Goal: Information Seeking & Learning: Learn about a topic

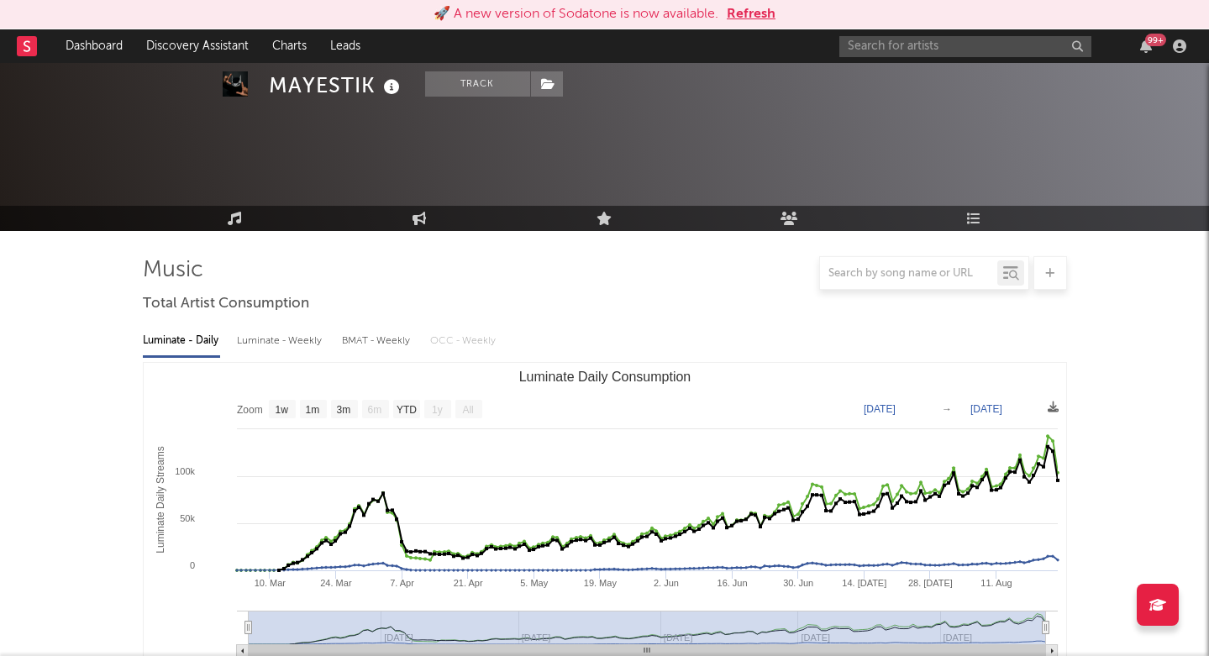
select select "1w"
click at [932, 42] on input "text" at bounding box center [965, 46] width 252 height 21
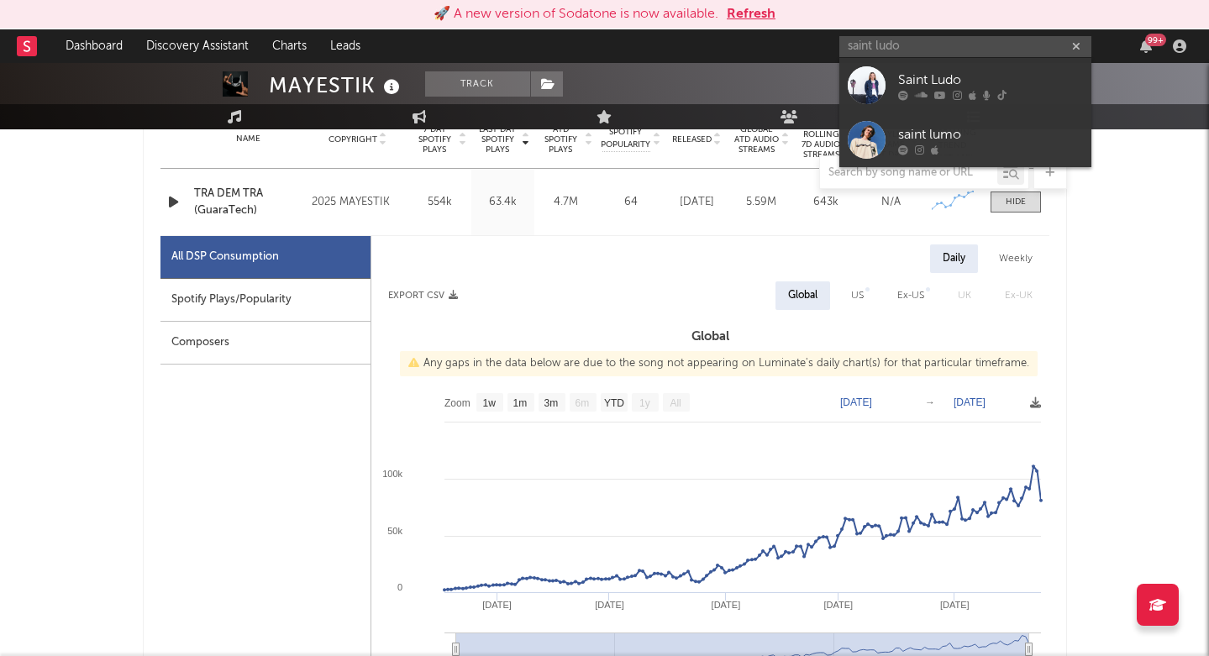
type input "saint ludo"
click at [943, 78] on div "Saint Ludo" at bounding box center [990, 80] width 185 height 20
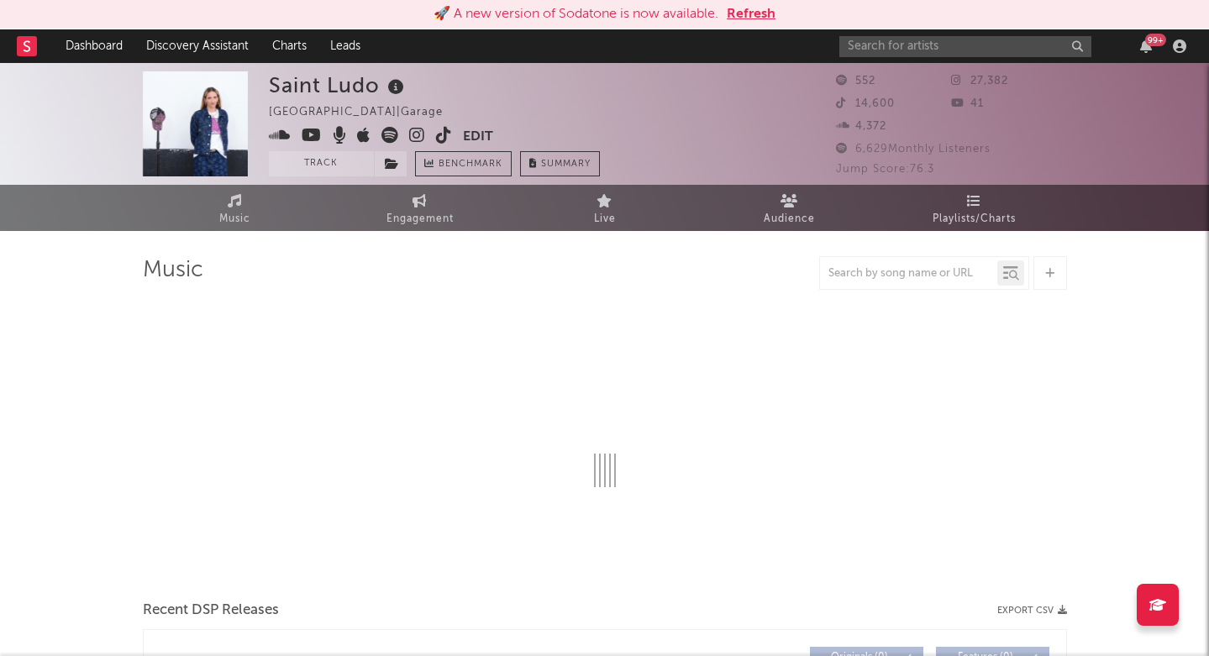
select select "1w"
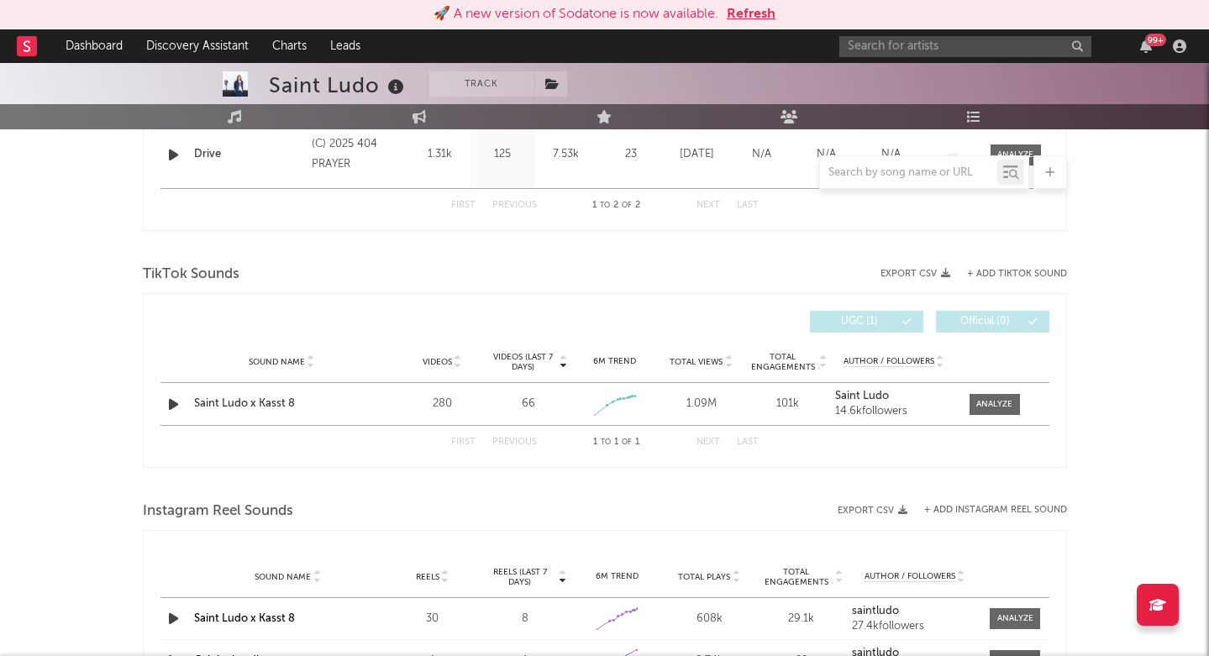
scroll to position [815, 0]
click at [990, 399] on div at bounding box center [994, 404] width 36 height 13
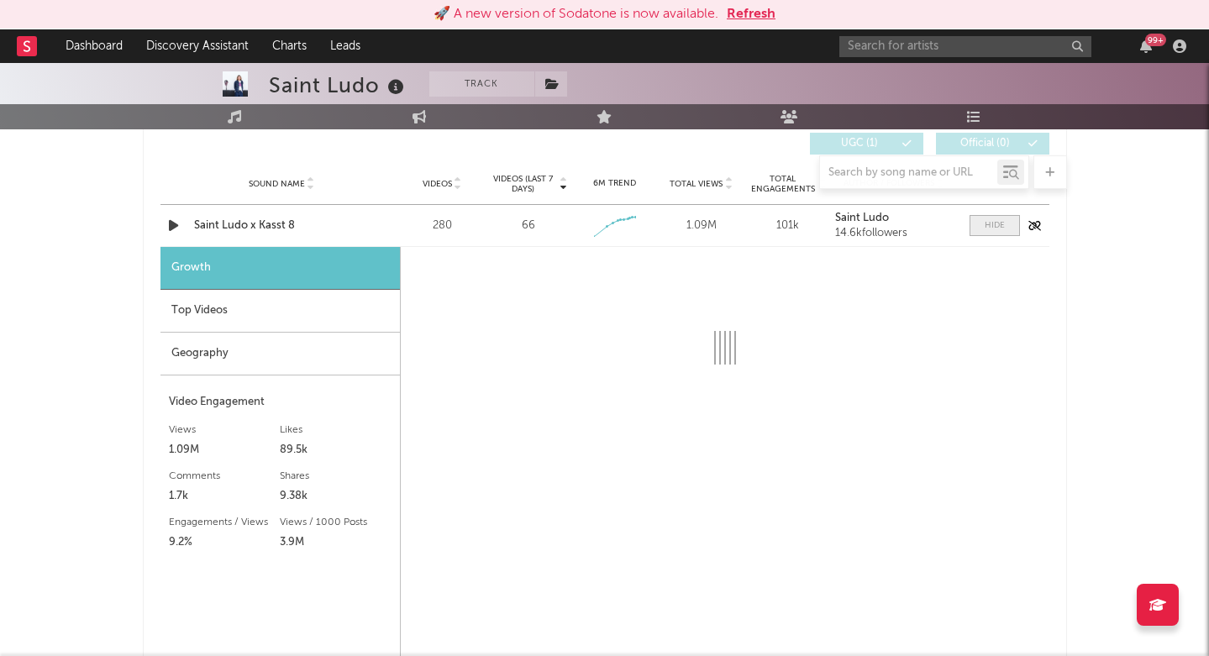
scroll to position [1005, 0]
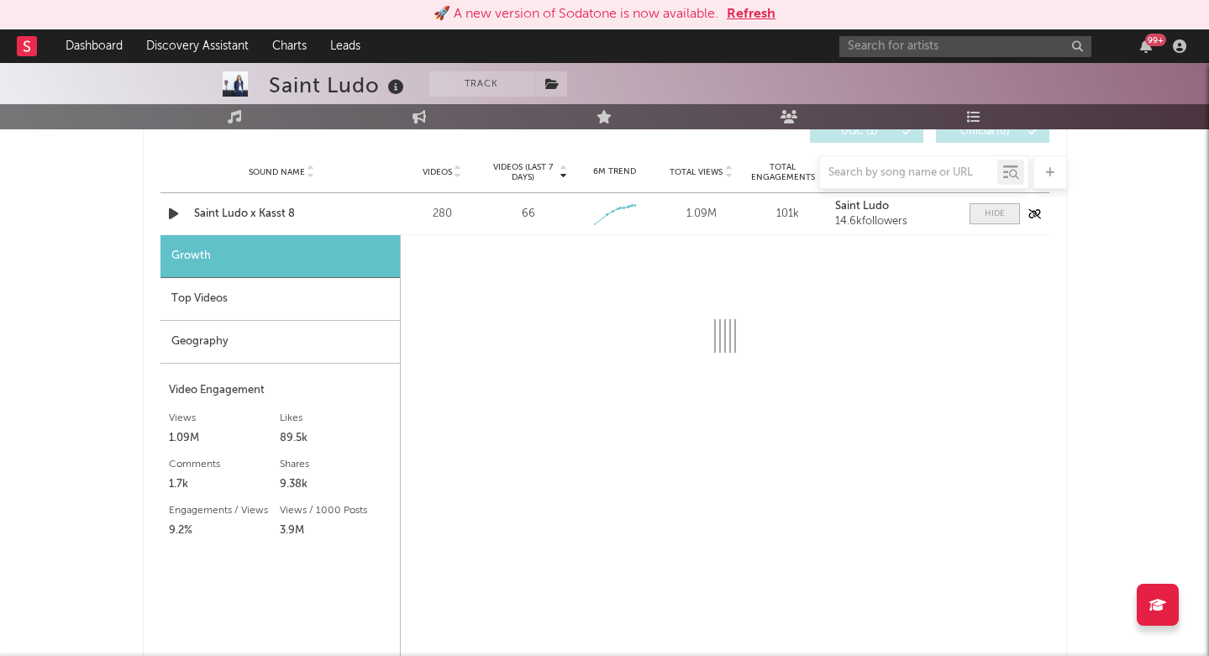
select select "1w"
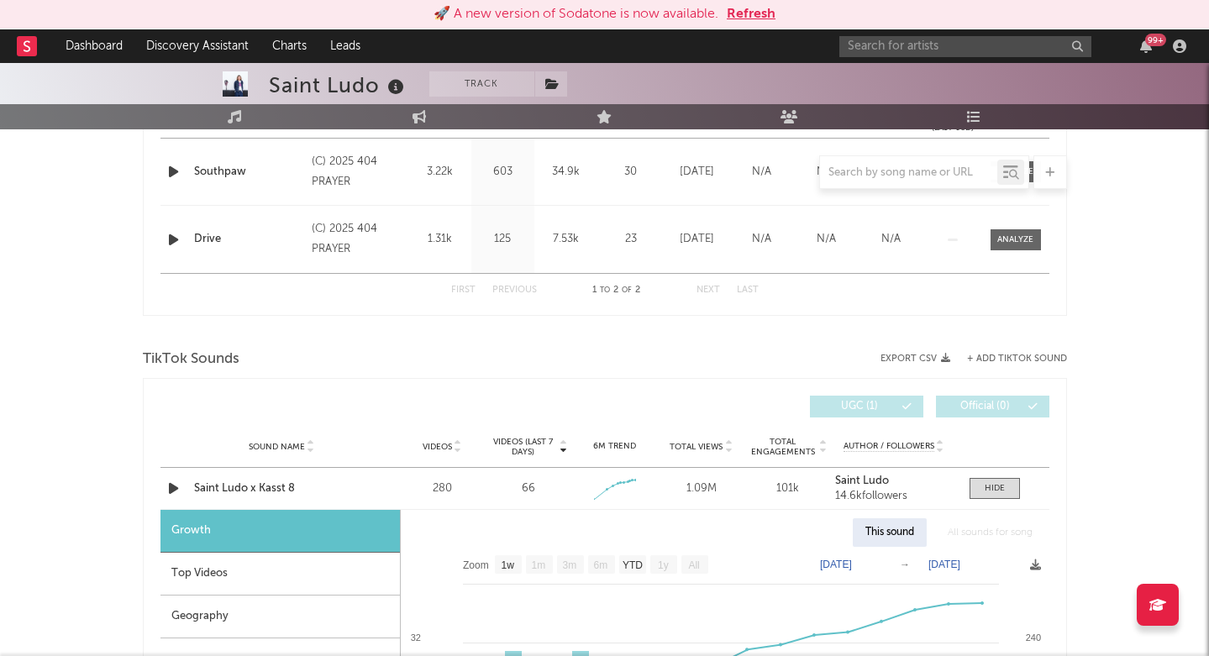
scroll to position [732, 0]
click at [244, 483] on div "Saint Ludo x Kasst 8" at bounding box center [282, 487] width 176 height 17
click at [874, 44] on input "text" at bounding box center [965, 46] width 252 height 21
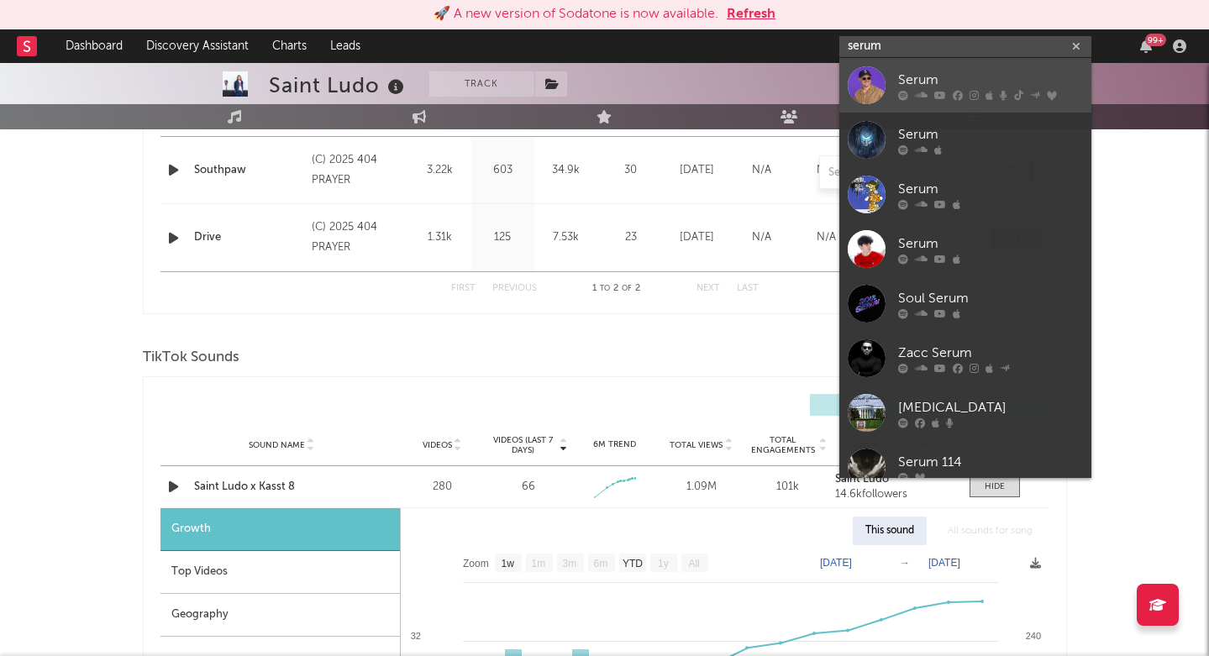
type input "serum"
click at [928, 84] on div "Serum" at bounding box center [990, 80] width 185 height 20
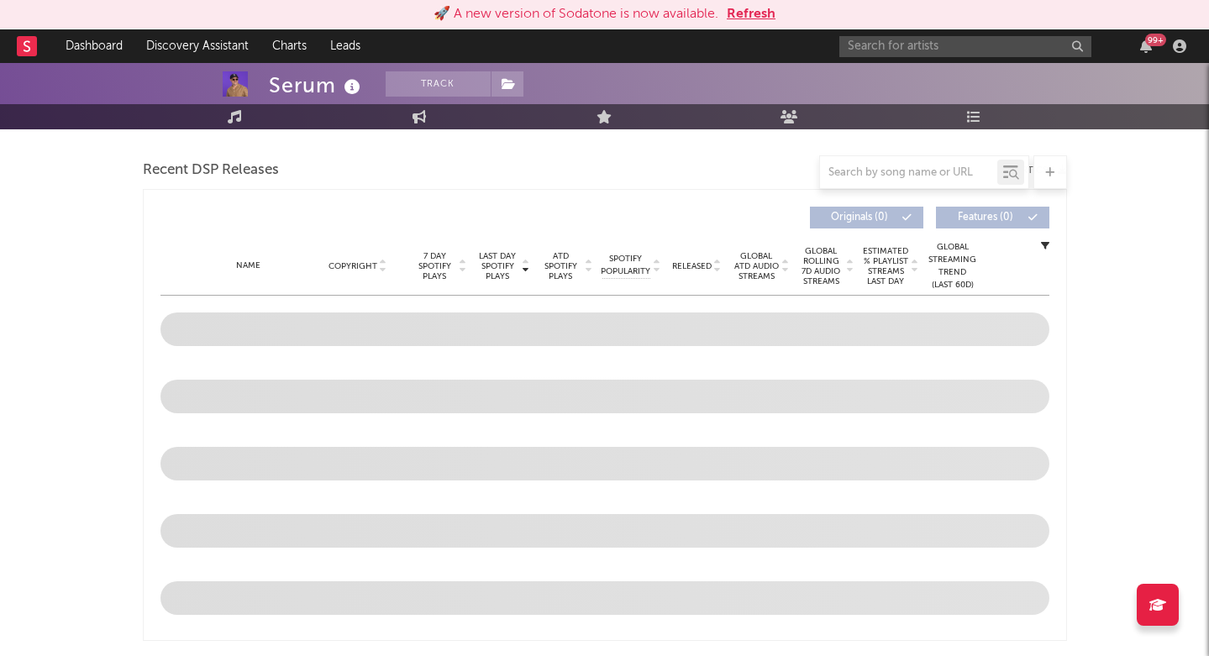
scroll to position [465, 0]
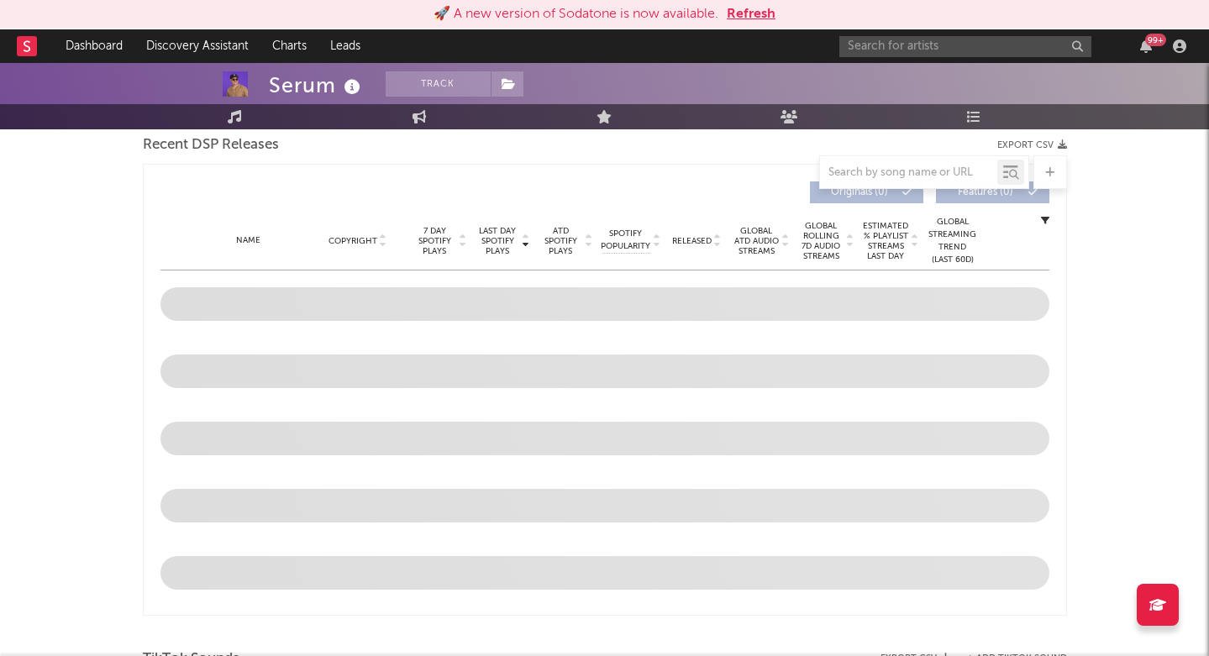
select select "6m"
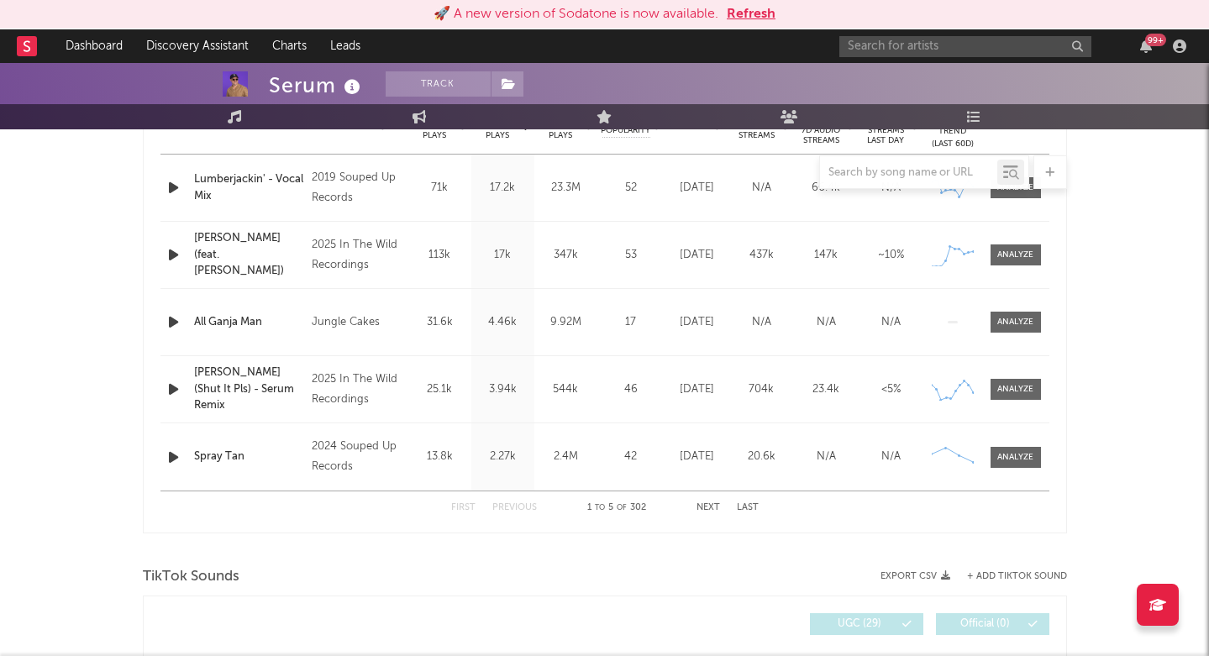
scroll to position [996, 0]
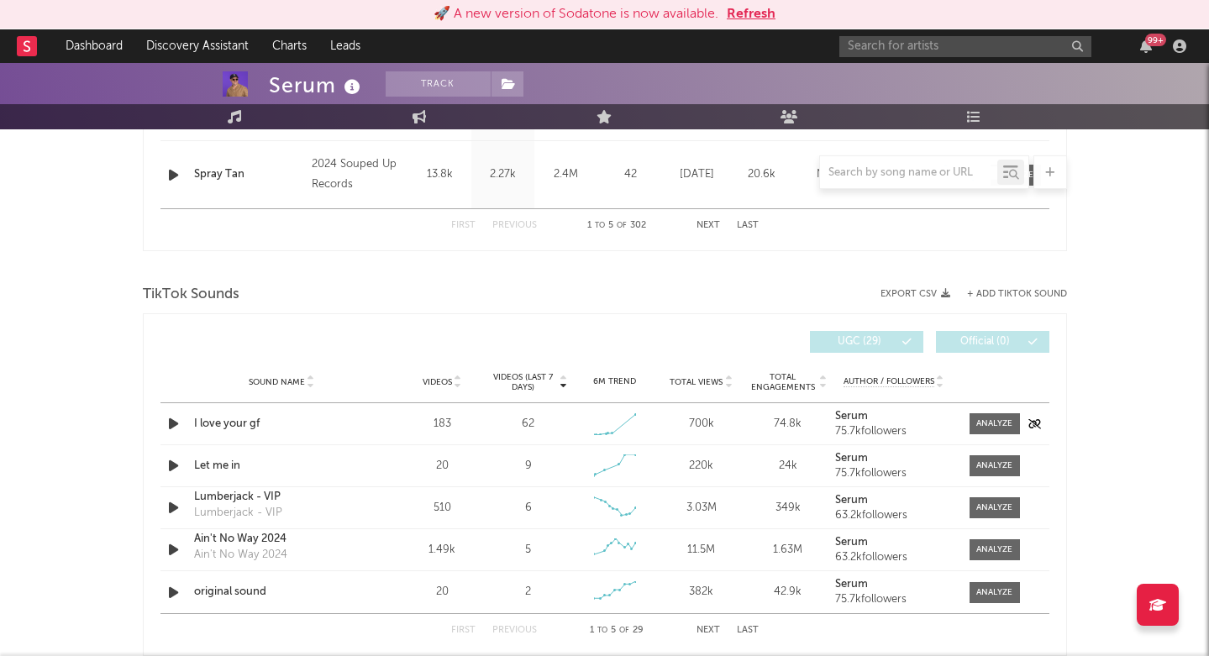
click at [171, 422] on icon "button" at bounding box center [174, 423] width 18 height 21
click at [245, 430] on div "I love your gf" at bounding box center [282, 424] width 176 height 17
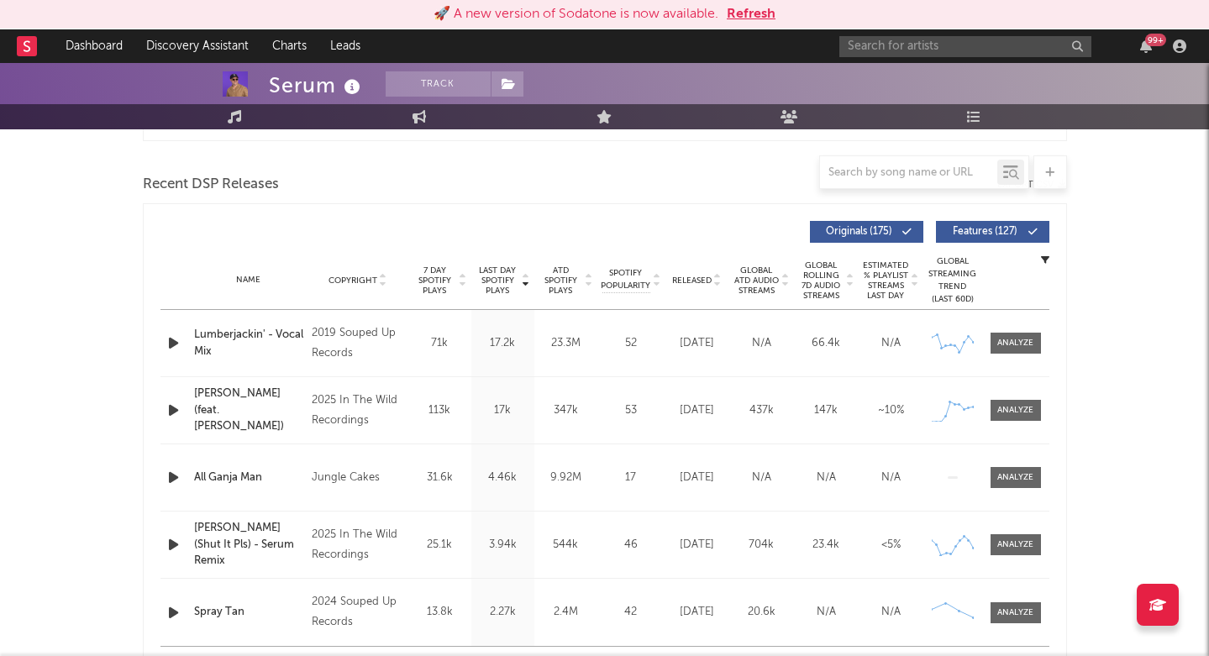
scroll to position [549, 0]
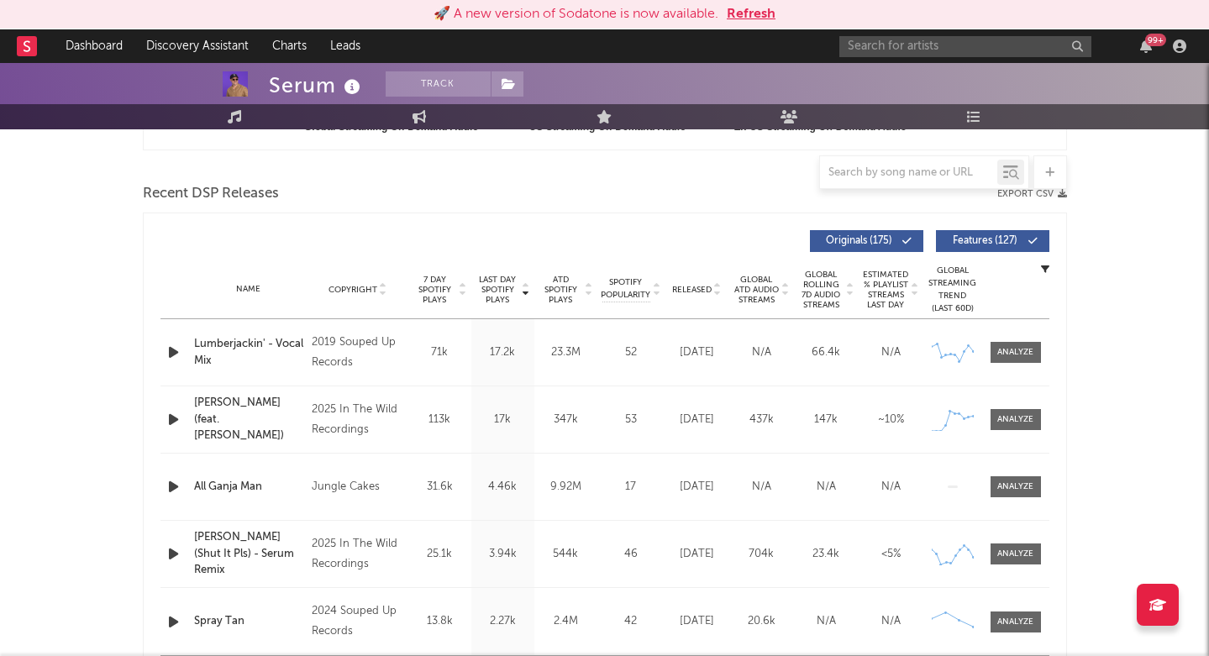
click at [170, 354] on icon "button" at bounding box center [174, 352] width 18 height 21
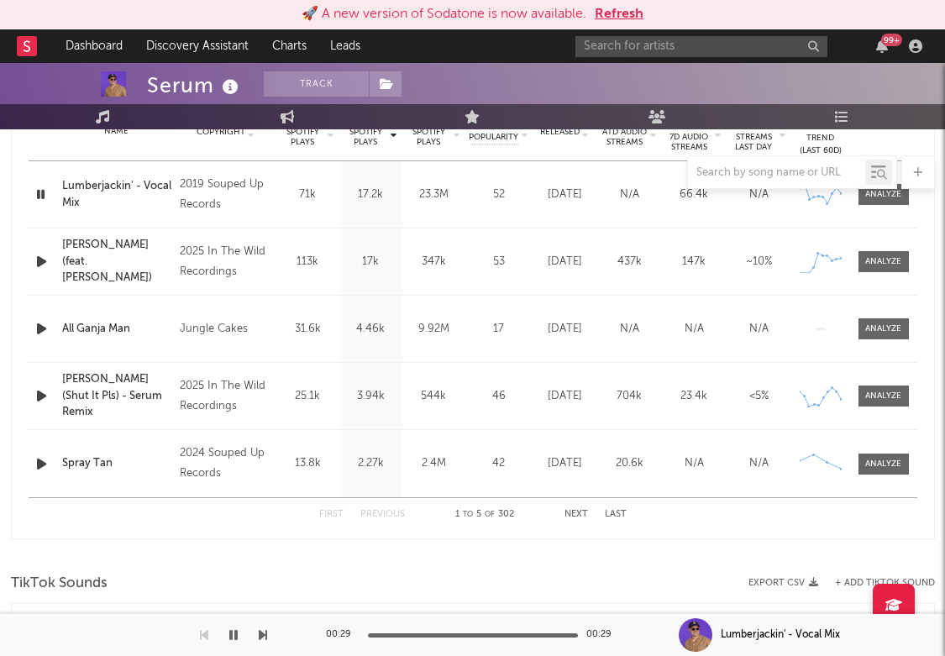
scroll to position [706, 0]
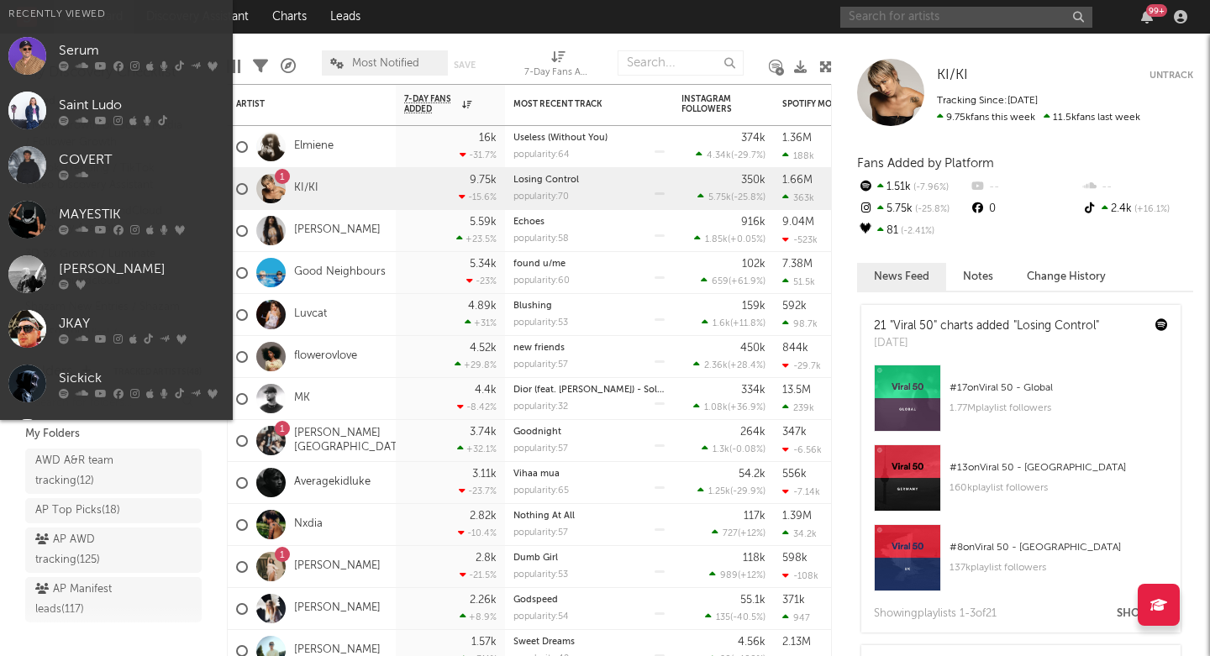
click at [943, 14] on input "text" at bounding box center [966, 17] width 252 height 21
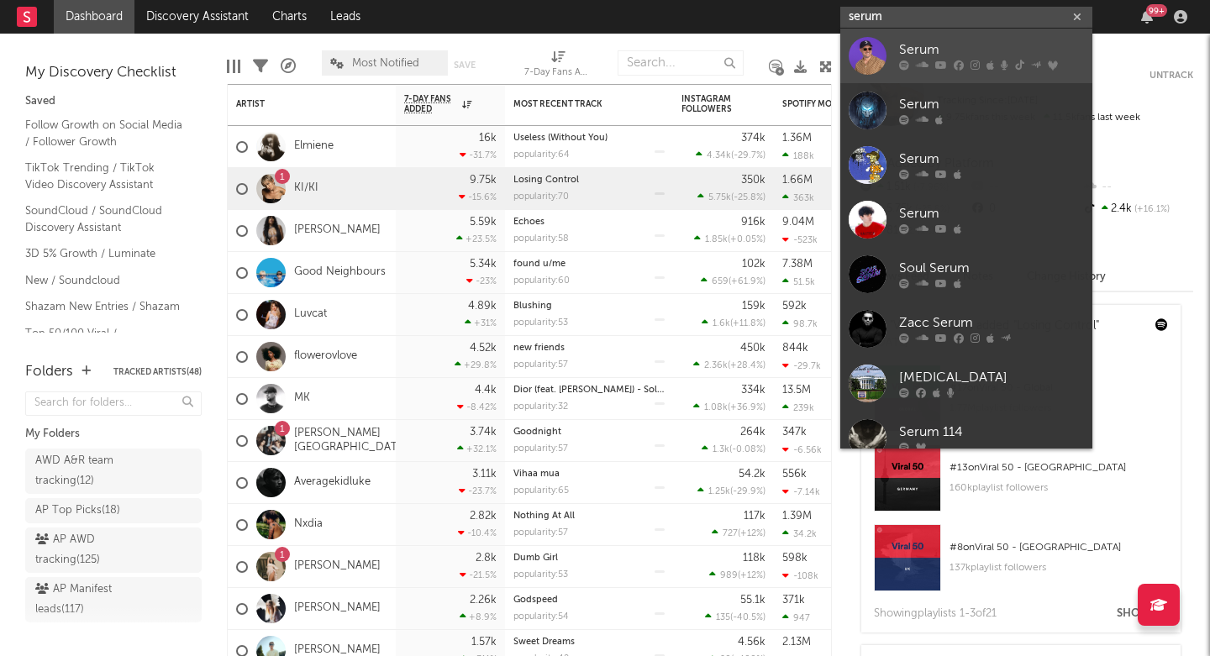
type input "serum"
click at [924, 55] on div "Serum" at bounding box center [991, 50] width 185 height 20
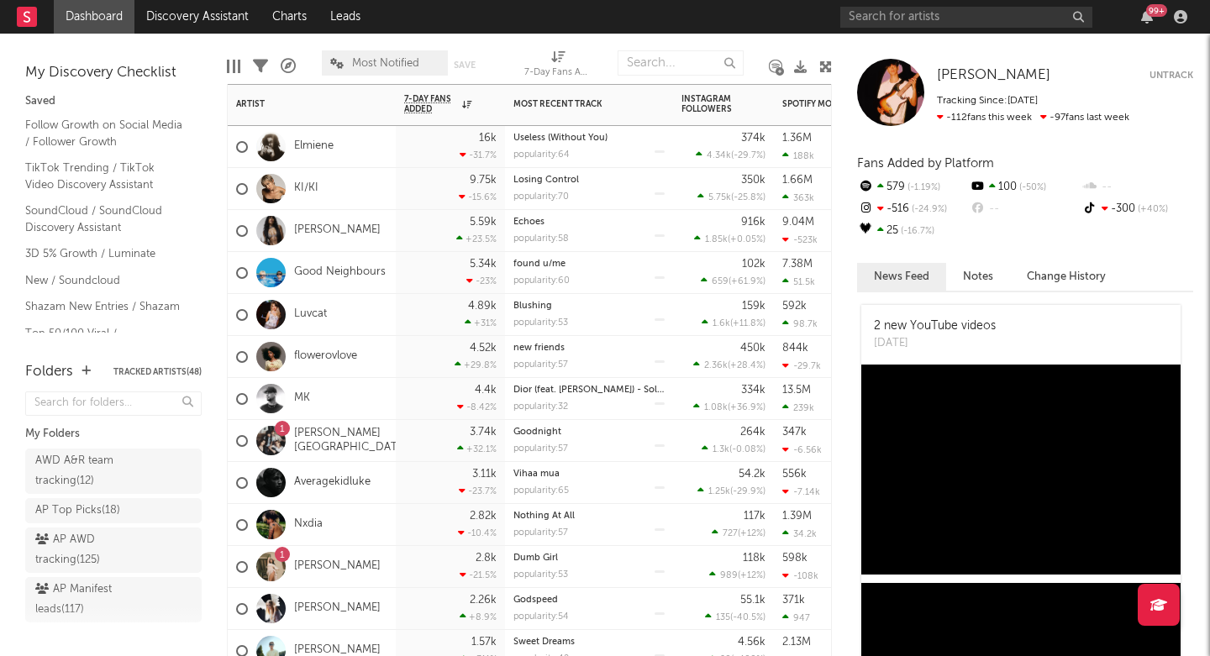
click at [351, 202] on div "KI/KI" at bounding box center [312, 189] width 168 height 42
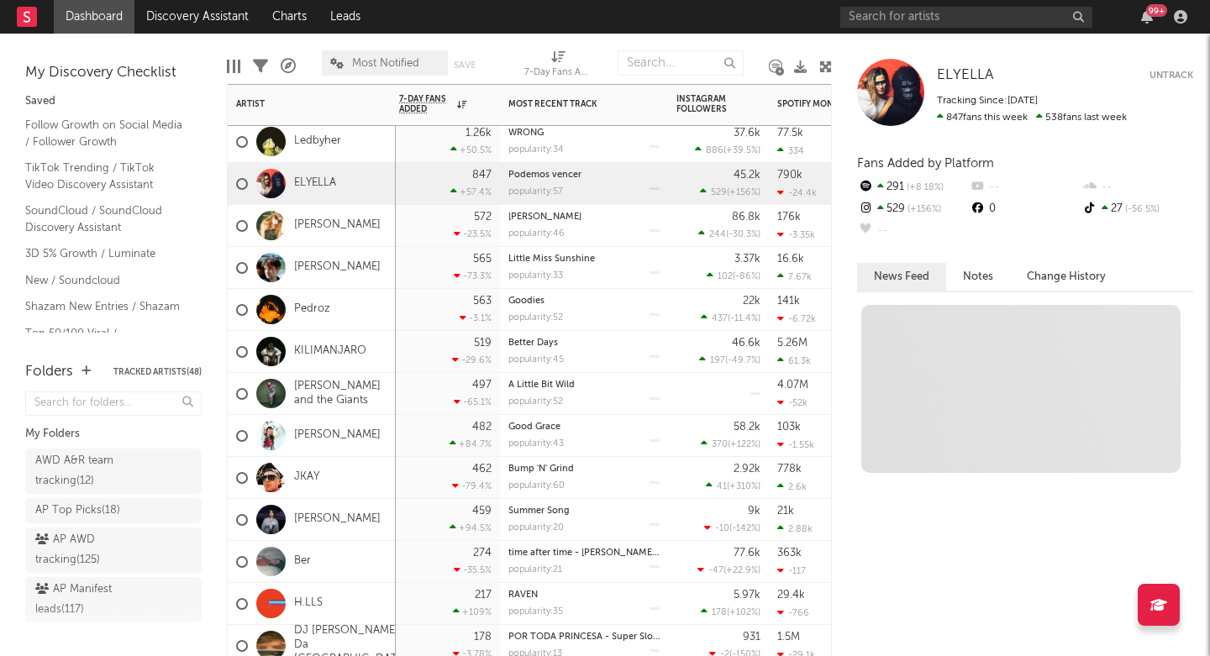
click at [349, 190] on div "ELYELLA" at bounding box center [312, 184] width 168 height 42
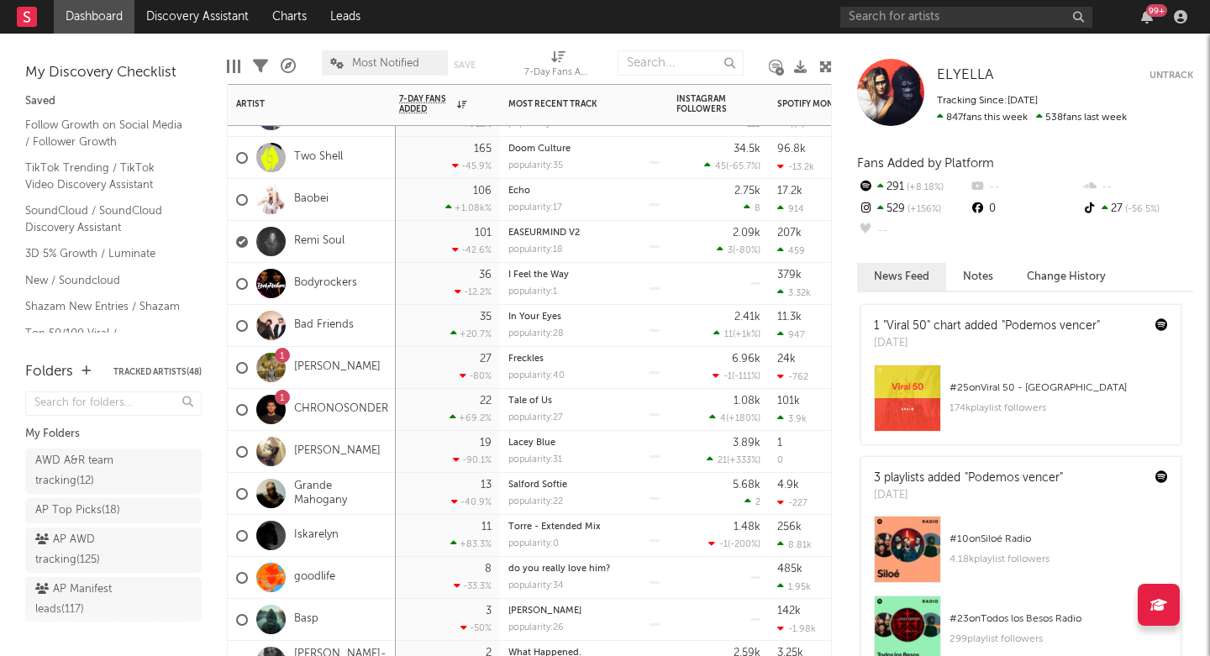
click at [354, 249] on div "Remi Soul" at bounding box center [312, 242] width 168 height 42
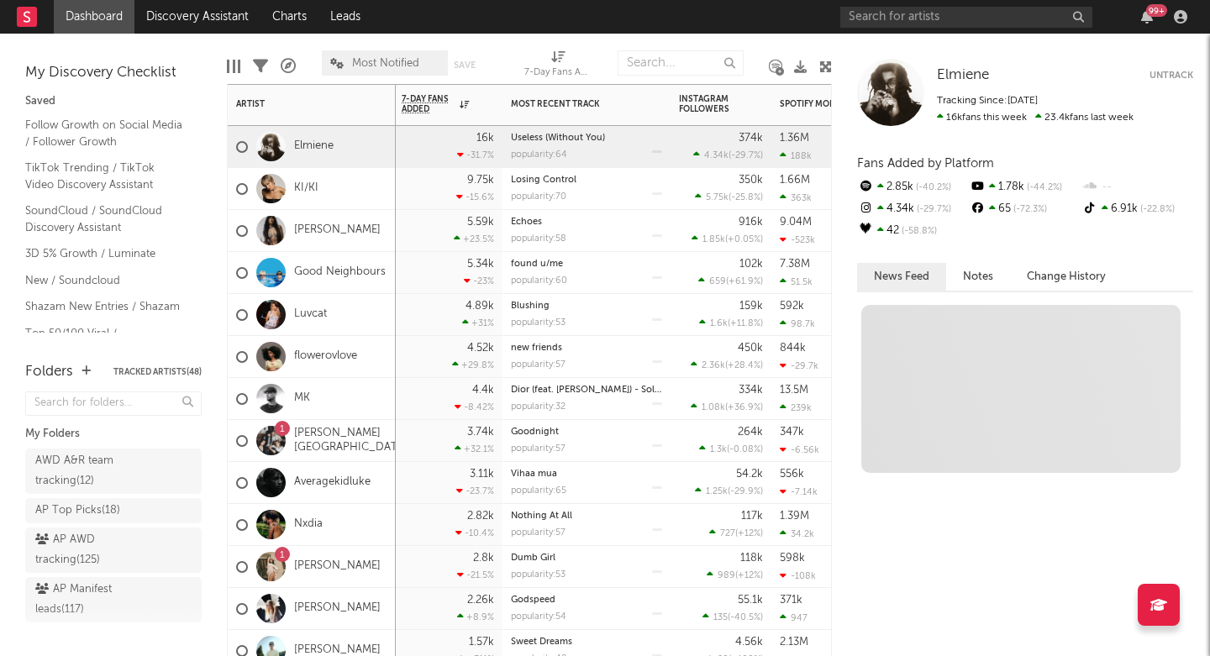
click at [352, 145] on div "Elmiene" at bounding box center [312, 147] width 168 height 42
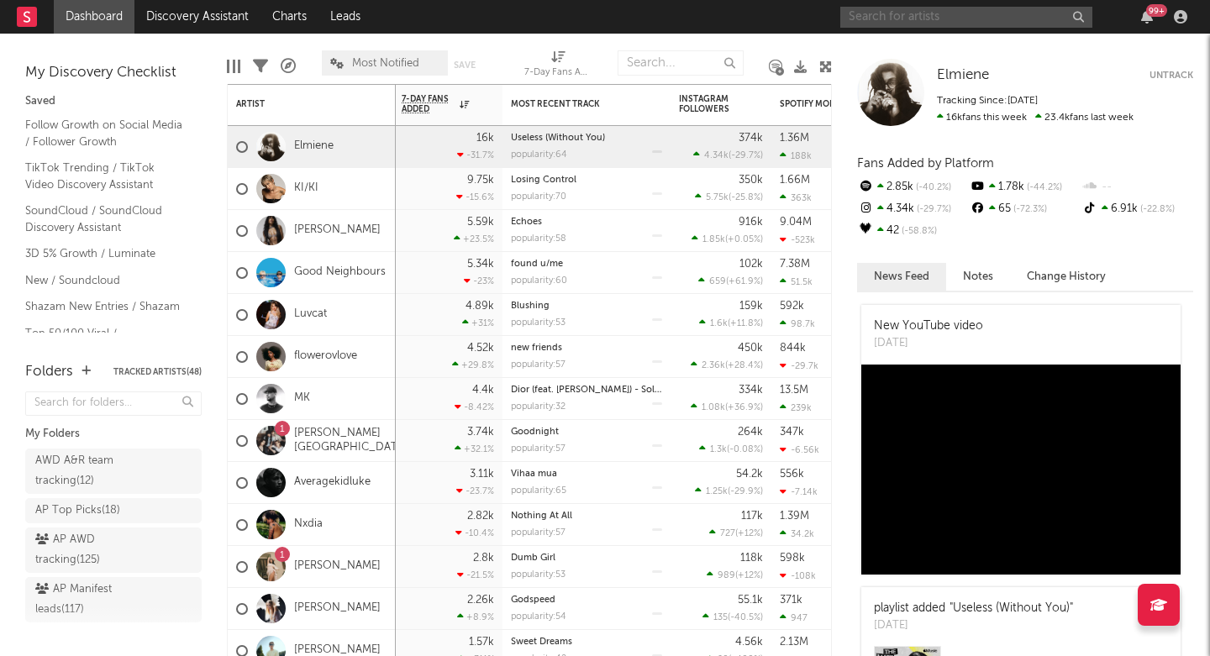
click at [969, 14] on input "text" at bounding box center [966, 17] width 252 height 21
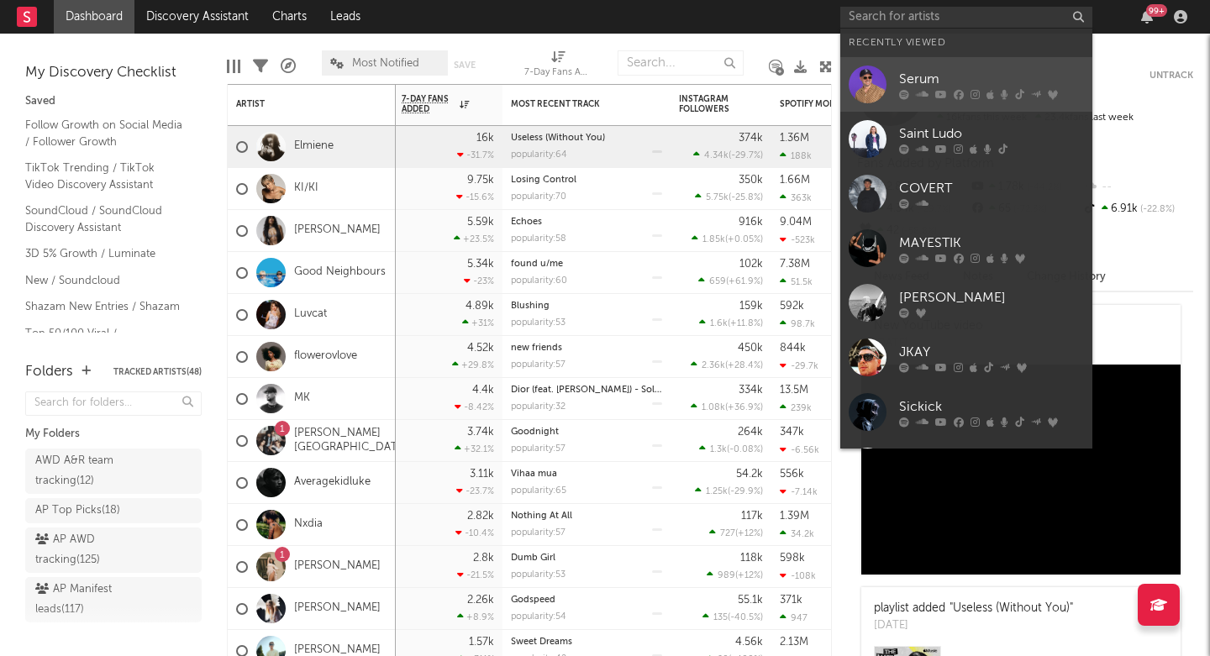
click at [933, 91] on div at bounding box center [991, 94] width 185 height 10
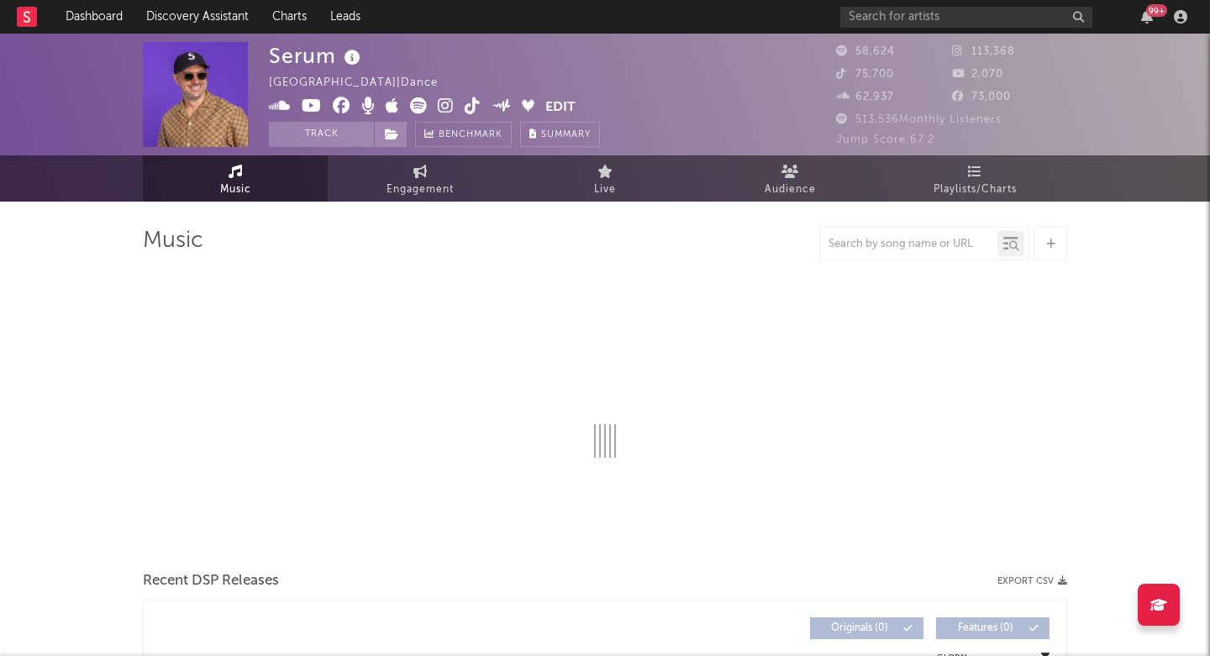
select select "6m"
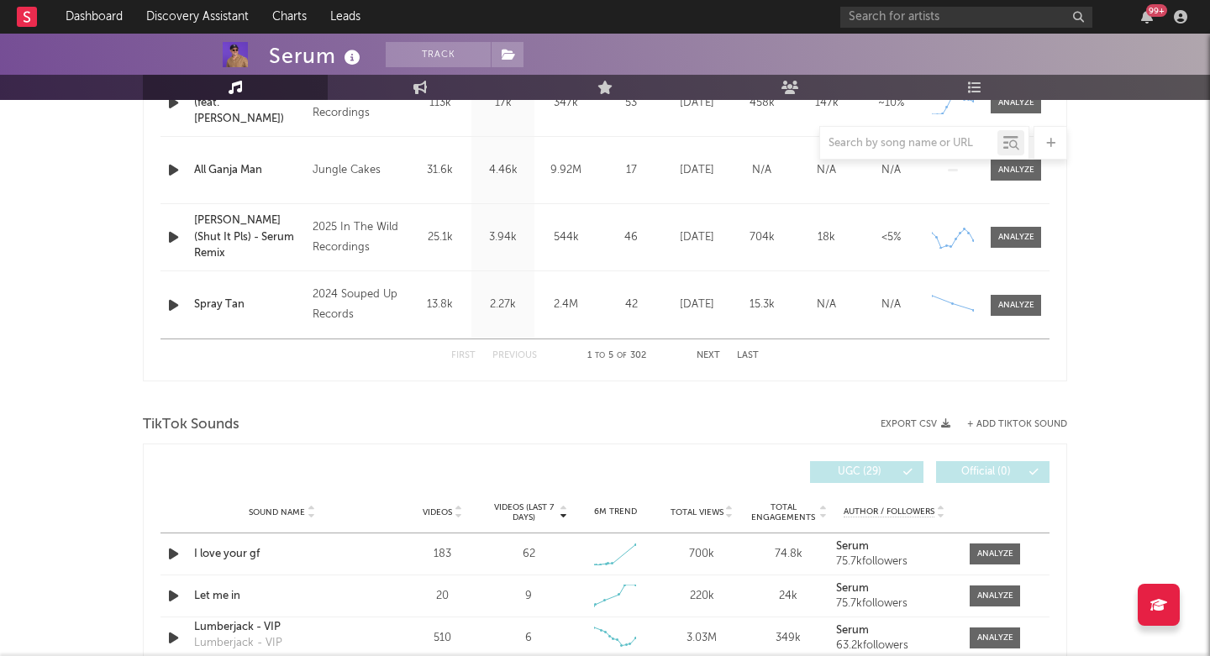
scroll to position [1131, 0]
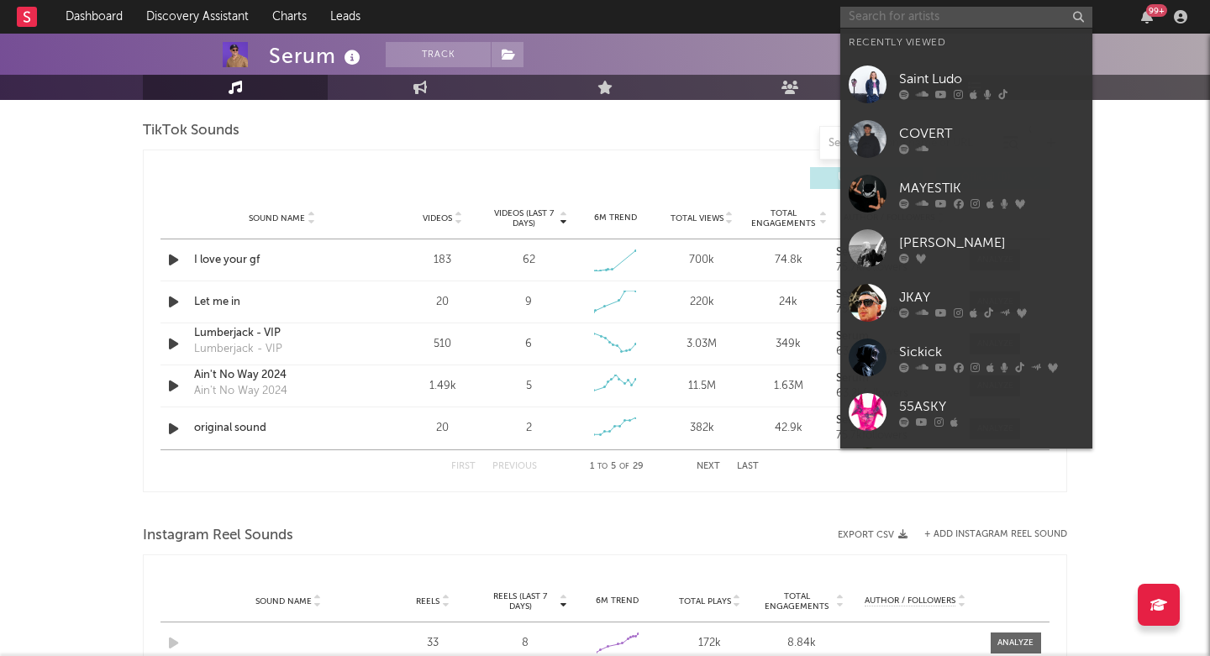
click at [934, 23] on input "text" at bounding box center [966, 17] width 252 height 21
paste input "https://vm.tiktok.com/ZNd4xhAxw/"
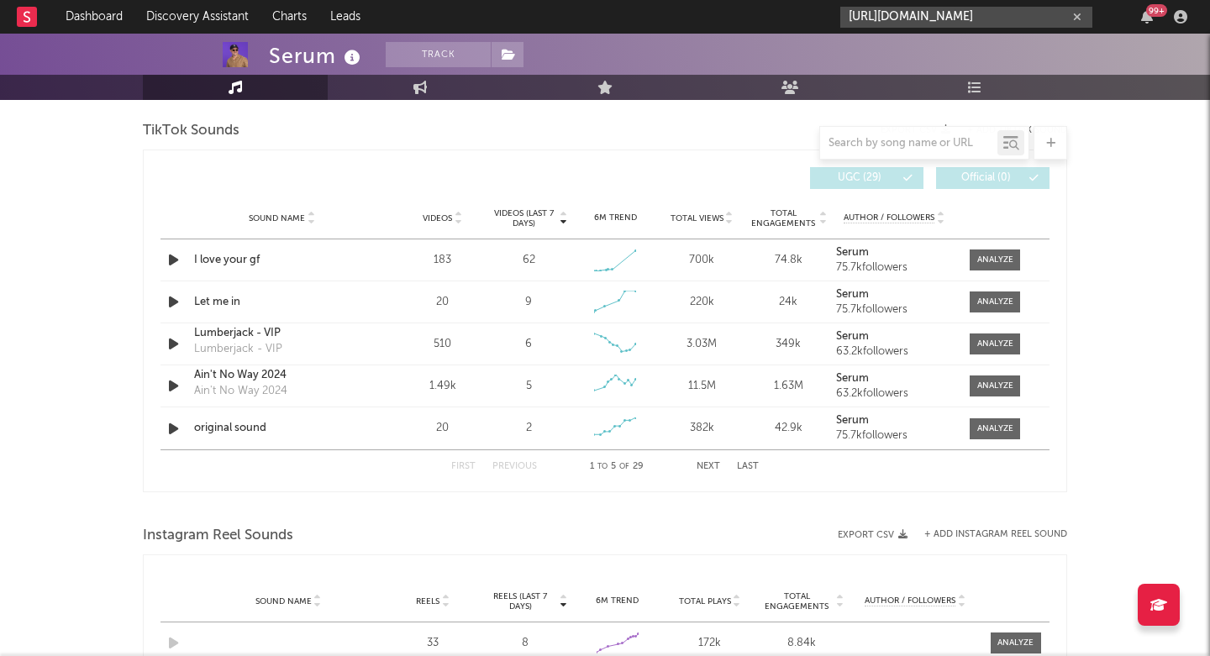
type input "https://vm.tiktok.com/ZNd4xhAxw"
click at [571, 193] on div "Videos (last 7 days) Sound Name Videos Videos (last 7 days) Total Views Total E…" at bounding box center [604, 178] width 889 height 39
click at [533, 215] on span "Videos (last 7 days)" at bounding box center [524, 218] width 68 height 20
click at [219, 431] on div "original sound" at bounding box center [282, 428] width 176 height 17
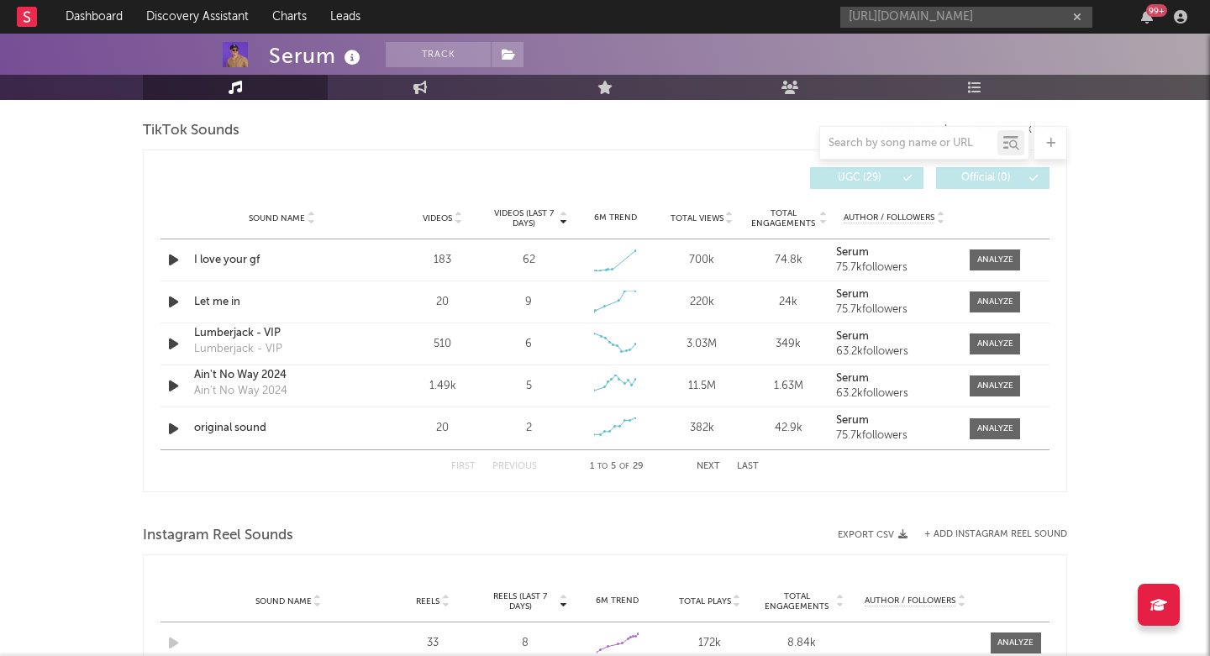
click at [707, 452] on div "First Previous 1 to 5 of 29 Next Last" at bounding box center [604, 466] width 307 height 33
click at [706, 470] on button "Next" at bounding box center [708, 466] width 24 height 9
click at [459, 463] on button "First" at bounding box center [463, 466] width 24 height 9
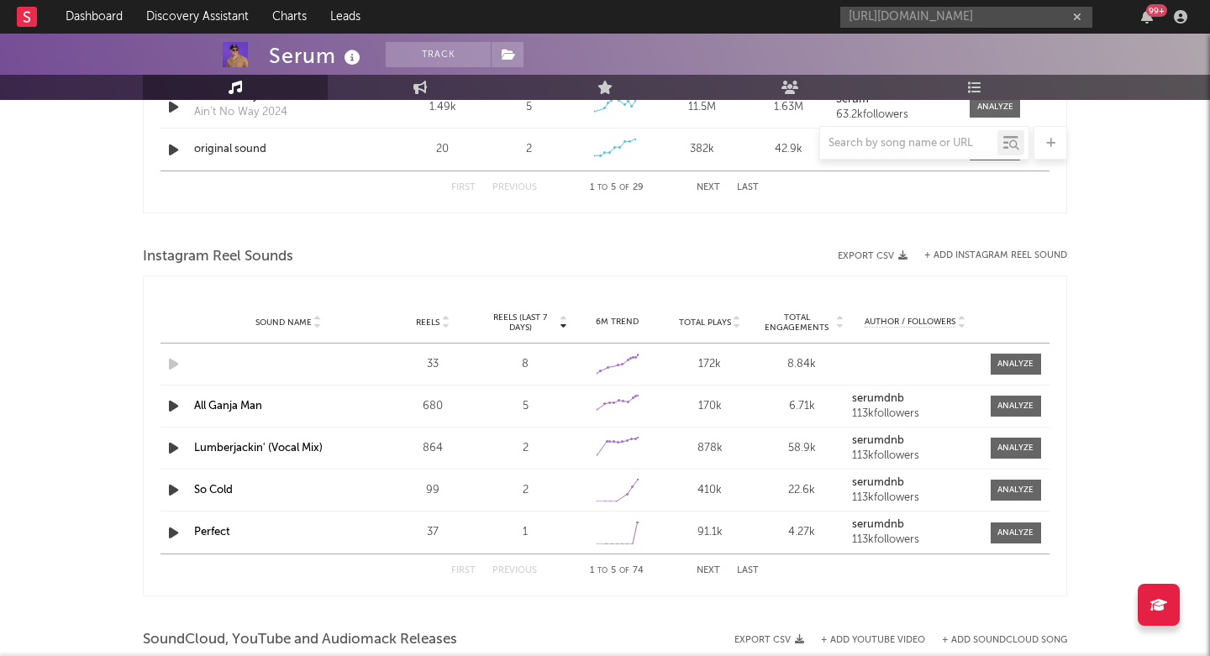
click at [215, 359] on div "Sound Name Reels 33 Reels (last 7 days) 8 6M Trend Created with Highcharts 10.3…" at bounding box center [604, 364] width 889 height 41
click at [184, 376] on div "Sound Name Reels 33 Reels (last 7 days) 8 6M Trend Created with Highcharts 10.3…" at bounding box center [604, 364] width 889 height 41
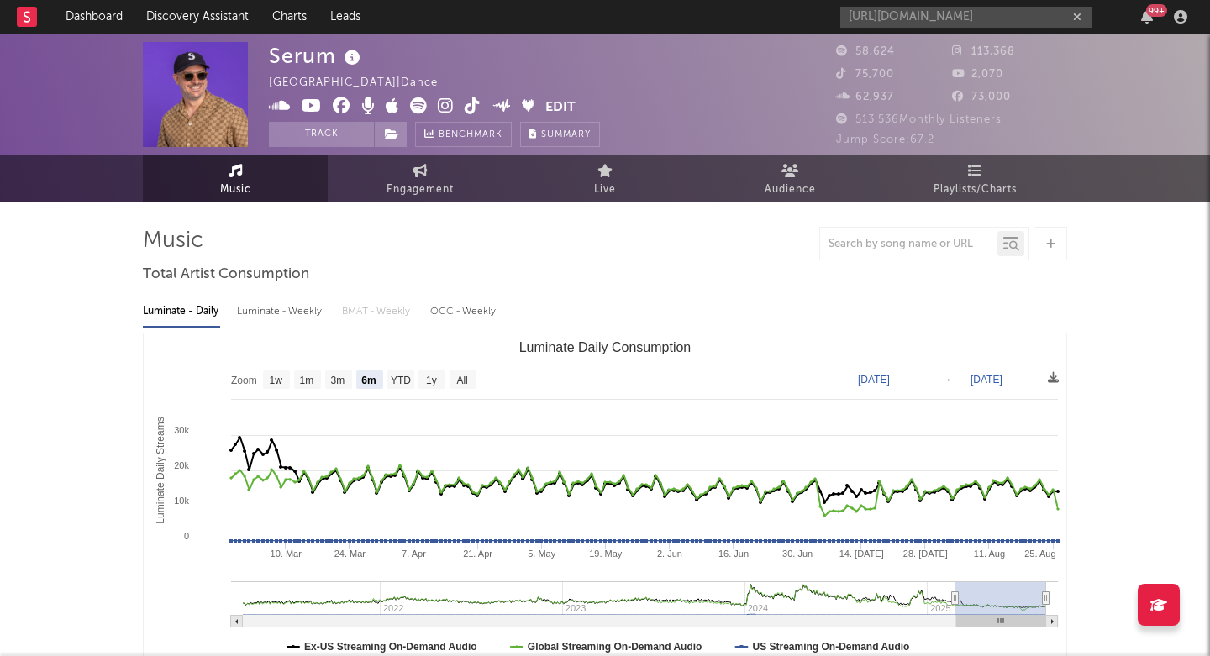
scroll to position [0, 0]
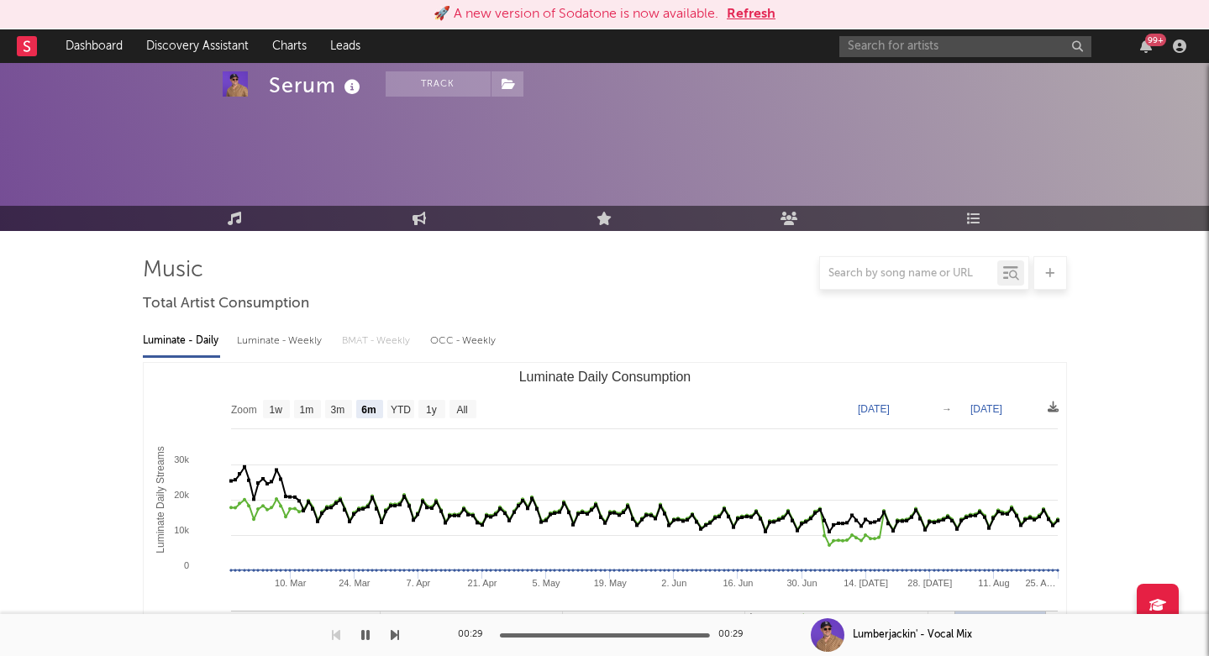
select select "6m"
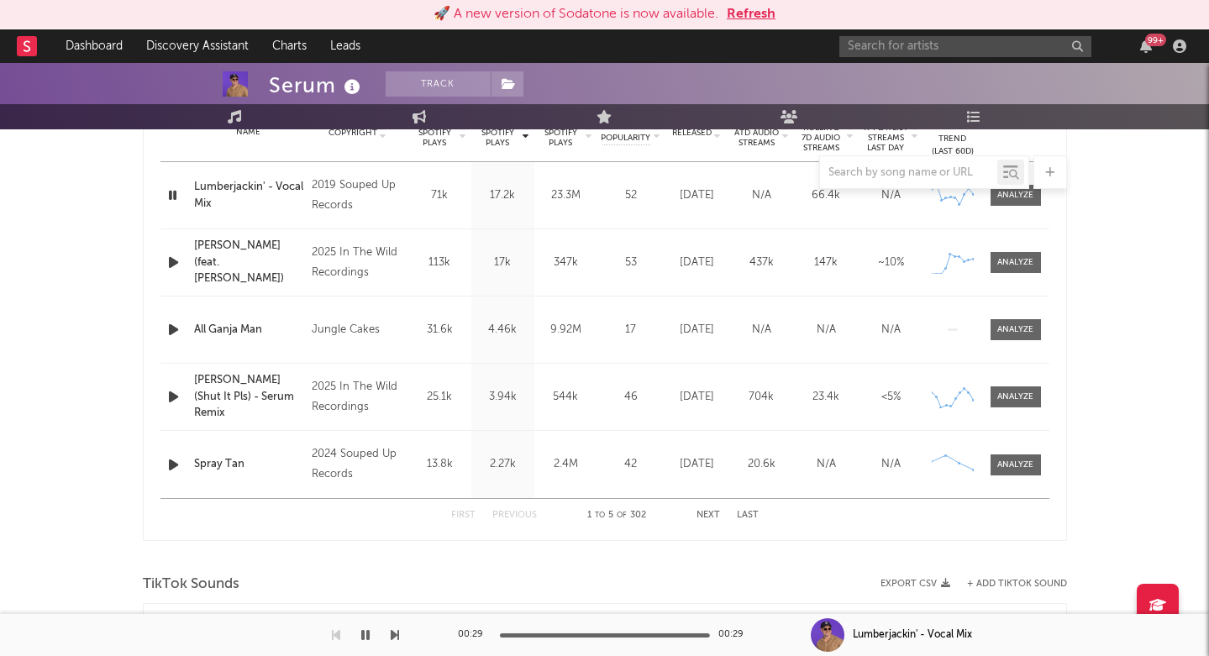
scroll to position [706, 0]
click at [888, 44] on input "text" at bounding box center [965, 46] width 252 height 21
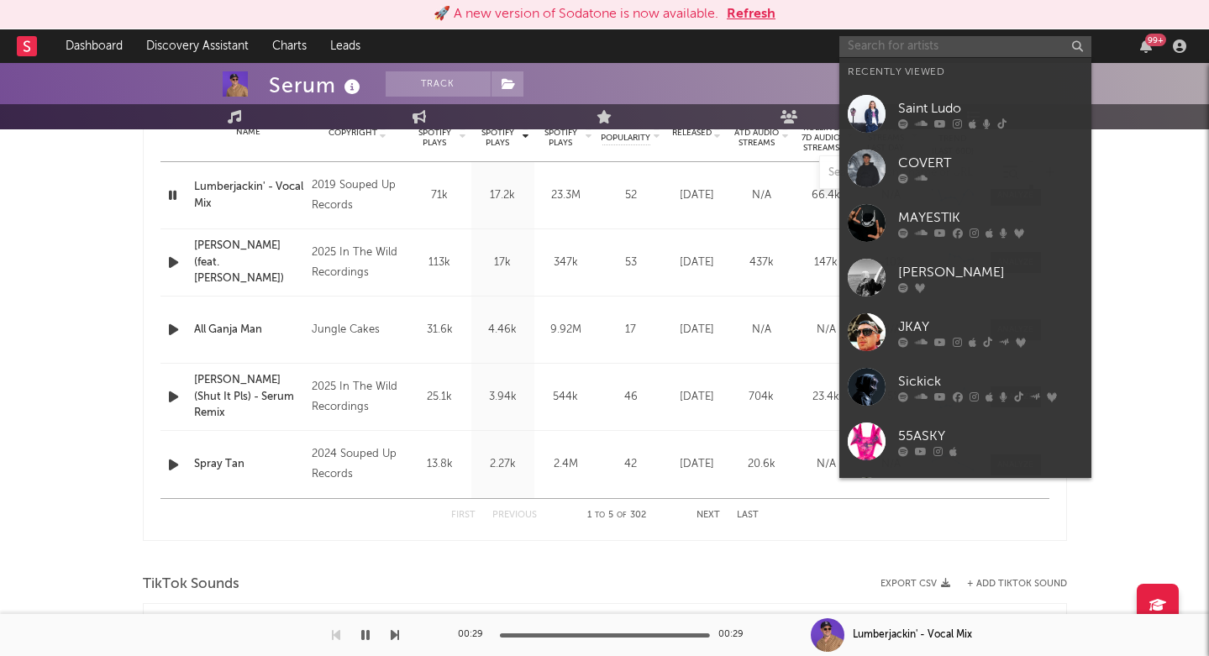
paste input "Ronald figo"
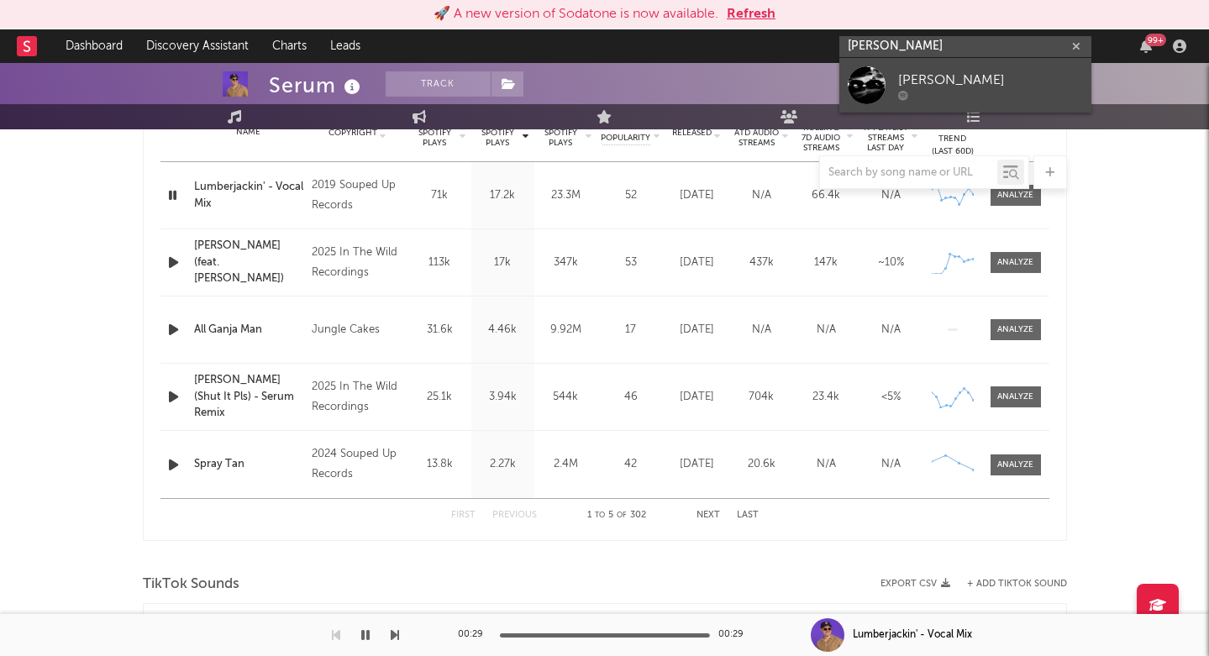
type input "Ronald figo"
click at [932, 79] on div "[PERSON_NAME]" at bounding box center [990, 80] width 185 height 20
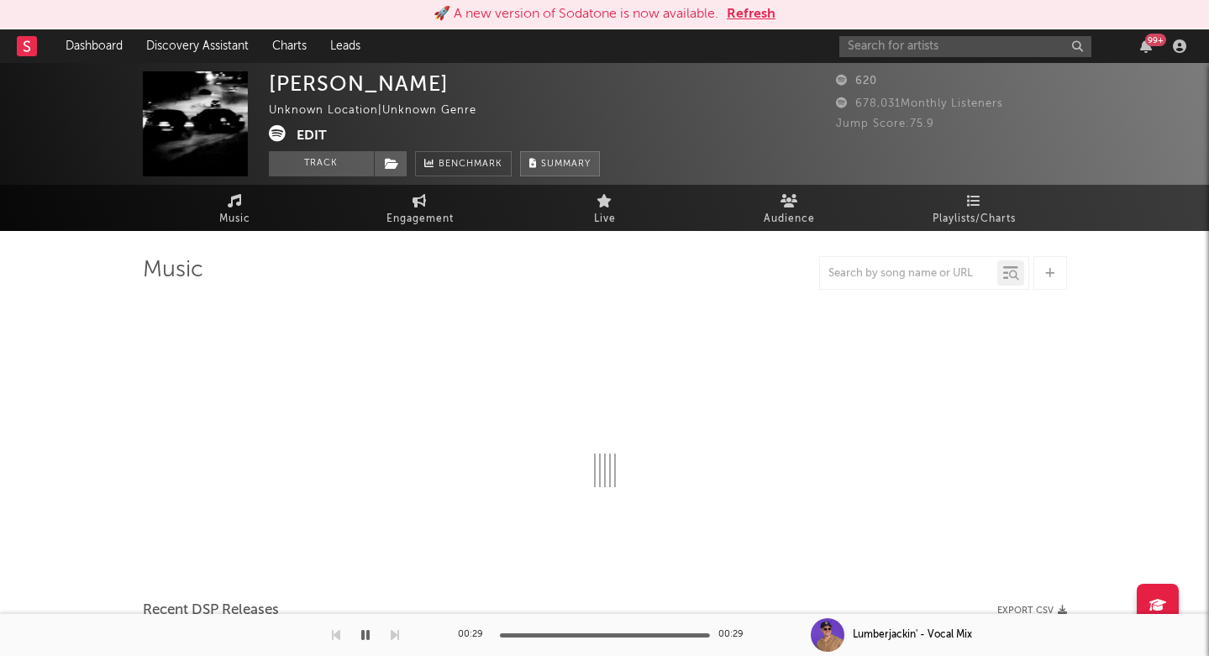
select select "6m"
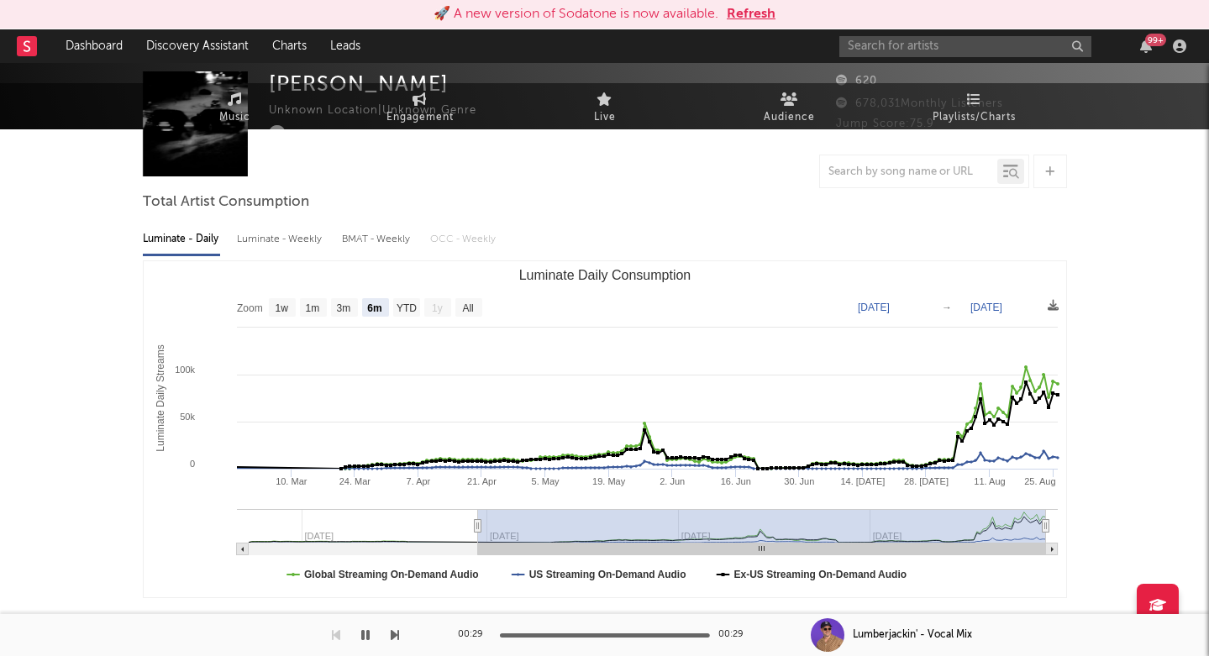
scroll to position [531, 0]
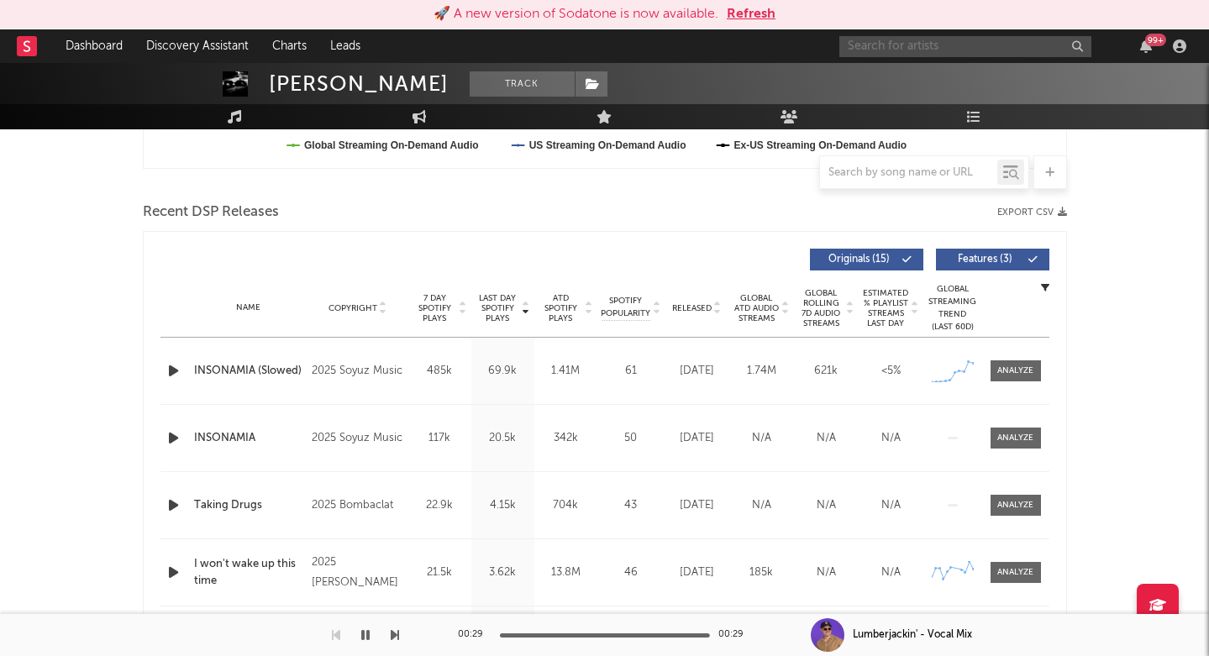
click at [880, 41] on input "text" at bounding box center [965, 46] width 252 height 21
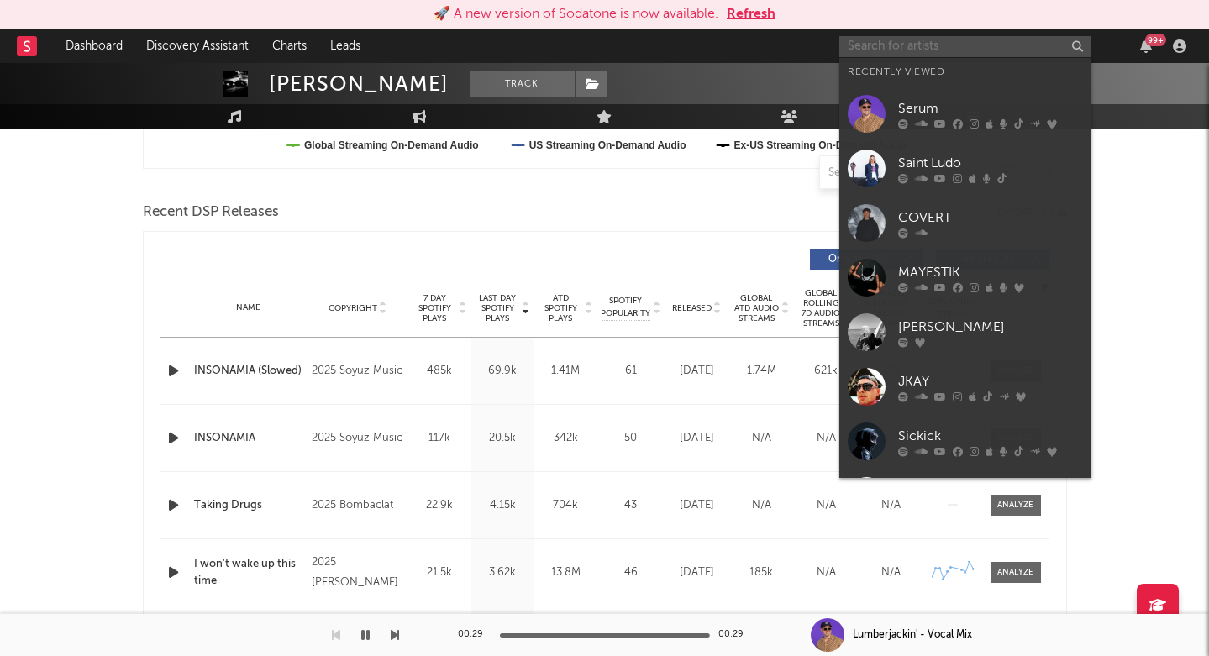
paste input "https://open.spotify.com/track/0kZIcCyIgs0KgJTmvN5imF?si=5fe4cc79101a4c78"
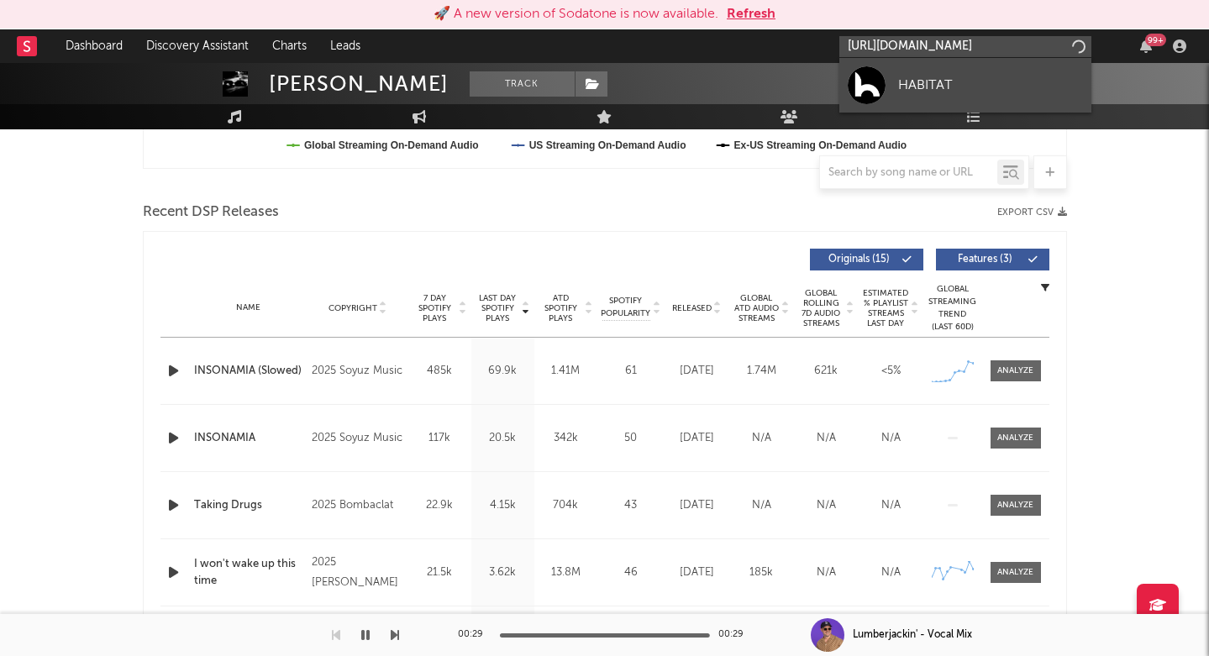
type input "https://open.spotify.com/track/0kZIcCyIgs0KgJTmvN5imF?si=5fe4cc79101a4"
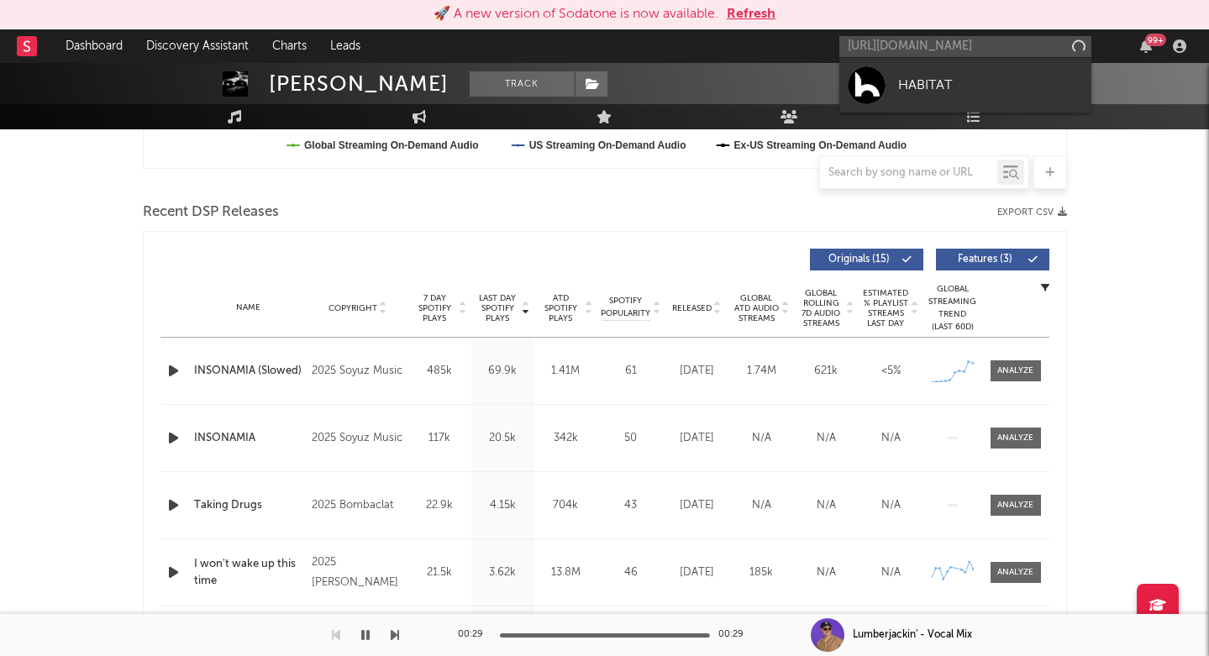
click at [945, 85] on div "HABITAT" at bounding box center [990, 85] width 185 height 20
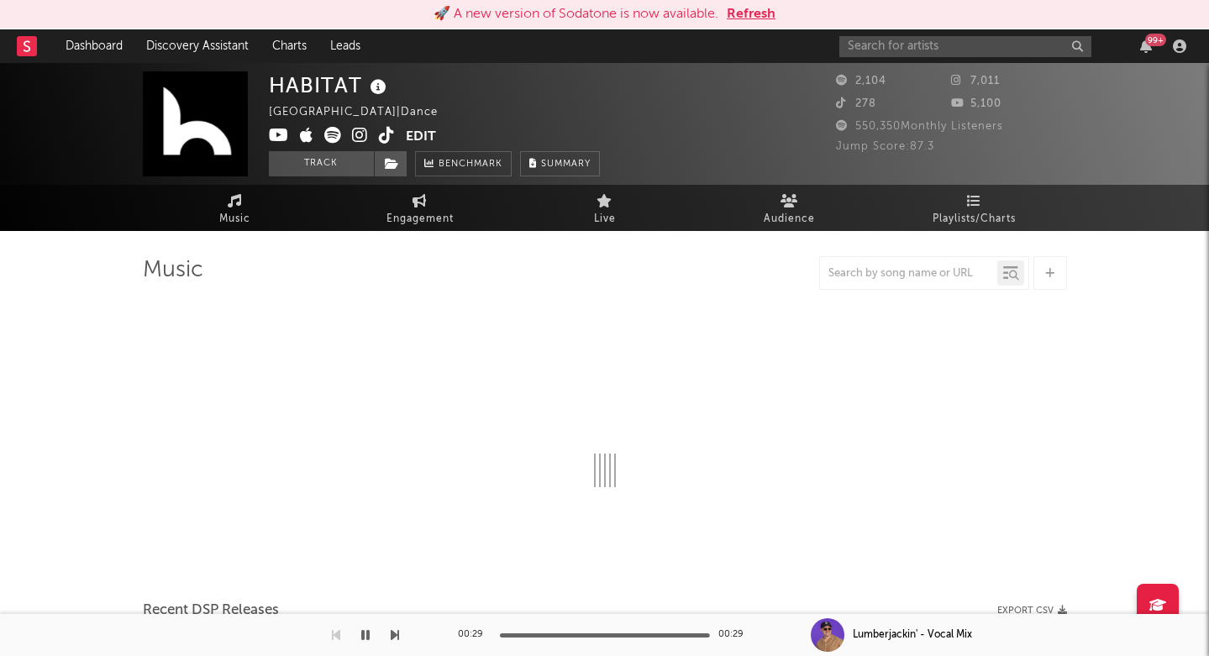
select select "1w"
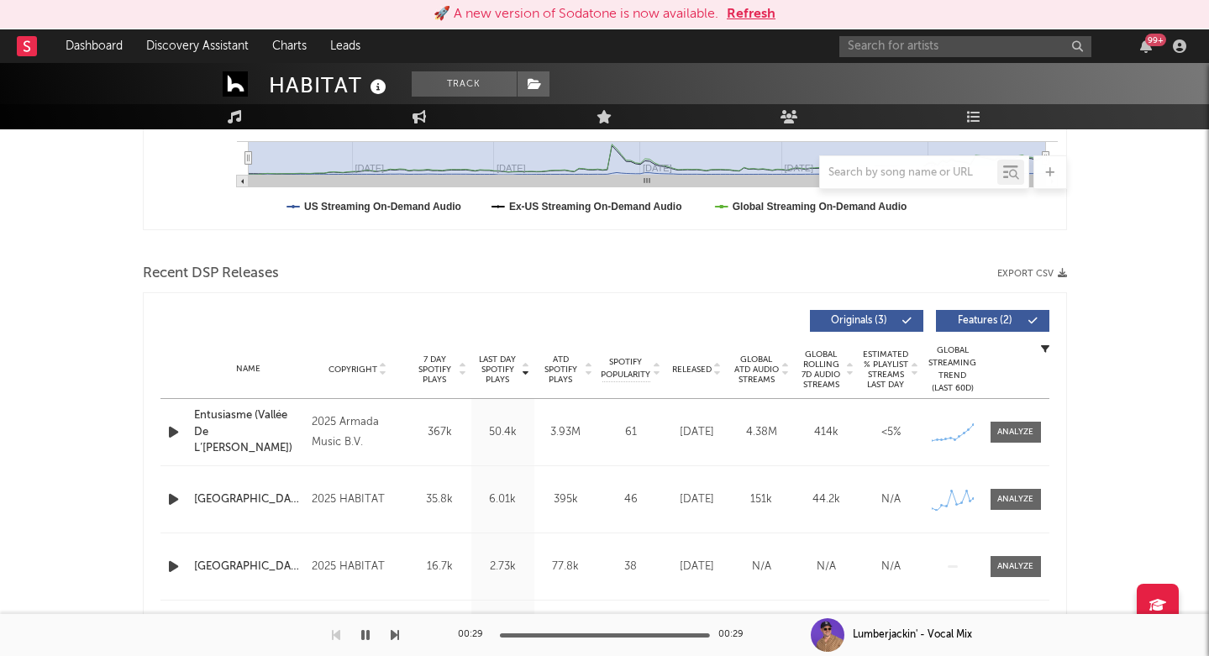
scroll to position [520, 0]
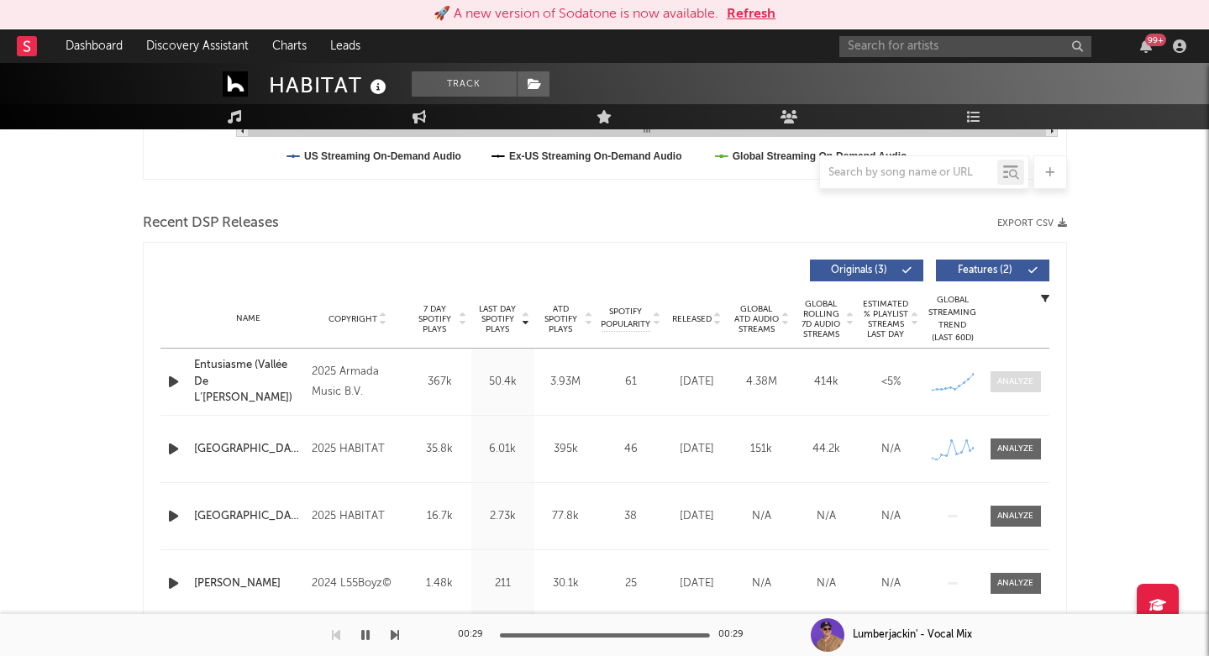
click at [1012, 387] on div at bounding box center [1015, 381] width 36 height 13
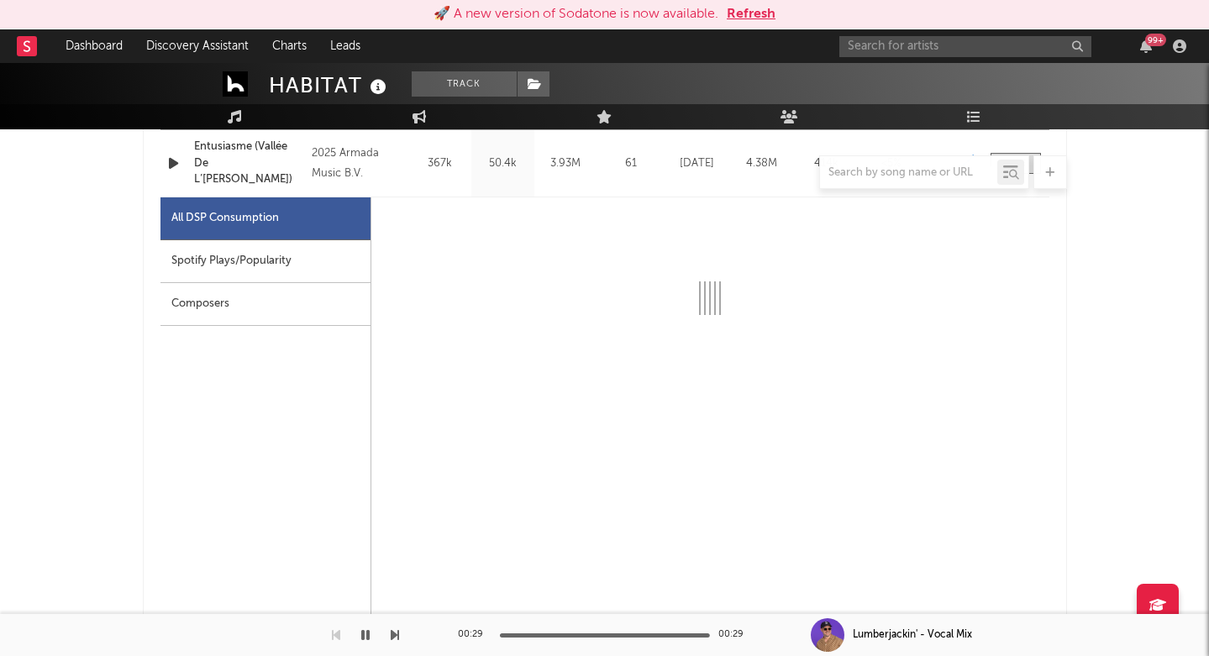
select select "1w"
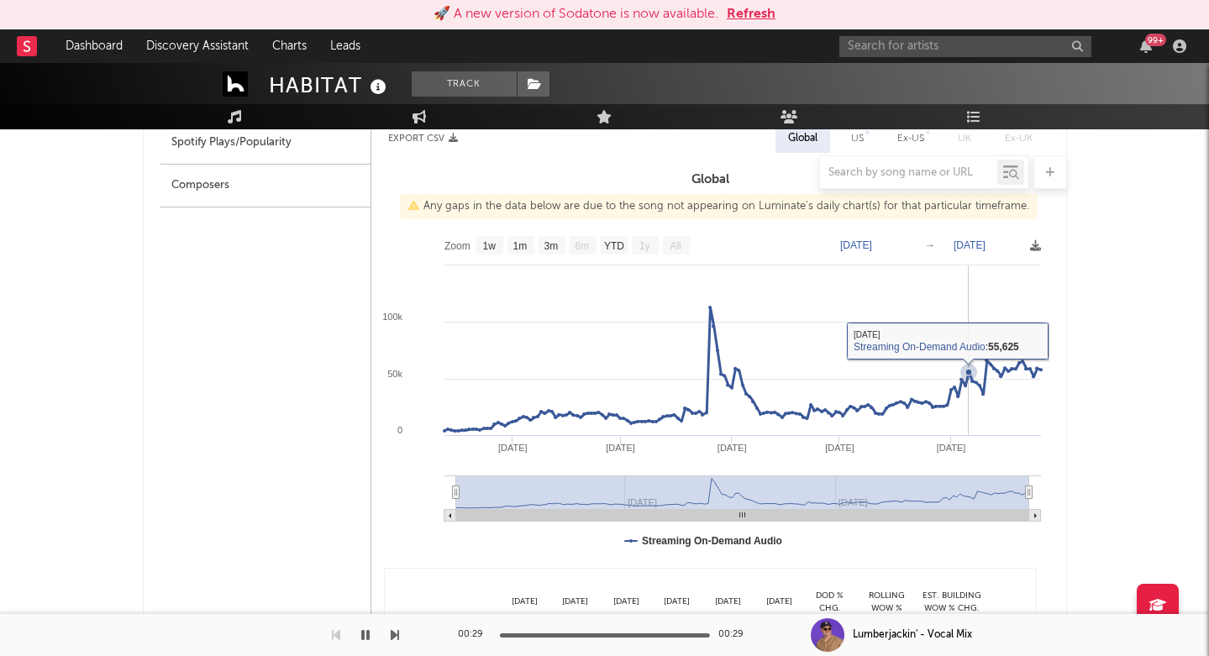
scroll to position [858, 0]
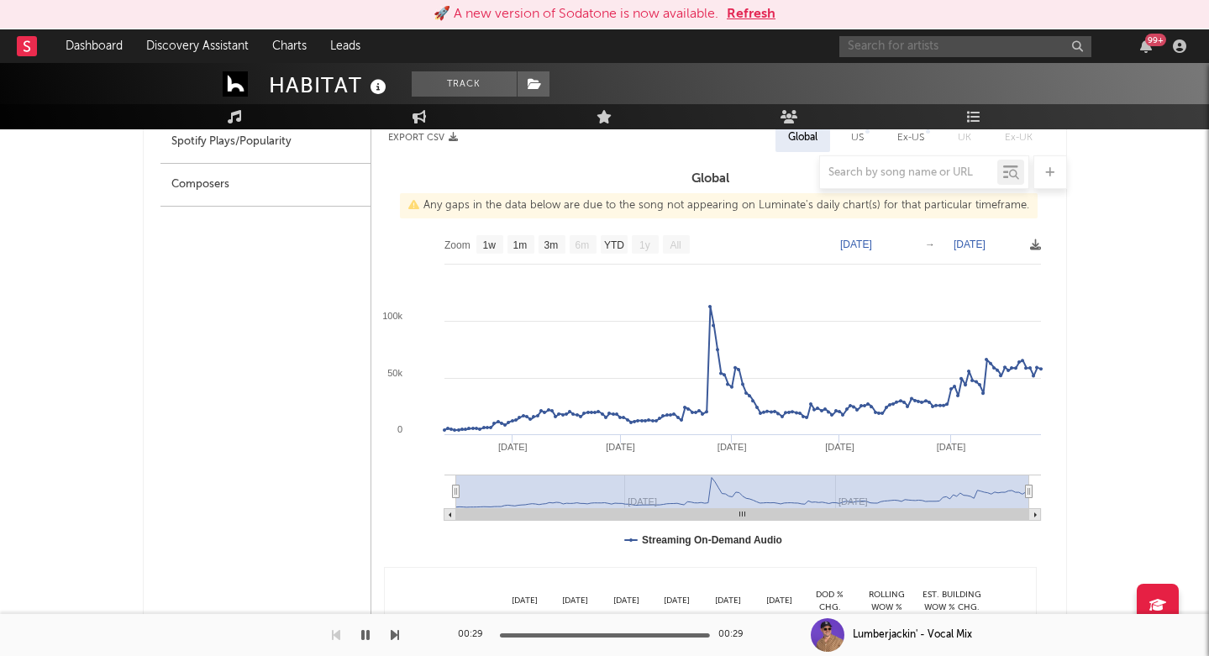
click at [890, 42] on input "text" at bounding box center [965, 46] width 252 height 21
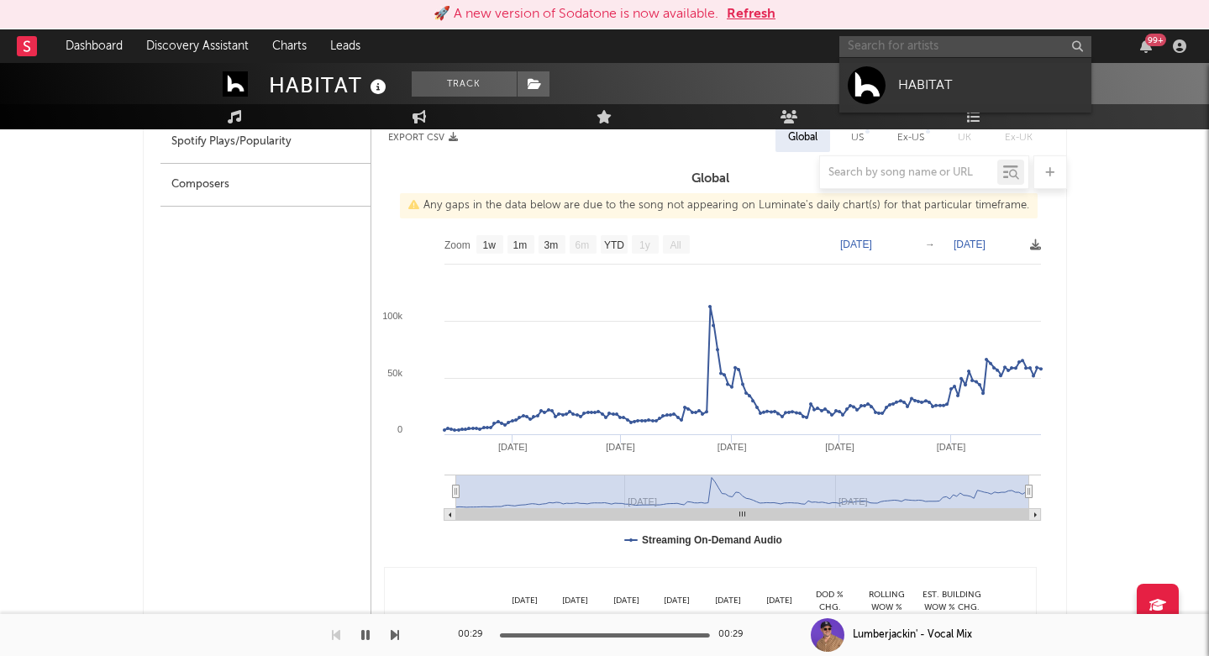
paste input "https://open.spotify.com/track/4ZvwRwdFa07GQy64zSy8tY?si=68aa83a1fa9f45be"
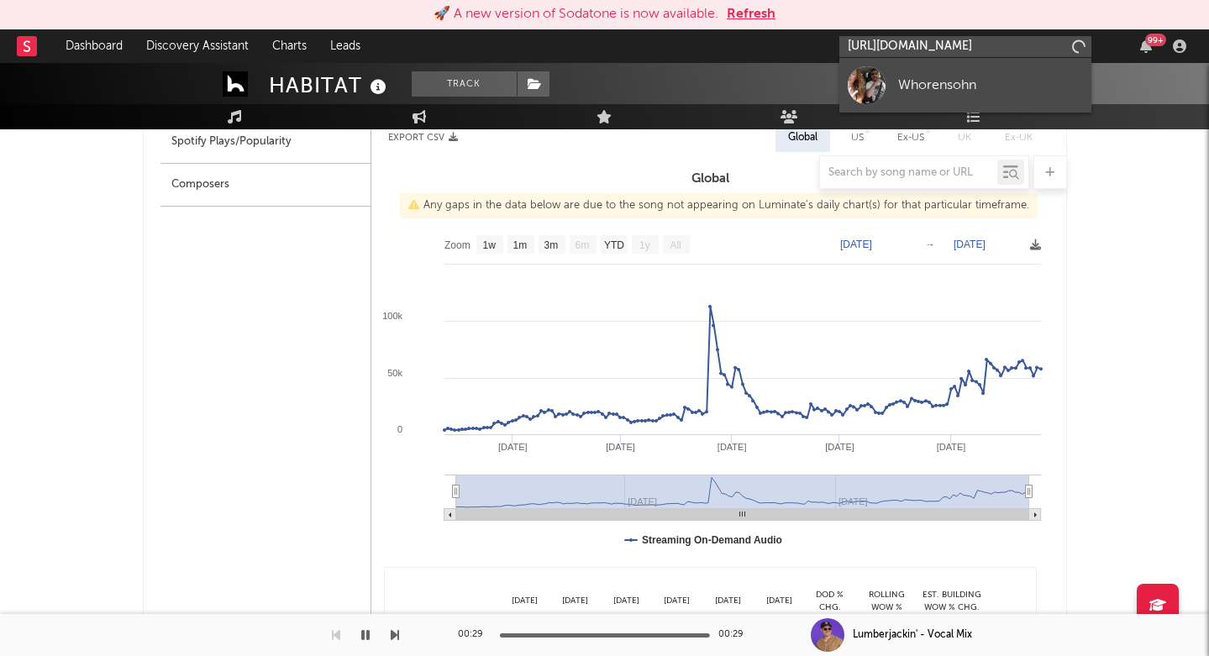
type input "https://open.spotify.com/track/4ZvwRwdFa07GQy64zSy8tY?si=68aa83a1fa9f45b"
click at [894, 79] on link "Whorensohn" at bounding box center [965, 85] width 252 height 55
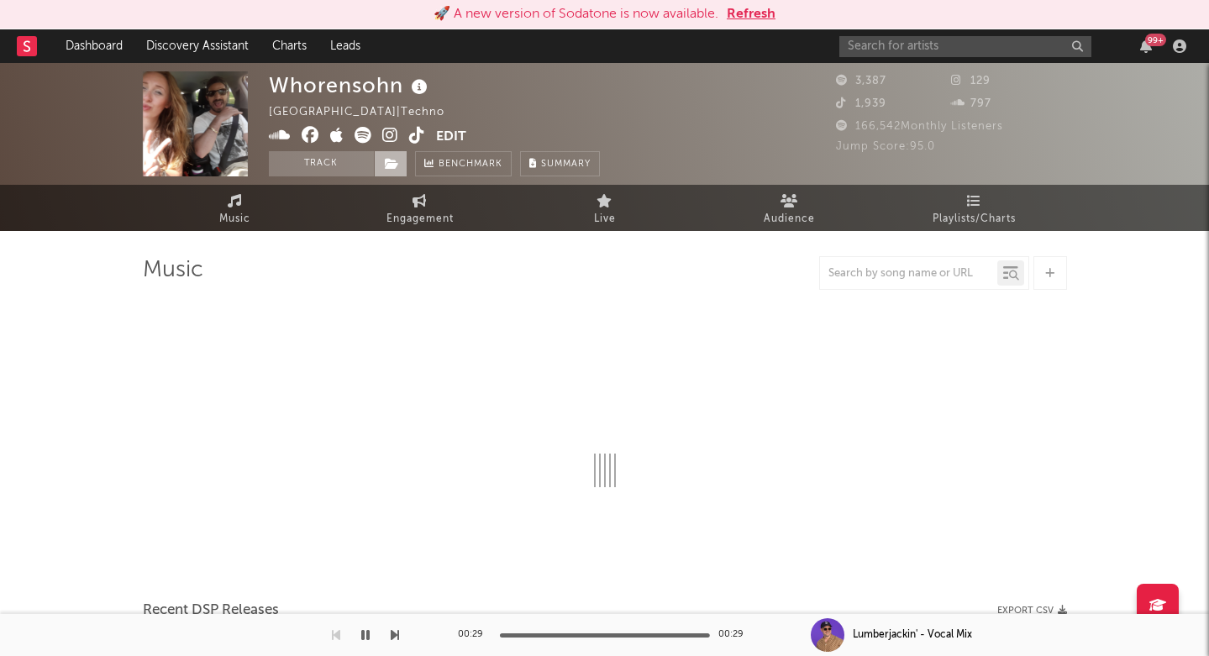
select select "6m"
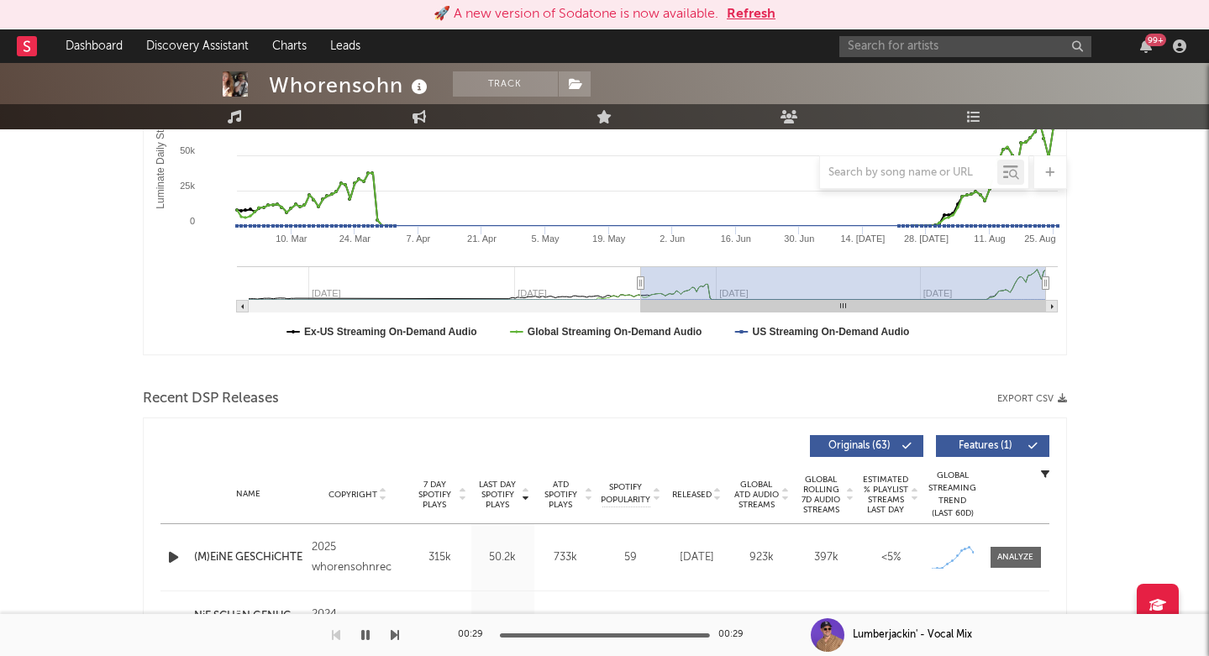
scroll to position [41, 0]
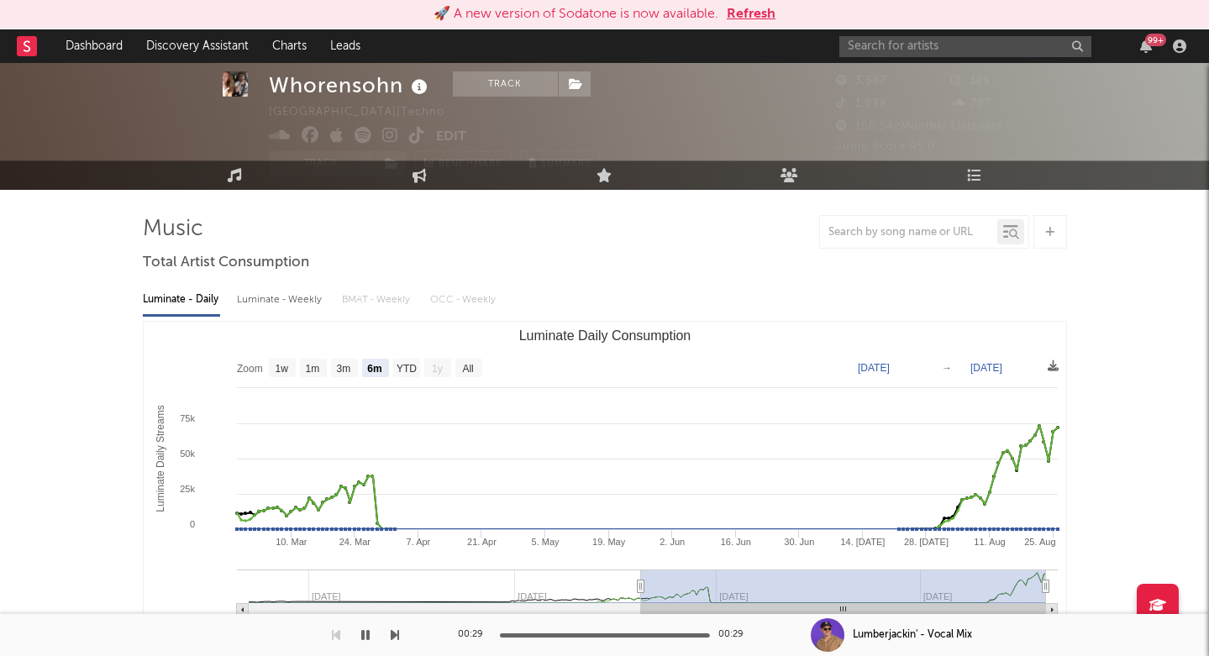
click at [392, 137] on icon at bounding box center [390, 135] width 16 height 17
click at [951, 53] on input "text" at bounding box center [965, 46] width 252 height 21
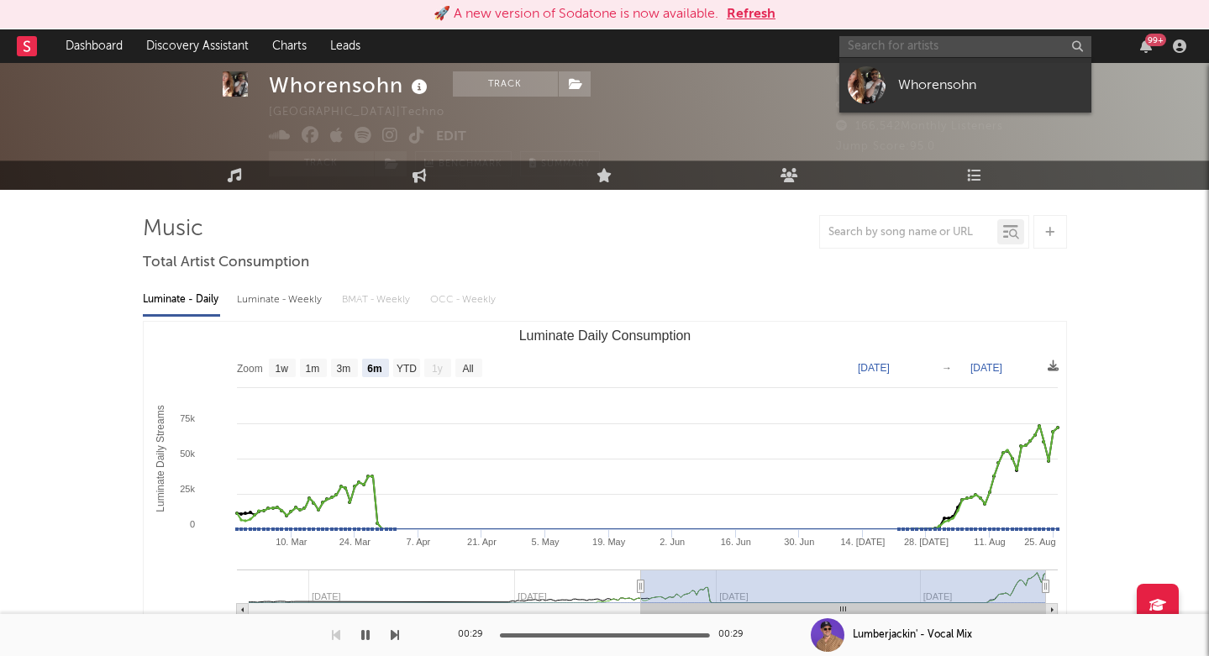
paste input "https://open.spotify.com/track/5K65dJQVdT0aGvPJjXfwQn?si=249bd8ec2fb04df2"
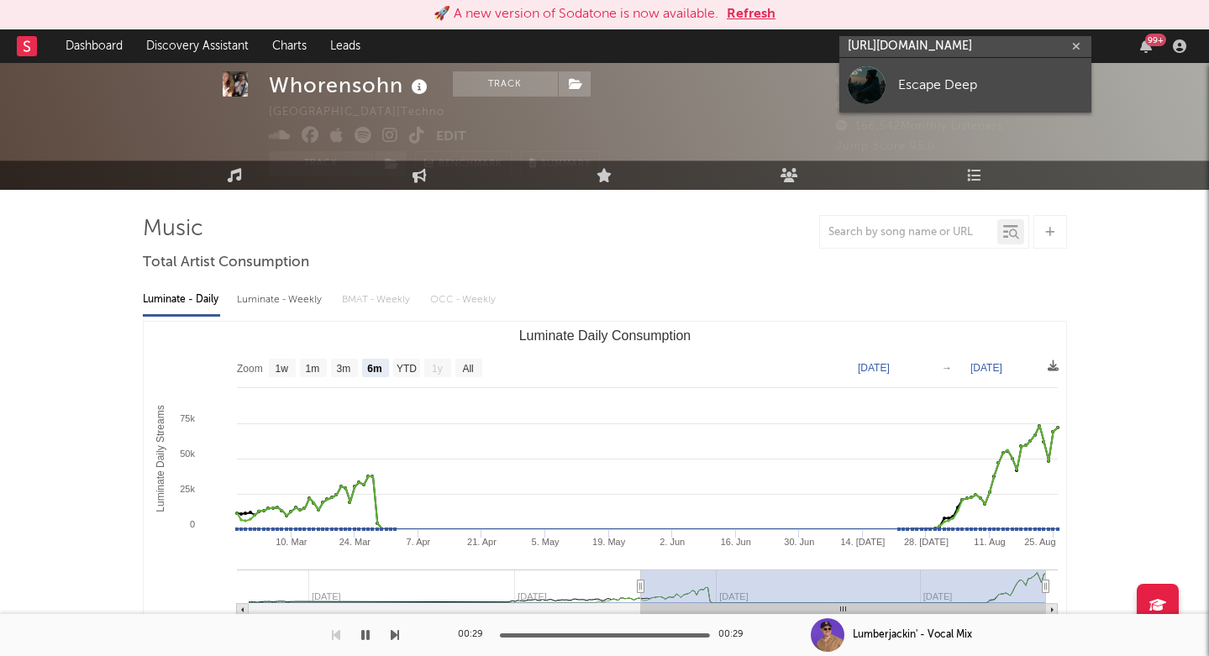
type input "https://open.spotify.com/track/5K65dJQVdT0aGvPJjXfwQn?si=249bd8ec2fb04d"
click at [935, 100] on link "Escape Deep" at bounding box center [965, 85] width 252 height 55
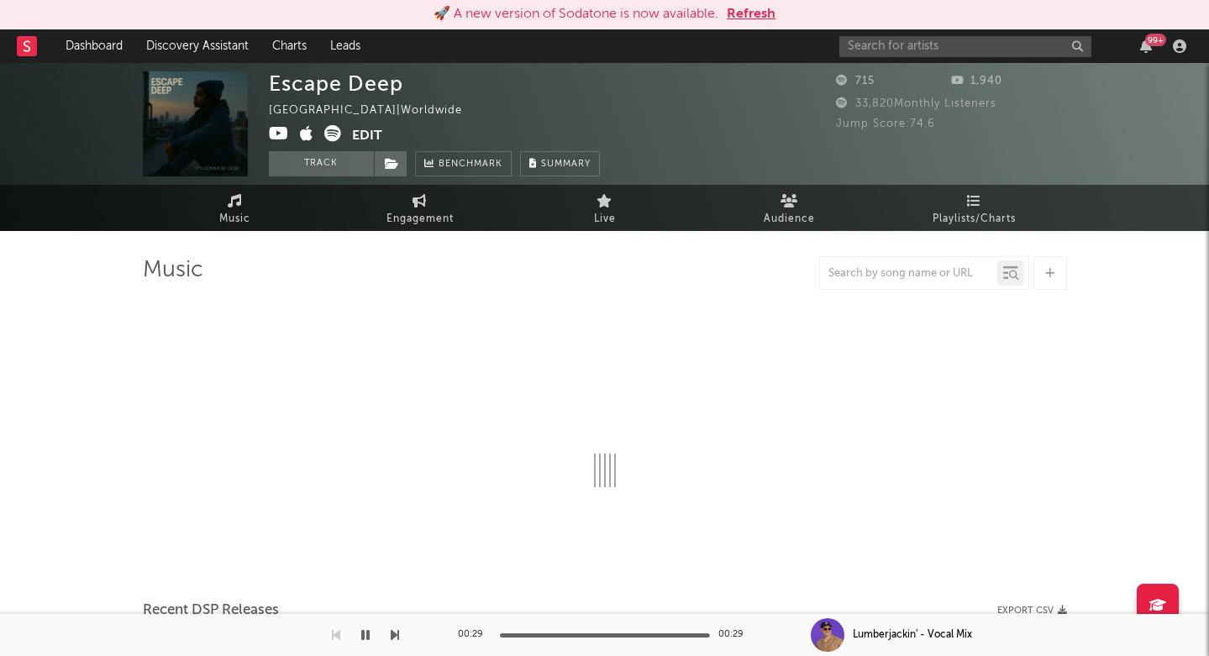
select select "1w"
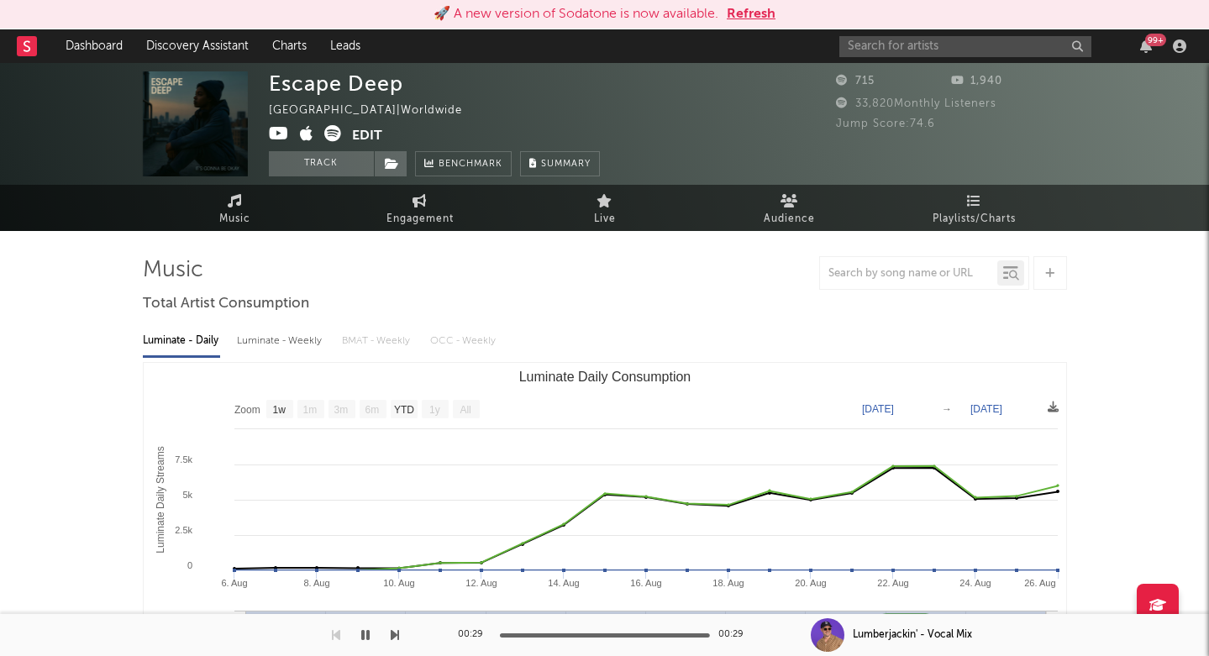
click at [323, 81] on div "Escape Deep" at bounding box center [336, 83] width 134 height 24
copy div "Escape Deep"
click at [974, 44] on input "text" at bounding box center [965, 46] width 252 height 21
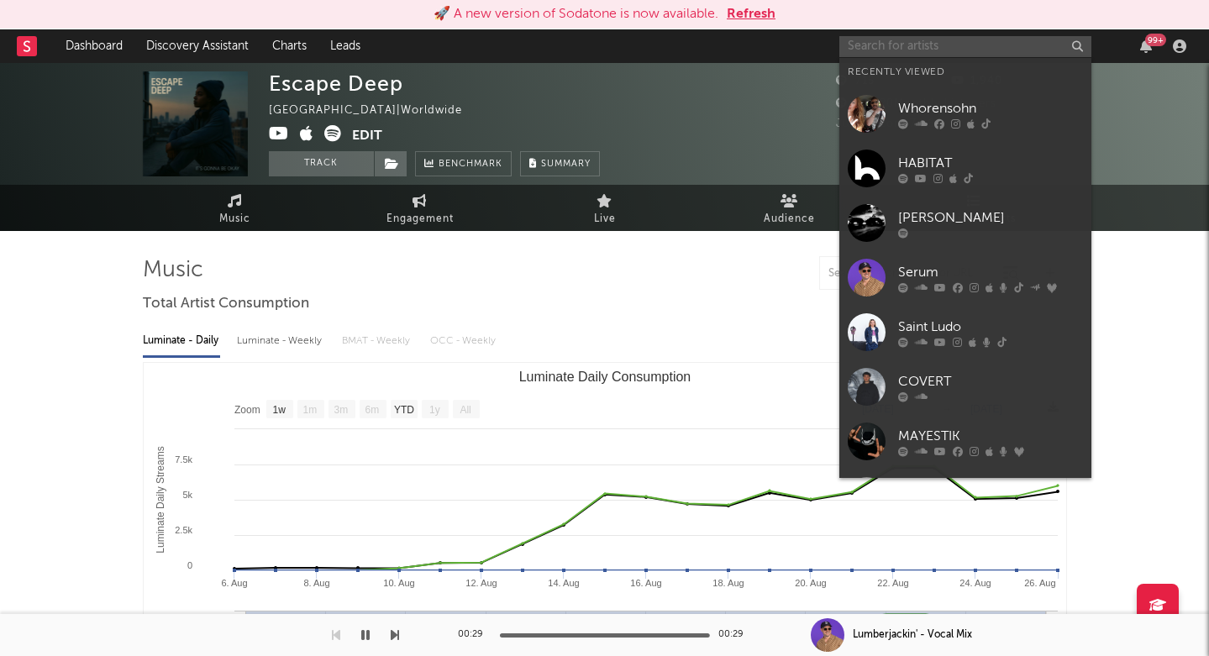
paste input "TUNG SAHUR – BZRT Session (Todos Quieren Tung!)"
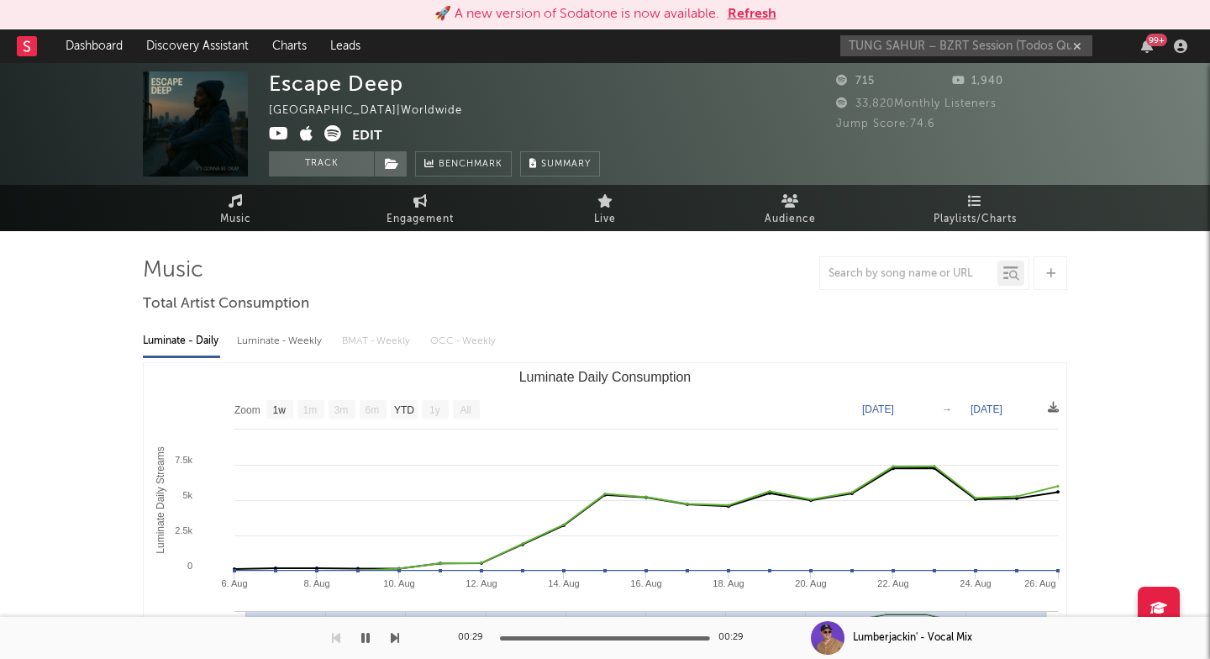
click at [333, 139] on icon at bounding box center [332, 133] width 17 height 17
click at [933, 42] on input "TUNG SAHUR – BZRT Session (Todos Quieren Tung!)" at bounding box center [966, 45] width 252 height 21
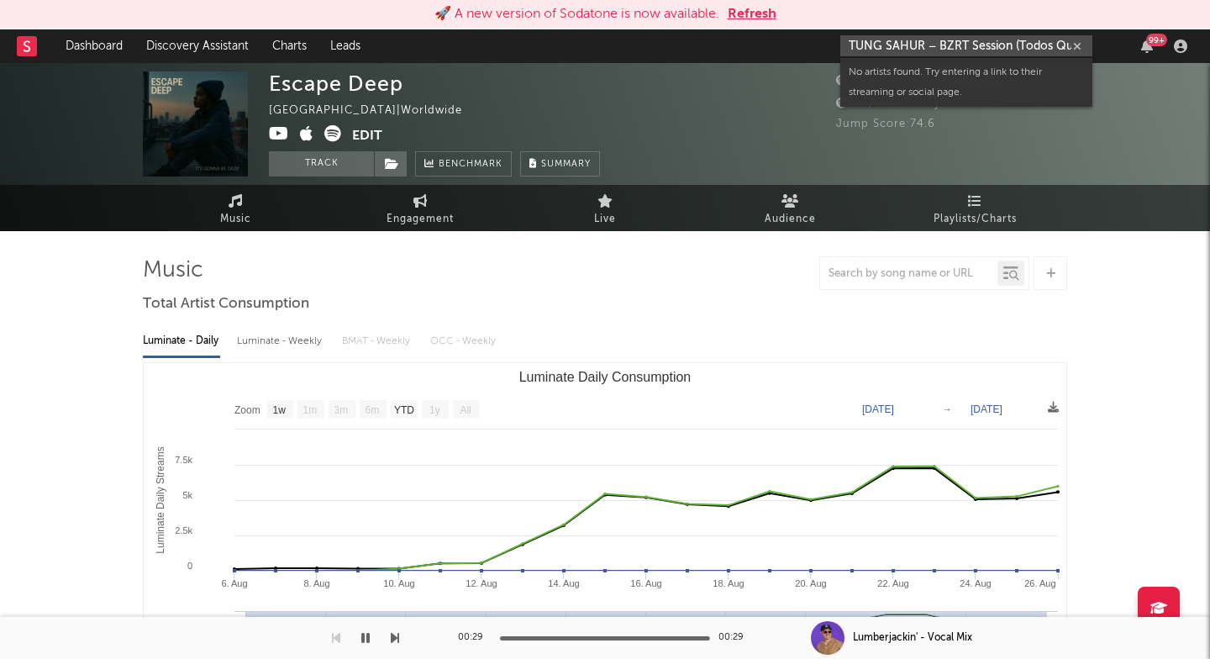
click at [933, 42] on input "TUNG SAHUR – BZRT Session (Todos Quieren Tung!)" at bounding box center [966, 45] width 252 height 21
paste input "https://www.instagram.com/flippylaratagm"
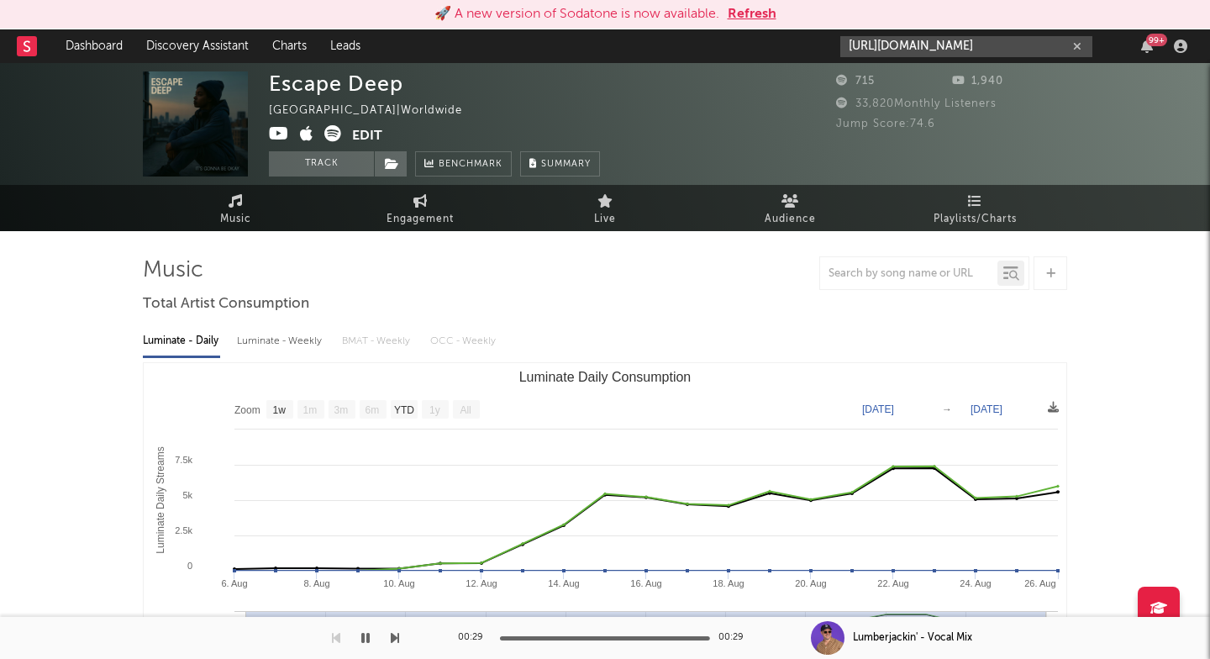
paste input "open.spotify.com/track/1rG7NGFQBn6znMMCIDCEEN?si=0dd2823ceeaa4e8b"
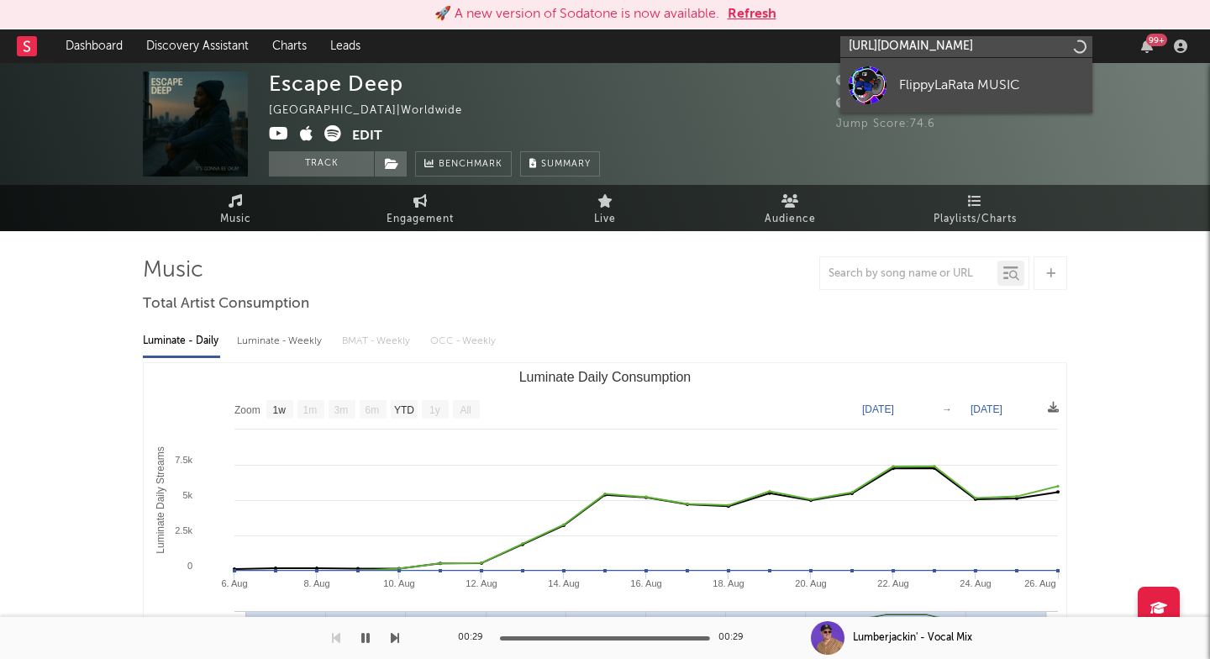
type input "https://open.spotify.com/track/1rG7NGFQBn6znMMCIDCEEN?si=0dd2823ceeaa4e8"
click at [969, 81] on div "FlippyLaRata MUSIC" at bounding box center [991, 85] width 185 height 20
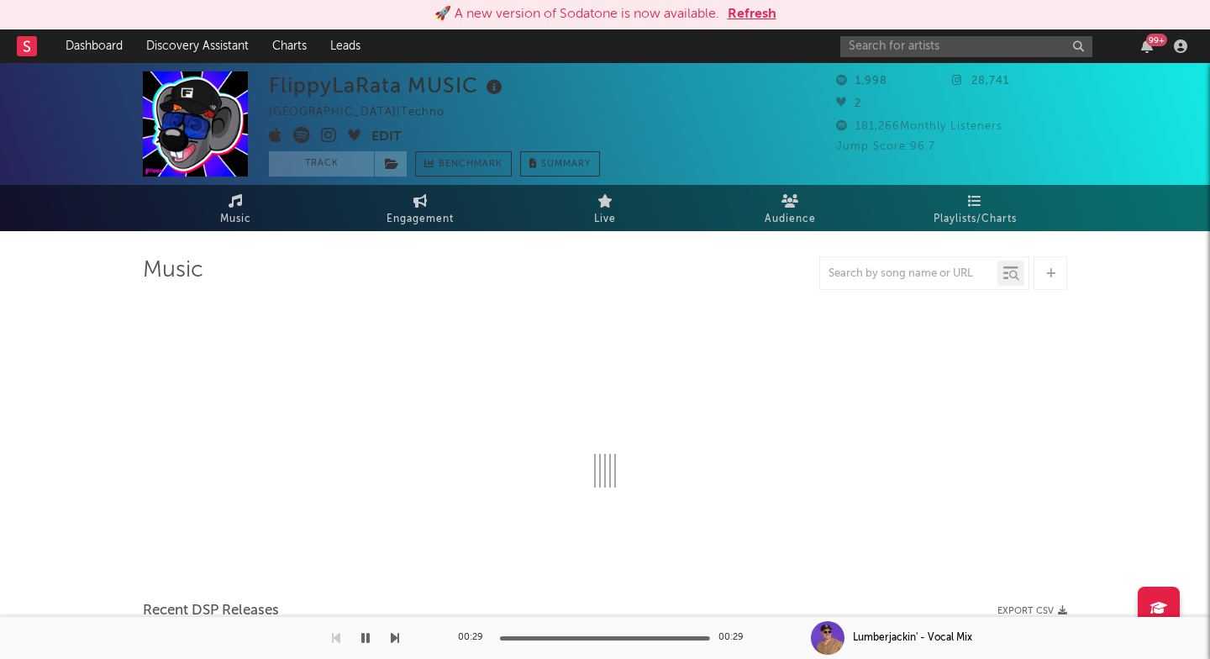
select select "1w"
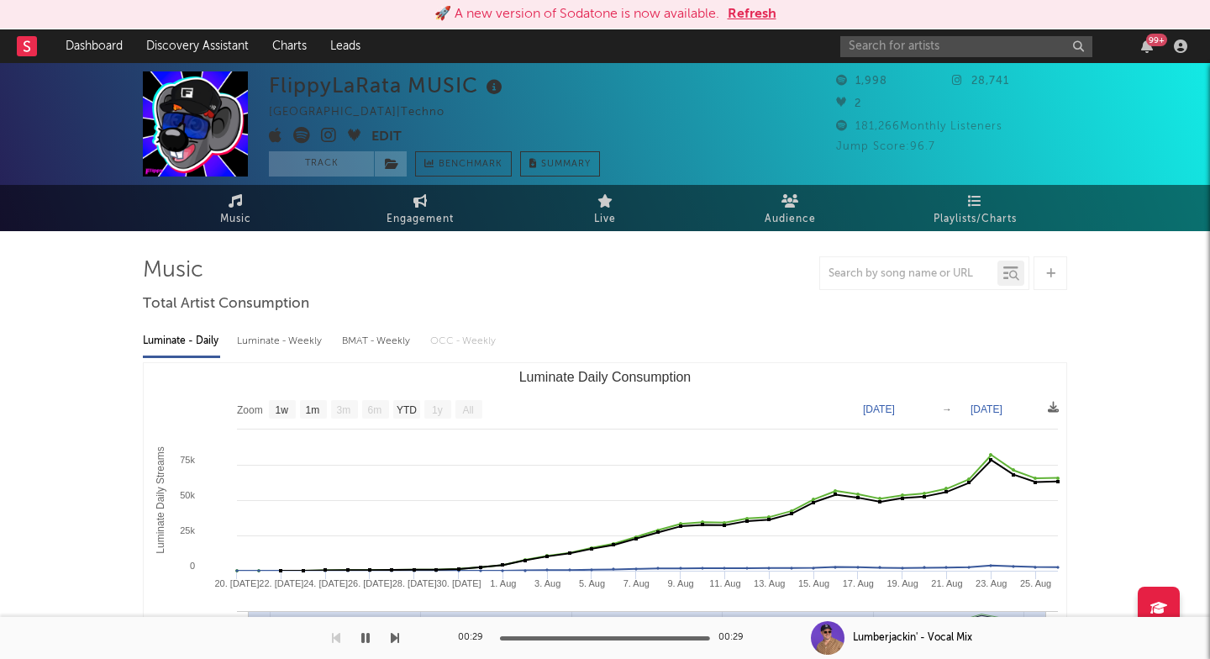
click at [309, 136] on icon at bounding box center [301, 135] width 17 height 17
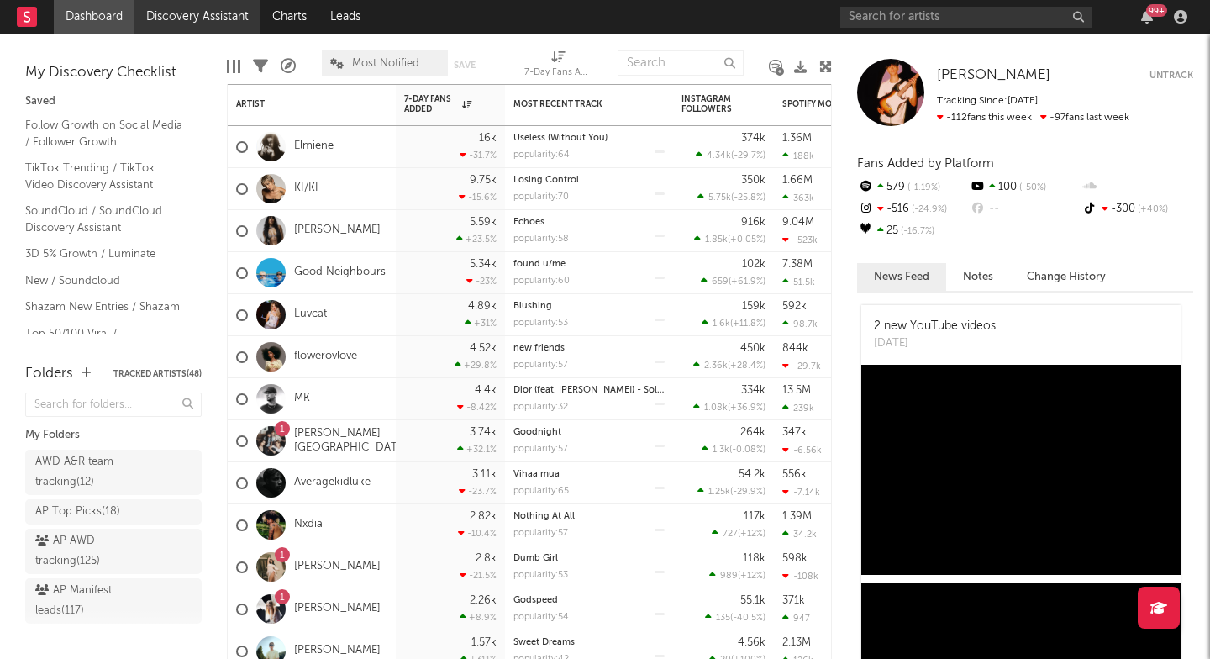
click at [222, 3] on link "Discovery Assistant" at bounding box center [197, 17] width 126 height 34
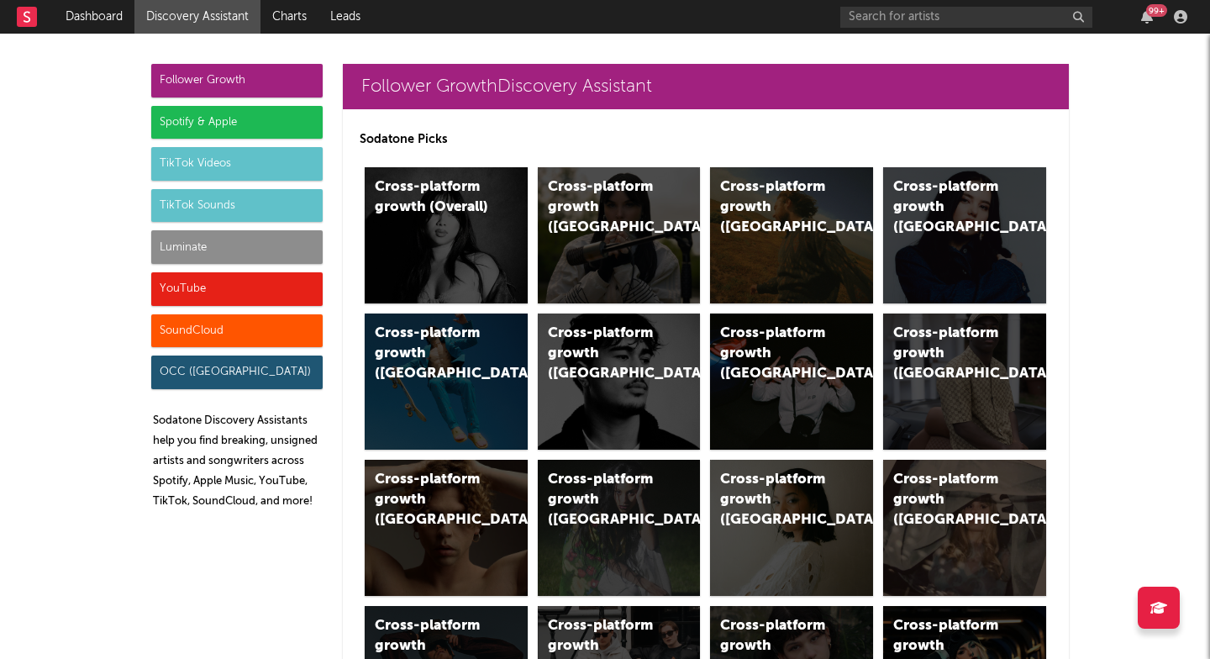
click at [230, 108] on div "Spotify & Apple" at bounding box center [236, 123] width 171 height 34
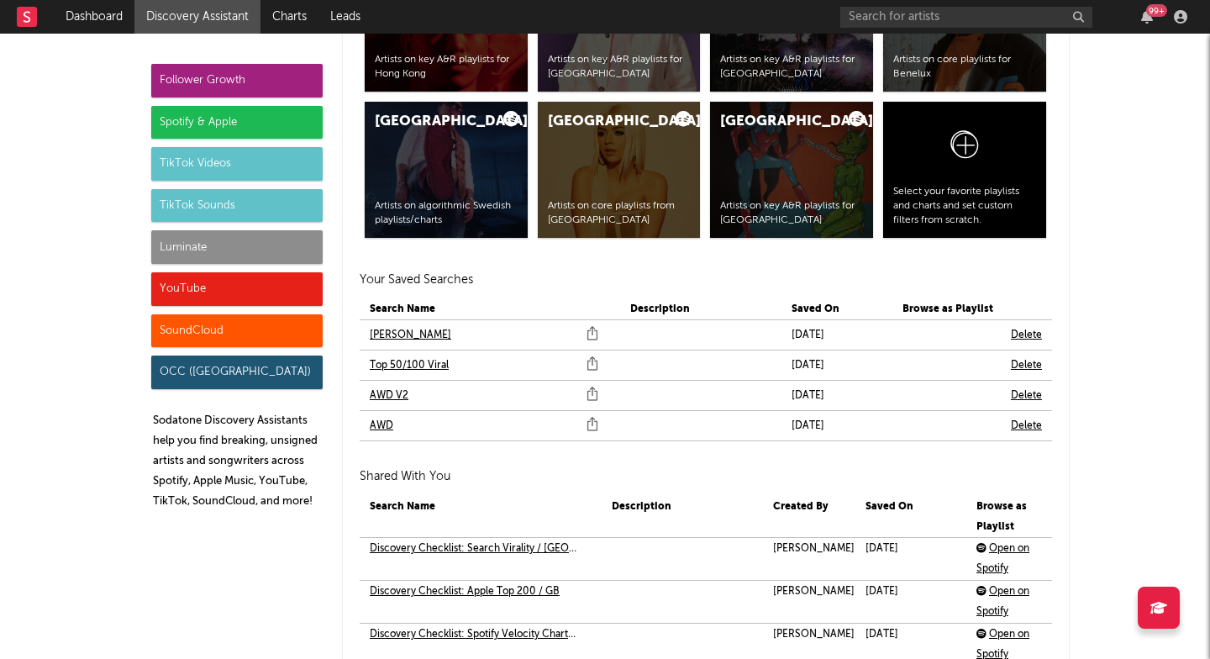
scroll to position [3576, 0]
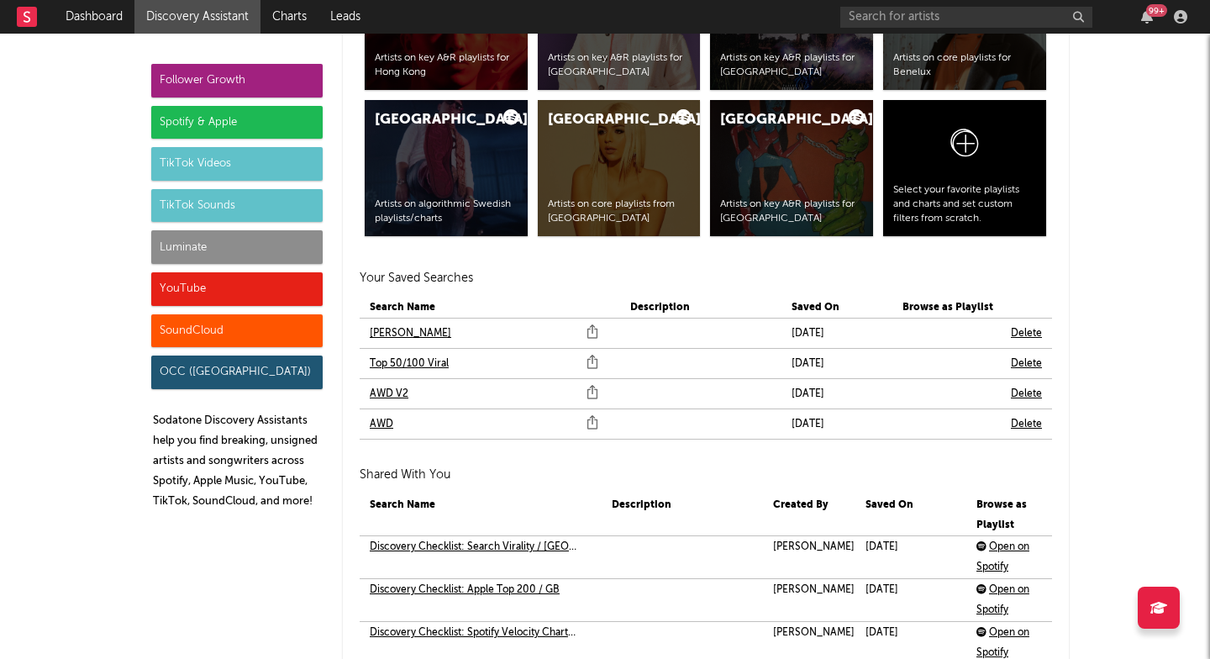
click at [387, 396] on link "AWD V2" at bounding box center [389, 394] width 39 height 20
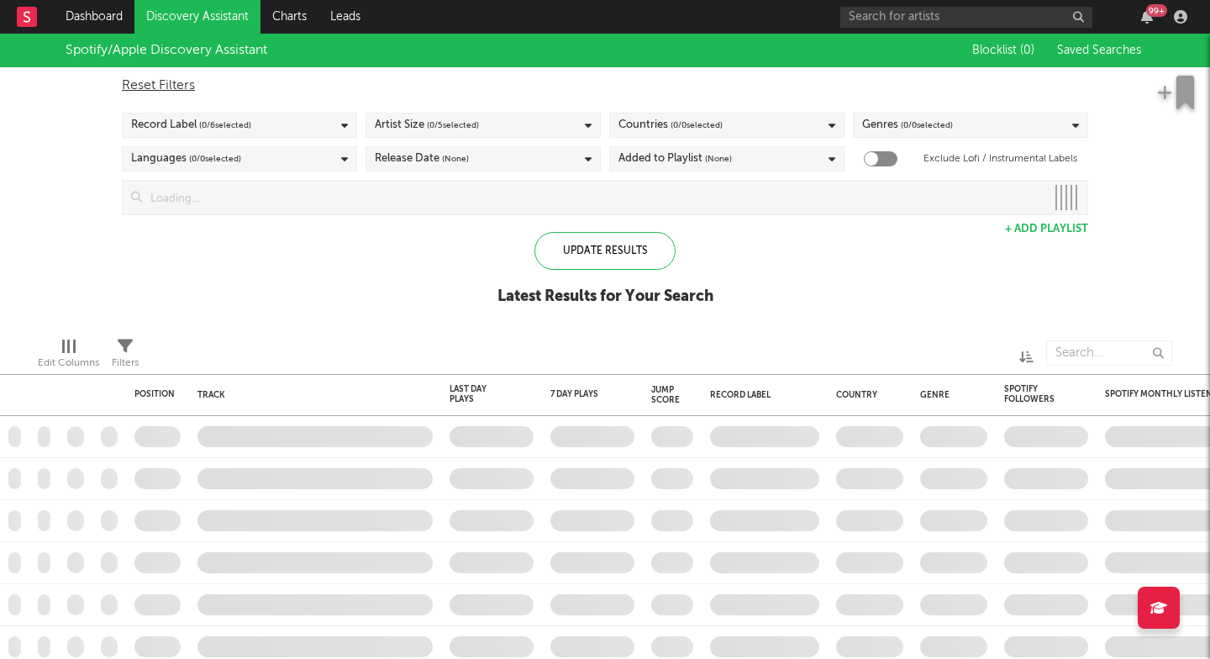
checkbox input "true"
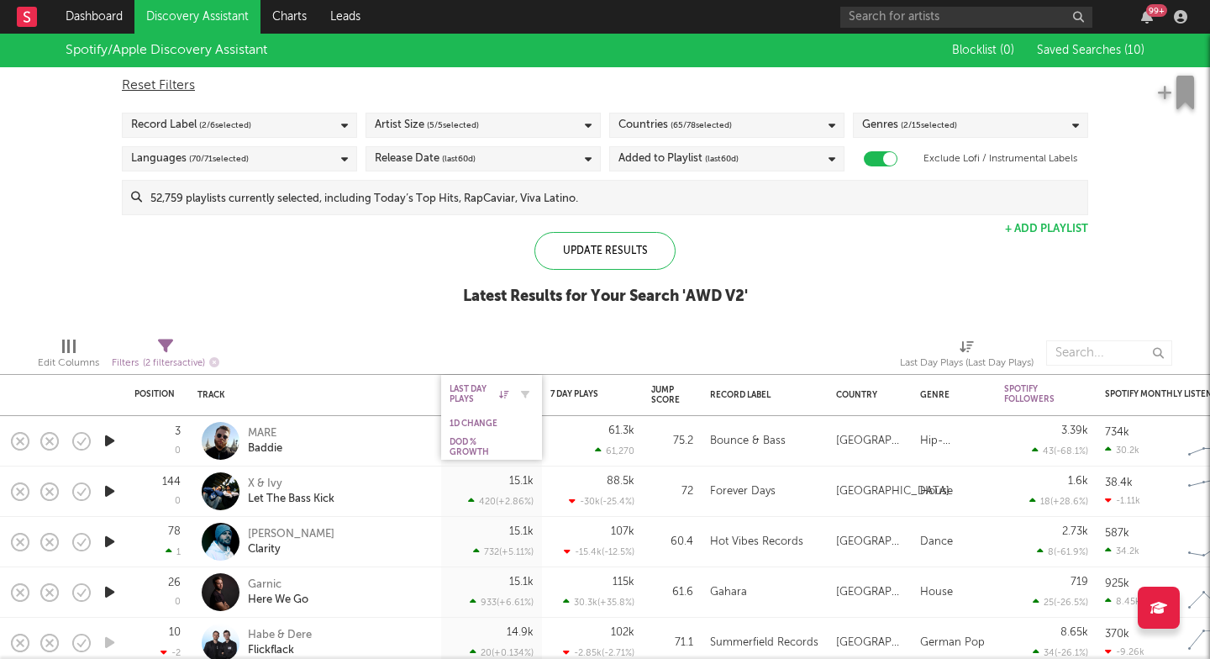
click at [504, 390] on icon at bounding box center [503, 394] width 9 height 8
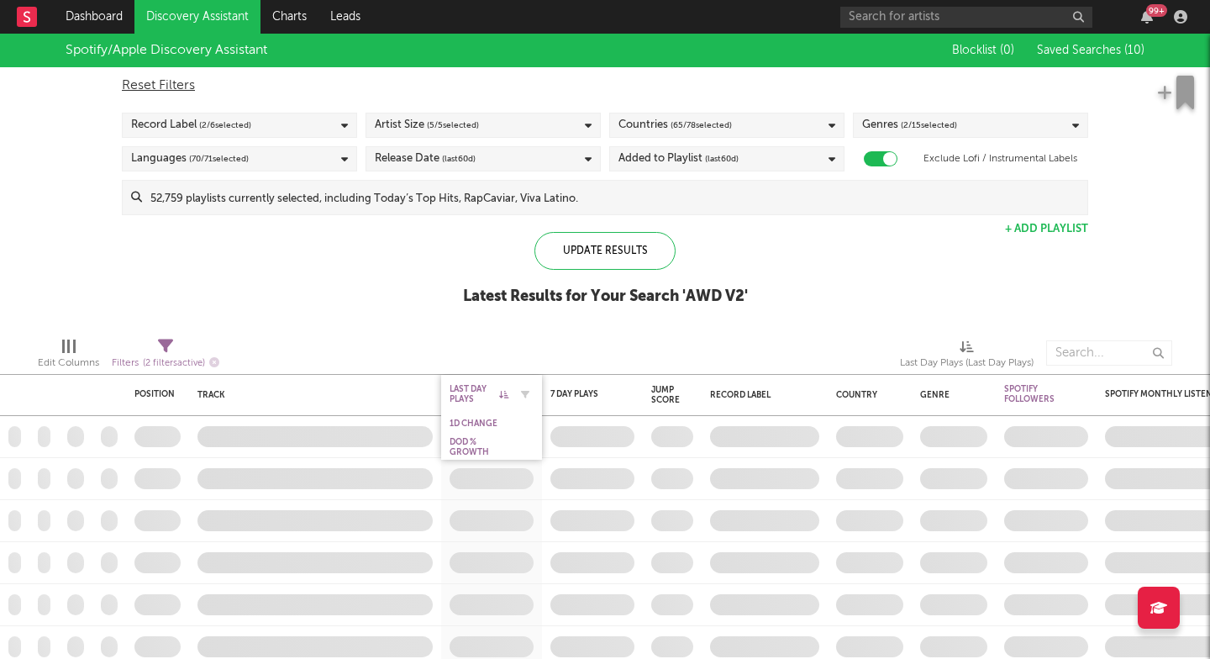
click at [502, 393] on icon at bounding box center [503, 394] width 9 height 8
click at [528, 393] on icon "button" at bounding box center [525, 394] width 8 height 8
select select "max"
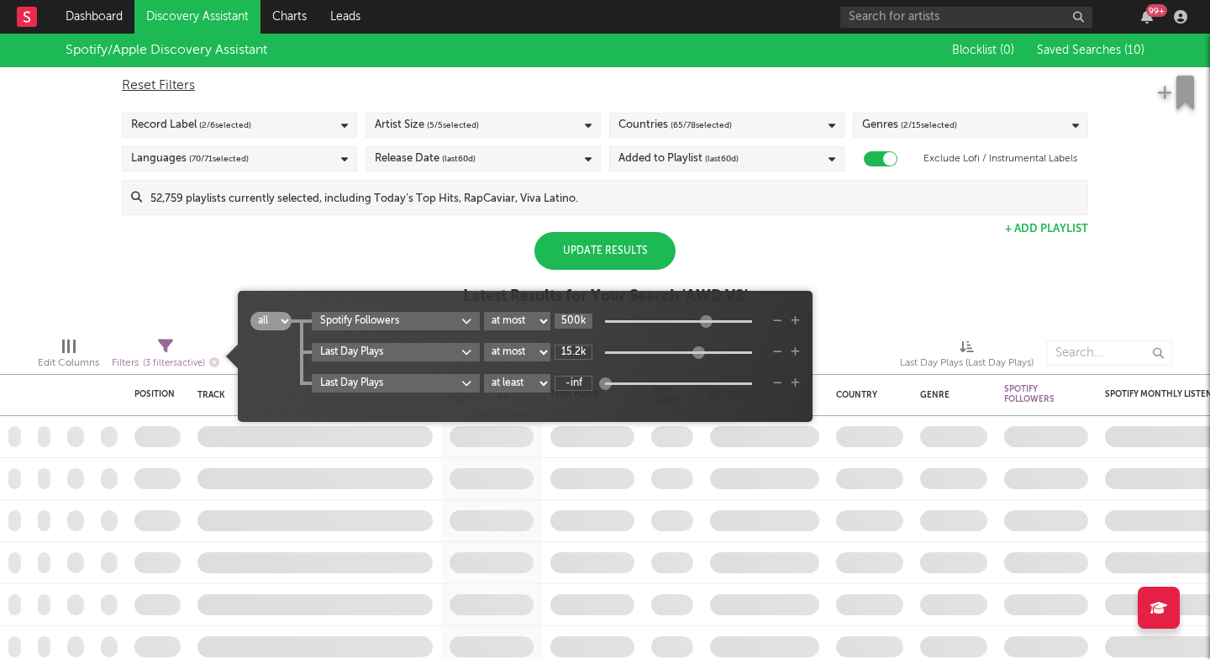
click at [582, 322] on input "500k" at bounding box center [573, 320] width 38 height 15
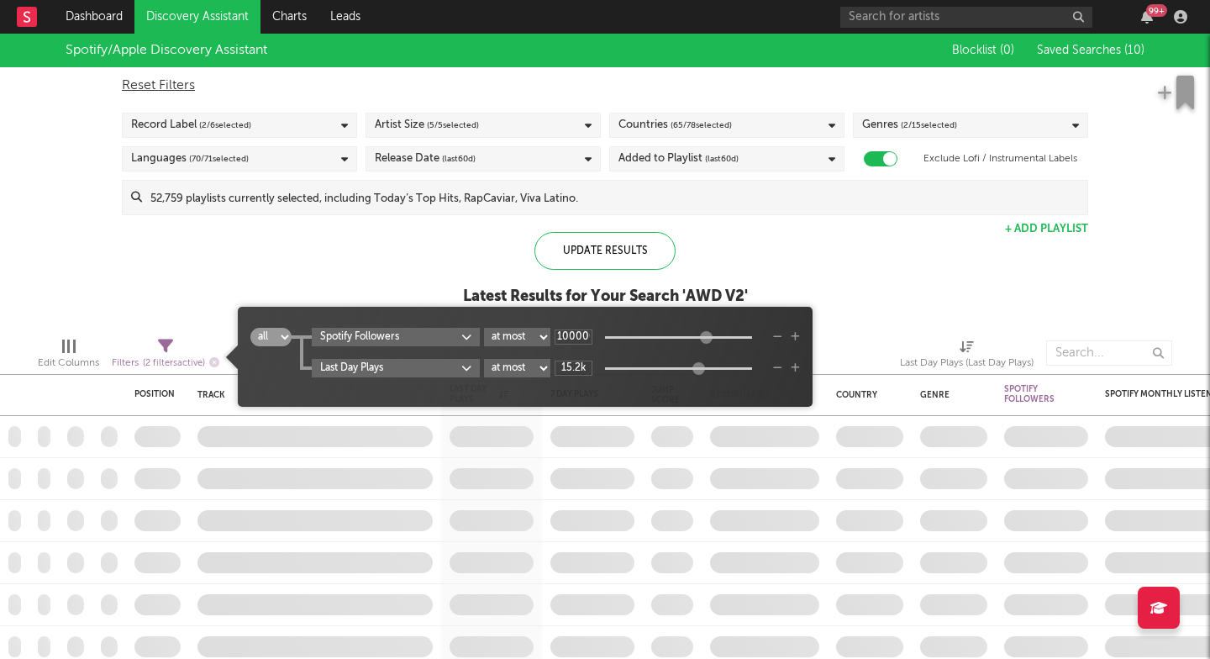
type input "1M"
click at [576, 370] on input "15.2k" at bounding box center [573, 367] width 38 height 15
type input "1M"
click at [621, 244] on div "Update Results" at bounding box center [604, 251] width 141 height 38
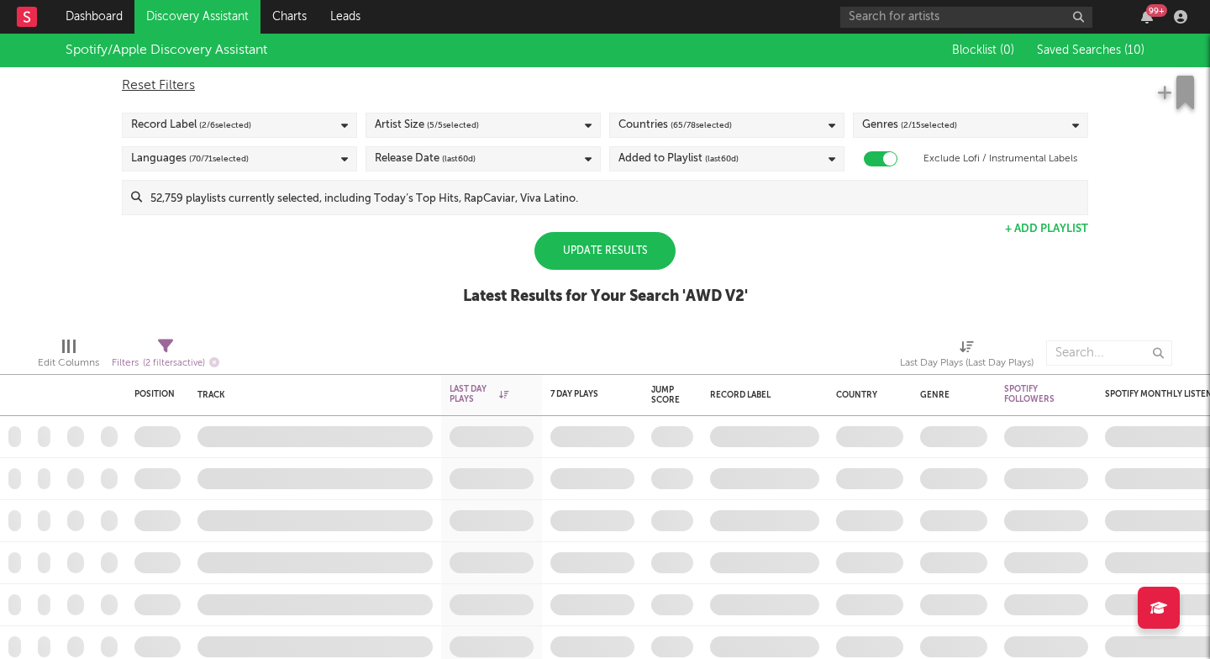
click at [621, 244] on div "Update Results" at bounding box center [604, 251] width 141 height 38
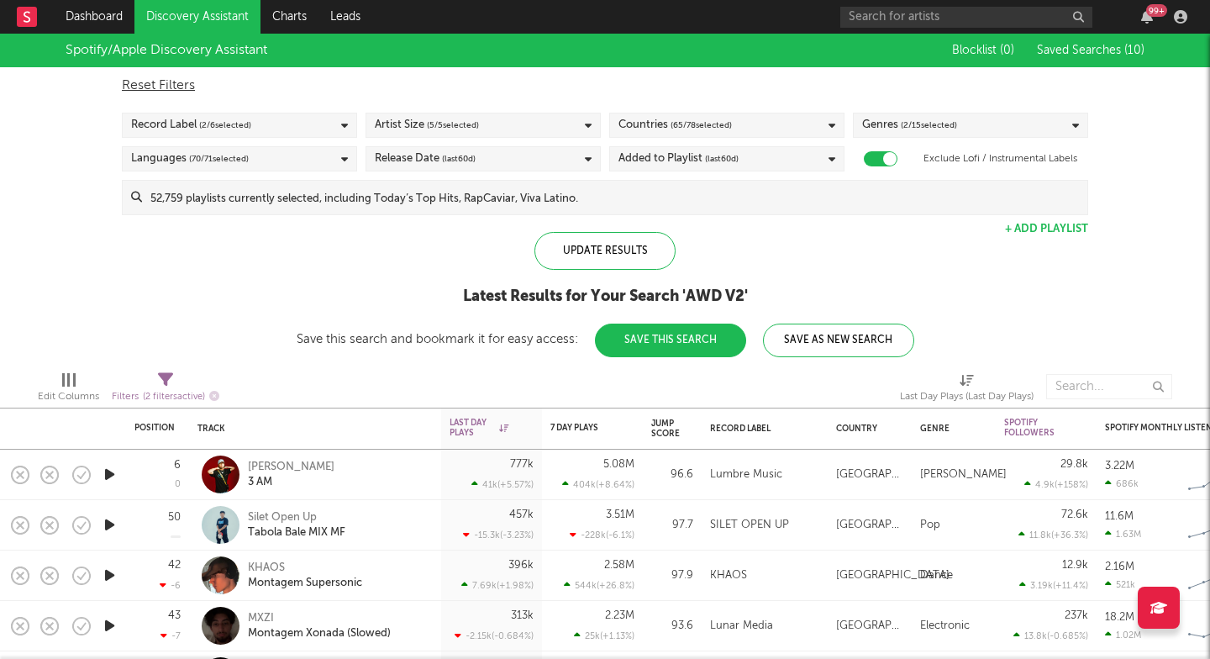
click at [901, 126] on span "( 2 / 15 selected)" at bounding box center [929, 125] width 56 height 20
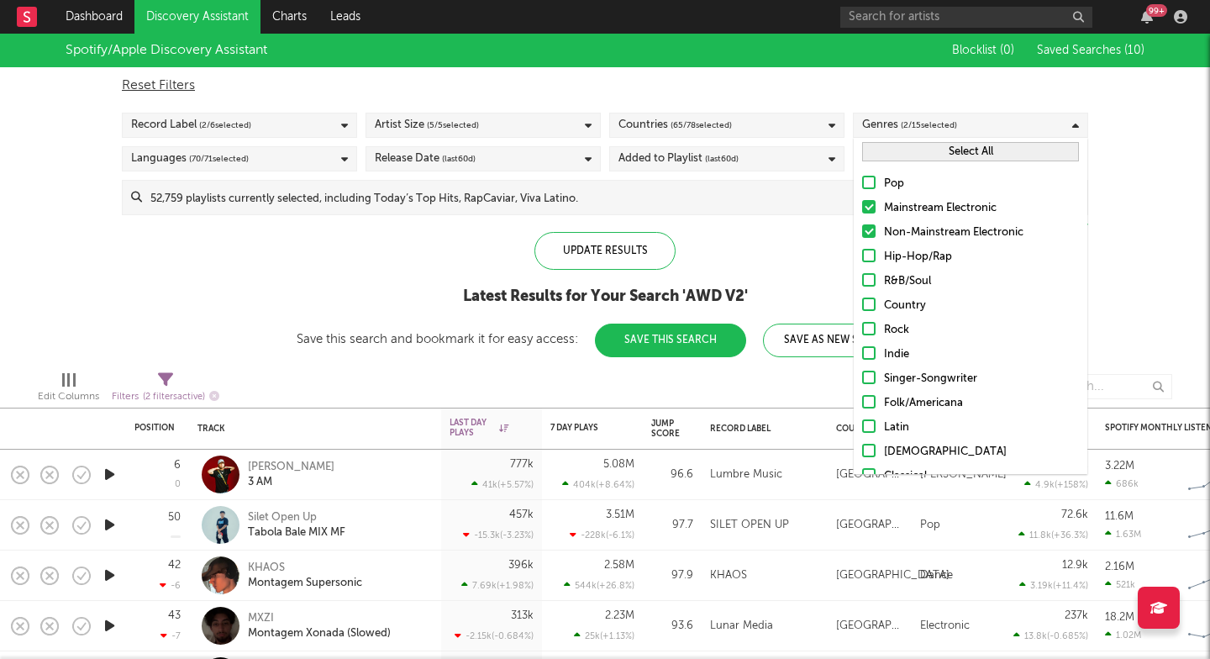
click at [890, 152] on button "Select All" at bounding box center [970, 151] width 217 height 19
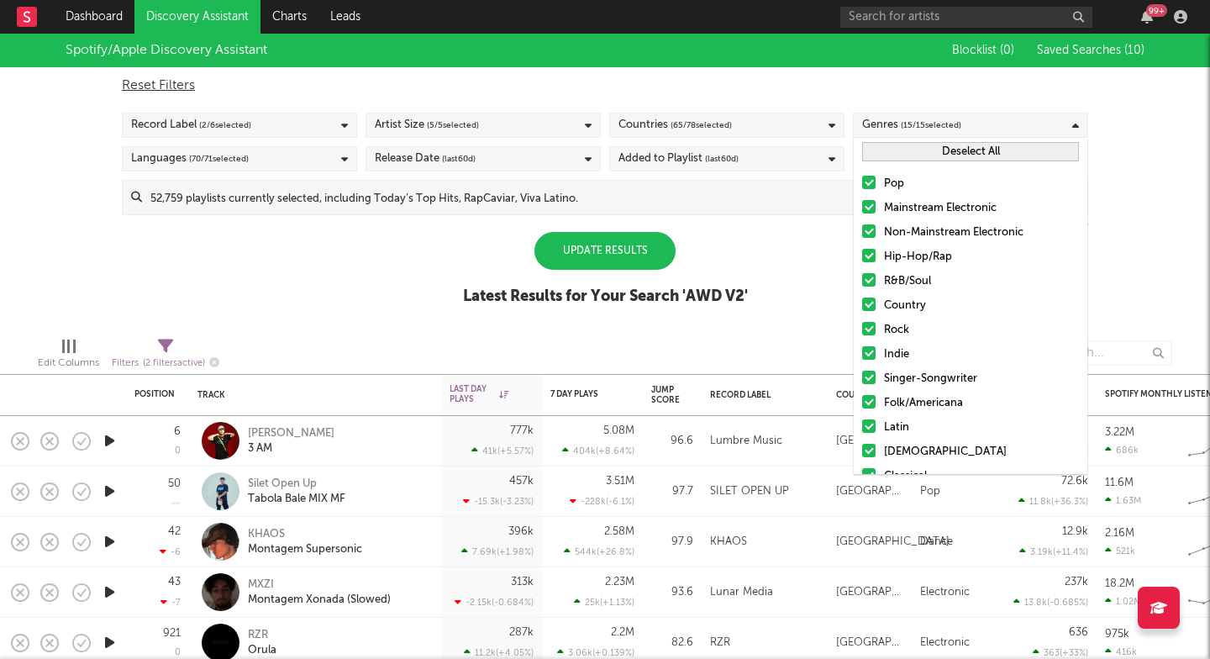
click at [603, 244] on div "Update Results" at bounding box center [604, 251] width 141 height 38
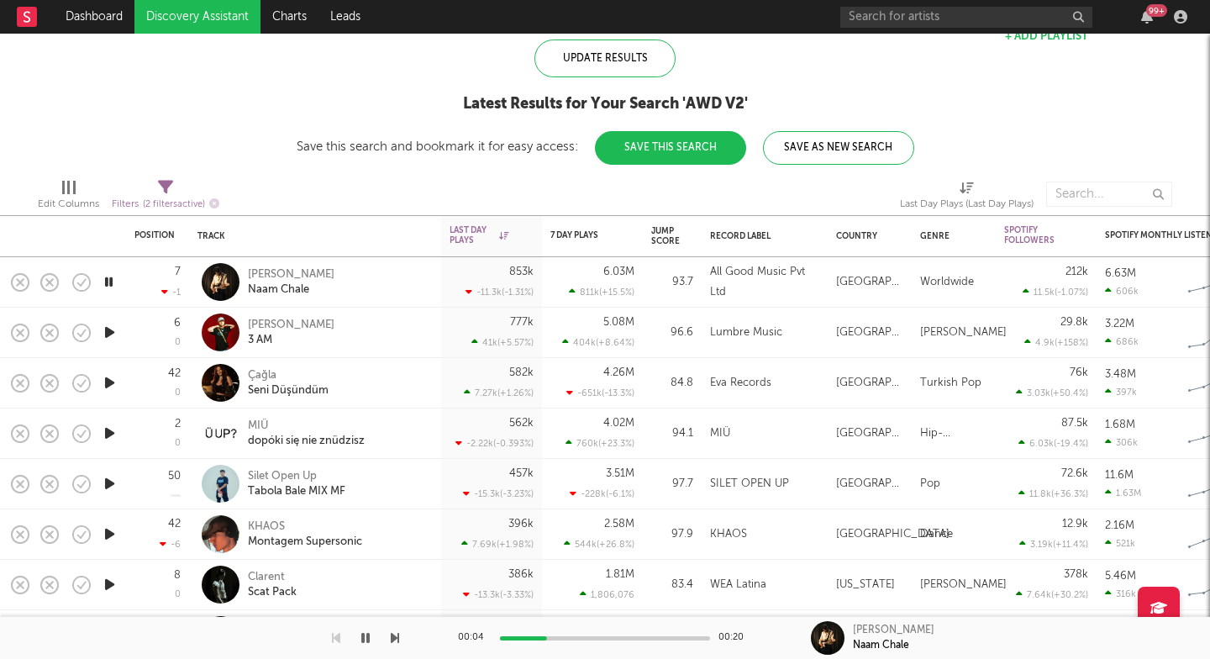
click at [394, 638] on icon "button" at bounding box center [395, 637] width 8 height 13
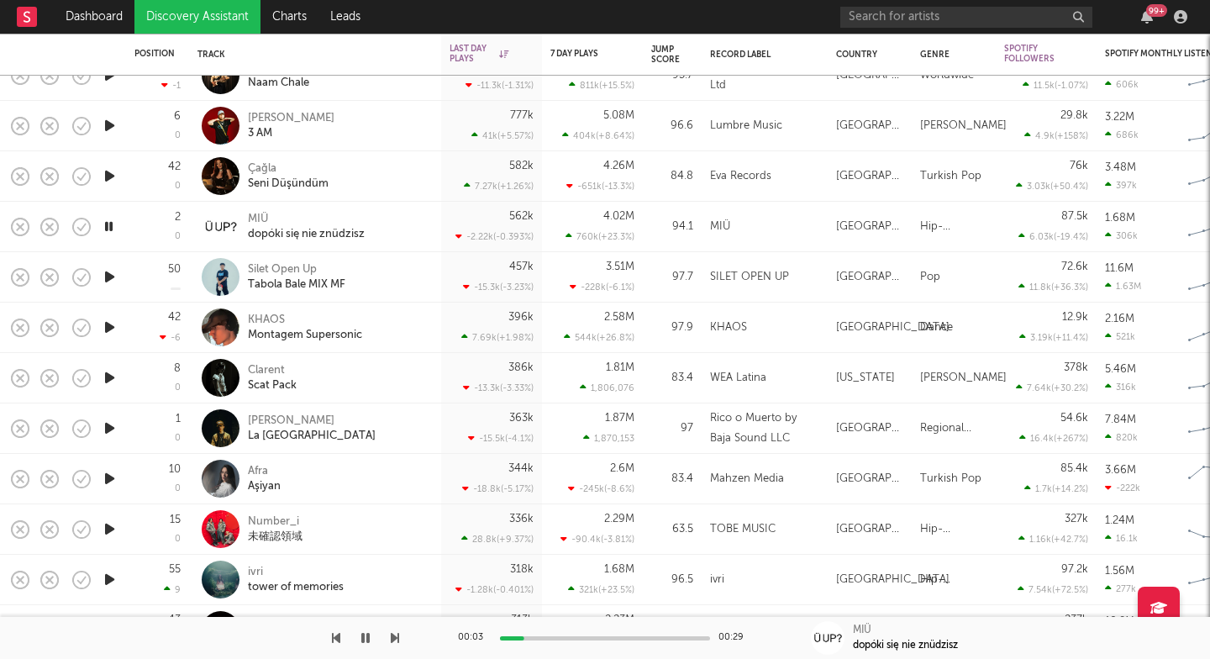
click at [392, 635] on icon "button" at bounding box center [395, 637] width 8 height 13
click at [287, 270] on div "Silet Open Up" at bounding box center [296, 269] width 97 height 15
click at [396, 641] on icon "button" at bounding box center [395, 637] width 8 height 13
click at [398, 647] on button "button" at bounding box center [395, 638] width 8 height 42
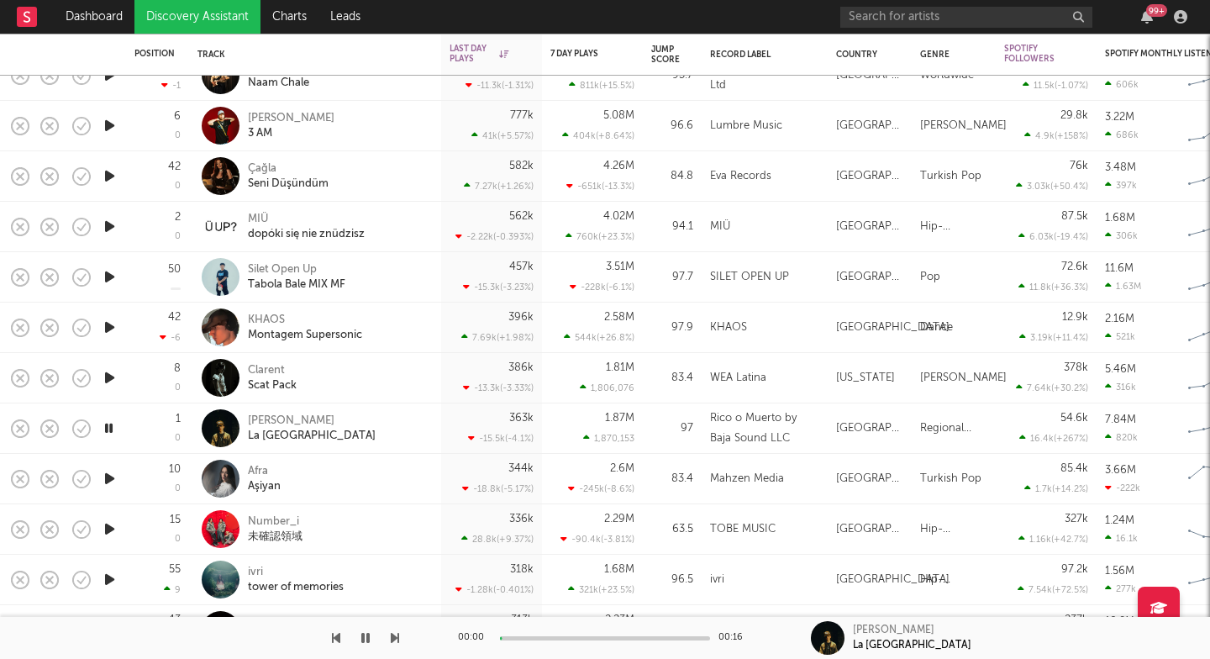
click at [398, 647] on button "button" at bounding box center [395, 638] width 8 height 42
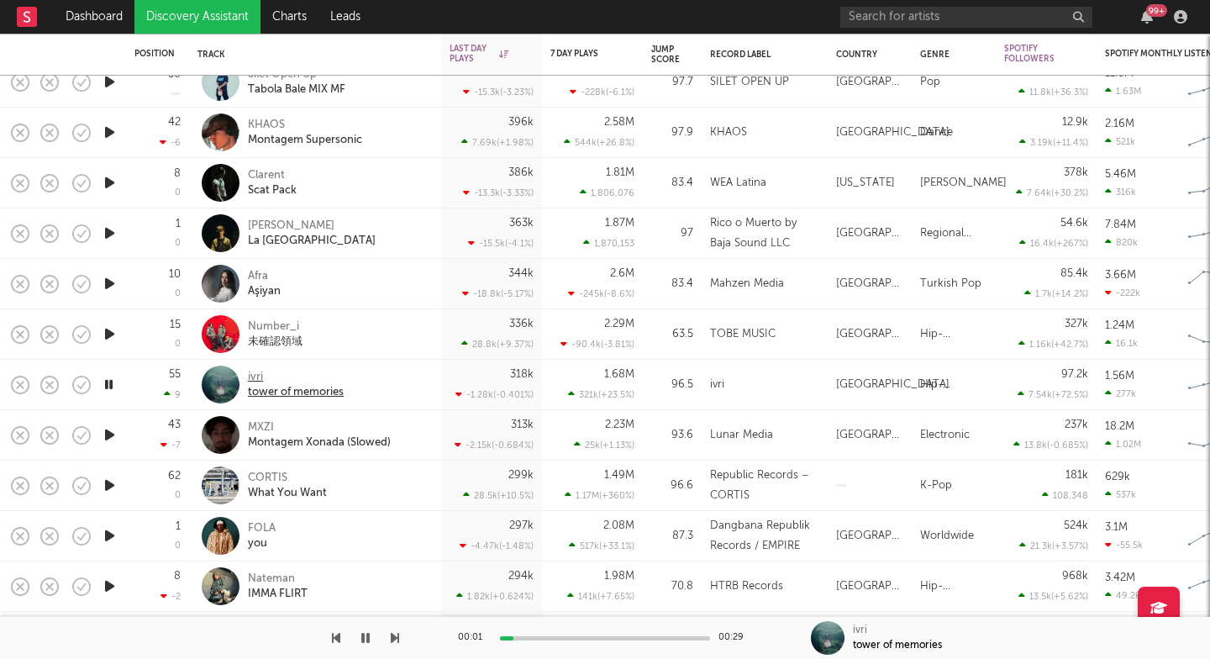
click at [260, 381] on div "ivri" at bounding box center [296, 377] width 96 height 15
click at [396, 636] on icon "button" at bounding box center [395, 637] width 8 height 13
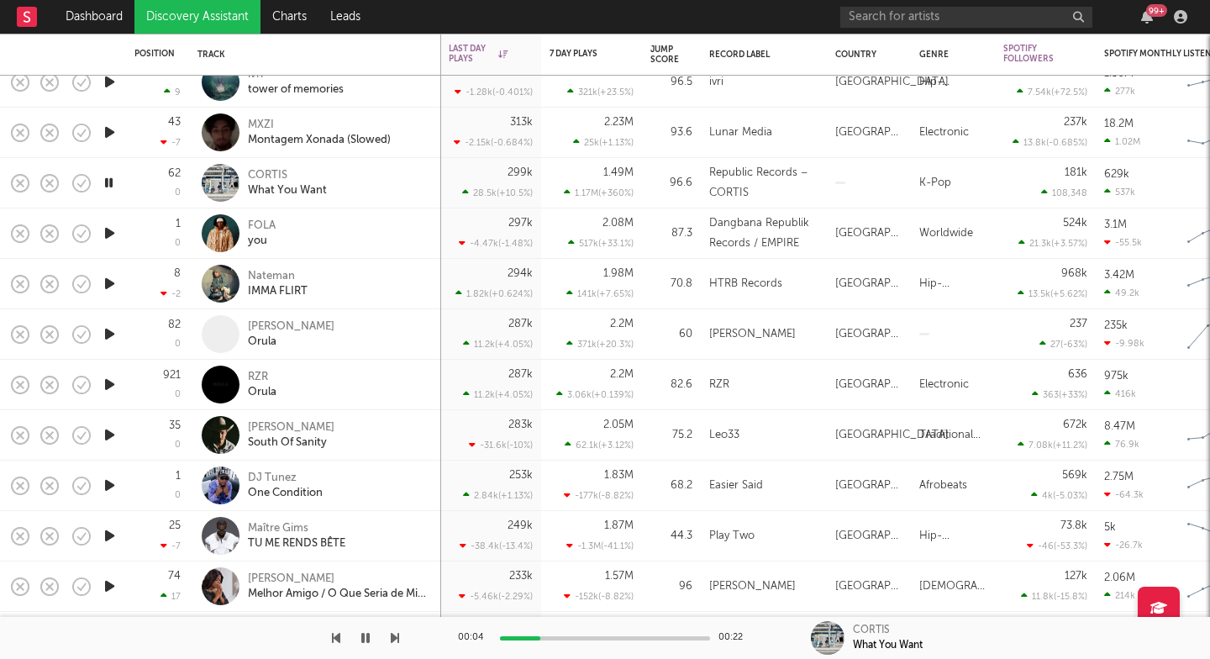
click at [396, 635] on icon "button" at bounding box center [395, 637] width 8 height 13
click at [401, 639] on div "00:00 00:19 FOLA you" at bounding box center [605, 638] width 1210 height 42
click at [404, 646] on div "00:01 00:19 FOLA you" at bounding box center [605, 638] width 1210 height 42
click at [396, 638] on icon "button" at bounding box center [395, 637] width 8 height 13
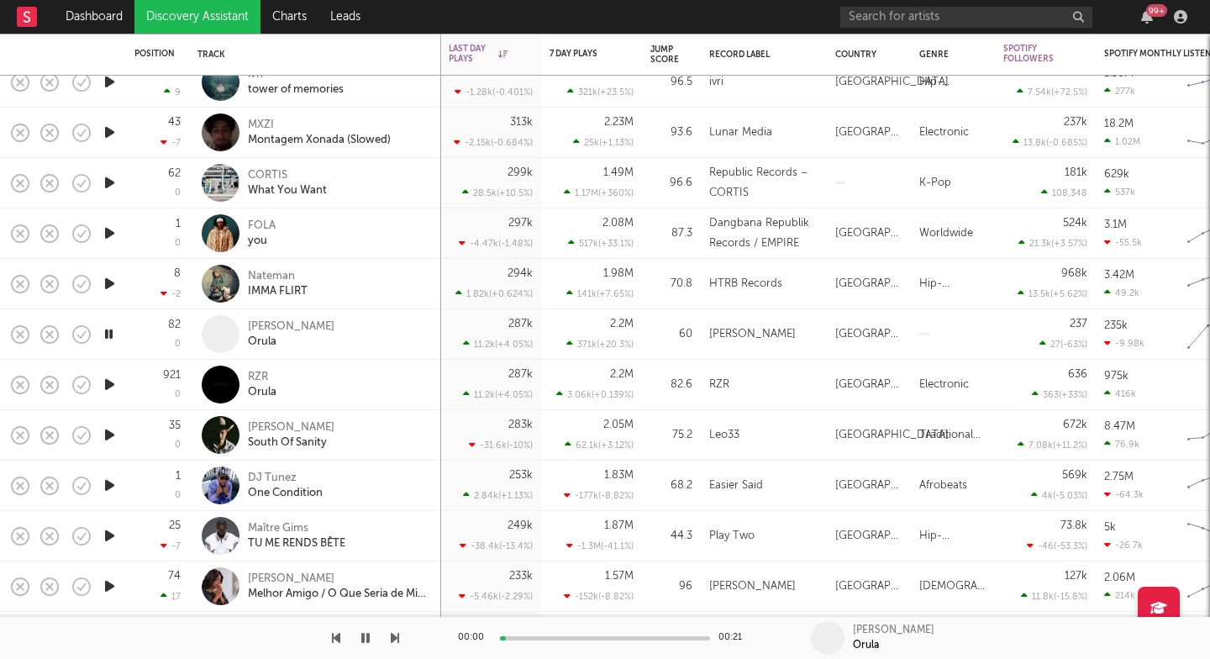
click at [396, 638] on icon "button" at bounding box center [395, 637] width 8 height 13
click at [286, 484] on div "DJ Tunez" at bounding box center [285, 477] width 75 height 15
click at [390, 638] on div at bounding box center [199, 638] width 399 height 42
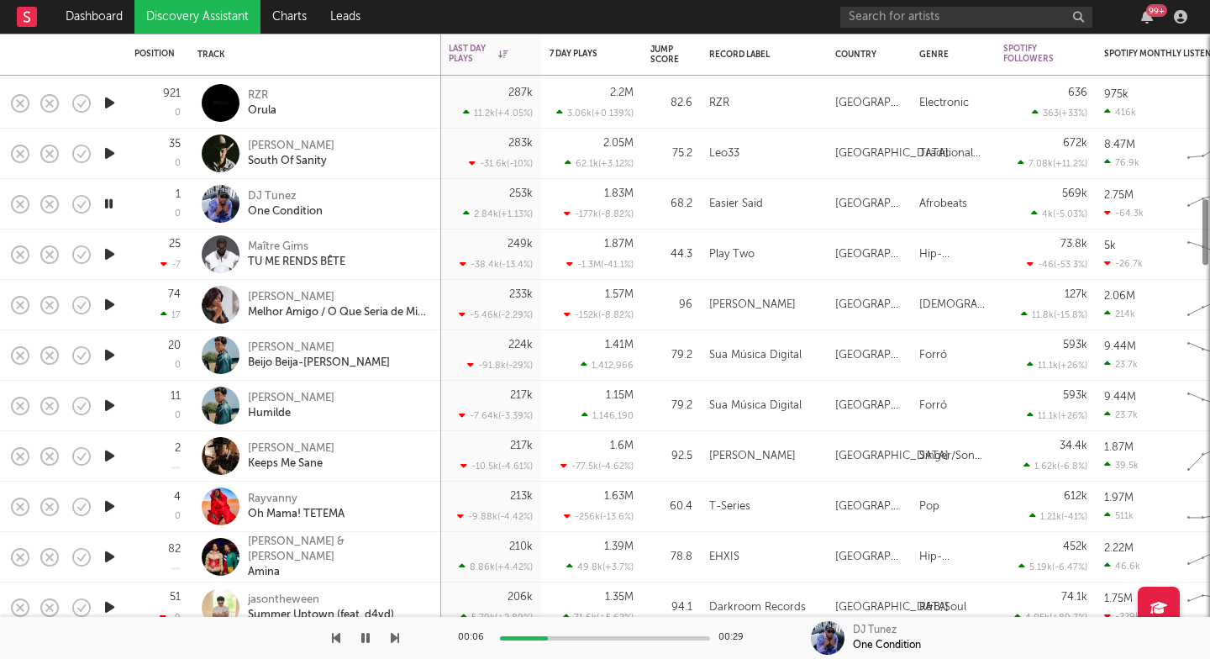
click at [397, 638] on icon "button" at bounding box center [395, 637] width 8 height 13
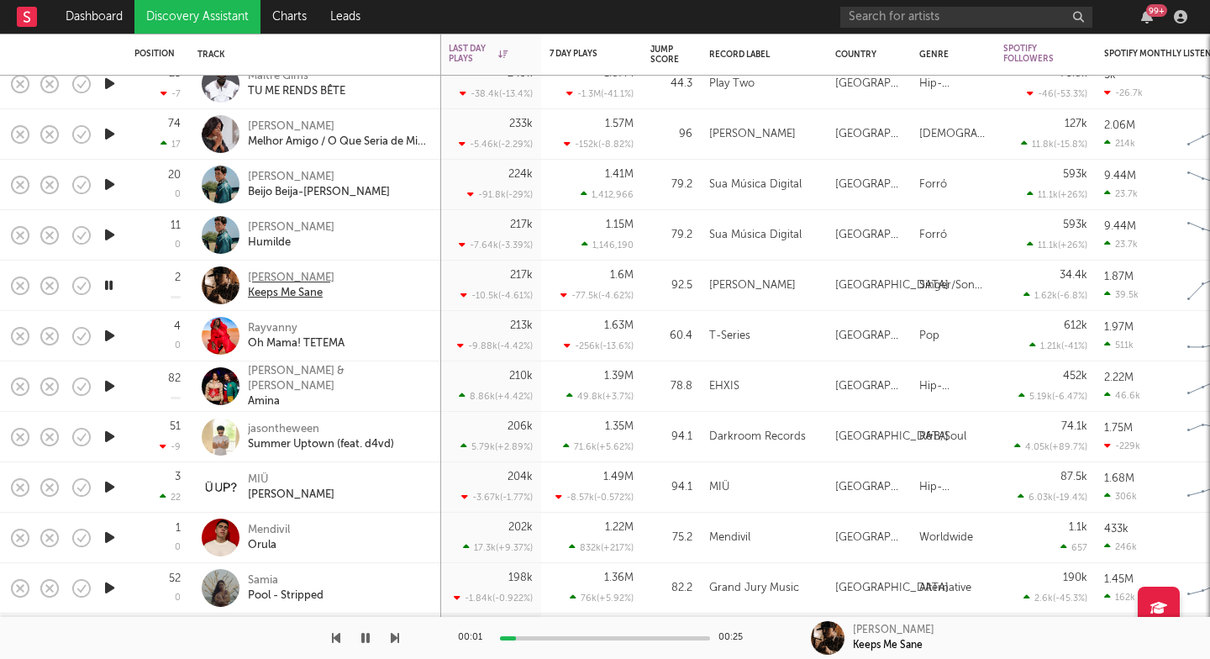
click at [261, 276] on div "Tyler Nance" at bounding box center [291, 277] width 87 height 15
click at [389, 629] on div at bounding box center [199, 638] width 399 height 42
click at [391, 635] on icon "button" at bounding box center [395, 637] width 8 height 13
click at [278, 339] on div "Oh Mama! TETEMA" at bounding box center [296, 343] width 97 height 15
click at [393, 638] on icon "button" at bounding box center [395, 637] width 8 height 13
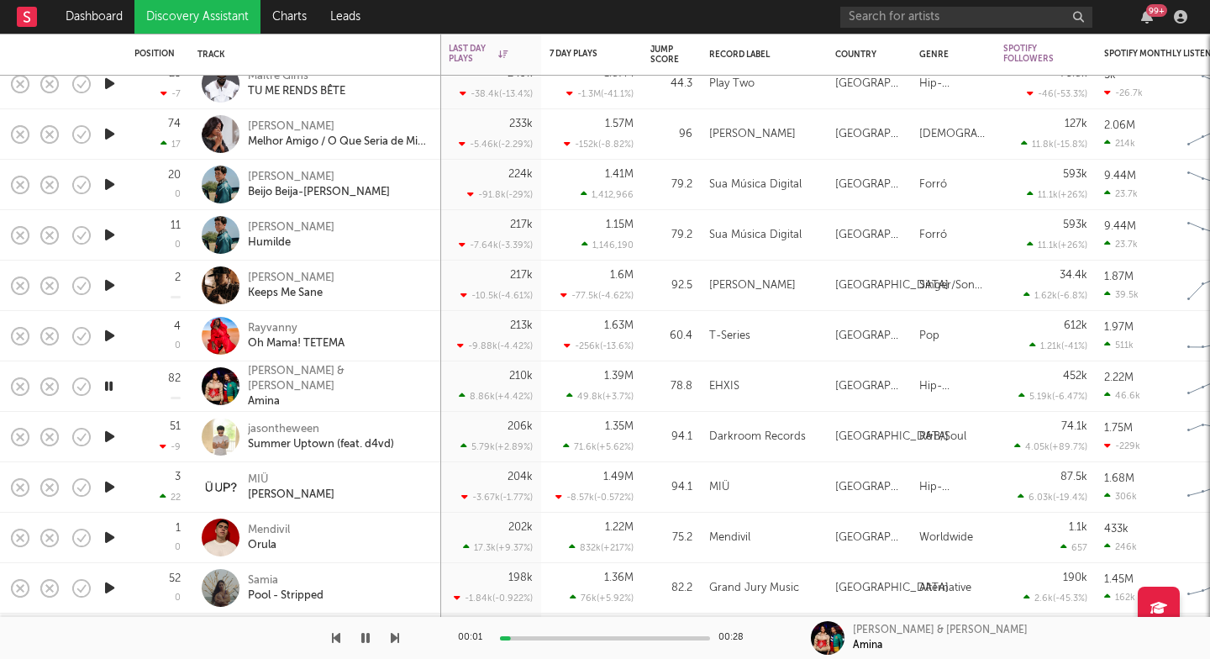
click at [393, 638] on icon "button" at bounding box center [395, 637] width 8 height 13
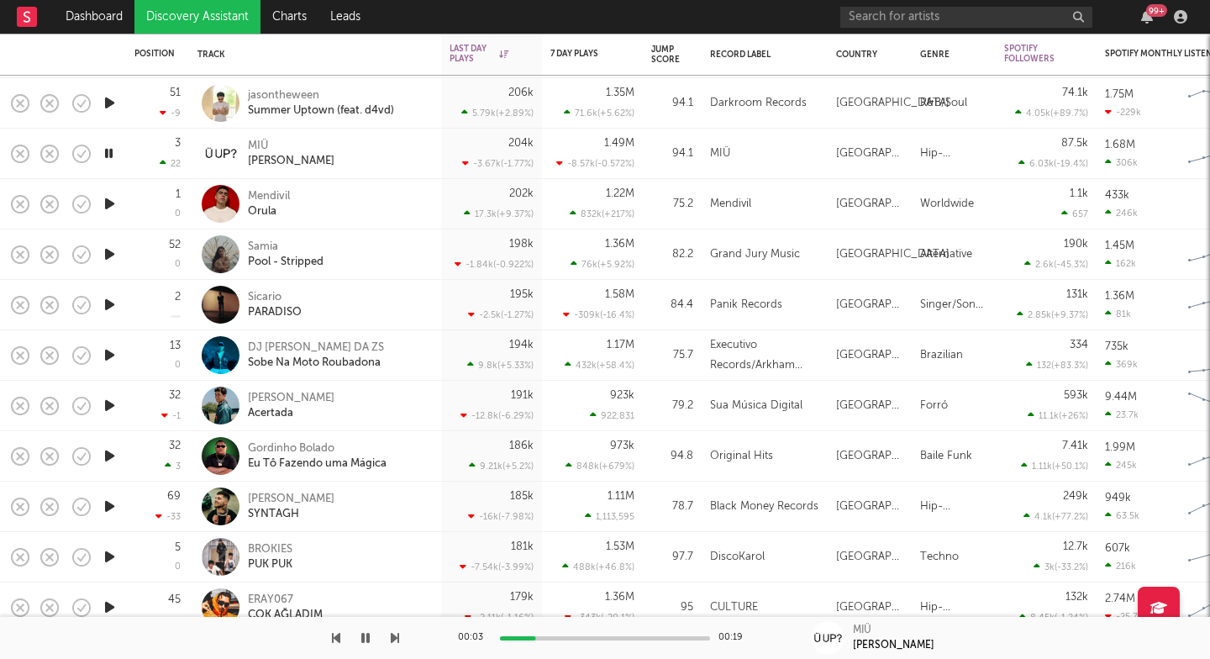
click at [396, 636] on icon "button" at bounding box center [395, 637] width 8 height 13
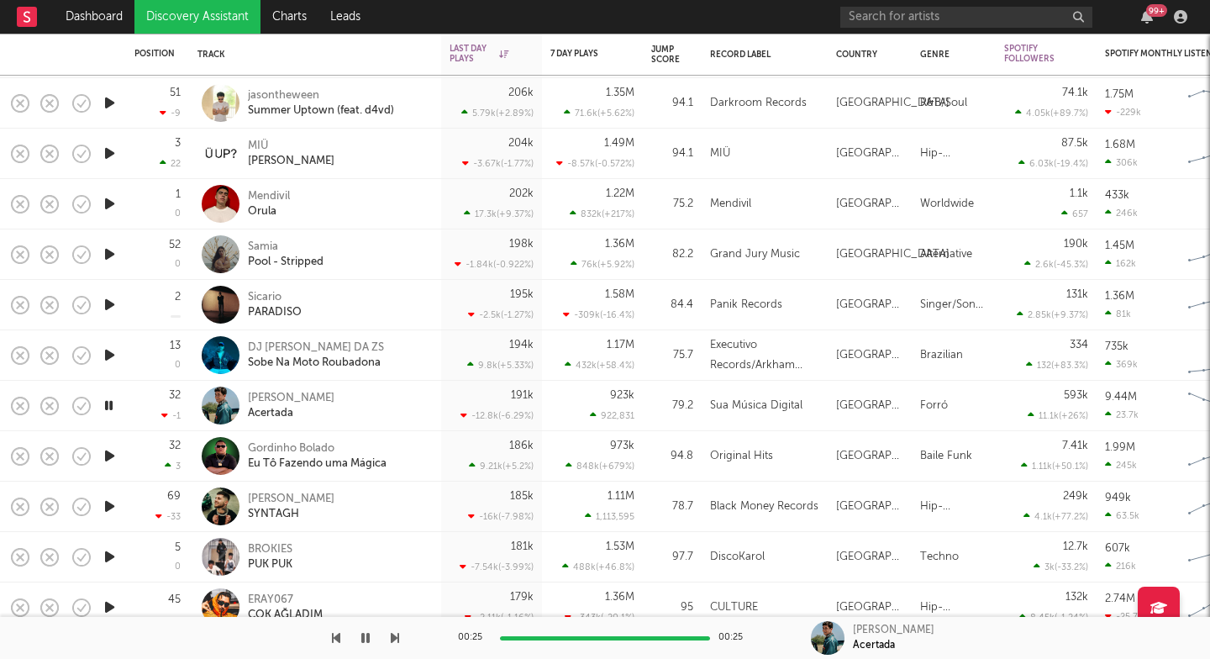
click at [395, 639] on icon "button" at bounding box center [395, 637] width 8 height 13
click at [391, 643] on icon "button" at bounding box center [395, 637] width 8 height 13
click at [284, 452] on div "Gordinho Bolado" at bounding box center [317, 448] width 139 height 15
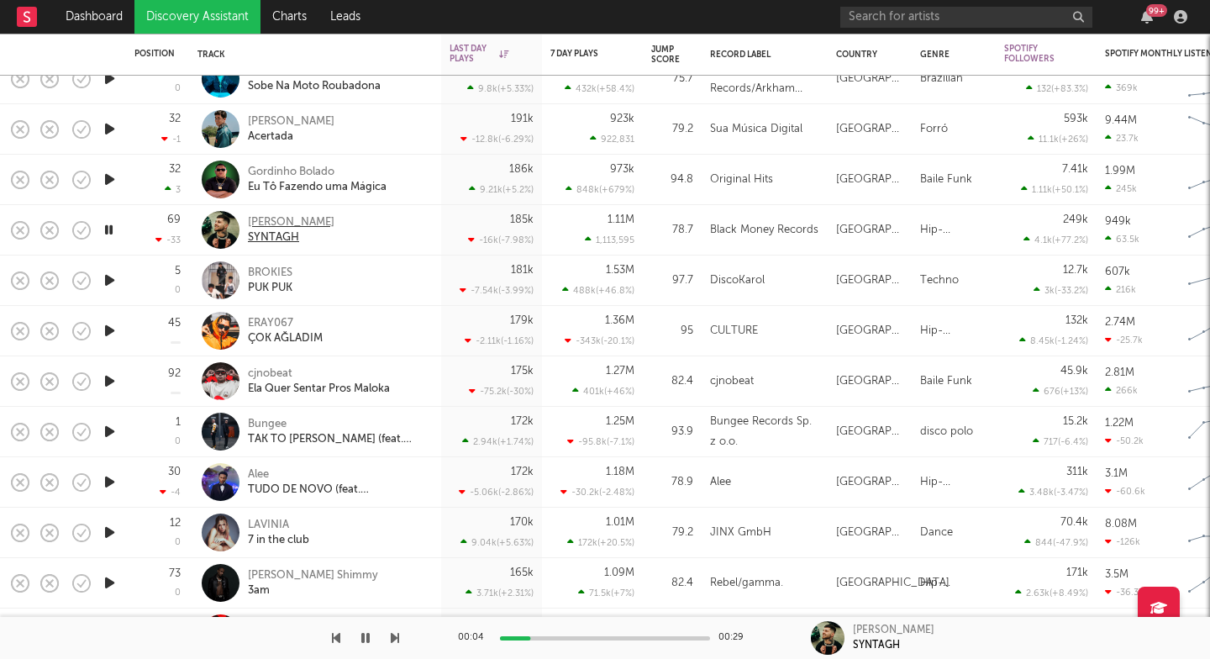
click at [273, 237] on div "SYNTAGH" at bounding box center [291, 237] width 87 height 15
click at [396, 638] on icon "button" at bounding box center [395, 637] width 8 height 13
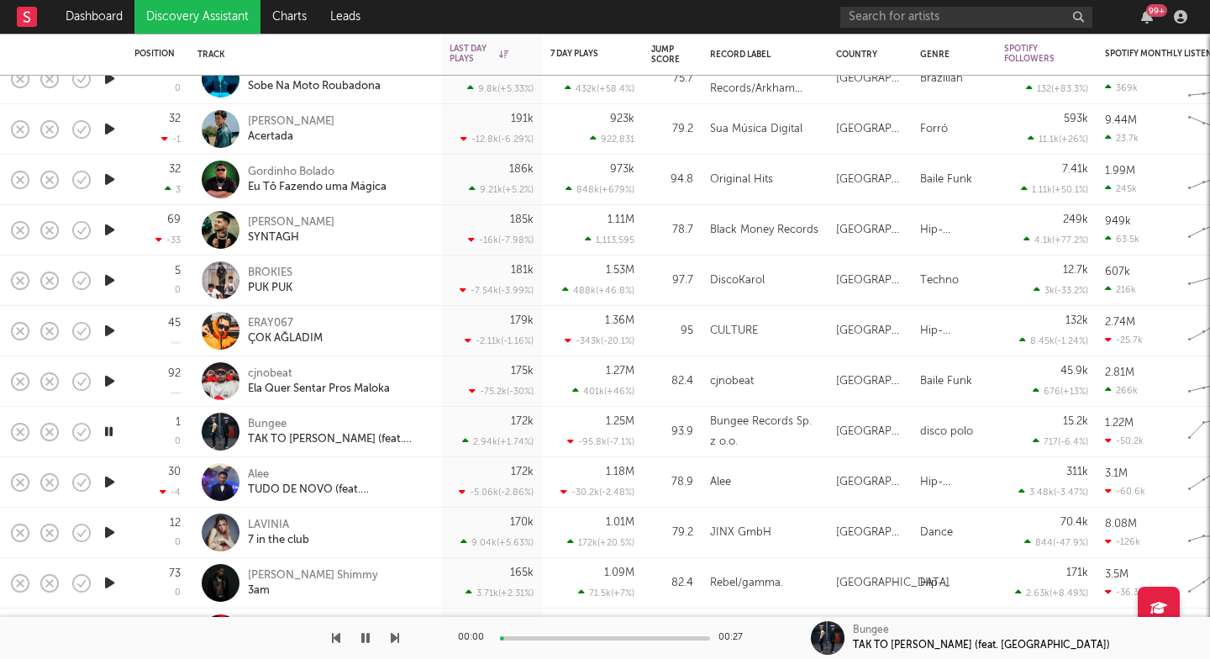
click at [396, 638] on icon "button" at bounding box center [395, 637] width 8 height 13
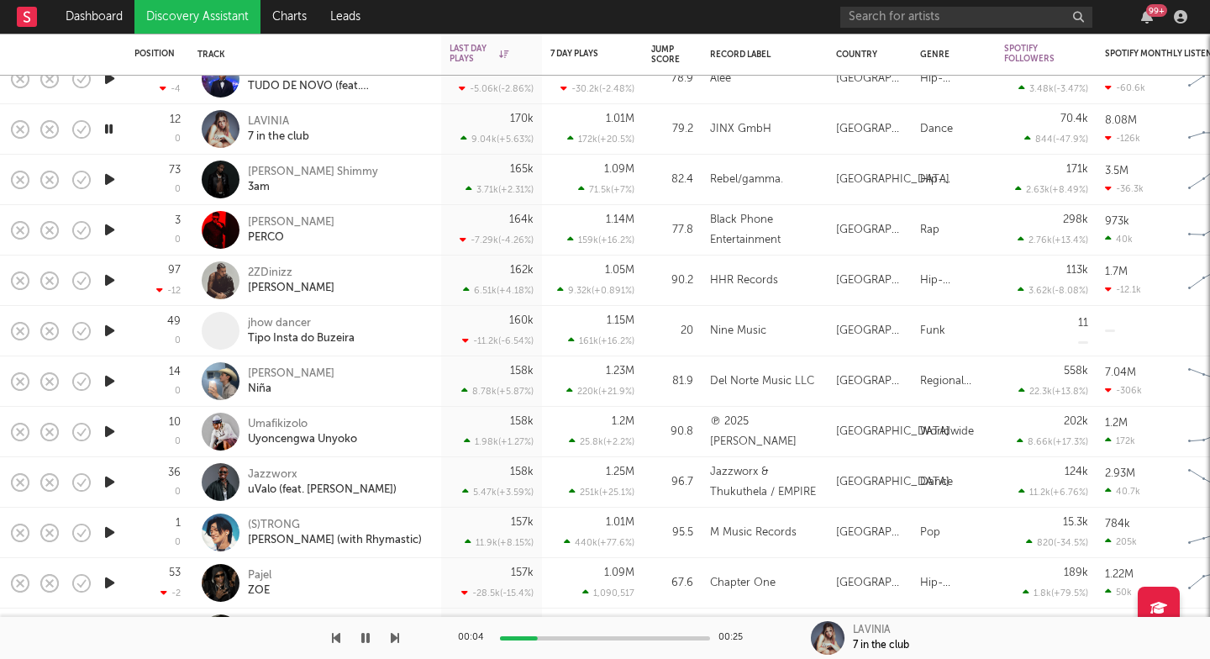
click at [389, 642] on div at bounding box center [199, 638] width 399 height 42
click at [393, 642] on icon "button" at bounding box center [395, 637] width 8 height 13
click at [392, 642] on icon "button" at bounding box center [395, 637] width 8 height 13
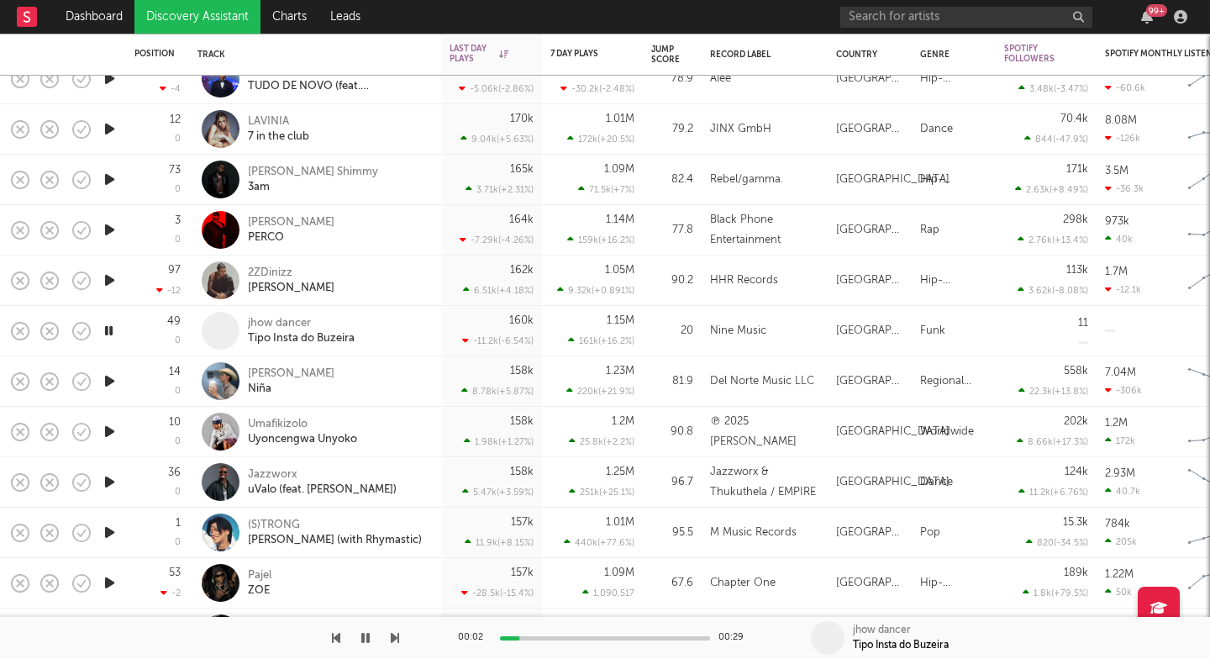
drag, startPoint x: 393, startPoint y: 642, endPoint x: 234, endPoint y: 633, distance: 159.9
click at [234, 633] on div at bounding box center [199, 638] width 399 height 42
click at [313, 331] on div "Tipo Insta do Buzeira" at bounding box center [301, 338] width 107 height 15
click at [396, 638] on icon "button" at bounding box center [395, 637] width 8 height 13
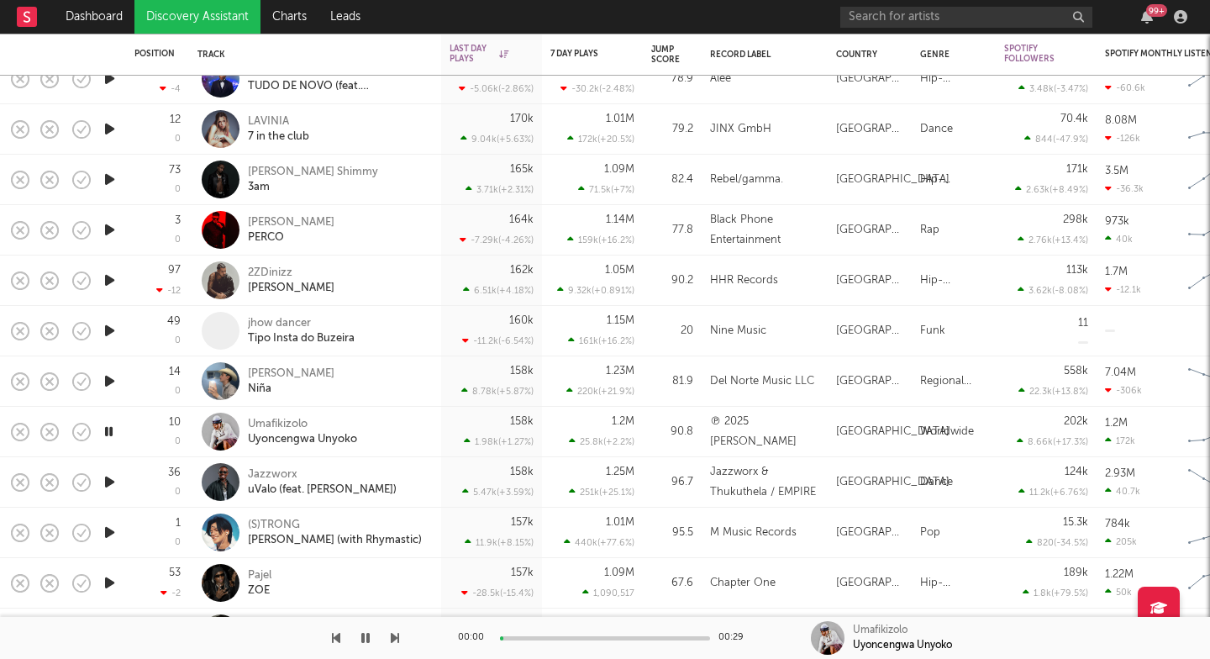
click at [396, 638] on icon "button" at bounding box center [395, 637] width 8 height 13
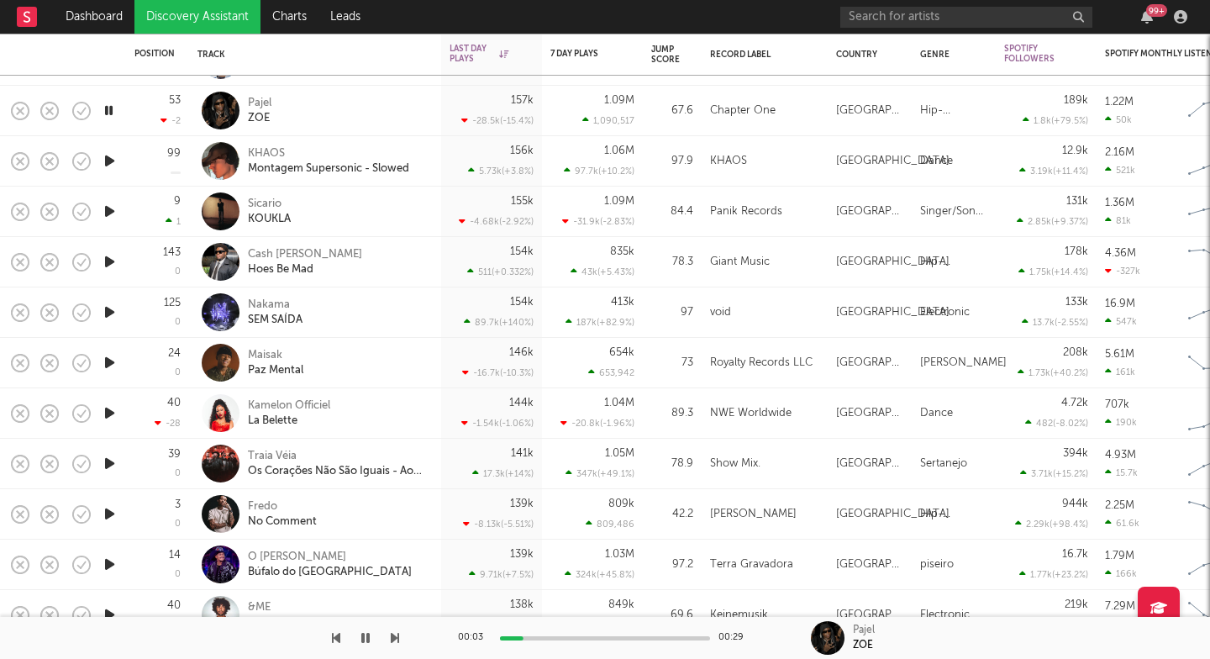
click at [395, 638] on icon "button" at bounding box center [395, 637] width 8 height 13
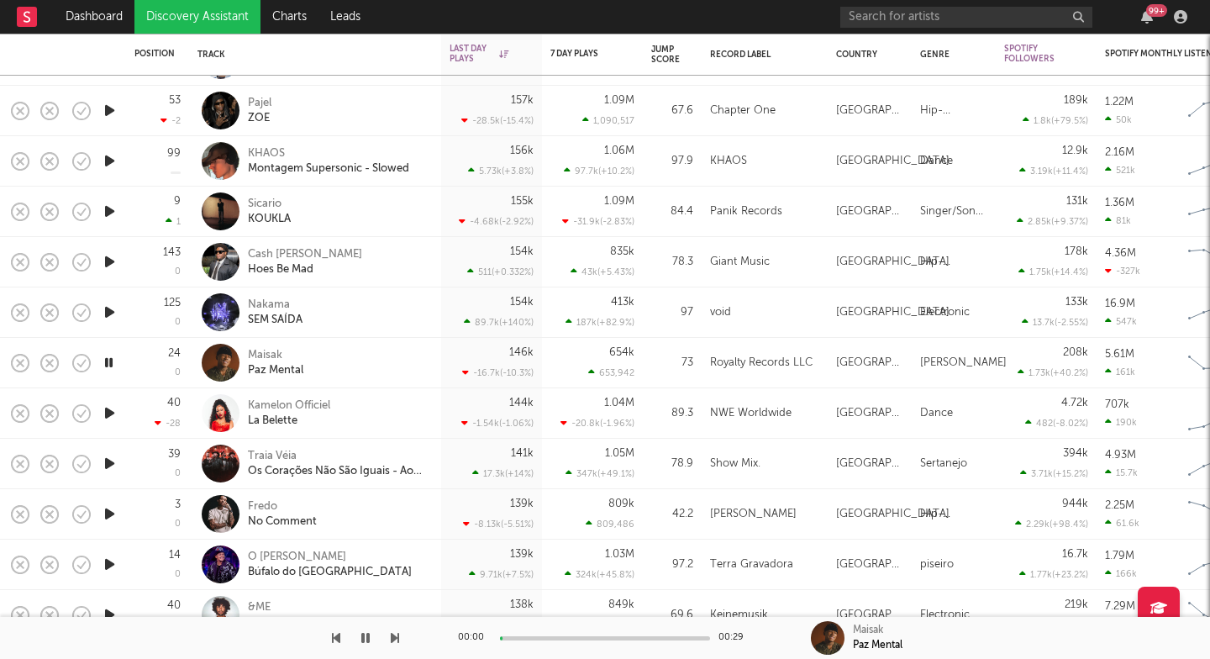
click at [395, 638] on icon "button" at bounding box center [395, 637] width 8 height 13
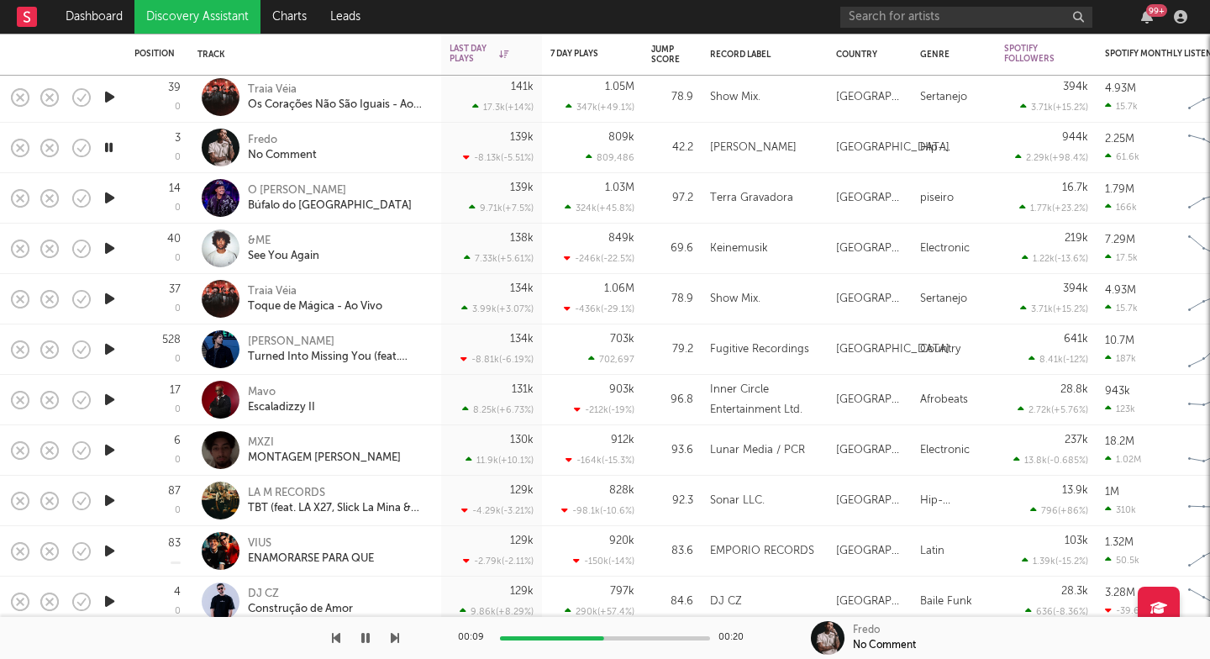
click at [393, 637] on icon "button" at bounding box center [395, 637] width 8 height 13
click at [395, 637] on icon "button" at bounding box center [395, 637] width 8 height 13
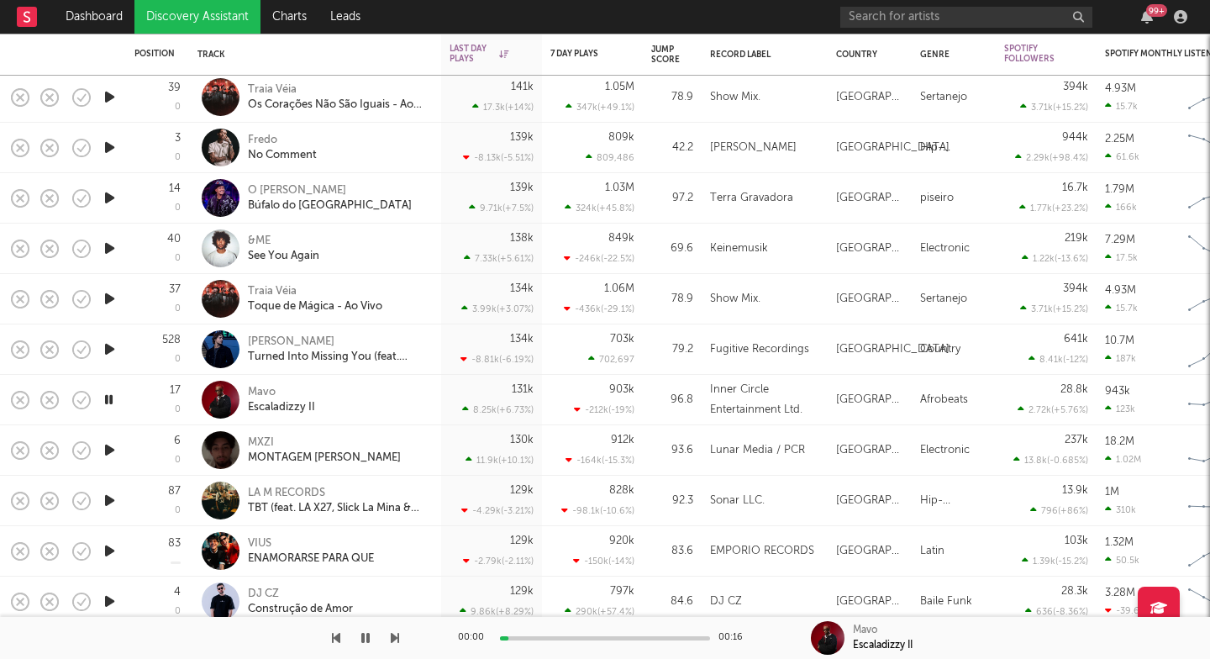
click at [395, 637] on icon "button" at bounding box center [395, 637] width 8 height 13
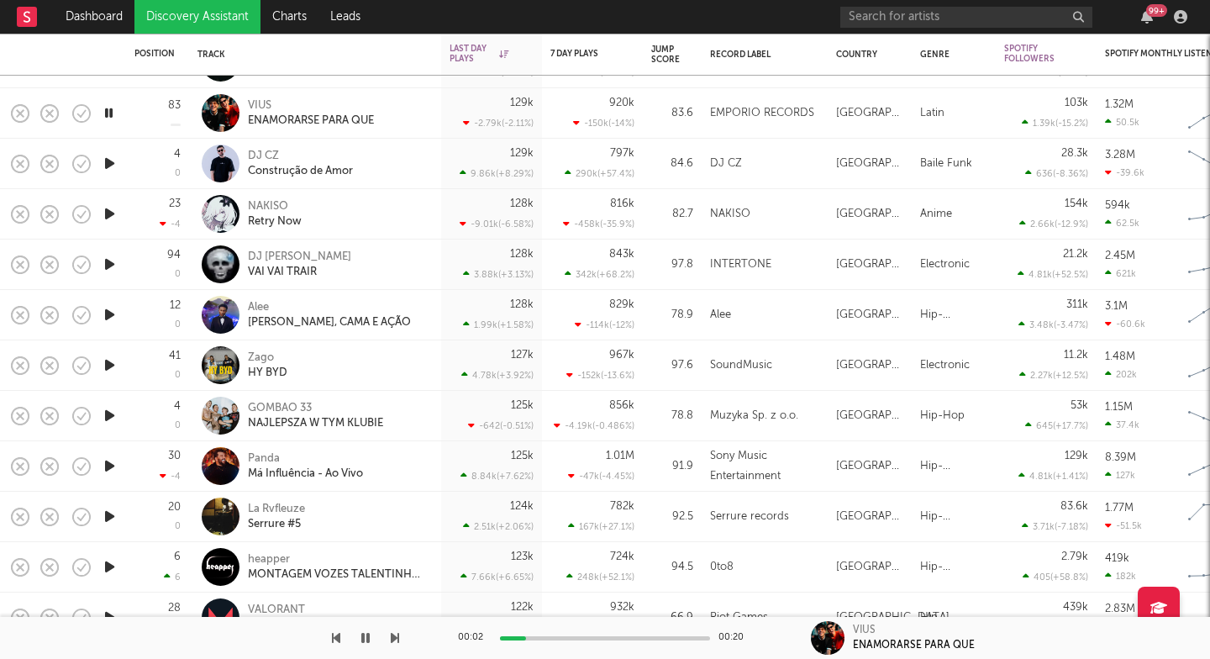
click at [392, 638] on icon "button" at bounding box center [395, 637] width 8 height 13
click at [391, 635] on icon "button" at bounding box center [395, 637] width 8 height 13
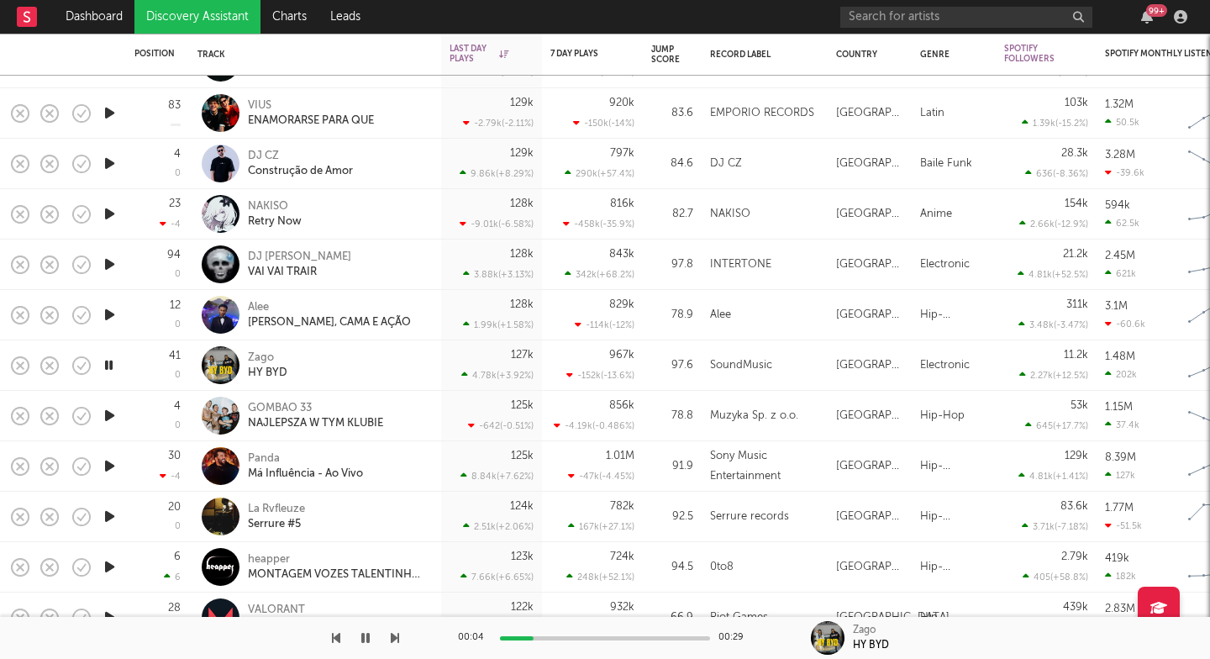
click at [391, 635] on icon "button" at bounding box center [395, 637] width 8 height 13
click at [267, 361] on div "Zago" at bounding box center [267, 357] width 39 height 15
click at [395, 638] on icon "button" at bounding box center [395, 637] width 8 height 13
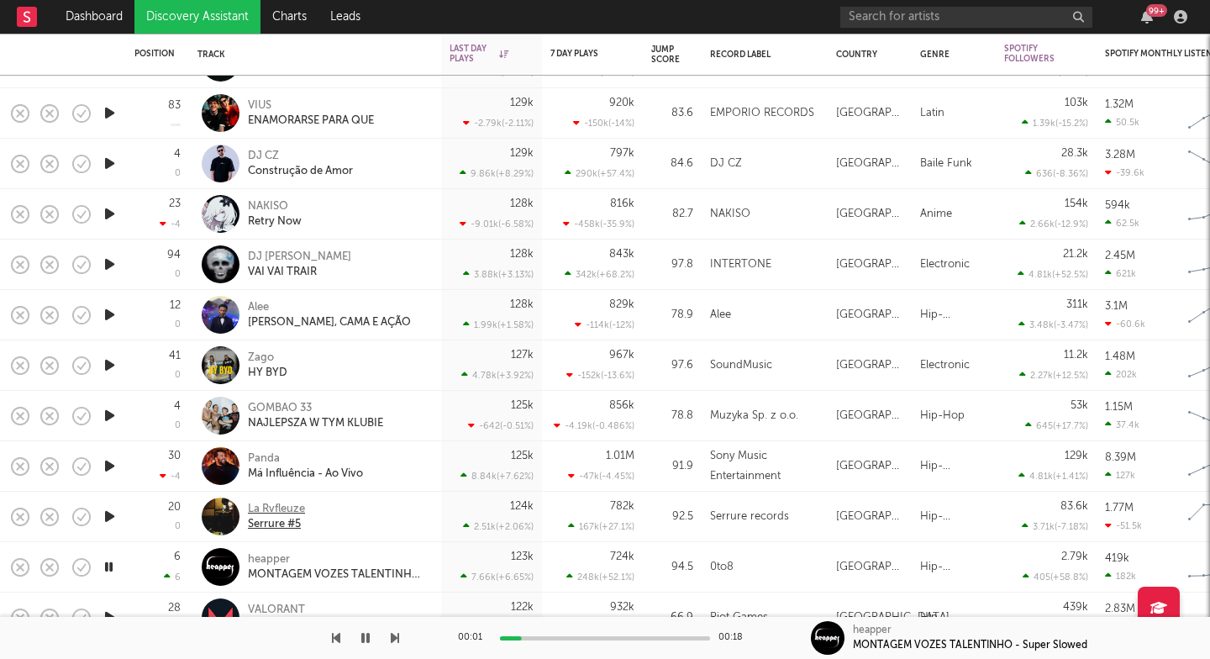
click at [290, 524] on div "Serrure #5" at bounding box center [276, 524] width 57 height 15
click at [398, 638] on icon "button" at bounding box center [395, 637] width 8 height 13
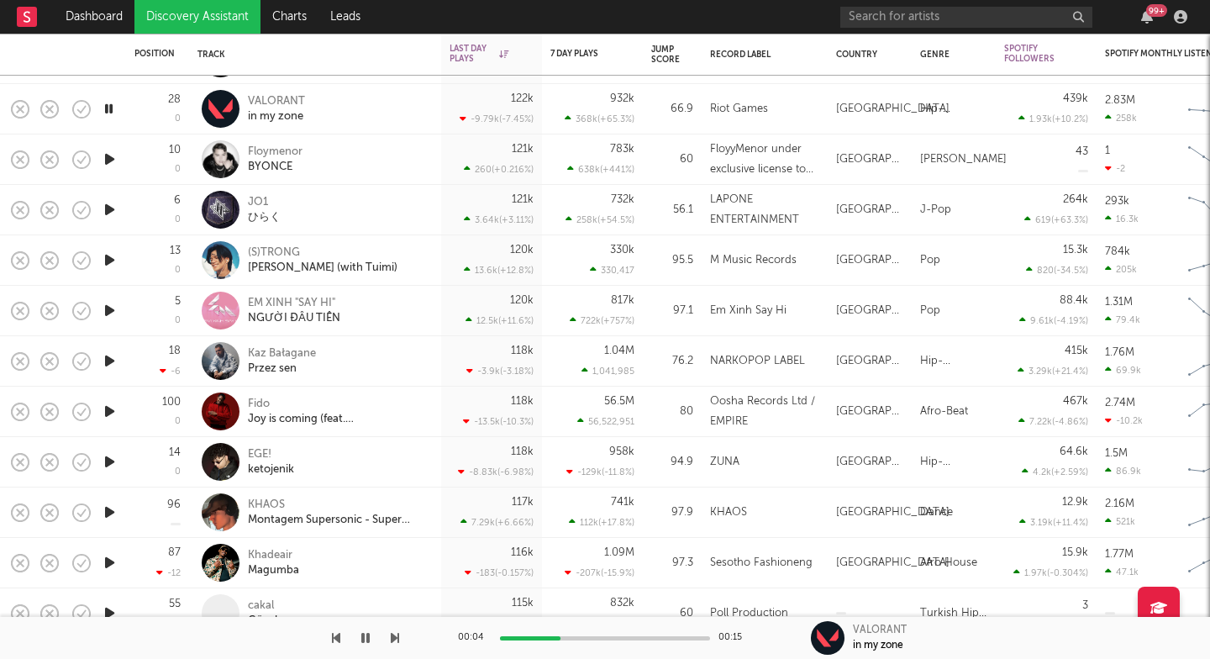
click at [386, 641] on div at bounding box center [199, 638] width 399 height 42
click at [389, 641] on div at bounding box center [199, 638] width 399 height 42
click at [396, 641] on icon "button" at bounding box center [395, 637] width 8 height 13
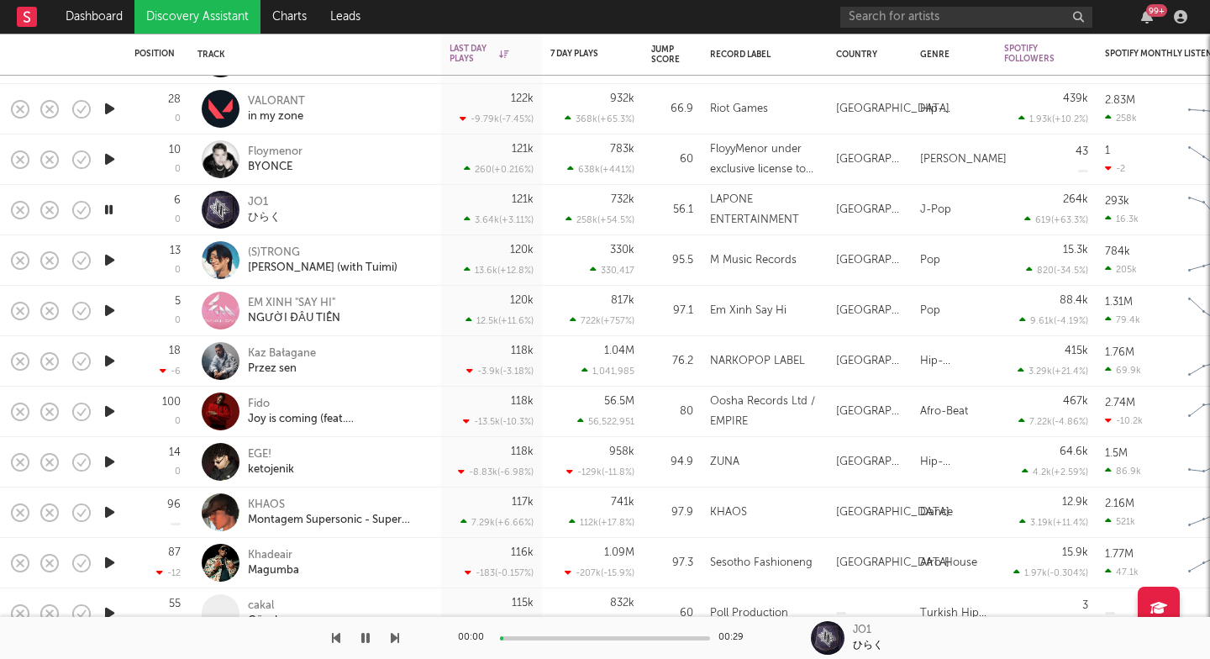
click at [396, 641] on icon "button" at bounding box center [395, 637] width 8 height 13
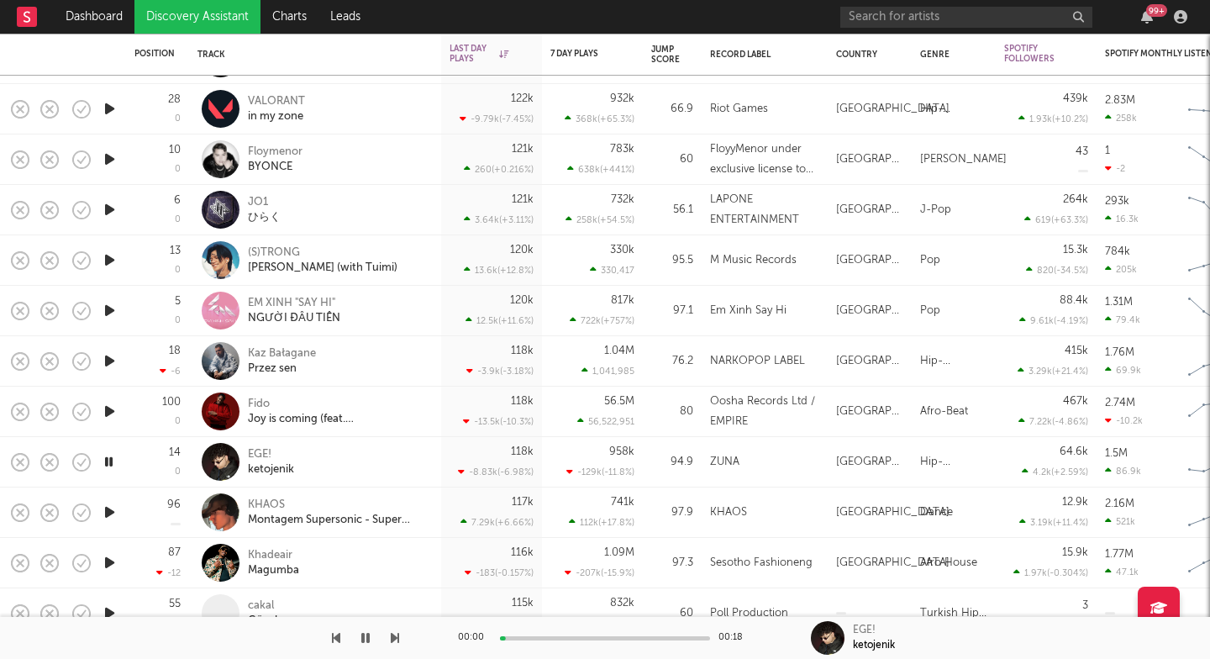
click at [396, 641] on icon "button" at bounding box center [395, 637] width 8 height 13
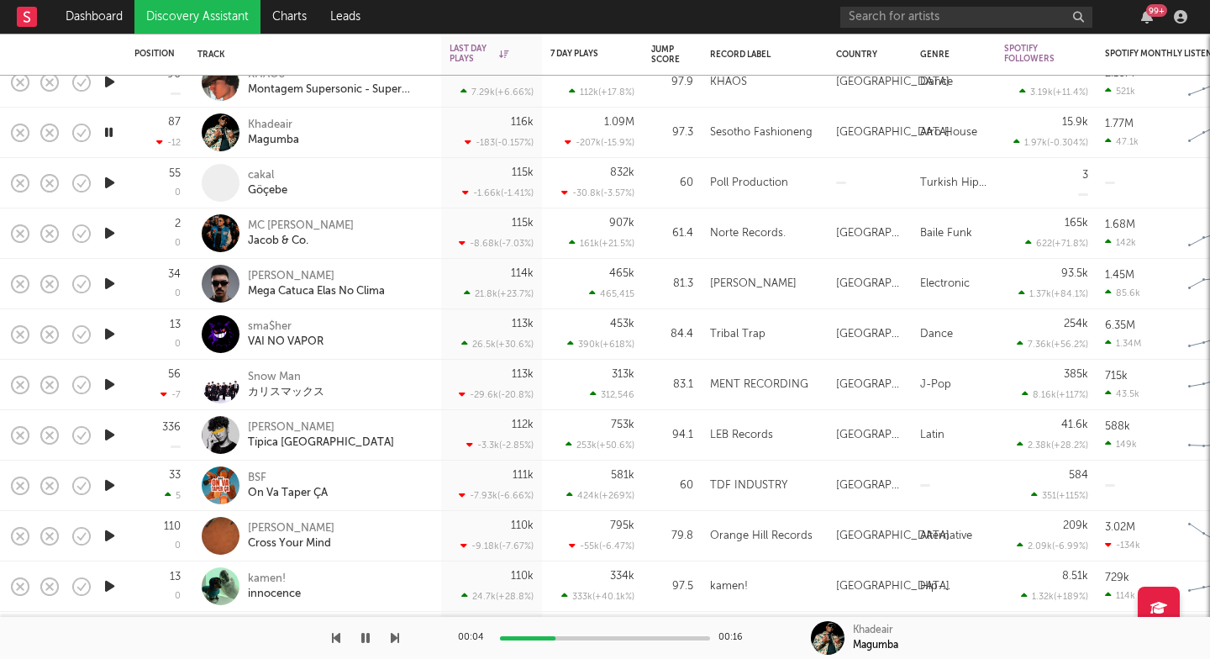
click at [393, 638] on icon "button" at bounding box center [395, 637] width 8 height 13
click at [391, 638] on icon "button" at bounding box center [395, 637] width 8 height 13
drag, startPoint x: 391, startPoint y: 638, endPoint x: 244, endPoint y: 636, distance: 147.0
click at [244, 636] on div at bounding box center [199, 638] width 399 height 42
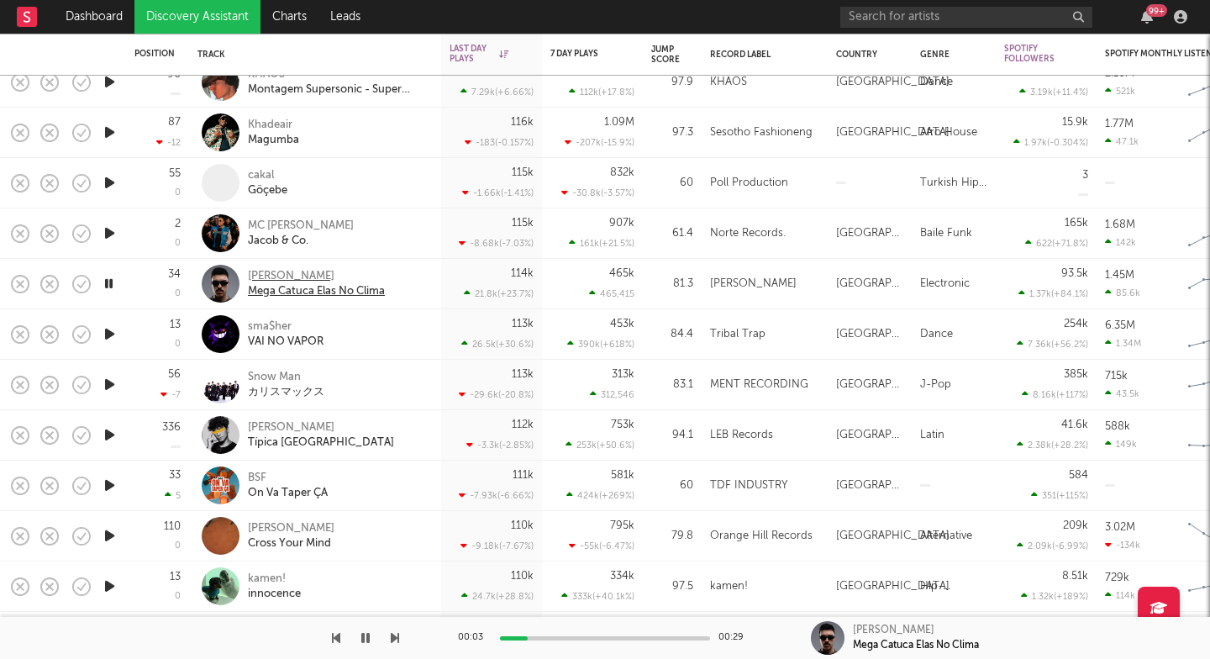
click at [332, 281] on div "[PERSON_NAME]" at bounding box center [316, 276] width 137 height 15
click at [392, 641] on icon "button" at bounding box center [395, 637] width 8 height 13
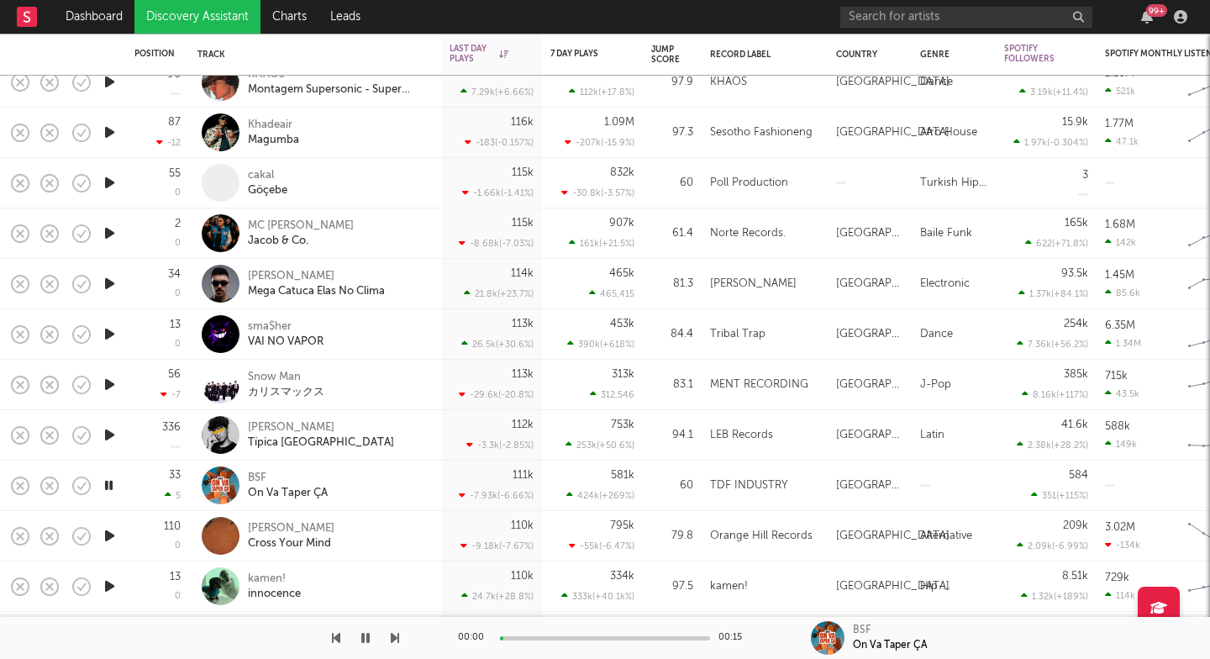
click at [392, 641] on icon "button" at bounding box center [395, 637] width 8 height 13
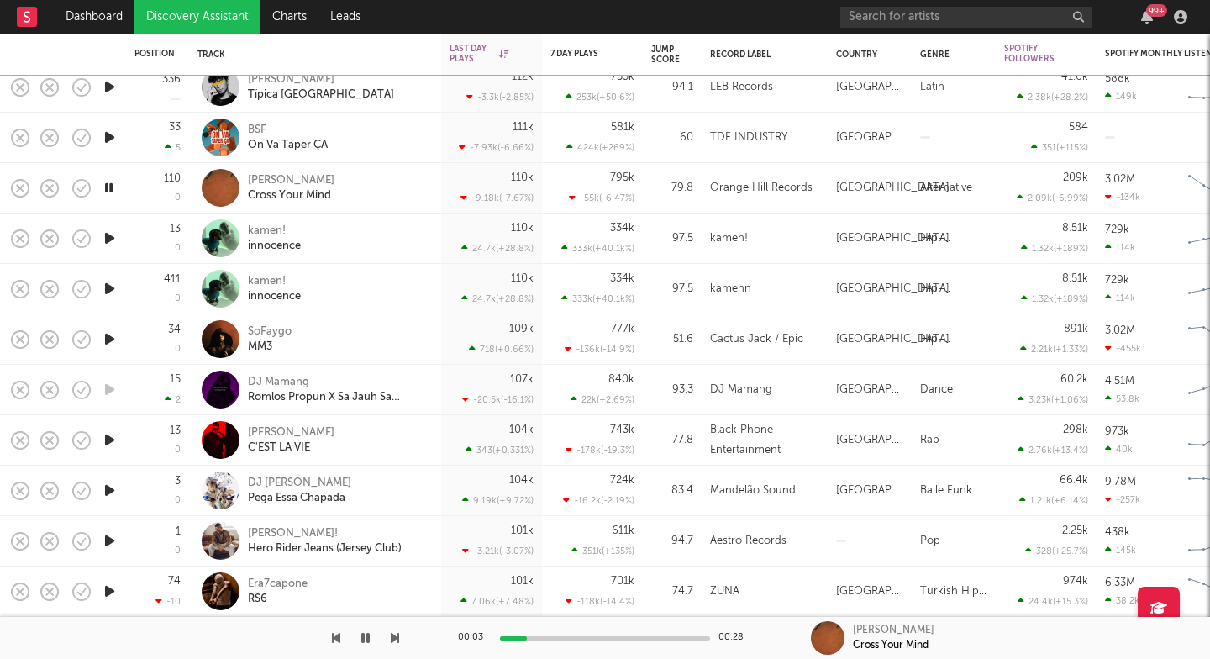
click at [397, 635] on icon "button" at bounding box center [395, 637] width 8 height 13
click at [397, 634] on icon "button" at bounding box center [395, 637] width 8 height 13
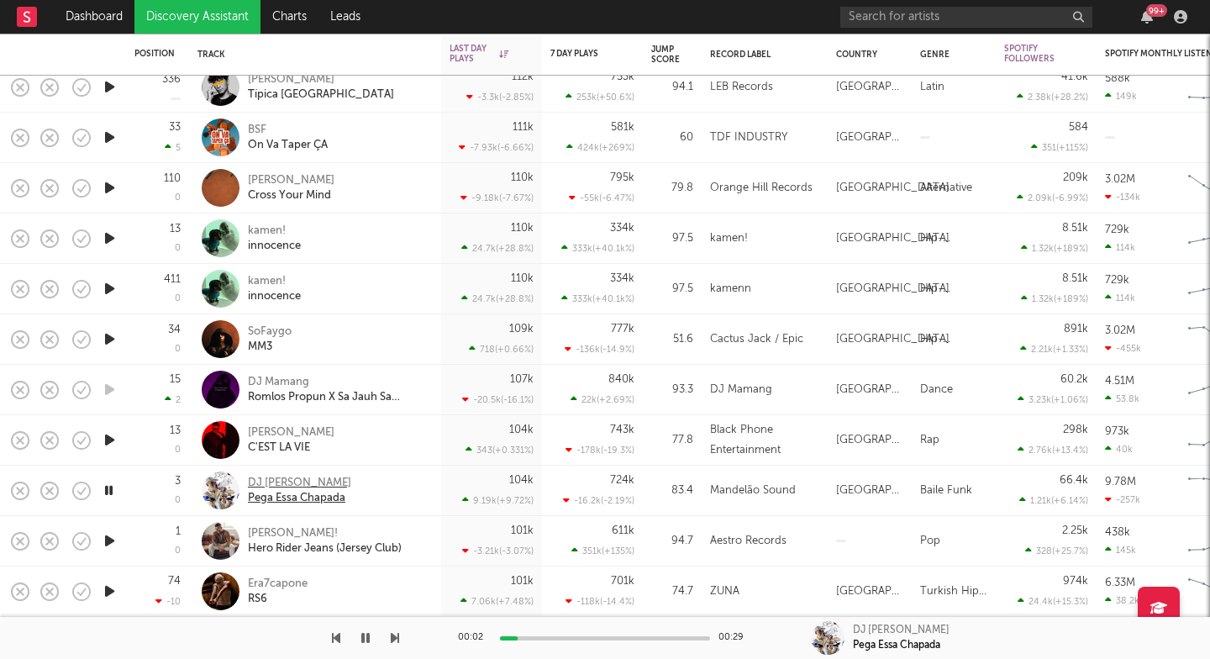
click at [291, 483] on div "DJ Dozabri" at bounding box center [299, 482] width 103 height 15
click at [396, 638] on icon "button" at bounding box center [395, 637] width 8 height 13
click at [393, 640] on icon "button" at bounding box center [395, 637] width 8 height 13
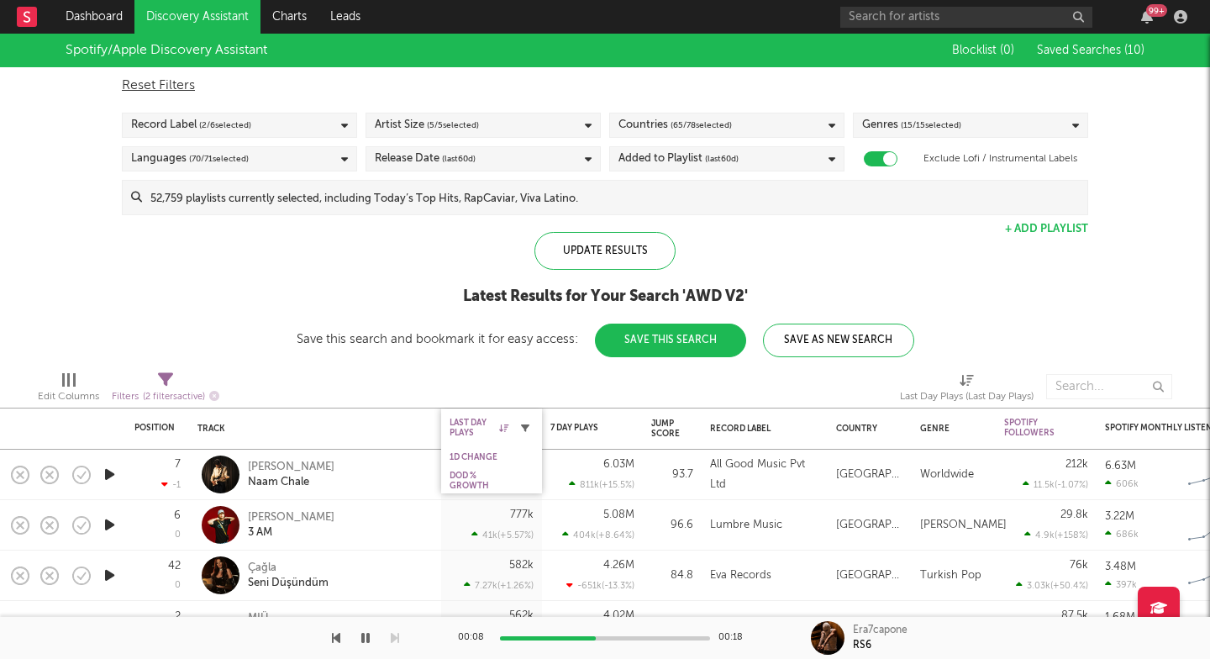
click at [526, 428] on icon "button" at bounding box center [525, 427] width 8 height 8
select select "max"
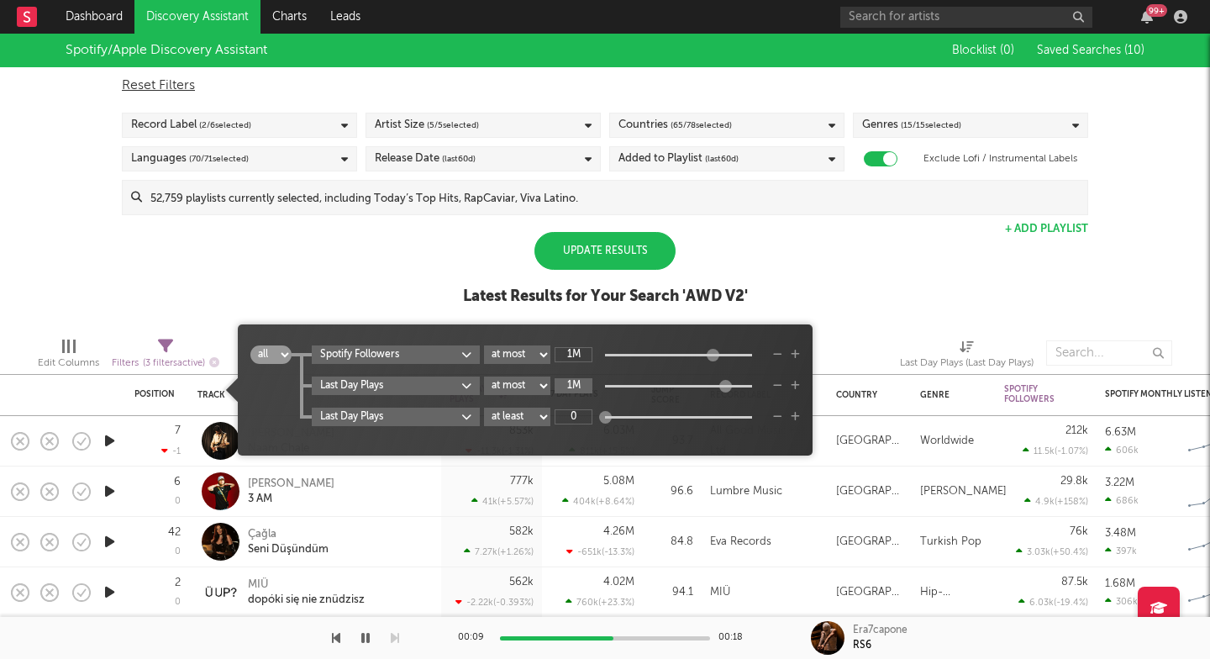
click at [577, 384] on input "1M" at bounding box center [573, 385] width 38 height 15
type input "101k"
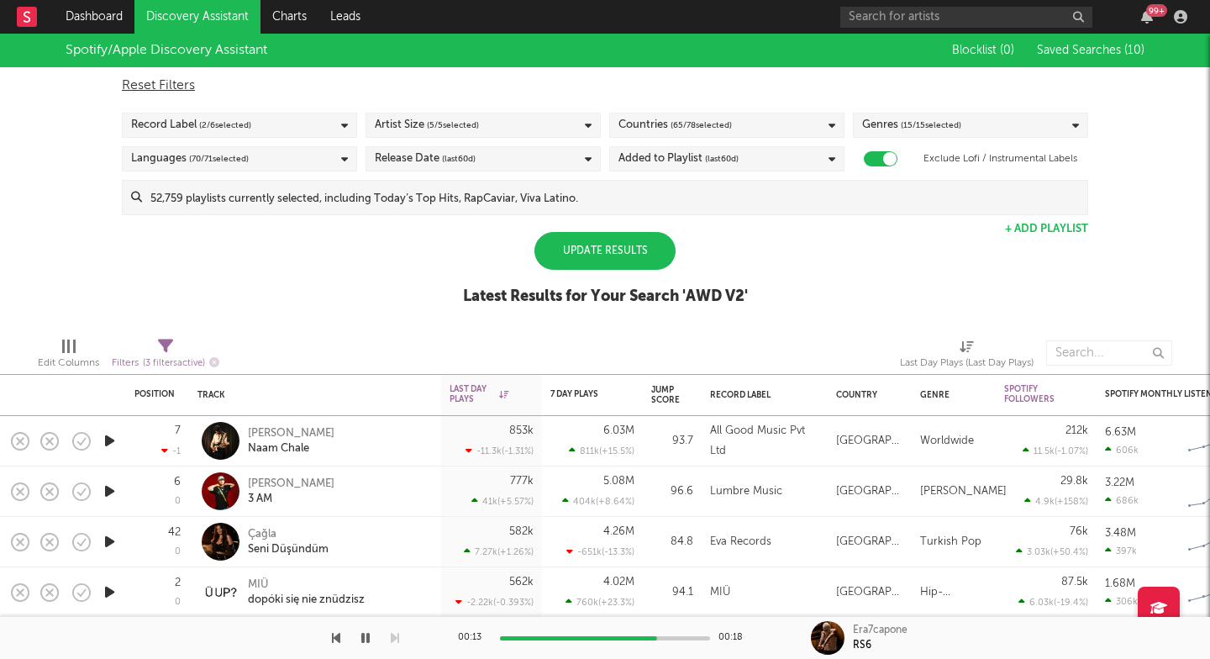
click at [633, 240] on div "Update Results" at bounding box center [604, 251] width 141 height 38
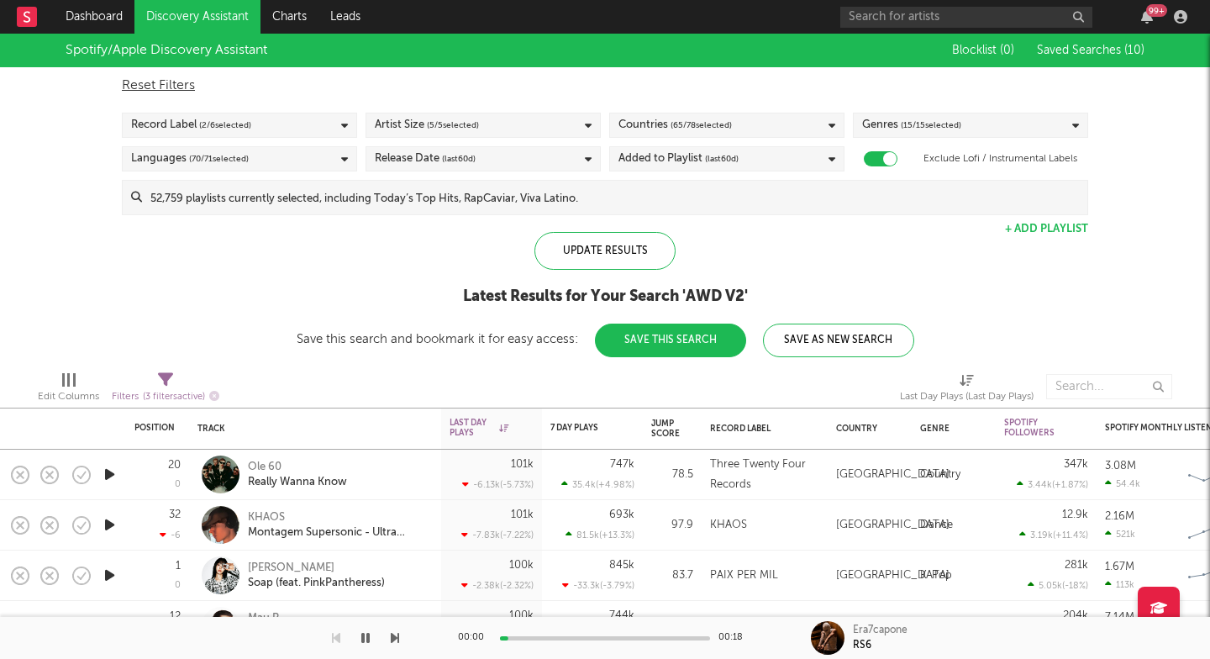
click at [109, 470] on icon "button" at bounding box center [110, 474] width 18 height 21
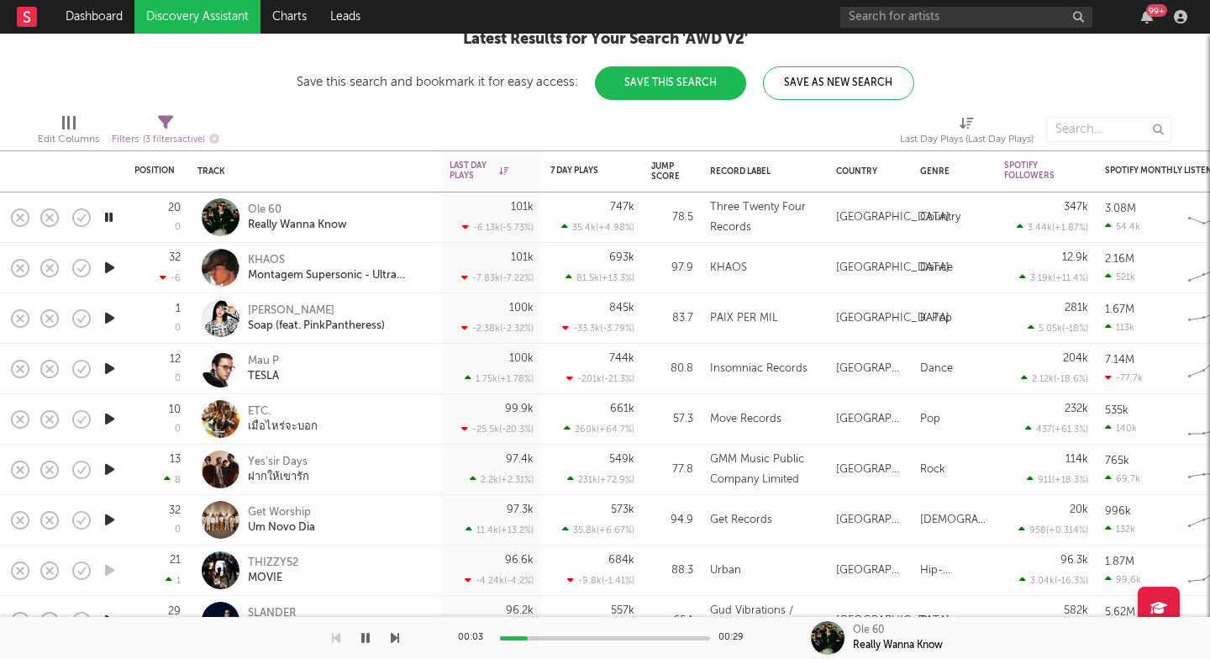
drag, startPoint x: 394, startPoint y: 639, endPoint x: 308, endPoint y: 643, distance: 85.8
click at [308, 643] on div at bounding box center [199, 638] width 399 height 42
drag, startPoint x: 396, startPoint y: 636, endPoint x: 438, endPoint y: 643, distance: 42.7
click at [438, 643] on div "00:08 00:29 Ole 60 Really Wanna Know" at bounding box center [605, 638] width 1210 height 42
click at [273, 223] on div "Really Wanna Know" at bounding box center [297, 225] width 99 height 15
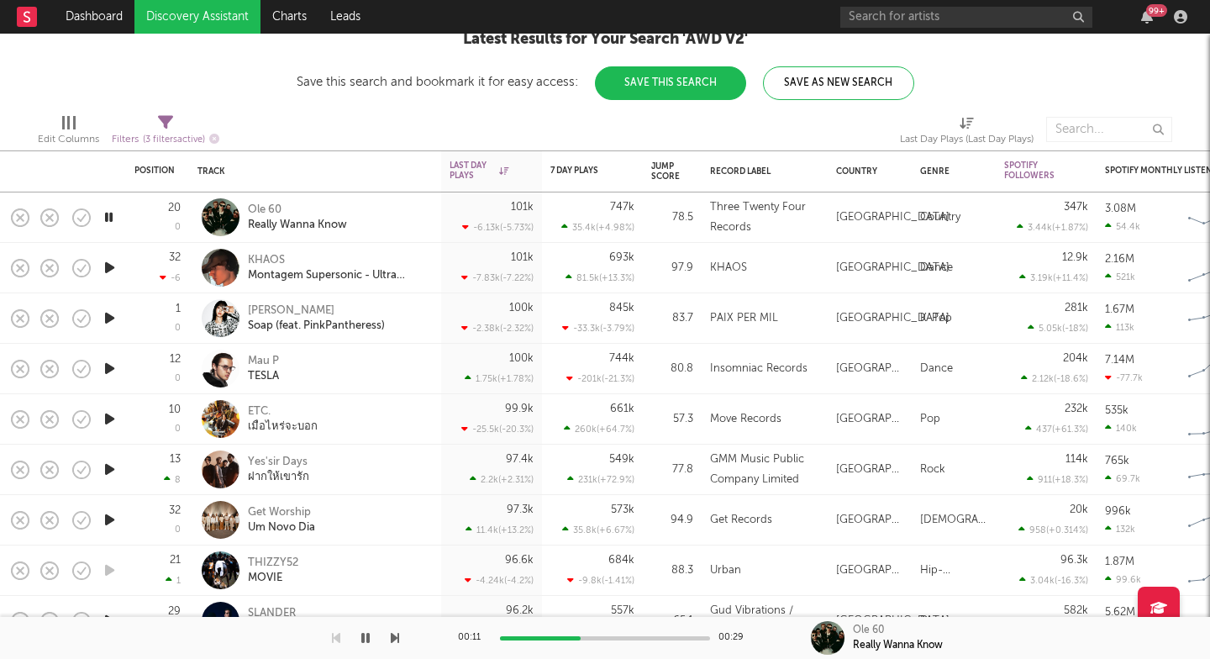
click at [393, 641] on icon "button" at bounding box center [395, 637] width 8 height 13
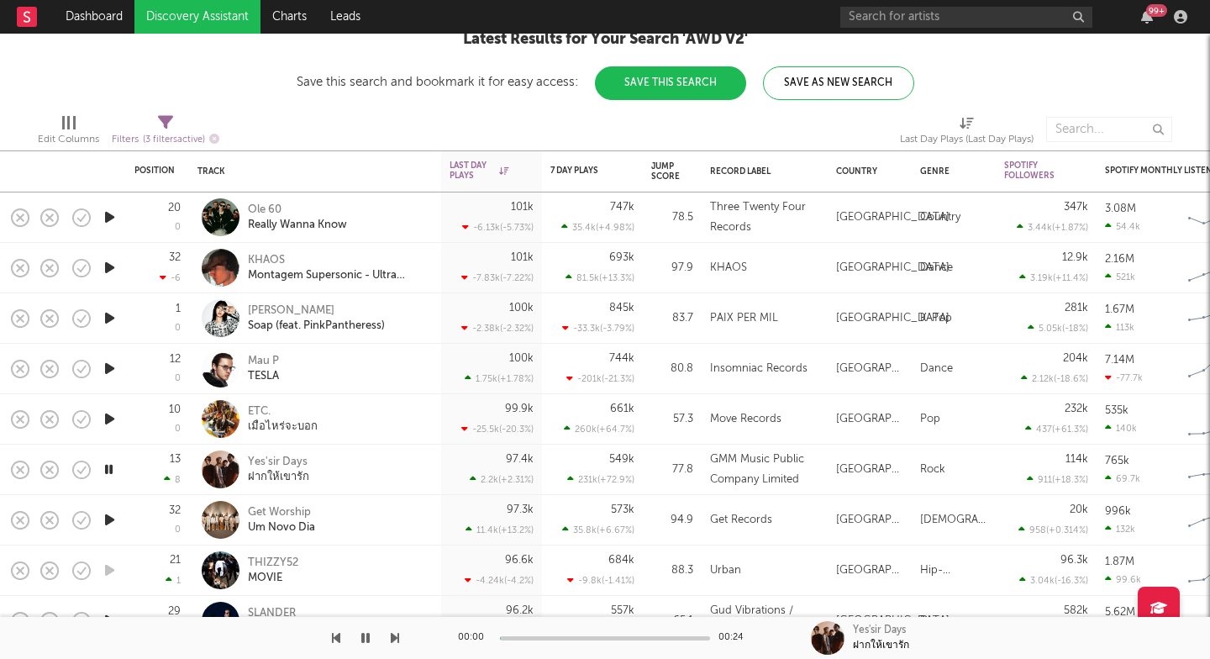
click at [393, 641] on icon "button" at bounding box center [395, 637] width 8 height 13
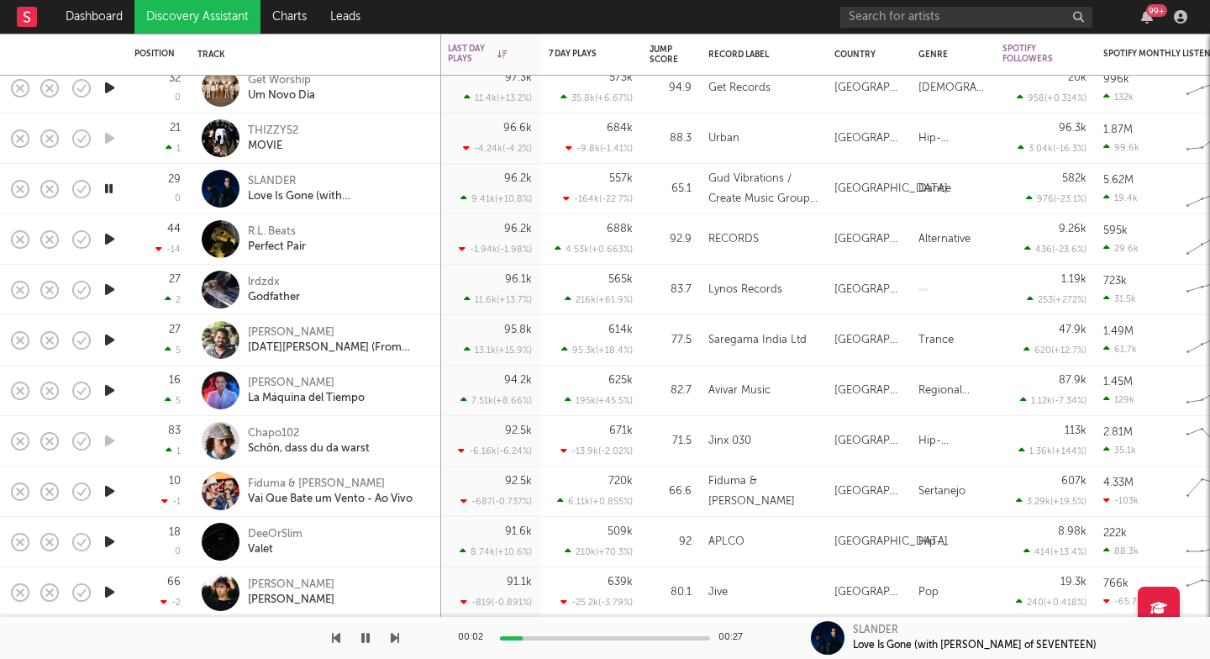
click at [395, 638] on icon "button" at bounding box center [395, 637] width 8 height 13
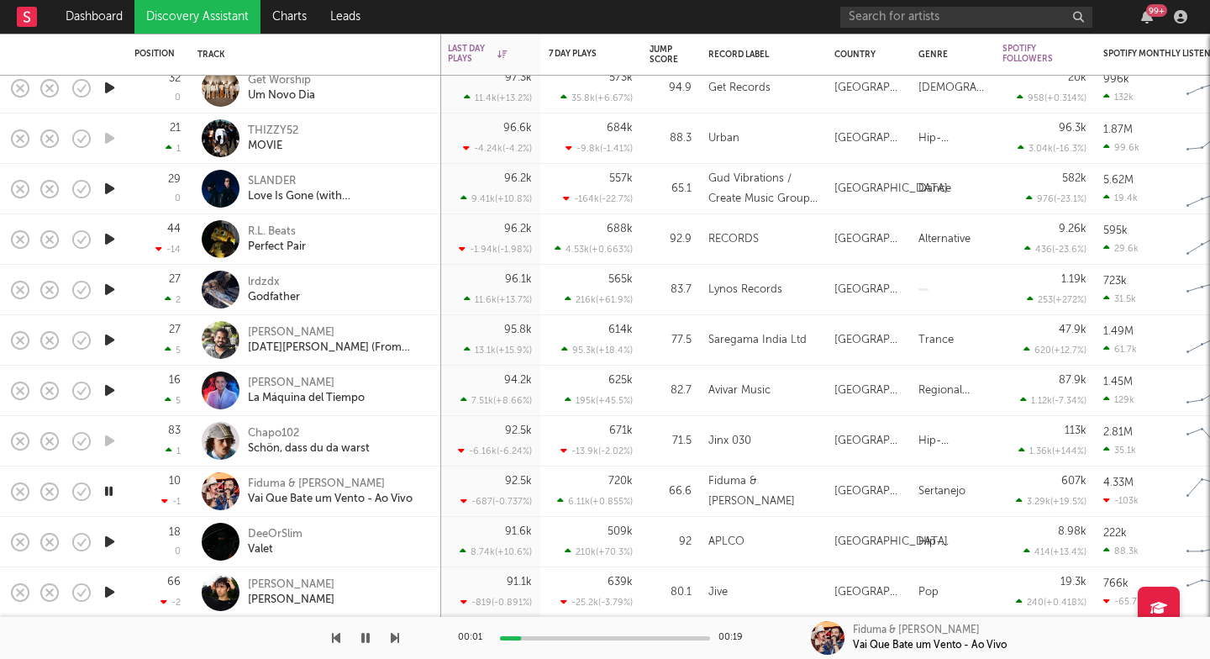
click at [395, 638] on icon "button" at bounding box center [395, 637] width 8 height 13
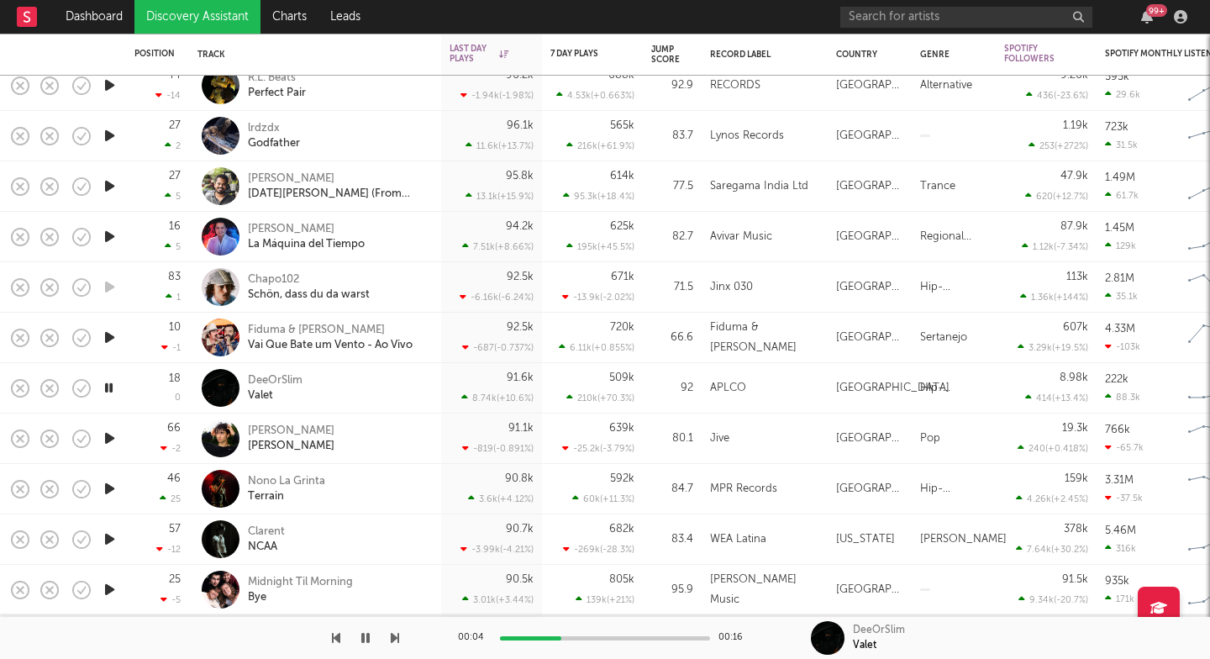
click at [393, 638] on icon "button" at bounding box center [395, 637] width 8 height 13
click at [394, 638] on icon "button" at bounding box center [395, 637] width 8 height 13
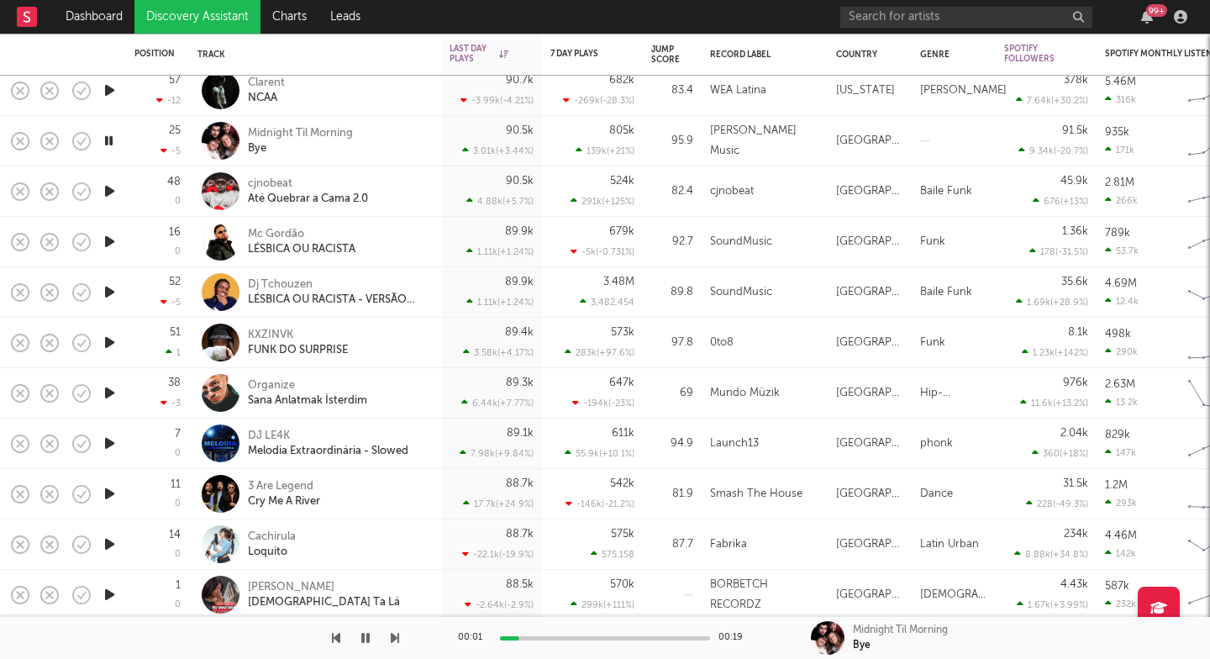
click at [394, 638] on icon "button" at bounding box center [395, 637] width 8 height 13
click at [284, 238] on div "Mc Gordão" at bounding box center [302, 234] width 108 height 15
click at [390, 638] on div at bounding box center [199, 638] width 399 height 42
click at [393, 638] on icon "button" at bounding box center [395, 637] width 8 height 13
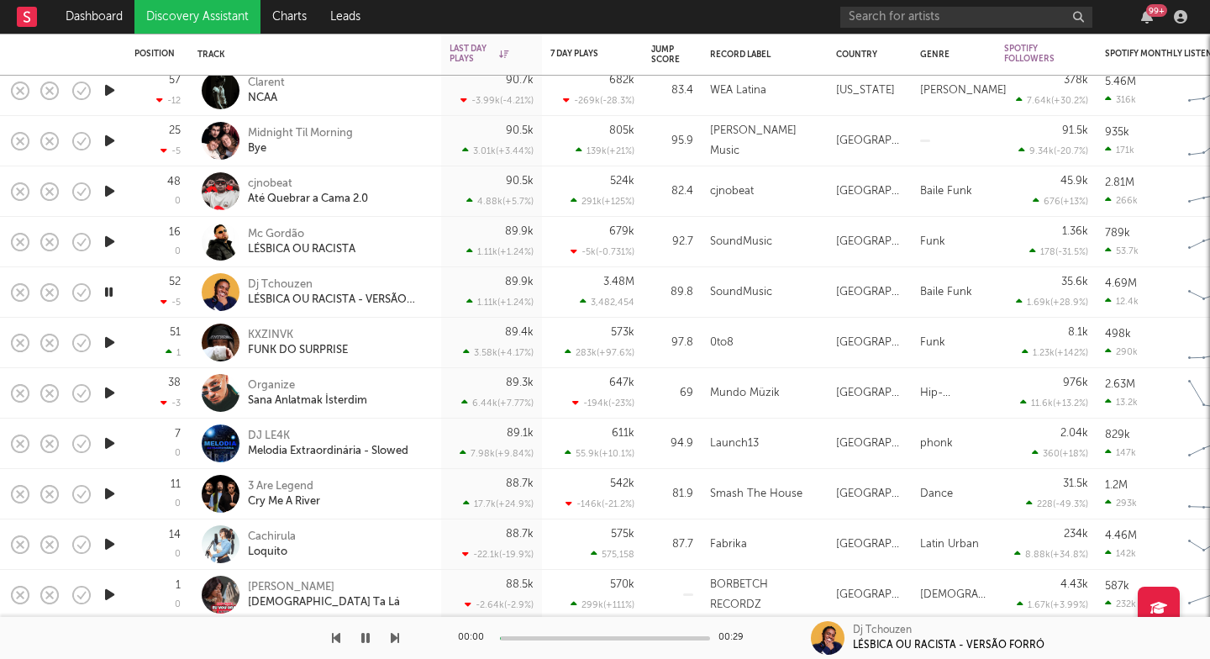
click at [393, 638] on icon "button" at bounding box center [395, 637] width 8 height 13
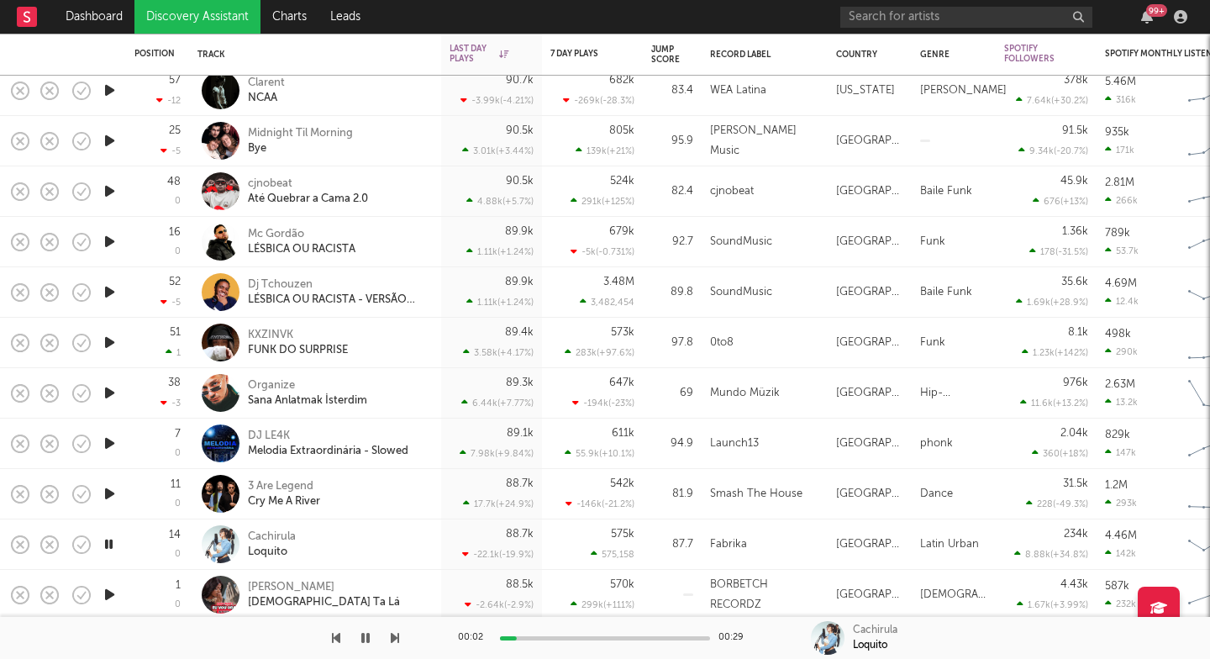
click at [392, 639] on icon "button" at bounding box center [395, 637] width 8 height 13
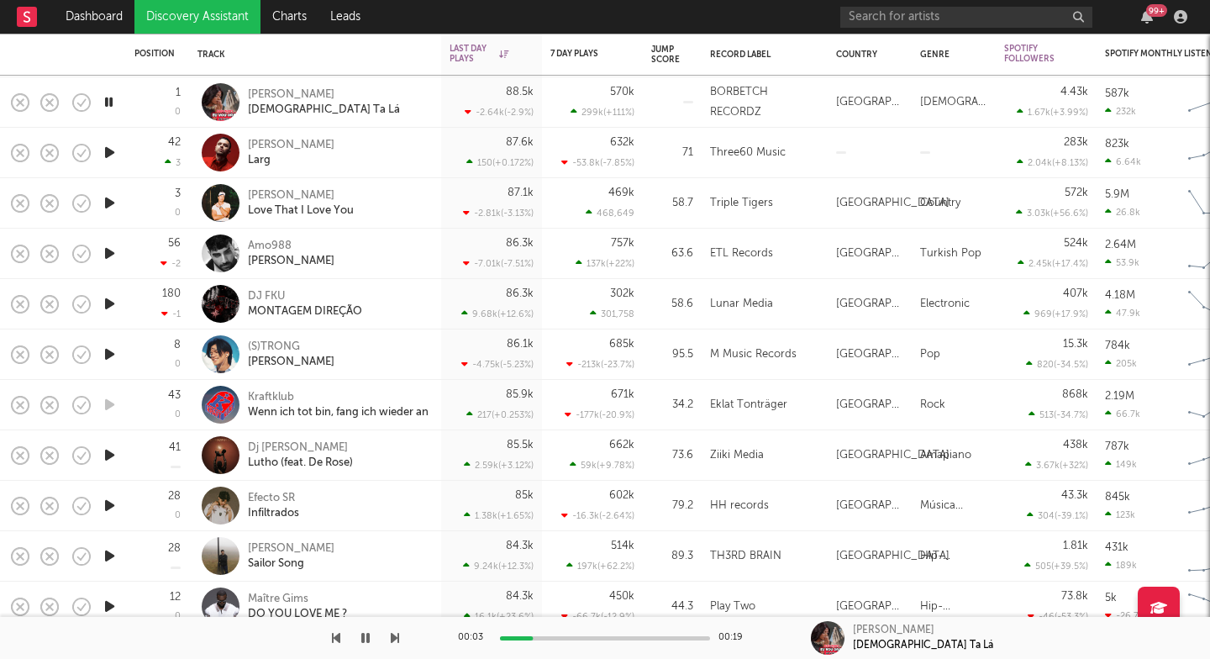
click at [392, 638] on icon "button" at bounding box center [395, 637] width 8 height 13
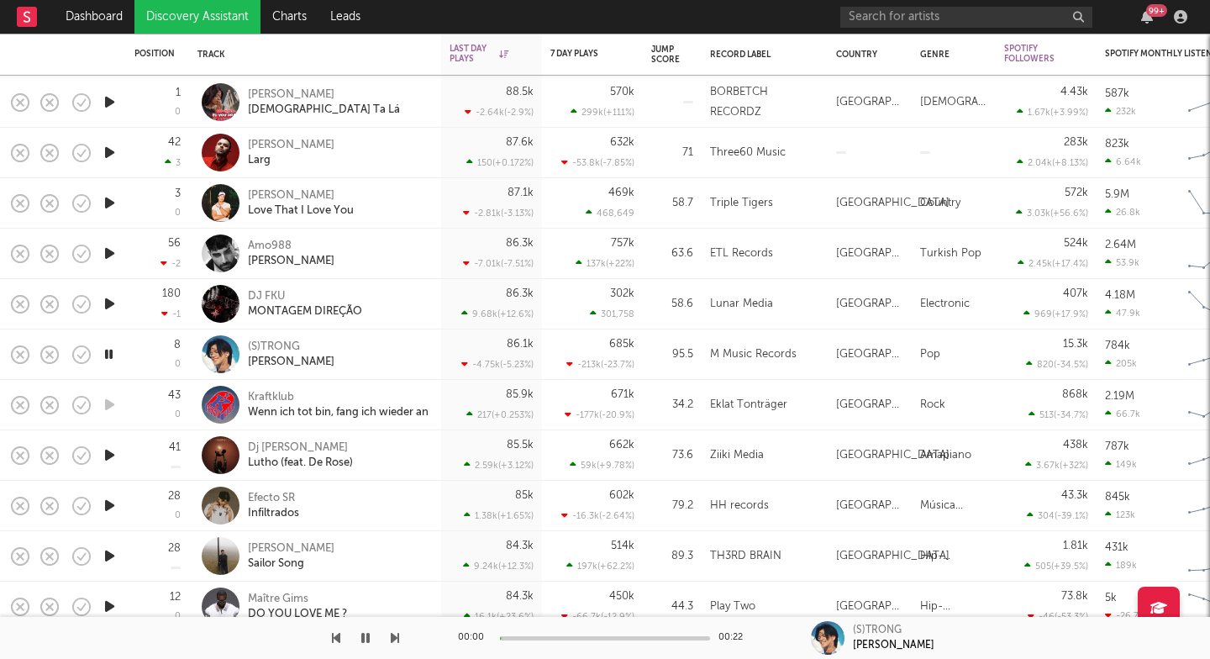
click at [392, 638] on icon "button" at bounding box center [395, 637] width 8 height 13
drag, startPoint x: 392, startPoint y: 638, endPoint x: 275, endPoint y: 636, distance: 117.6
click at [275, 636] on div at bounding box center [199, 638] width 399 height 42
click at [293, 457] on div "Lutho (feat. De Rose)" at bounding box center [300, 462] width 105 height 15
click at [391, 638] on icon "button" at bounding box center [395, 637] width 8 height 13
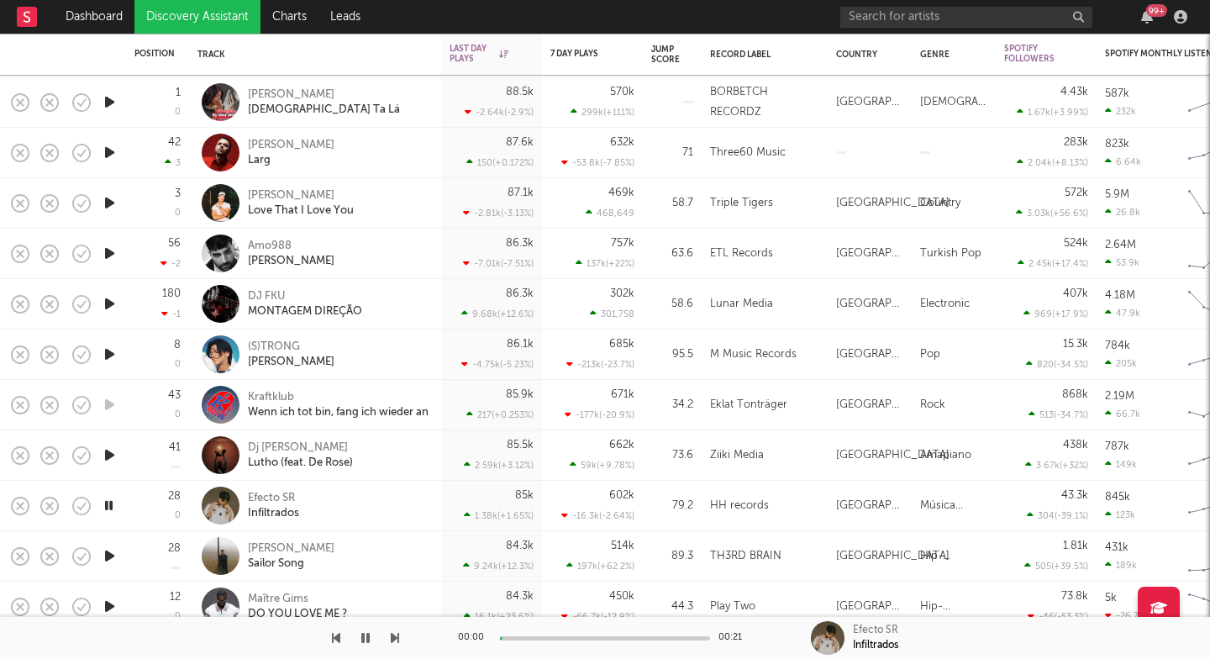
click at [391, 638] on icon "button" at bounding box center [395, 637] width 8 height 13
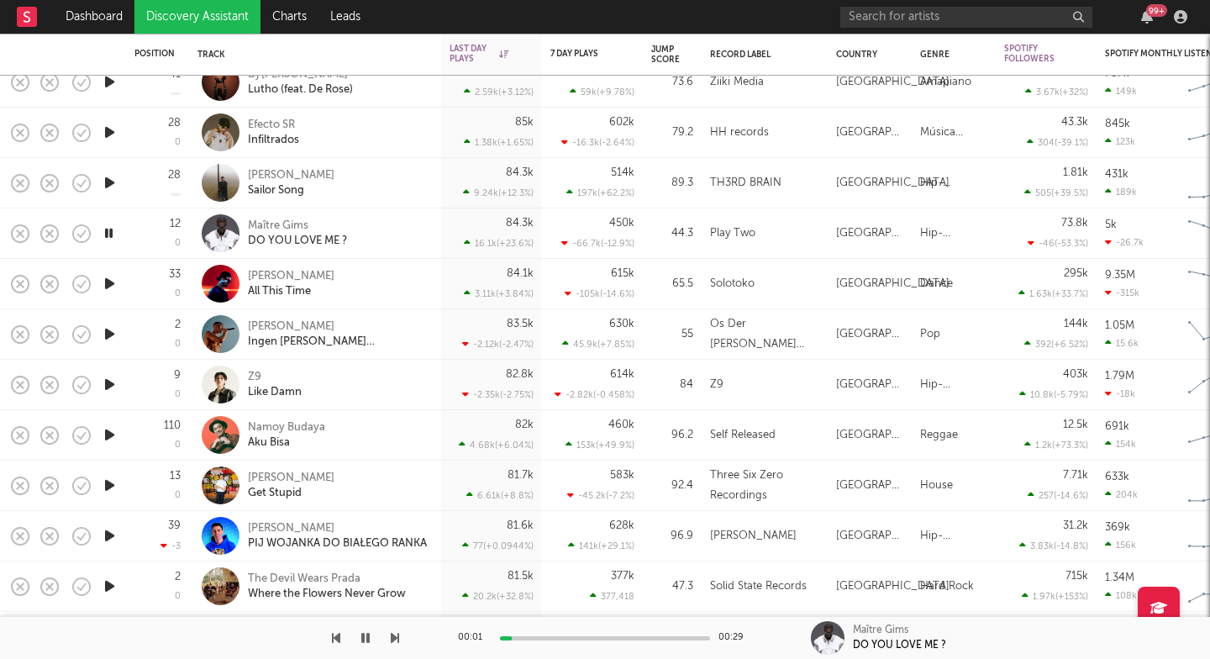
click at [395, 639] on icon "button" at bounding box center [395, 637] width 8 height 13
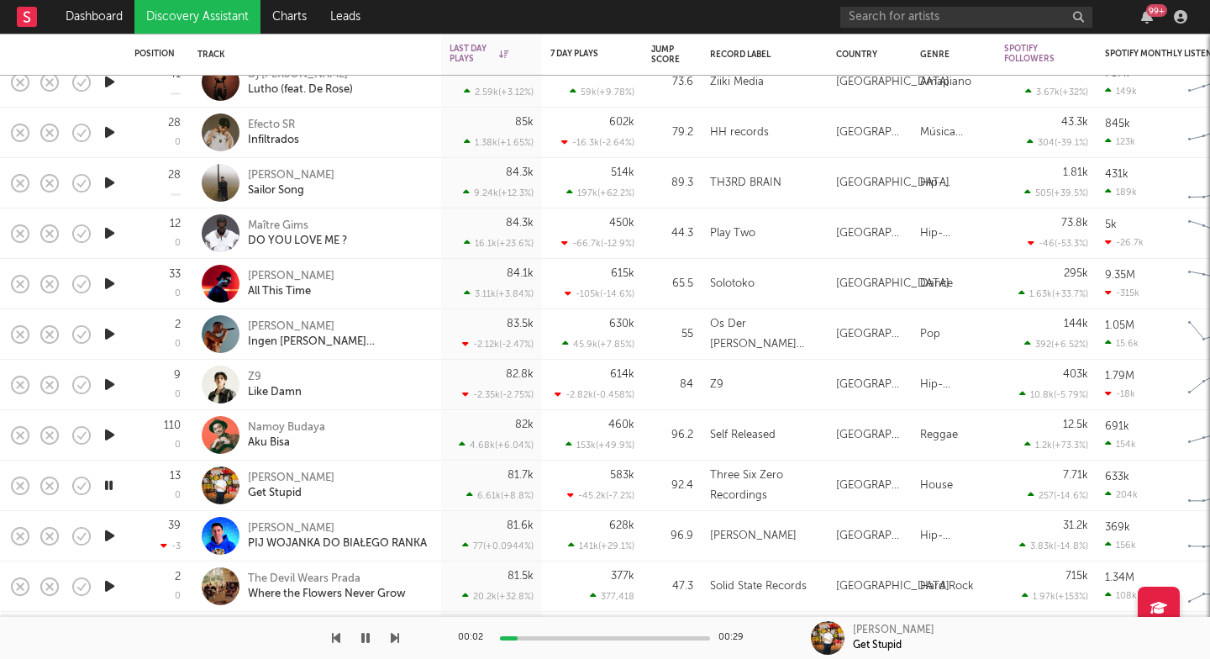
click at [395, 639] on icon "button" at bounding box center [395, 637] width 8 height 13
click at [396, 638] on icon "button" at bounding box center [395, 637] width 8 height 13
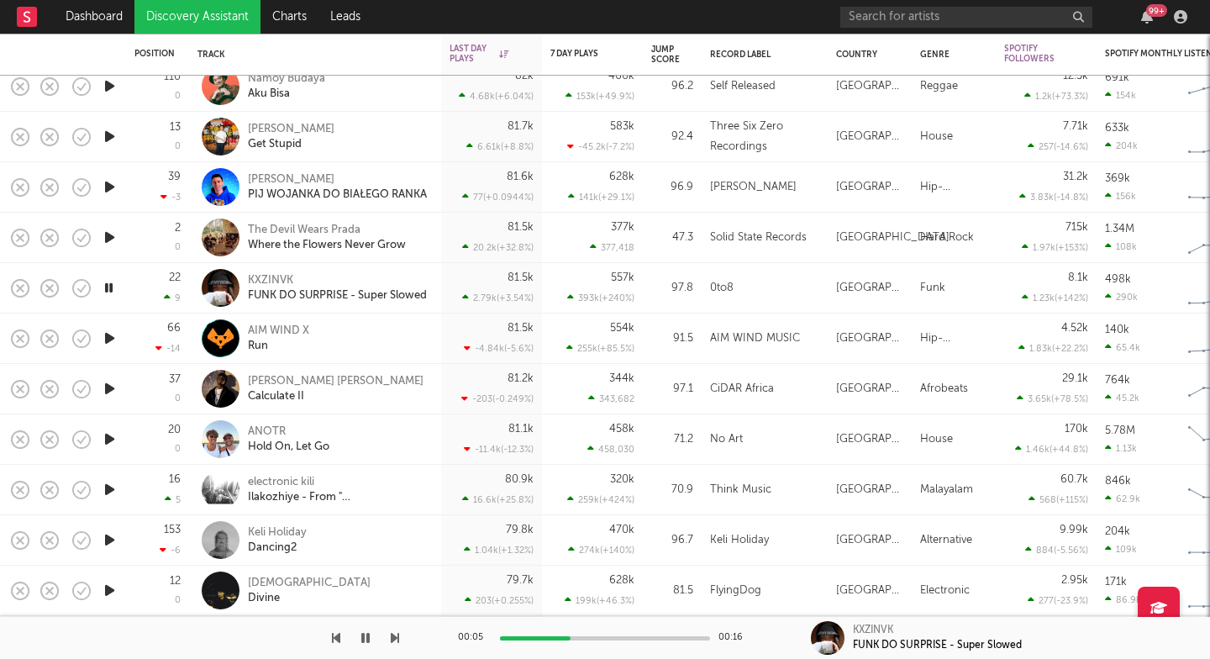
click at [395, 636] on icon "button" at bounding box center [395, 637] width 8 height 13
click at [394, 636] on icon "button" at bounding box center [395, 637] width 8 height 13
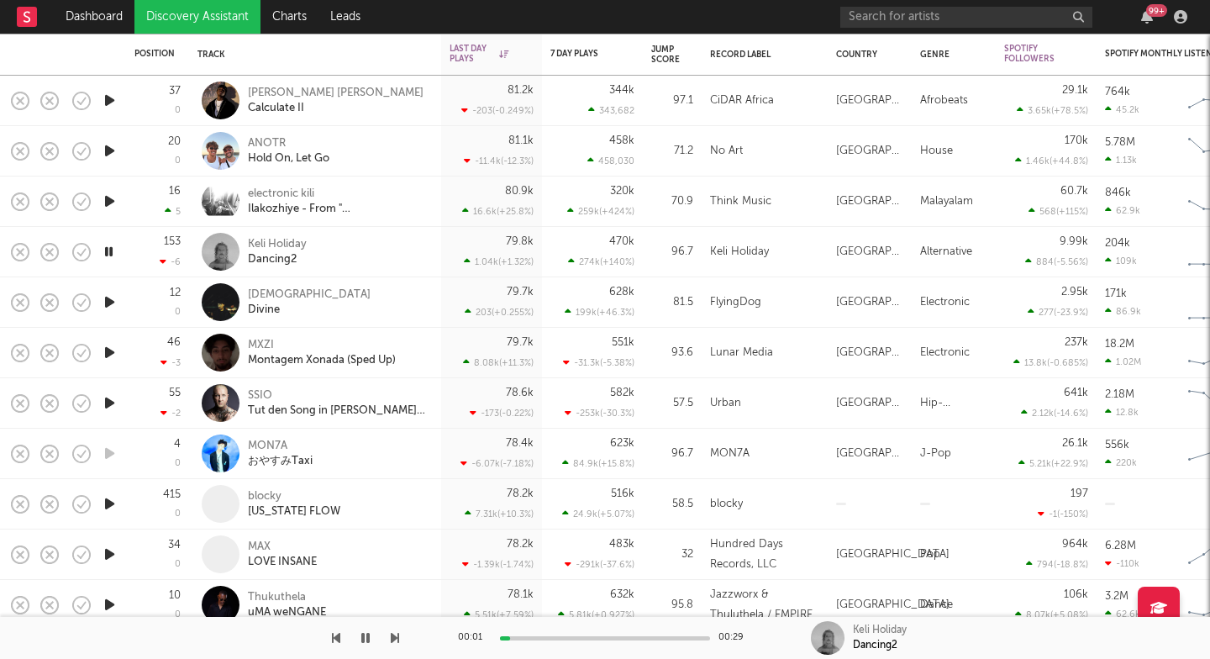
click at [394, 640] on icon "button" at bounding box center [395, 637] width 8 height 13
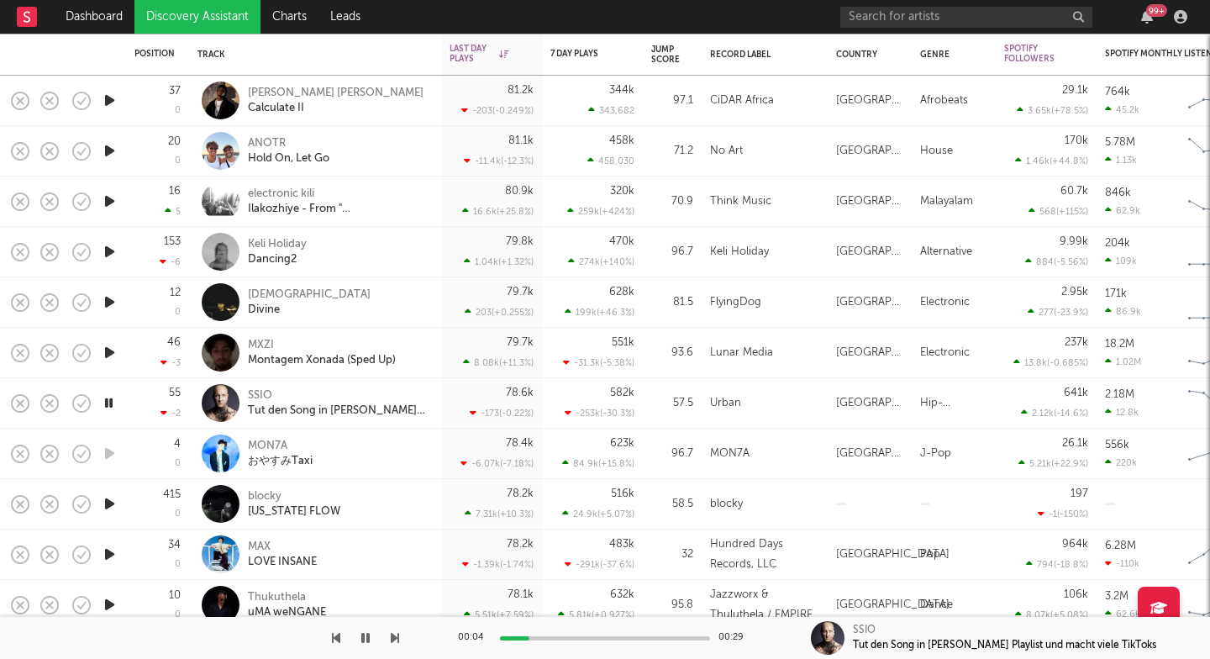
click at [394, 640] on icon "button" at bounding box center [395, 637] width 8 height 13
click at [394, 638] on icon "button" at bounding box center [395, 637] width 8 height 13
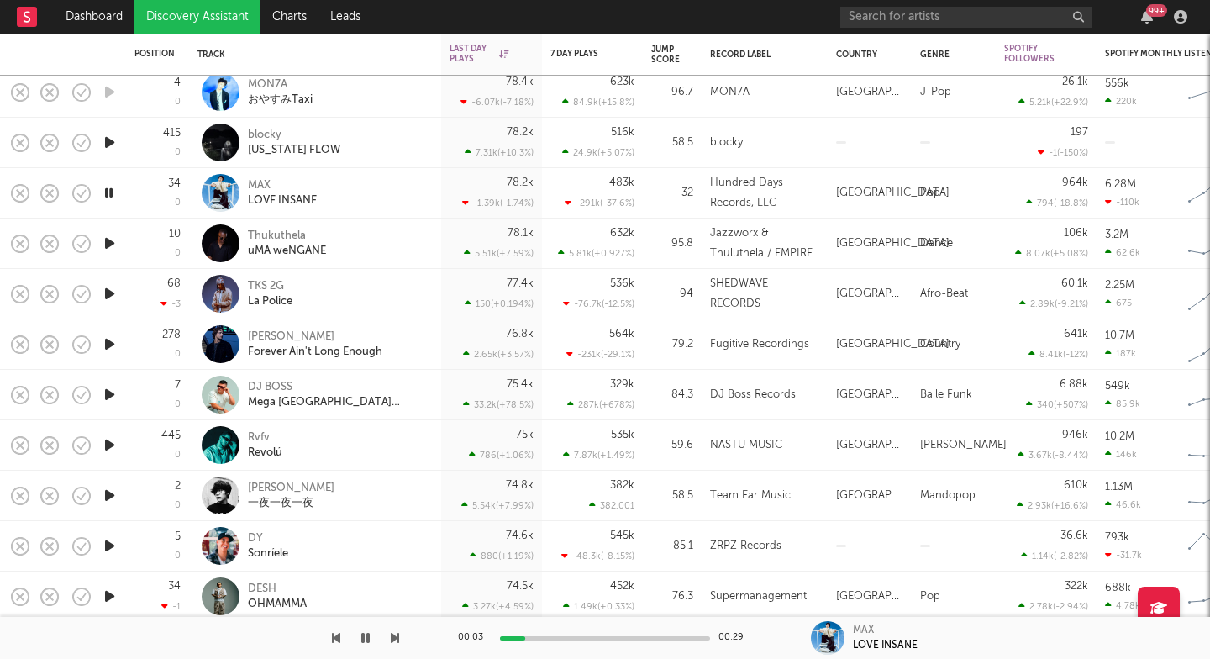
click at [393, 640] on icon "button" at bounding box center [395, 637] width 8 height 13
click at [393, 639] on icon "button" at bounding box center [395, 637] width 8 height 13
drag, startPoint x: 393, startPoint y: 639, endPoint x: 249, endPoint y: 380, distance: 296.7
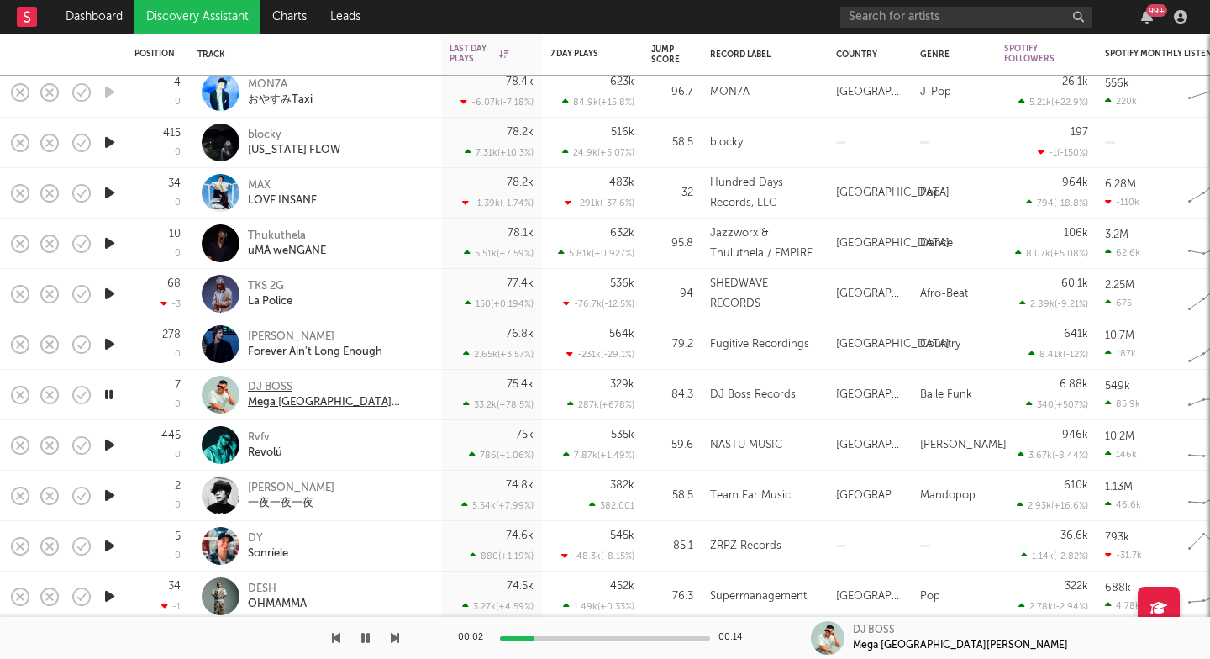
click at [249, 0] on div "Dashboard Discovery Assistant Charts Leads 99 + Notifications Settings Mark all…" at bounding box center [605, 0] width 1210 height 0
click at [283, 392] on div "DJ BOSS" at bounding box center [338, 387] width 181 height 15
click at [394, 636] on icon "button" at bounding box center [395, 637] width 8 height 13
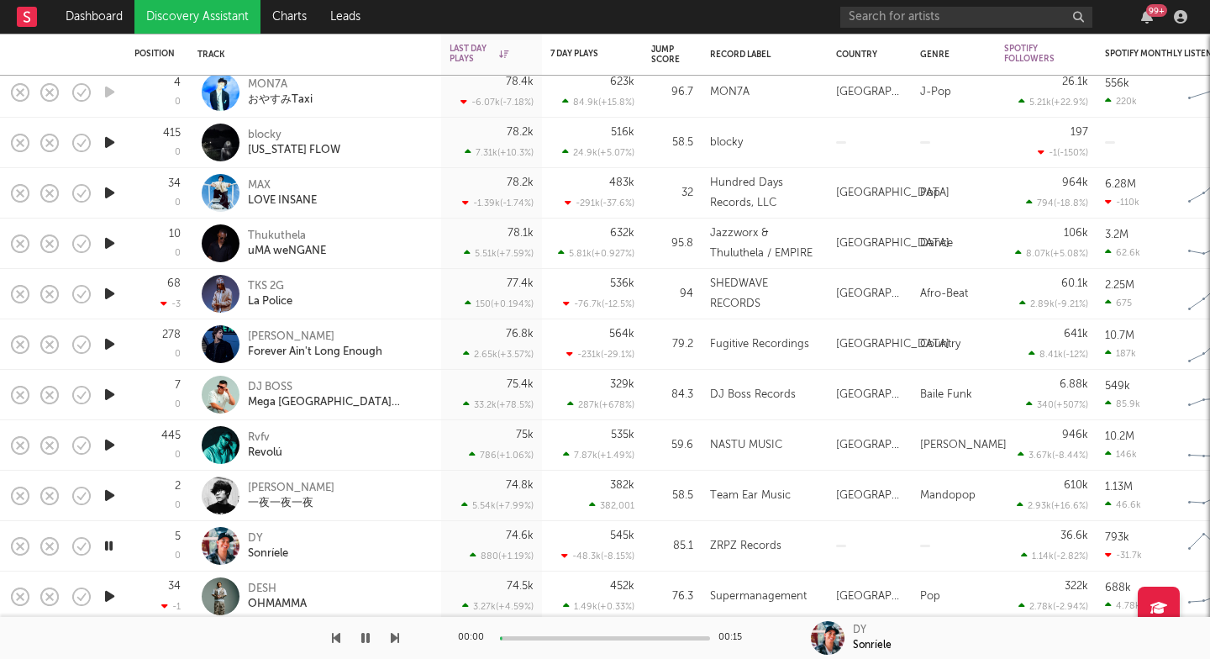
click at [394, 636] on icon "button" at bounding box center [395, 637] width 8 height 13
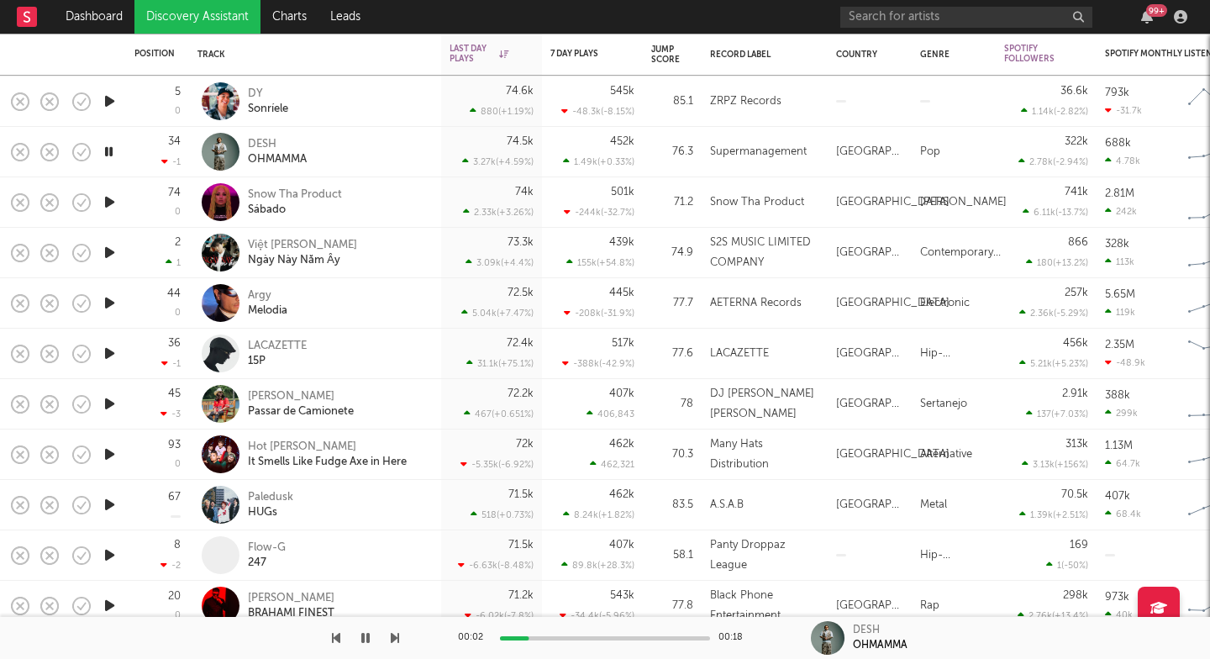
click at [396, 636] on icon "button" at bounding box center [395, 637] width 8 height 13
click at [396, 634] on icon "button" at bounding box center [395, 637] width 8 height 13
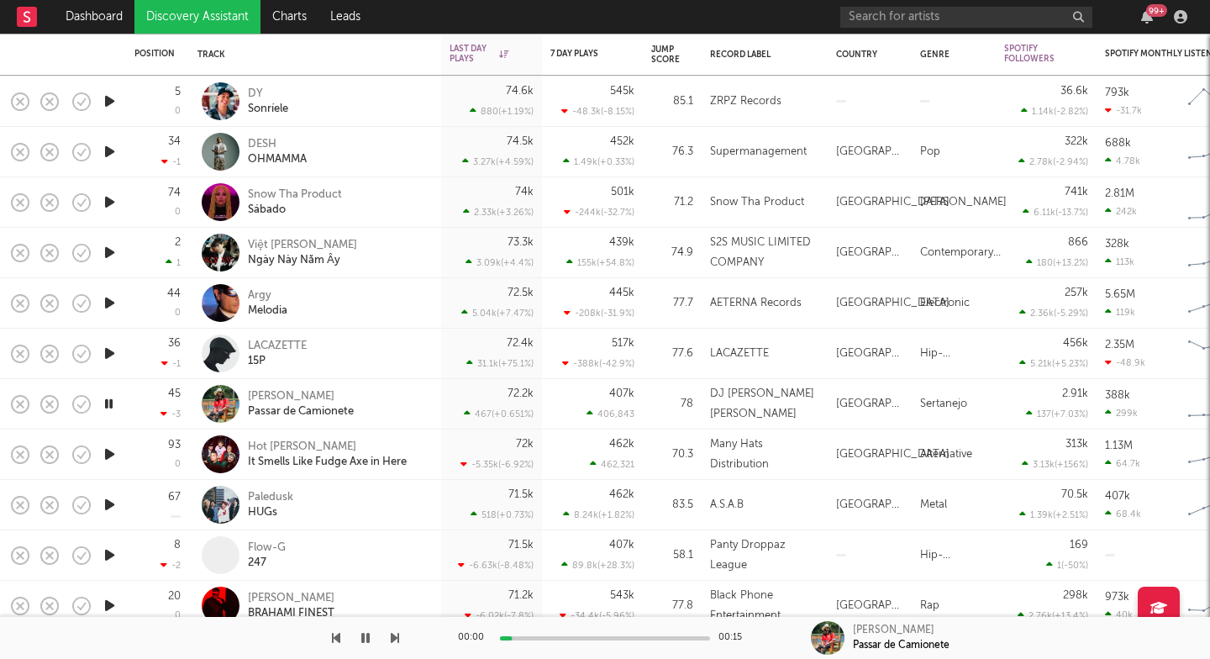
click at [396, 634] on icon "button" at bounding box center [395, 637] width 8 height 13
click at [390, 637] on div at bounding box center [199, 638] width 399 height 42
click at [395, 644] on button "button" at bounding box center [395, 638] width 8 height 42
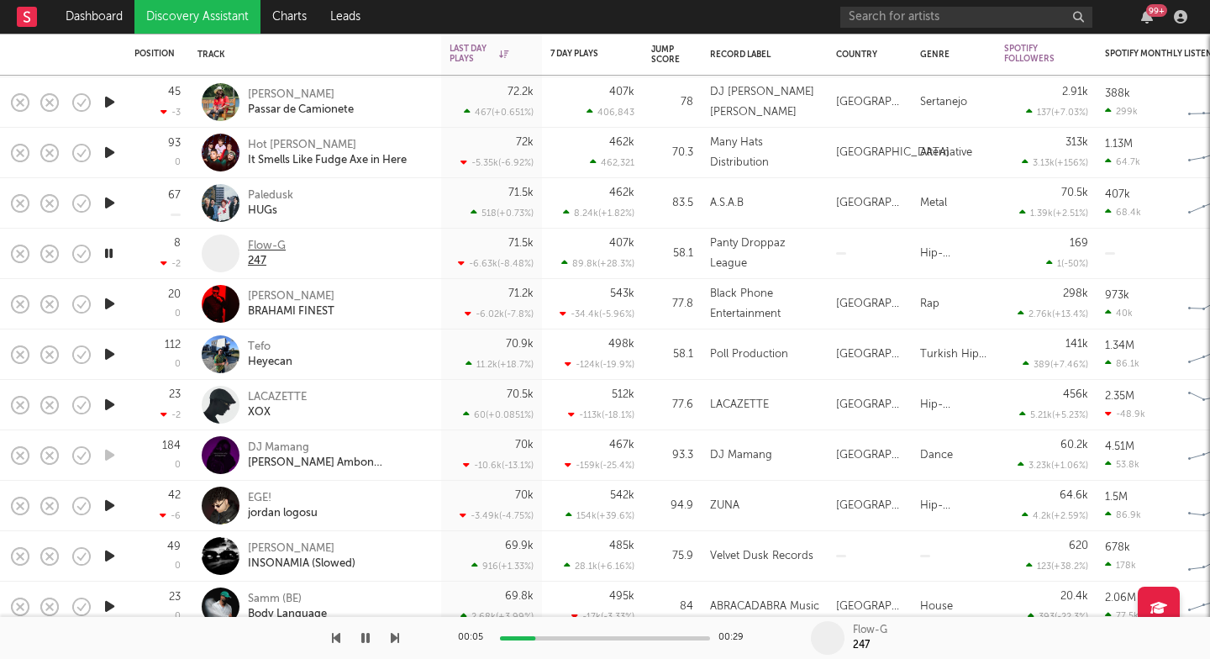
click at [255, 249] on div "Flow-G" at bounding box center [267, 246] width 38 height 15
click at [393, 637] on icon "button" at bounding box center [395, 637] width 8 height 13
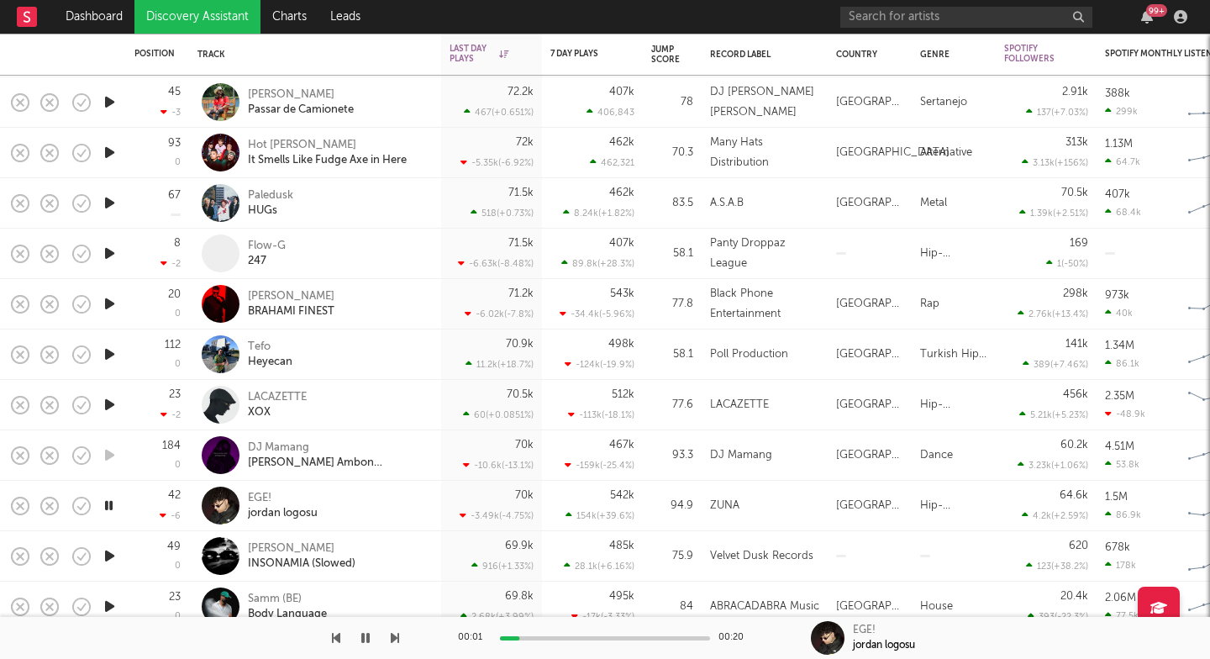
click at [393, 637] on icon "button" at bounding box center [395, 637] width 8 height 13
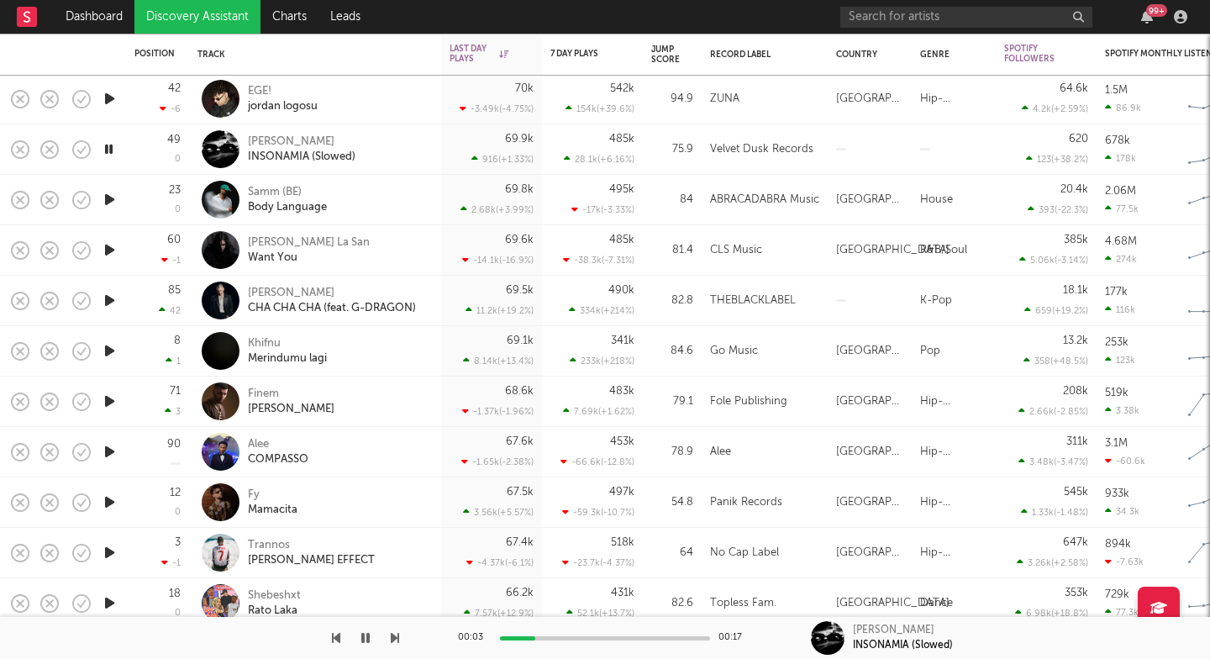
click at [394, 637] on icon "button" at bounding box center [395, 637] width 8 height 13
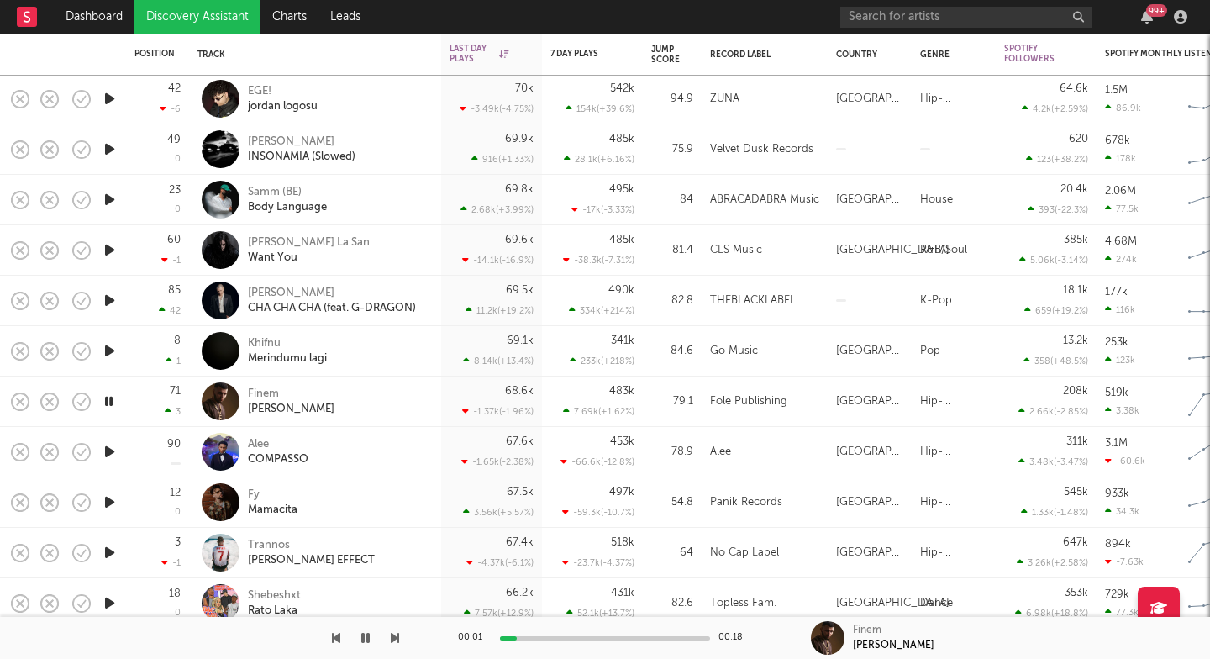
click at [394, 637] on icon "button" at bounding box center [395, 637] width 8 height 13
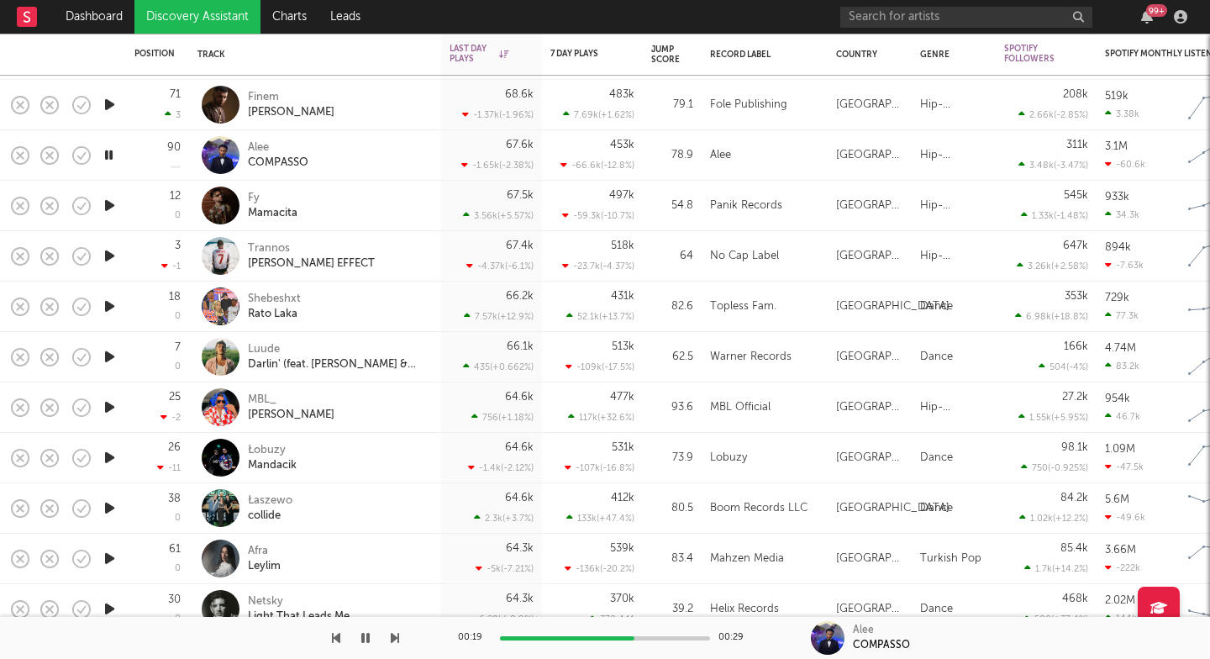
click at [102, 202] on icon "button" at bounding box center [110, 205] width 18 height 21
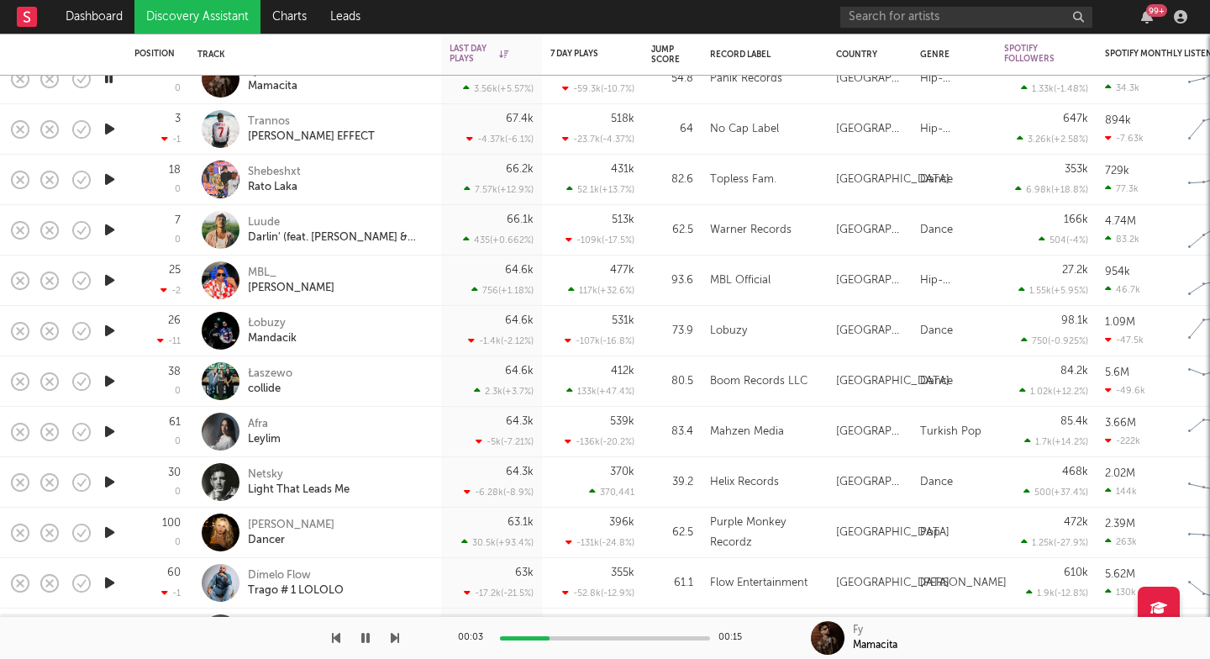
click at [106, 282] on icon "button" at bounding box center [110, 280] width 18 height 21
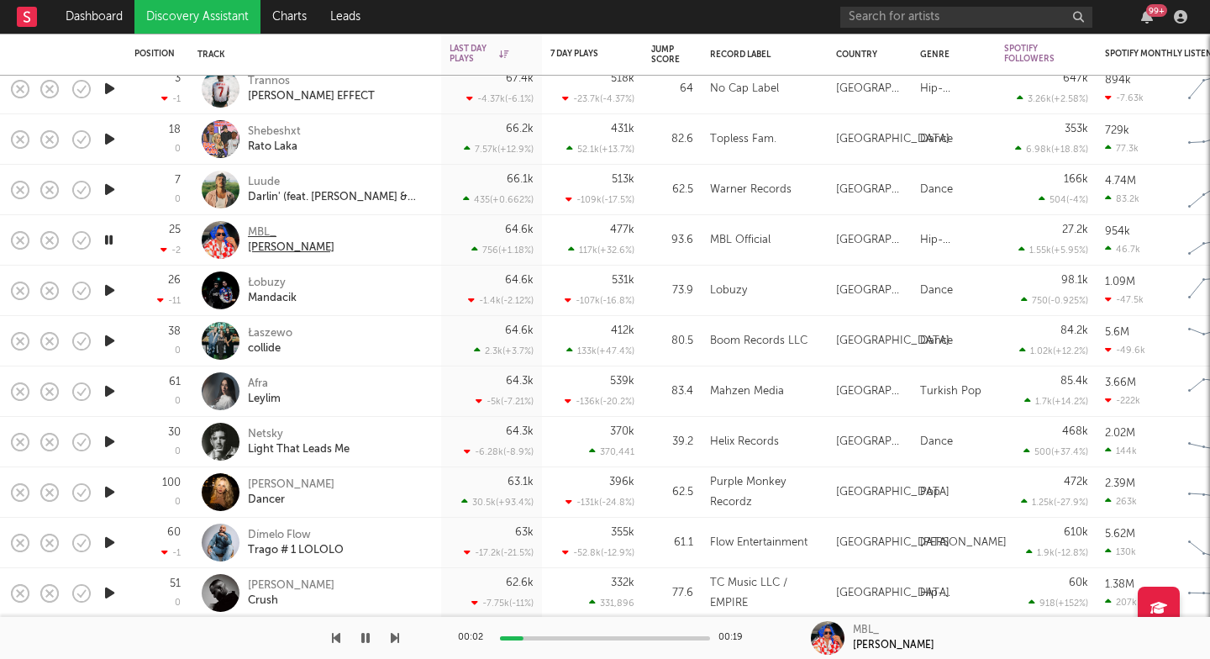
click at [262, 246] on div "NOOR" at bounding box center [291, 247] width 87 height 15
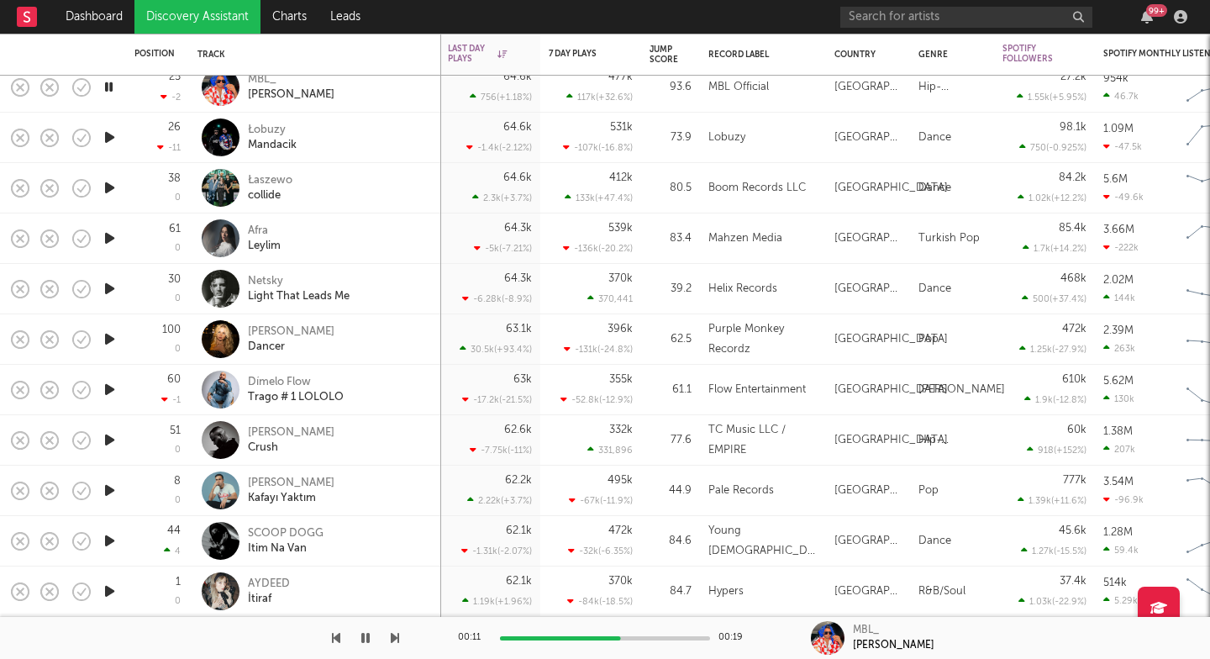
click at [113, 545] on icon "button" at bounding box center [110, 540] width 18 height 21
click at [394, 638] on icon "button" at bounding box center [395, 637] width 8 height 13
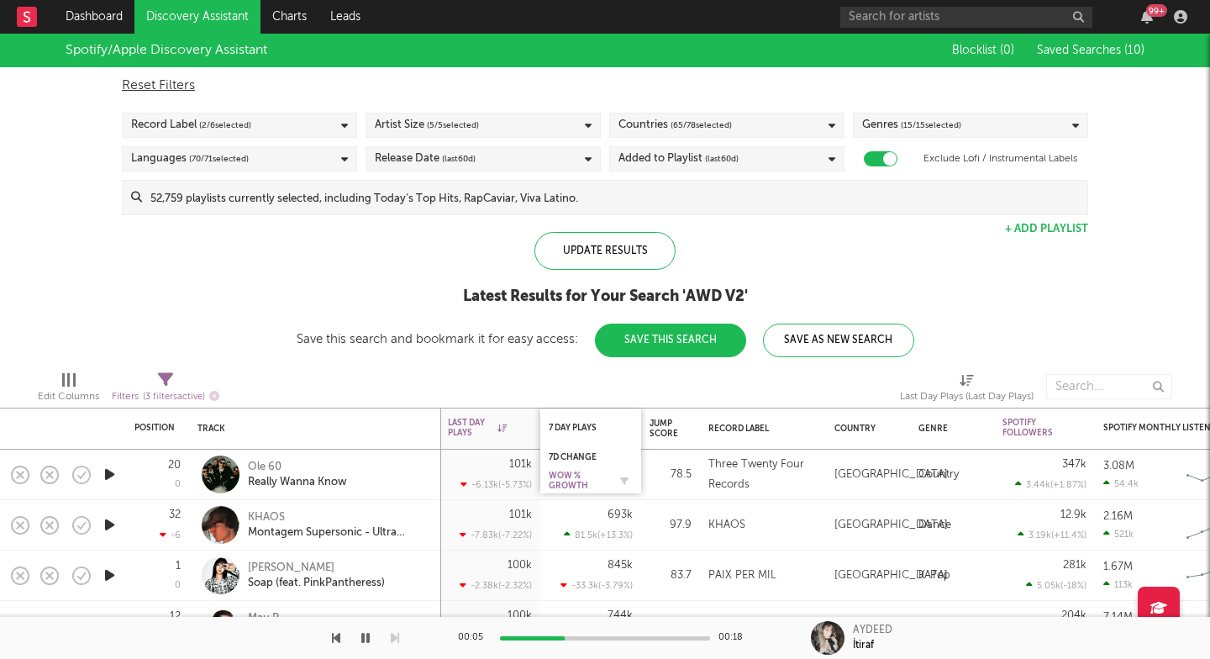
click at [575, 480] on div "WoW % Growth" at bounding box center [578, 480] width 59 height 20
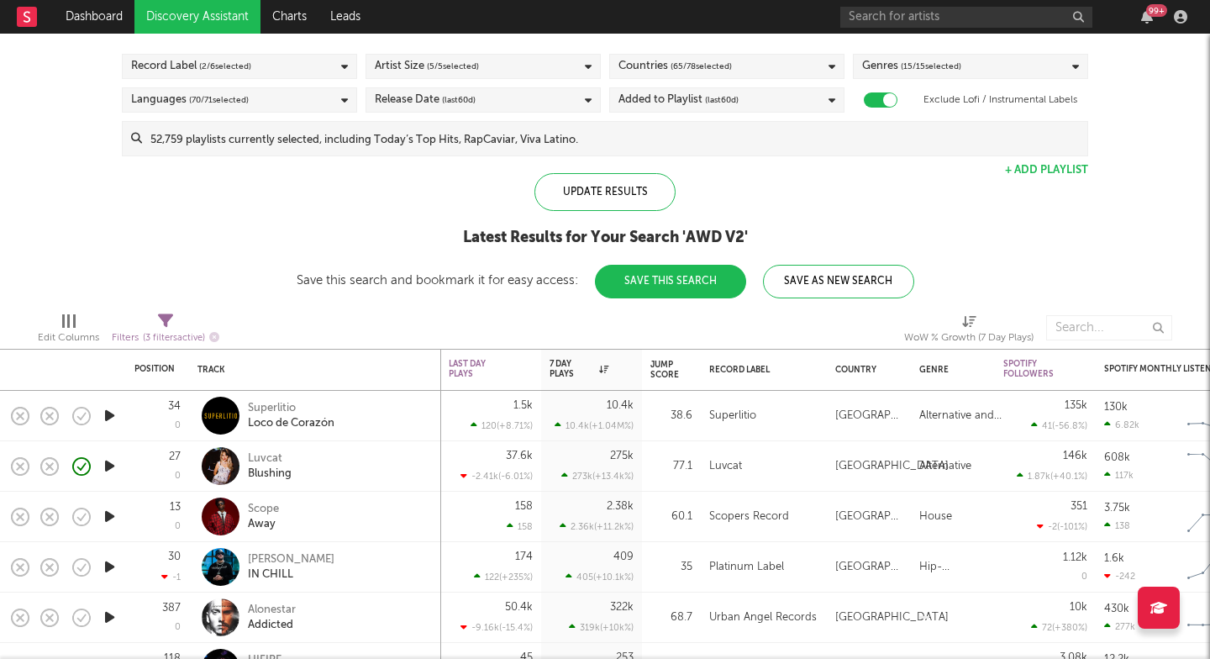
click at [113, 419] on icon "button" at bounding box center [110, 415] width 18 height 21
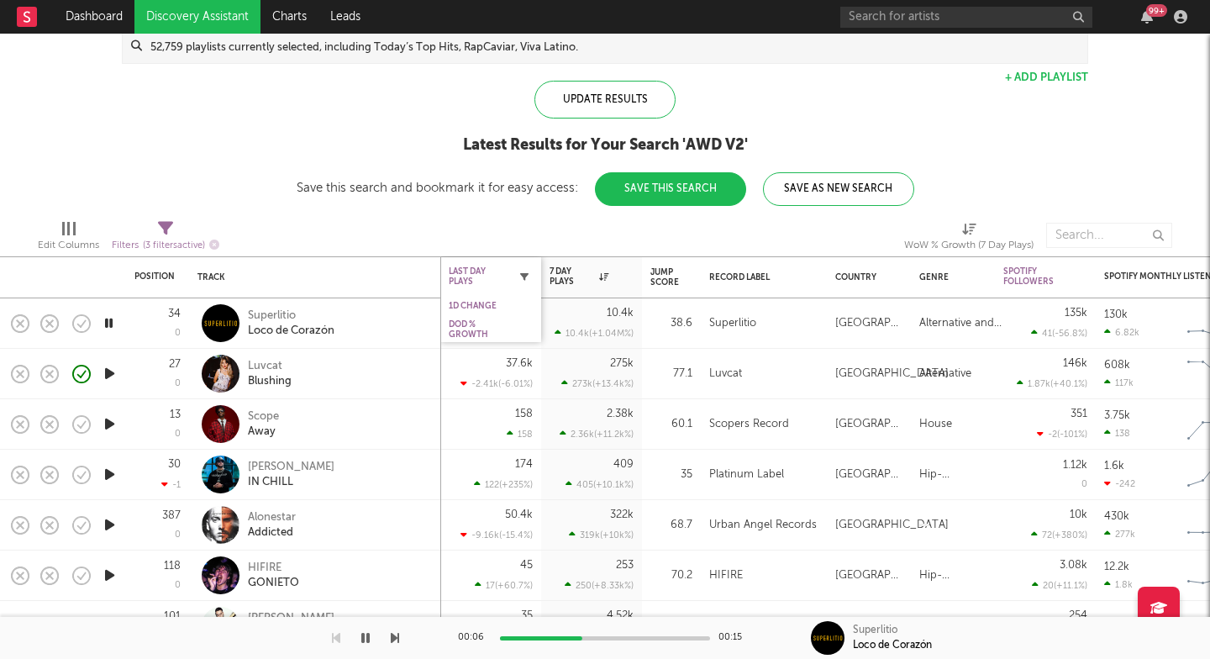
click at [526, 275] on icon "button" at bounding box center [524, 276] width 8 height 8
select select "max"
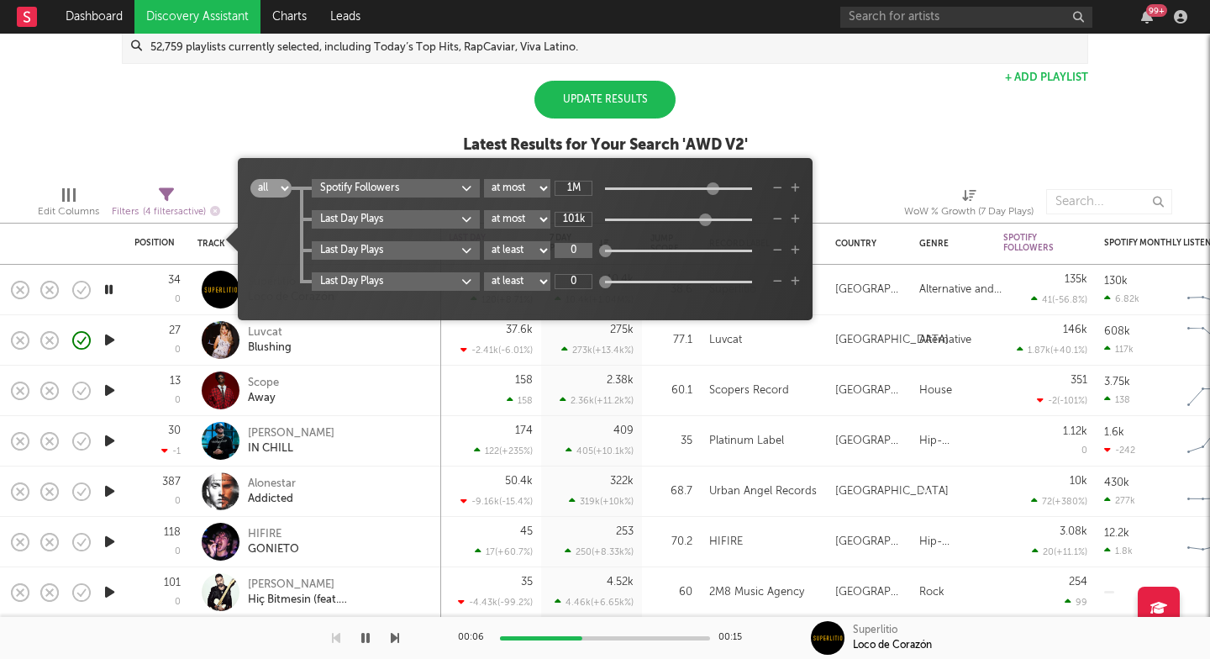
click at [583, 251] on input "0" at bounding box center [573, 250] width 38 height 15
type input "1"
type input "5k"
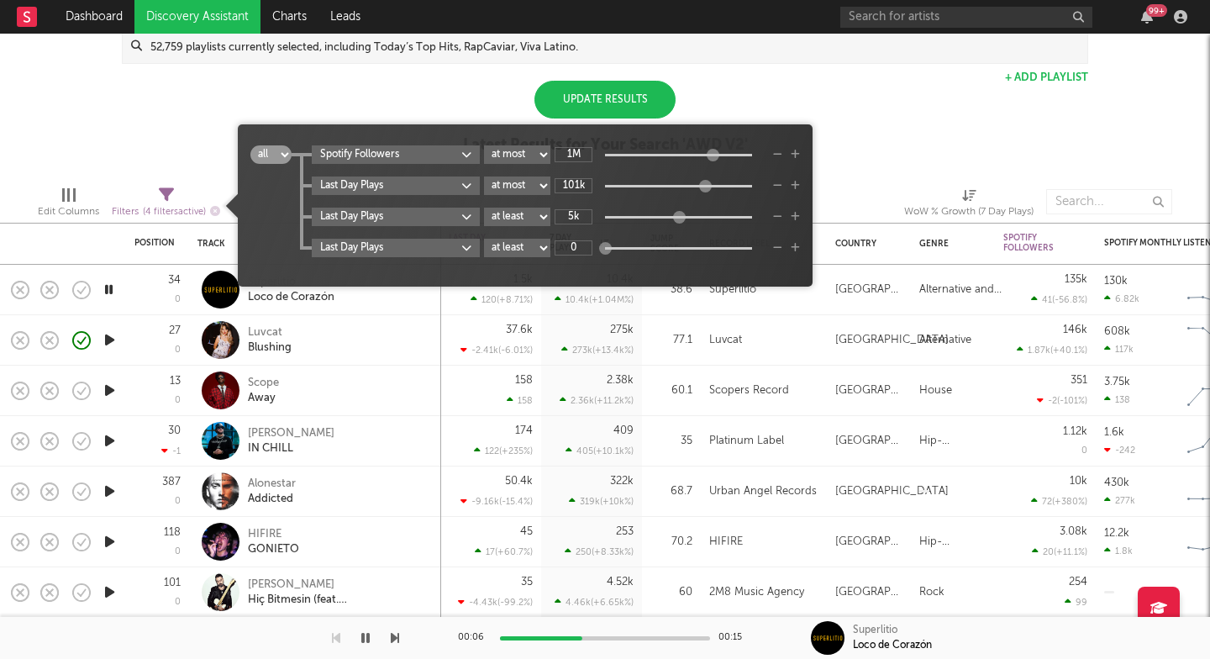
click at [617, 97] on div "Update Results" at bounding box center [604, 100] width 141 height 38
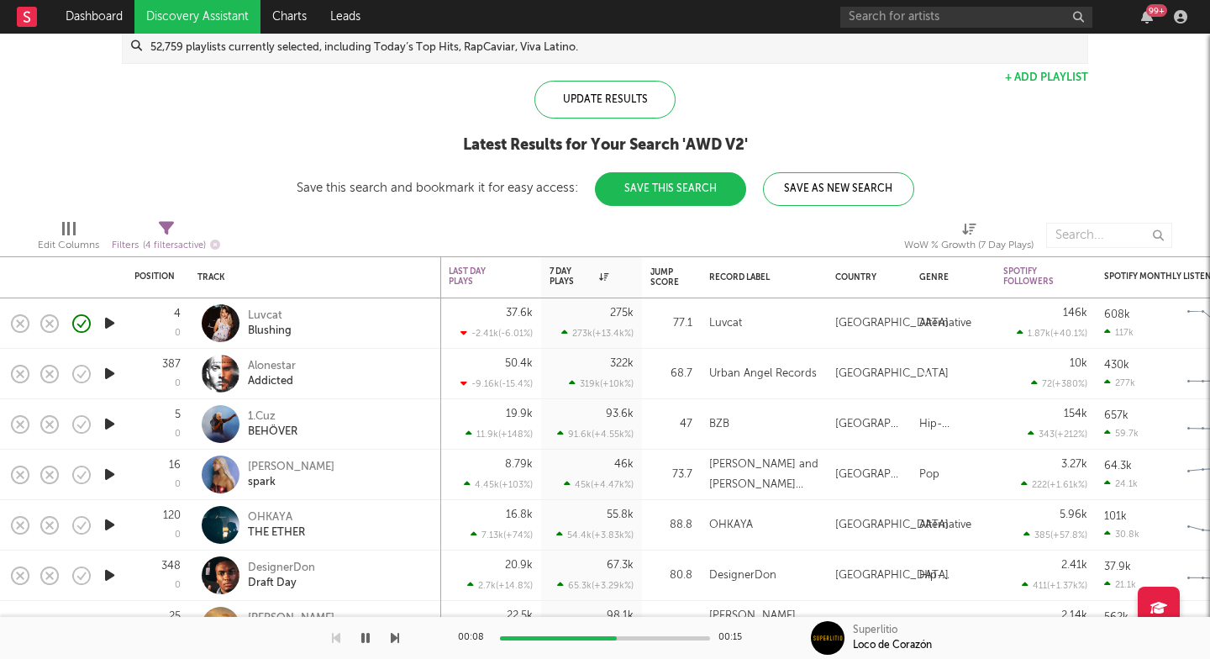
click at [107, 370] on icon "button" at bounding box center [110, 373] width 18 height 21
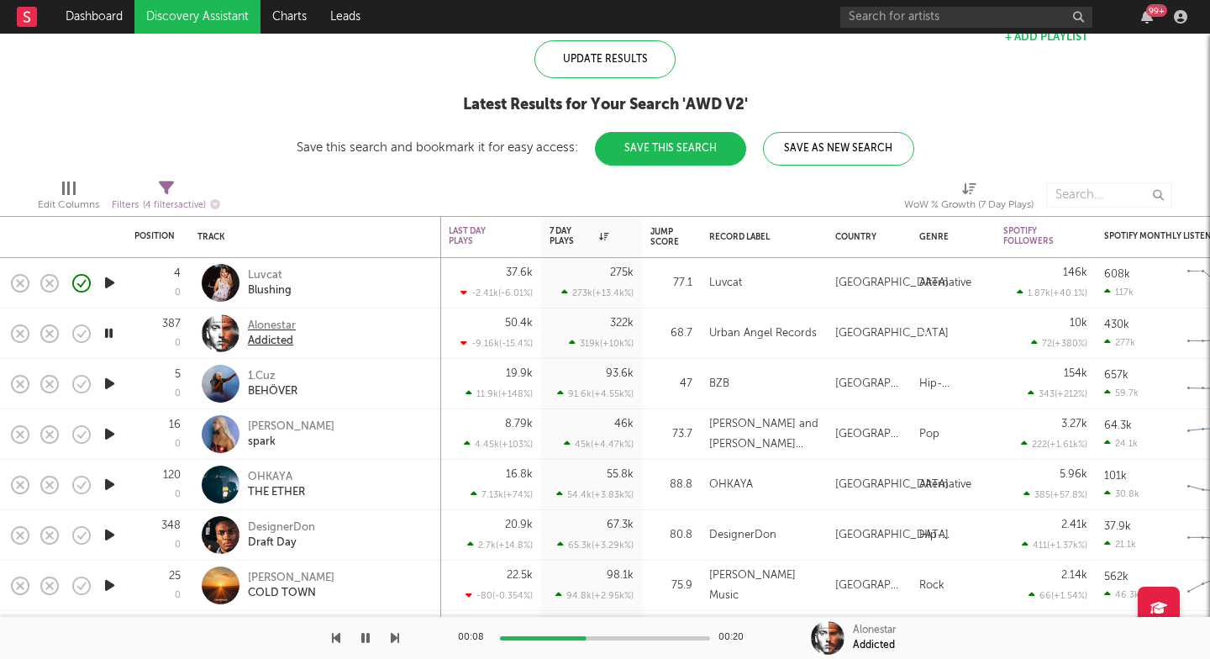
click at [275, 327] on div "Alonestar" at bounding box center [272, 325] width 48 height 15
click at [396, 639] on icon "button" at bounding box center [395, 637] width 8 height 13
click at [397, 636] on icon "button" at bounding box center [395, 637] width 8 height 13
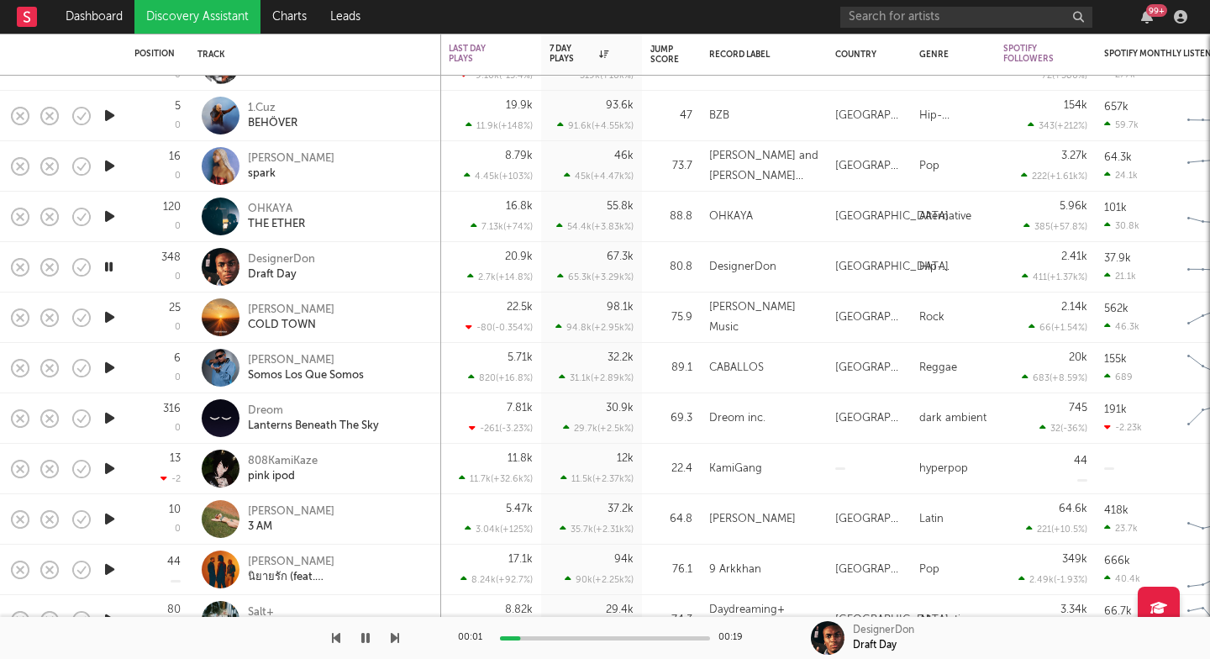
click at [393, 642] on icon "button" at bounding box center [395, 637] width 8 height 13
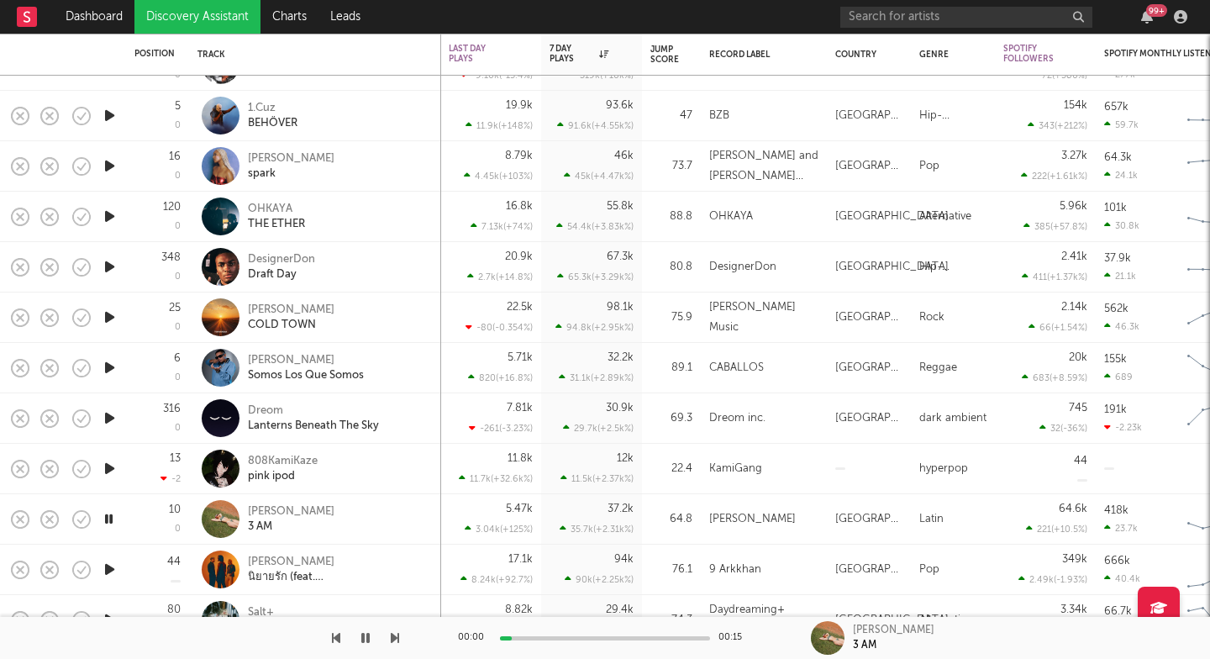
click at [393, 642] on icon "button" at bounding box center [395, 637] width 8 height 13
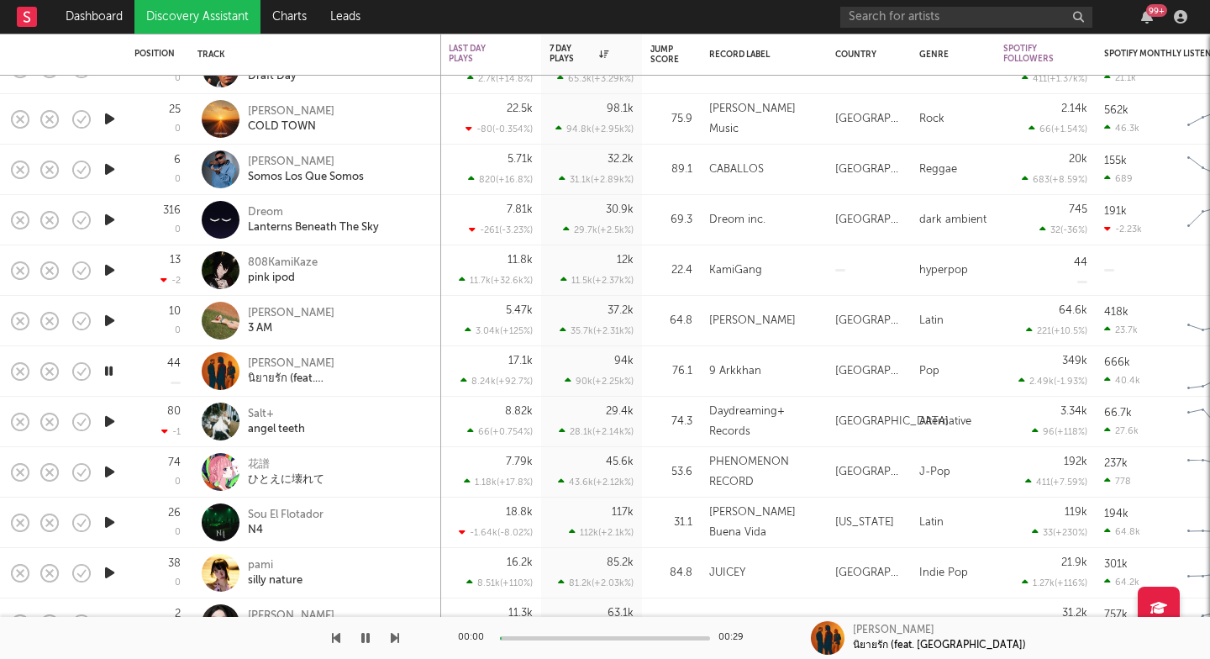
click at [396, 638] on icon "button" at bounding box center [395, 637] width 8 height 13
click at [396, 636] on icon "button" at bounding box center [395, 637] width 8 height 13
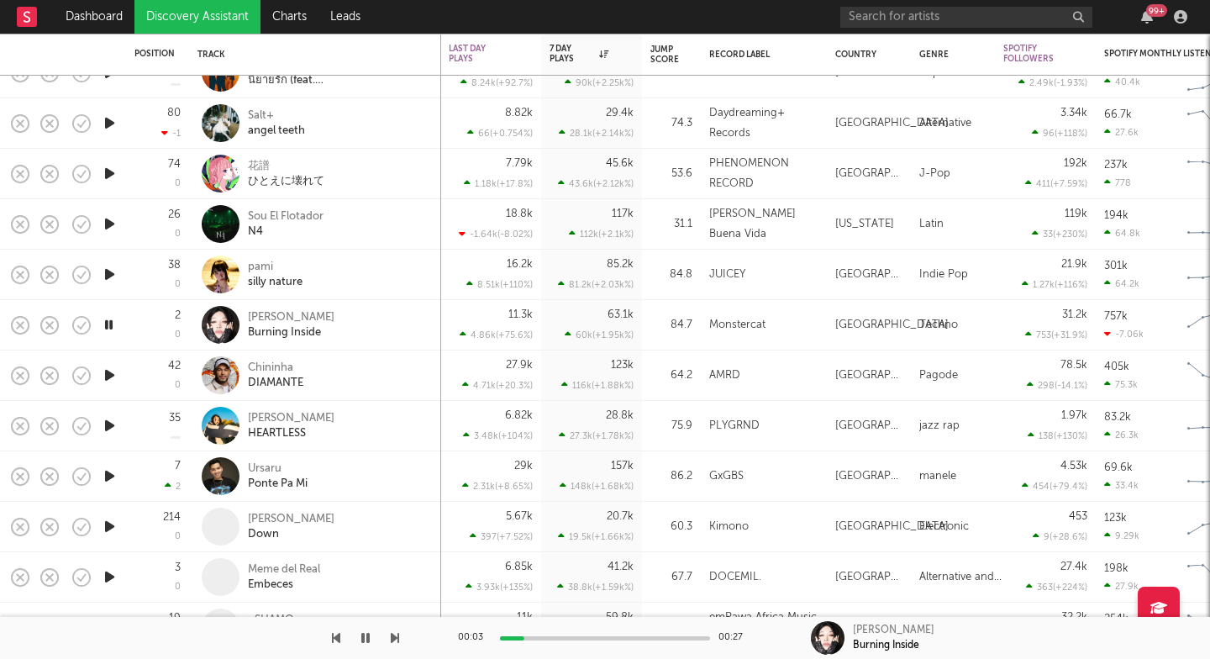
click at [396, 642] on icon "button" at bounding box center [395, 637] width 8 height 13
click at [396, 643] on icon "button" at bounding box center [395, 637] width 8 height 13
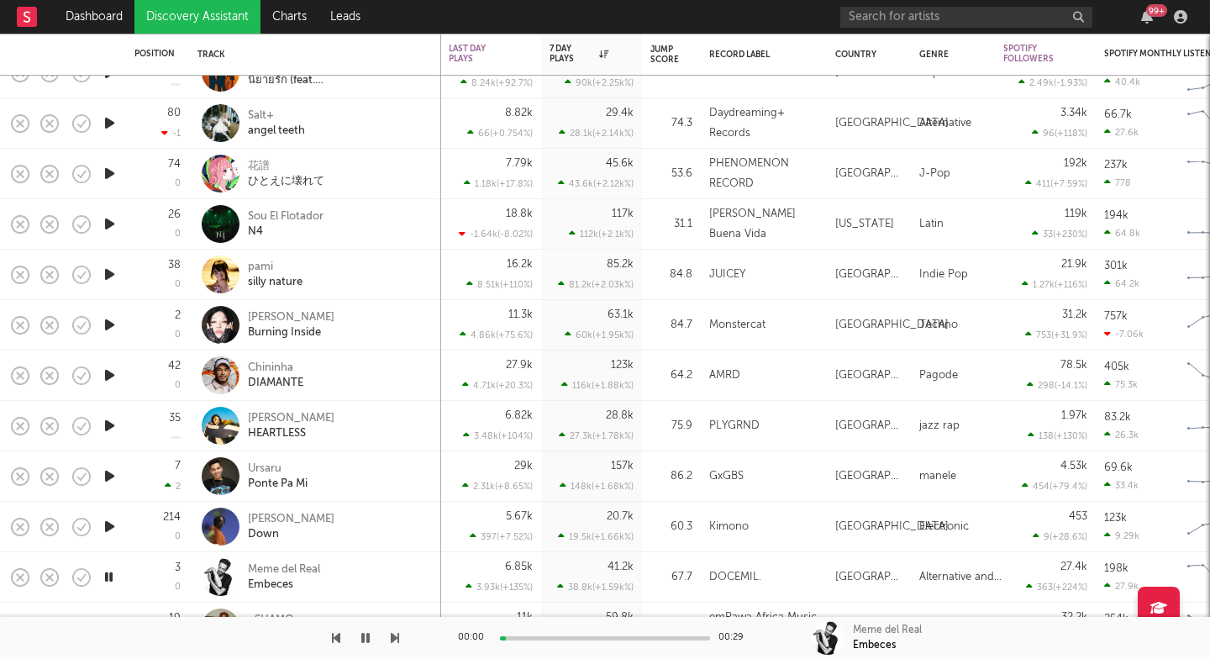
click at [396, 643] on icon "button" at bounding box center [395, 637] width 8 height 13
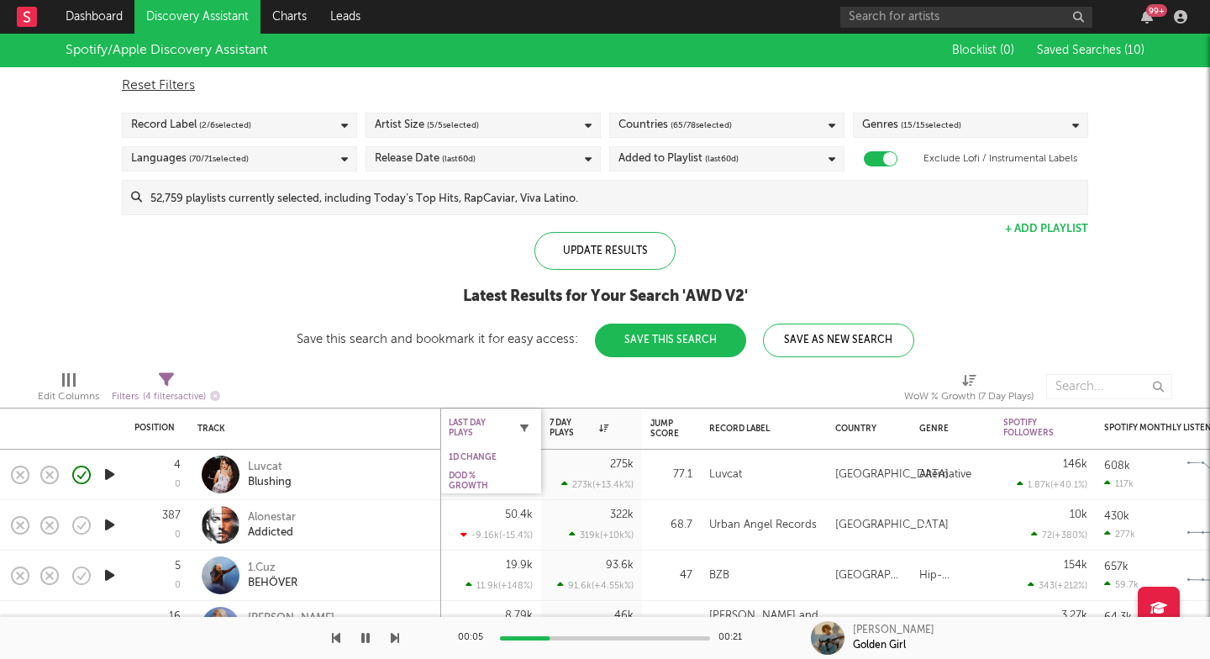
click at [523, 427] on icon "button" at bounding box center [524, 427] width 8 height 8
select select "max"
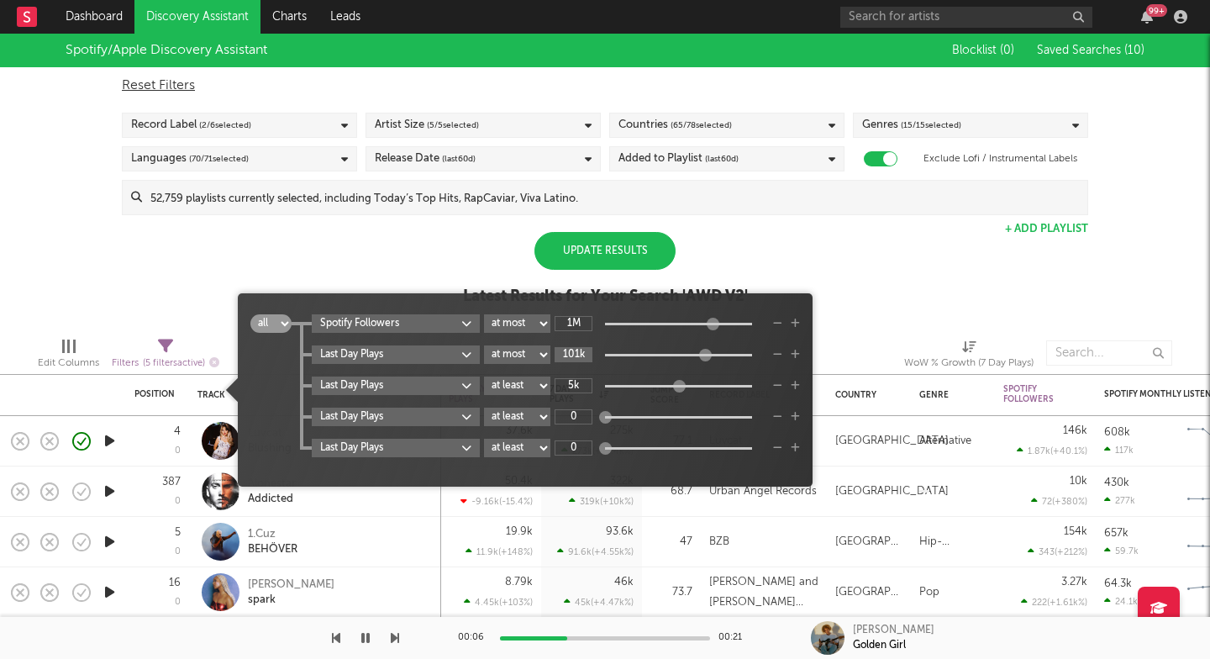
click at [577, 354] on input "101k" at bounding box center [573, 354] width 38 height 15
type input "800k"
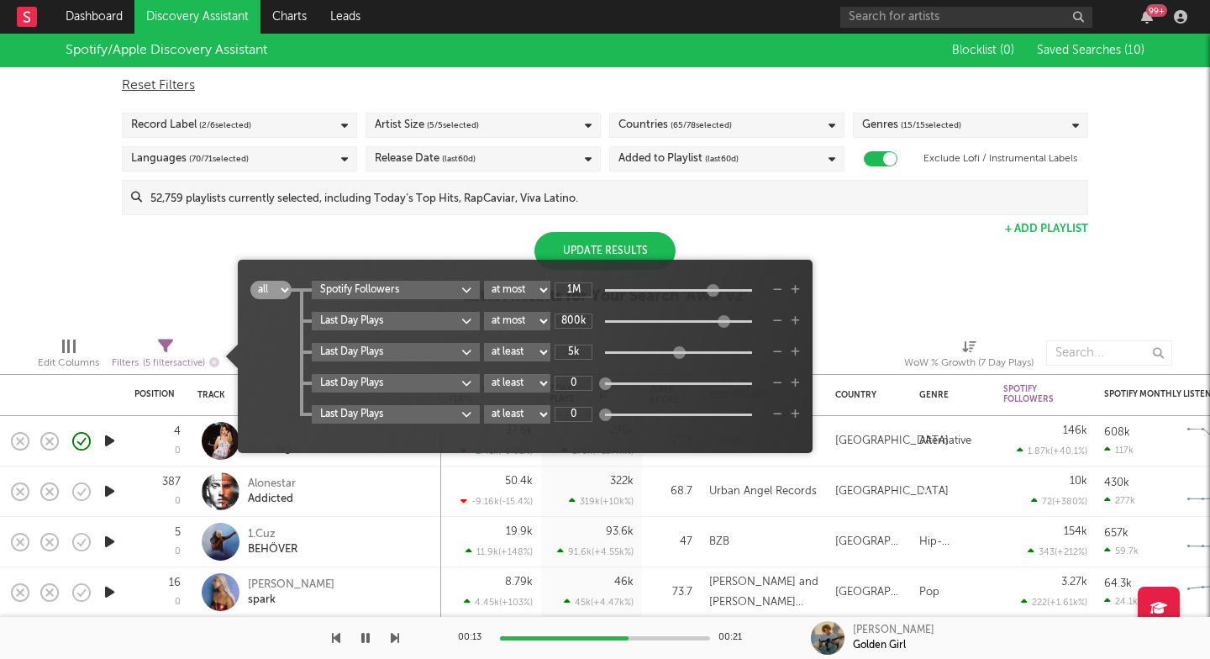
click at [616, 242] on div "Update Results" at bounding box center [604, 251] width 141 height 38
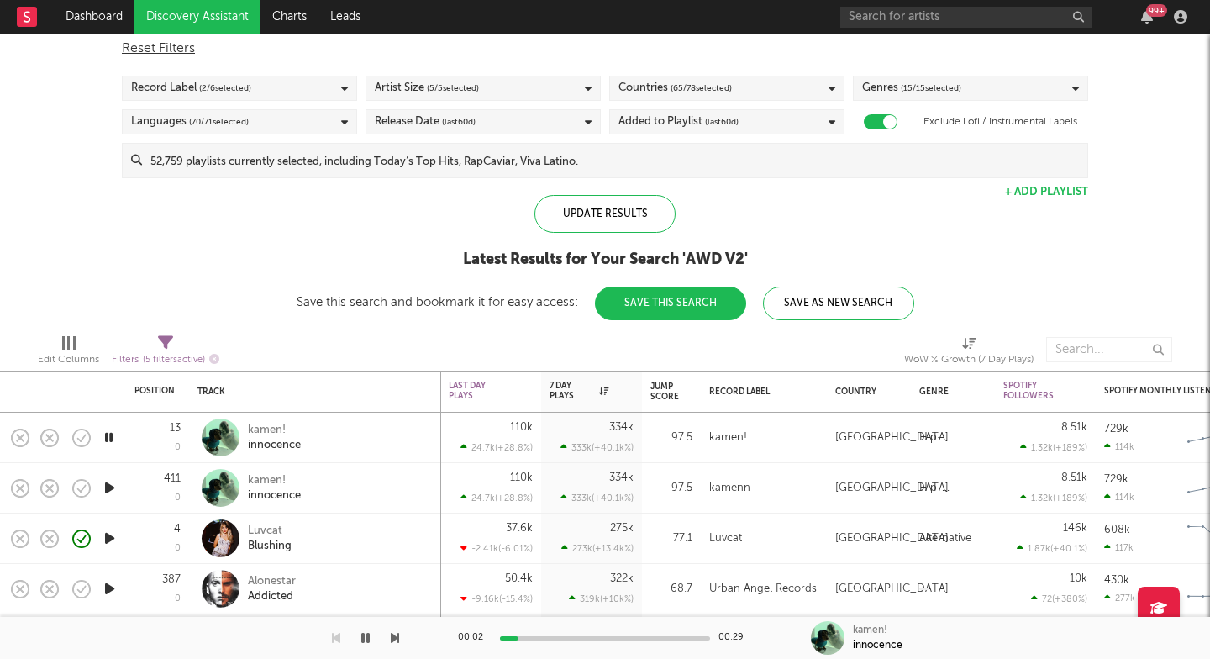
click at [584, 633] on div "00:02 00:29" at bounding box center [605, 638] width 294 height 42
click at [593, 637] on div at bounding box center [605, 638] width 210 height 4
click at [481, 386] on div "Last Day Plays" at bounding box center [478, 391] width 59 height 20
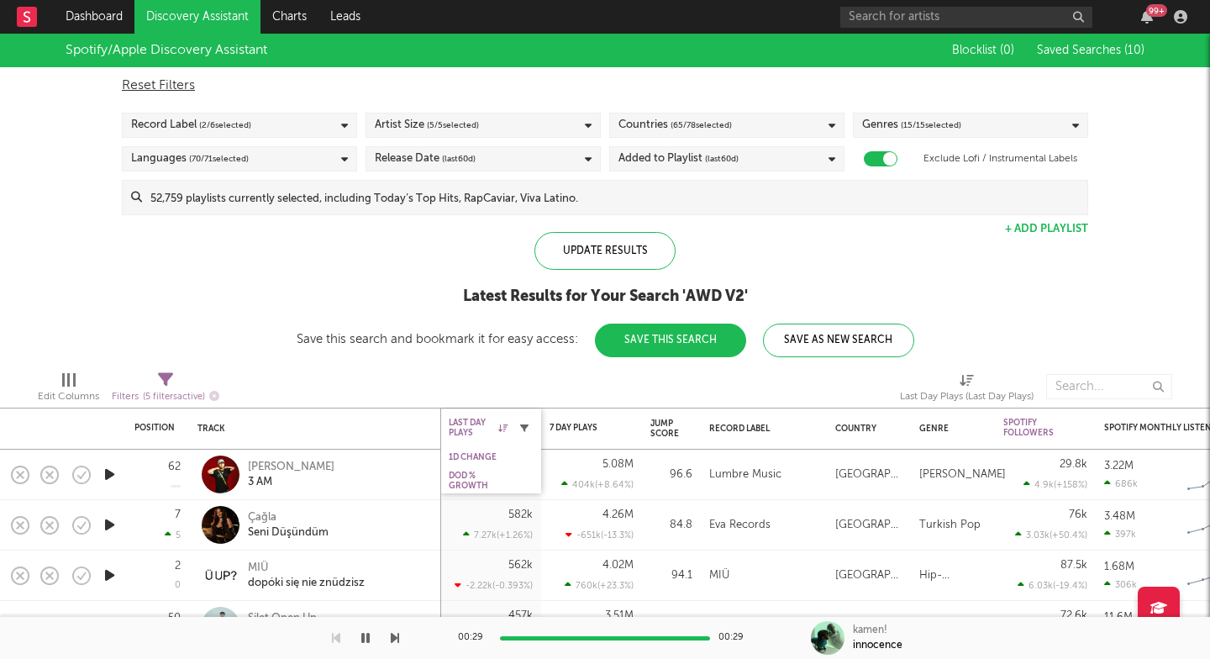
click at [524, 428] on icon "button" at bounding box center [524, 427] width 8 height 8
select select "max"
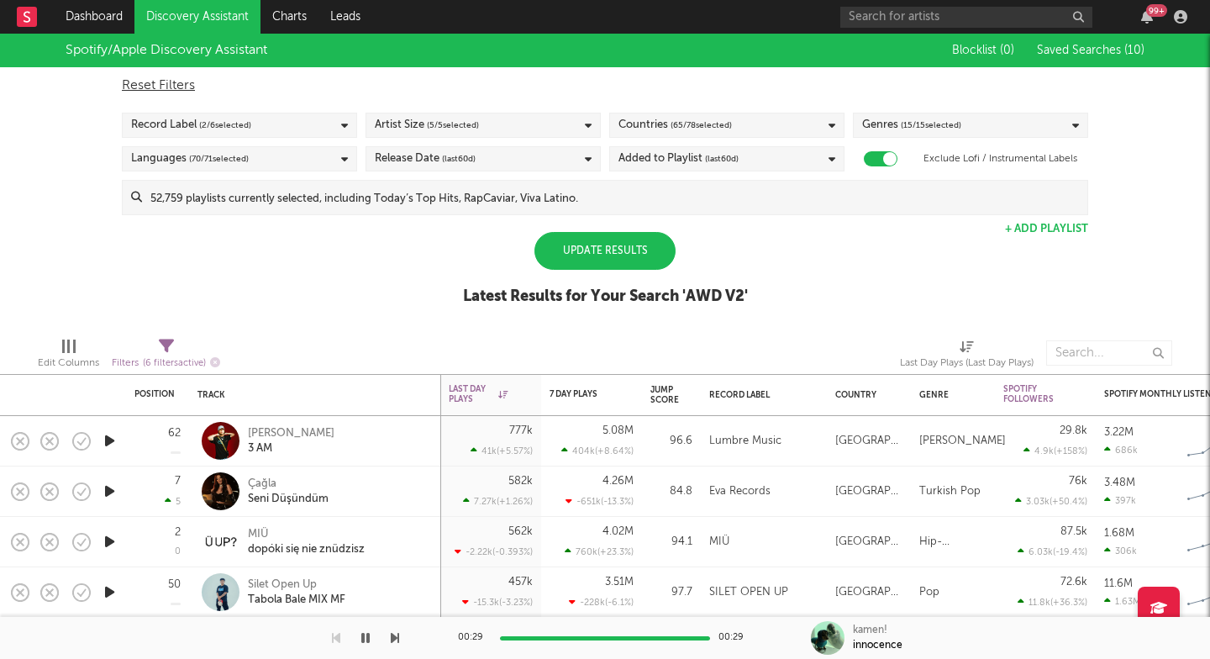
click at [206, 270] on div "Spotify/Apple Discovery Assistant Blocklist ( 0 ) Saved Searches ( 10 ) Reset F…" at bounding box center [605, 179] width 1210 height 290
click at [525, 396] on icon "button" at bounding box center [524, 394] width 8 height 8
select select "max"
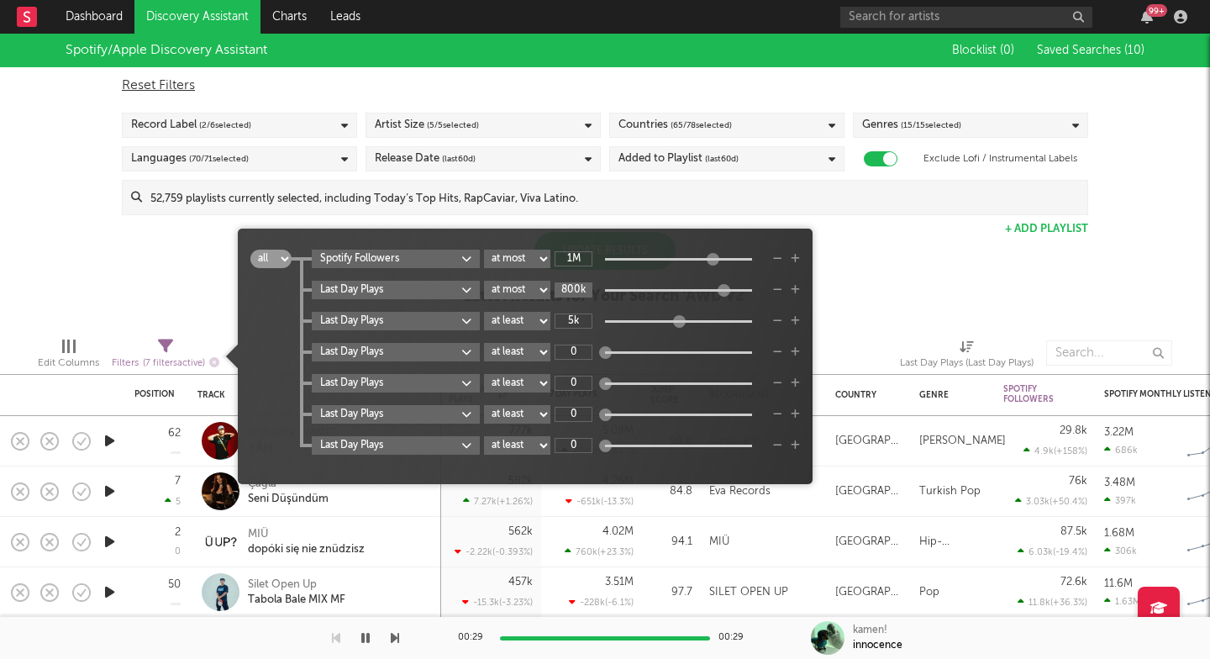
click at [571, 288] on input "800k" at bounding box center [573, 289] width 38 height 15
type input "101k"
click at [191, 307] on div "Spotify/Apple Discovery Assistant Blocklist ( 0 ) Saved Searches ( 10 ) Reset F…" at bounding box center [605, 179] width 1210 height 290
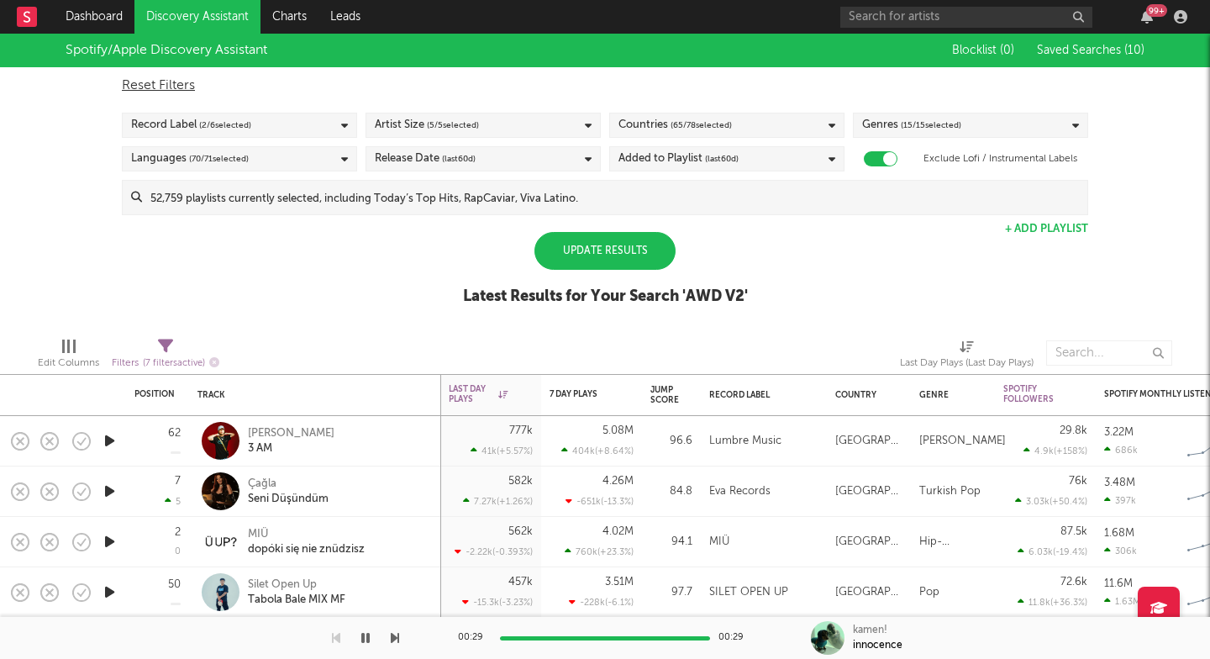
click at [586, 257] on div "Update Results" at bounding box center [604, 251] width 141 height 38
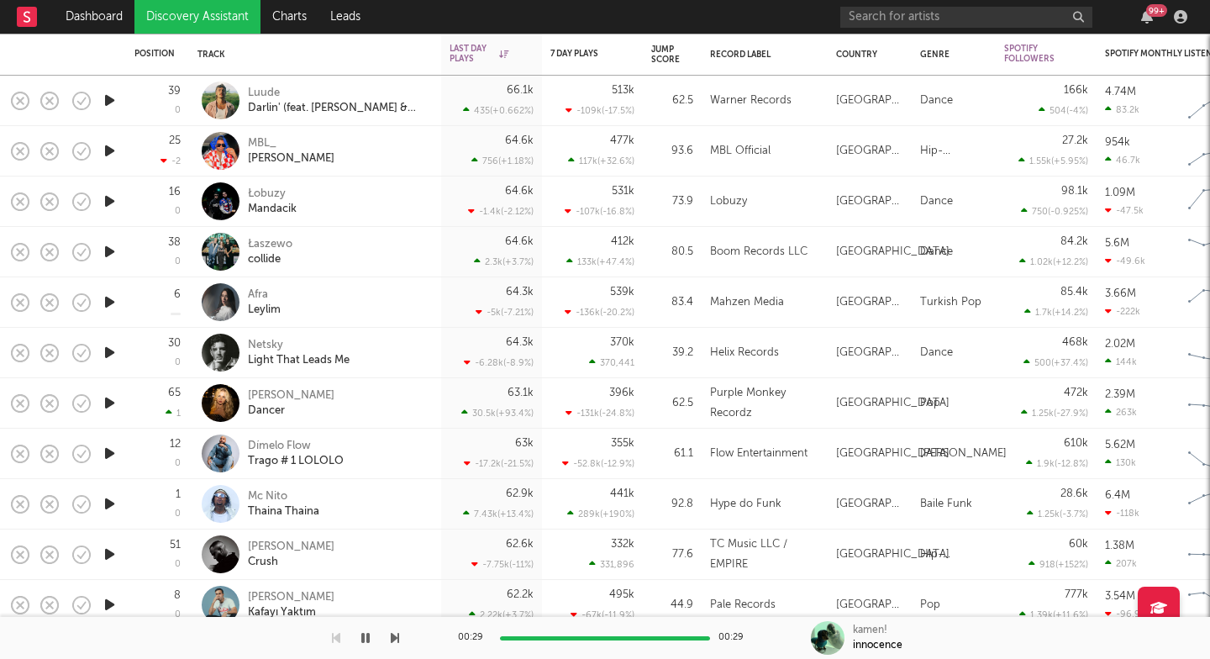
click at [111, 403] on icon "button" at bounding box center [110, 402] width 18 height 21
click at [309, 391] on div "Claire Rosinkranz" at bounding box center [291, 395] width 87 height 15
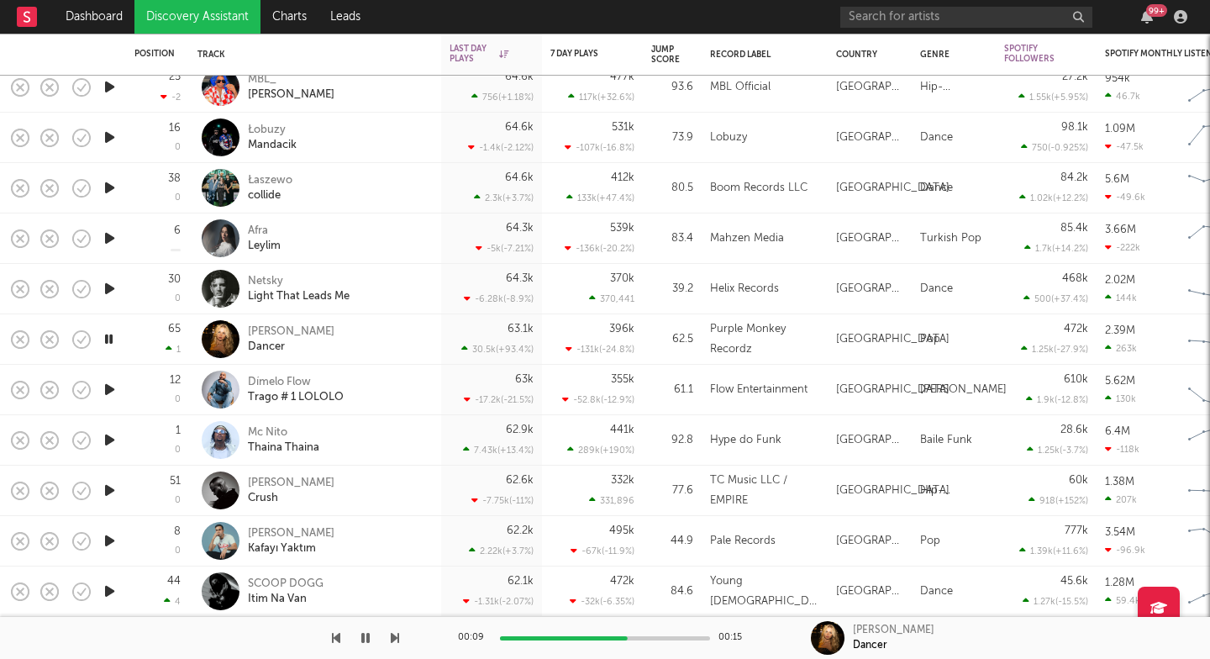
click at [105, 590] on icon "button" at bounding box center [110, 590] width 18 height 21
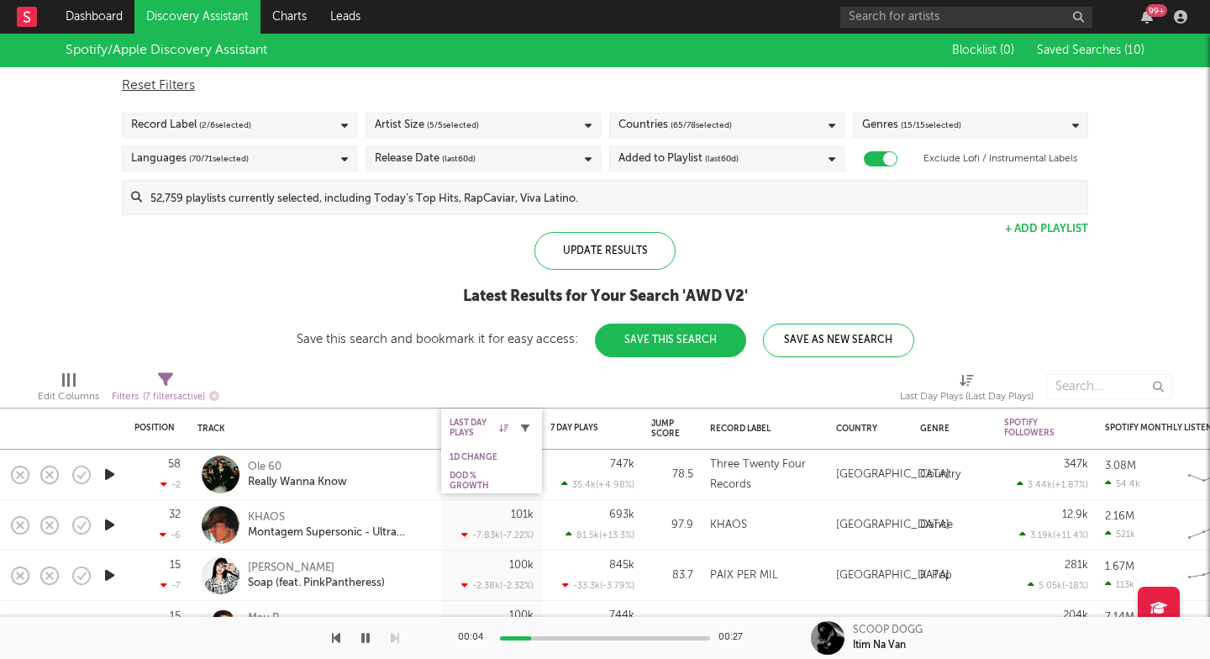
click at [527, 427] on icon "button" at bounding box center [525, 427] width 8 height 8
select select "max"
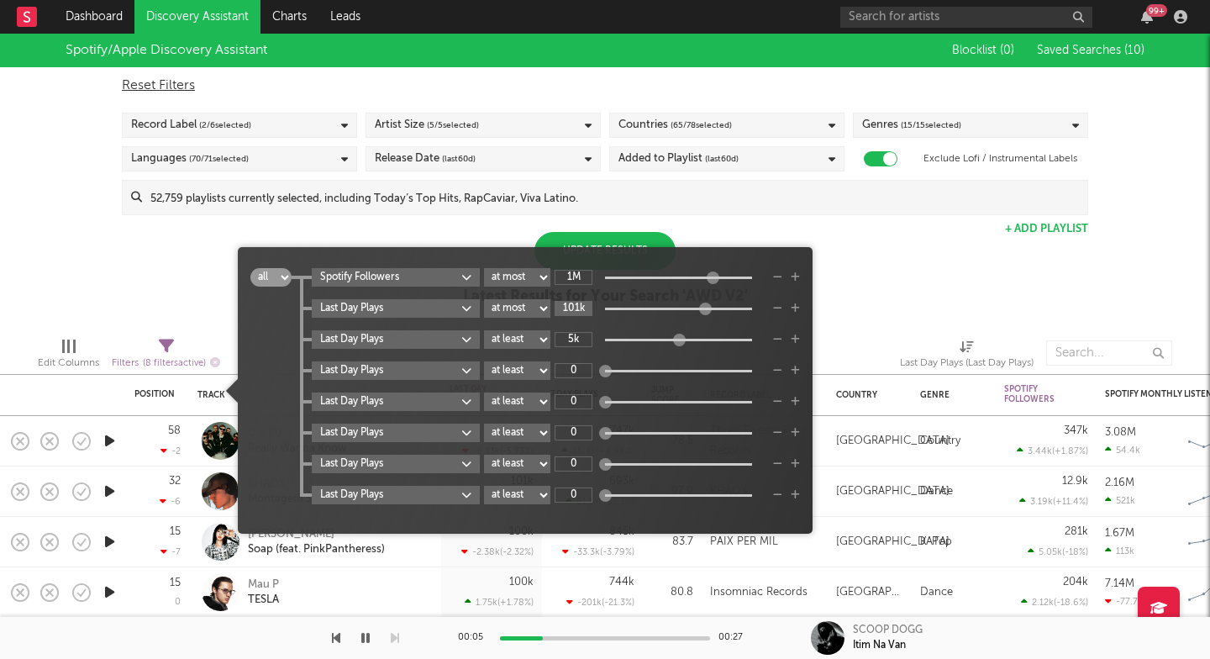
click at [567, 303] on input "101k" at bounding box center [573, 308] width 38 height 15
type input "62.1k"
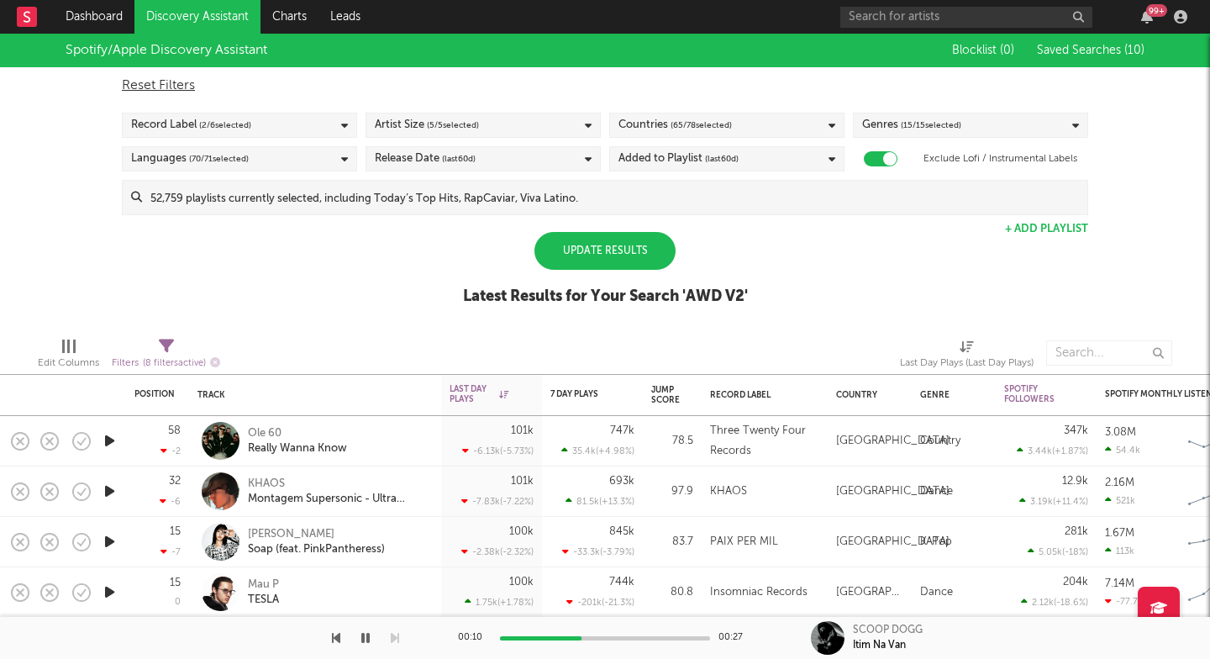
click at [883, 286] on div "Spotify/Apple Discovery Assistant Blocklist ( 0 ) Saved Searches ( 10 ) Reset F…" at bounding box center [605, 179] width 1210 height 290
click at [598, 254] on div "Update Results" at bounding box center [604, 251] width 141 height 38
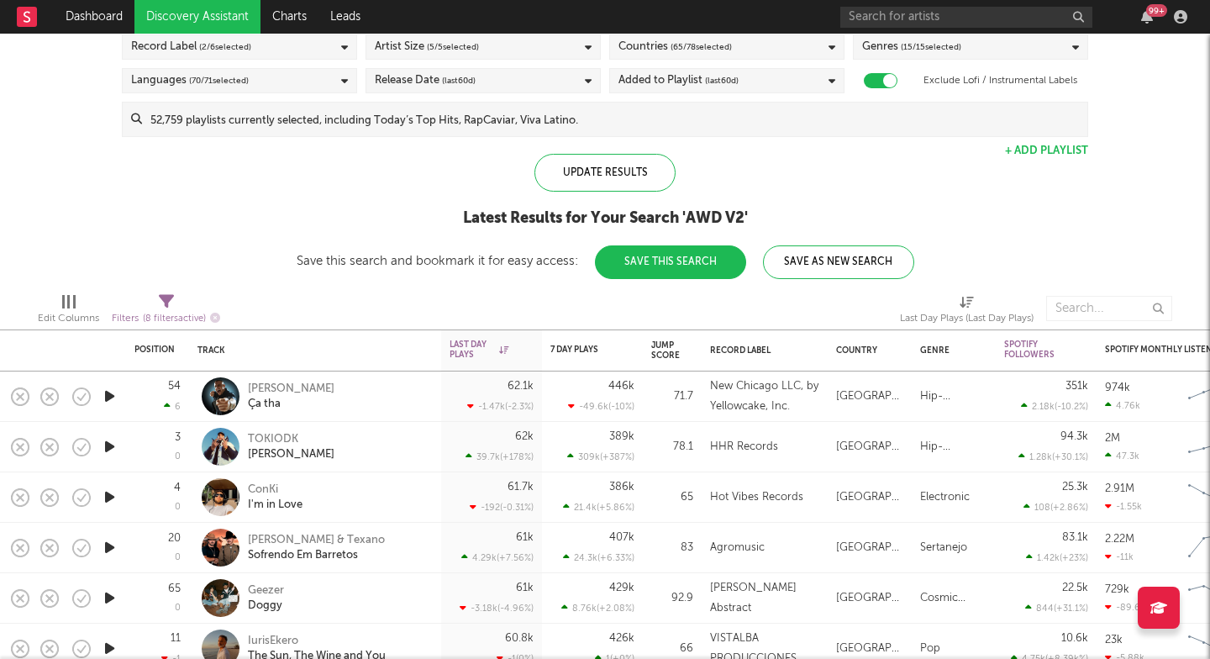
click at [107, 501] on icon "button" at bounding box center [110, 496] width 18 height 21
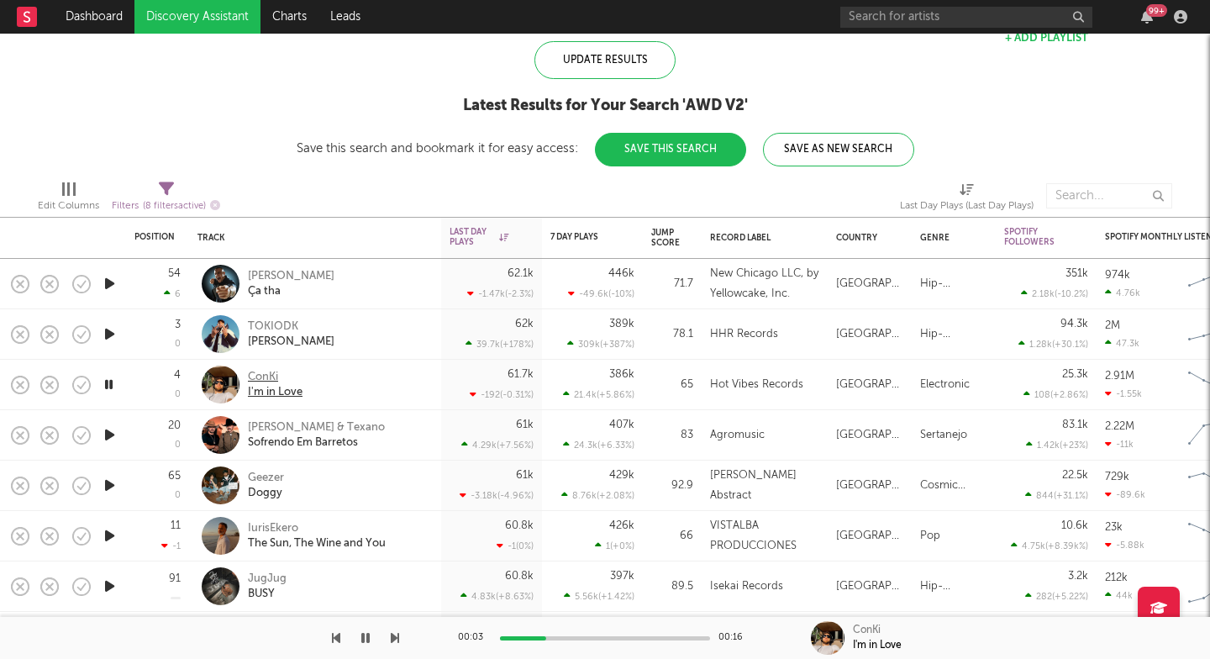
click at [275, 390] on div "I'm in Love" at bounding box center [275, 392] width 55 height 15
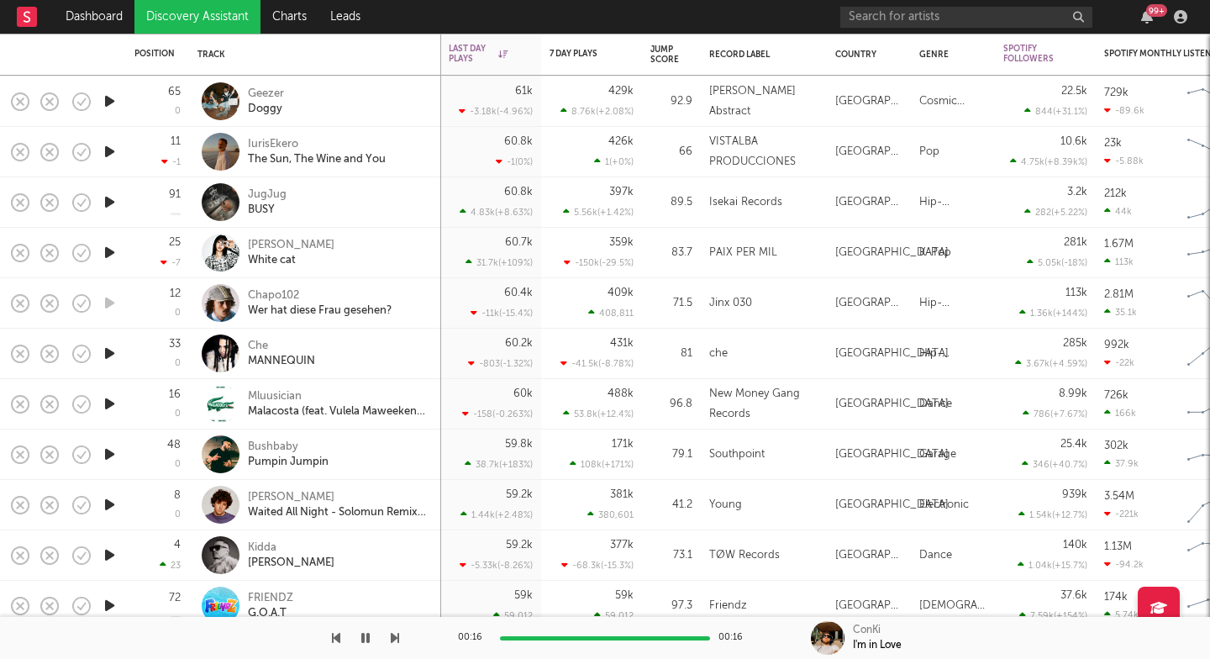
click at [106, 356] on icon "button" at bounding box center [110, 353] width 18 height 21
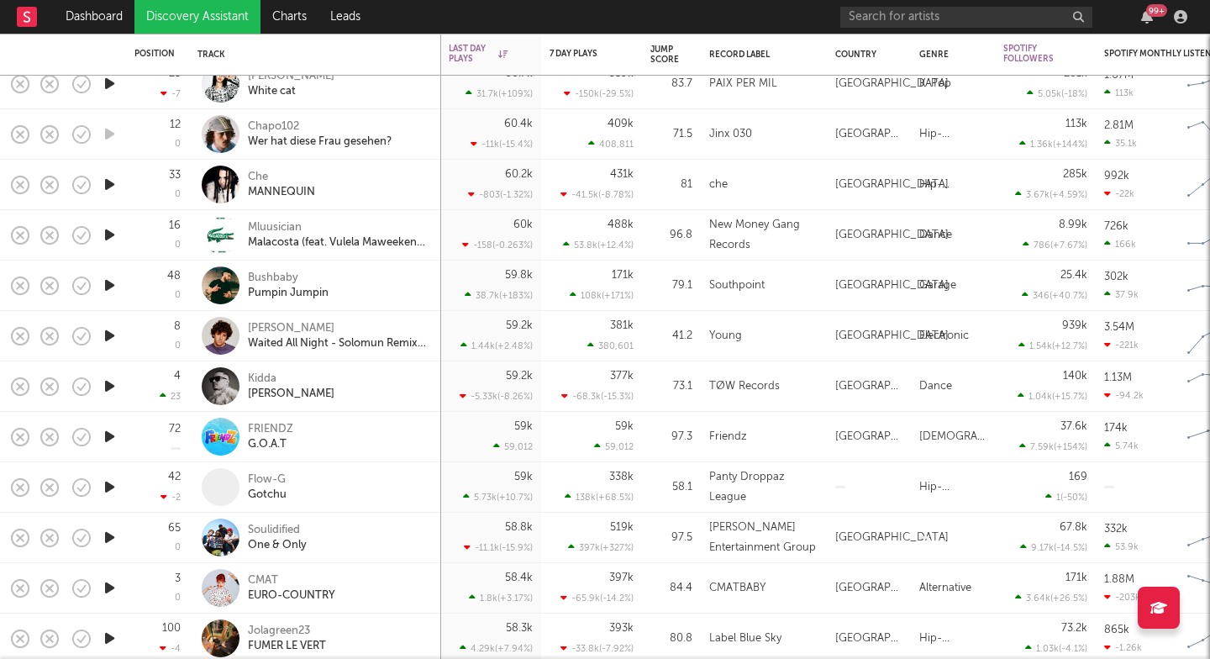
click at [111, 388] on icon "button" at bounding box center [110, 385] width 18 height 21
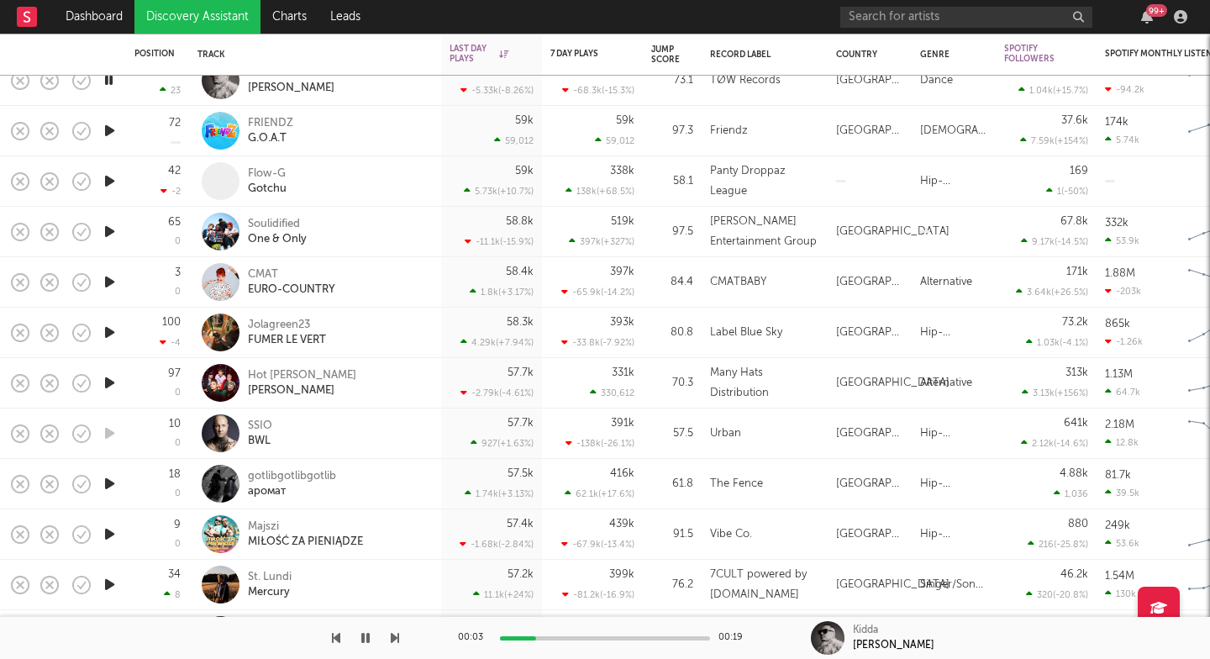
click at [113, 387] on icon "button" at bounding box center [110, 382] width 18 height 21
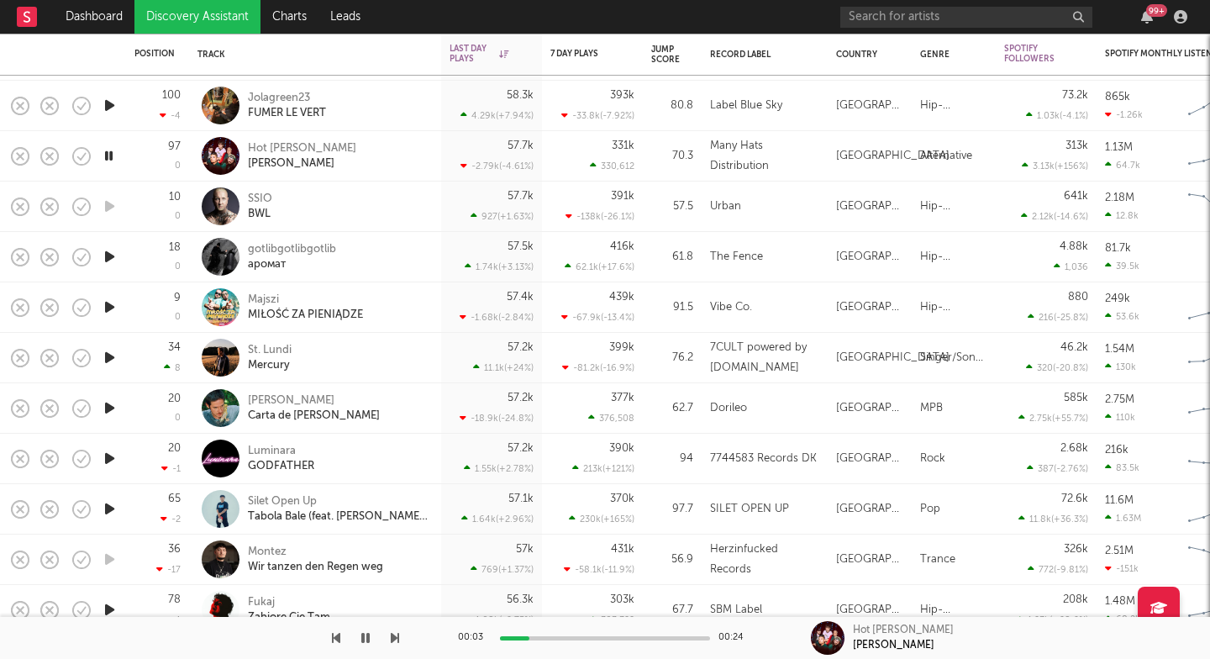
click at [108, 357] on icon "button" at bounding box center [110, 357] width 18 height 21
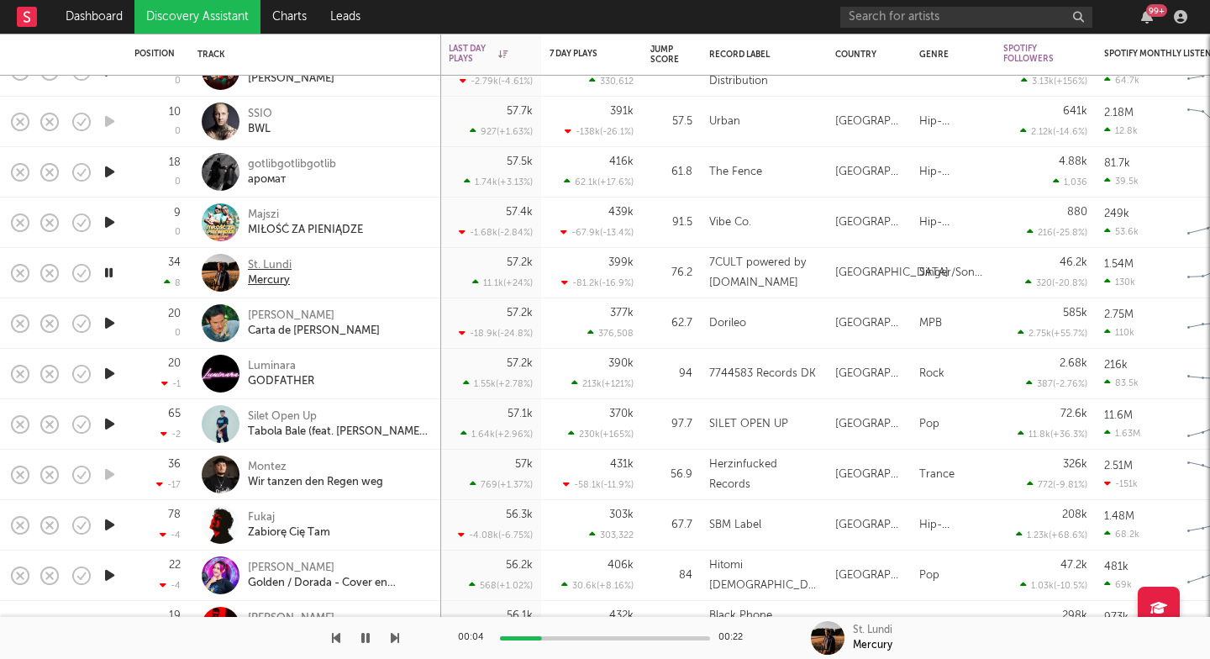
click at [263, 274] on div "Mercury" at bounding box center [270, 280] width 44 height 15
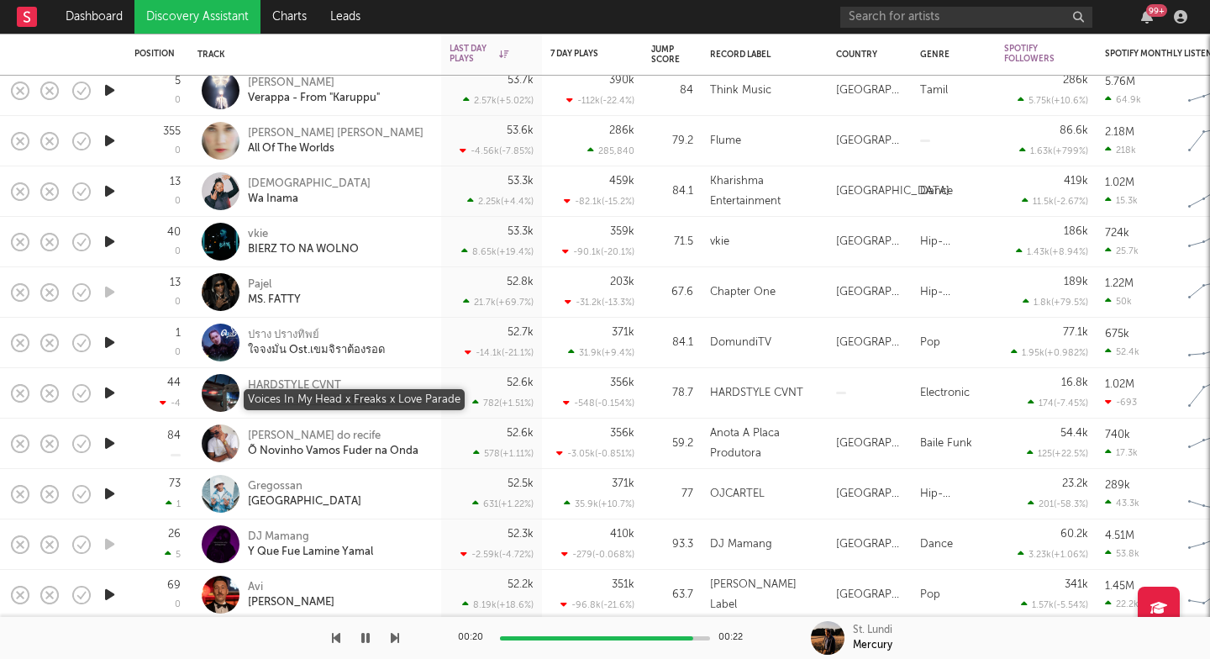
click at [301, 399] on div "Voices In My Head x Freaks x Love Parade" at bounding box center [338, 400] width 181 height 15
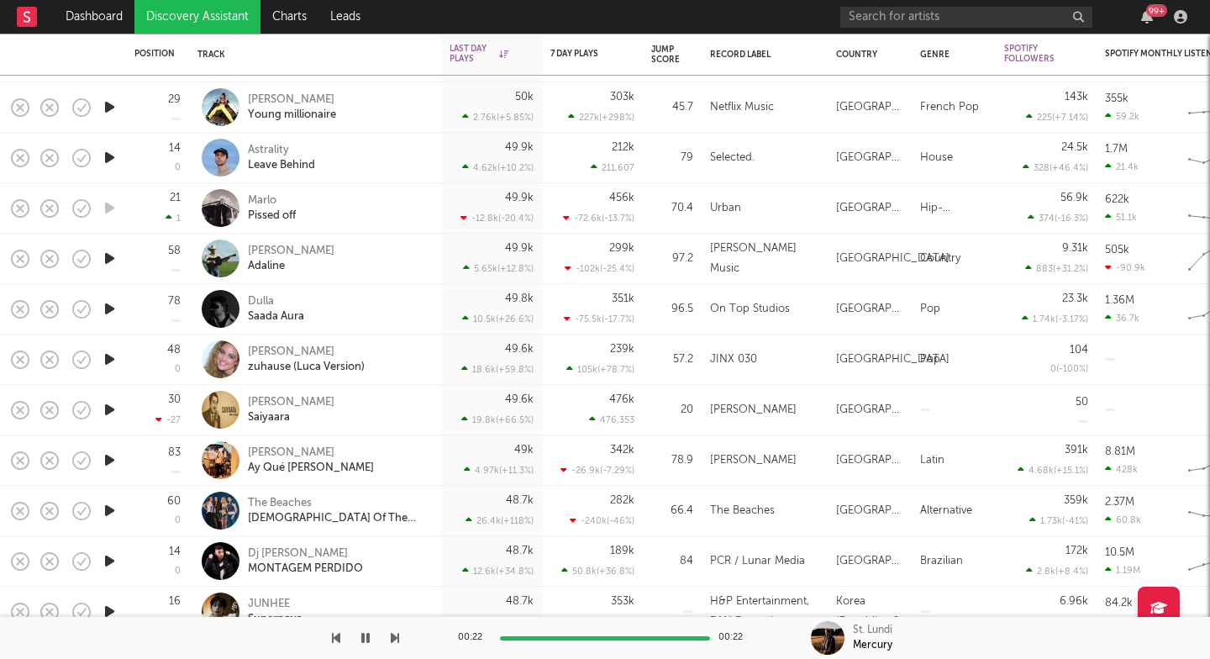
click at [111, 307] on icon "button" at bounding box center [110, 308] width 18 height 21
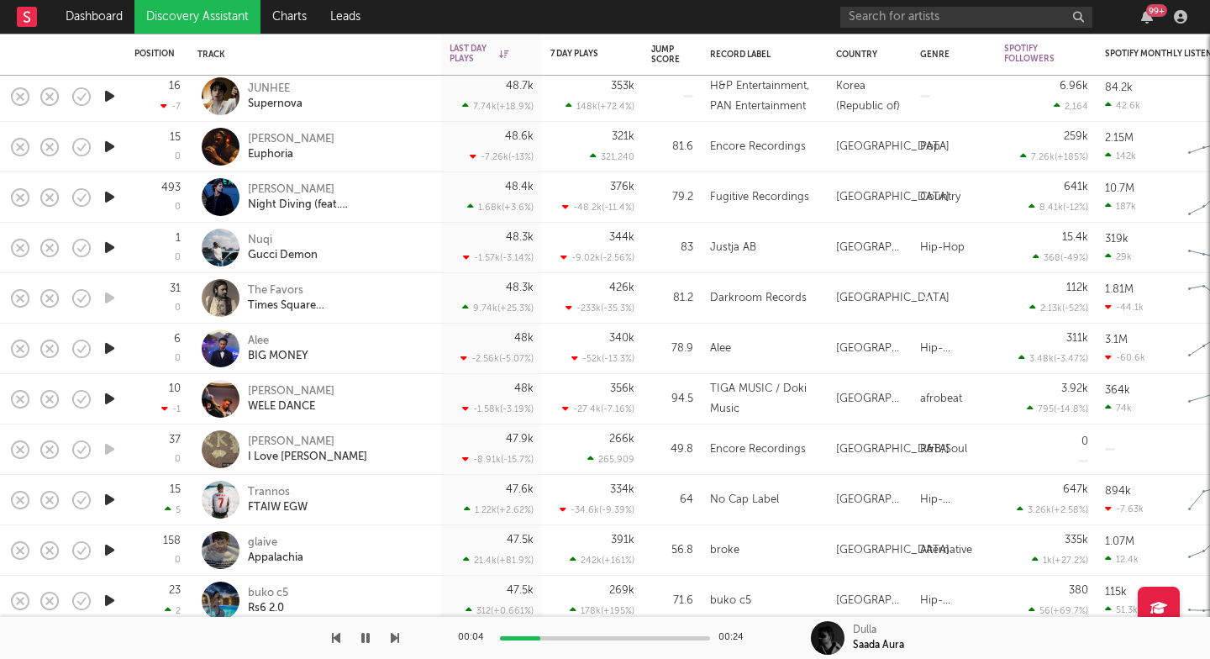
click at [107, 348] on icon "button" at bounding box center [110, 348] width 18 height 21
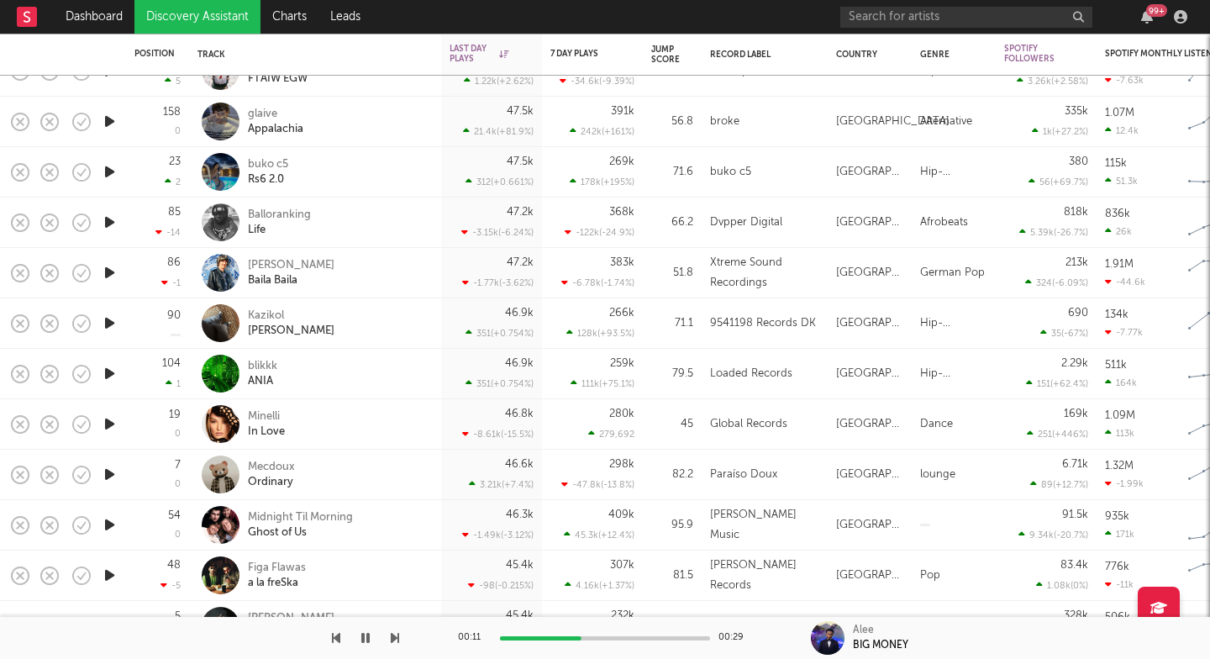
click at [110, 321] on icon "button" at bounding box center [110, 322] width 18 height 21
click at [270, 331] on div "Dajczman - ANIA" at bounding box center [291, 330] width 87 height 15
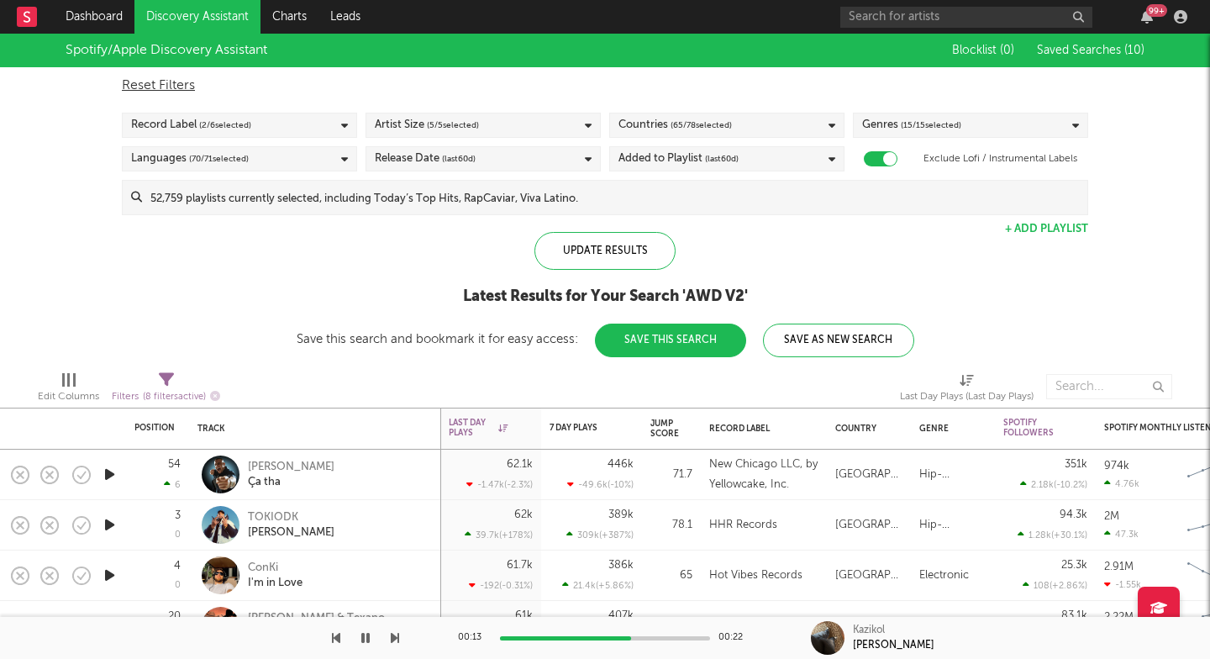
click at [276, 234] on div "Spotify/Apple Discovery Assistant Blocklist ( 0 ) Saved Searches ( 10 ) Reset F…" at bounding box center [605, 195] width 1210 height 323
click at [530, 428] on button "button" at bounding box center [524, 427] width 17 height 17
select select "max"
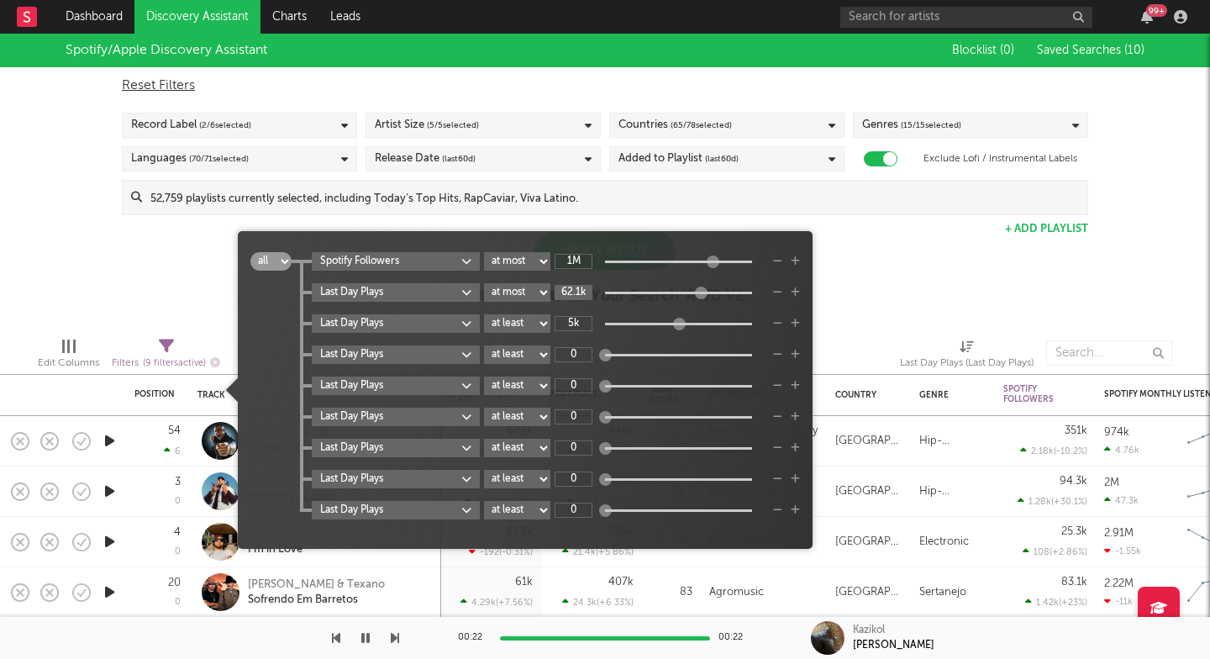
click at [576, 293] on input "62.1k" at bounding box center [573, 292] width 38 height 15
type input "44.6k"
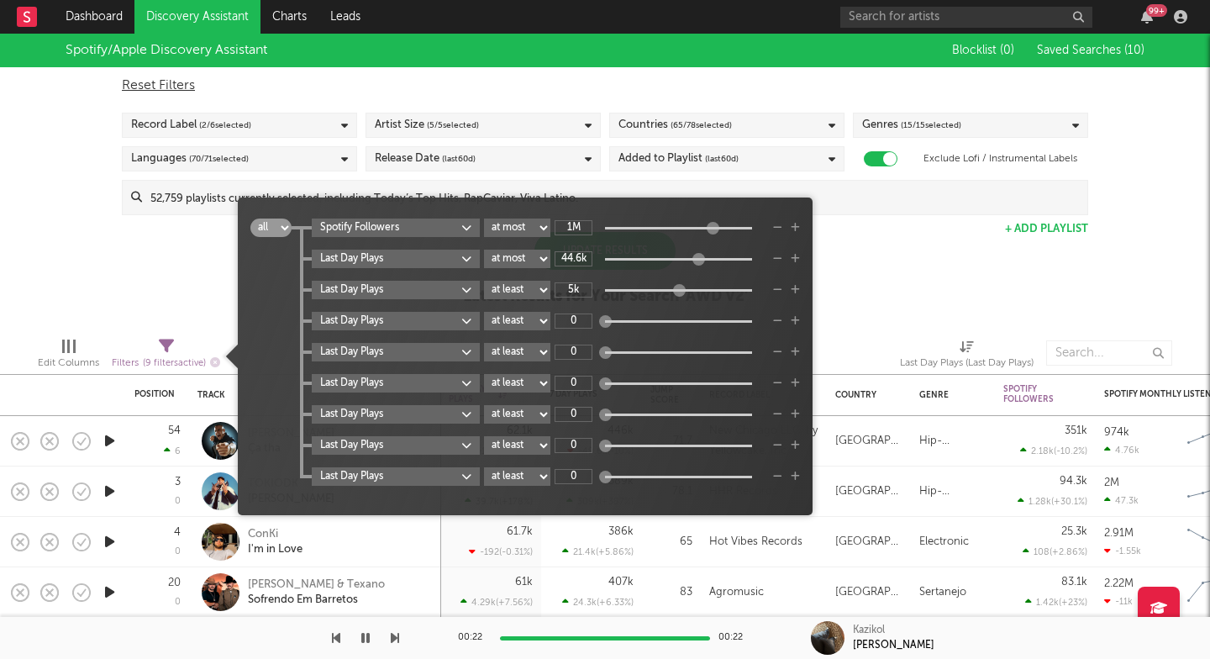
click at [188, 288] on div "Spotify/Apple Discovery Assistant Blocklist ( 0 ) Saved Searches ( 10 ) Reset F…" at bounding box center [605, 179] width 1210 height 290
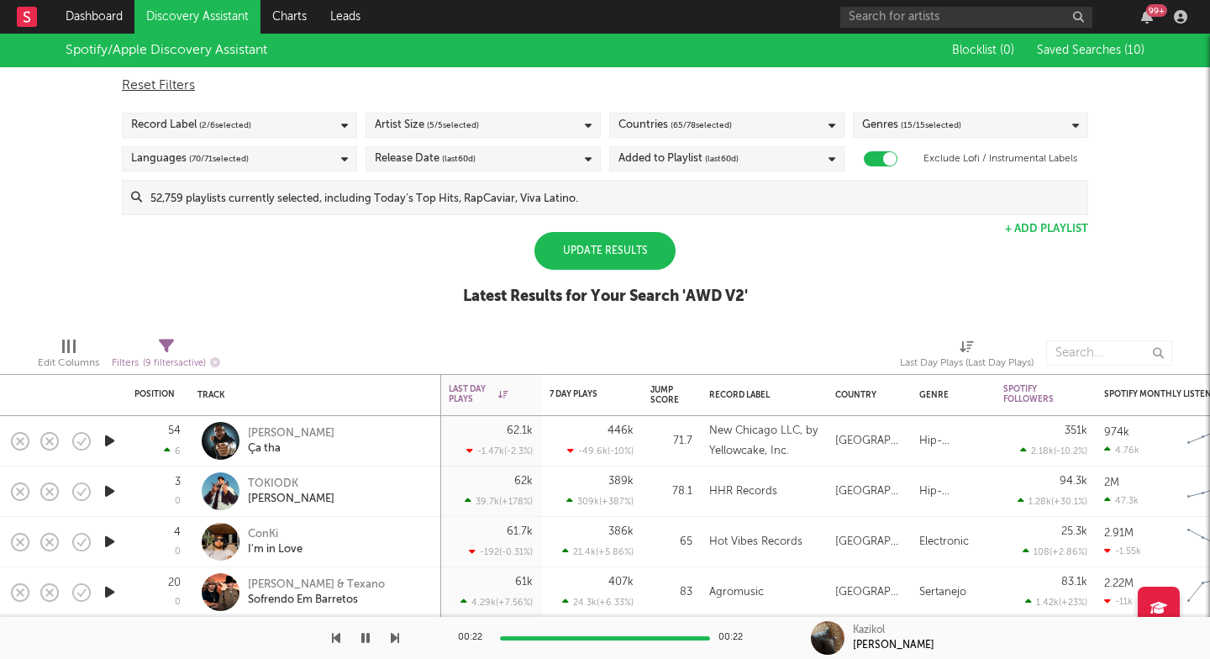
click at [567, 257] on div "Update Results" at bounding box center [604, 251] width 141 height 38
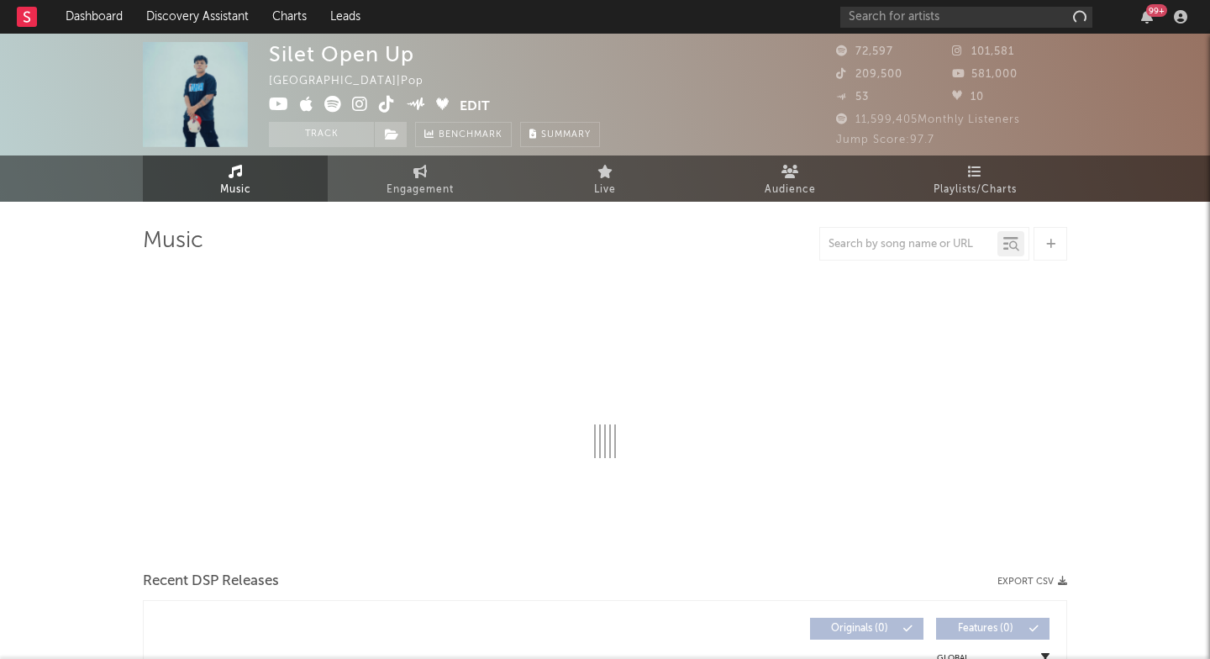
select select "6m"
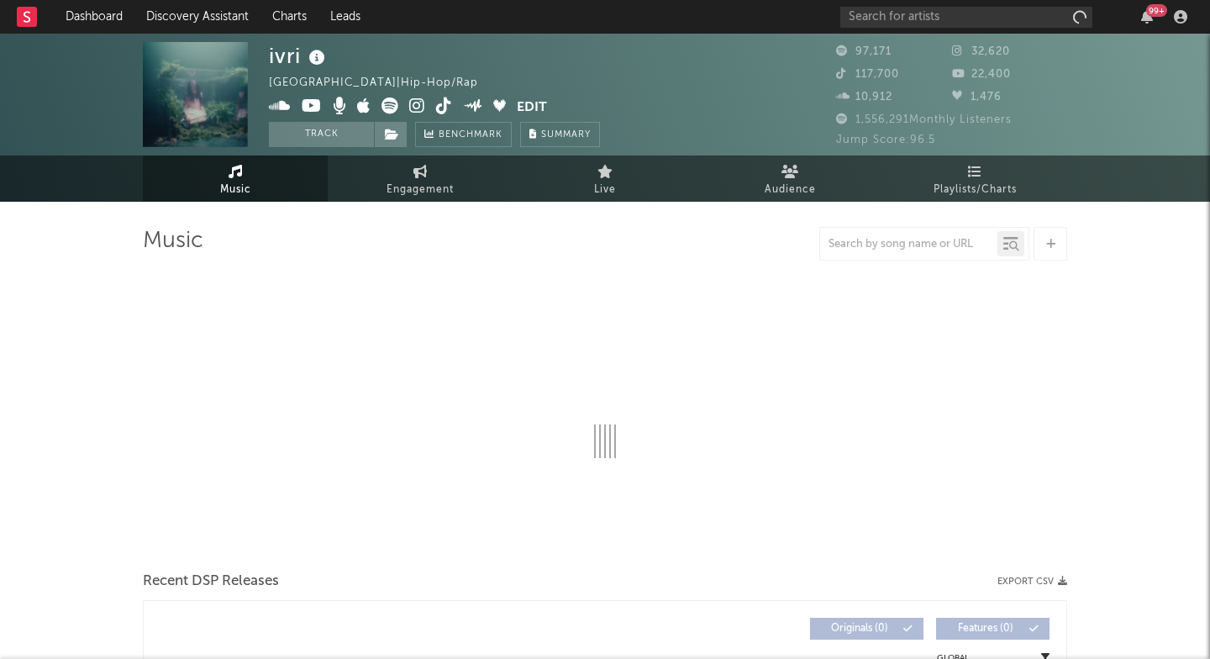
select select "6m"
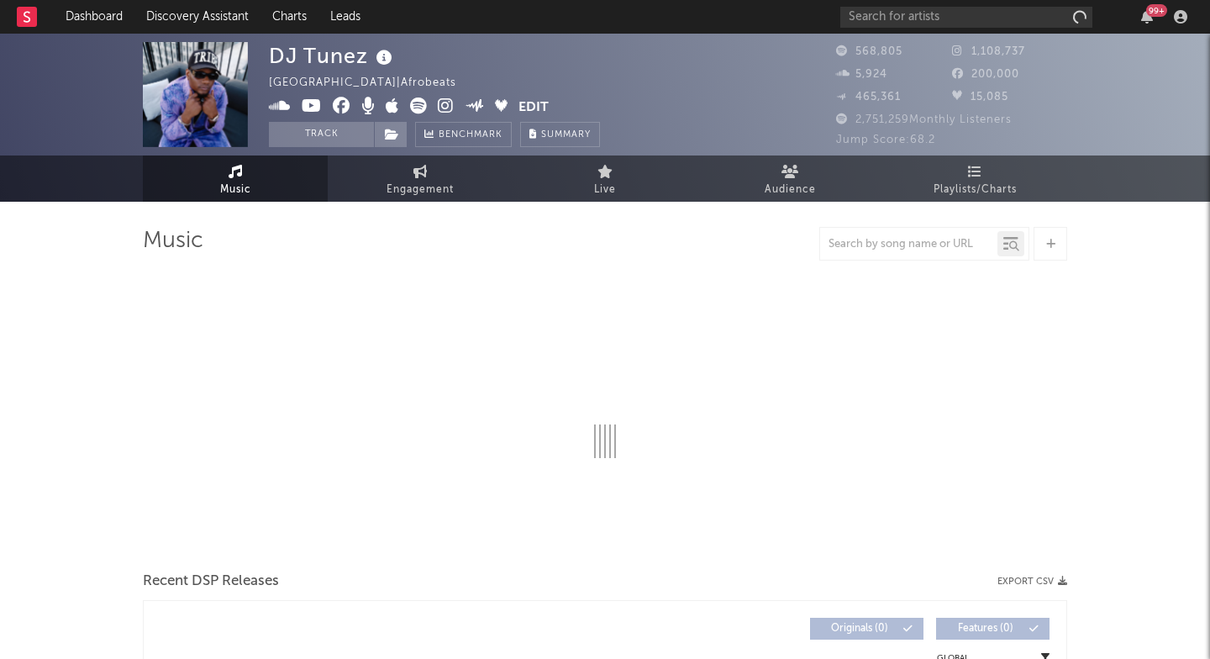
select select "6m"
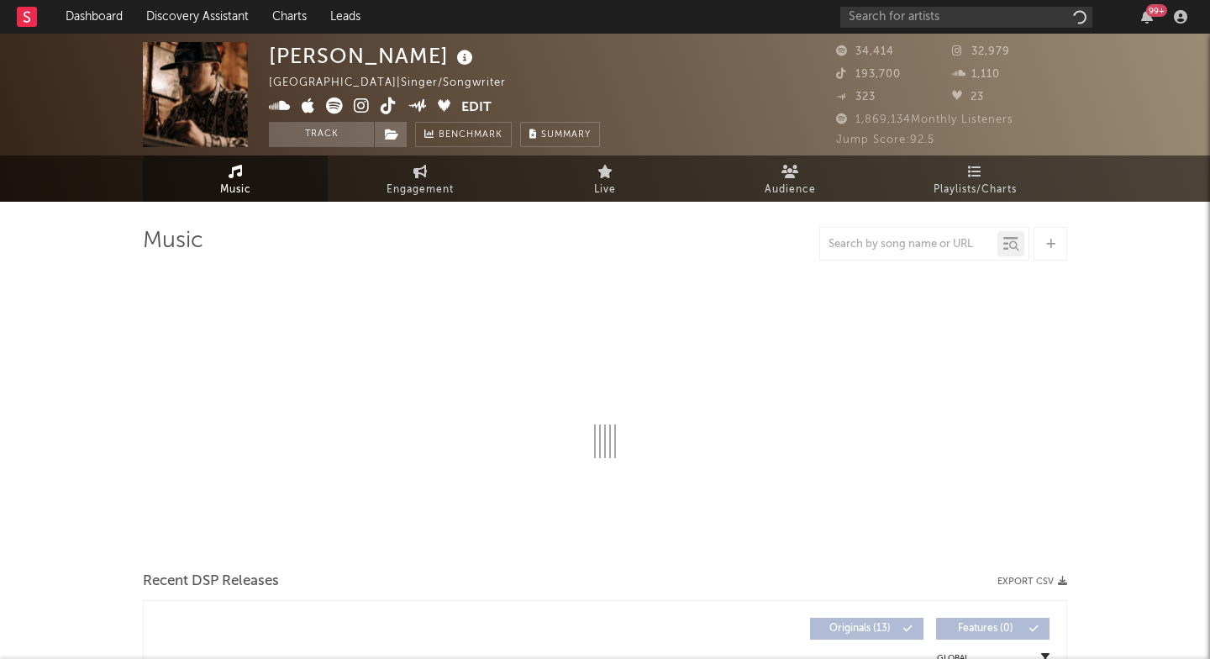
select select "6m"
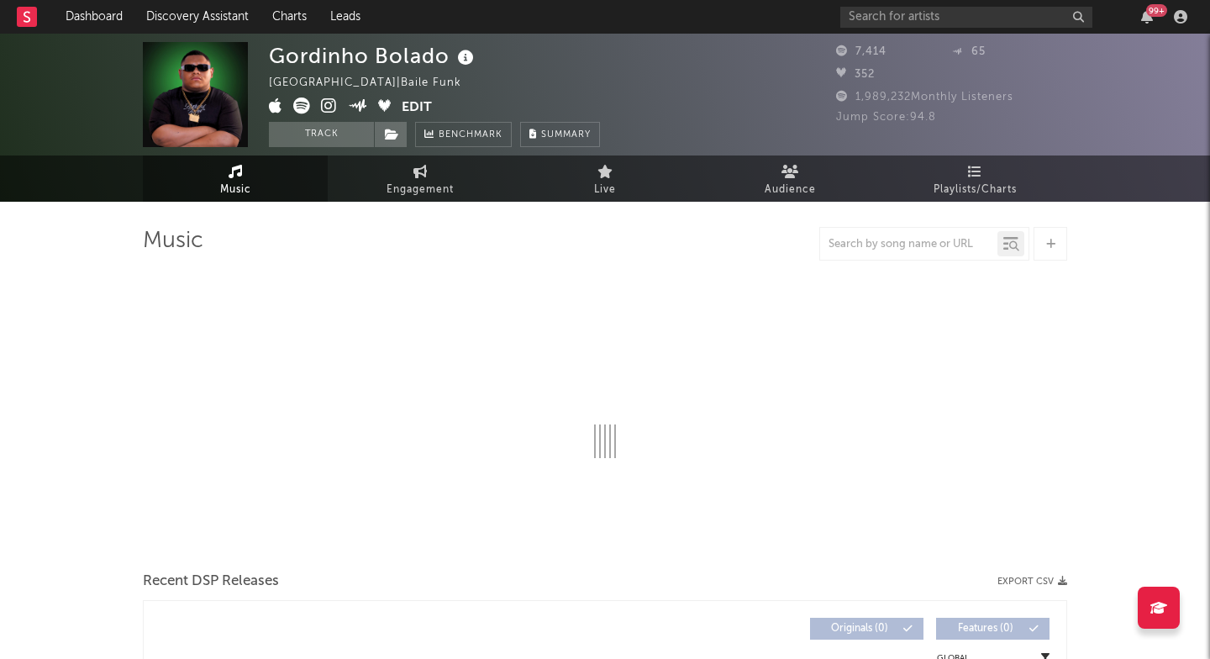
select select "1w"
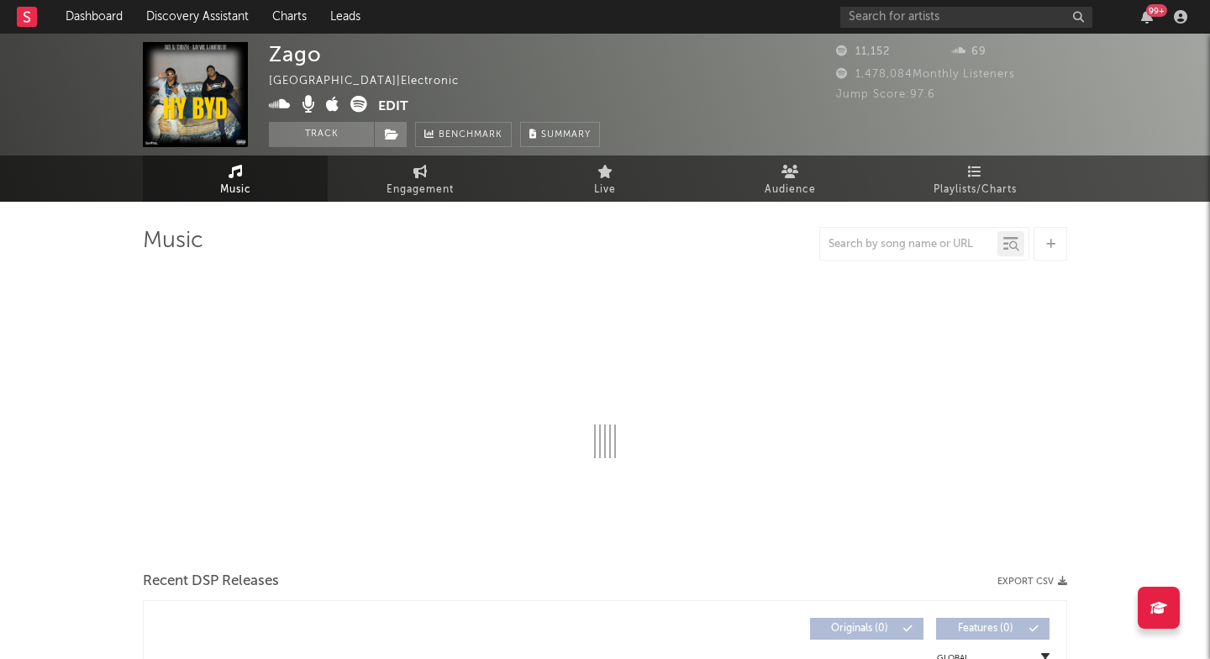
select select "1w"
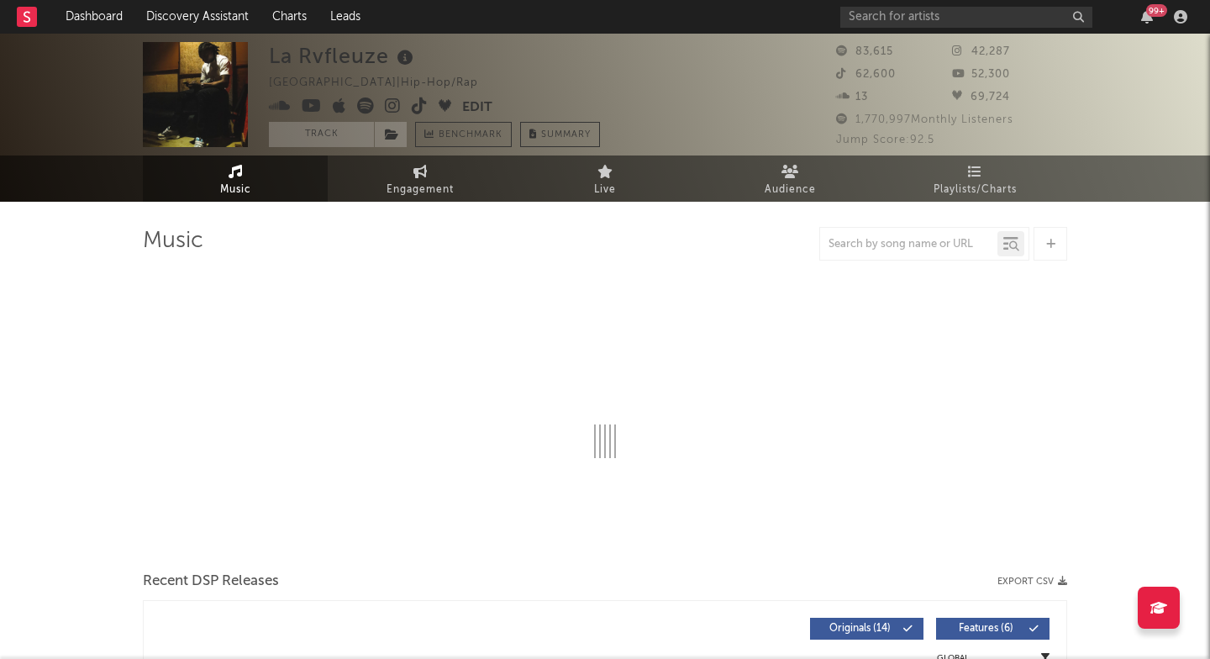
select select "6m"
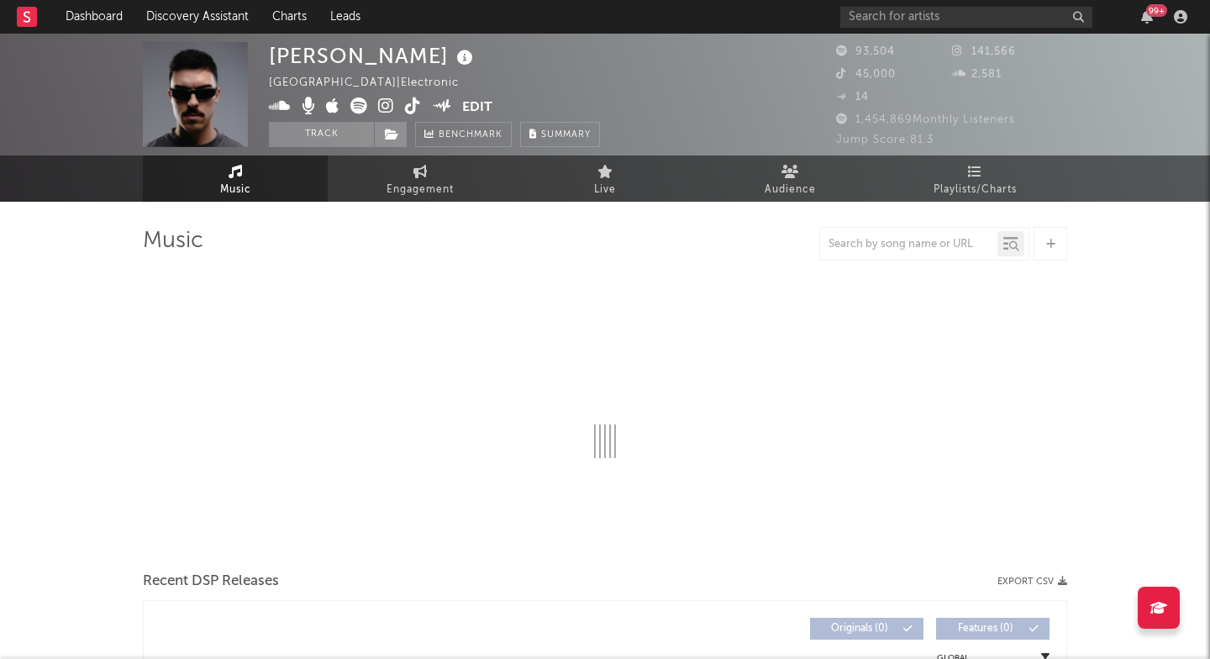
select select "6m"
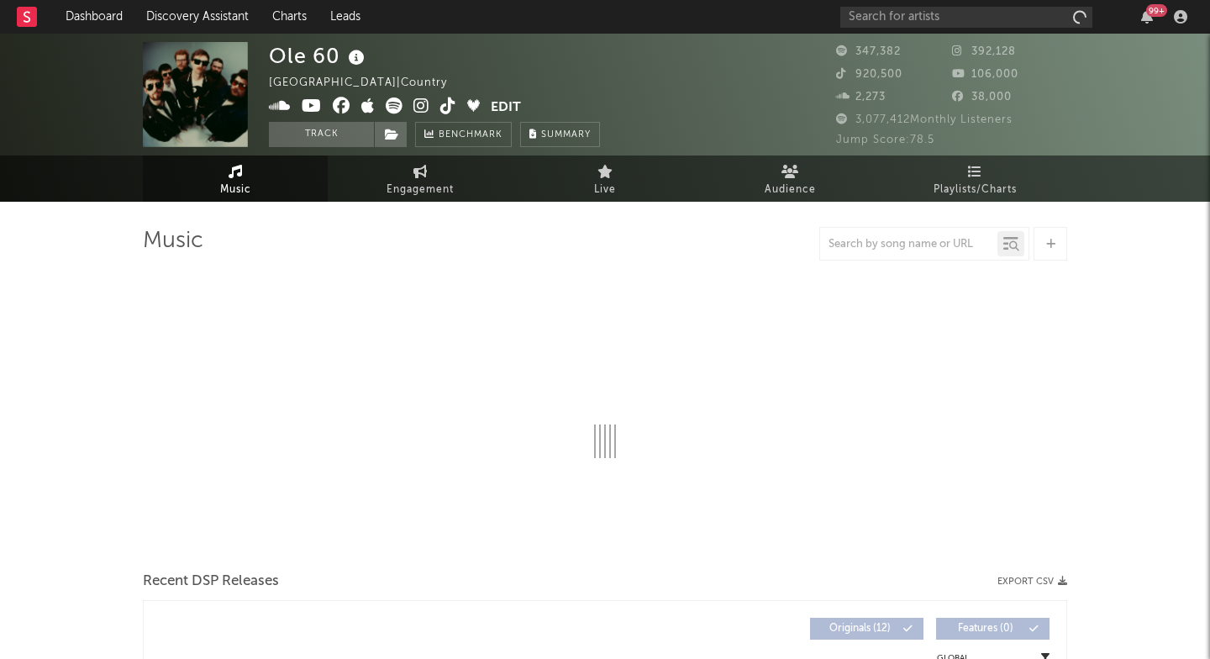
select select "6m"
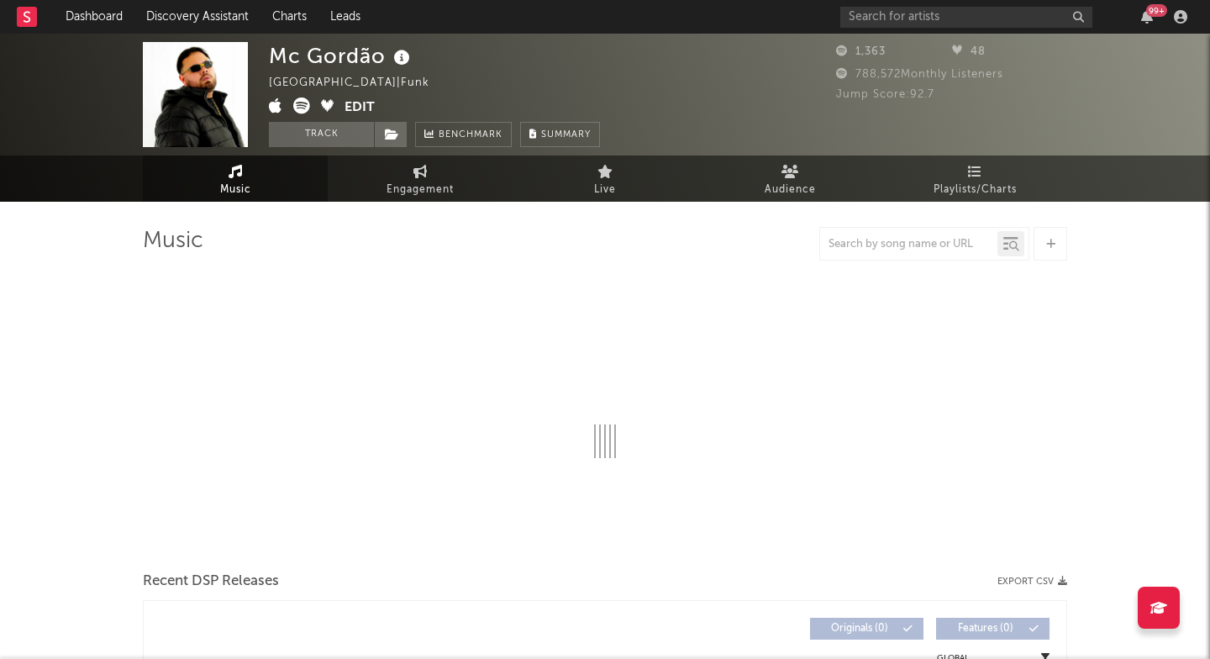
select select "1w"
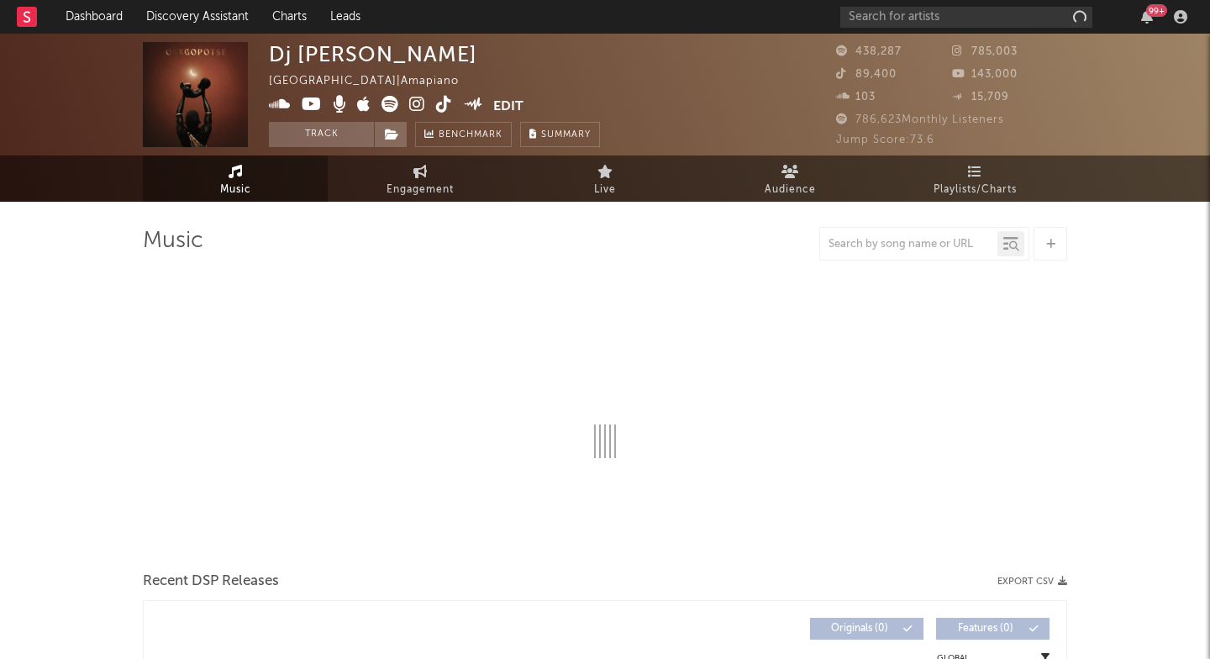
select select "6m"
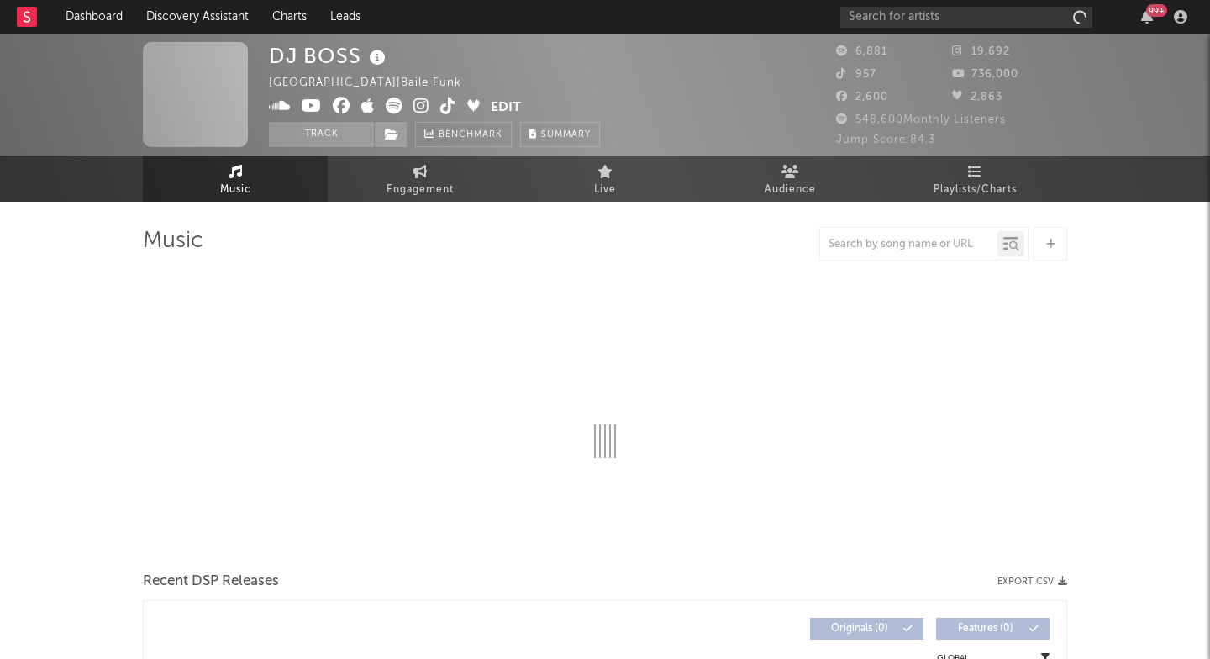
select select "6m"
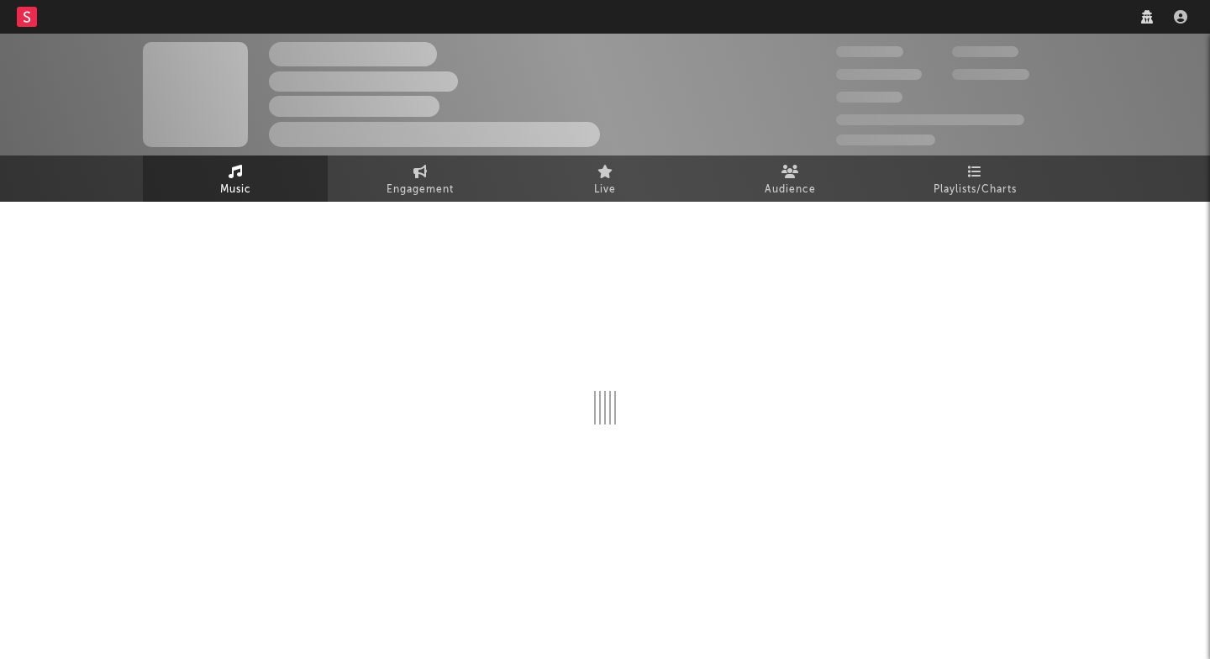
select select "1w"
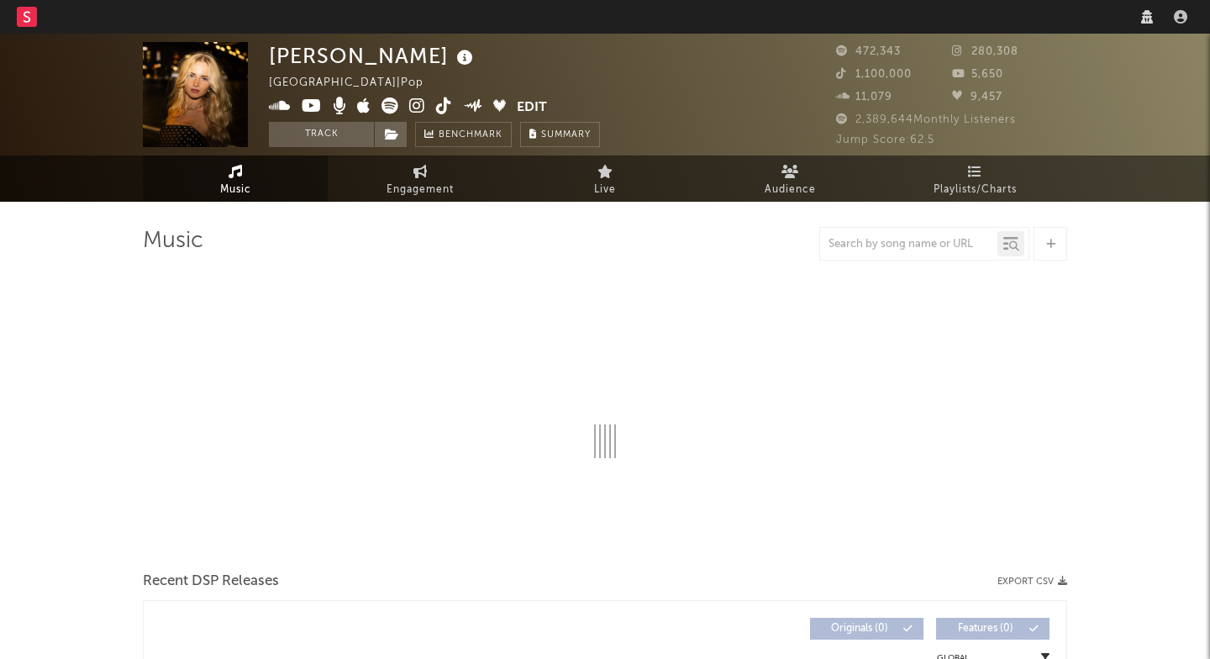
select select "6m"
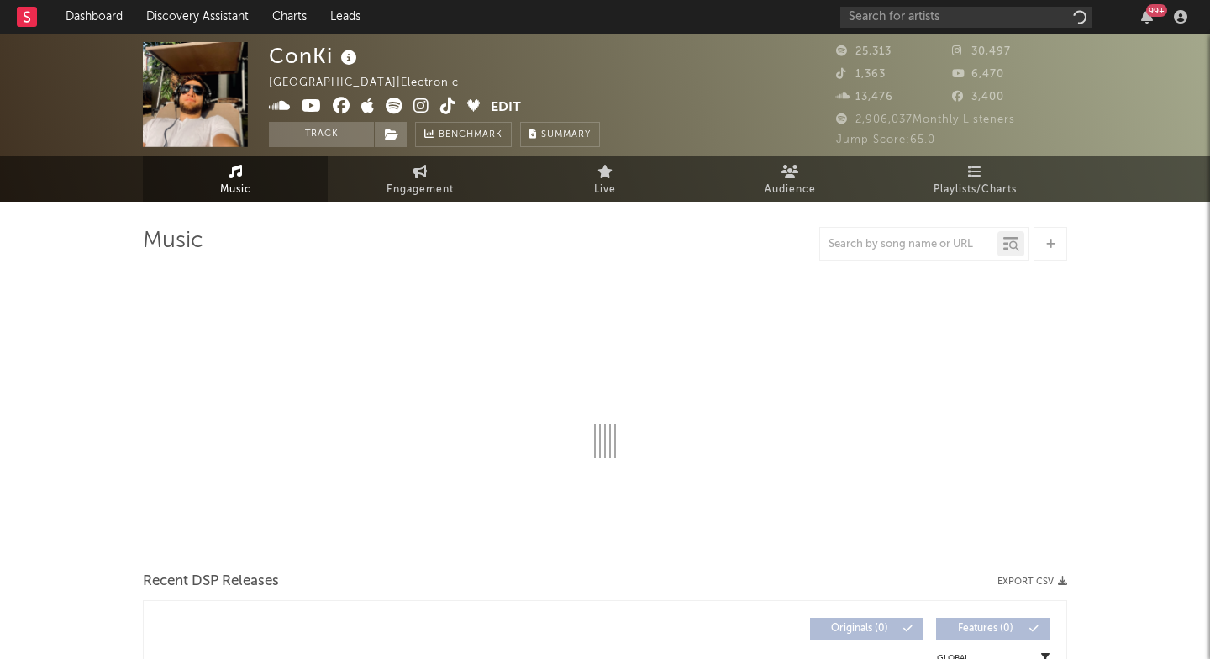
select select "6m"
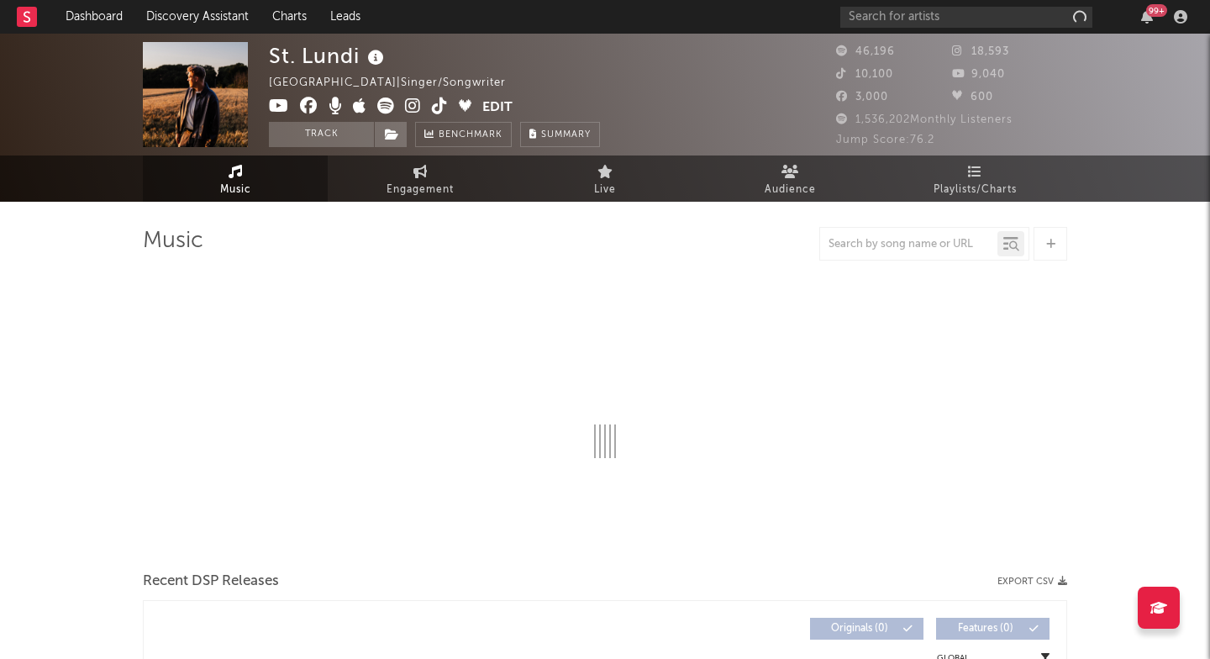
select select "6m"
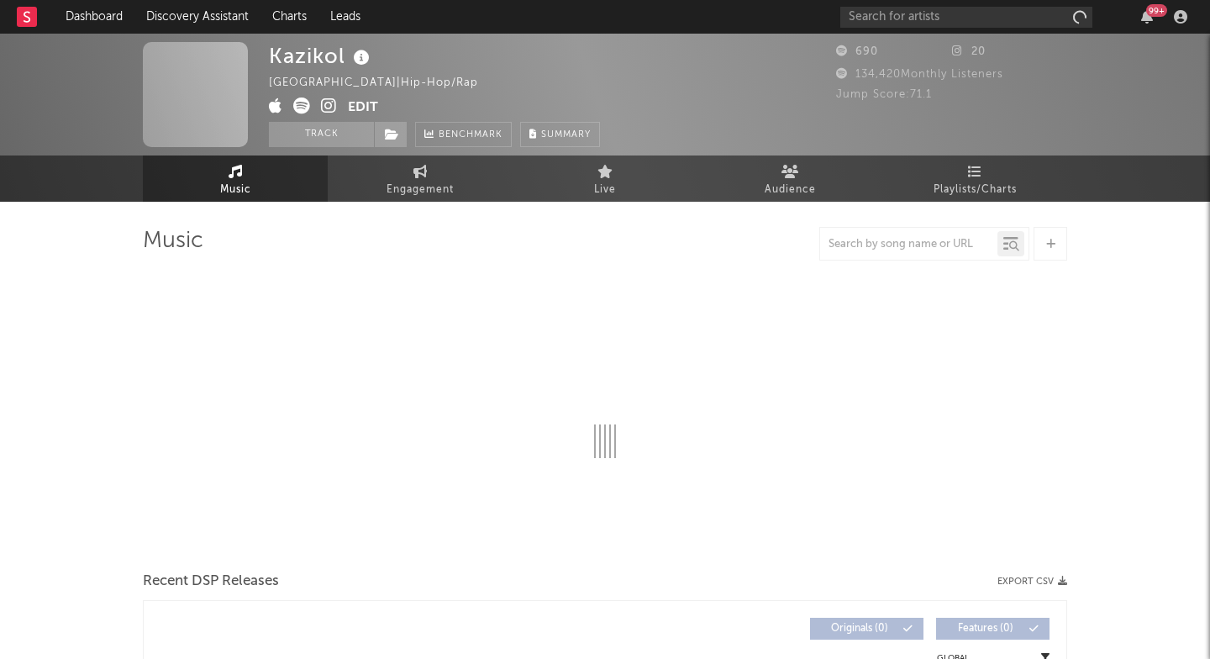
select select "1w"
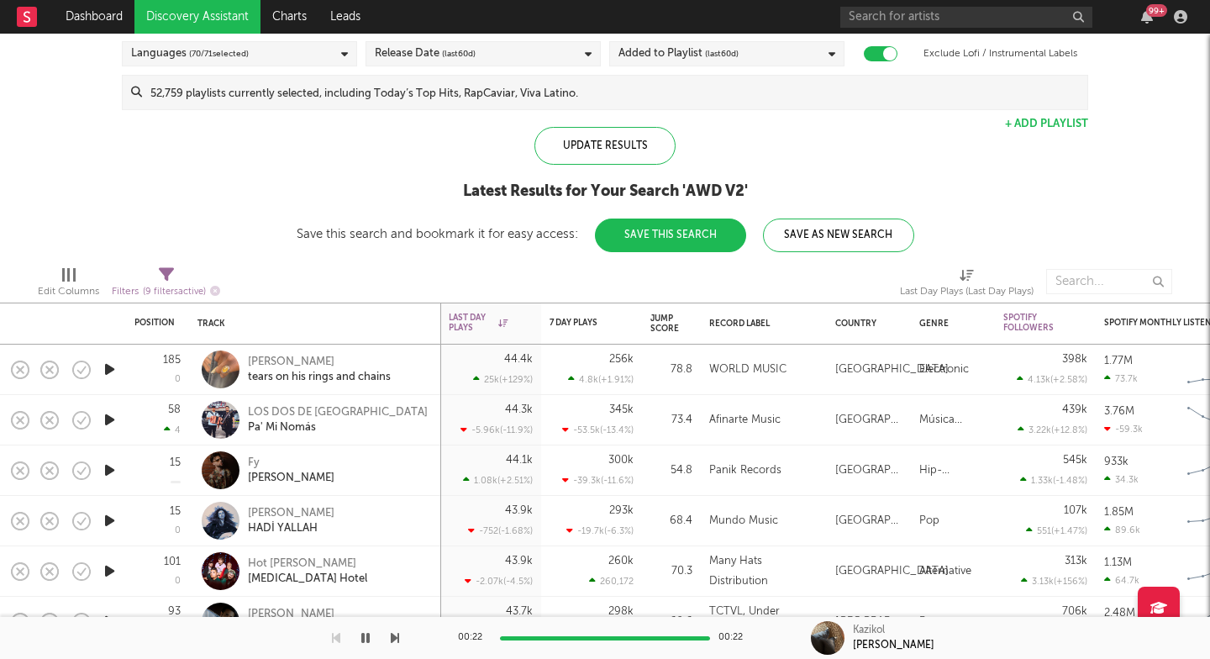
click at [103, 367] on icon "button" at bounding box center [110, 369] width 18 height 21
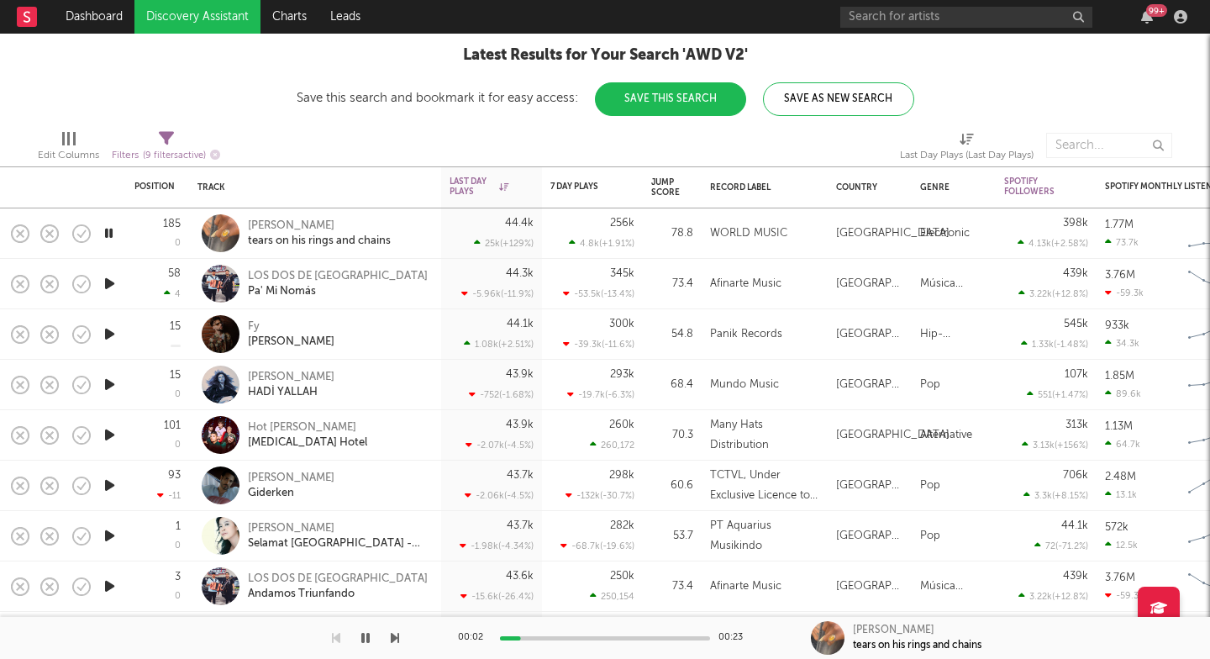
click at [107, 385] on icon "button" at bounding box center [110, 384] width 18 height 21
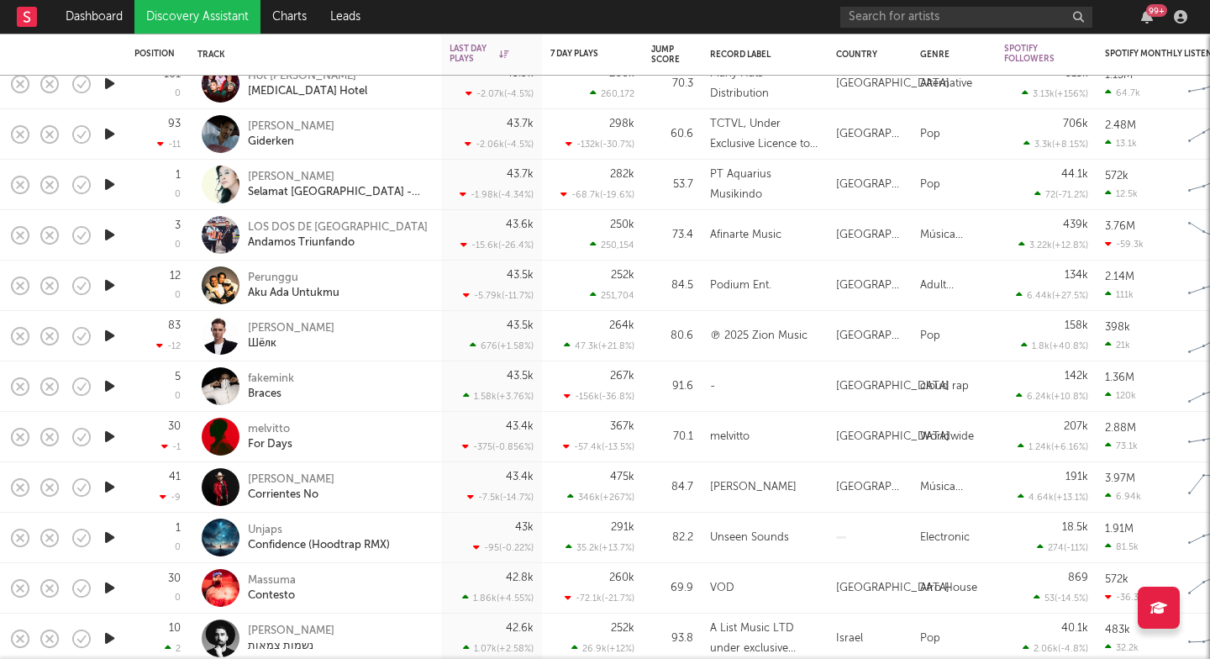
click at [105, 438] on icon "button" at bounding box center [110, 436] width 18 height 21
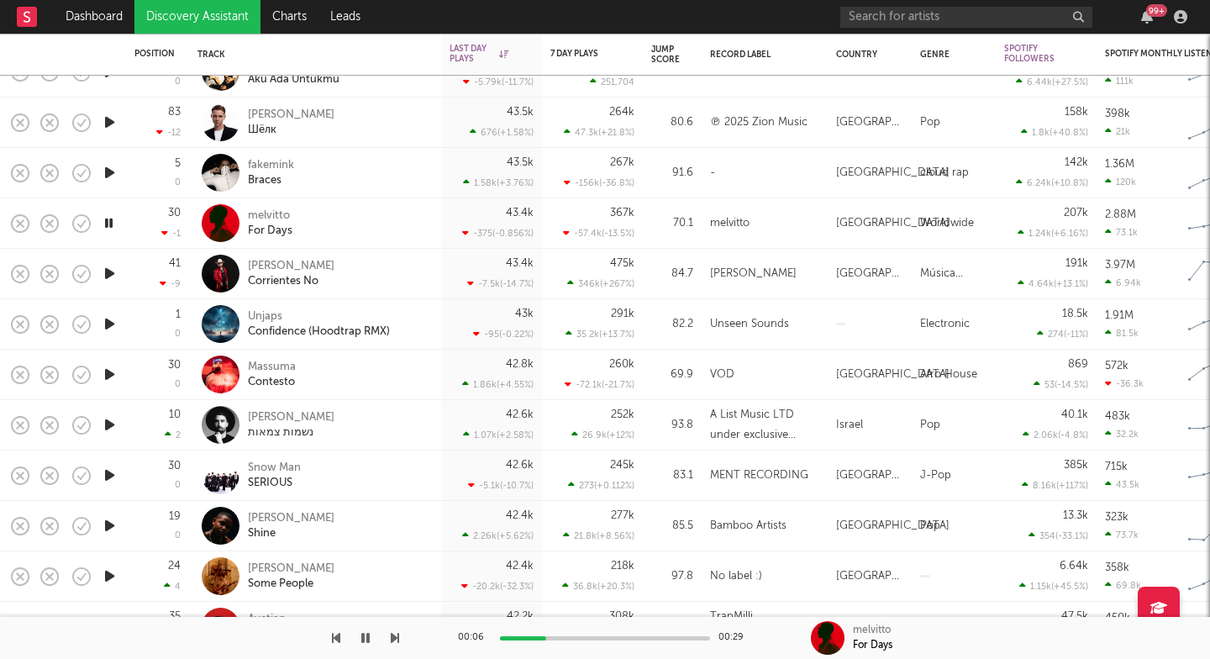
click at [392, 639] on icon "button" at bounding box center [395, 637] width 8 height 13
click at [401, 638] on div "00:02 00:21 Raúl Beltran Corrientes No" at bounding box center [605, 638] width 1210 height 42
click at [396, 638] on icon "button" at bounding box center [395, 637] width 8 height 13
click at [397, 637] on icon "button" at bounding box center [395, 637] width 8 height 13
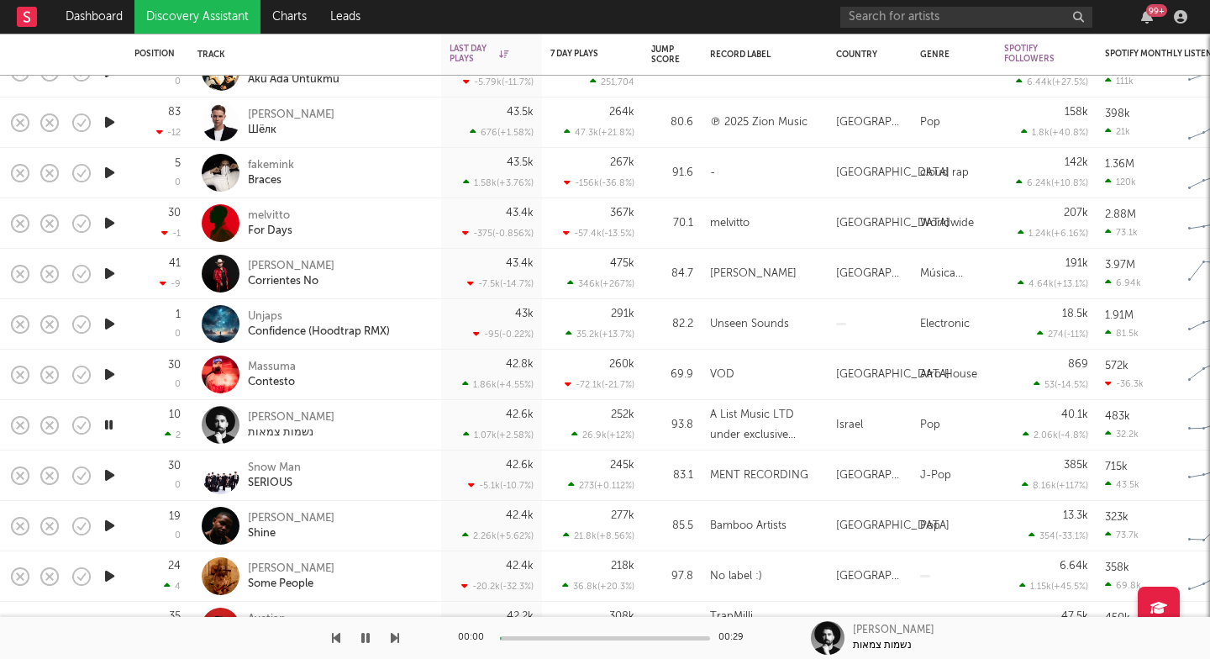
click at [397, 637] on icon "button" at bounding box center [395, 637] width 8 height 13
click at [397, 633] on icon "button" at bounding box center [395, 637] width 8 height 13
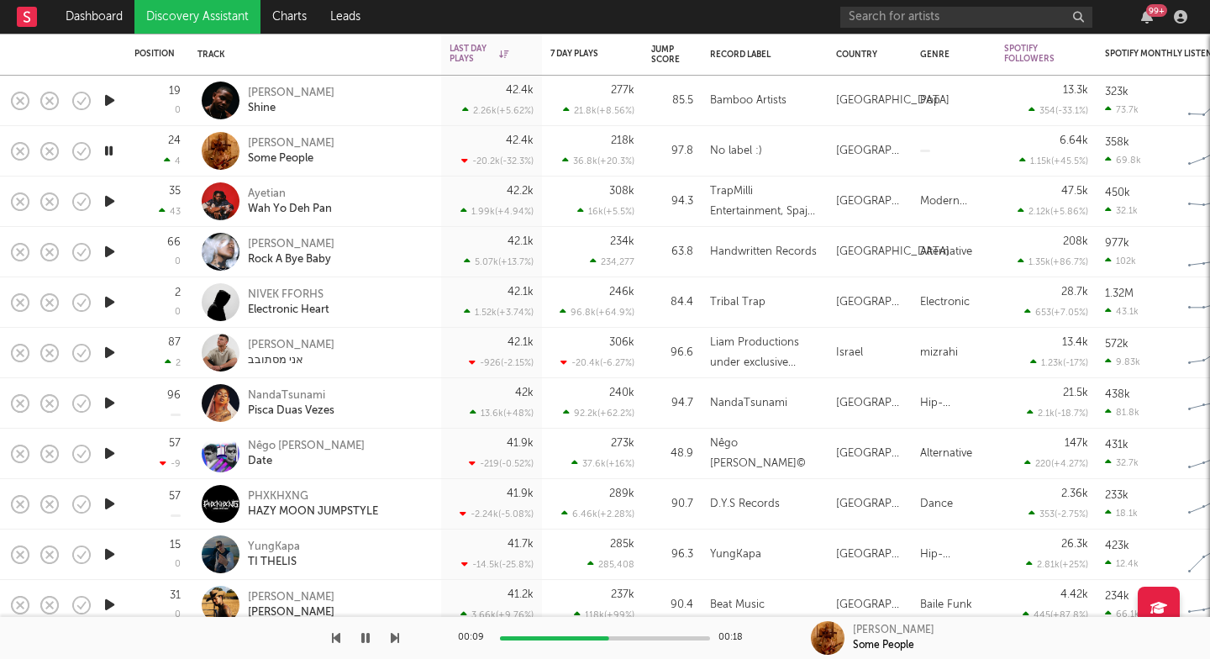
click at [394, 637] on icon "button" at bounding box center [395, 637] width 8 height 13
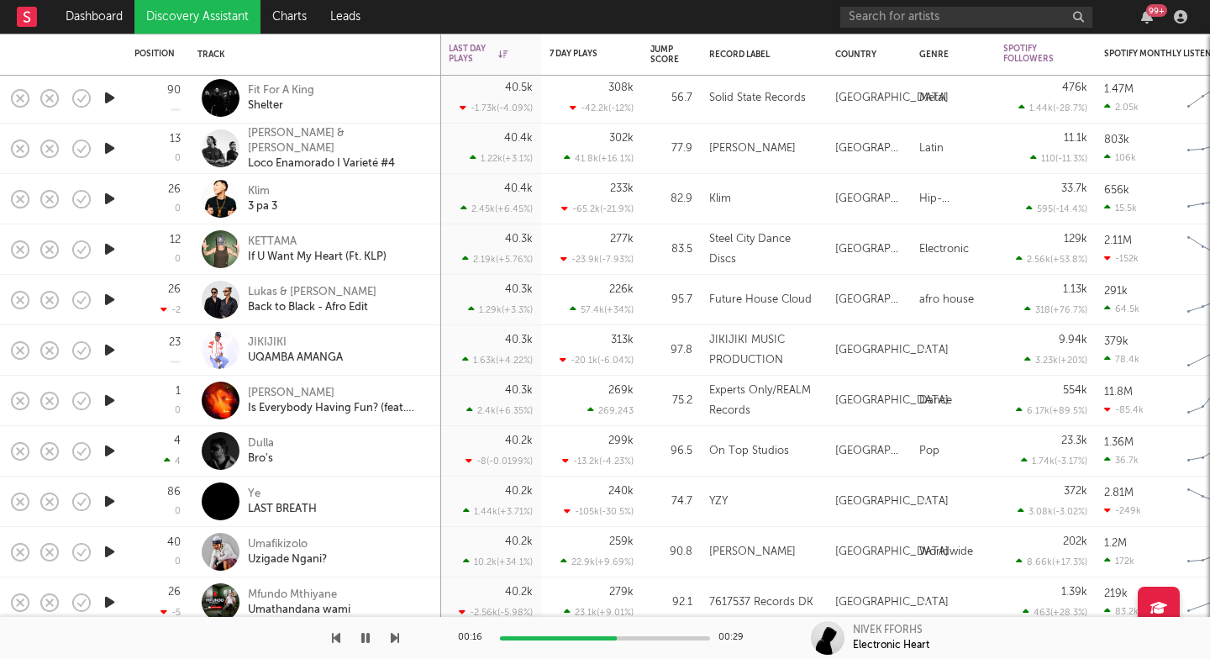
click at [109, 454] on icon "button" at bounding box center [110, 450] width 18 height 21
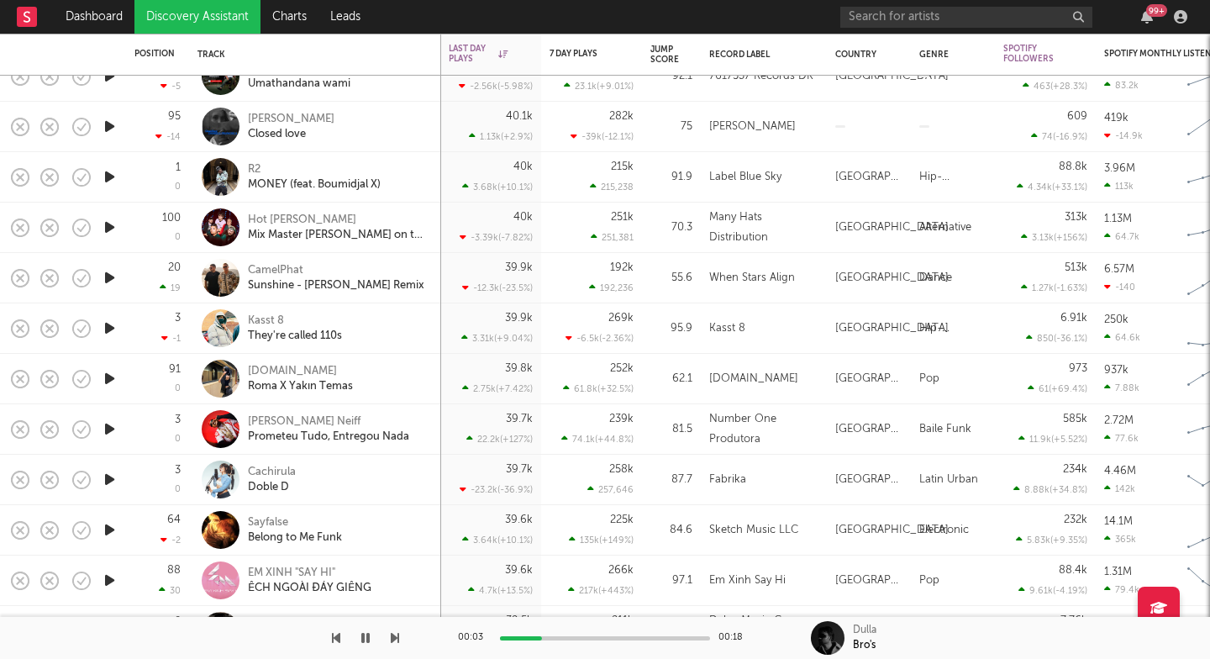
click at [108, 372] on icon "button" at bounding box center [110, 378] width 18 height 21
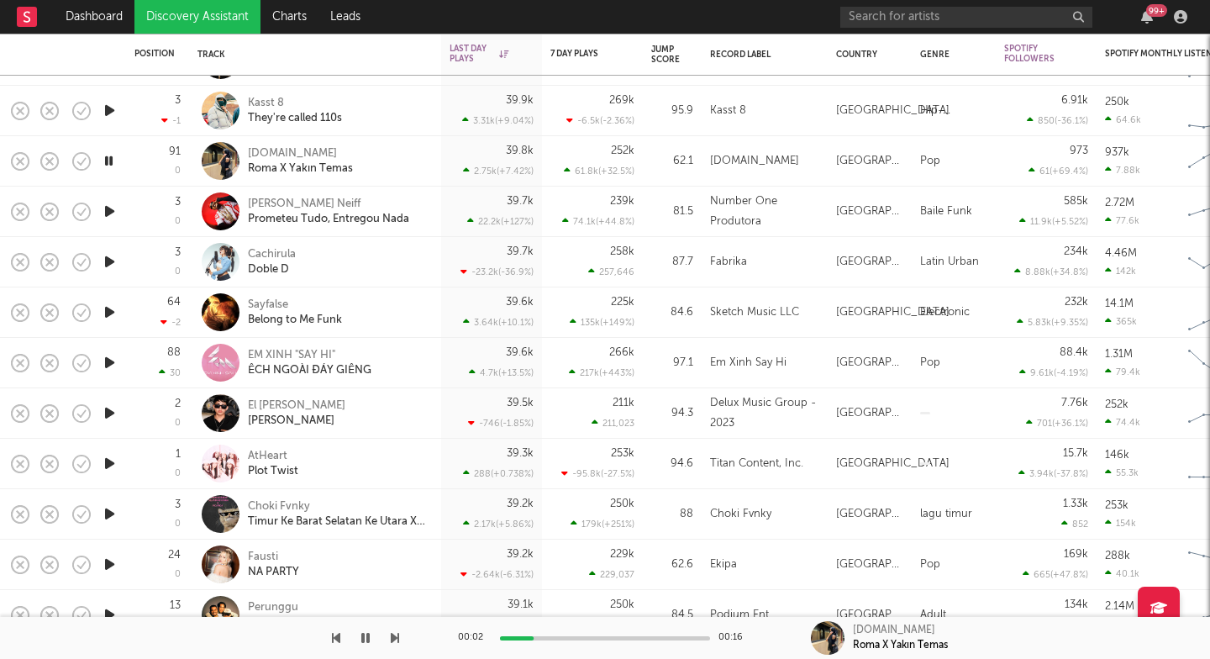
click at [108, 313] on icon "button" at bounding box center [110, 312] width 18 height 21
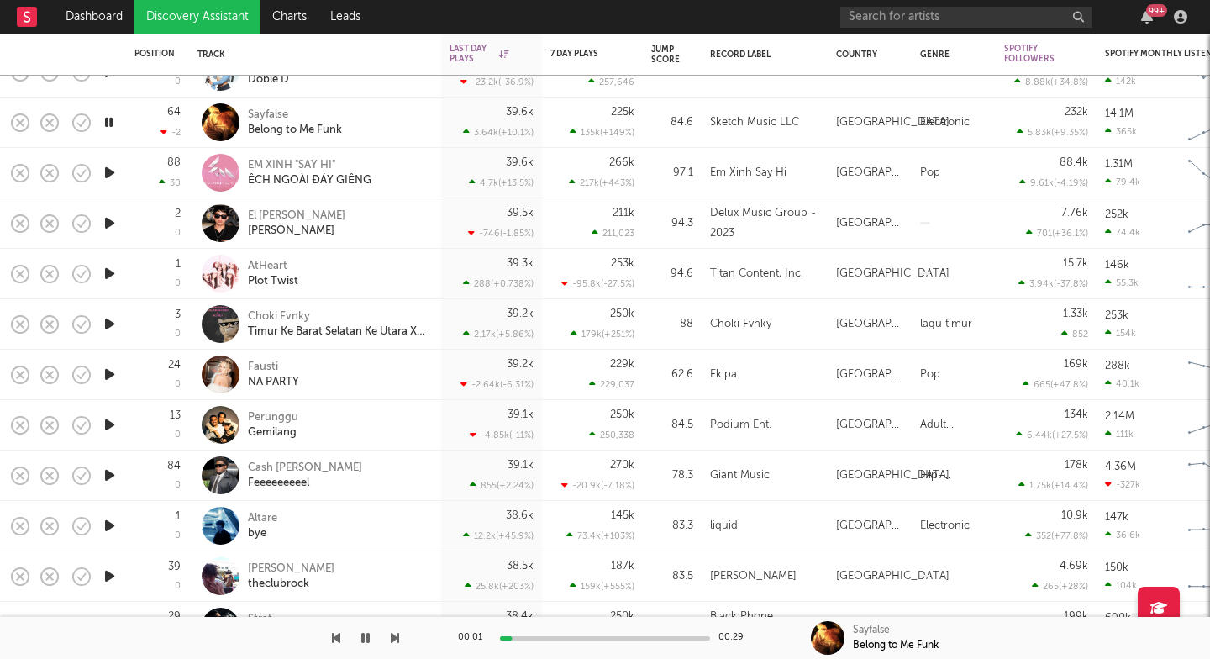
click at [106, 371] on icon "button" at bounding box center [110, 374] width 18 height 21
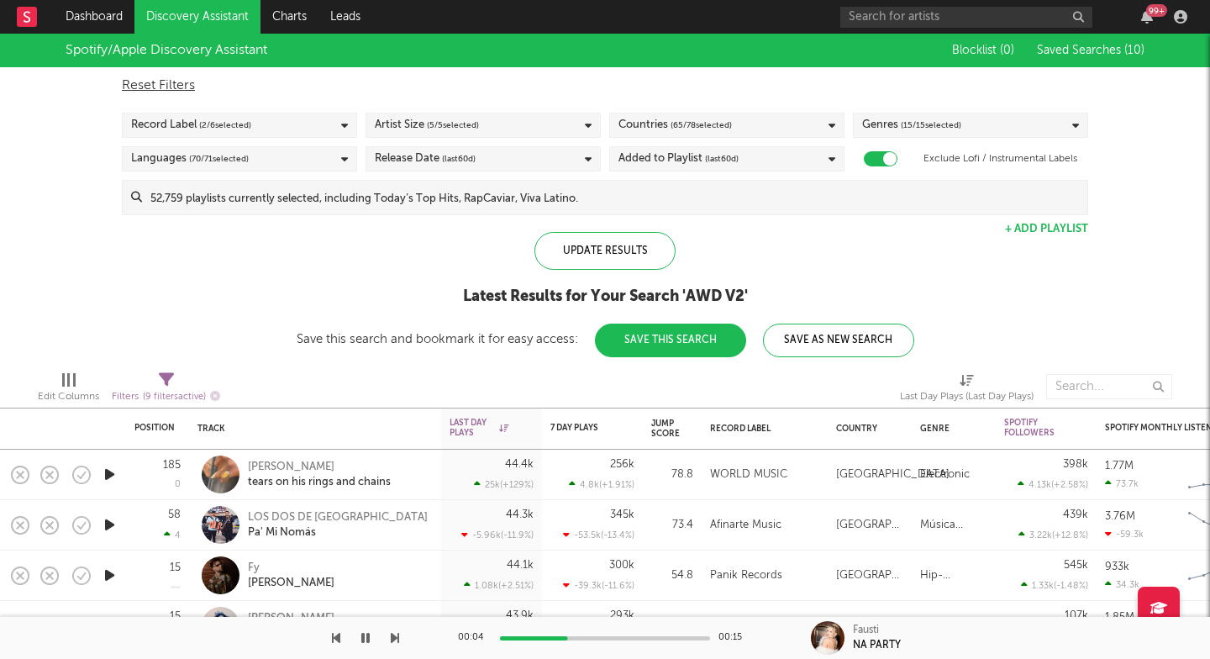
click at [927, 119] on span "( 15 / 15 selected)" at bounding box center [931, 125] width 60 height 20
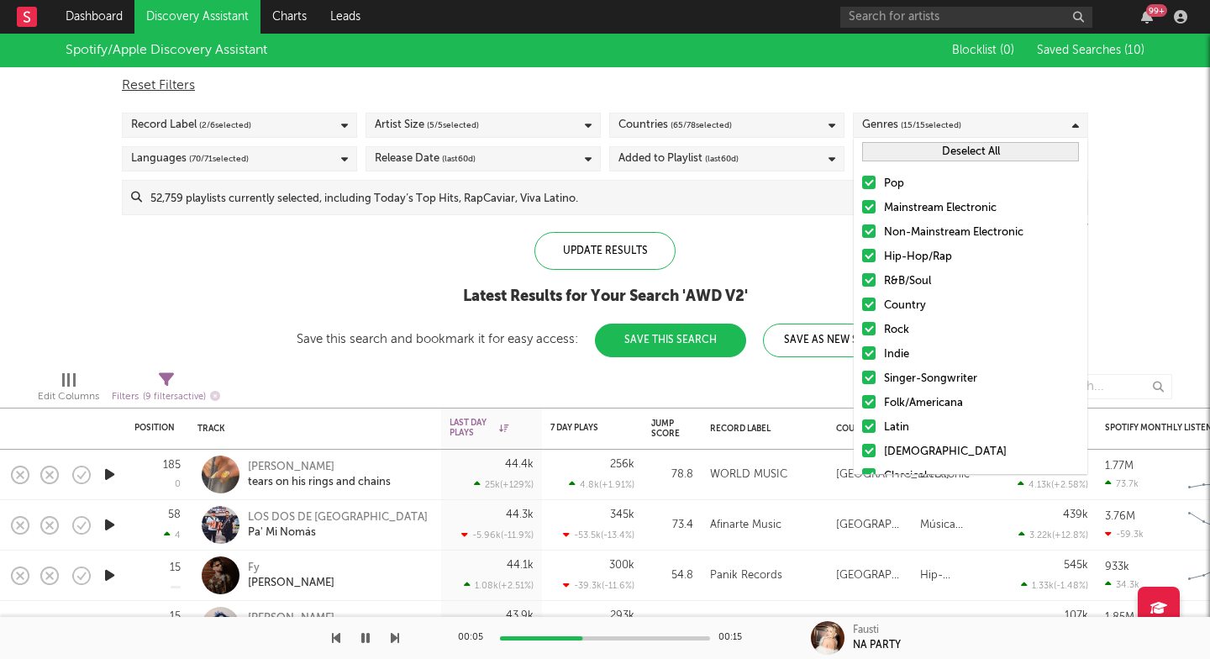
click at [889, 154] on button "Deselect All" at bounding box center [970, 151] width 217 height 19
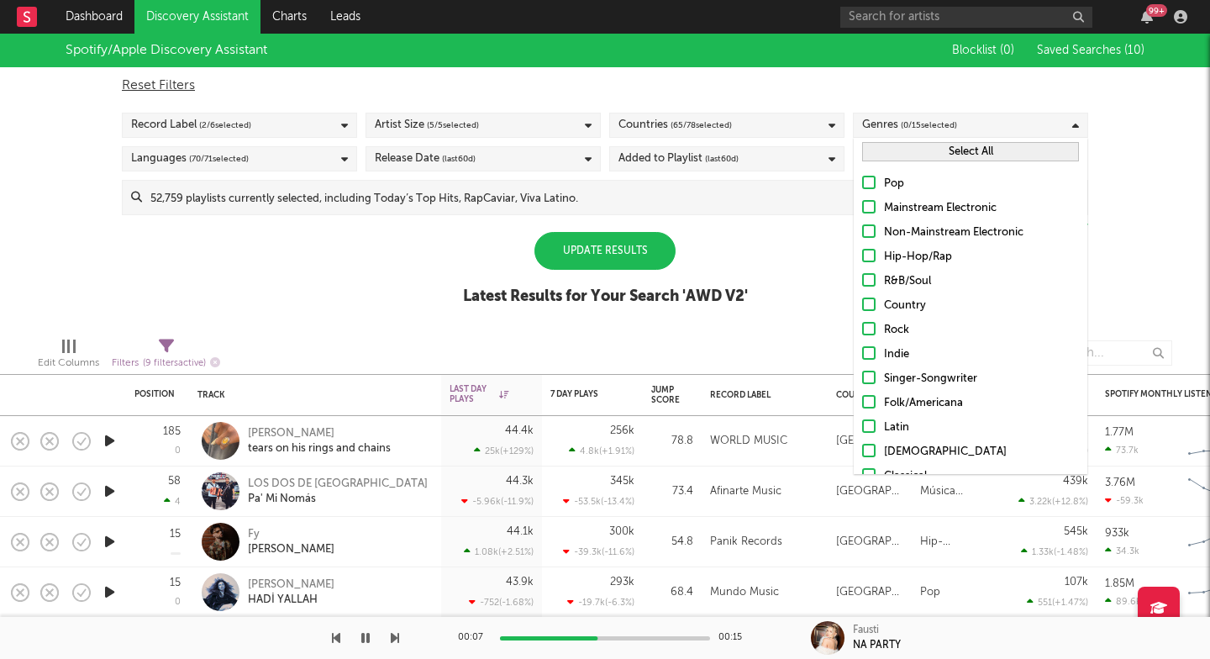
click at [871, 207] on div at bounding box center [868, 206] width 13 height 13
click at [862, 207] on input "Mainstream Electronic" at bounding box center [862, 208] width 0 height 20
click at [873, 237] on label "Non-Mainstream Electronic" at bounding box center [970, 233] width 217 height 20
click at [862, 237] on input "Non-Mainstream Electronic" at bounding box center [862, 233] width 0 height 20
click at [524, 396] on icon "button" at bounding box center [525, 394] width 8 height 8
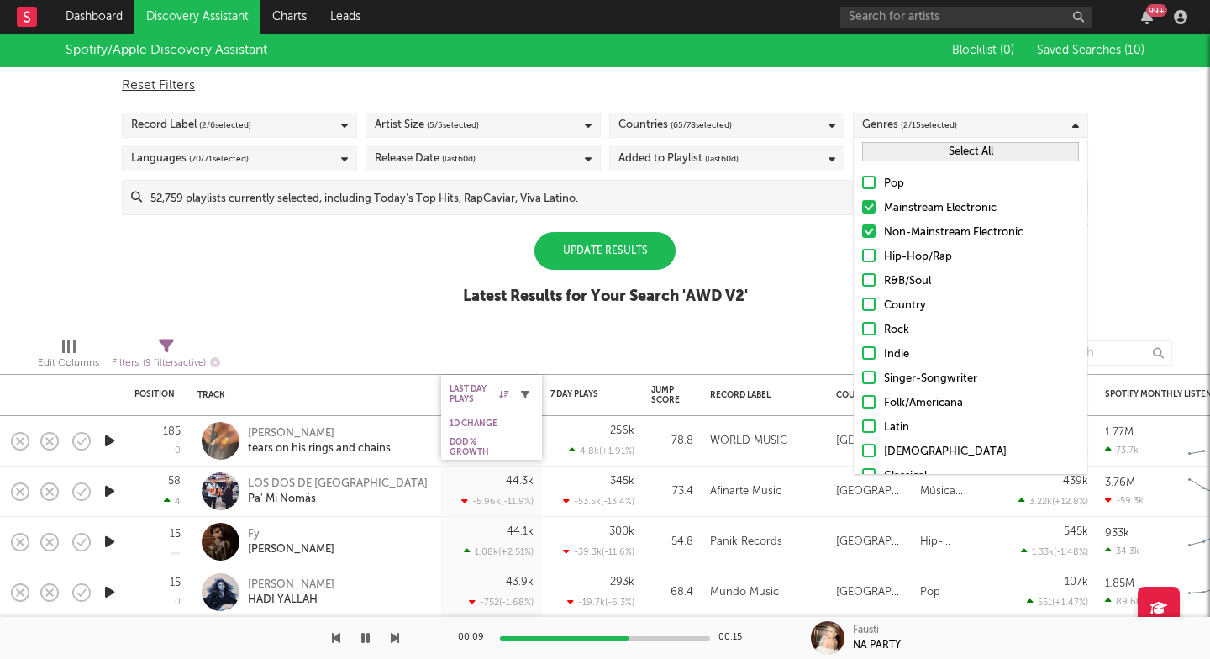
select select "max"
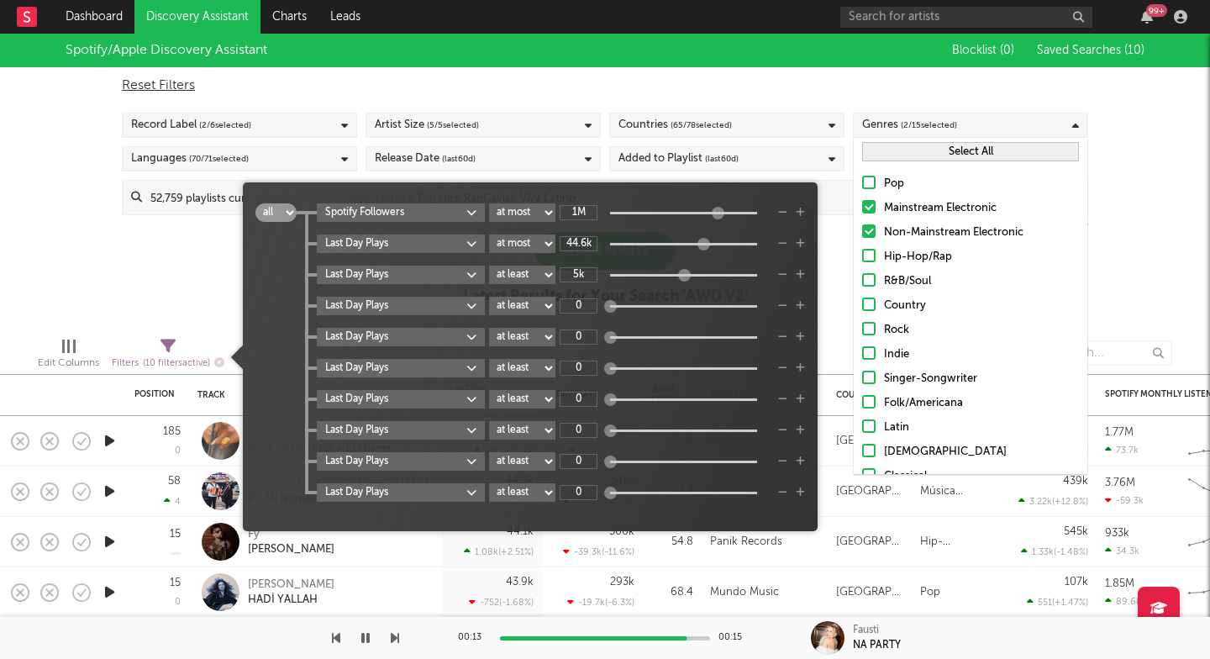
click at [157, 302] on div "Spotify/Apple Discovery Assistant Blocklist ( 0 ) Saved Searches ( 10 ) Reset F…" at bounding box center [605, 179] width 1210 height 290
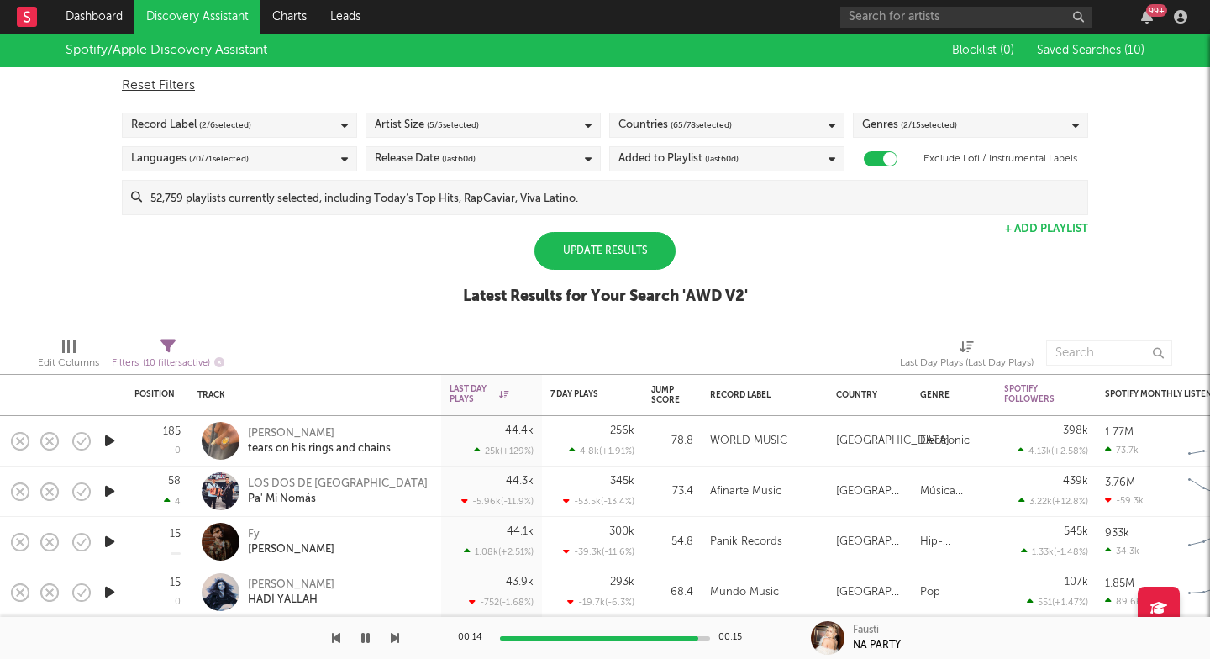
click at [567, 248] on div "Update Results" at bounding box center [604, 251] width 141 height 38
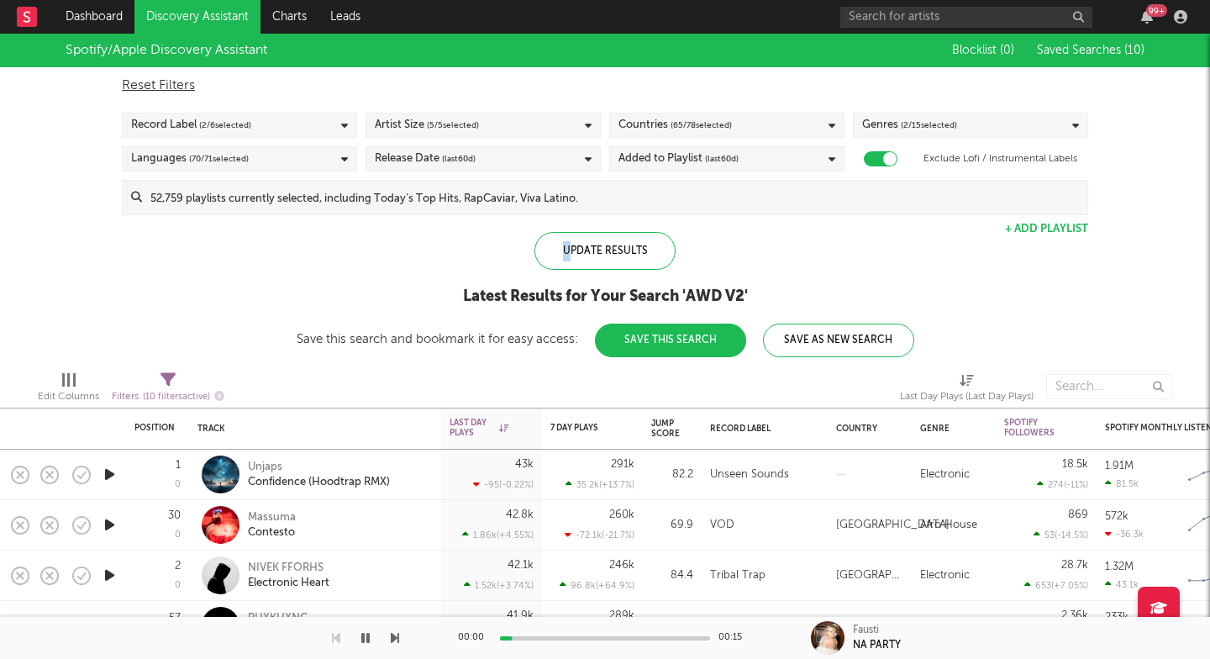
click at [108, 474] on icon "button" at bounding box center [110, 474] width 18 height 21
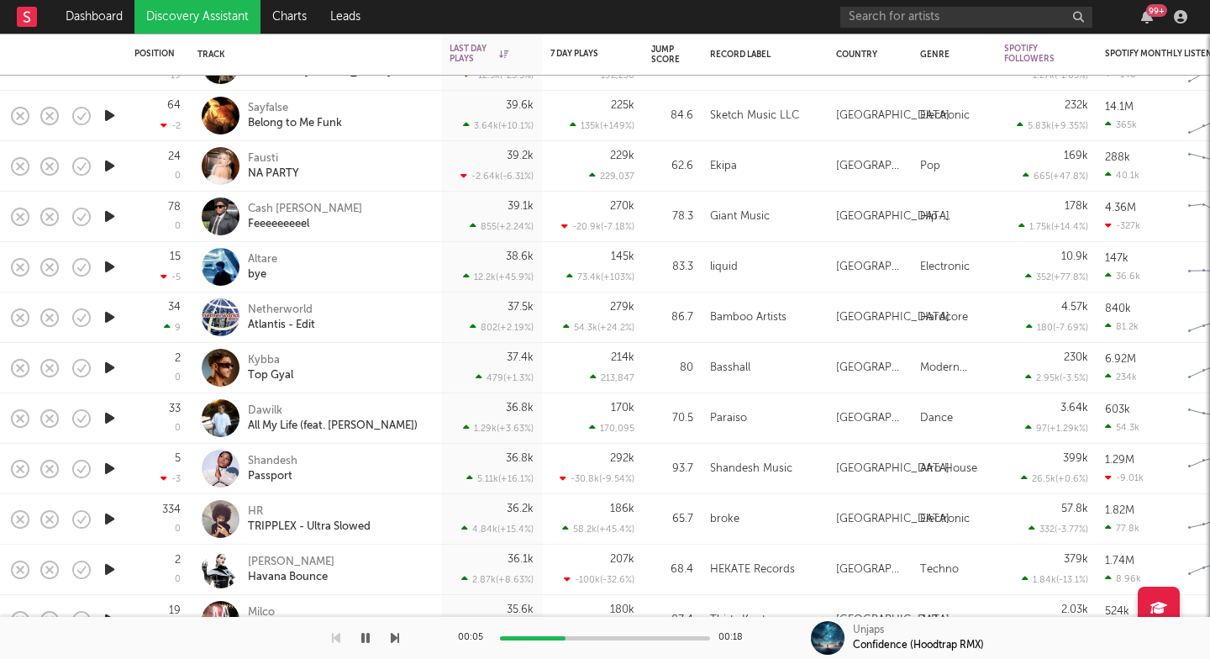
click at [110, 164] on icon "button" at bounding box center [110, 165] width 18 height 21
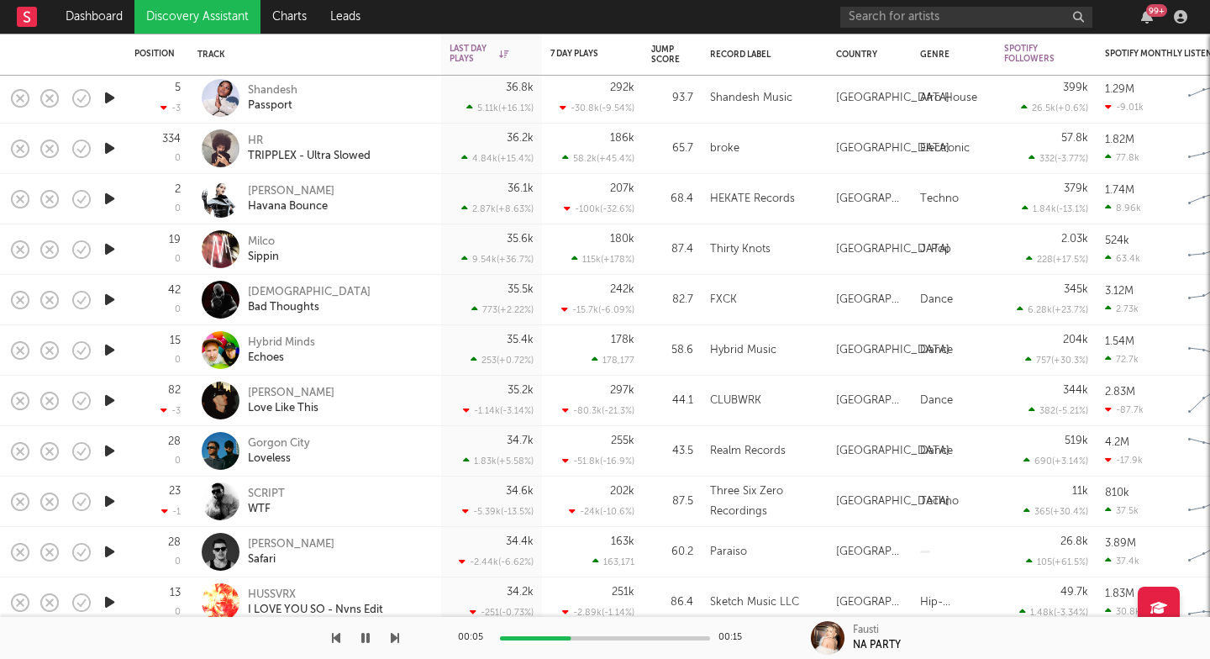
click at [107, 302] on icon "button" at bounding box center [110, 299] width 18 height 21
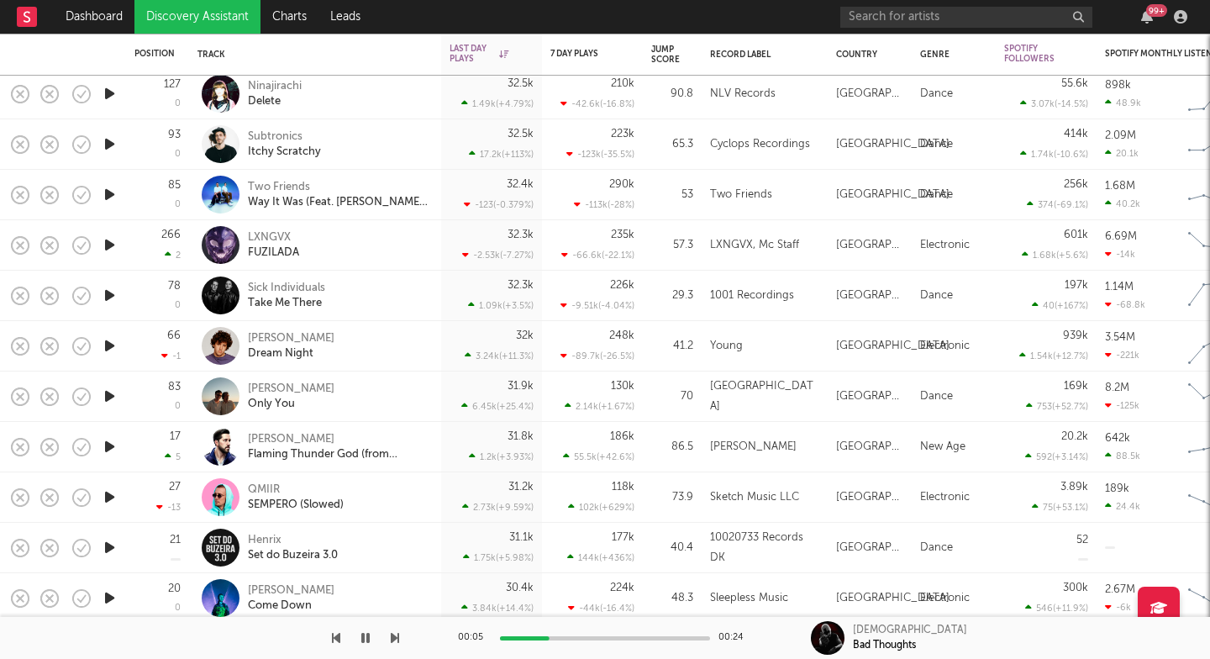
click at [107, 289] on icon "button" at bounding box center [110, 295] width 18 height 21
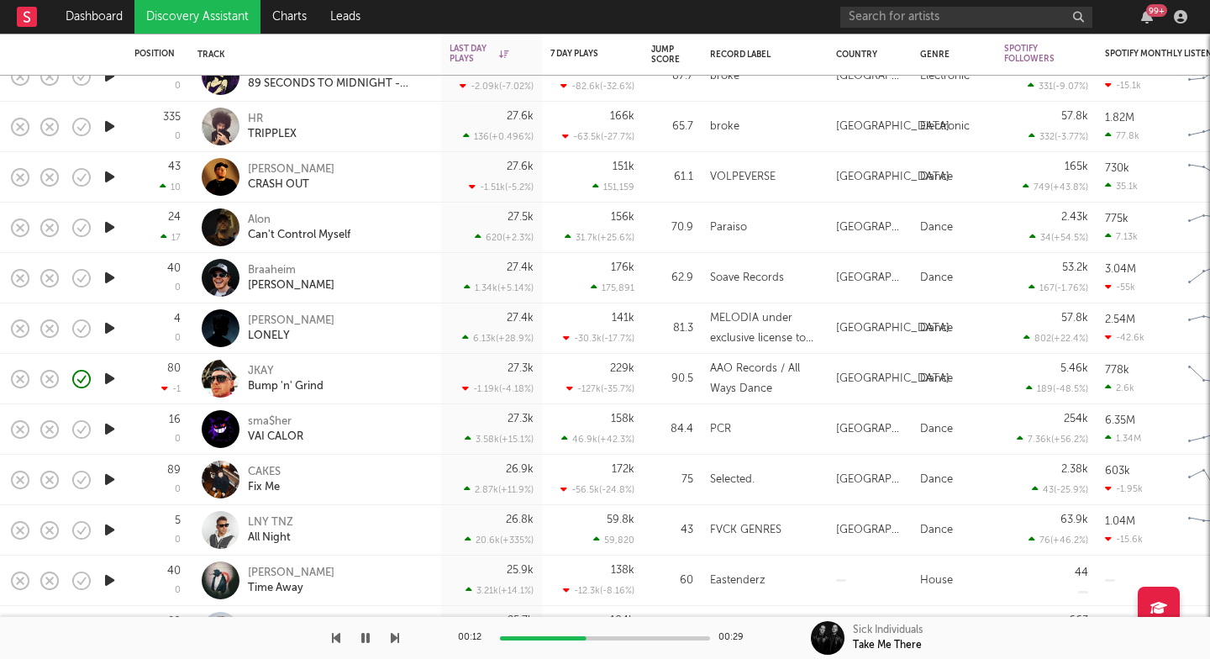
click at [109, 373] on icon "button" at bounding box center [110, 378] width 18 height 21
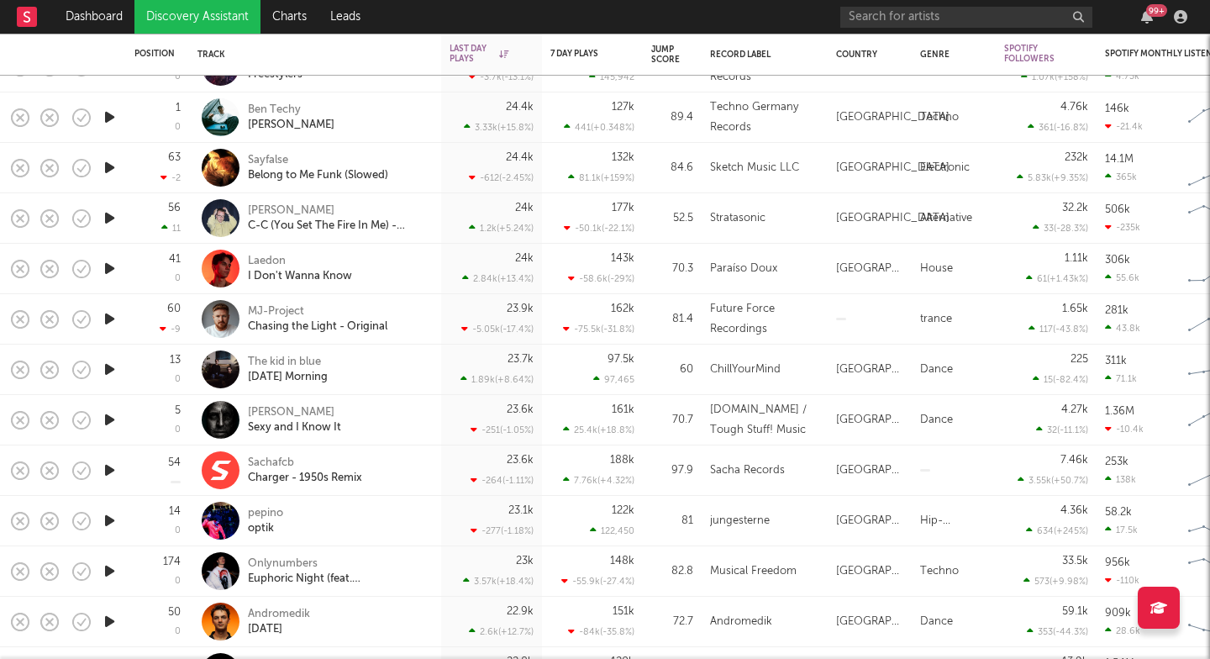
click at [111, 517] on icon "button" at bounding box center [110, 520] width 18 height 21
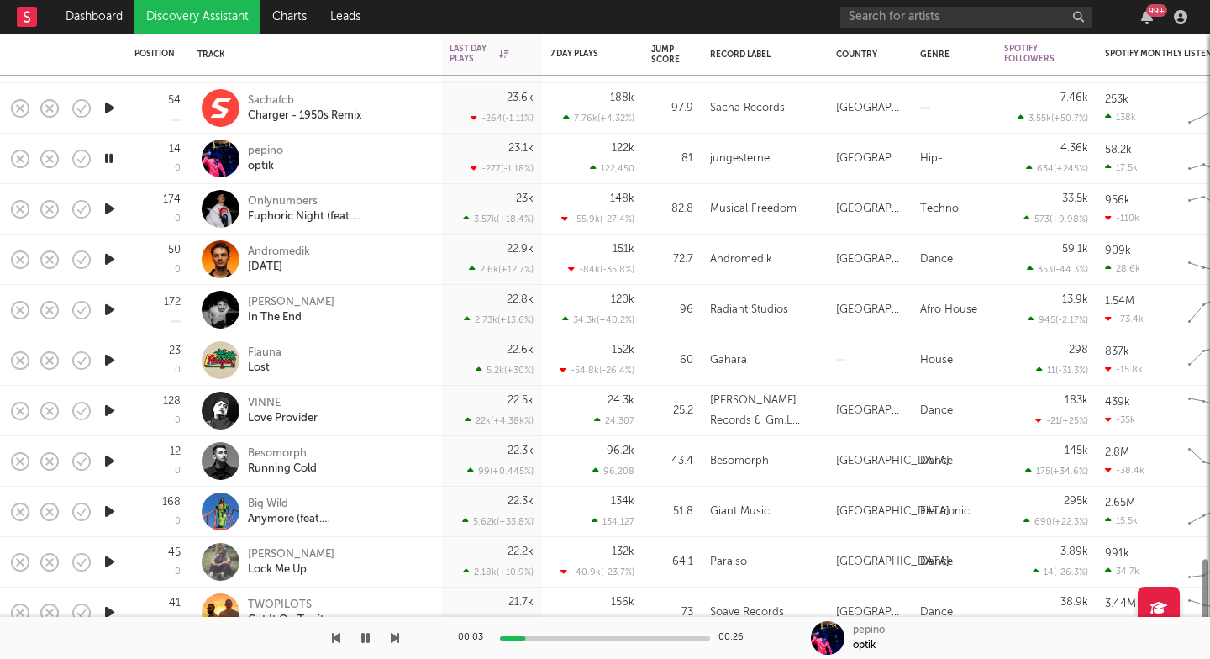
click at [109, 457] on icon "button" at bounding box center [110, 460] width 18 height 21
click at [271, 462] on div "Running Cold" at bounding box center [282, 468] width 69 height 15
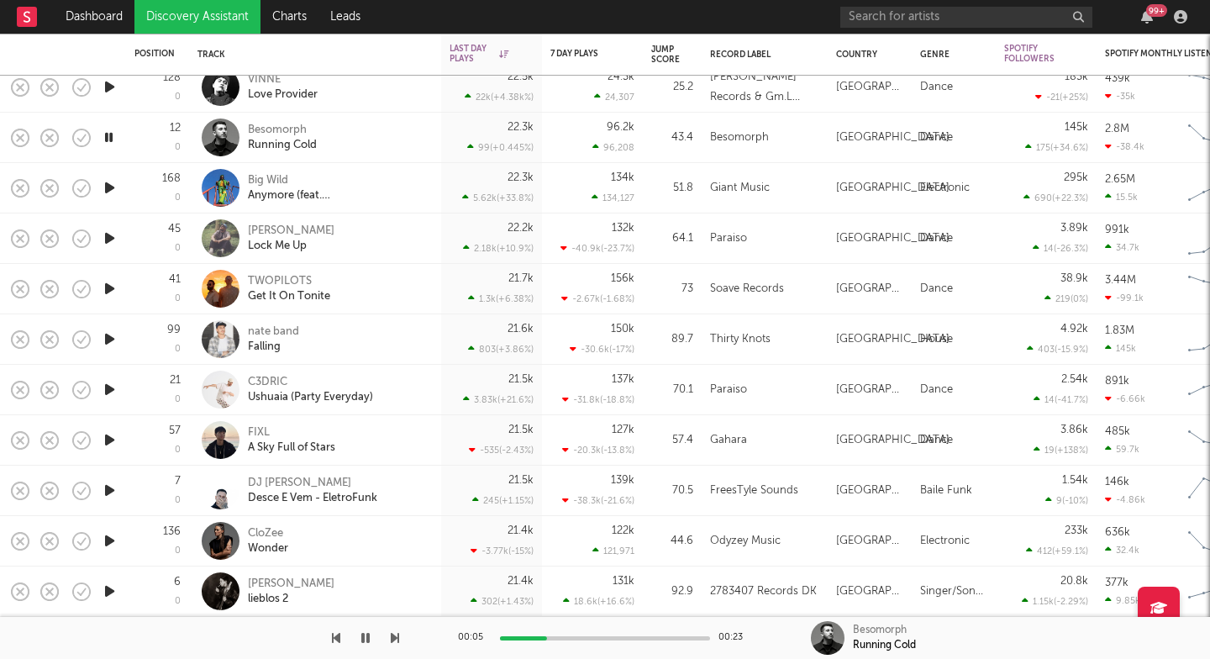
click at [101, 587] on icon "button" at bounding box center [110, 590] width 18 height 21
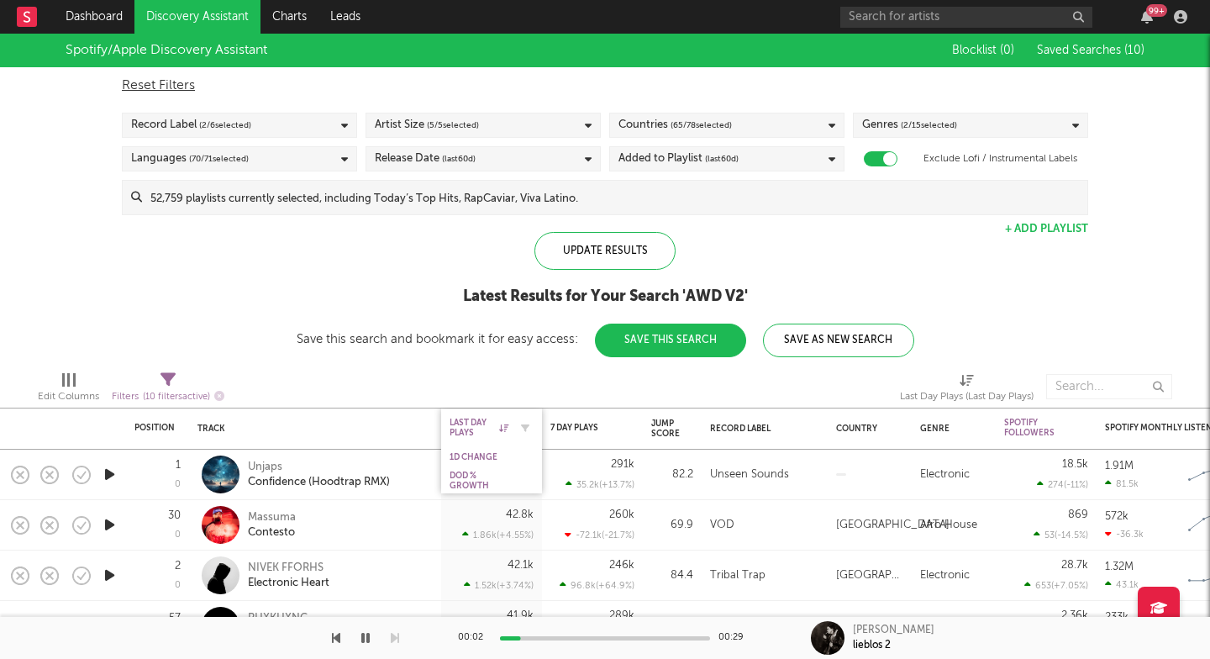
click at [506, 424] on icon at bounding box center [503, 427] width 9 height 8
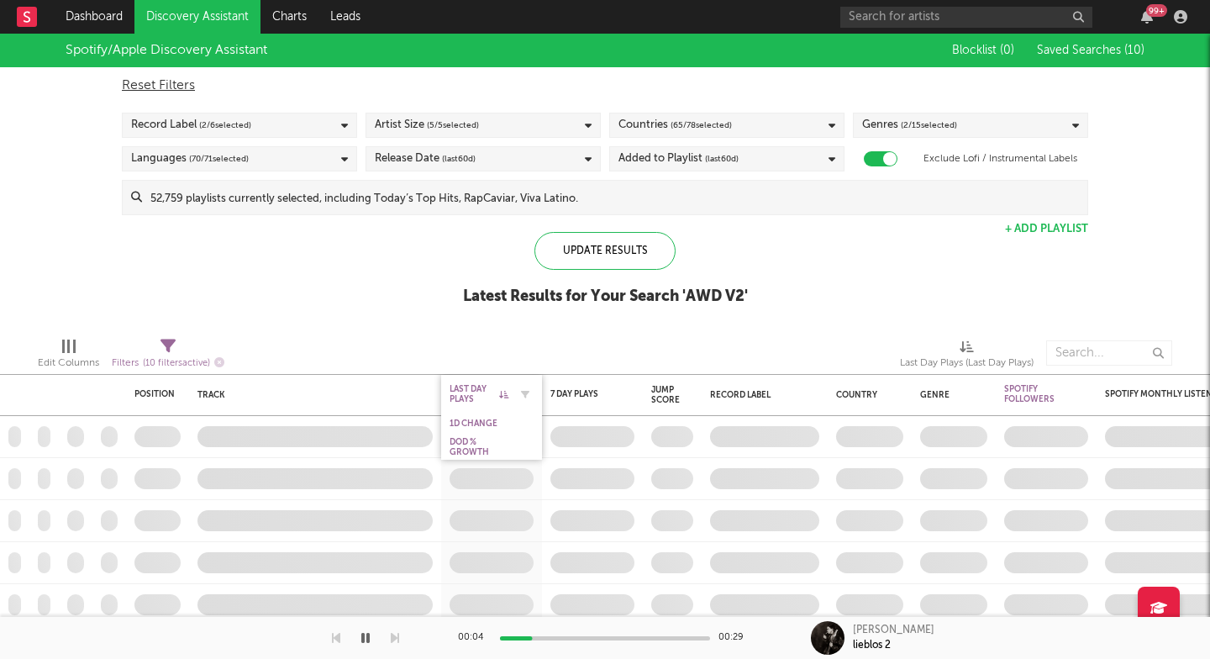
click at [501, 394] on icon at bounding box center [503, 394] width 9 height 8
click at [524, 394] on icon "button" at bounding box center [525, 394] width 8 height 8
select select "max"
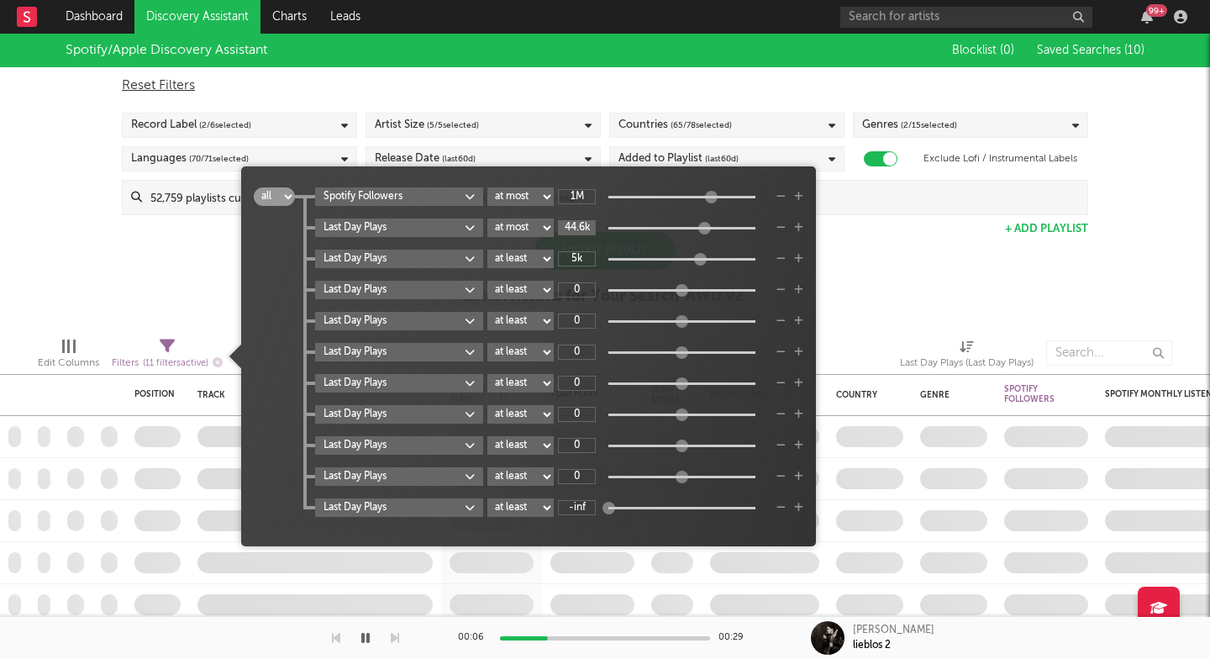
click at [574, 227] on input "44.6k" at bounding box center [577, 227] width 38 height 15
type input "22k"
click at [934, 293] on div "Spotify/Apple Discovery Assistant Blocklist ( 0 ) Saved Searches ( 10 ) Reset F…" at bounding box center [605, 179] width 1210 height 290
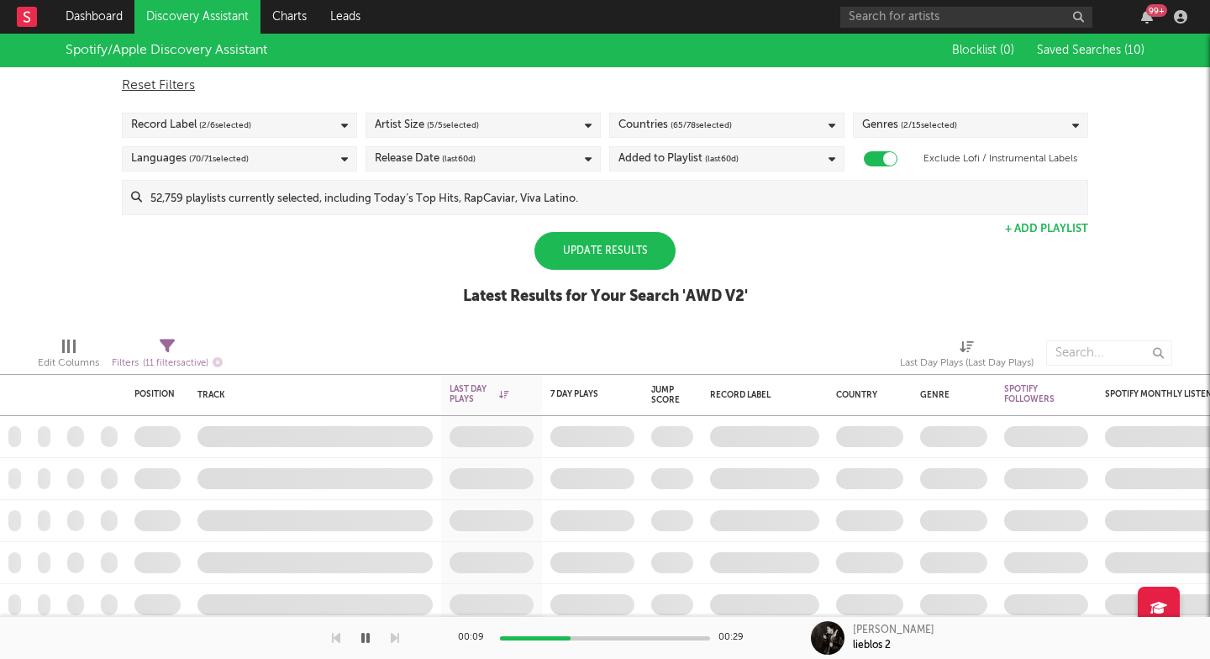
click at [641, 253] on div "Update Results" at bounding box center [604, 251] width 141 height 38
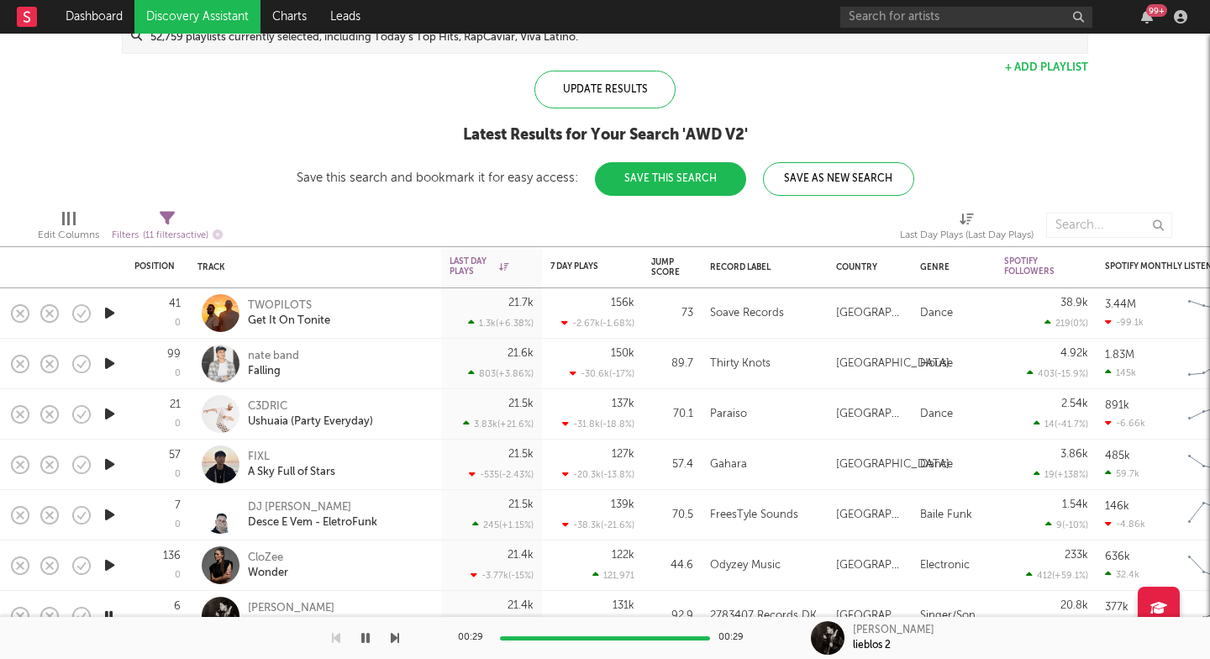
click at [106, 316] on icon "button" at bounding box center [110, 312] width 18 height 21
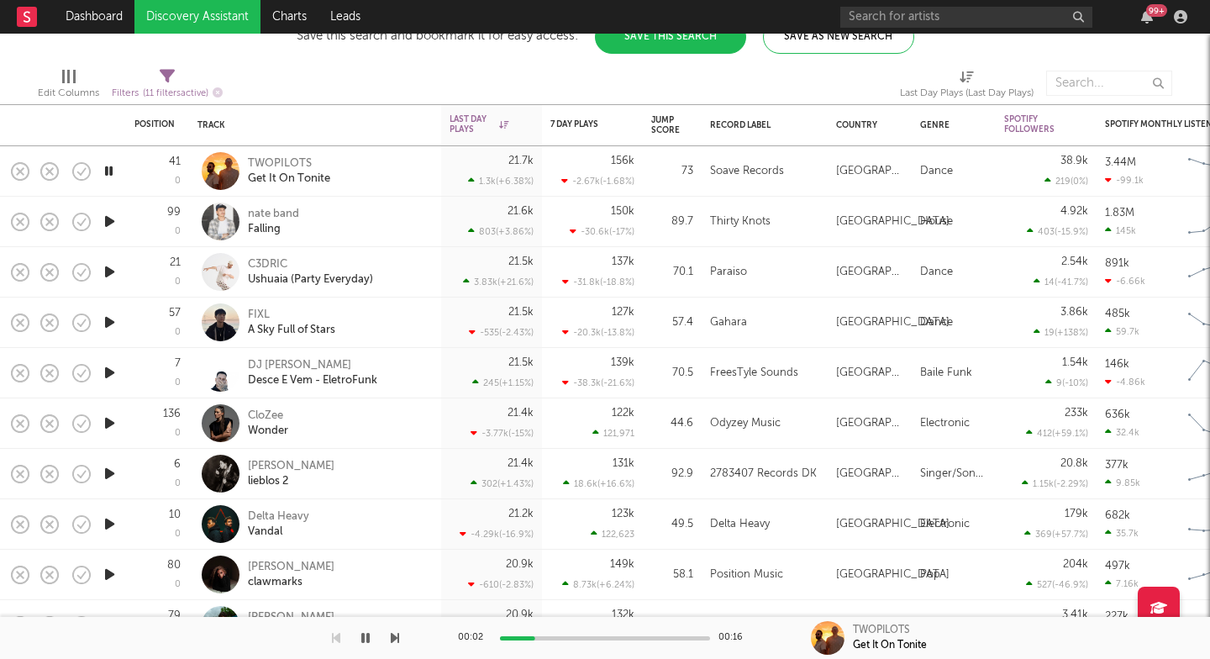
click at [102, 367] on icon "button" at bounding box center [110, 372] width 18 height 21
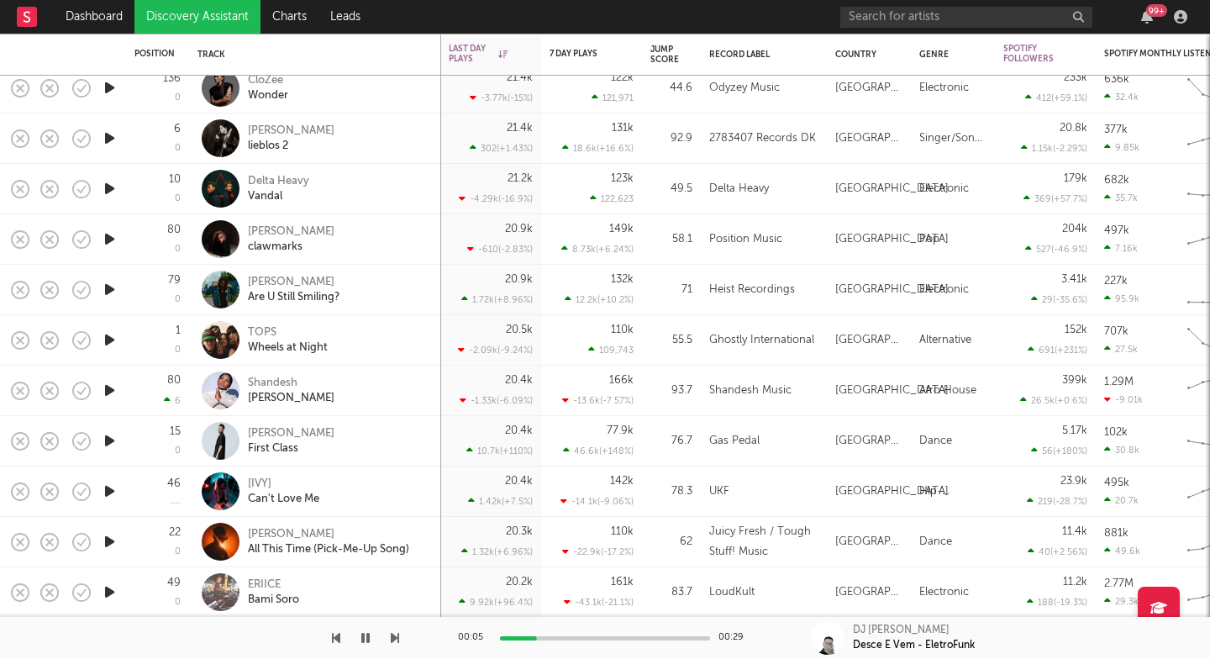
click at [112, 440] on icon "button" at bounding box center [110, 440] width 18 height 21
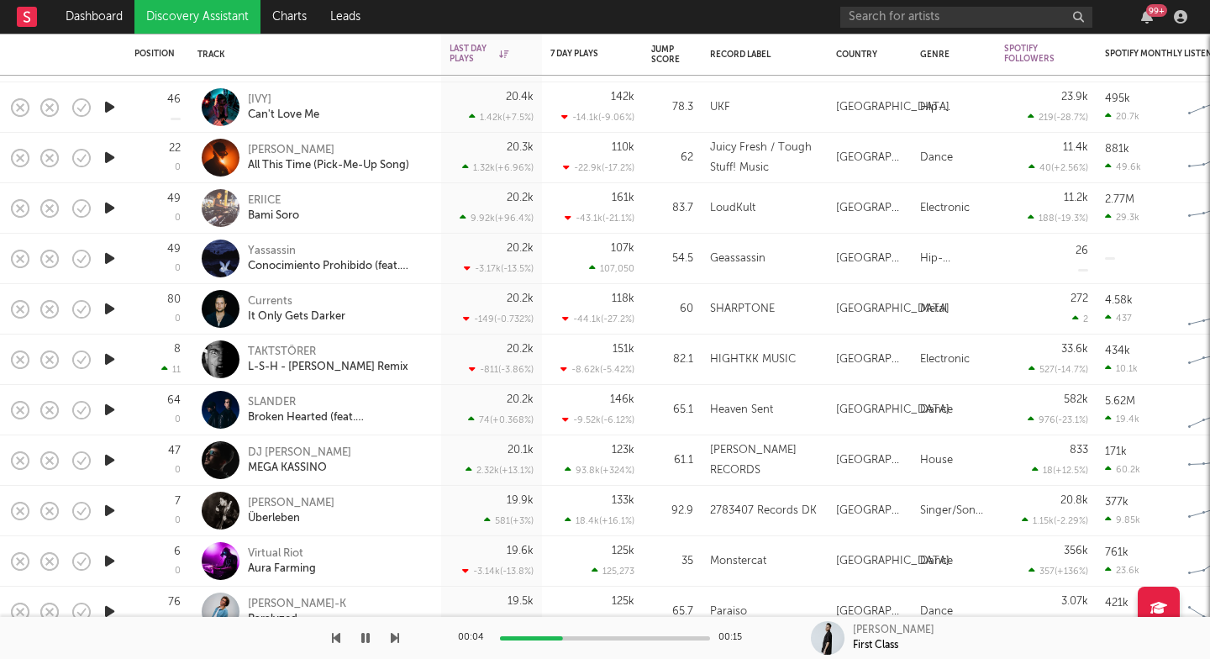
click at [108, 509] on icon "button" at bounding box center [110, 510] width 18 height 21
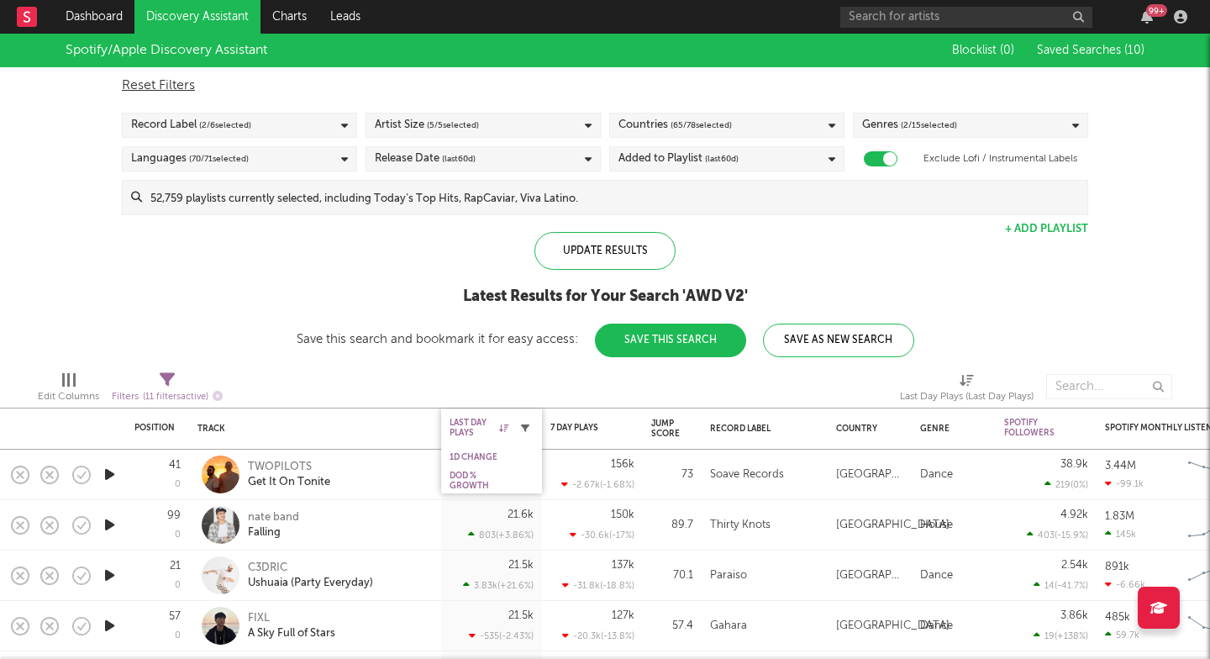
click at [524, 427] on icon "button" at bounding box center [525, 427] width 8 height 8
select select "max"
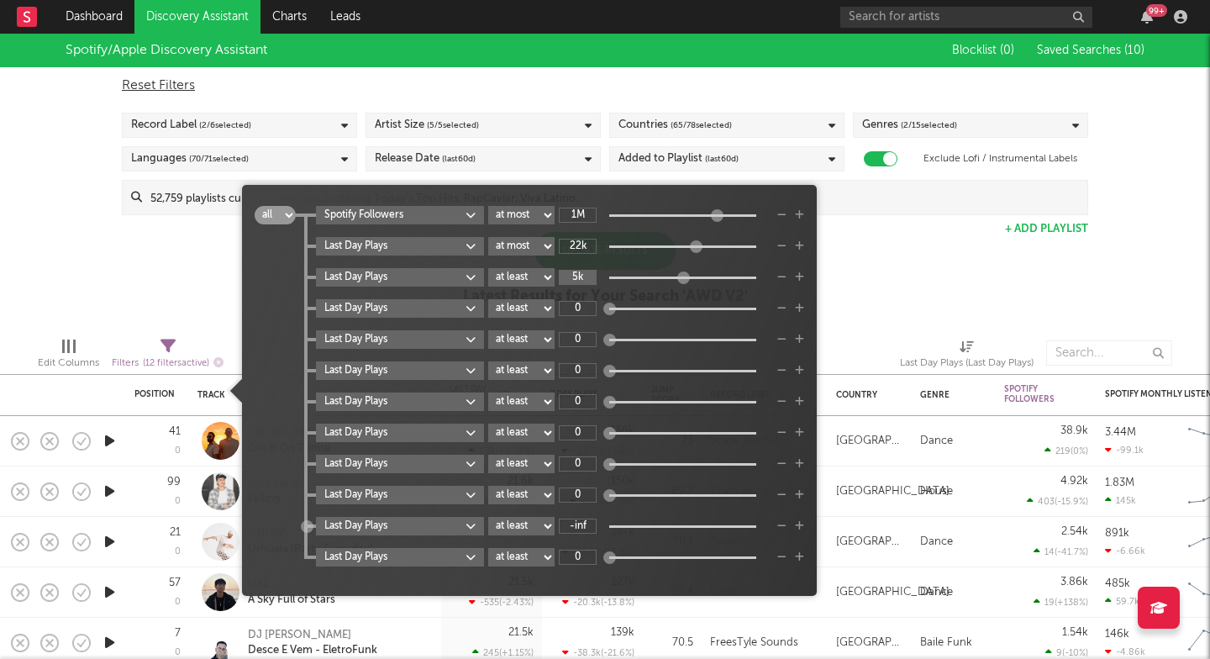
click at [575, 278] on input "5k" at bounding box center [578, 277] width 38 height 15
click at [572, 239] on div "Spotify Followers at least at most between 1M Last Day Plays at least at most b…" at bounding box center [550, 386] width 508 height 360
type input "20k"
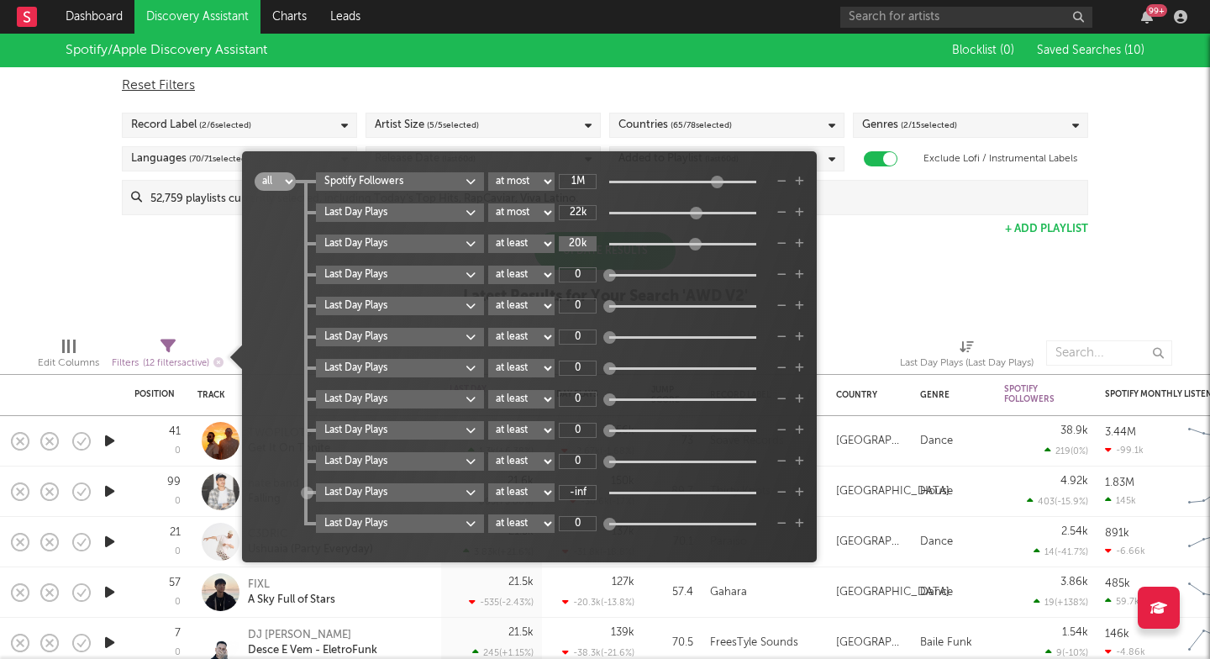
click at [572, 239] on input "20k" at bounding box center [578, 243] width 38 height 15
click at [577, 218] on input "22k" at bounding box center [578, 212] width 38 height 15
type input "20.4M"
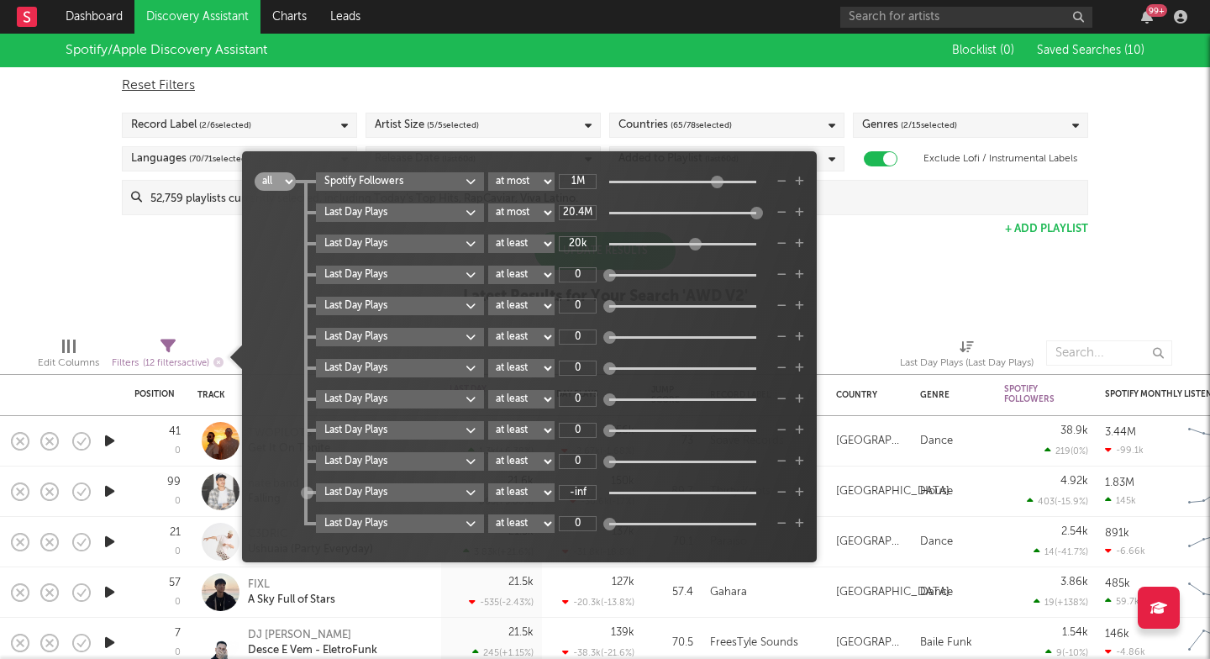
drag, startPoint x: 712, startPoint y: 208, endPoint x: 780, endPoint y: 208, distance: 67.2
click at [780, 208] on div "Last Day Plays at least at most between 20.4M" at bounding box center [560, 212] width 488 height 18
click at [854, 246] on div "Spotify/Apple Discovery Assistant Blocklist ( 0 ) Saved Searches ( 10 ) Reset F…" at bounding box center [605, 179] width 1210 height 290
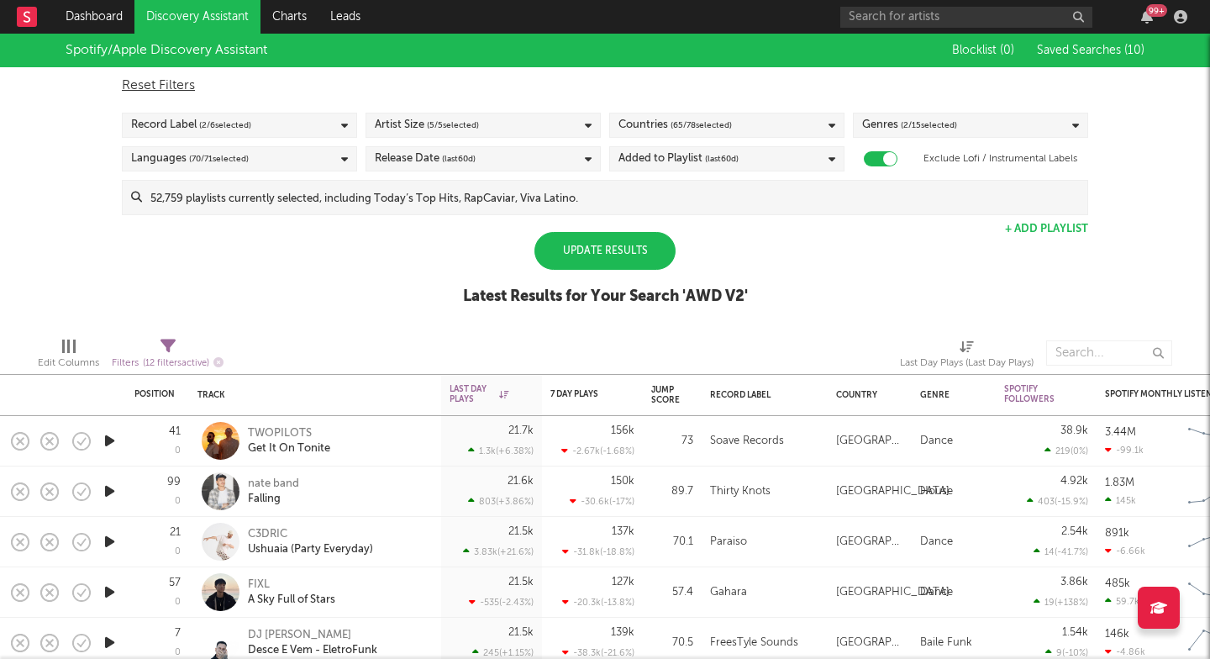
click at [610, 245] on div "Update Results" at bounding box center [604, 251] width 141 height 38
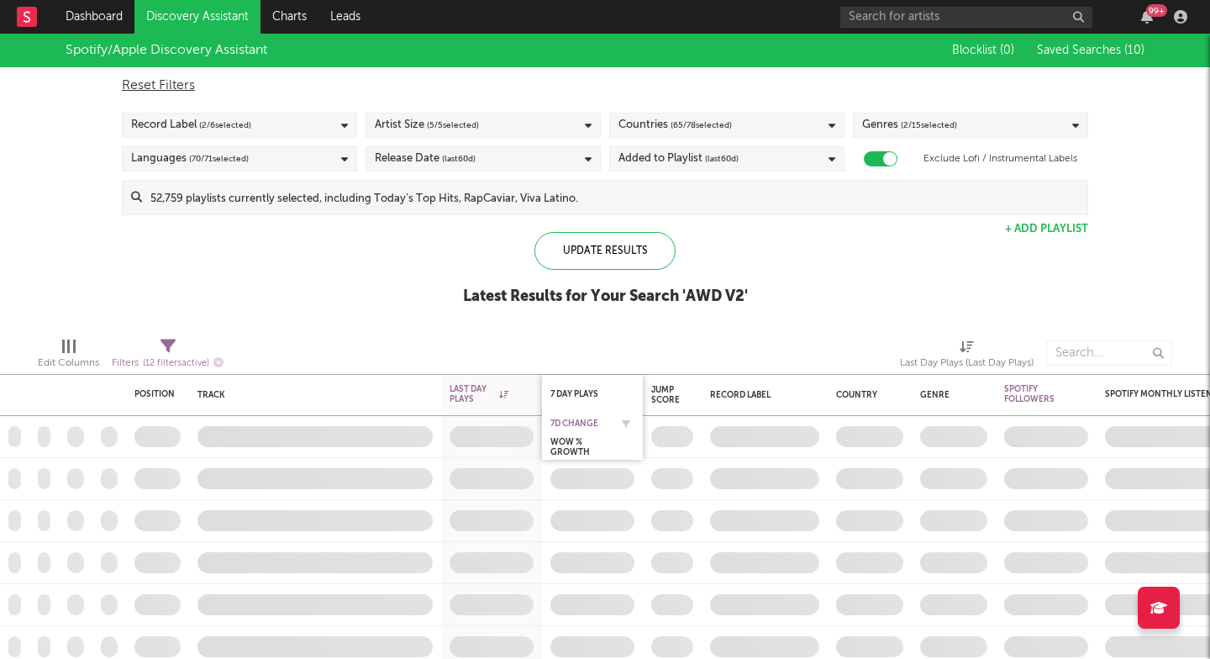
click at [573, 422] on div "7D Change" at bounding box center [579, 423] width 59 height 10
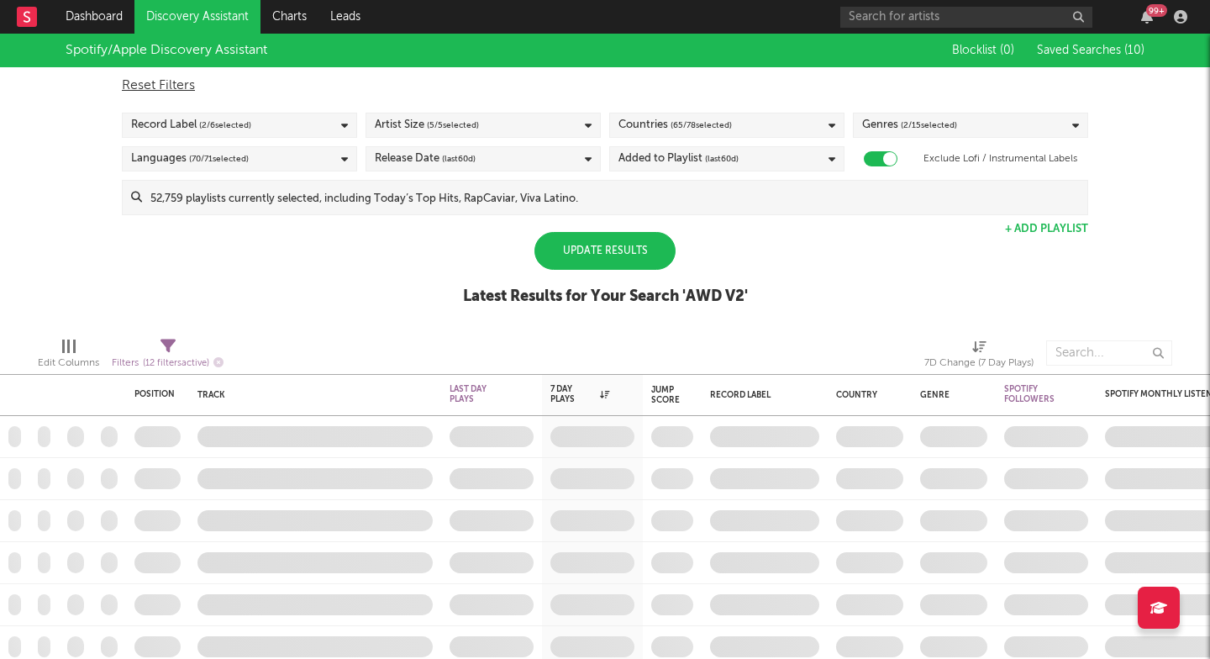
click at [572, 234] on div "Update Results" at bounding box center [604, 251] width 141 height 38
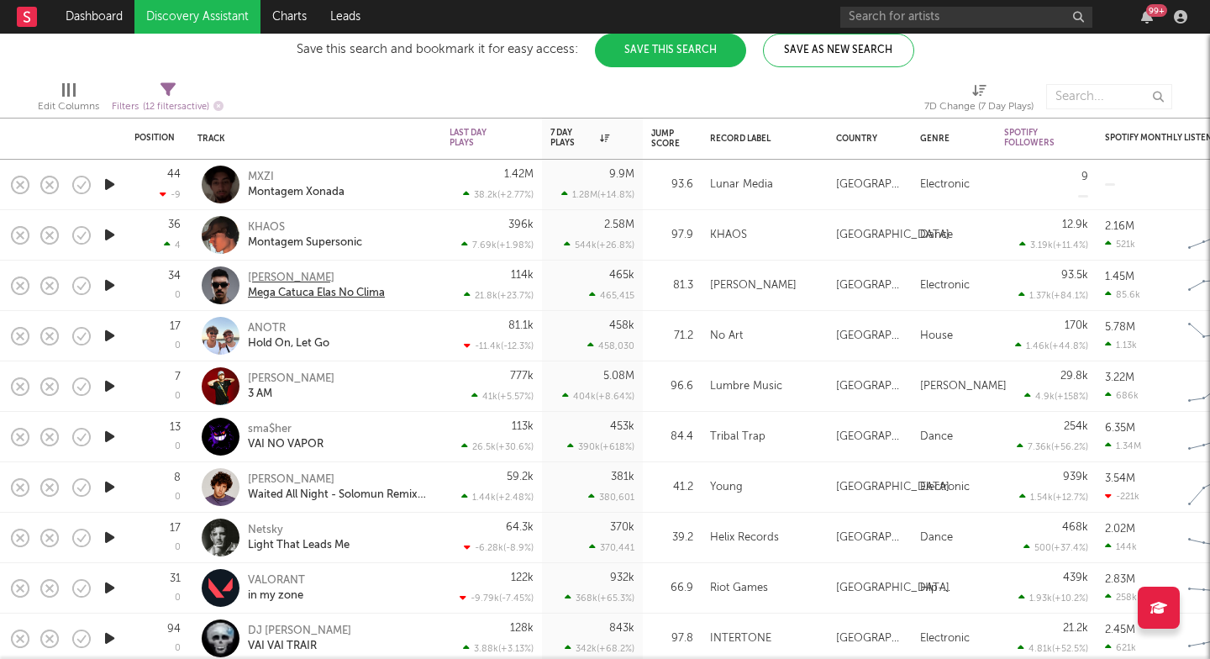
click at [312, 272] on div "DJ Petroski" at bounding box center [316, 277] width 137 height 15
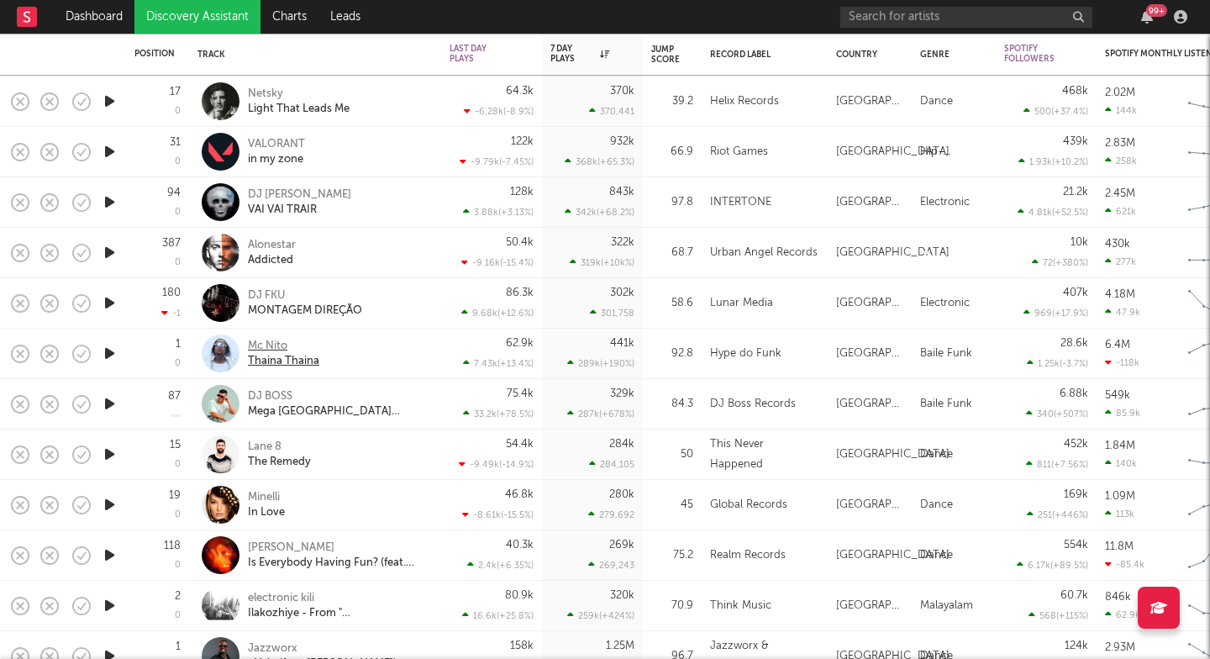
click at [281, 360] on div "Thaina Thaina" at bounding box center [283, 361] width 71 height 15
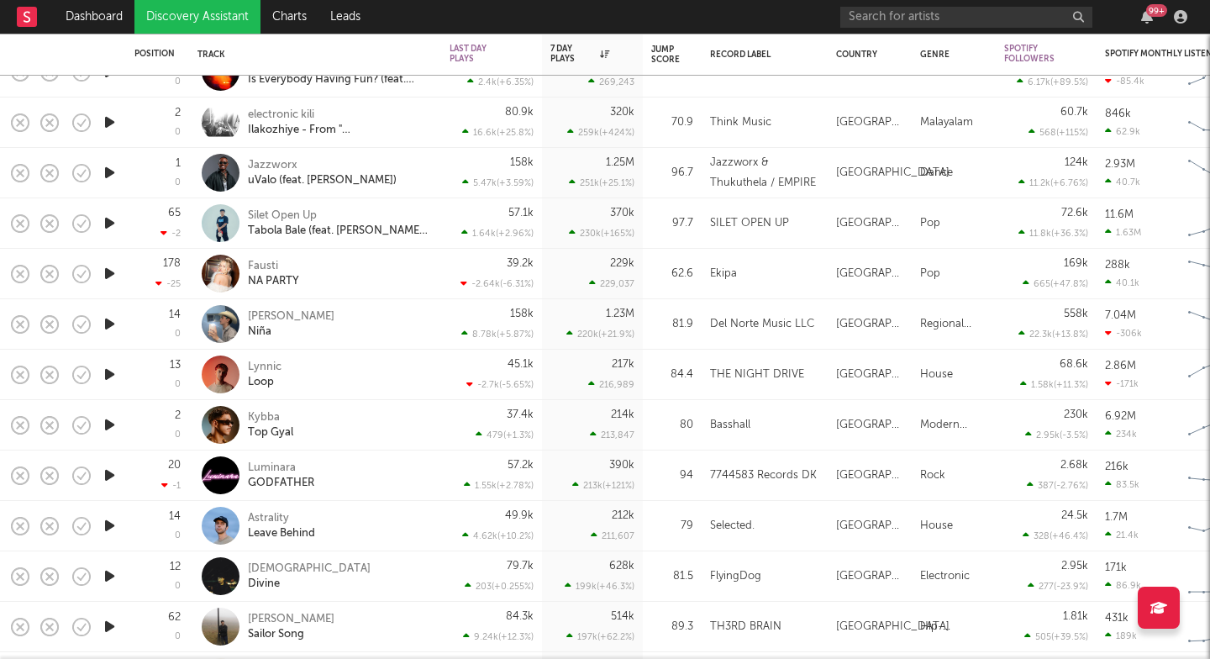
click at [110, 223] on icon "button" at bounding box center [110, 223] width 18 height 21
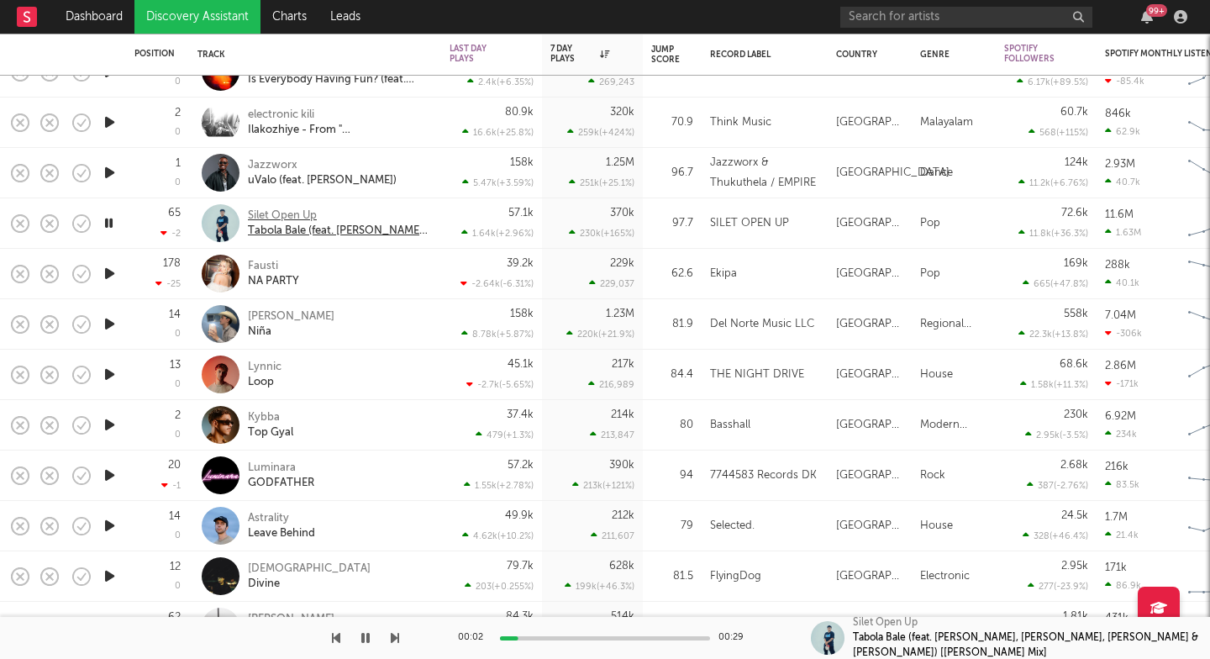
click at [280, 214] on div "Silet Open Up" at bounding box center [338, 215] width 181 height 15
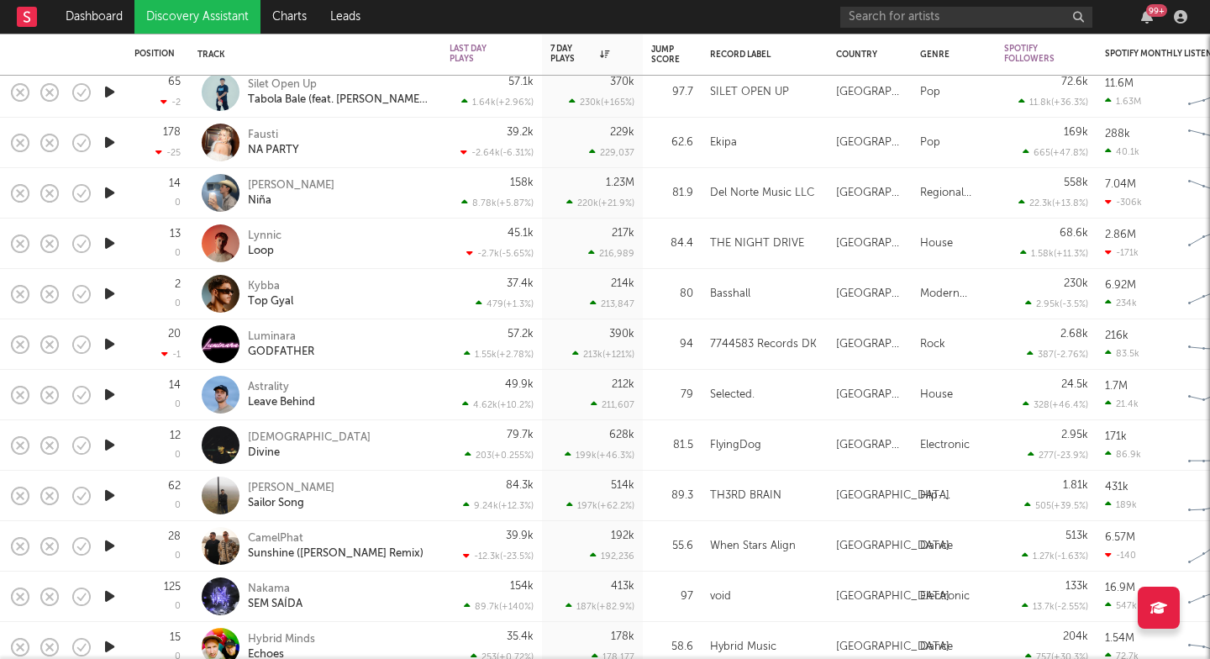
click at [109, 342] on icon "button" at bounding box center [110, 343] width 18 height 21
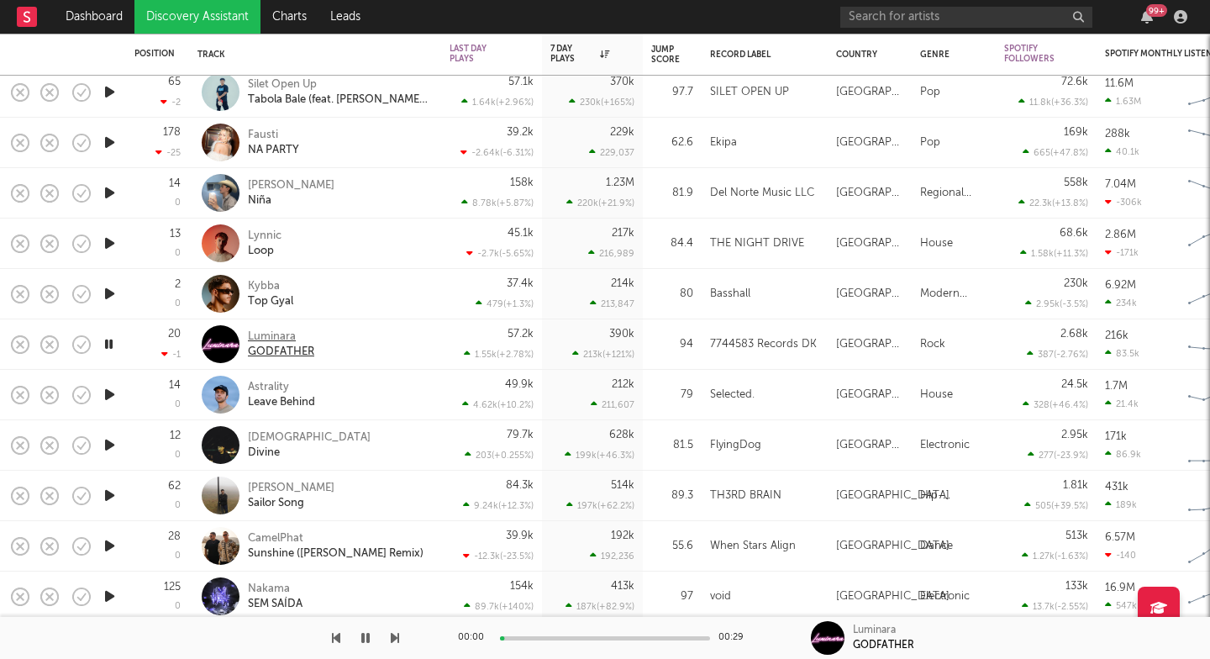
click at [281, 346] on div "GODFATHER" at bounding box center [281, 351] width 66 height 15
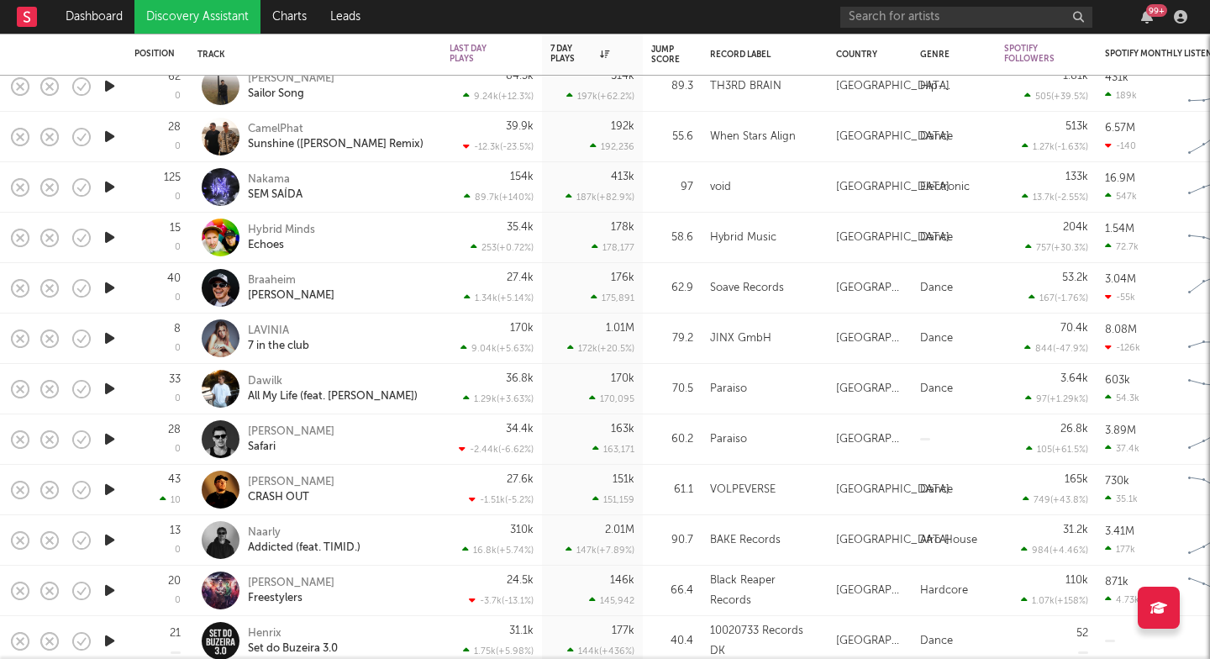
click at [110, 492] on icon "button" at bounding box center [110, 489] width 18 height 21
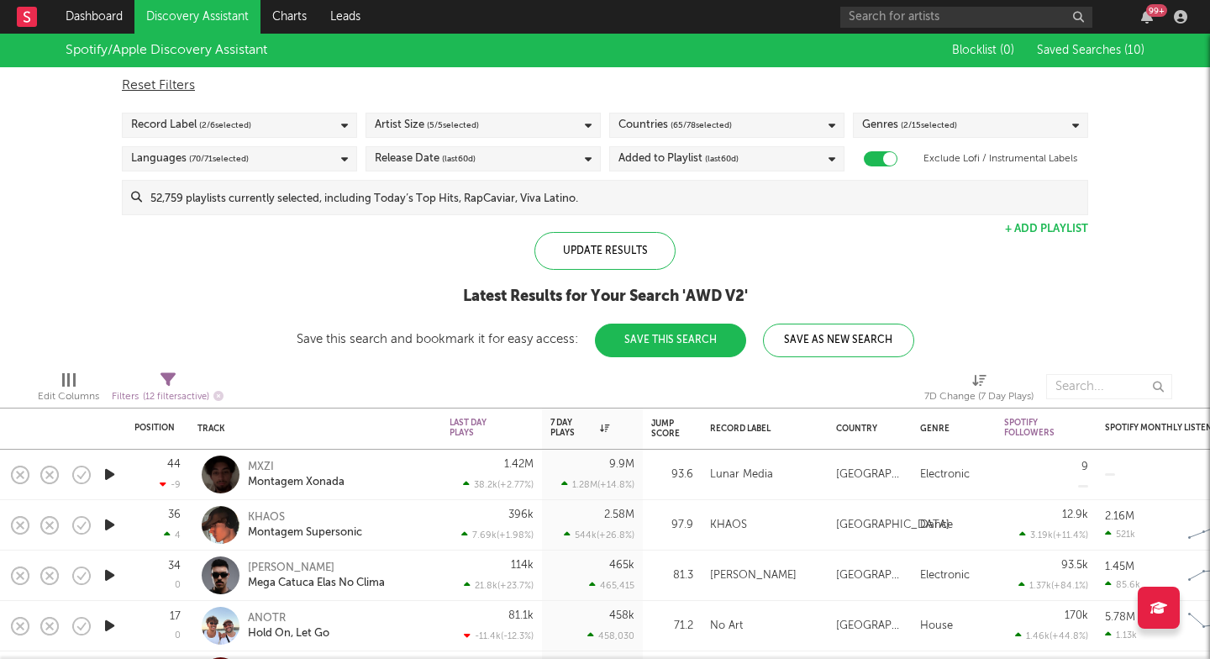
click at [911, 112] on div "Reset Filters Record Label ( 2 / 6 selected) Artist Size ( 5 / 5 selected) Coun…" at bounding box center [604, 141] width 983 height 148
click at [911, 114] on div "Genres ( 2 / 15 selected)" at bounding box center [970, 125] width 235 height 25
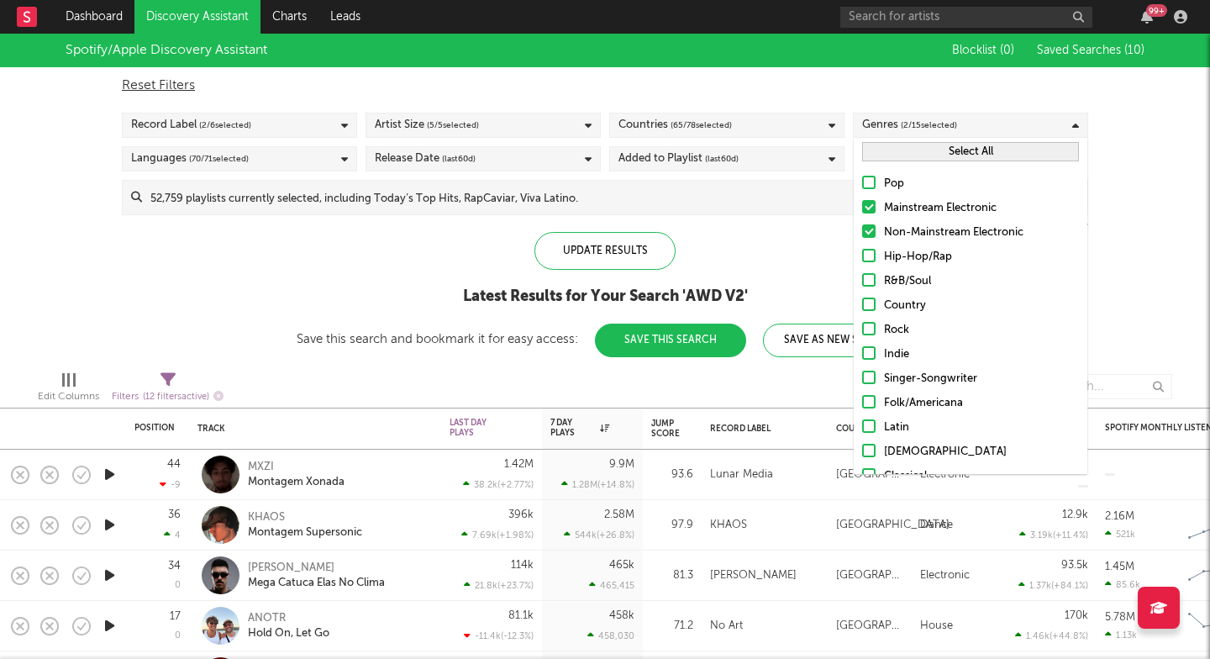
click at [906, 156] on button "Select All" at bounding box center [970, 151] width 217 height 19
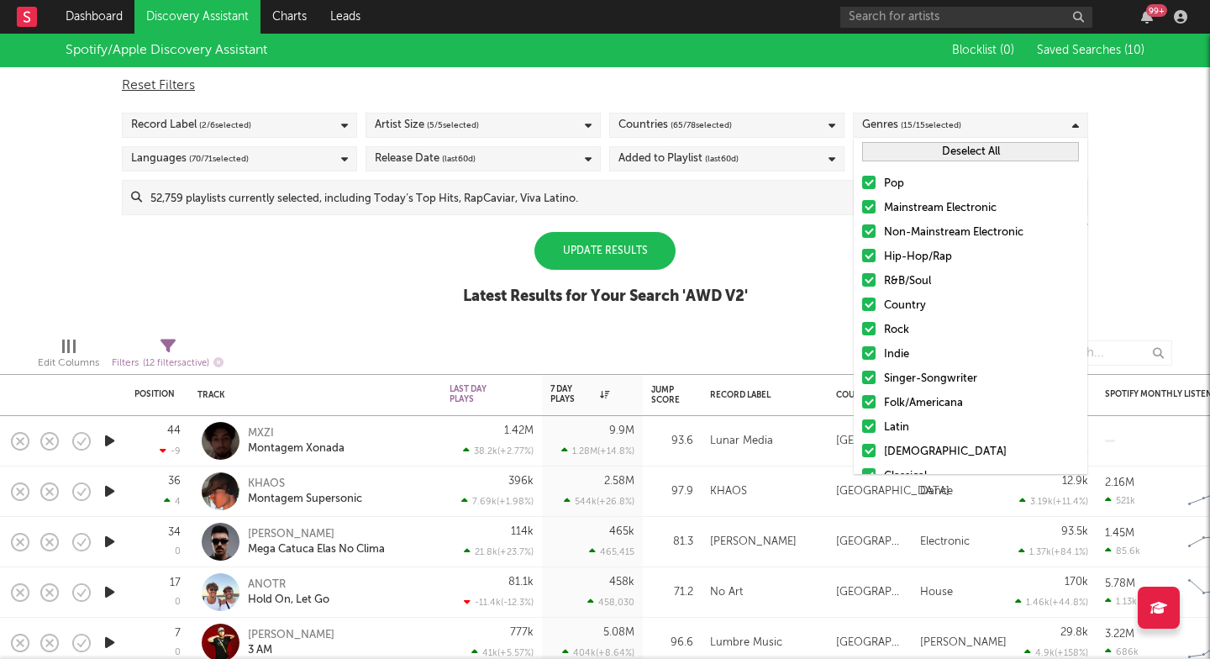
click at [591, 255] on div "Update Results" at bounding box center [604, 251] width 141 height 38
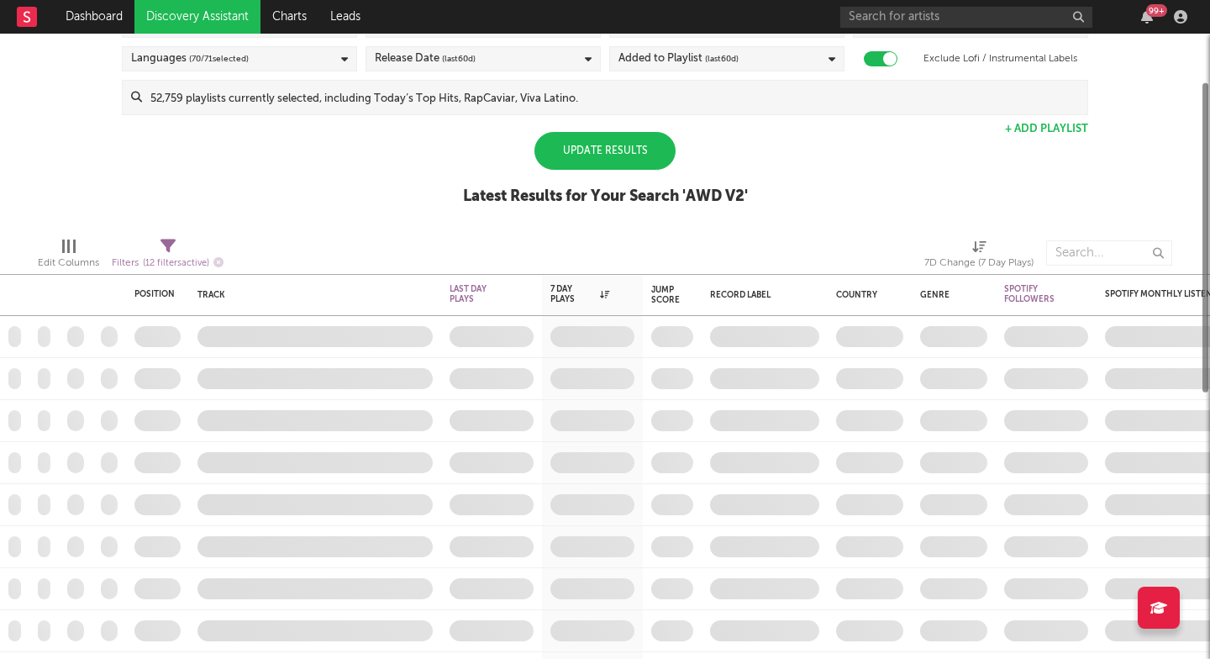
click at [607, 147] on div "Update Results" at bounding box center [604, 151] width 141 height 38
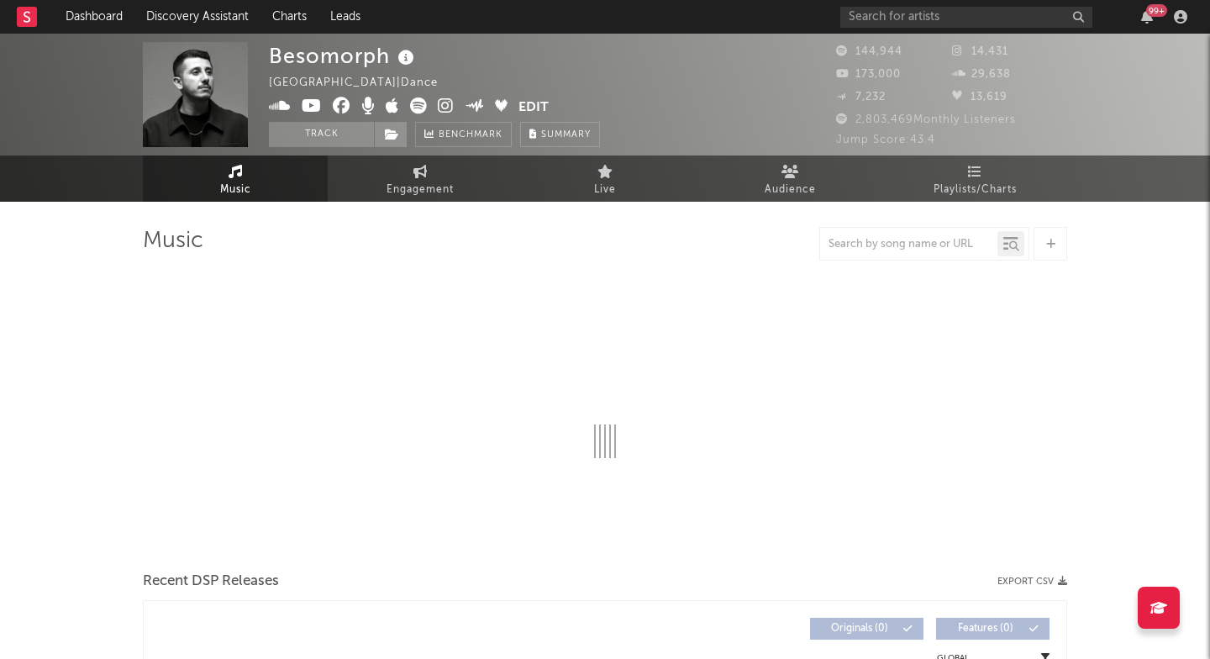
select select "6m"
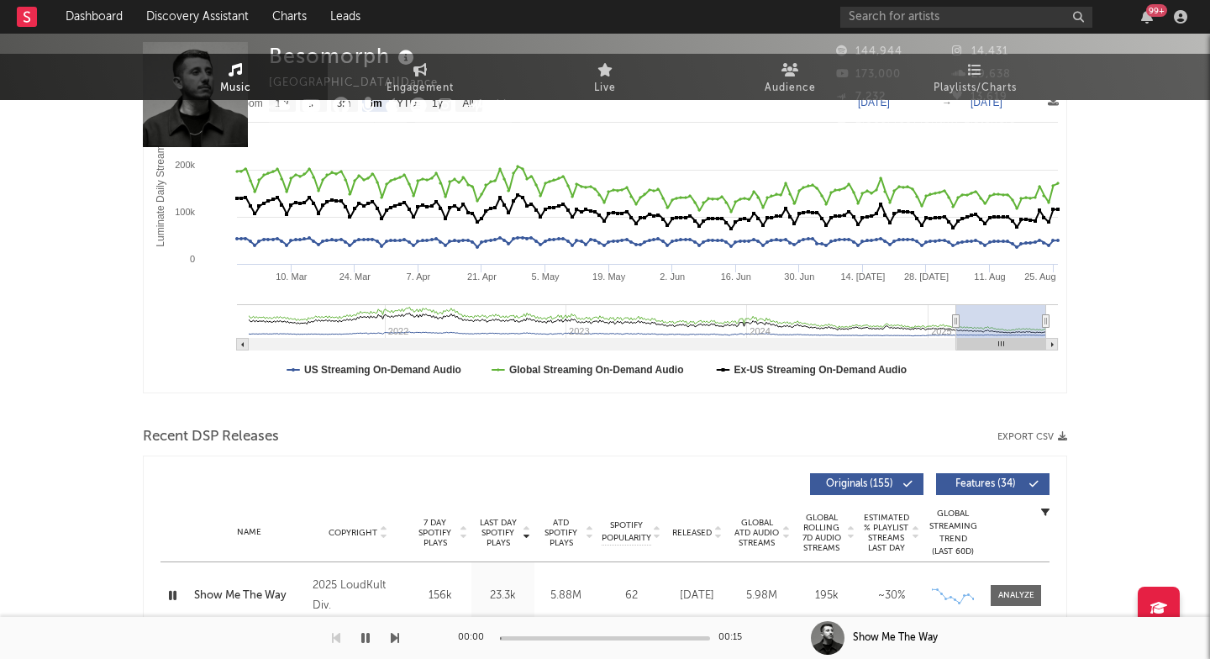
scroll to position [580, 0]
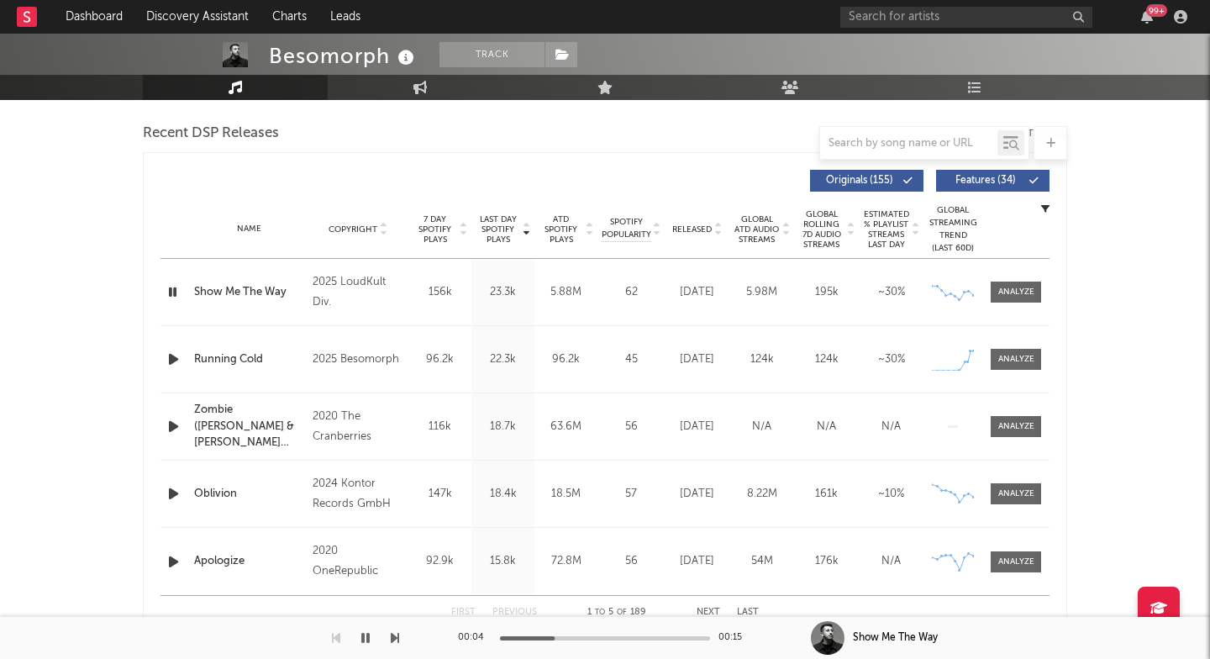
click at [169, 363] on icon "button" at bounding box center [174, 359] width 18 height 21
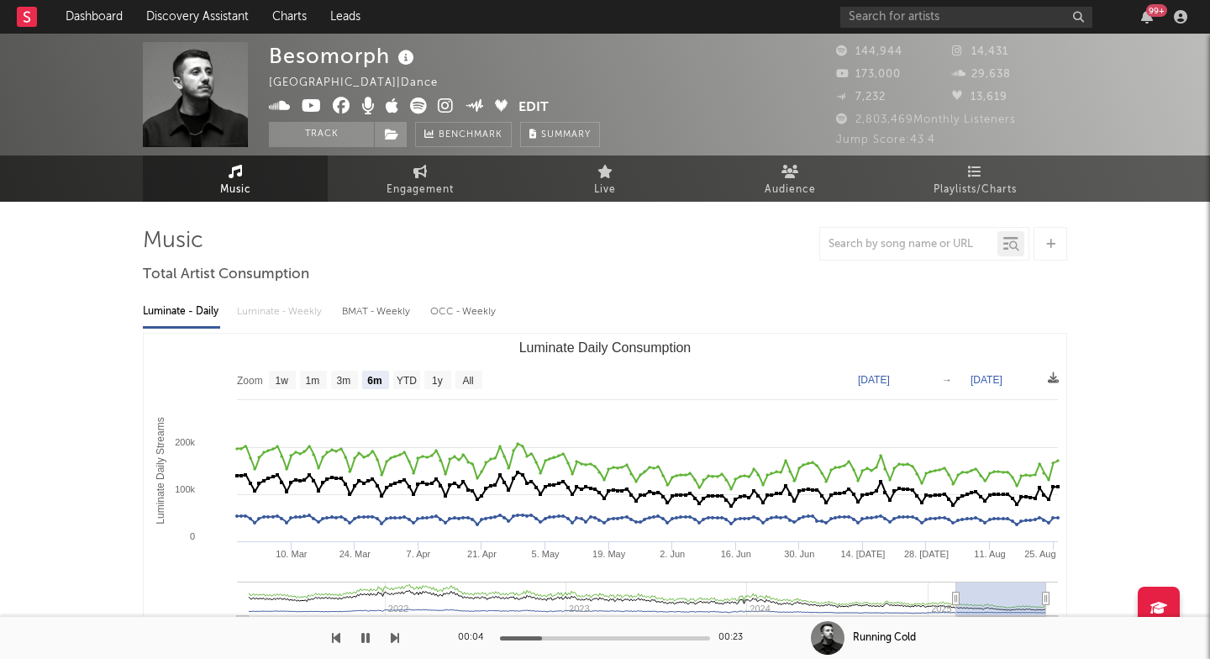
scroll to position [0, 0]
click at [452, 111] on icon at bounding box center [446, 105] width 16 height 17
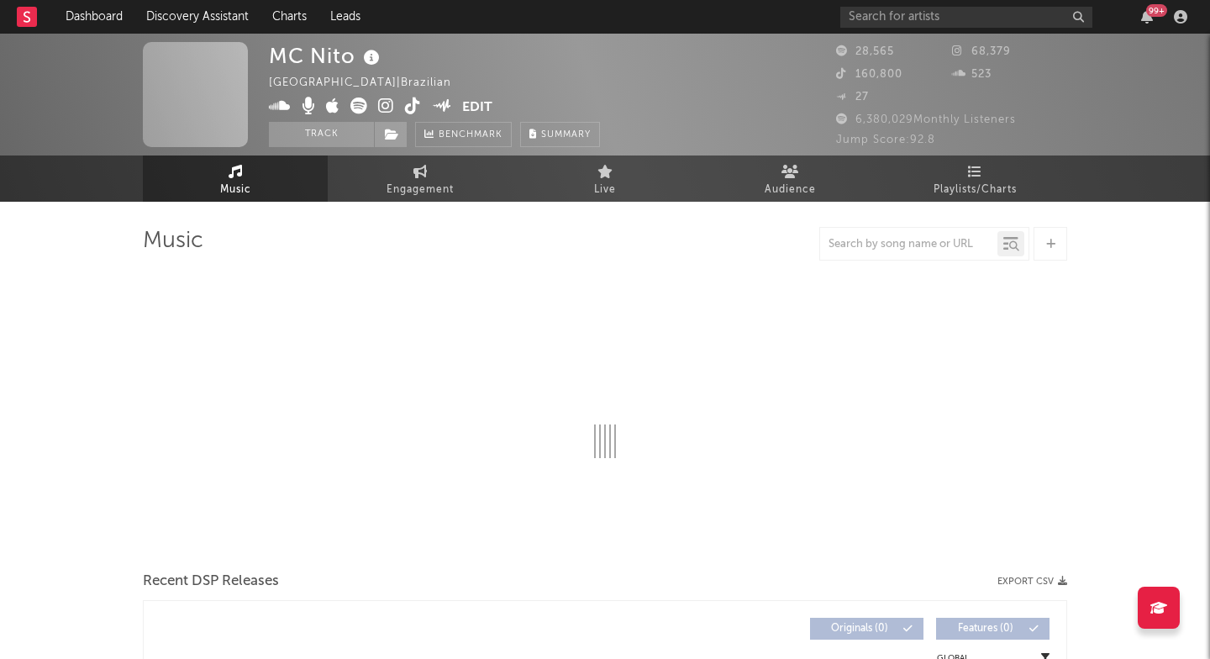
select select "6m"
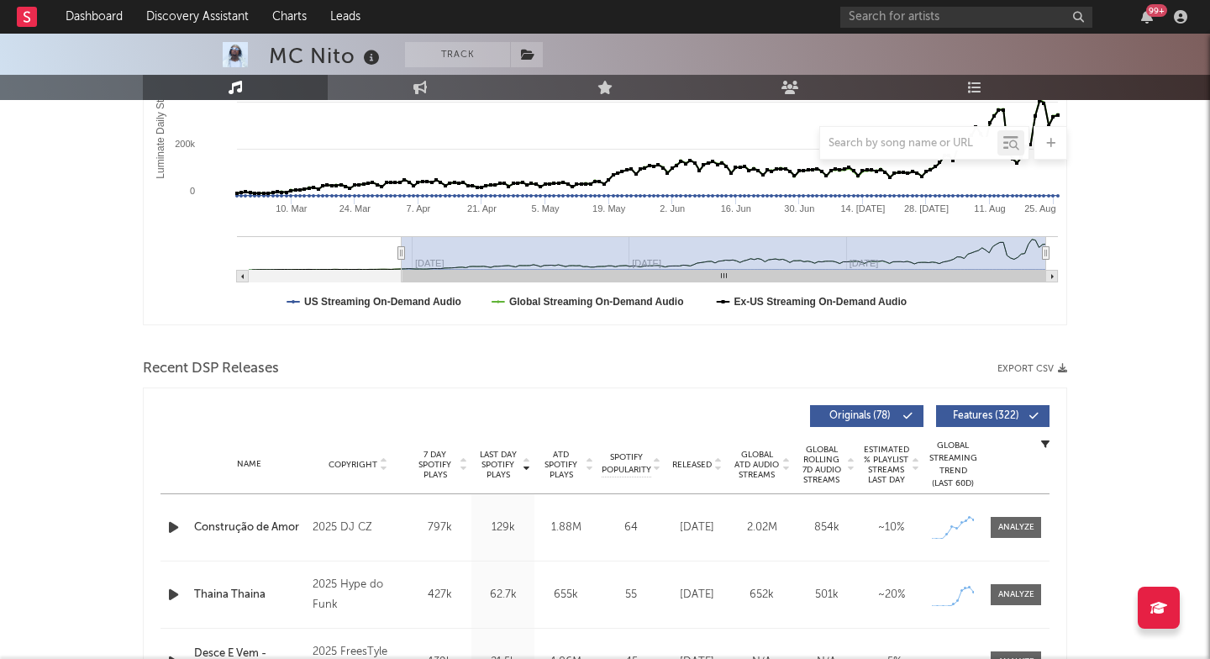
scroll to position [475, 0]
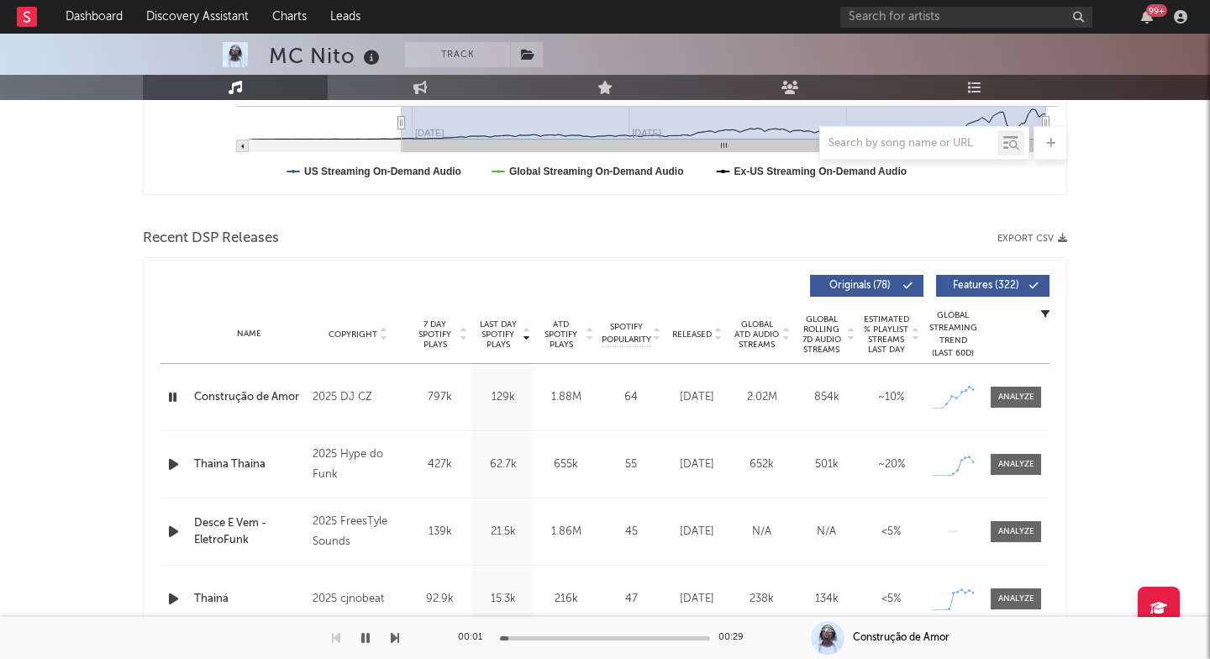
click at [272, 395] on div "Construção de Amor" at bounding box center [249, 397] width 110 height 17
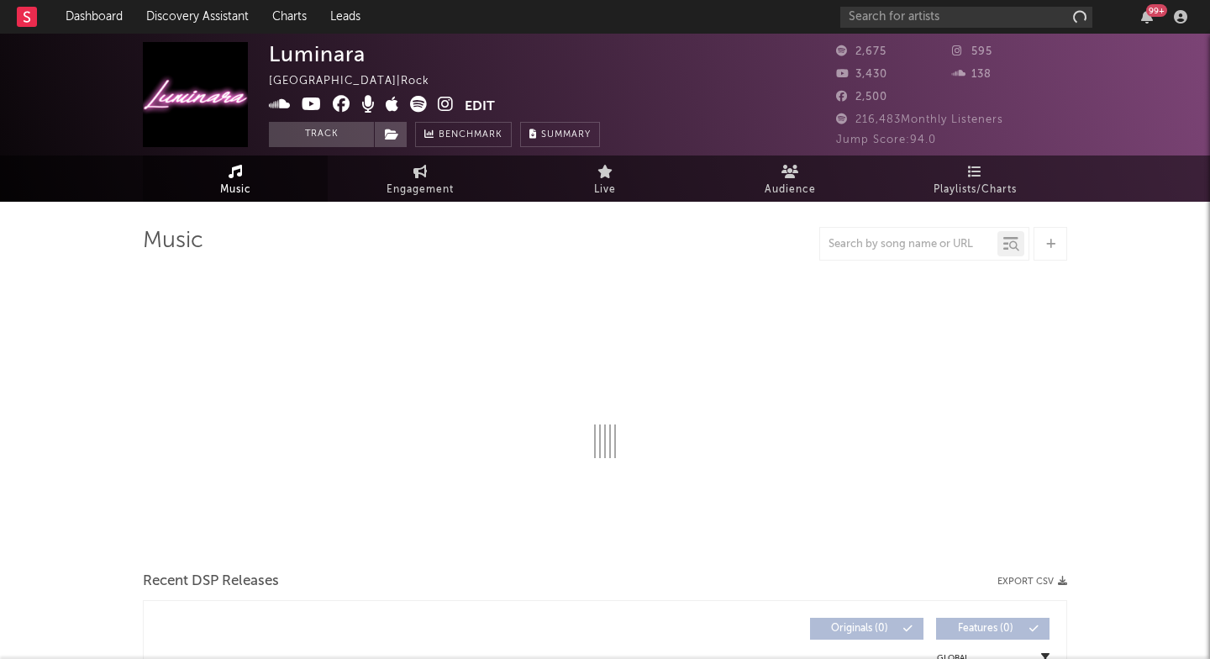
select select "6m"
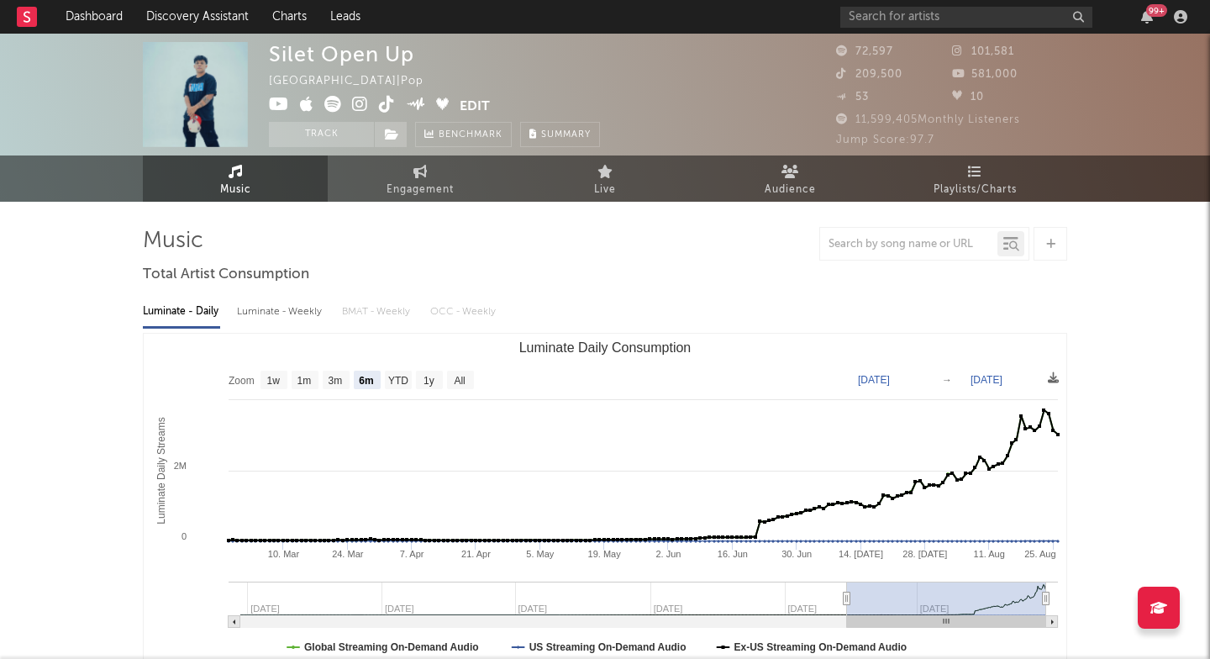
select select "6m"
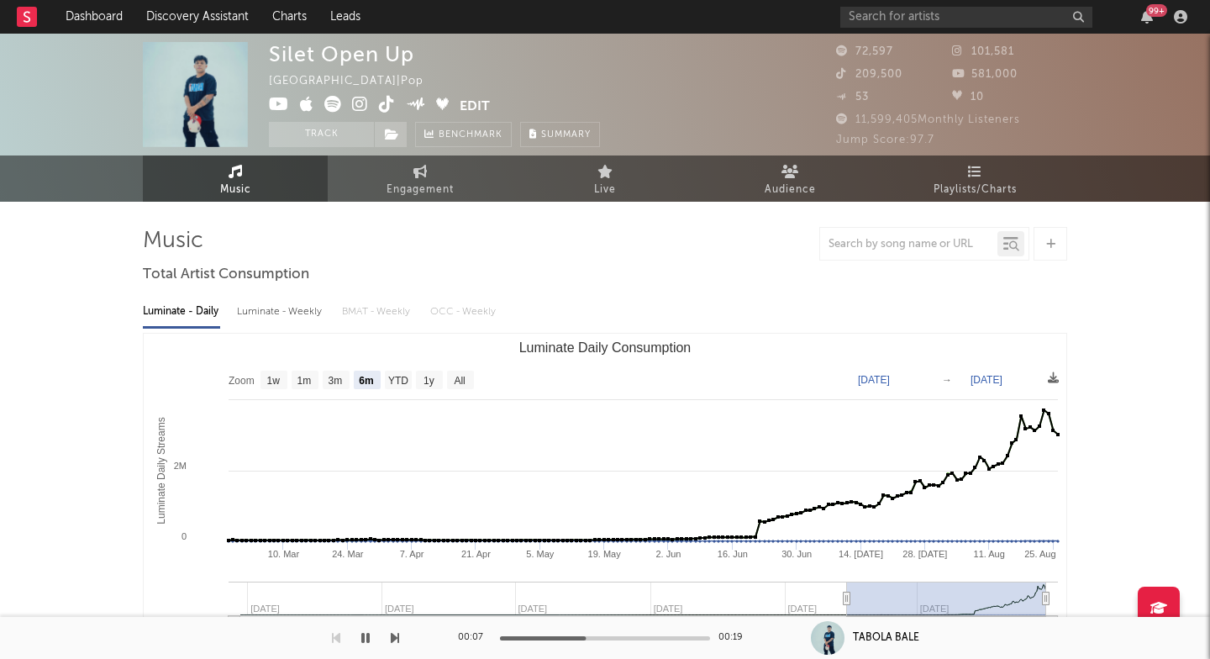
click at [357, 101] on icon at bounding box center [360, 104] width 16 height 17
click at [279, 106] on icon at bounding box center [279, 104] width 20 height 17
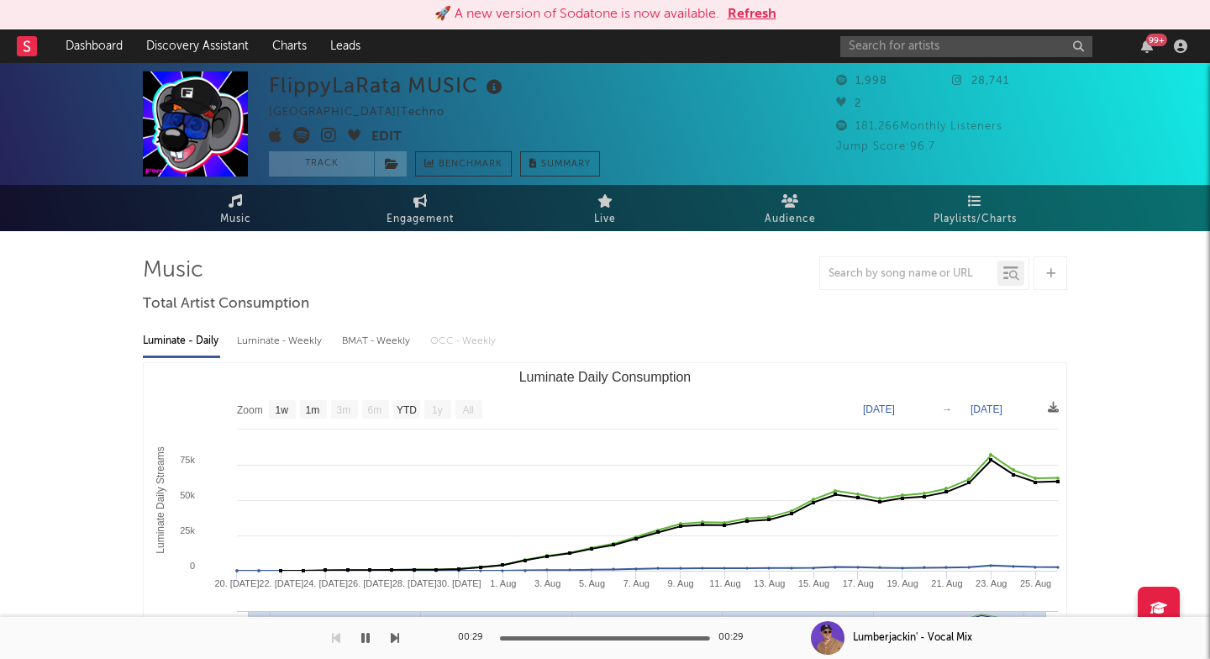
select select "1w"
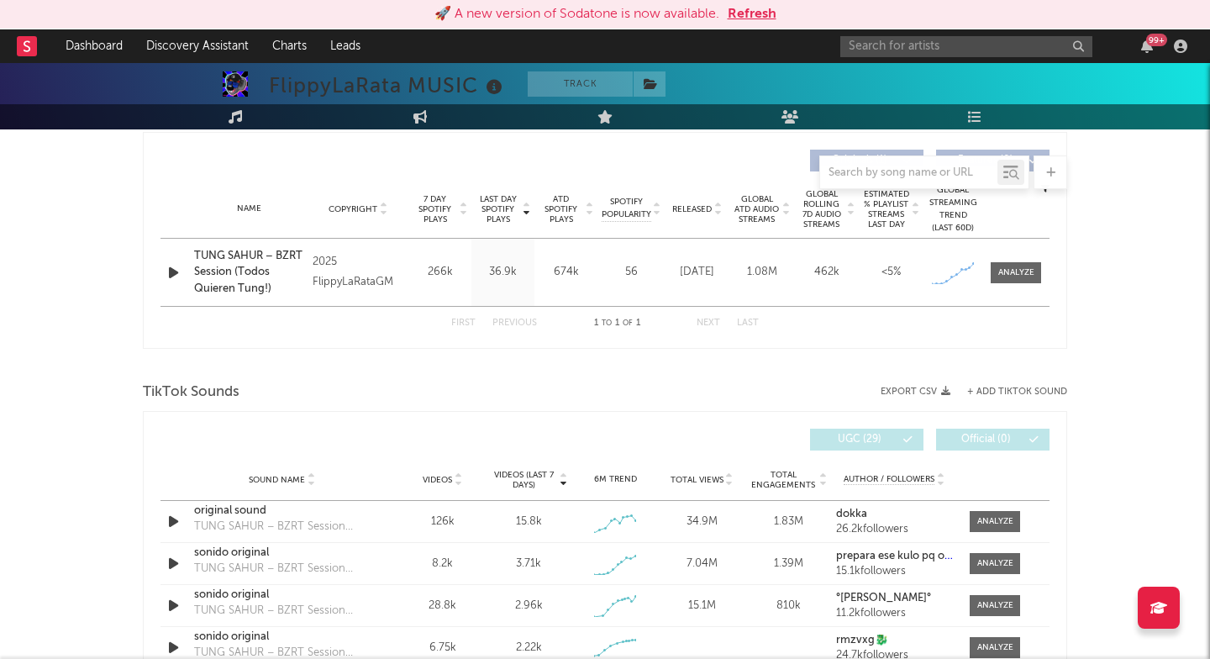
scroll to position [629, 0]
click at [176, 270] on icon "button" at bounding box center [174, 273] width 18 height 21
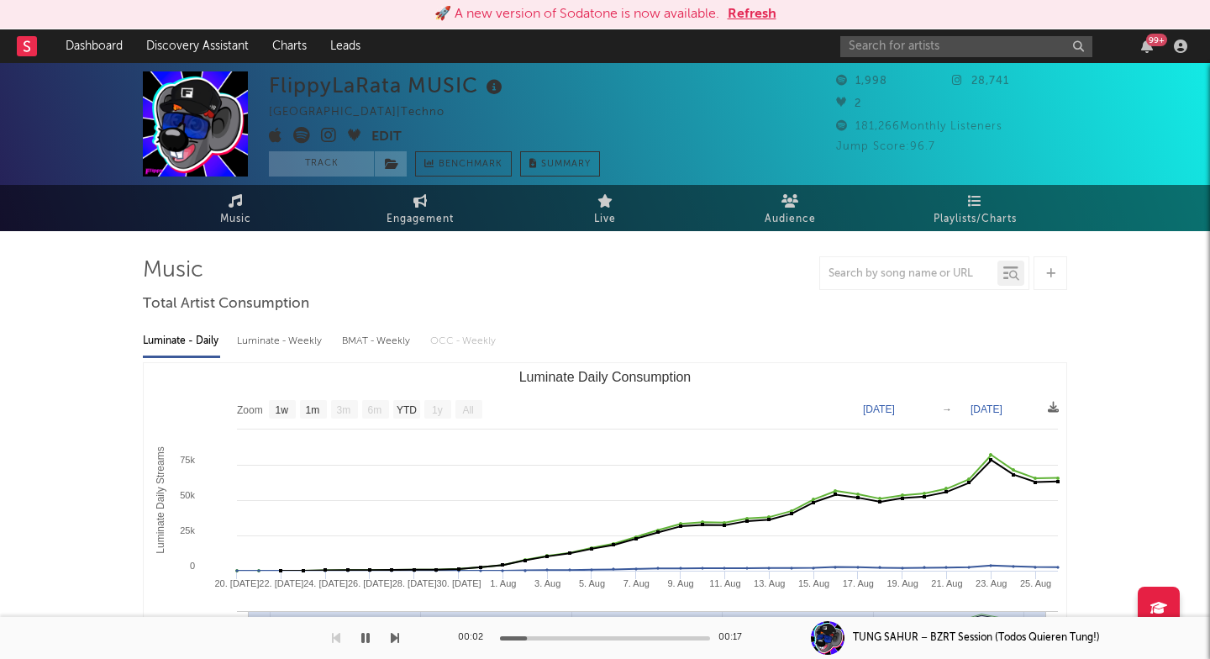
scroll to position [0, 0]
click at [331, 136] on icon at bounding box center [329, 135] width 16 height 17
click at [309, 79] on div "FlippyLaRata MUSIC" at bounding box center [388, 85] width 238 height 28
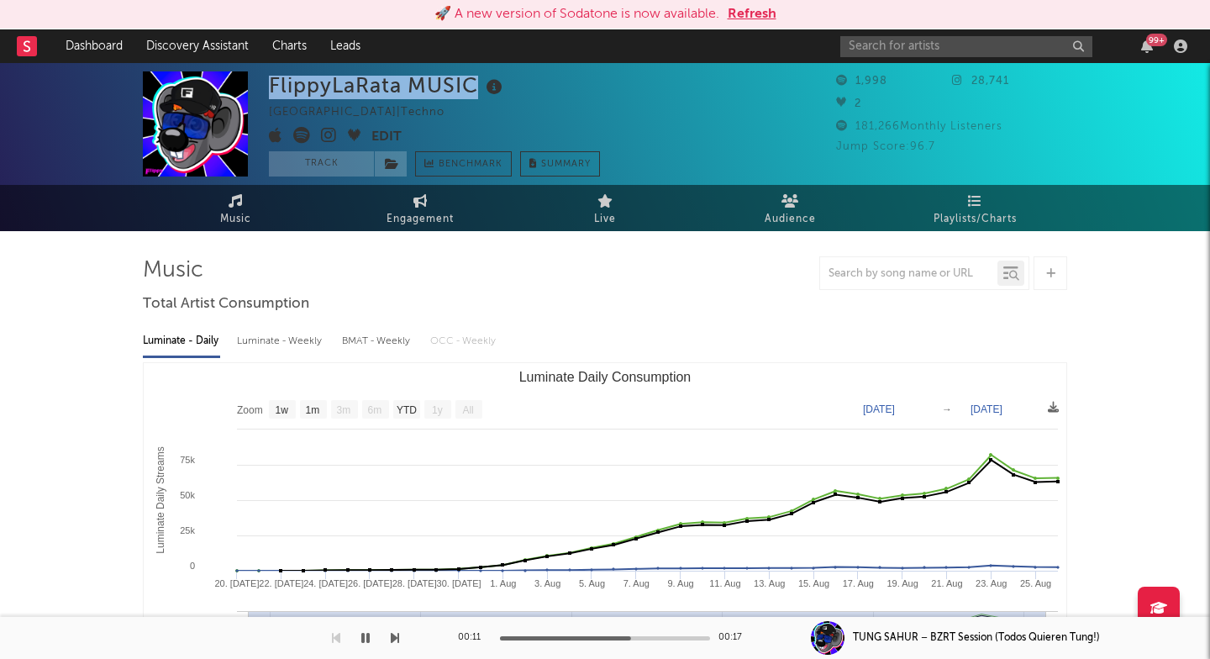
click at [330, 138] on icon at bounding box center [329, 135] width 16 height 17
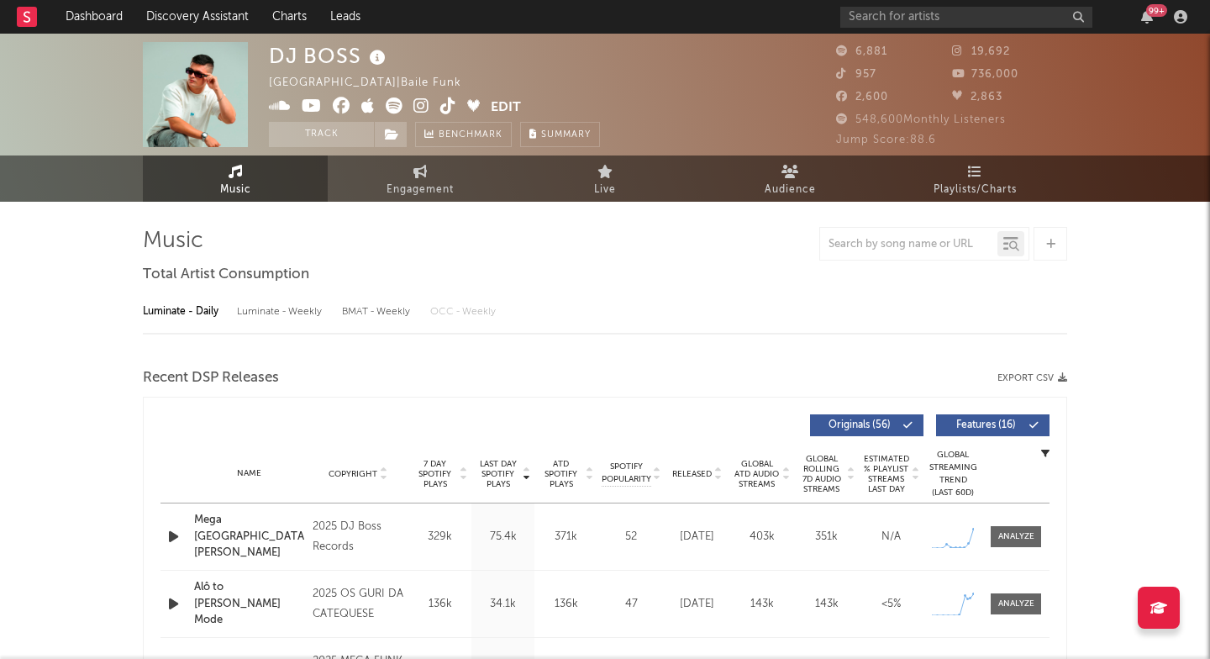
select select "6m"
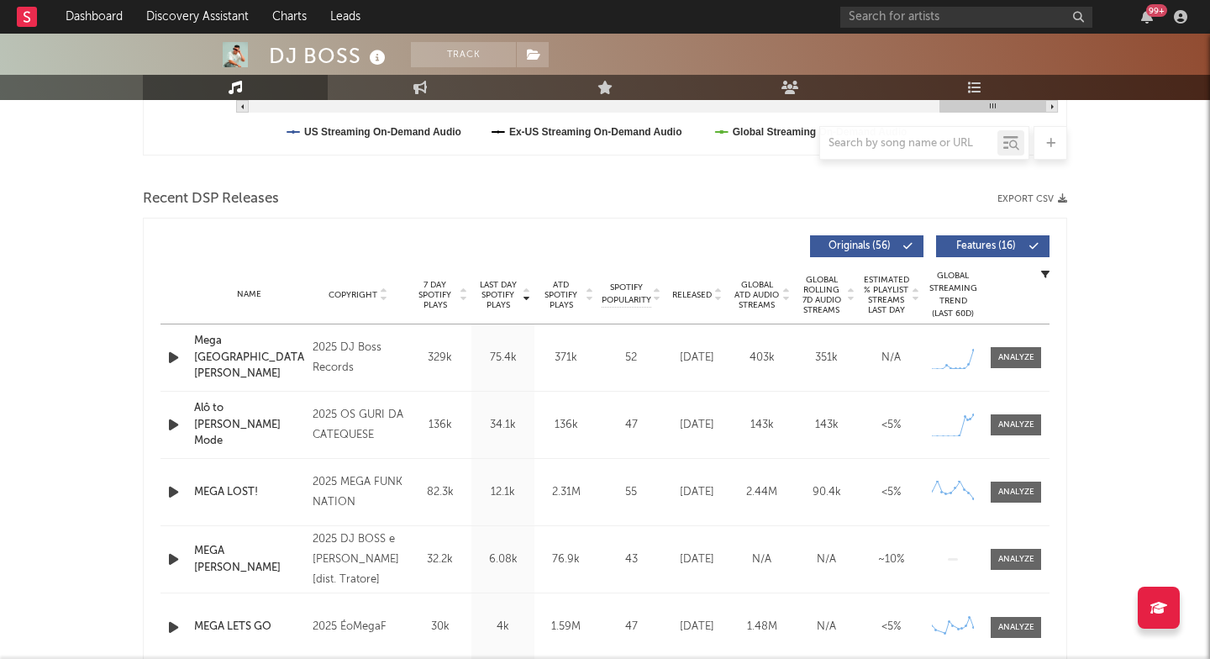
scroll to position [554, 0]
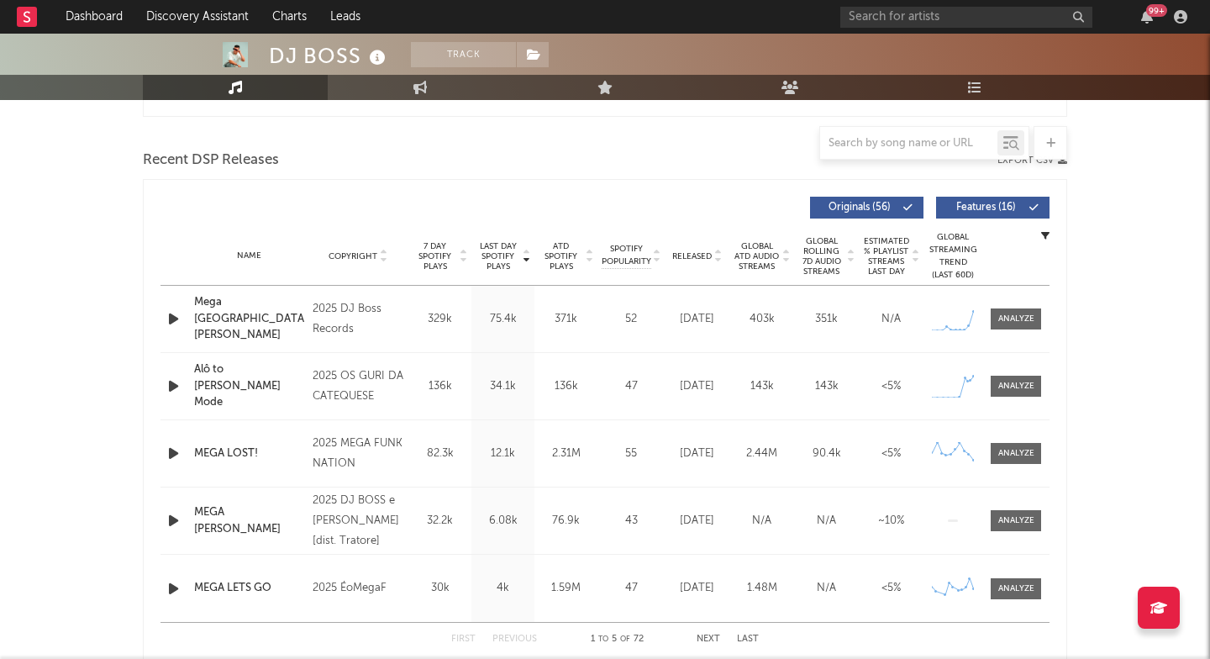
click at [210, 307] on div "Mega [GEOGRAPHIC_DATA][PERSON_NAME]" at bounding box center [249, 319] width 110 height 50
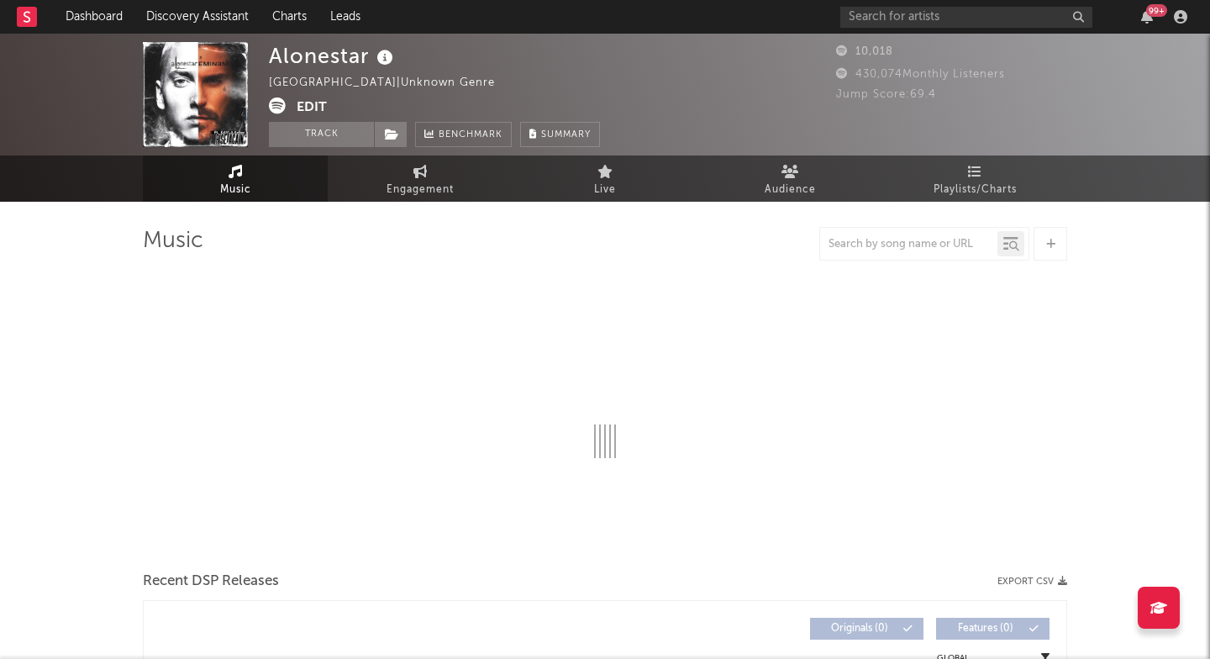
select select "6m"
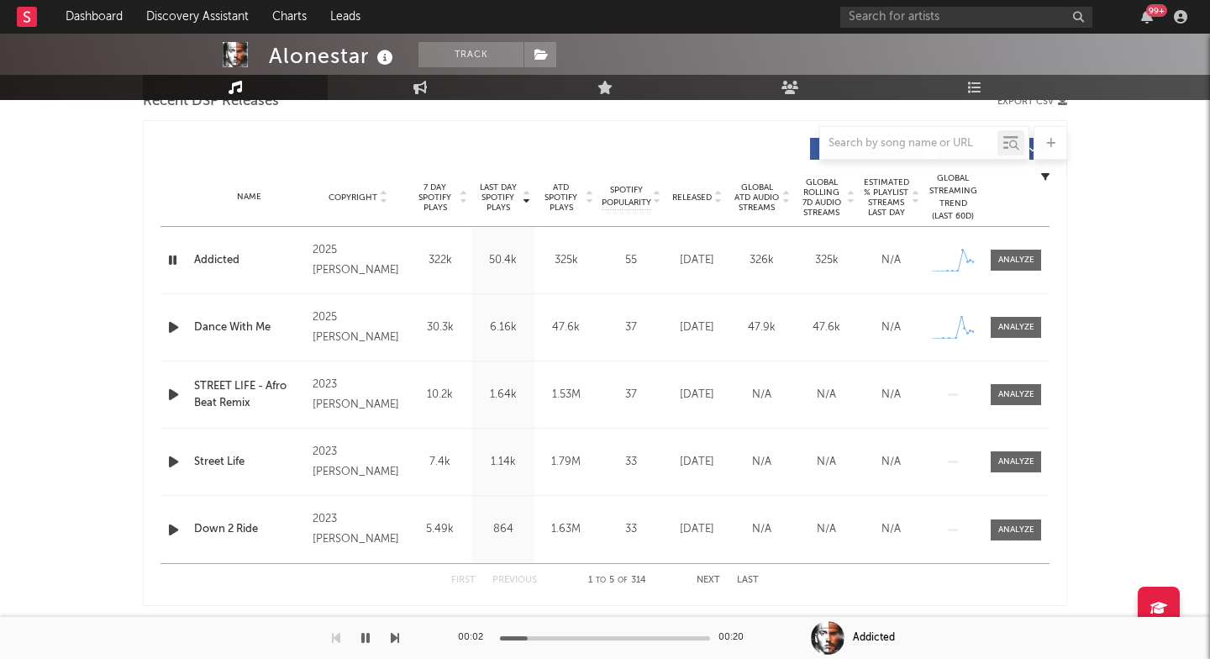
scroll to position [650, 0]
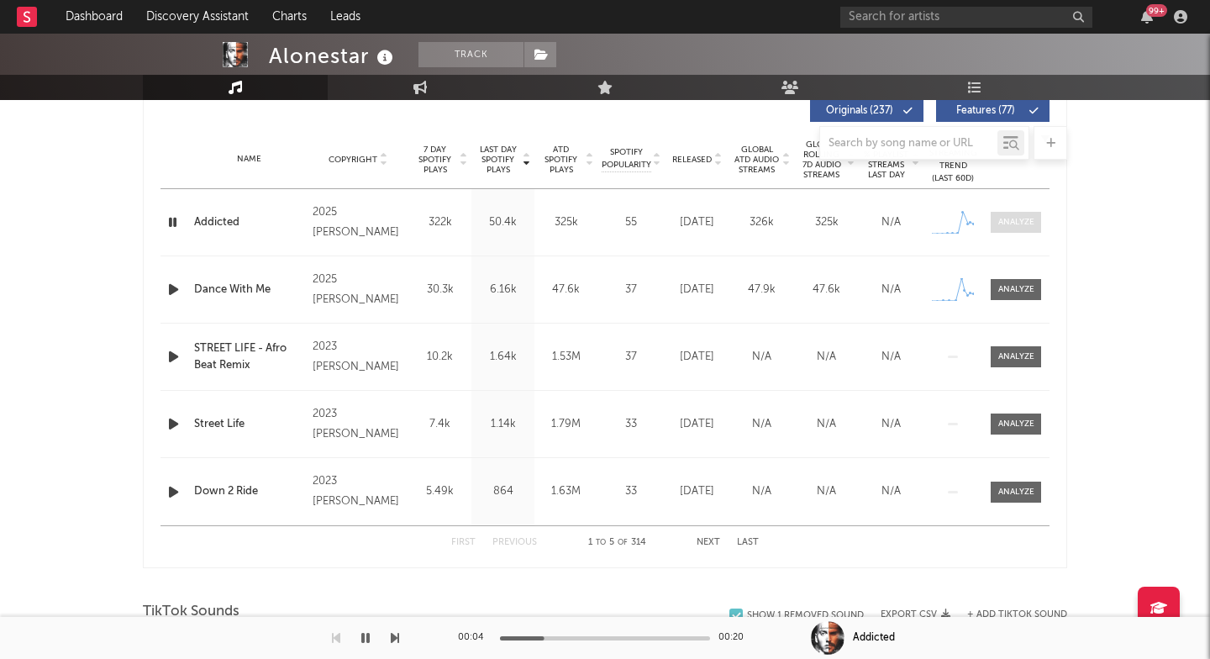
click at [1018, 213] on span at bounding box center [1015, 222] width 50 height 21
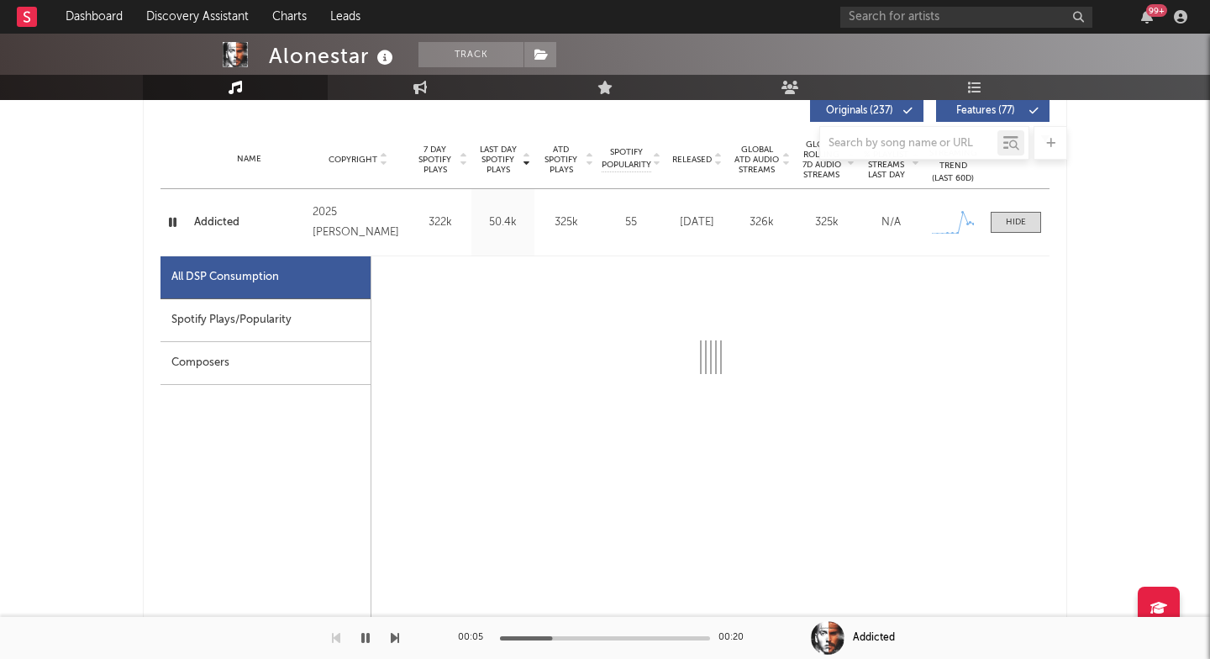
select select "1w"
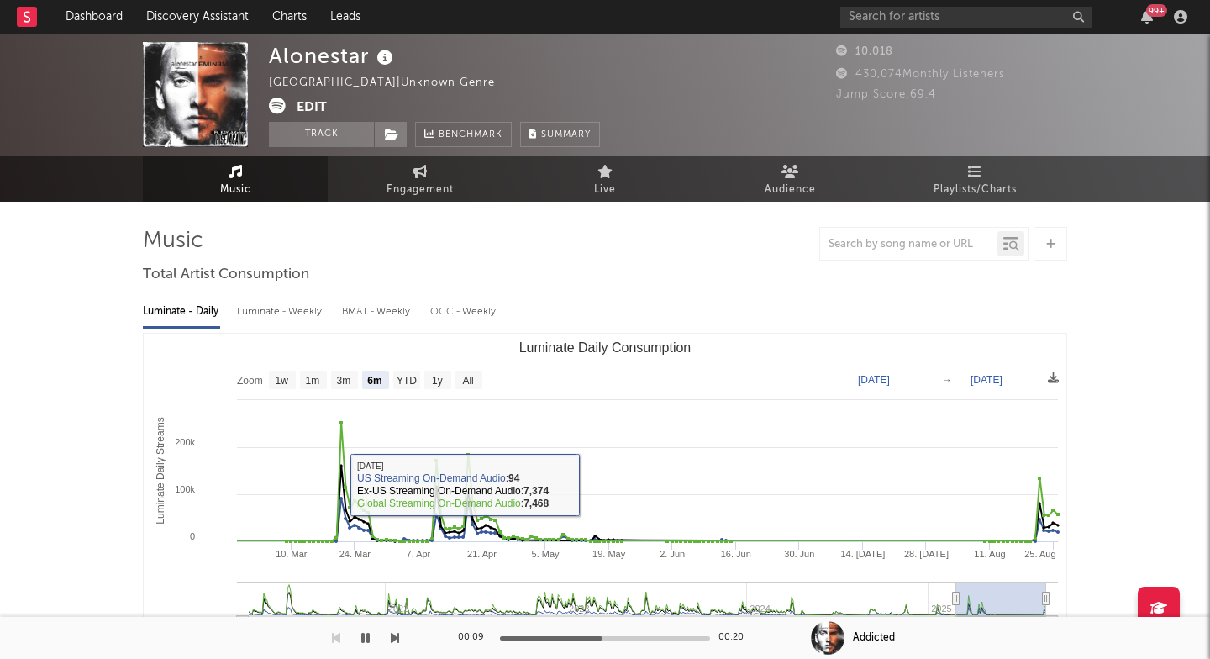
scroll to position [0, 0]
click at [302, 53] on div "Alonestar" at bounding box center [333, 56] width 129 height 28
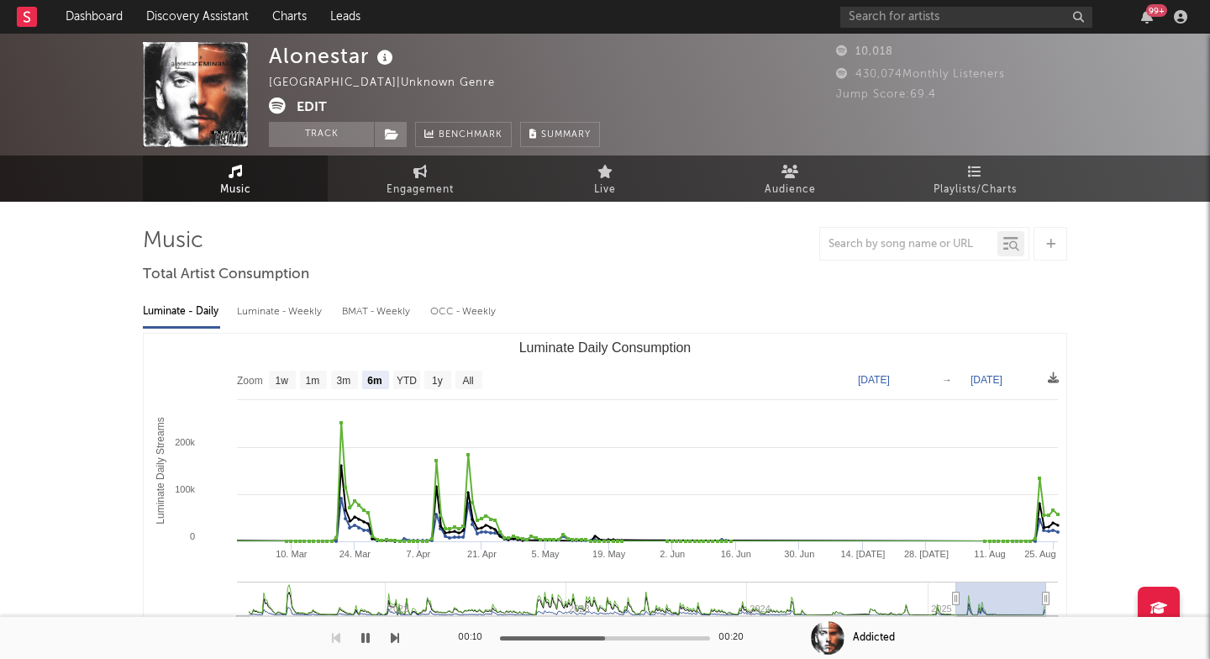
click at [302, 53] on div "Alonestar" at bounding box center [333, 56] width 129 height 28
copy div "Alonestar"
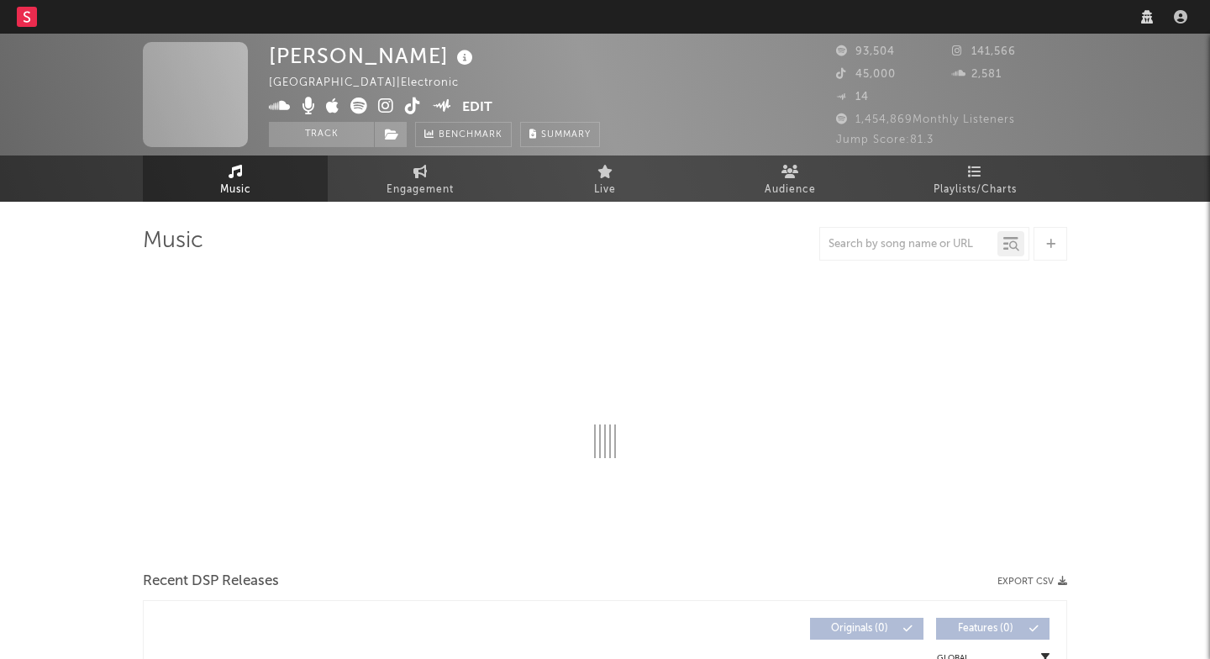
select select "6m"
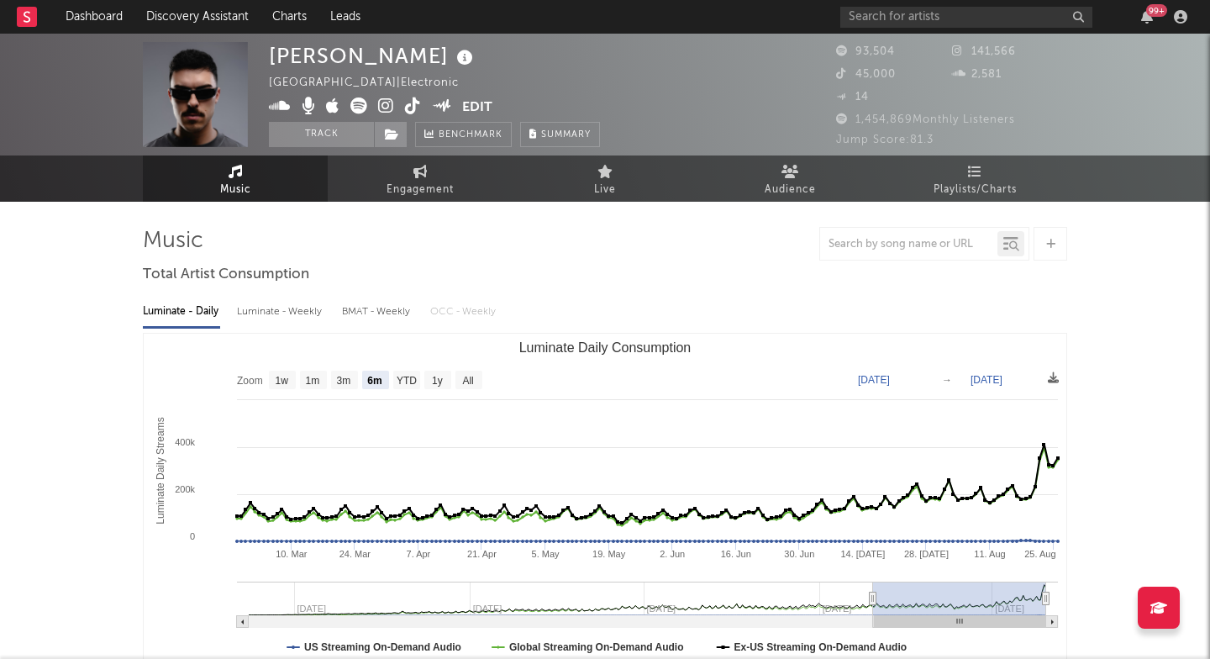
click at [440, 259] on div at bounding box center [605, 244] width 924 height 34
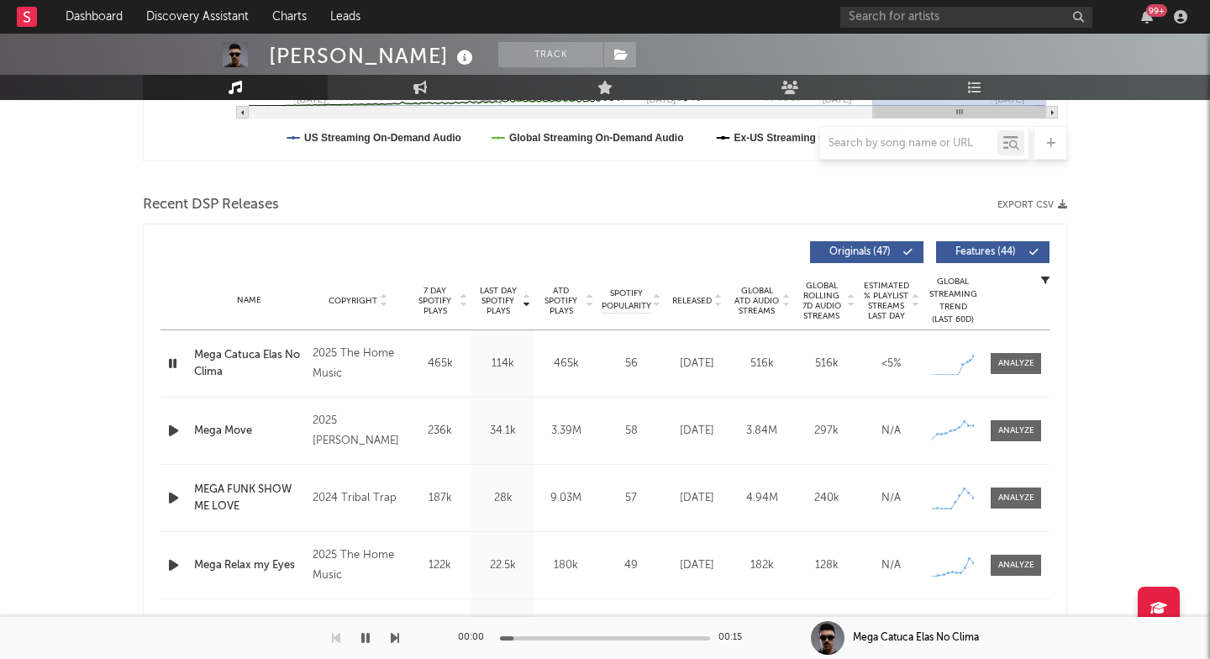
scroll to position [511, 0]
click at [266, 360] on div "Mega Catuca Elas No Clima" at bounding box center [249, 361] width 110 height 33
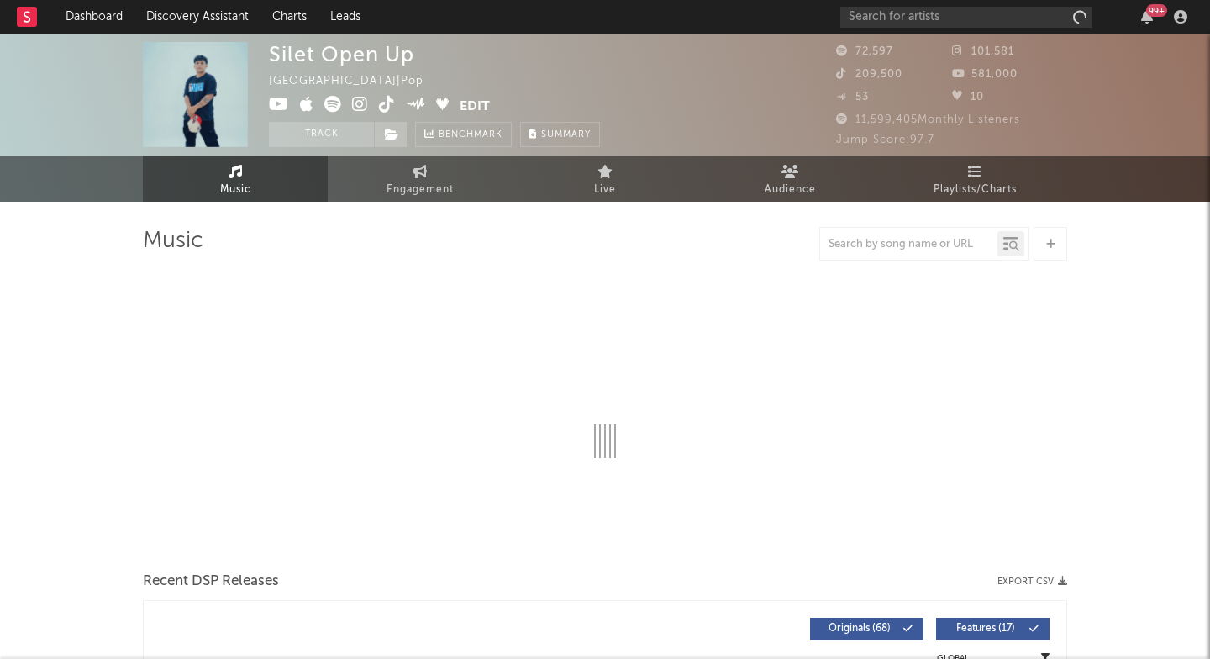
select select "6m"
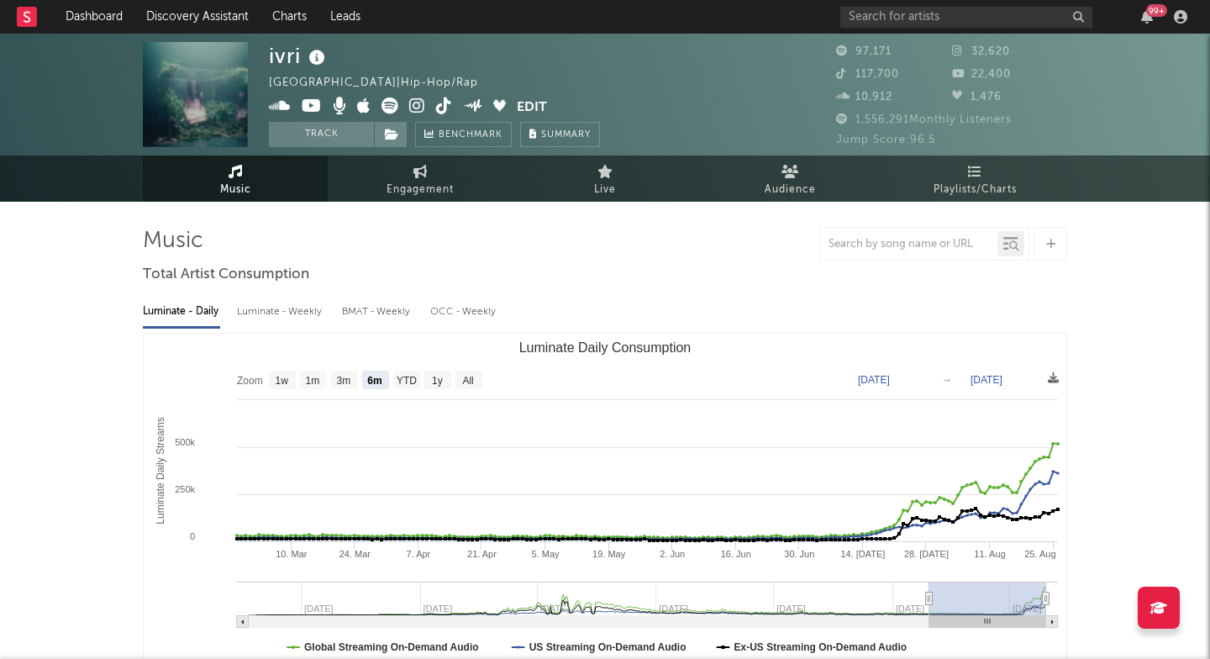
select select "6m"
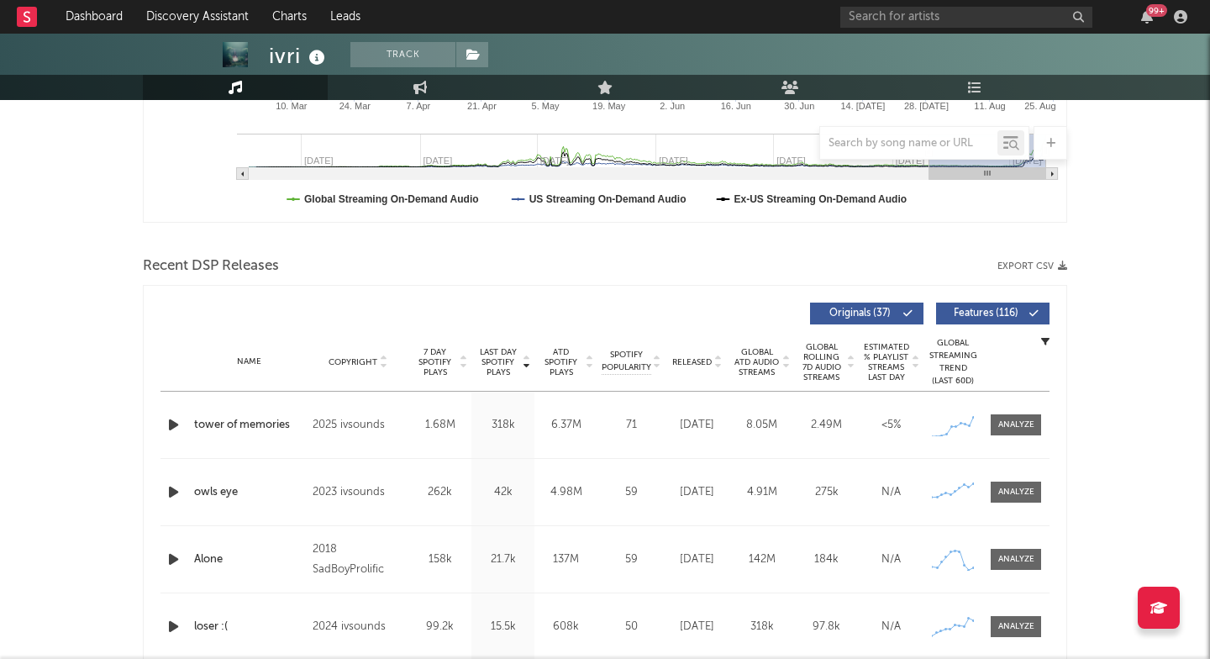
scroll to position [516, 0]
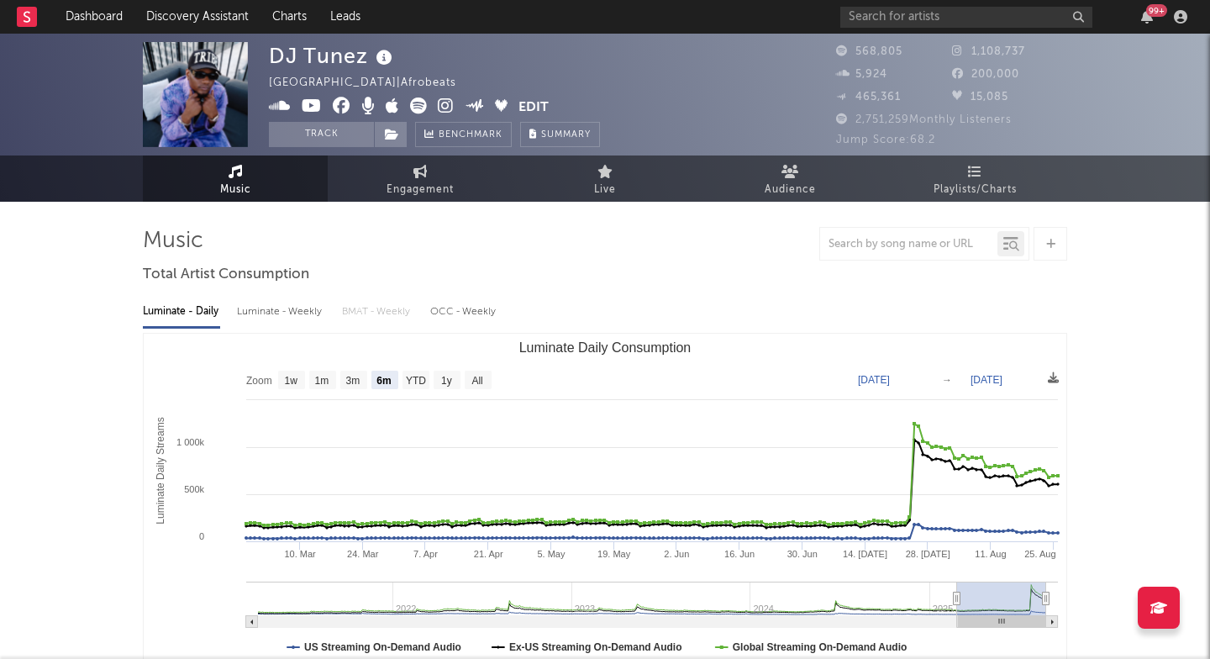
select select "6m"
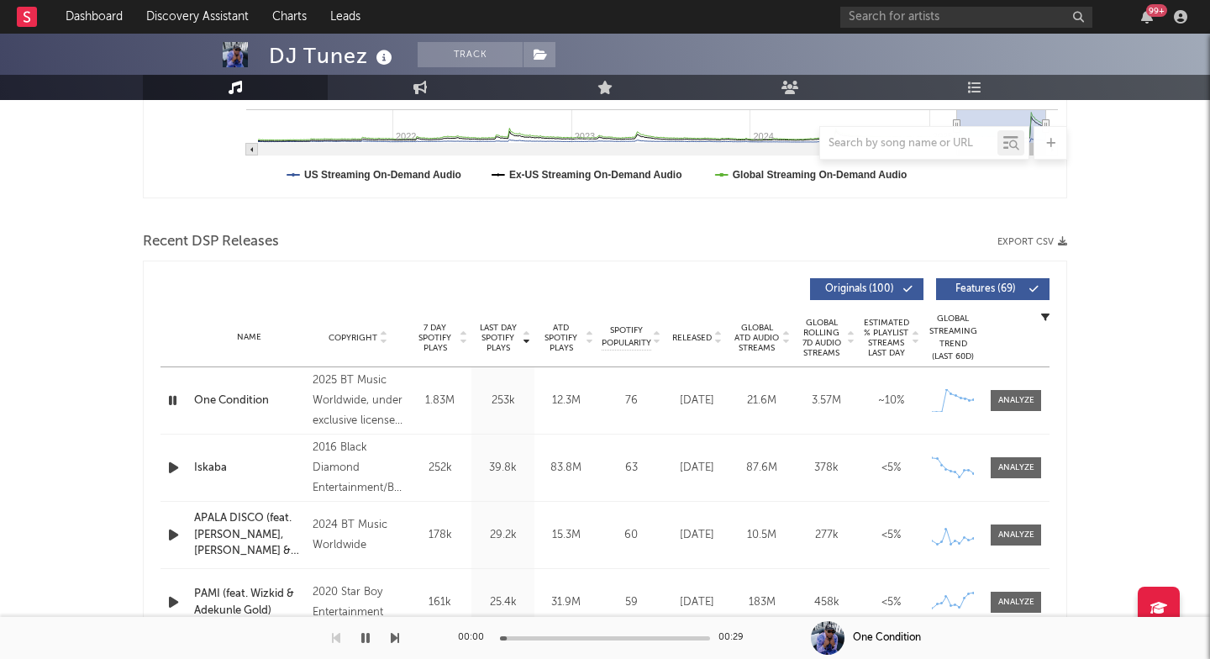
scroll to position [481, 0]
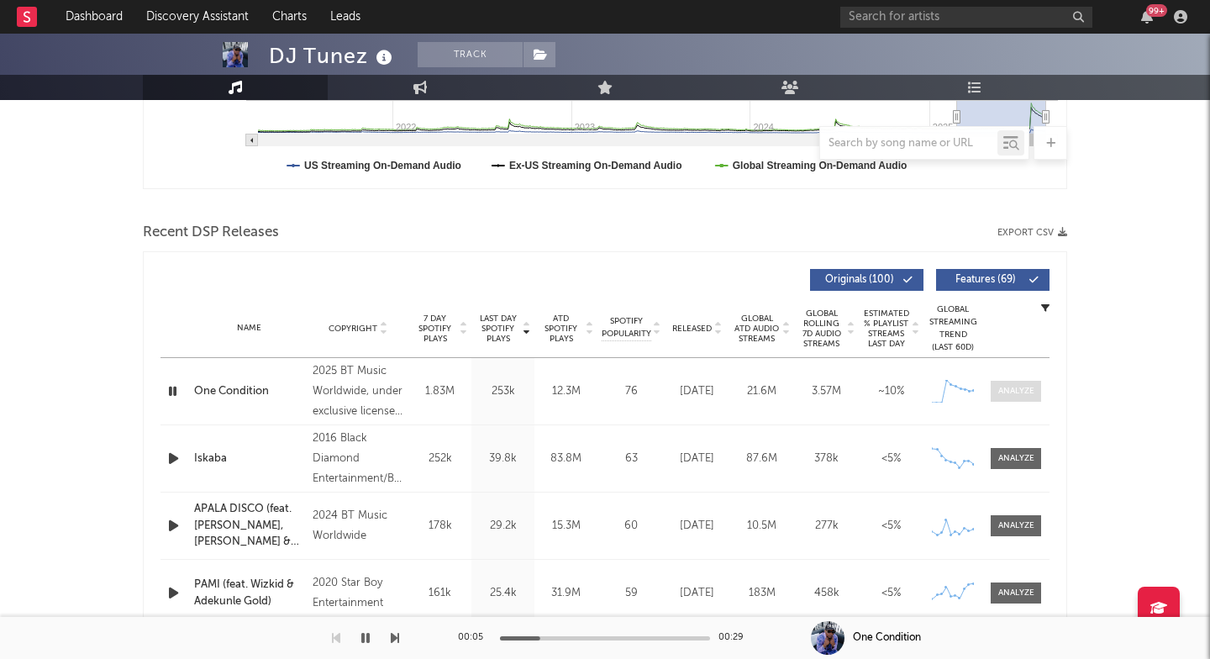
click at [1017, 384] on span at bounding box center [1015, 391] width 50 height 21
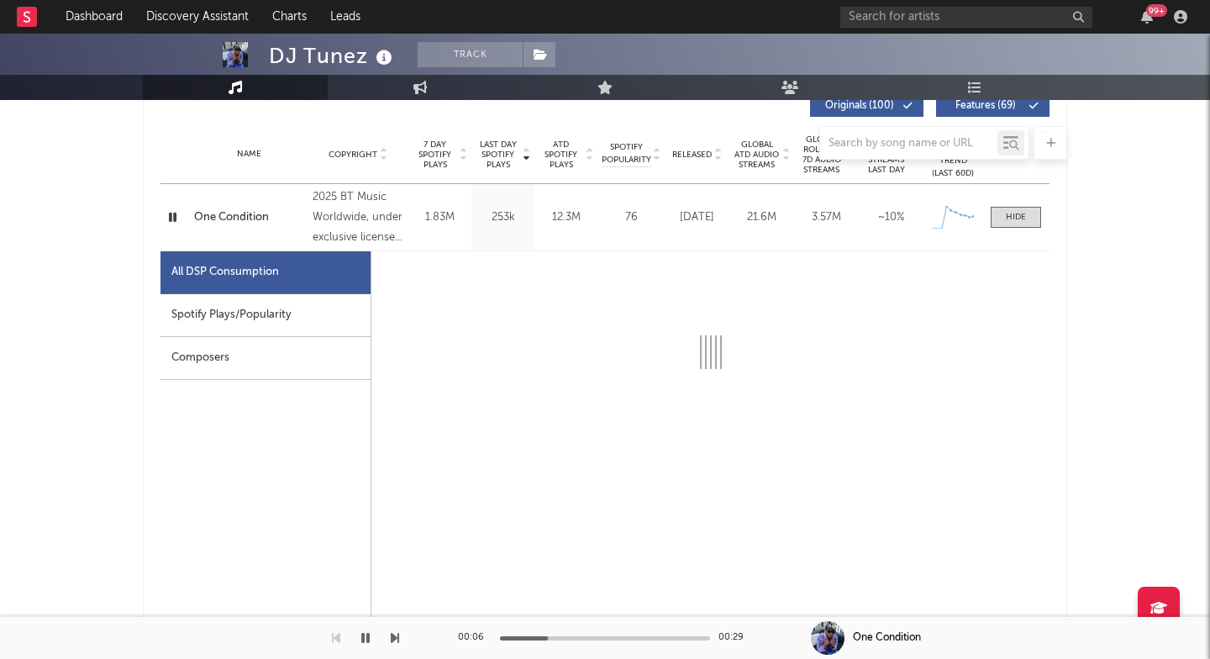
select select "1w"
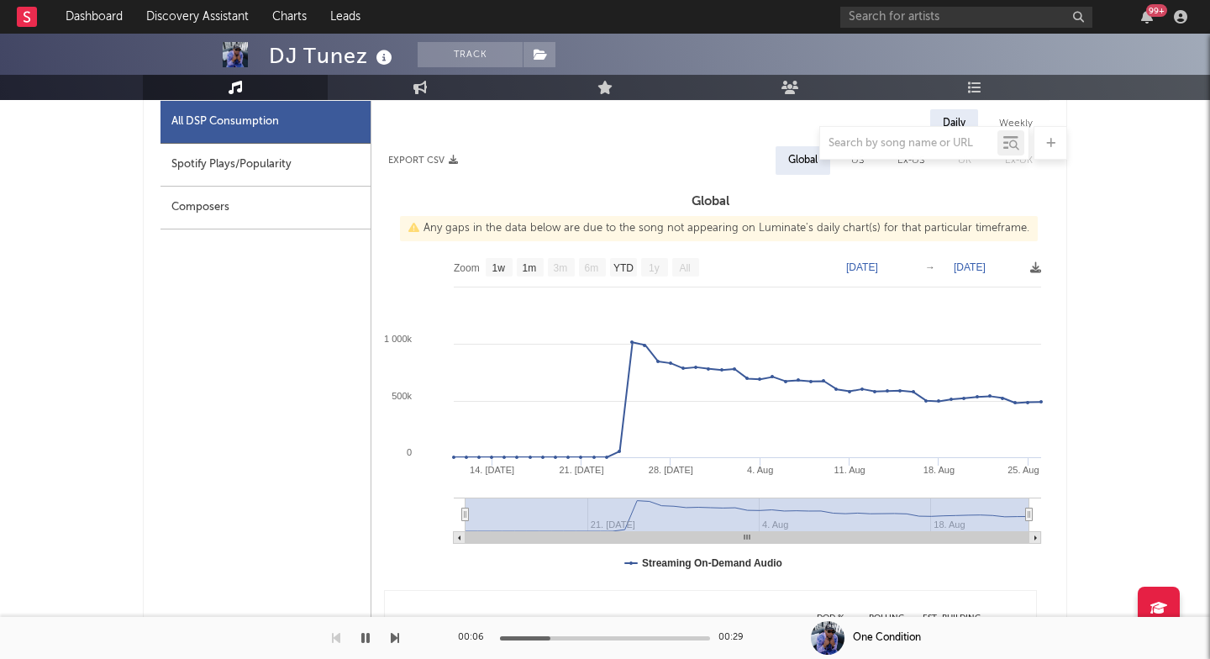
scroll to position [832, 0]
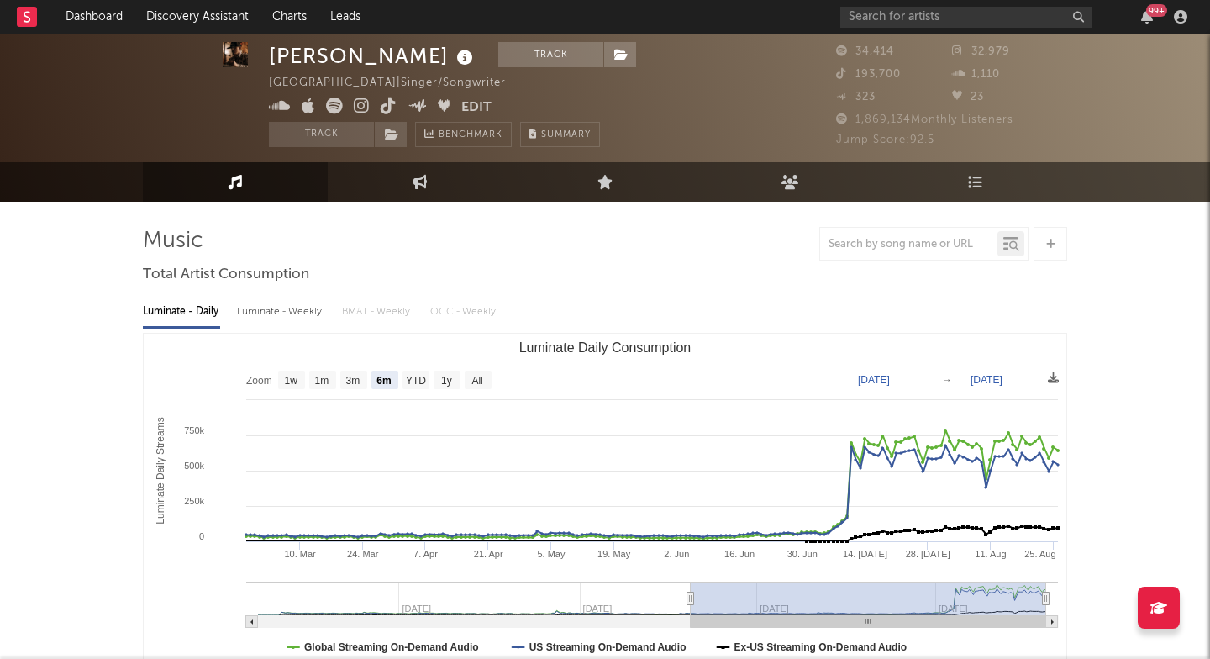
select select "6m"
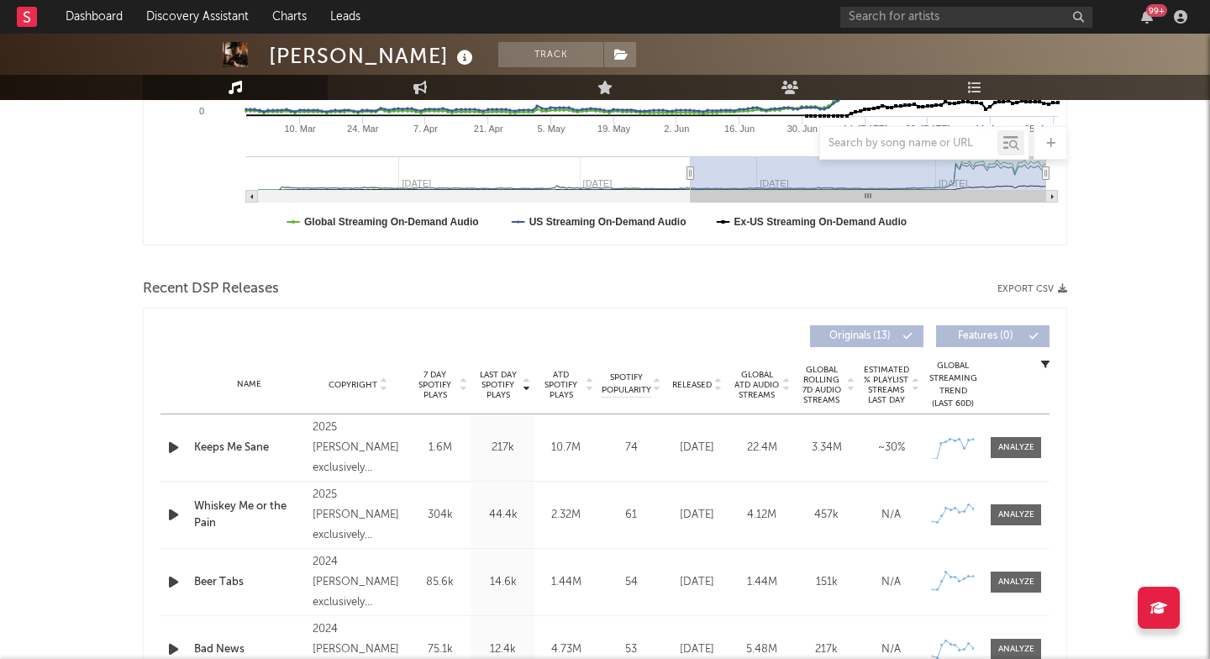
scroll to position [441, 0]
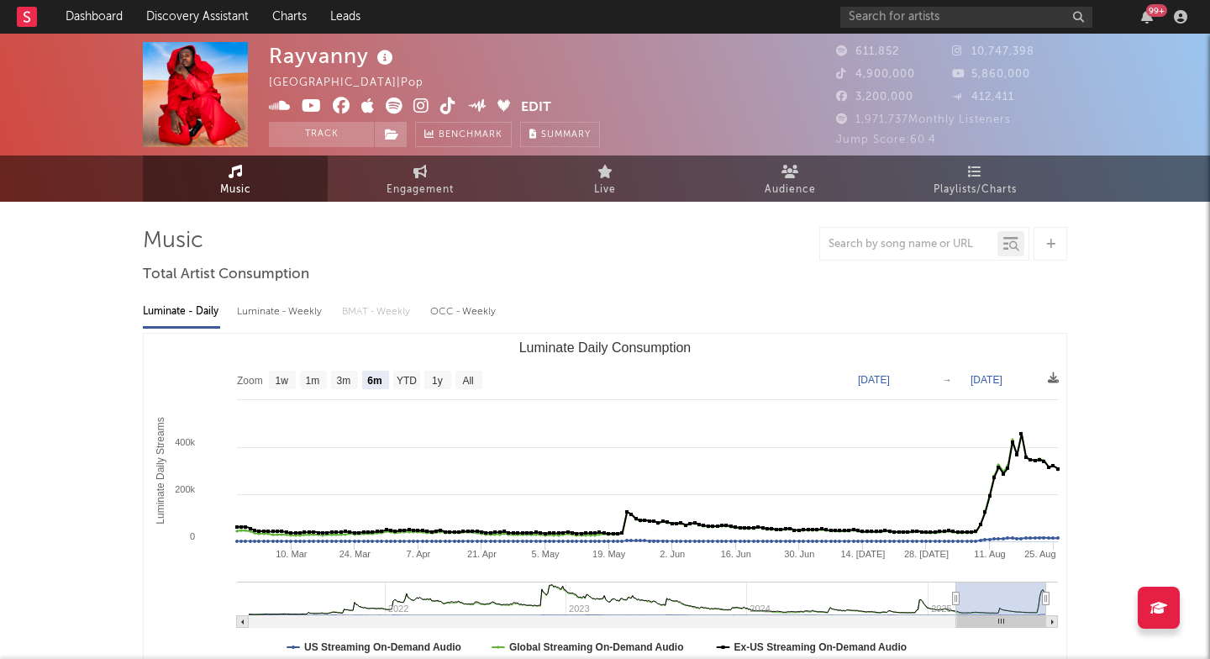
select select "6m"
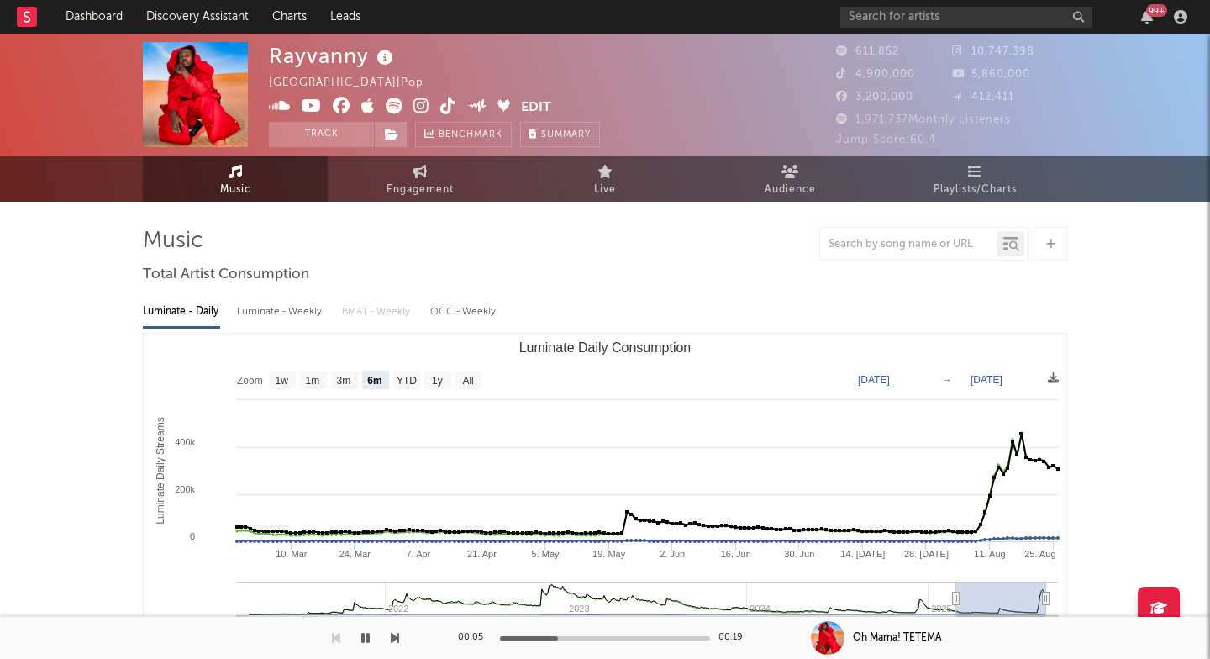
click at [423, 102] on icon at bounding box center [421, 105] width 16 height 17
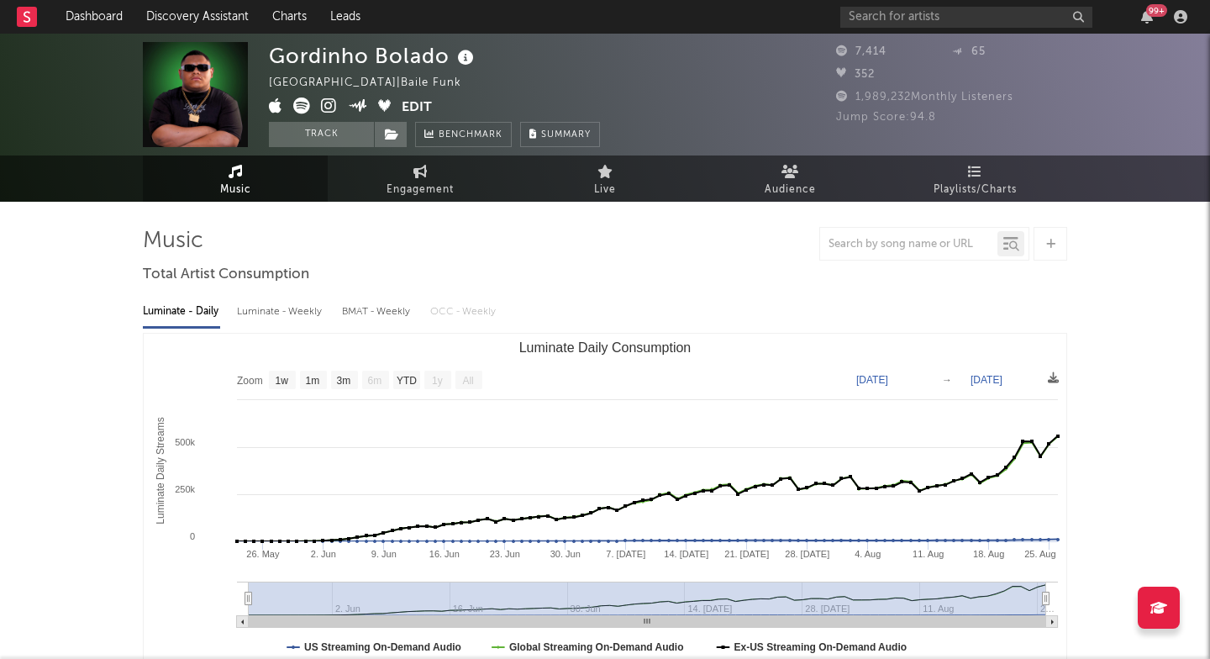
select select "1w"
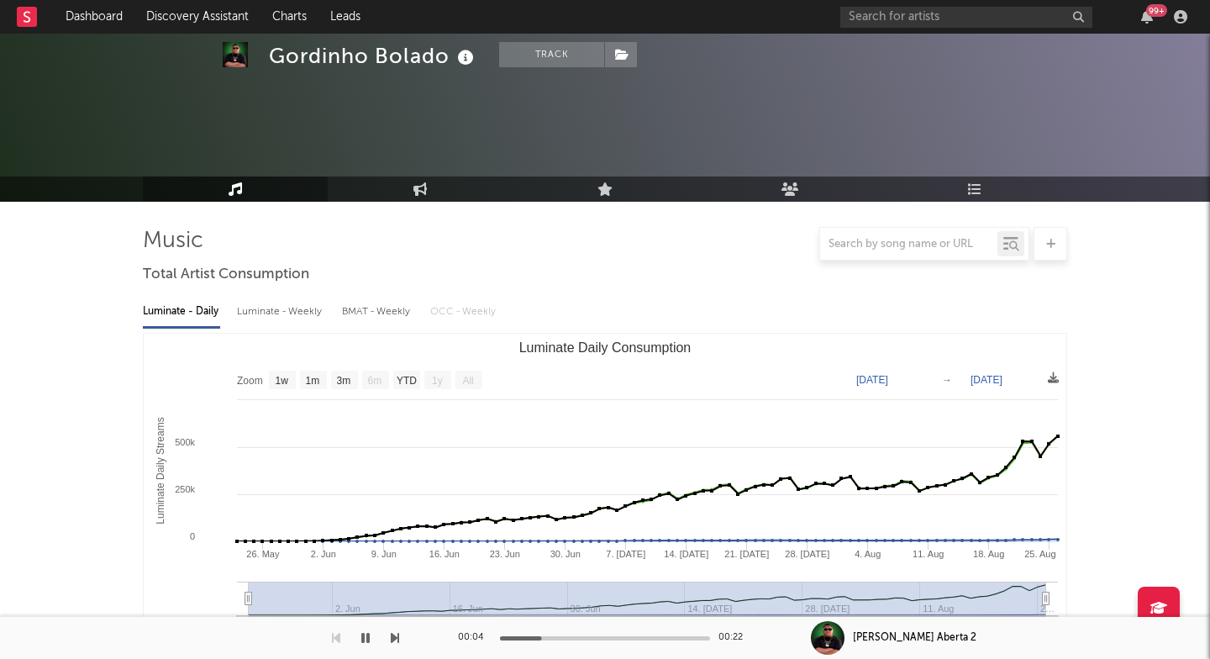
scroll to position [428, 0]
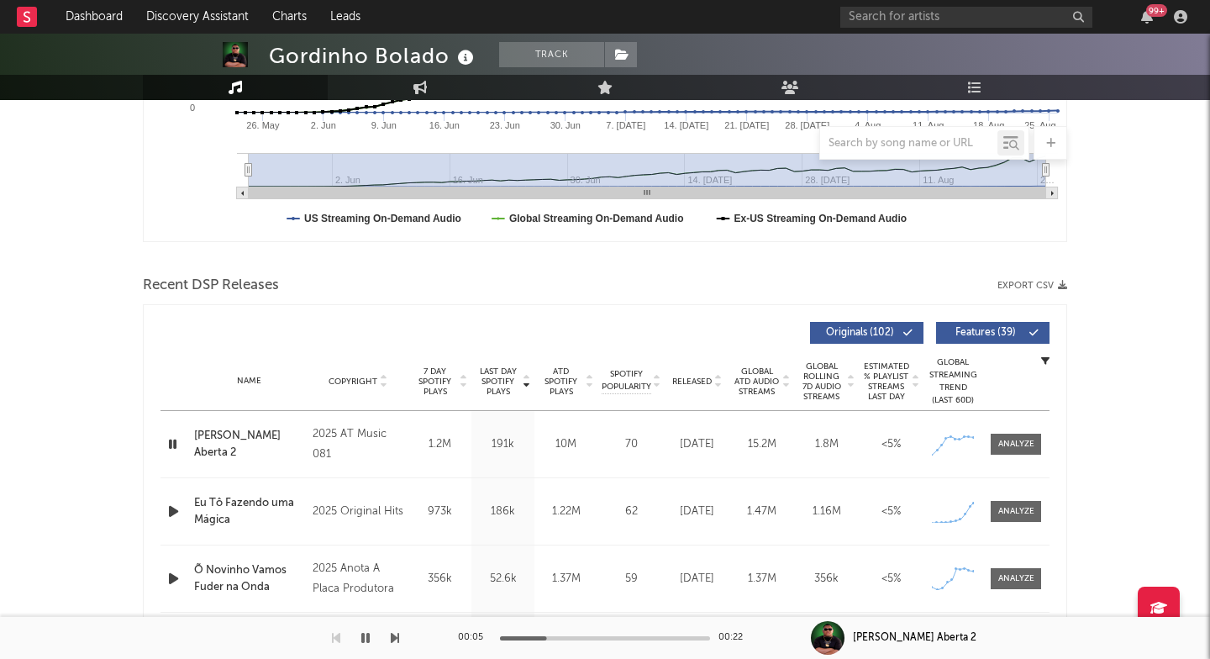
click at [254, 446] on div "[PERSON_NAME] Aberta 2" at bounding box center [249, 444] width 110 height 33
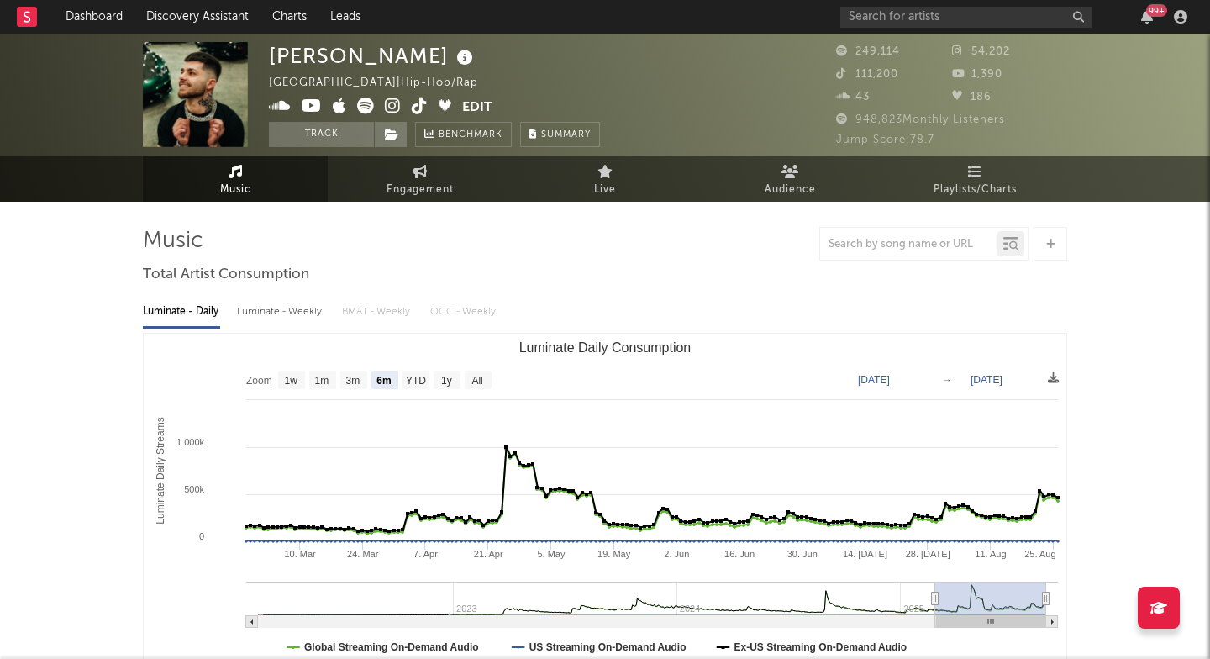
select select "6m"
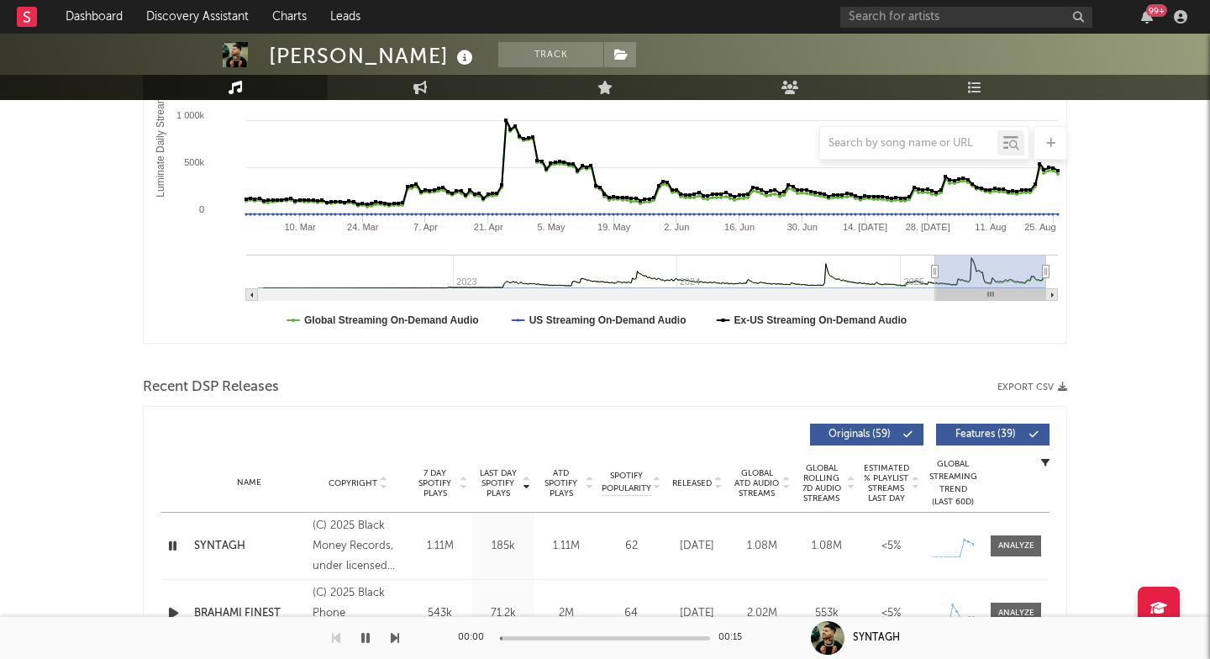
scroll to position [586, 0]
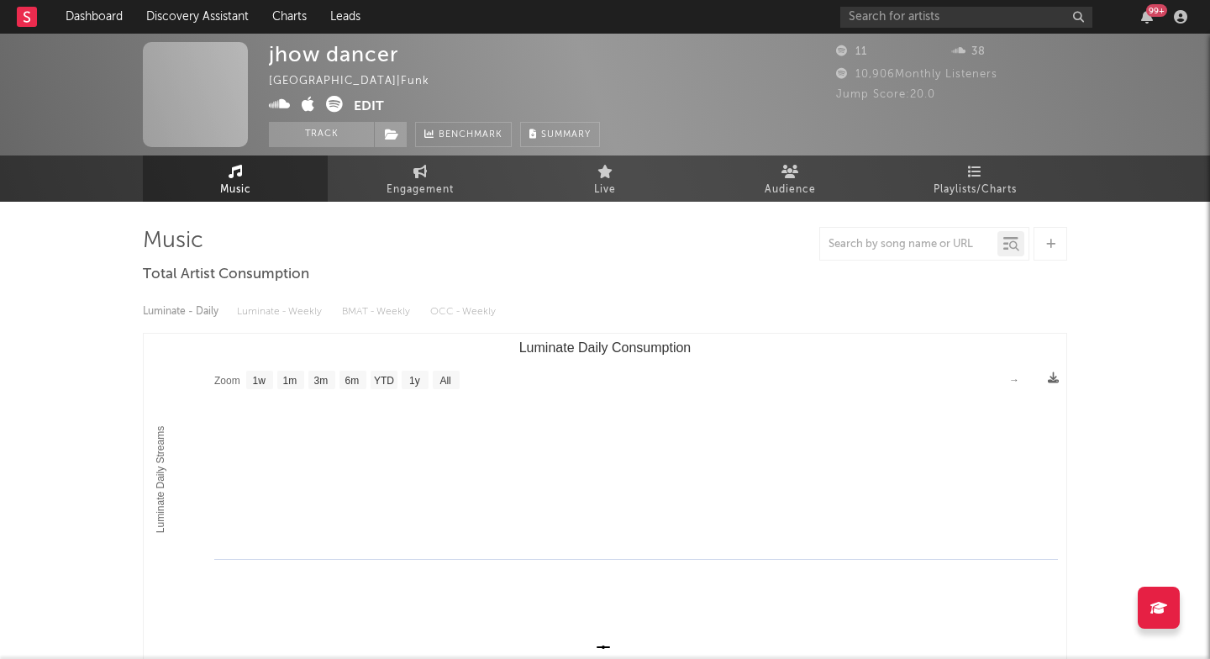
select select "1w"
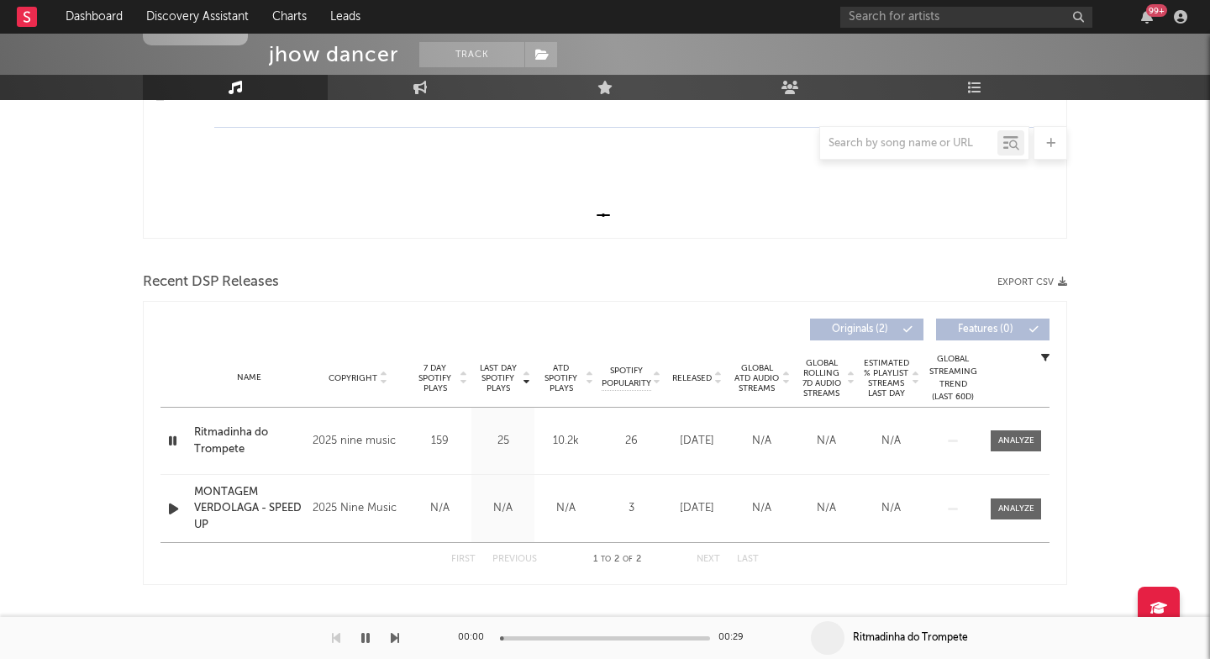
scroll to position [433, 0]
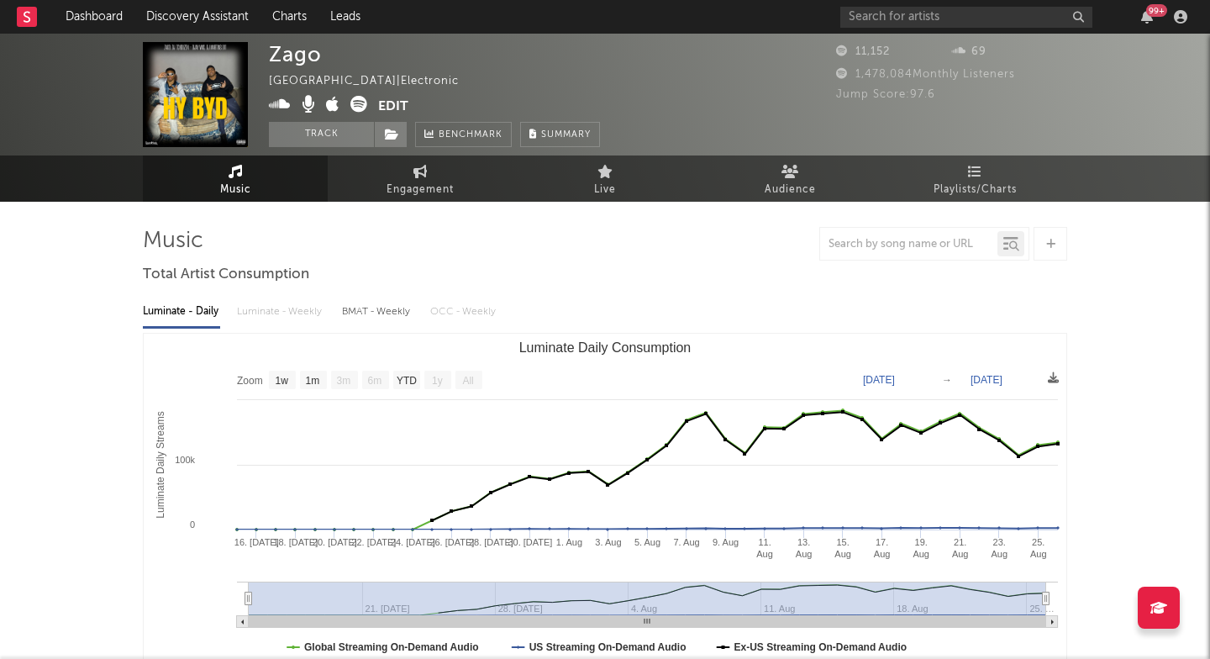
select select "1w"
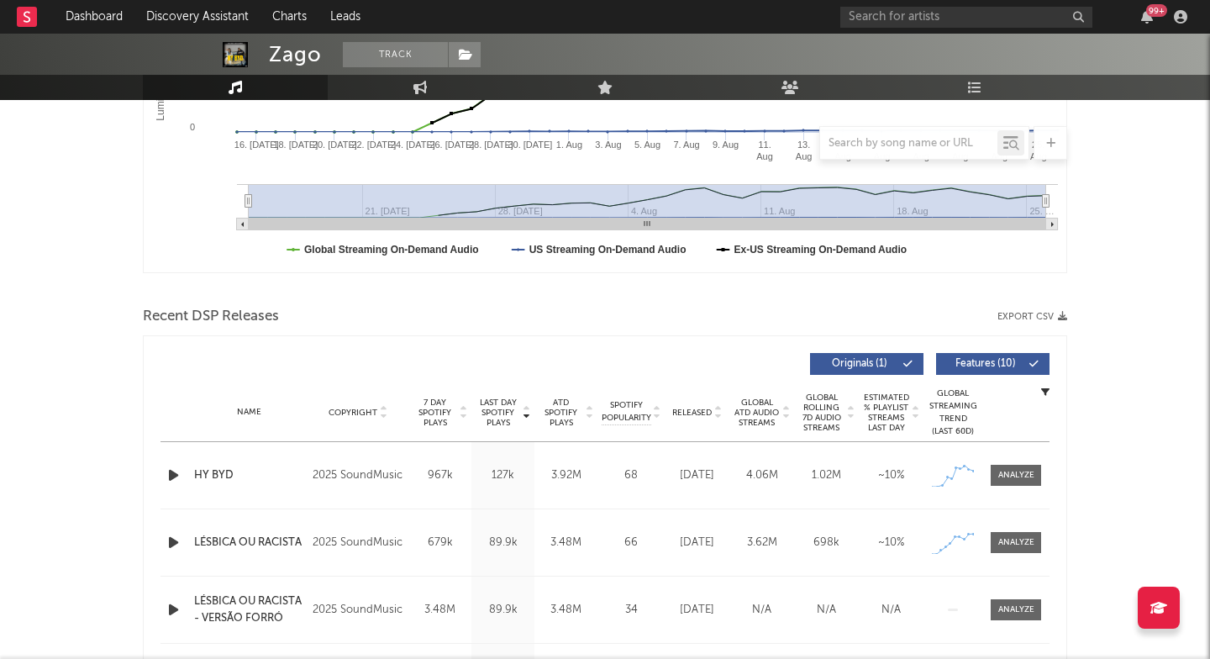
scroll to position [400, 0]
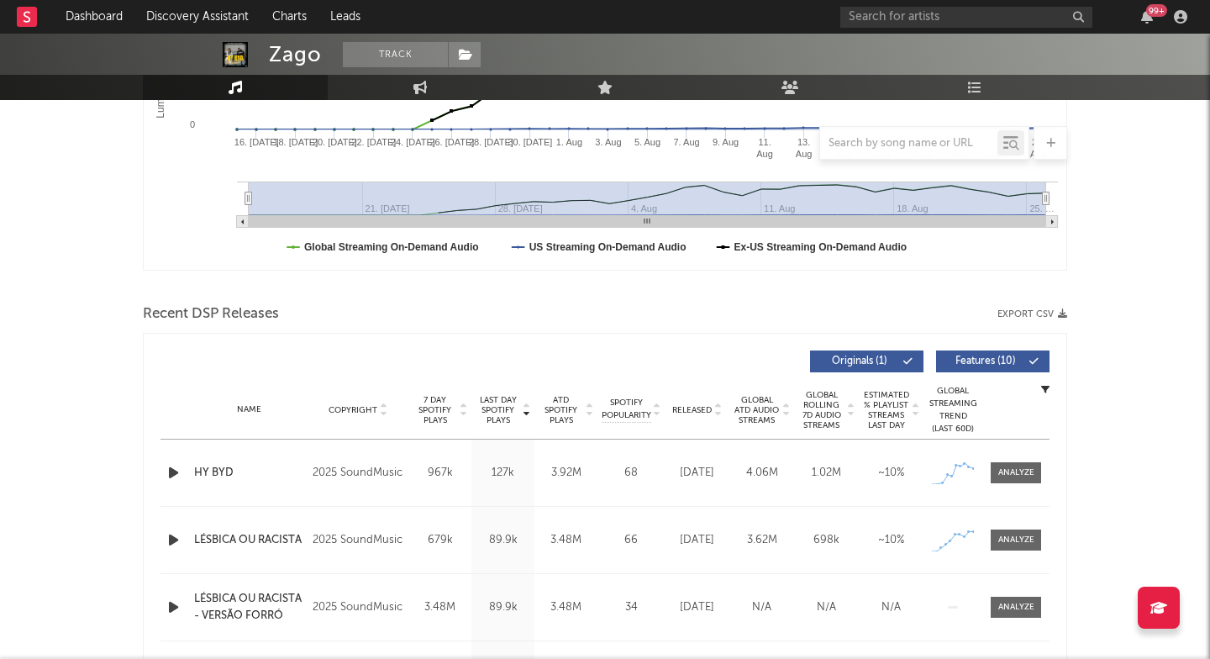
click at [175, 475] on icon "button" at bounding box center [174, 472] width 18 height 21
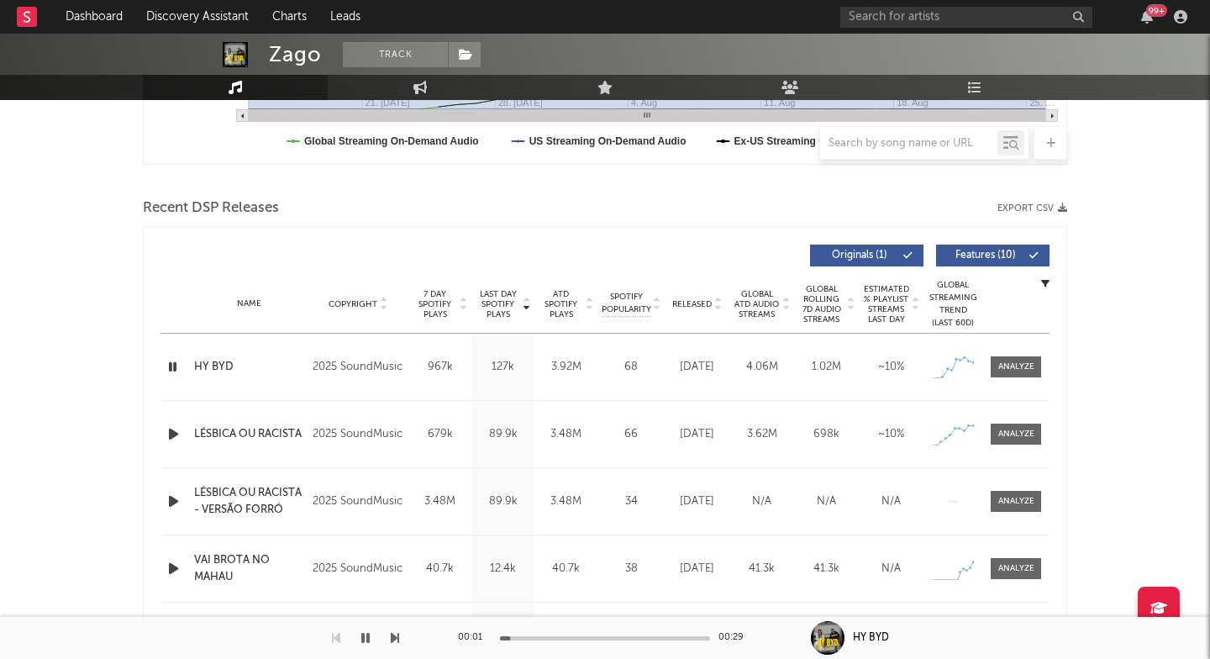
scroll to position [531, 0]
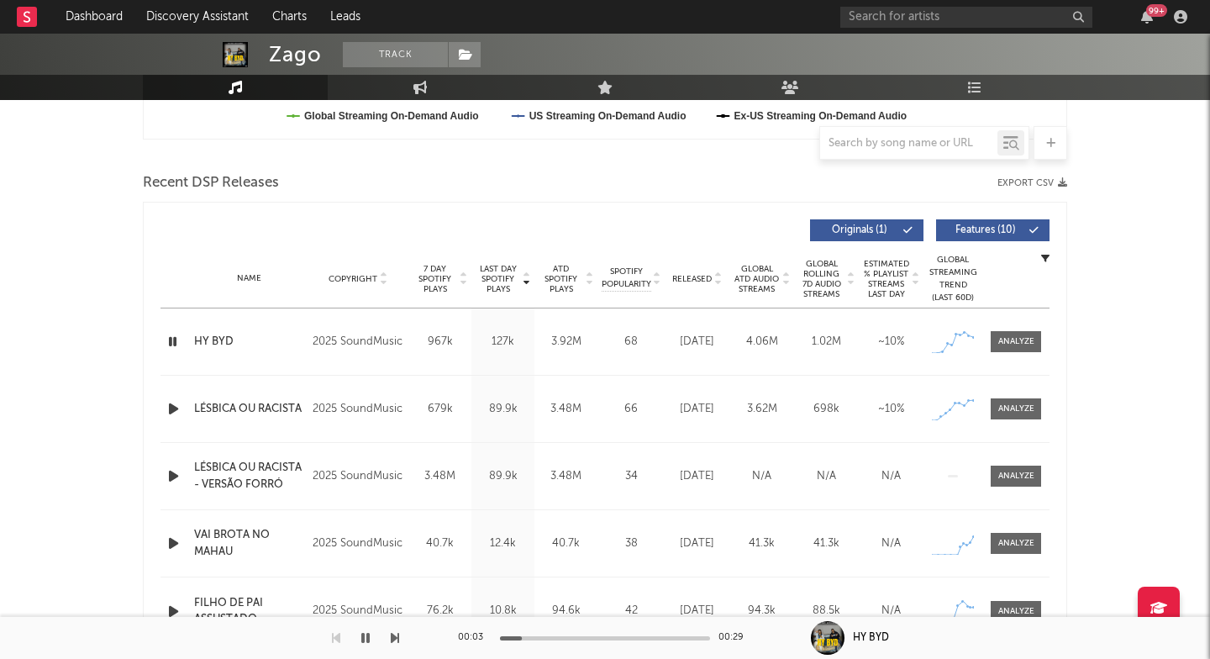
click at [217, 342] on div "HY BYD" at bounding box center [249, 341] width 110 height 17
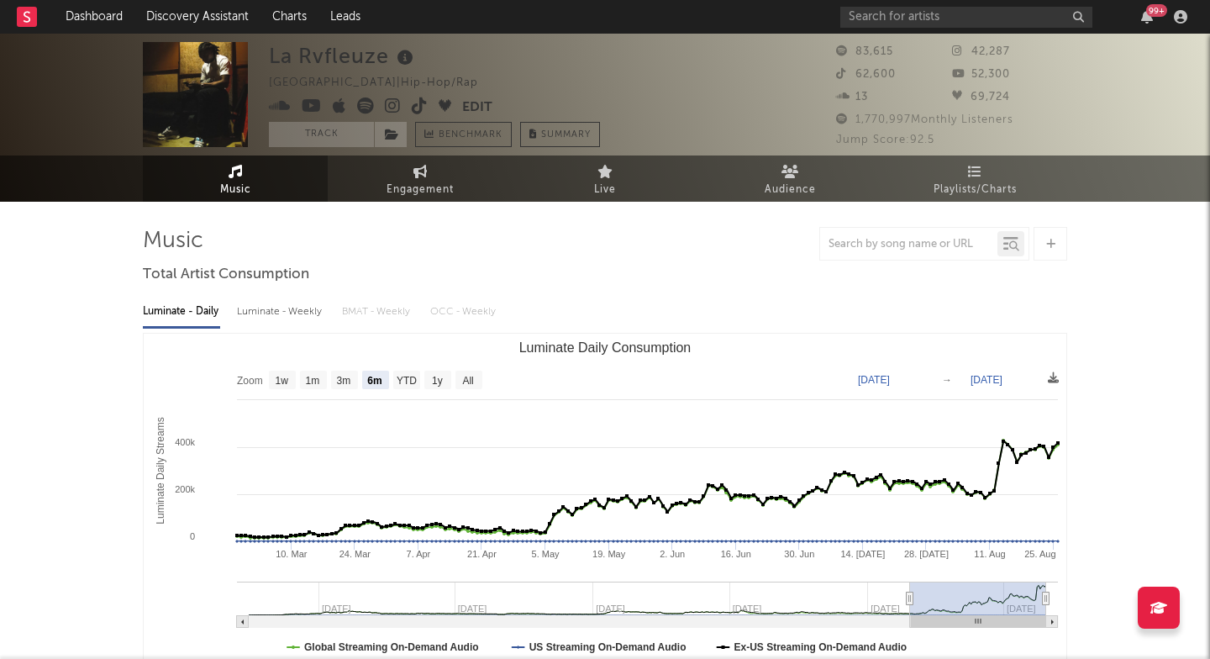
select select "6m"
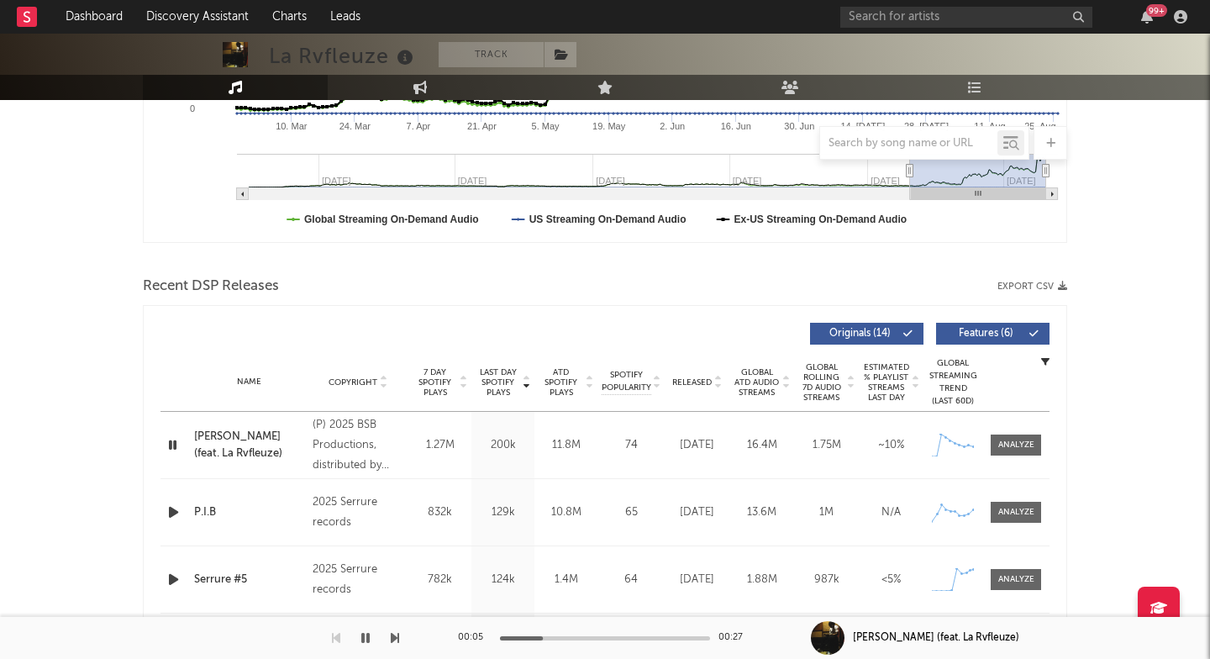
scroll to position [587, 0]
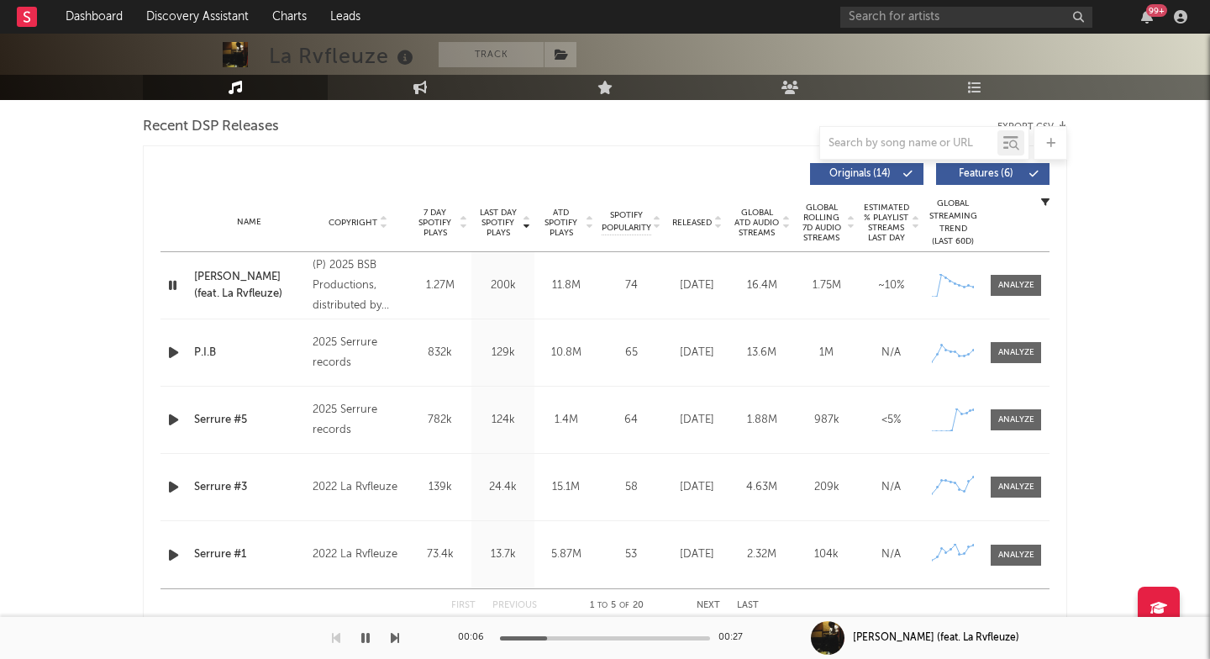
click at [177, 417] on icon "button" at bounding box center [174, 419] width 18 height 21
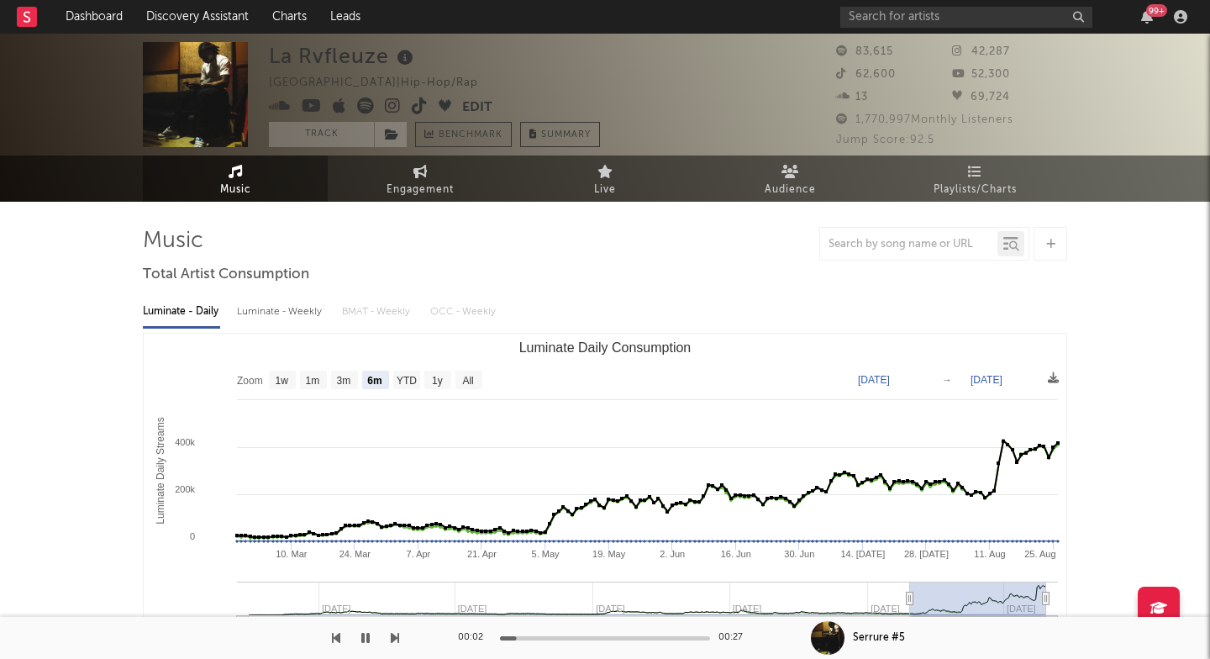
scroll to position [0, 0]
click at [288, 62] on div "La Rvfleuze" at bounding box center [343, 56] width 149 height 28
copy div "La Rvfleuze"
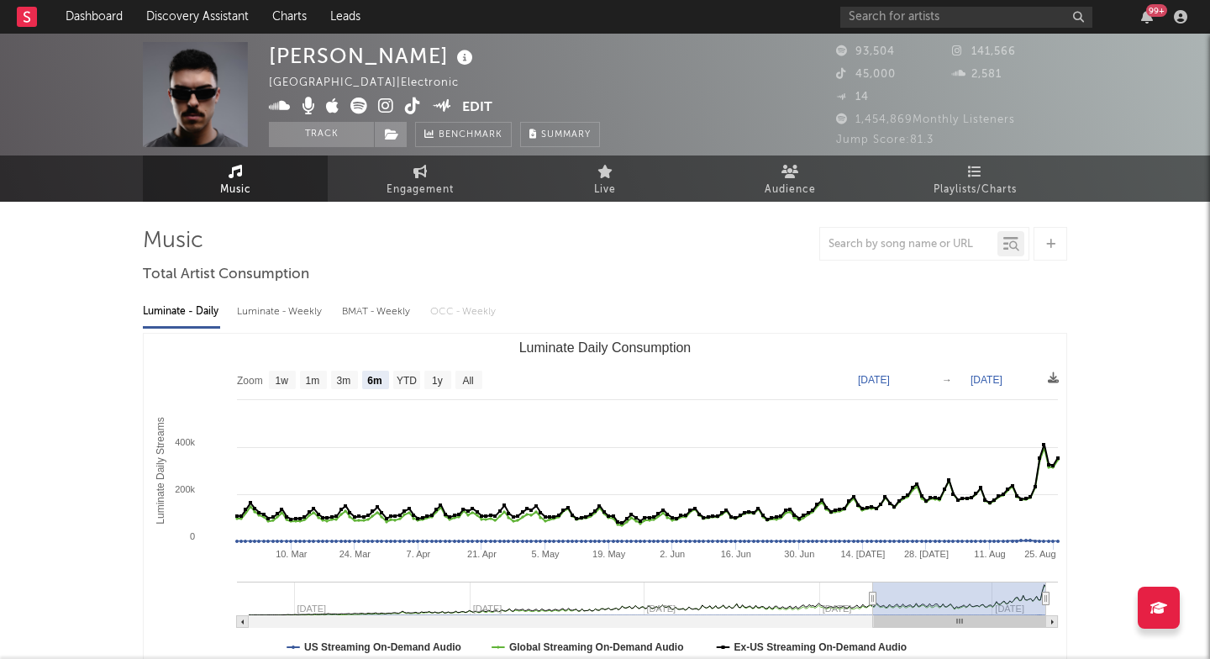
select select "6m"
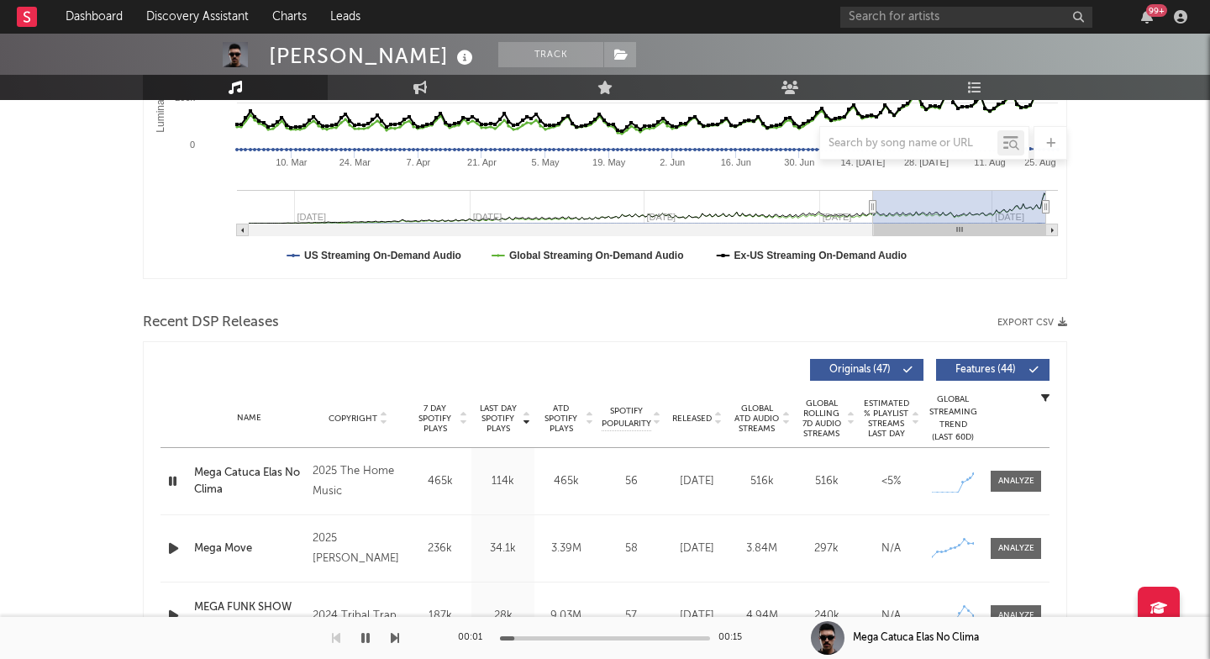
scroll to position [444, 0]
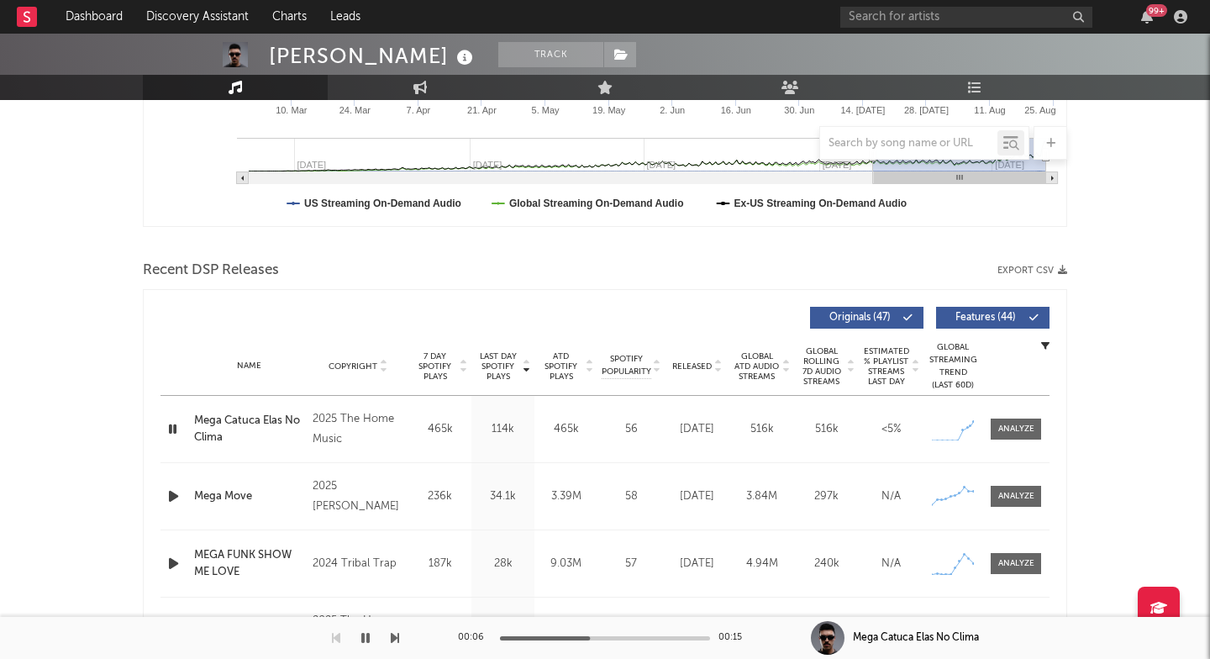
click at [246, 420] on div "Mega Catuca Elas No Clima" at bounding box center [249, 428] width 110 height 33
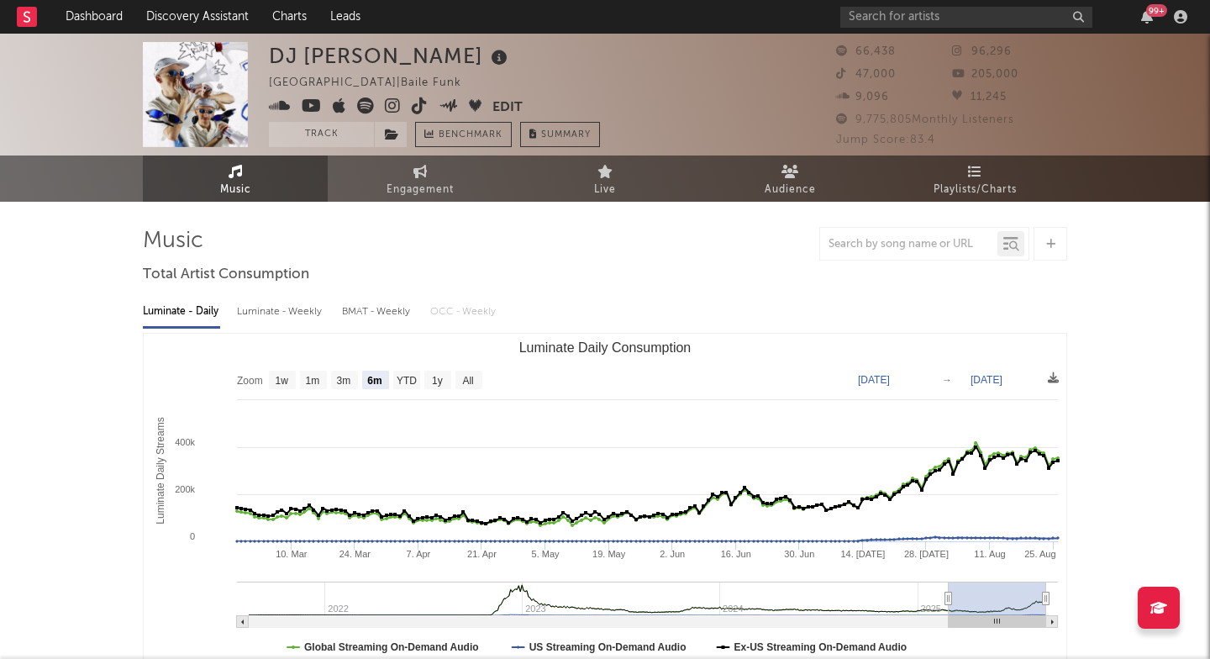
select select "6m"
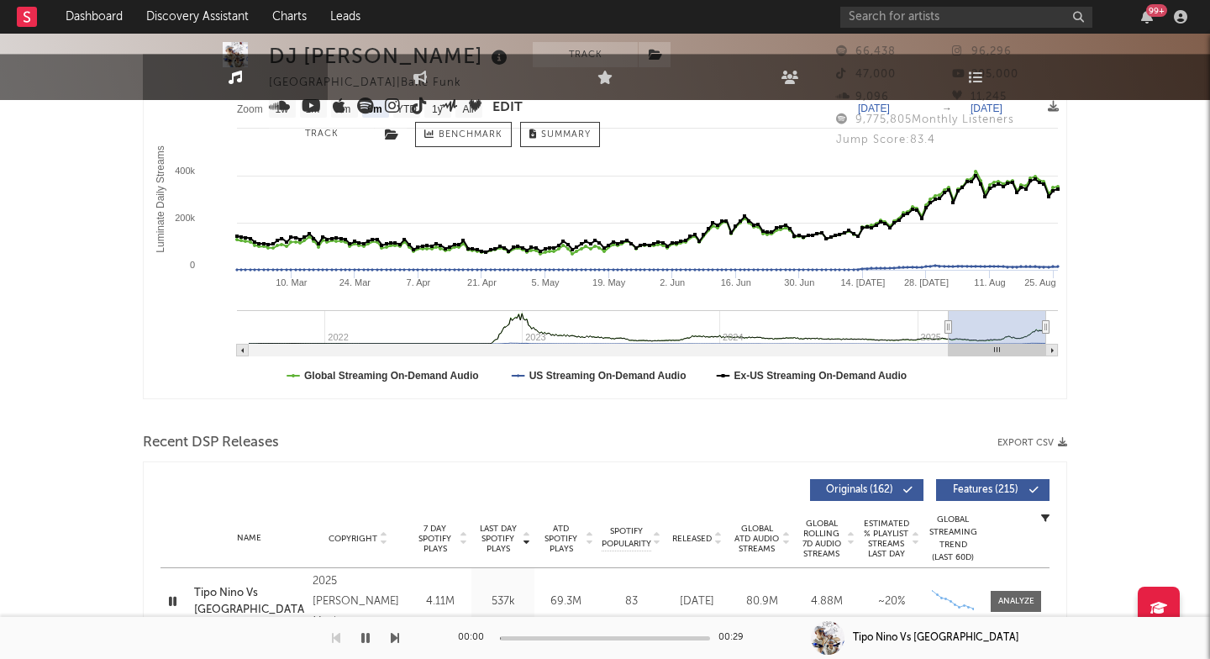
scroll to position [462, 0]
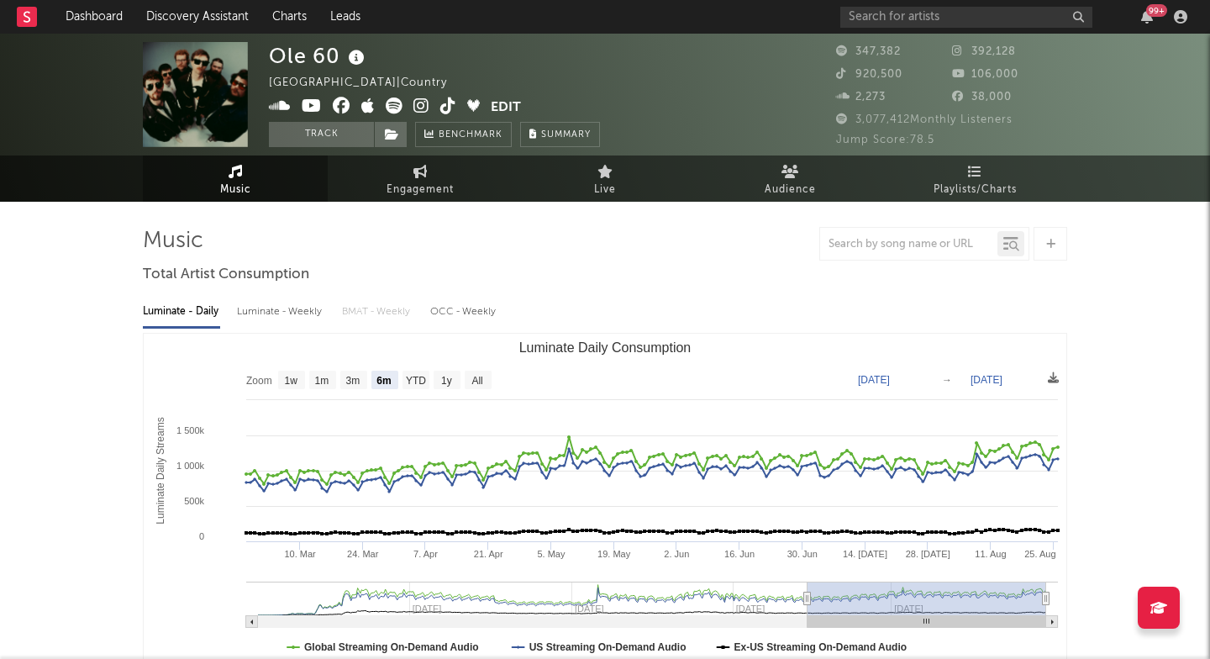
select select "6m"
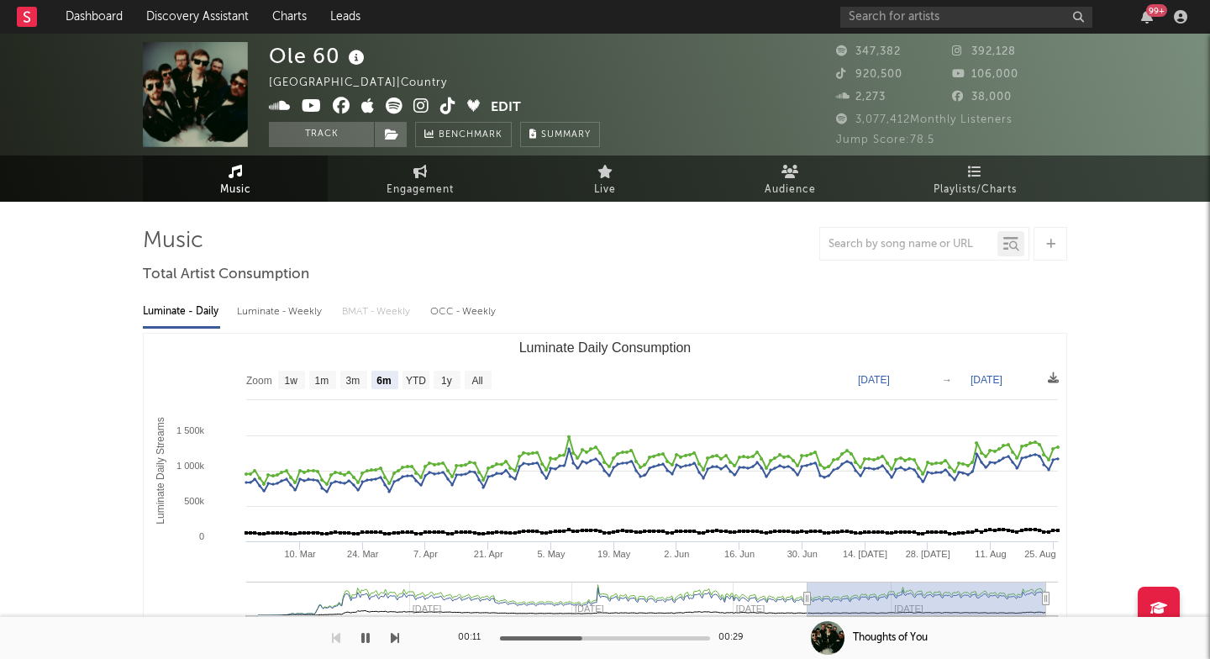
click at [281, 53] on div "Ole 60" at bounding box center [319, 56] width 100 height 28
copy div "Ole 60"
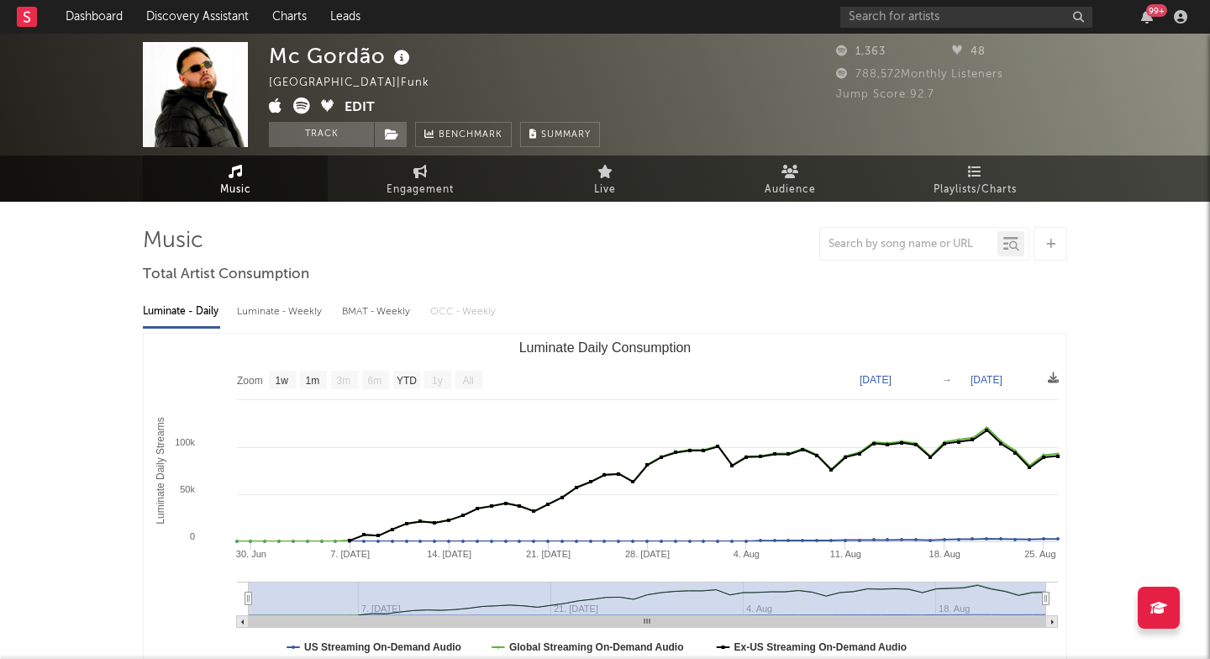
select select "1w"
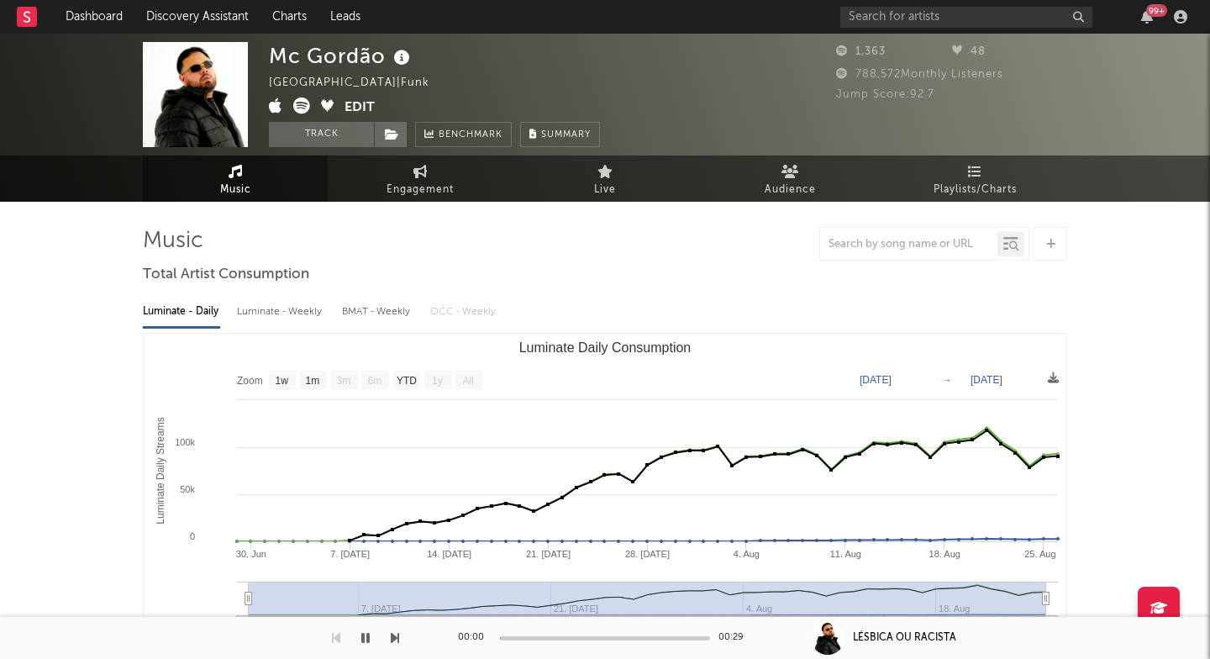
scroll to position [664, 0]
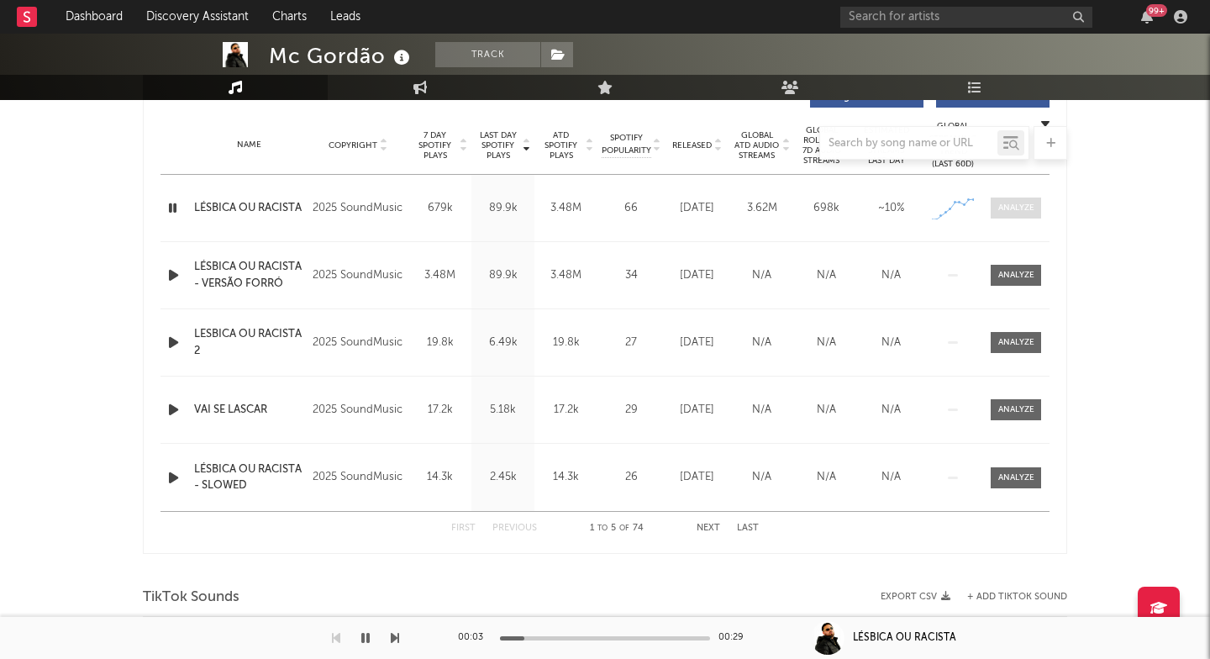
click at [1018, 206] on div at bounding box center [1016, 208] width 36 height 13
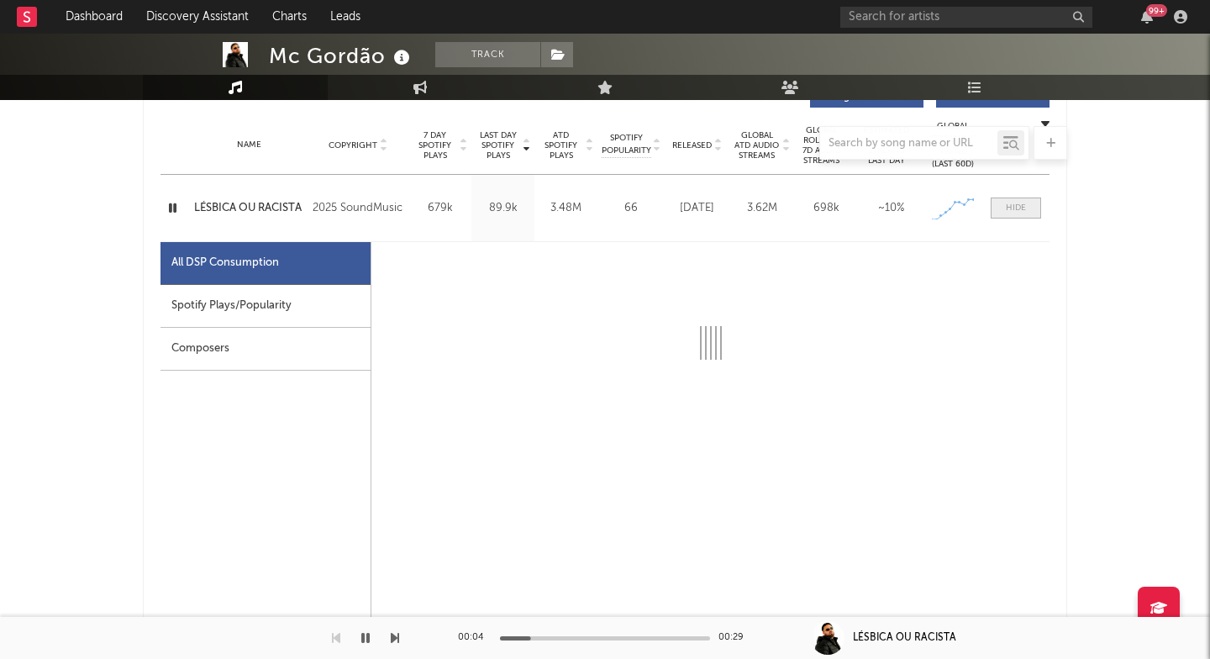
select select "1w"
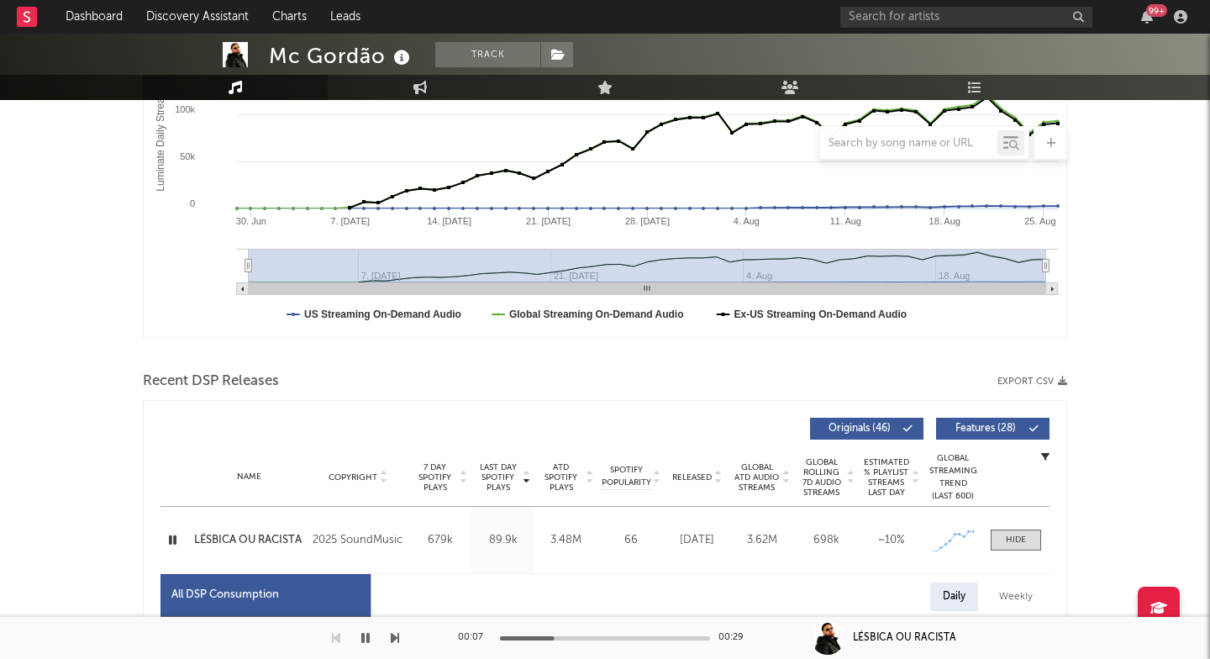
scroll to position [339, 0]
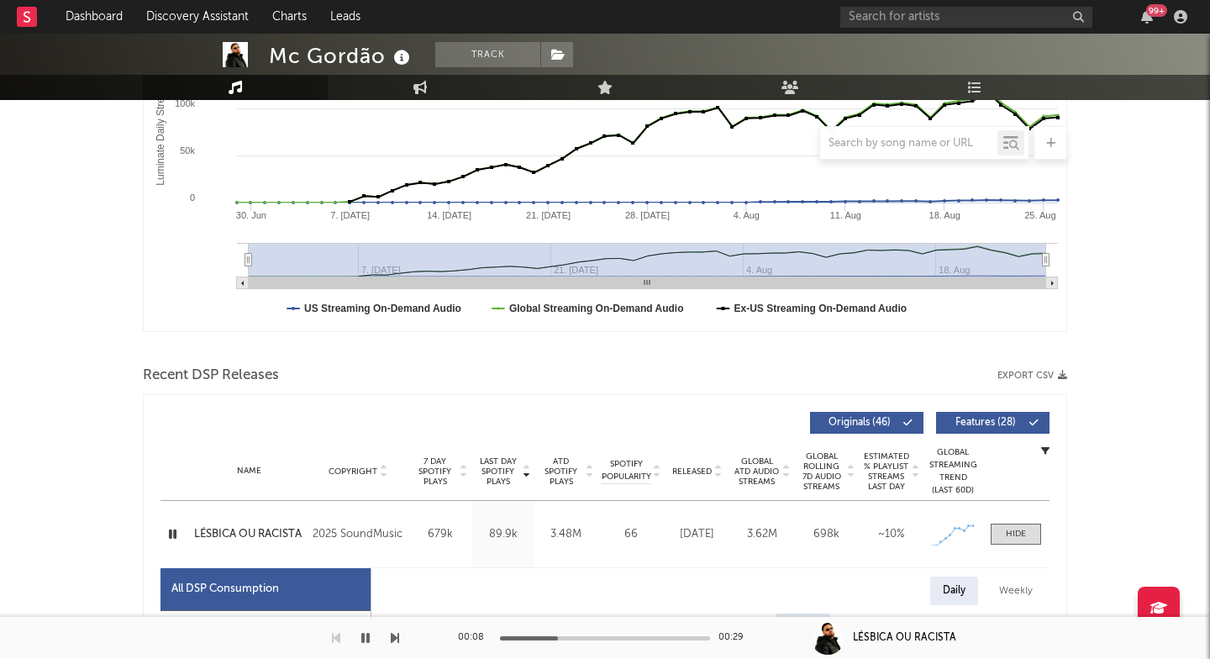
click at [239, 535] on div "LÉSBICA OU RACISTA" at bounding box center [249, 534] width 110 height 17
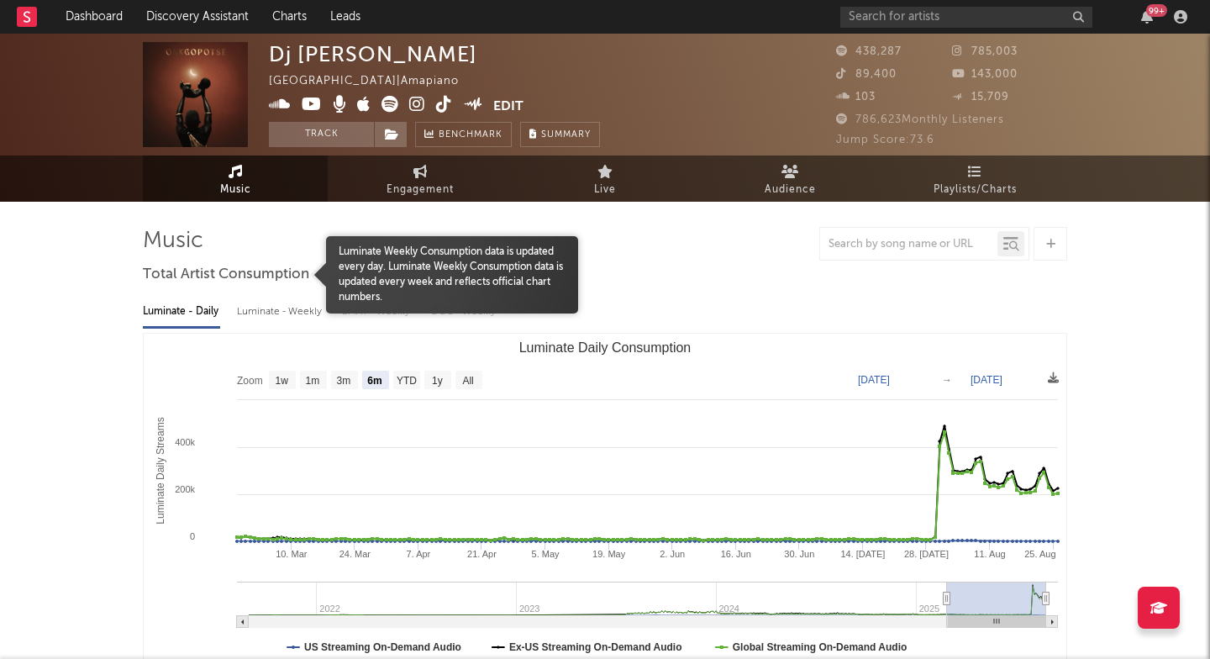
select select "6m"
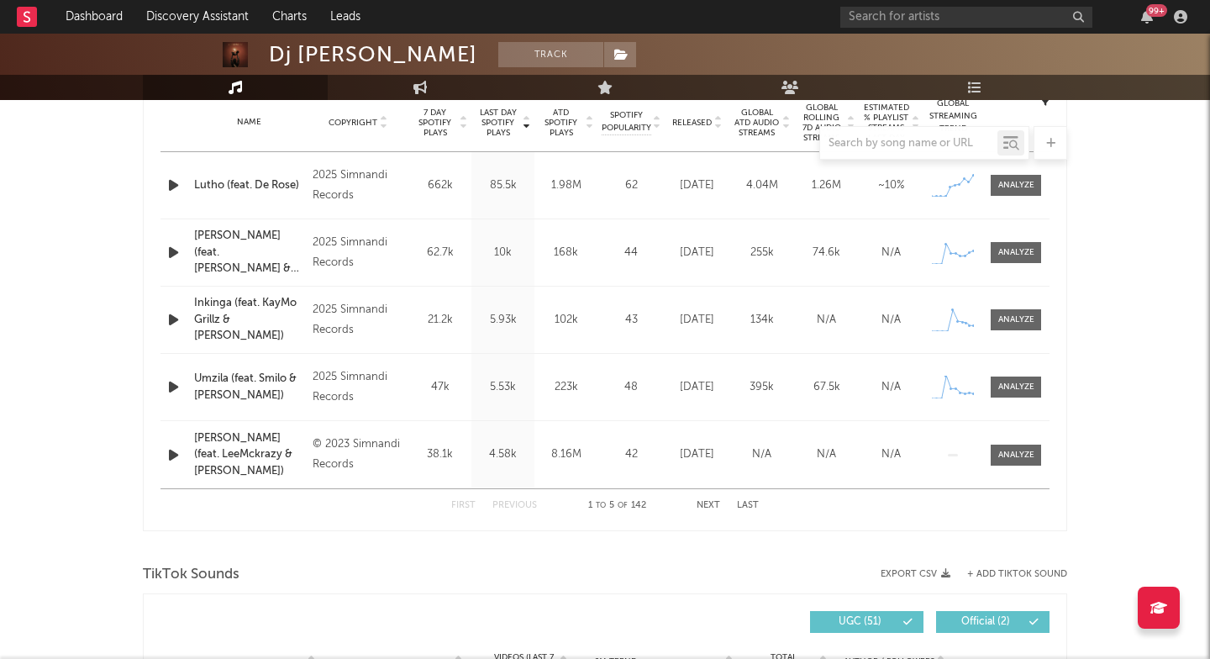
scroll to position [688, 0]
click at [173, 186] on icon "button" at bounding box center [174, 184] width 18 height 21
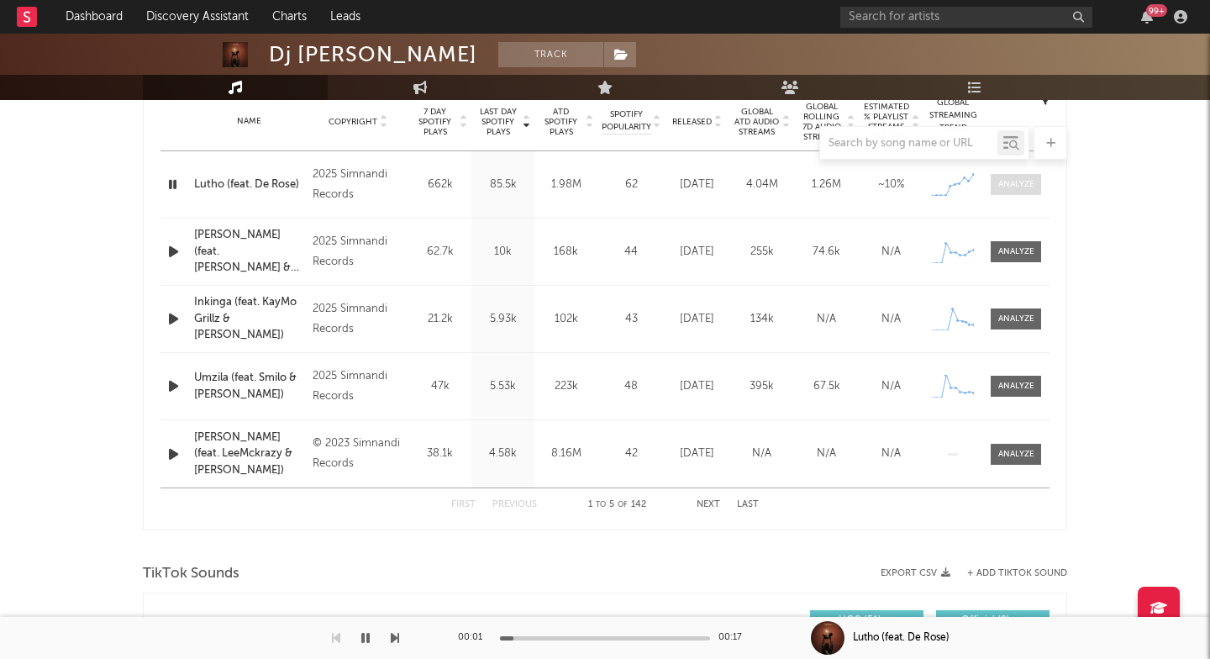
click at [1003, 177] on span at bounding box center [1015, 184] width 50 height 21
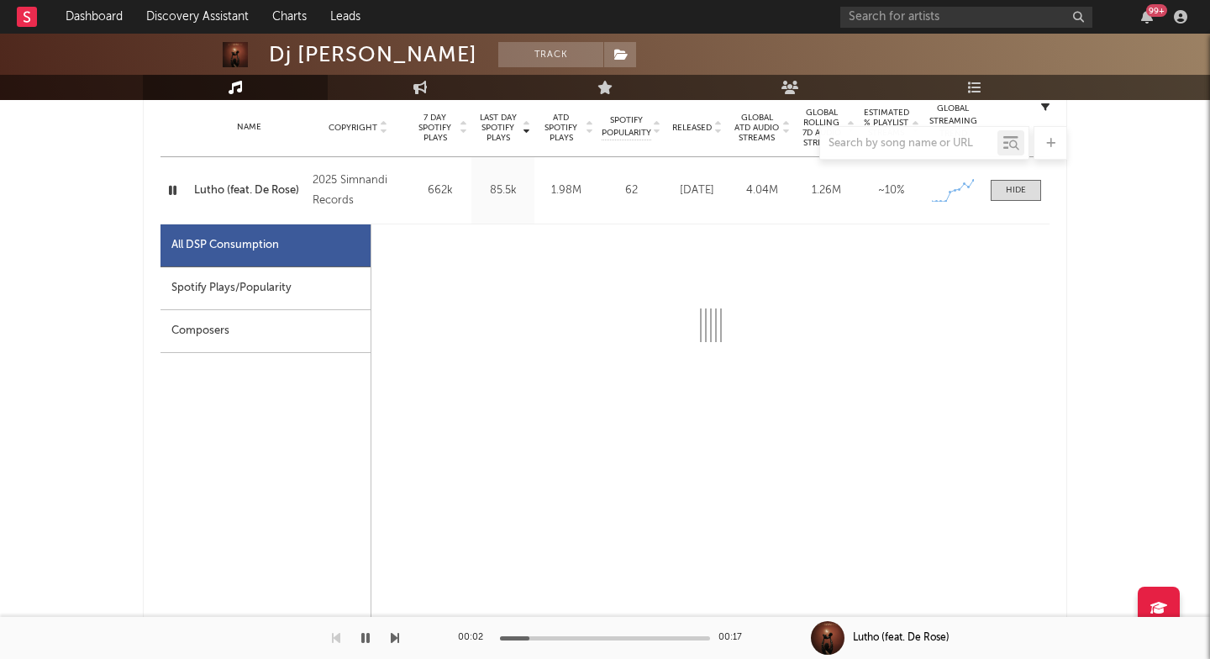
select select "1w"
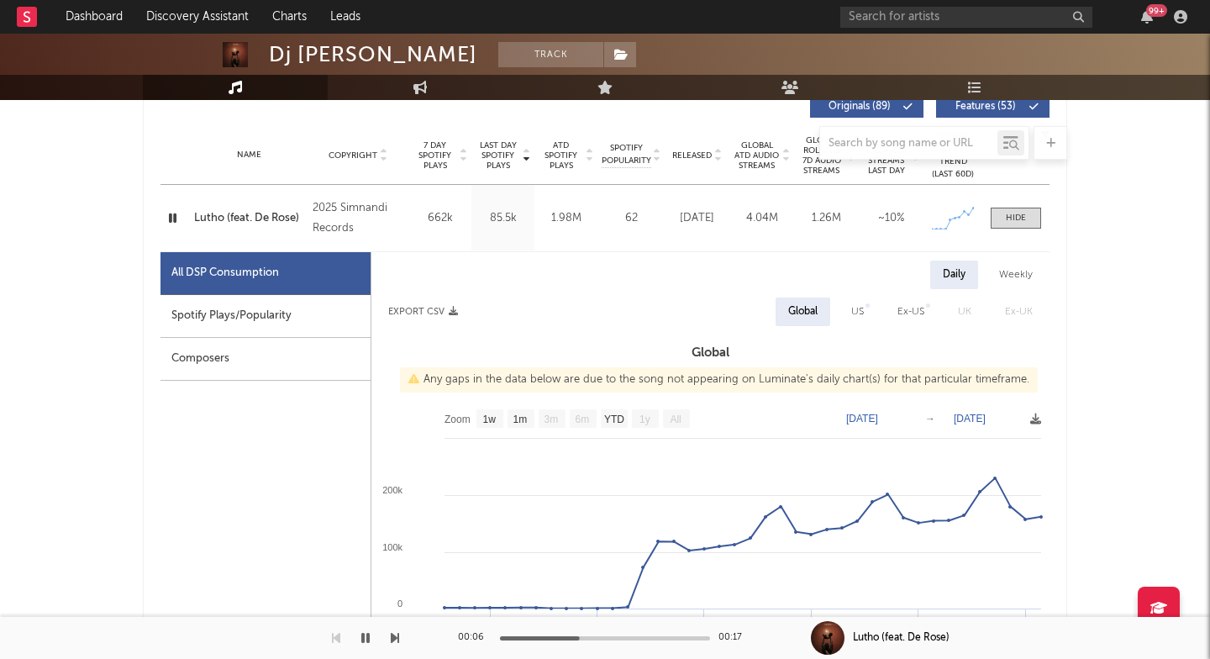
scroll to position [649, 0]
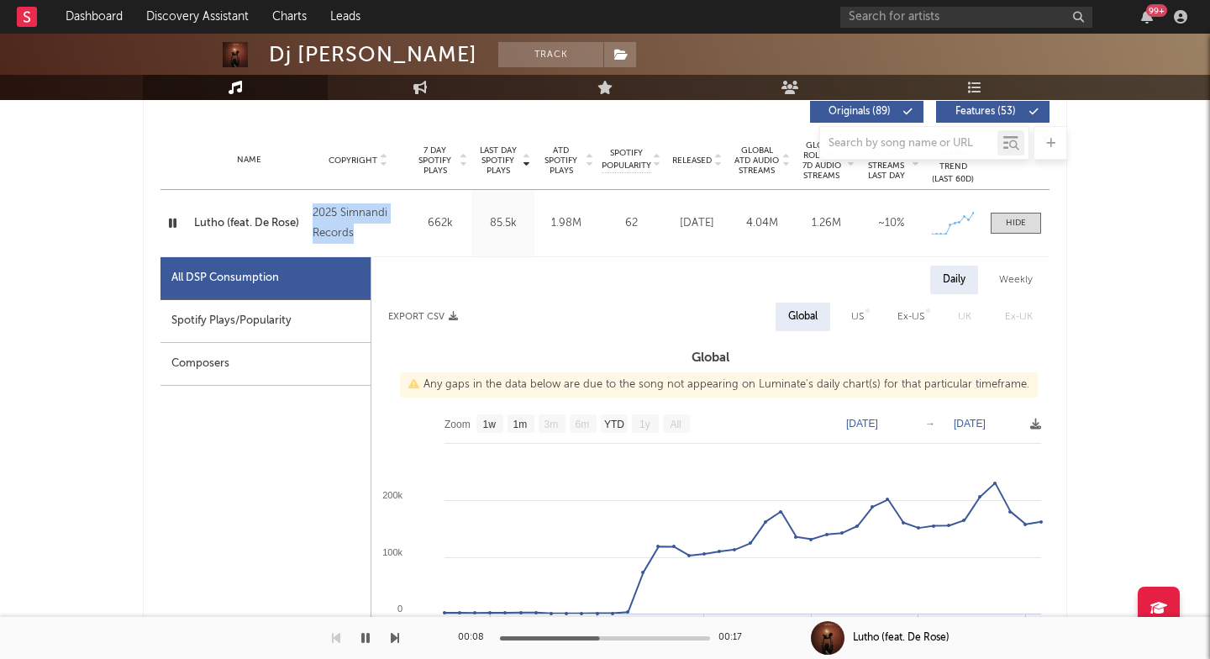
drag, startPoint x: 347, startPoint y: 231, endPoint x: 303, endPoint y: 204, distance: 51.3
click at [303, 204] on div "Name Lutho (feat. De Rose) Copyright 2025 Simnandi Records Label Ziiki Media Al…" at bounding box center [604, 223] width 889 height 66
copy div "2025 Simnandi Records"
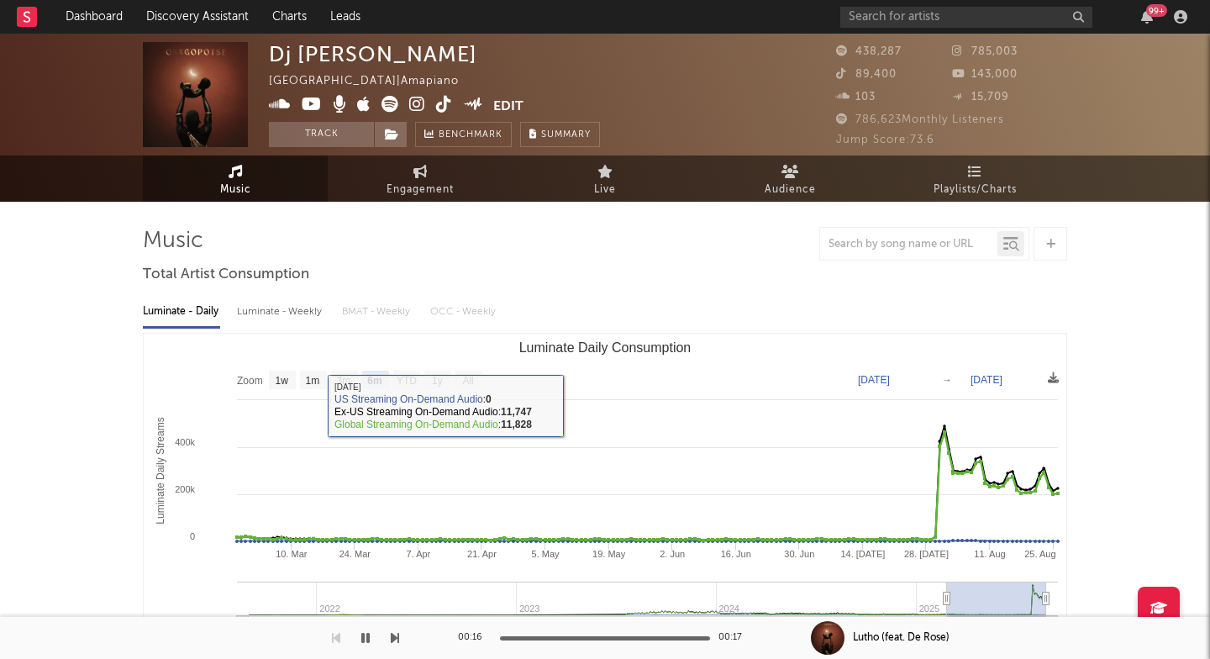
scroll to position [0, 0]
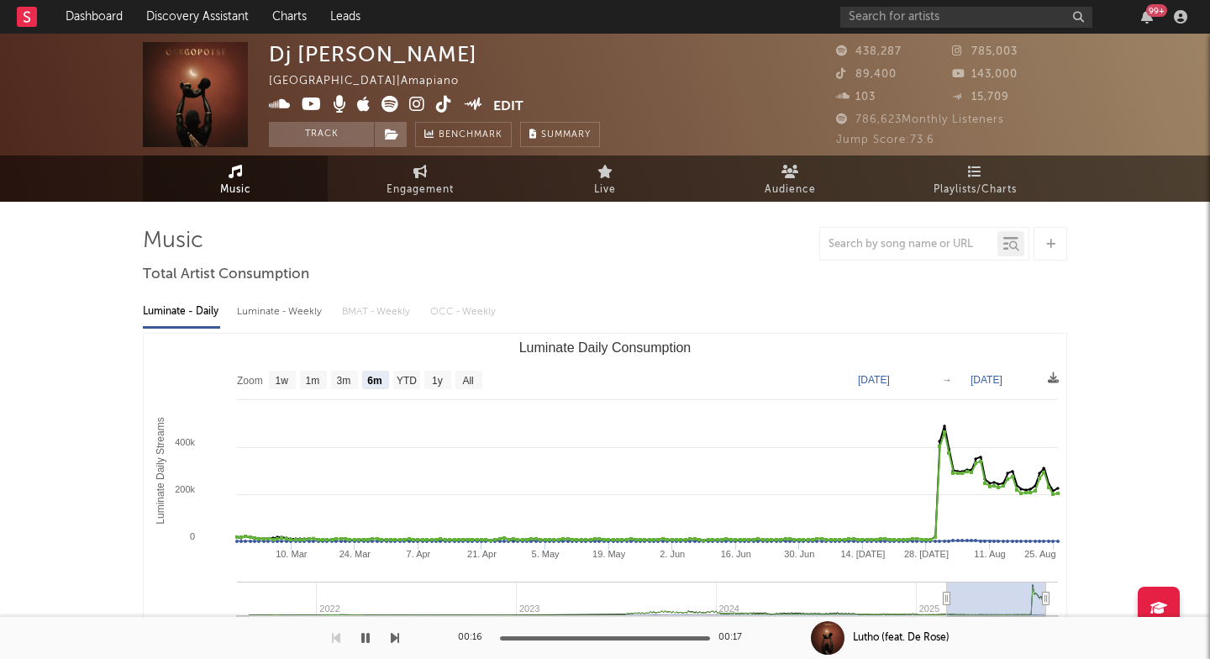
click at [418, 104] on icon at bounding box center [417, 104] width 16 height 17
click at [321, 54] on div "Dj Jaivane" at bounding box center [373, 54] width 208 height 24
copy div "Dj Jaivane"
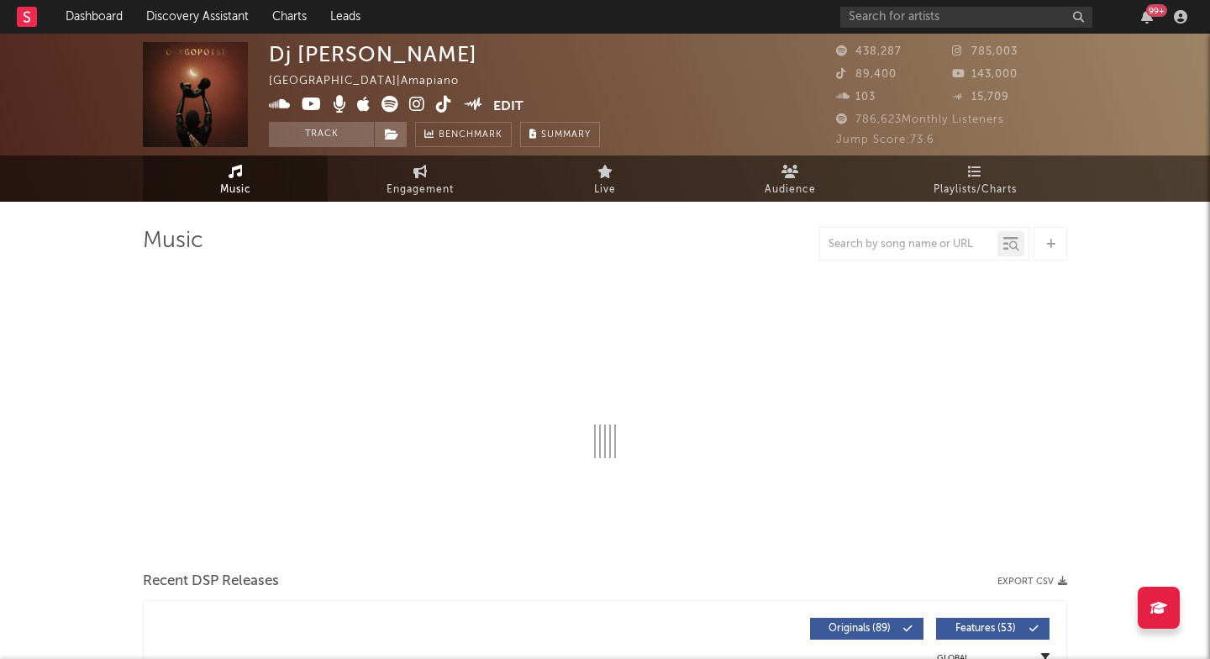
select select "6m"
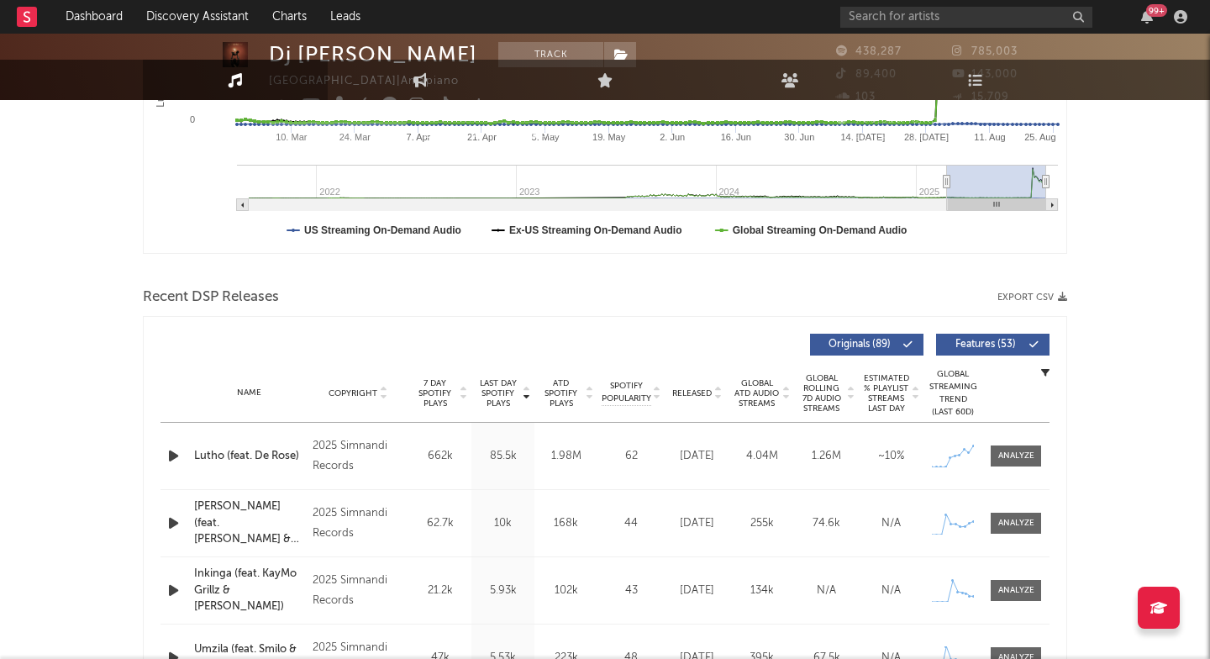
scroll to position [528, 0]
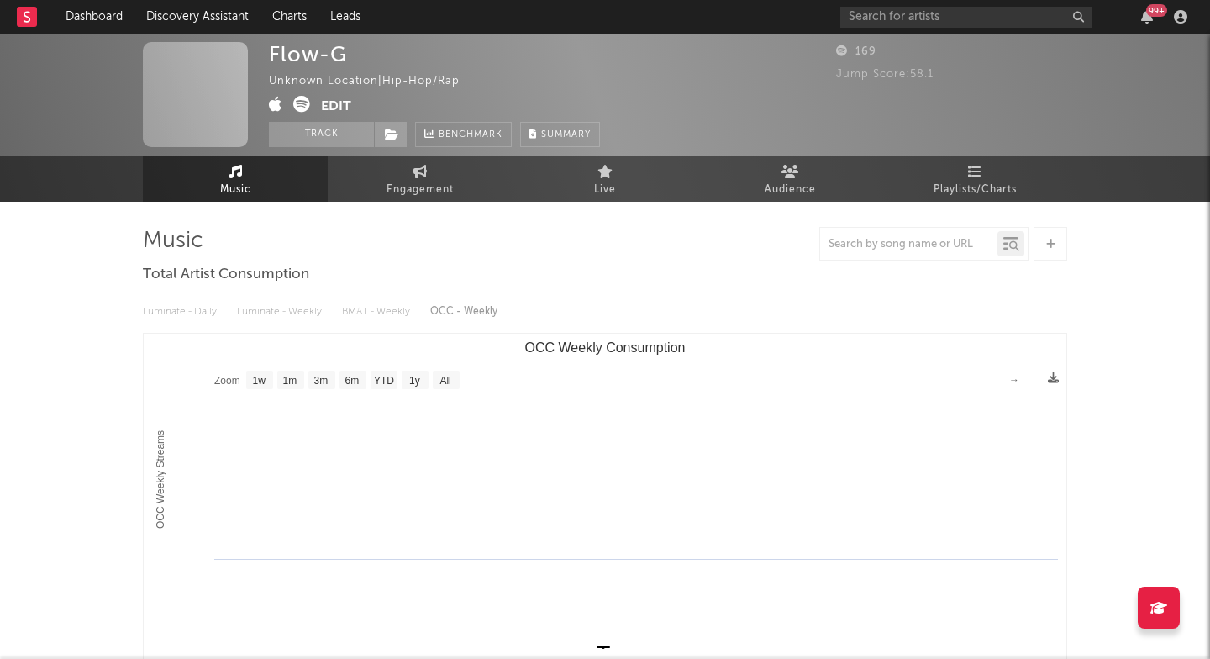
select select "1w"
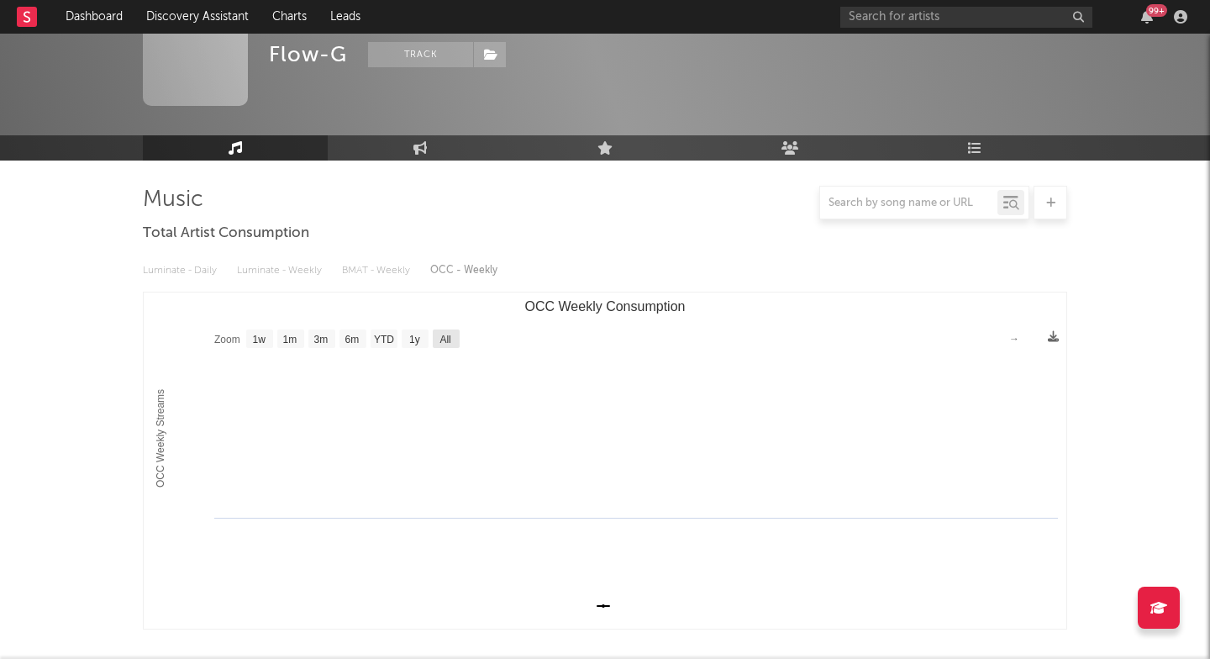
scroll to position [446, 0]
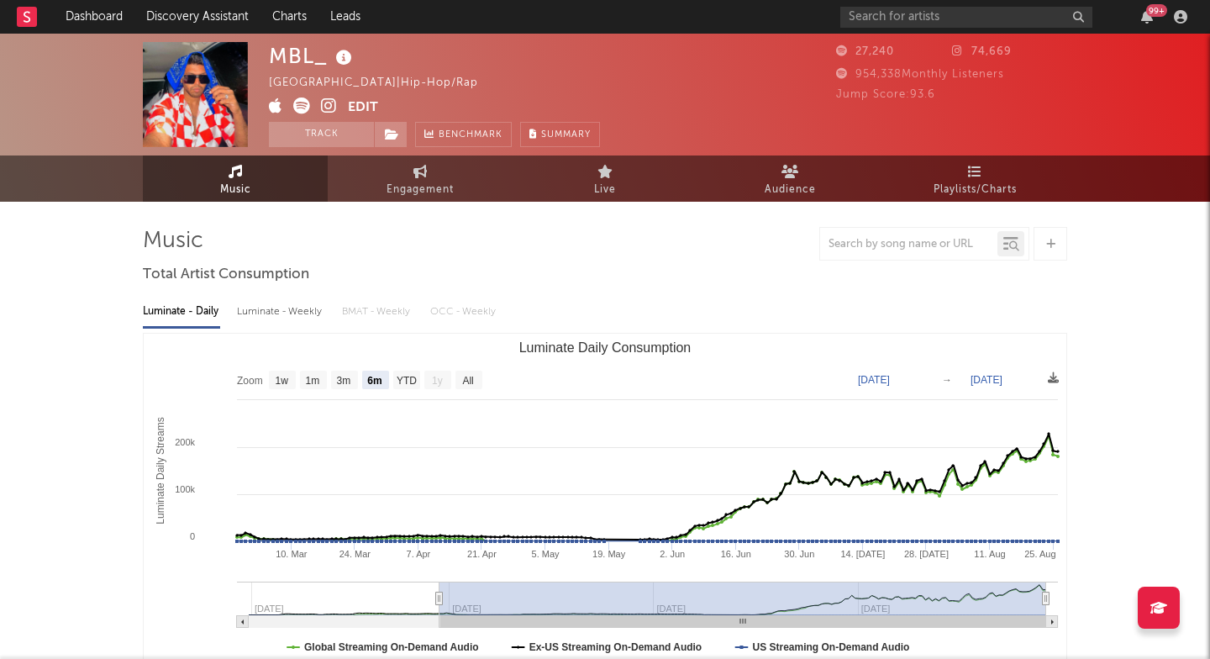
select select "6m"
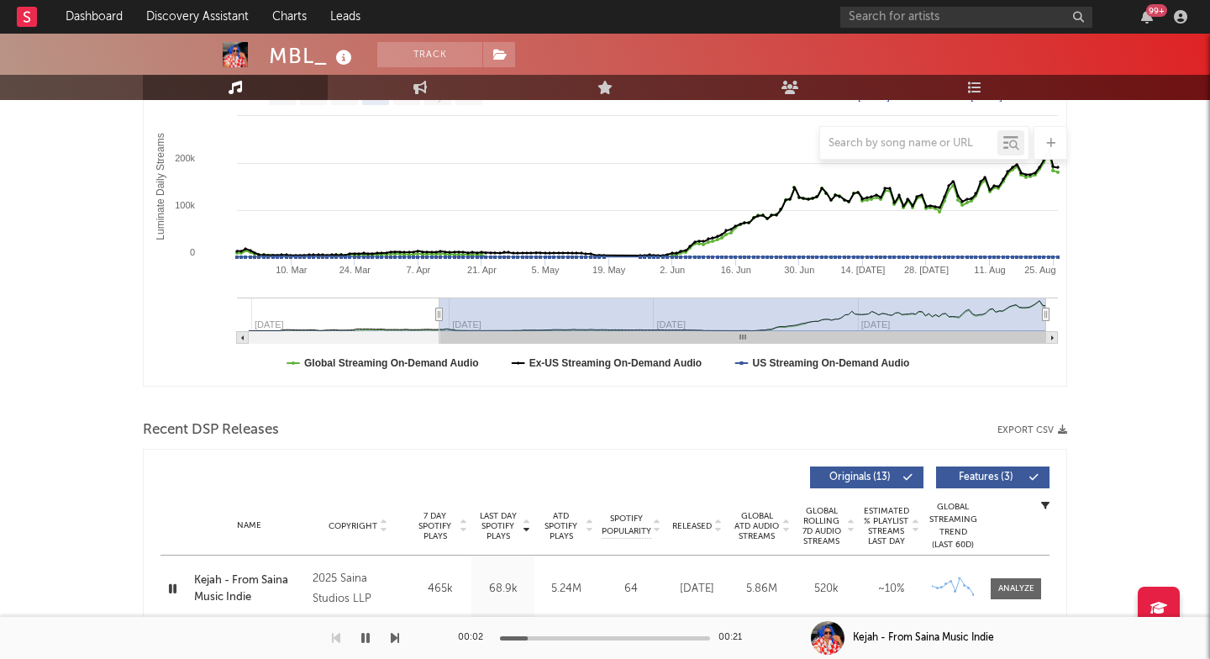
scroll to position [232, 0]
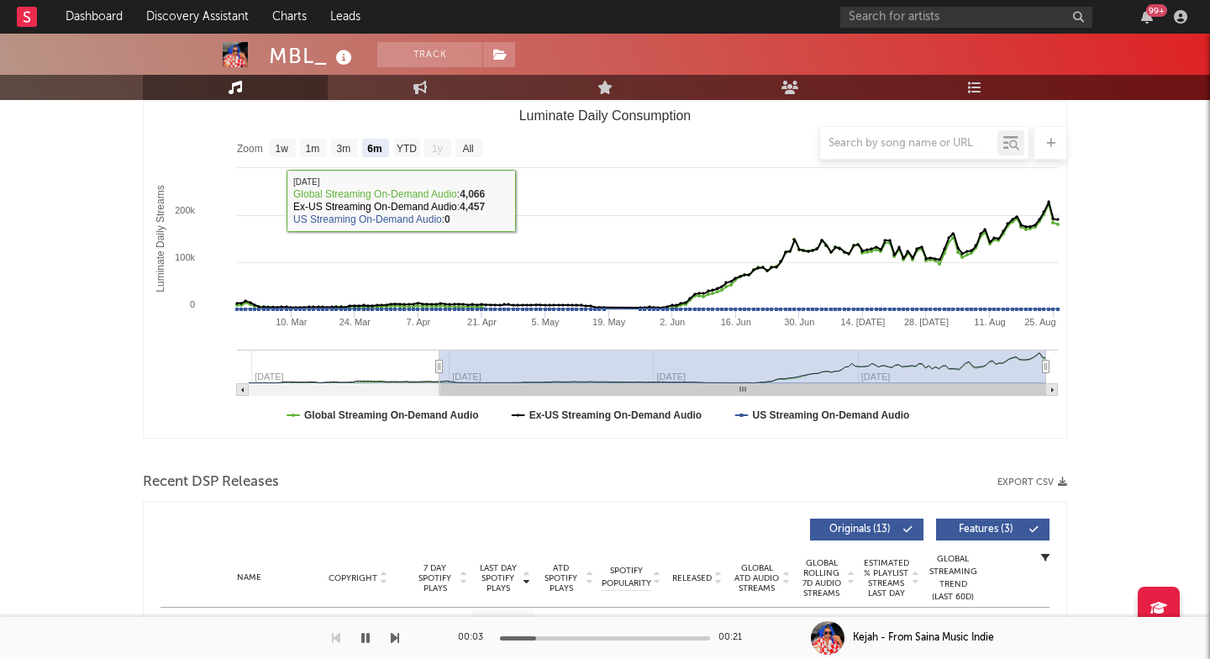
click at [289, 57] on div "MBL_" at bounding box center [312, 56] width 87 height 28
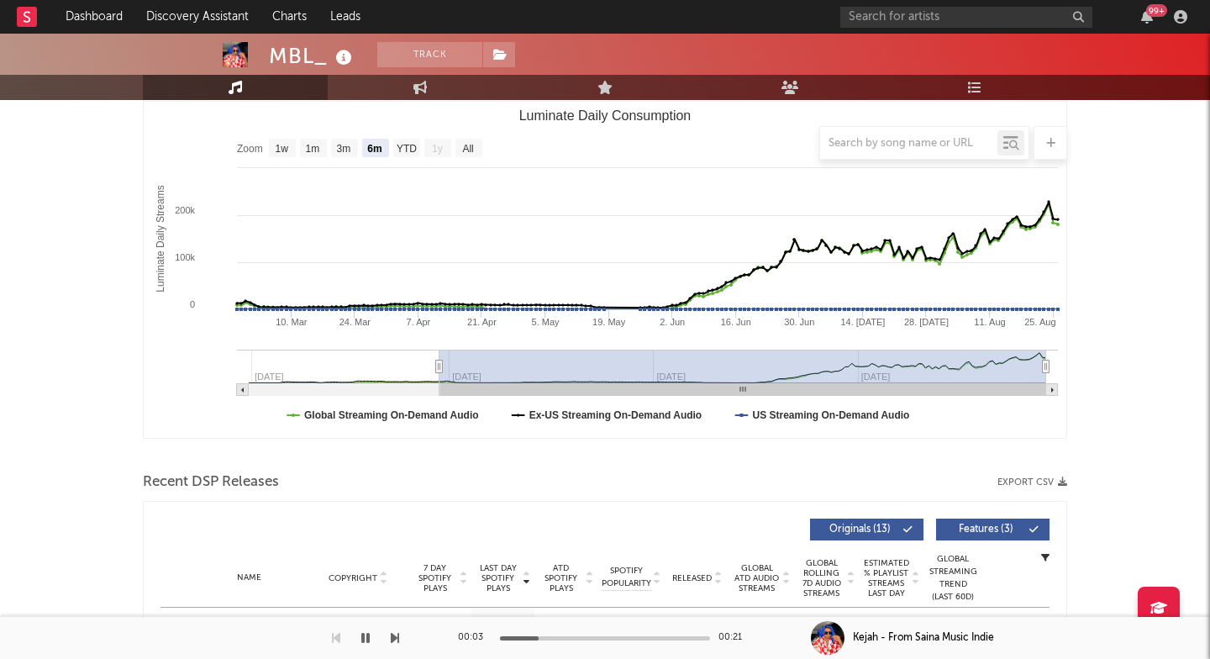
click at [289, 57] on div "MBL_" at bounding box center [312, 56] width 87 height 28
copy div "MBL_"
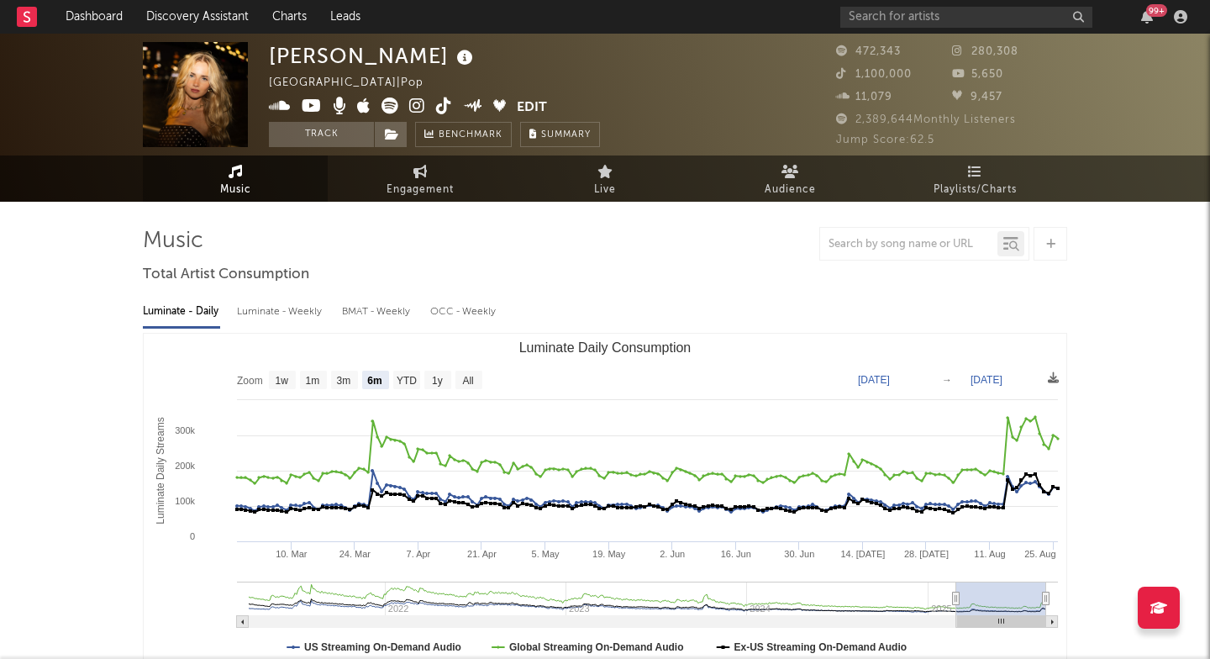
select select "6m"
click at [281, 50] on div "[PERSON_NAME]" at bounding box center [373, 56] width 208 height 28
click at [281, 50] on div "Claire Rosinkranz" at bounding box center [373, 56] width 208 height 28
copy div "Claire Rosinkranz"
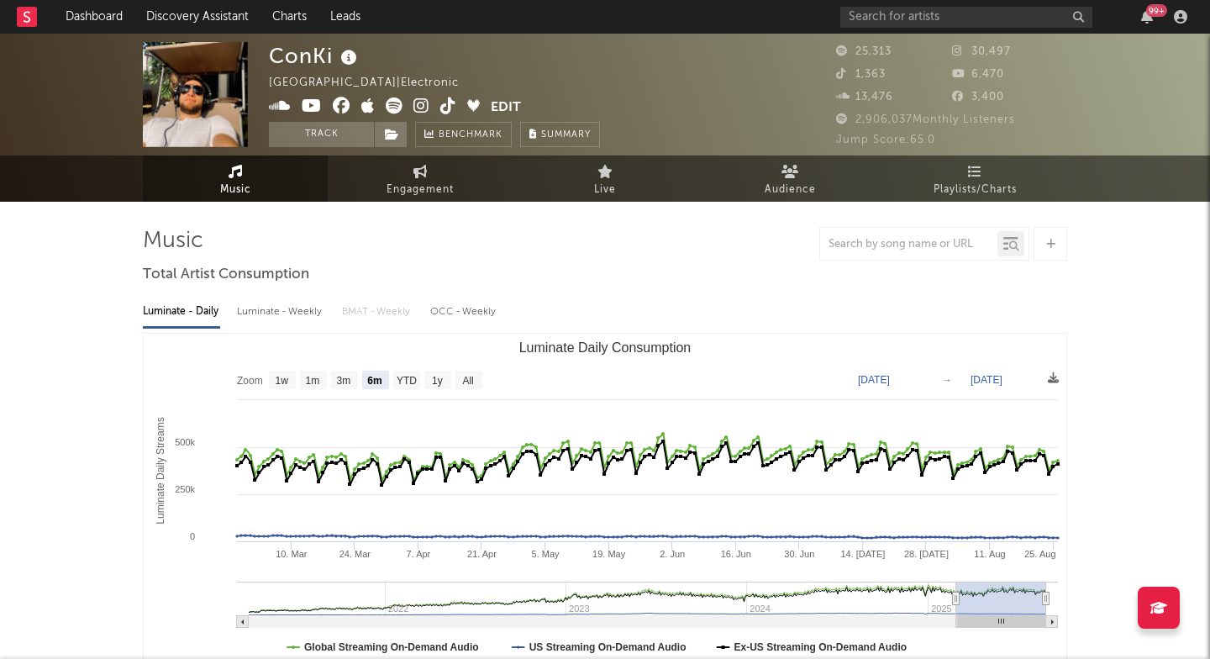
select select "6m"
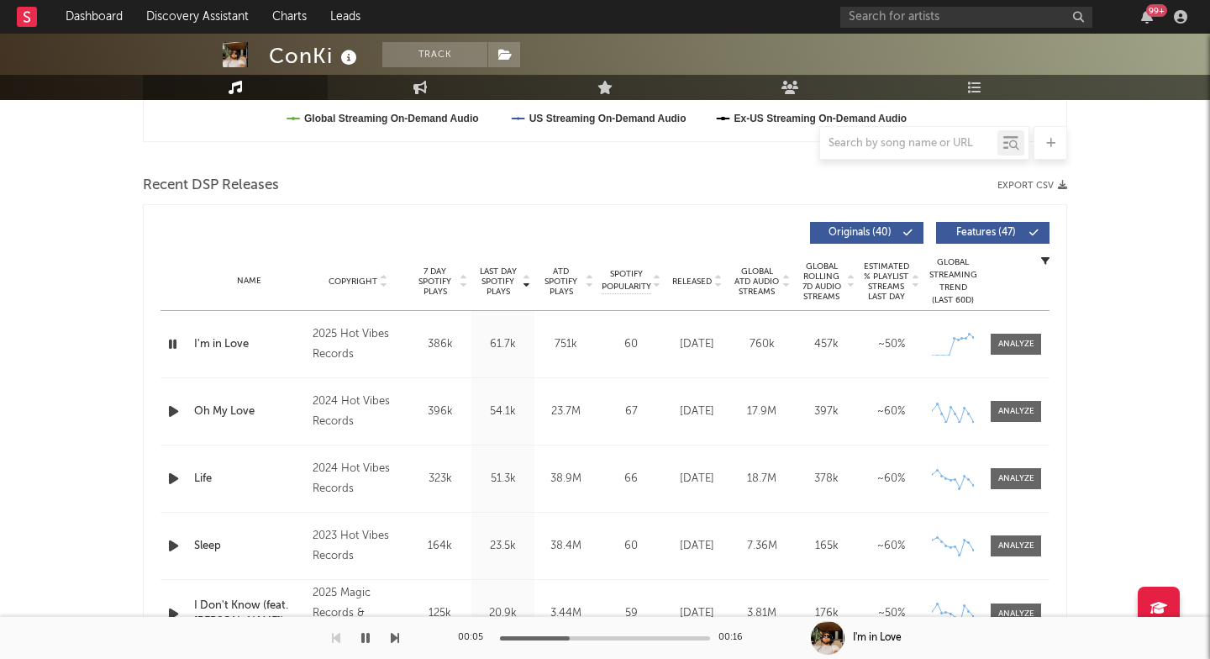
scroll to position [599, 0]
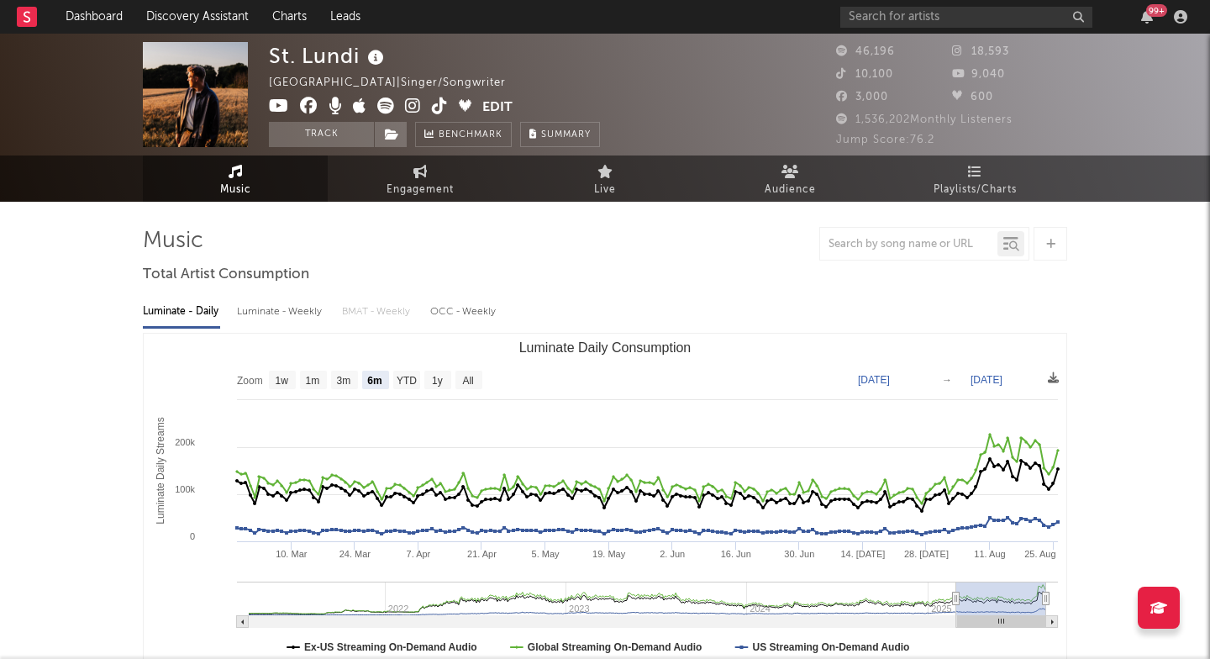
select select "6m"
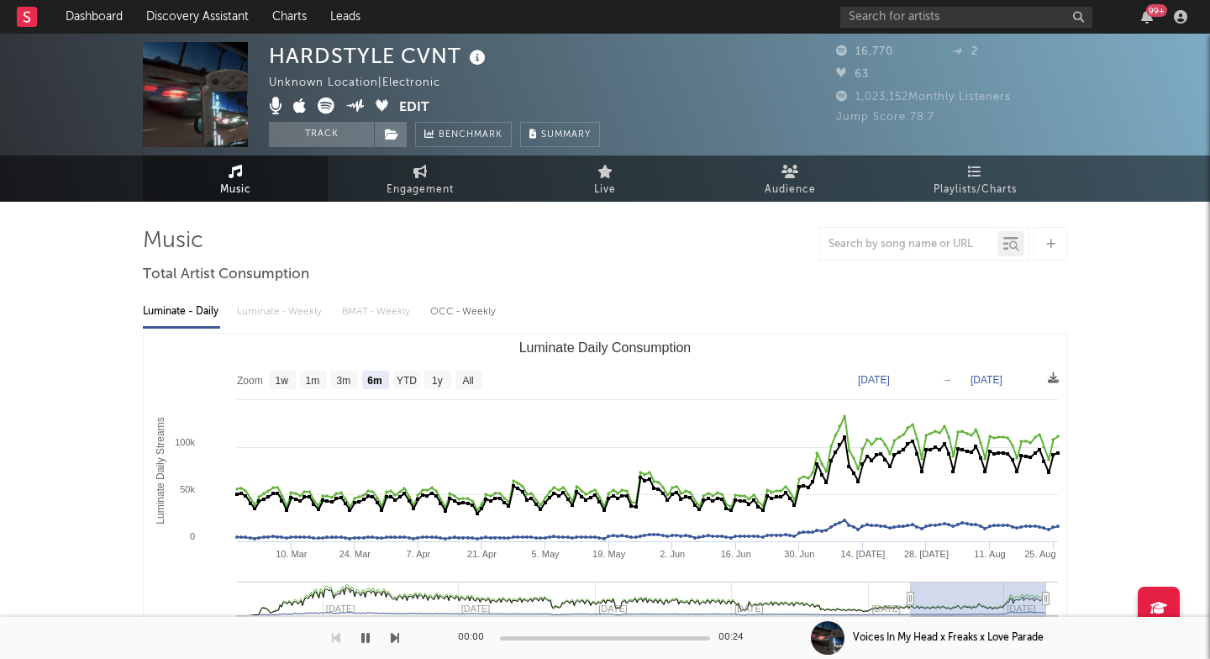
select select "6m"
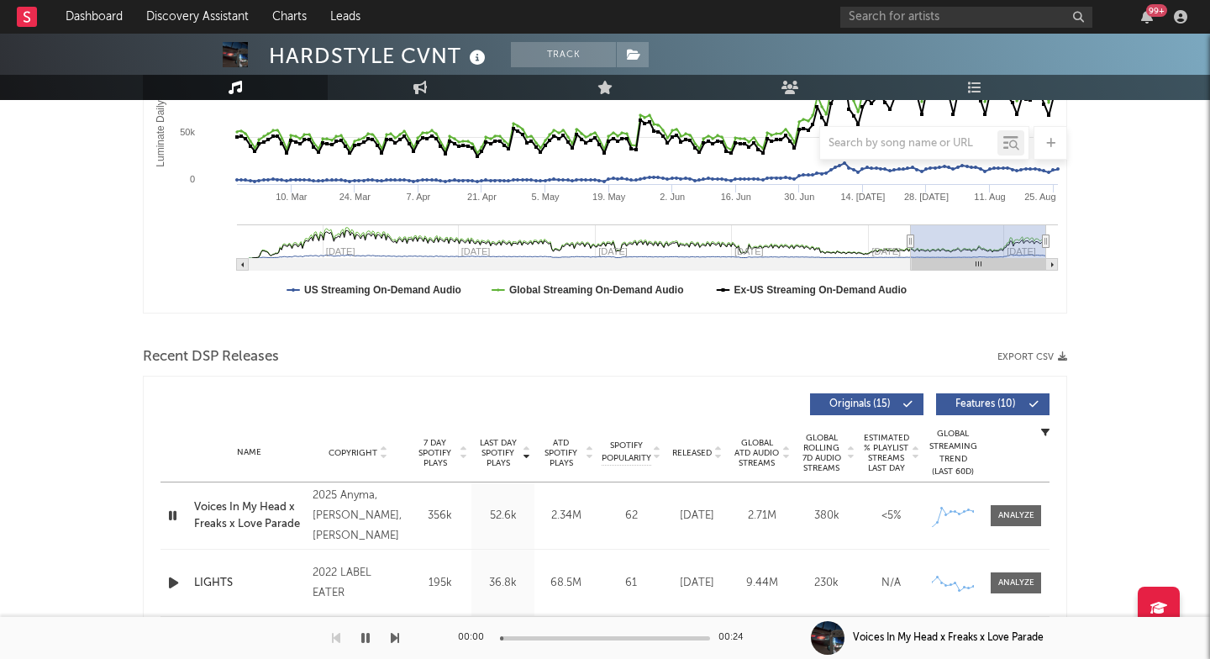
scroll to position [496, 0]
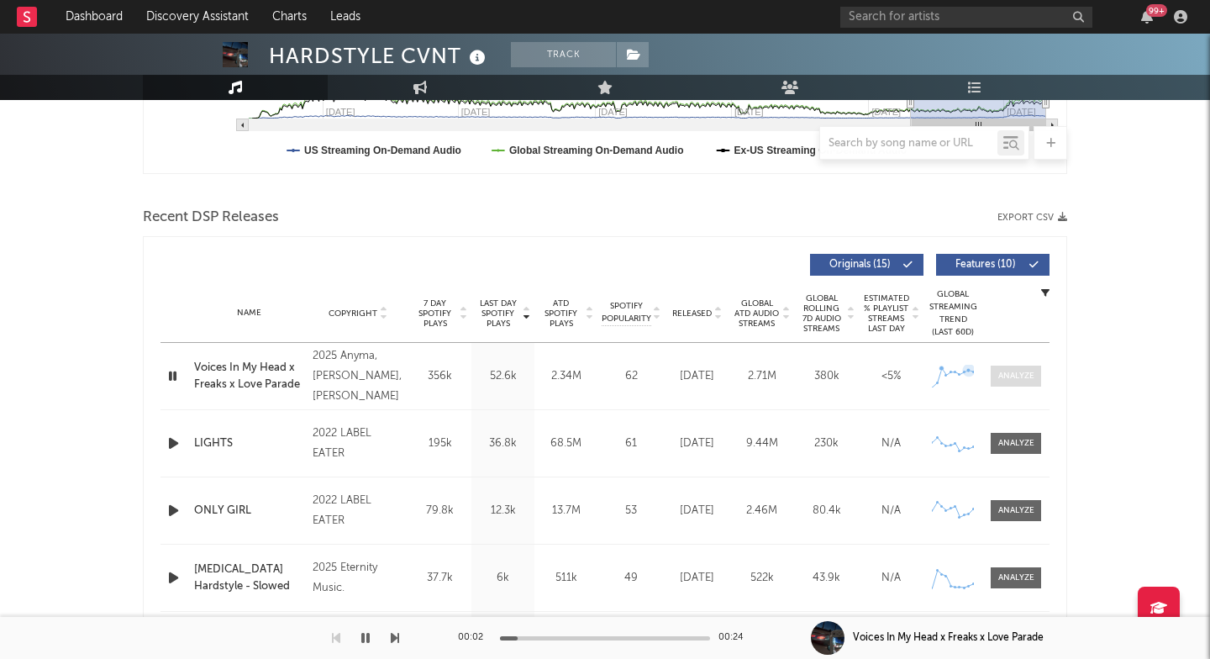
click at [1023, 375] on div at bounding box center [1016, 376] width 36 height 13
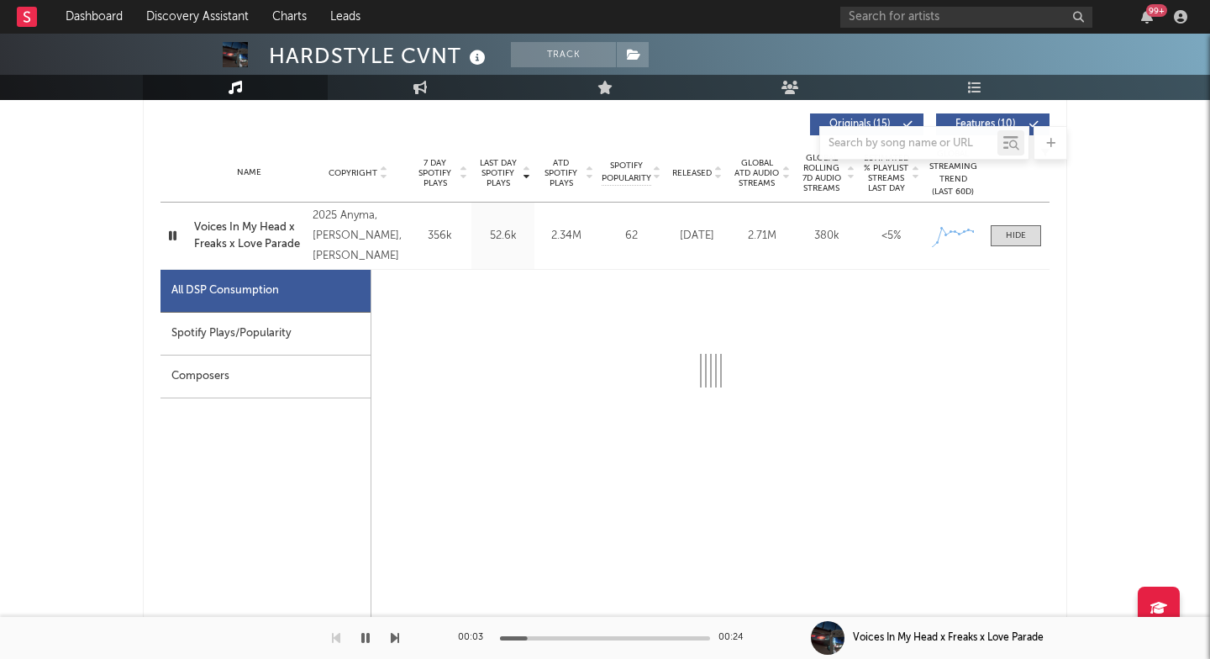
select select "1w"
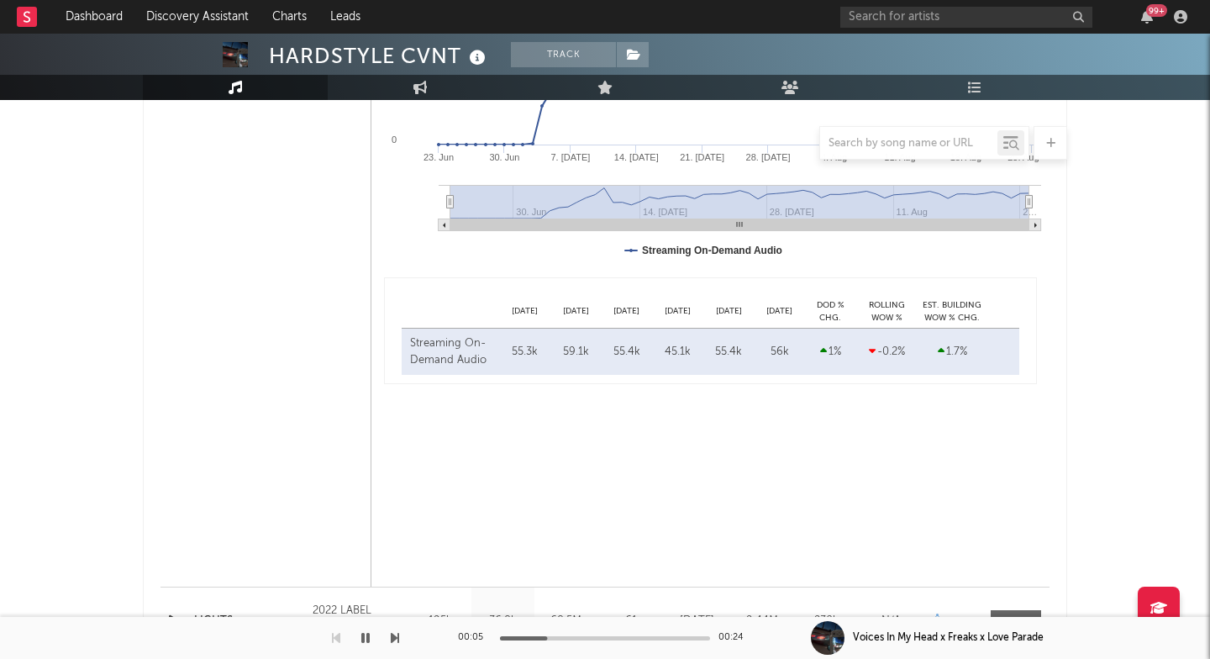
scroll to position [1316, 0]
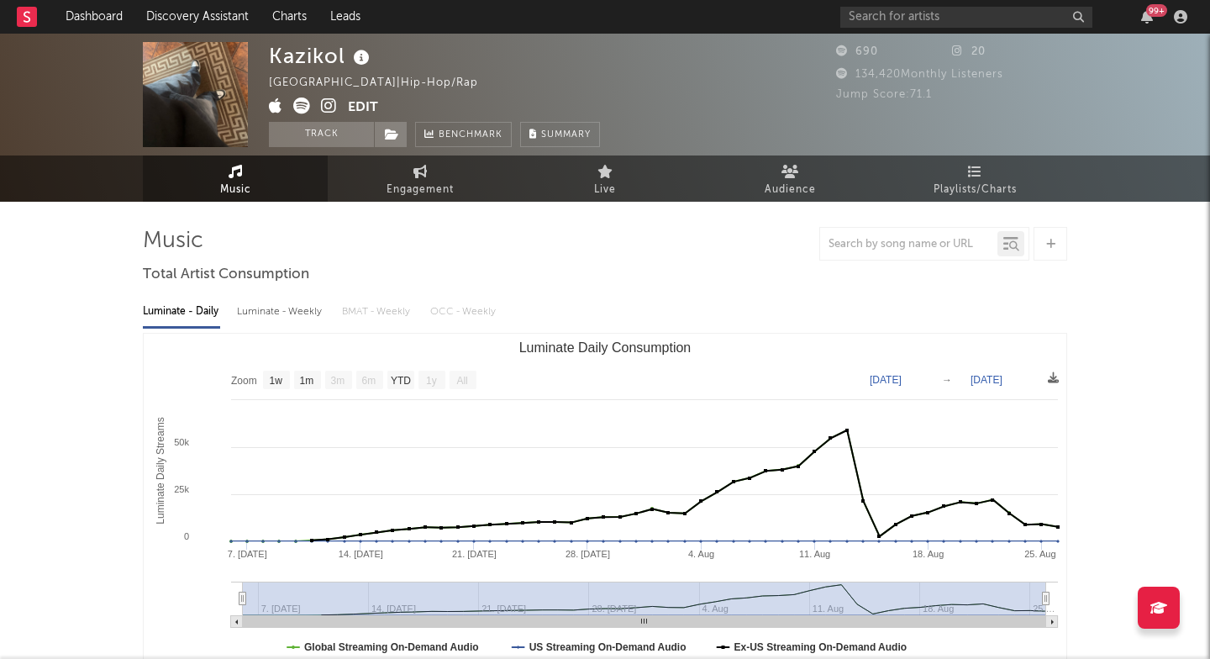
select select "1w"
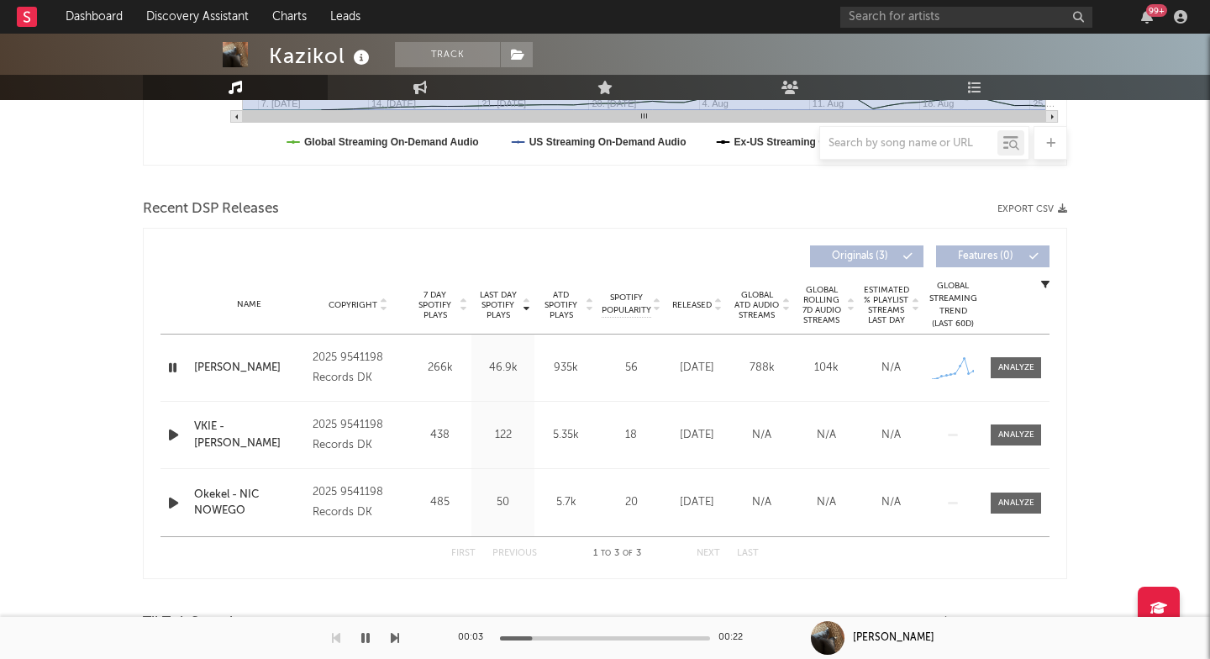
scroll to position [506, 0]
click at [233, 370] on div "Dajczman - ANIA" at bounding box center [249, 367] width 110 height 17
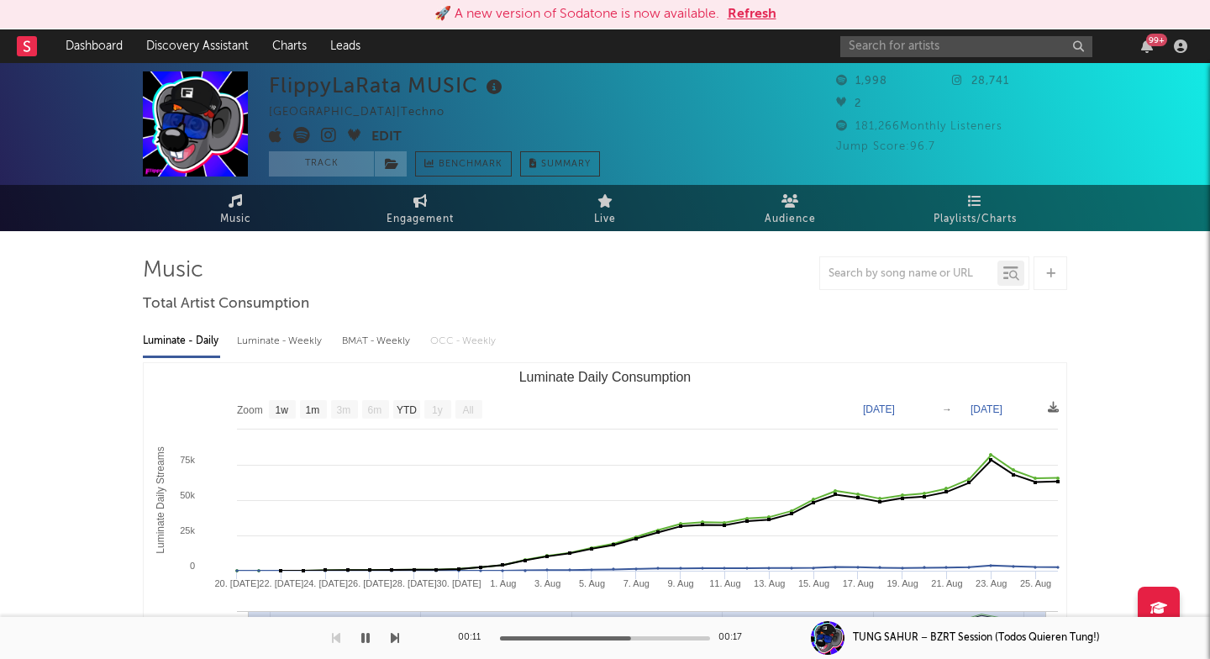
select select "1w"
click at [78, 50] on link "Dashboard" at bounding box center [94, 46] width 81 height 34
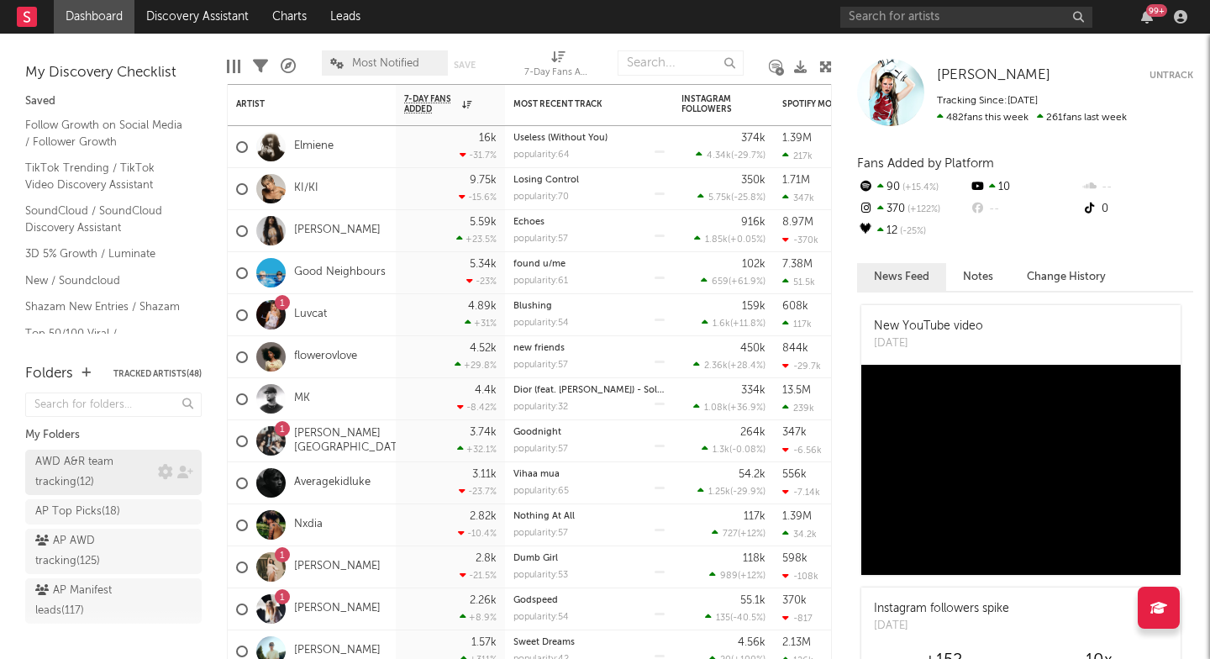
click at [119, 467] on div "AWD A&R team tracking ( 12 )" at bounding box center [94, 472] width 118 height 40
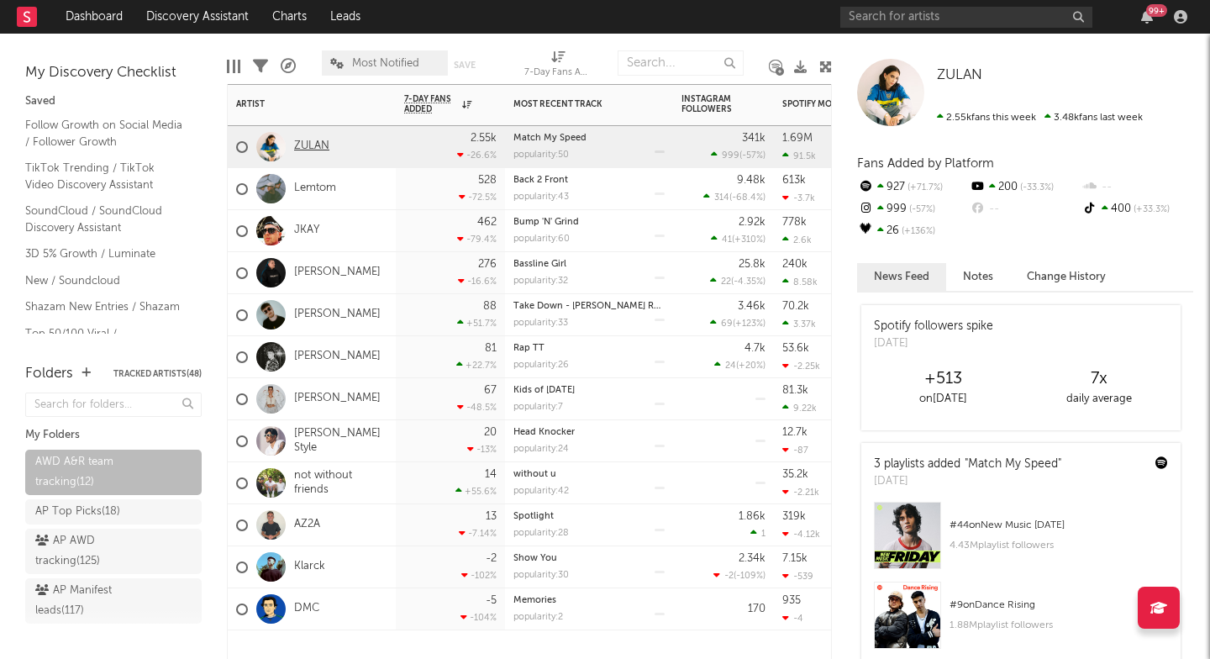
click at [301, 141] on link "ZULAN" at bounding box center [311, 146] width 35 height 14
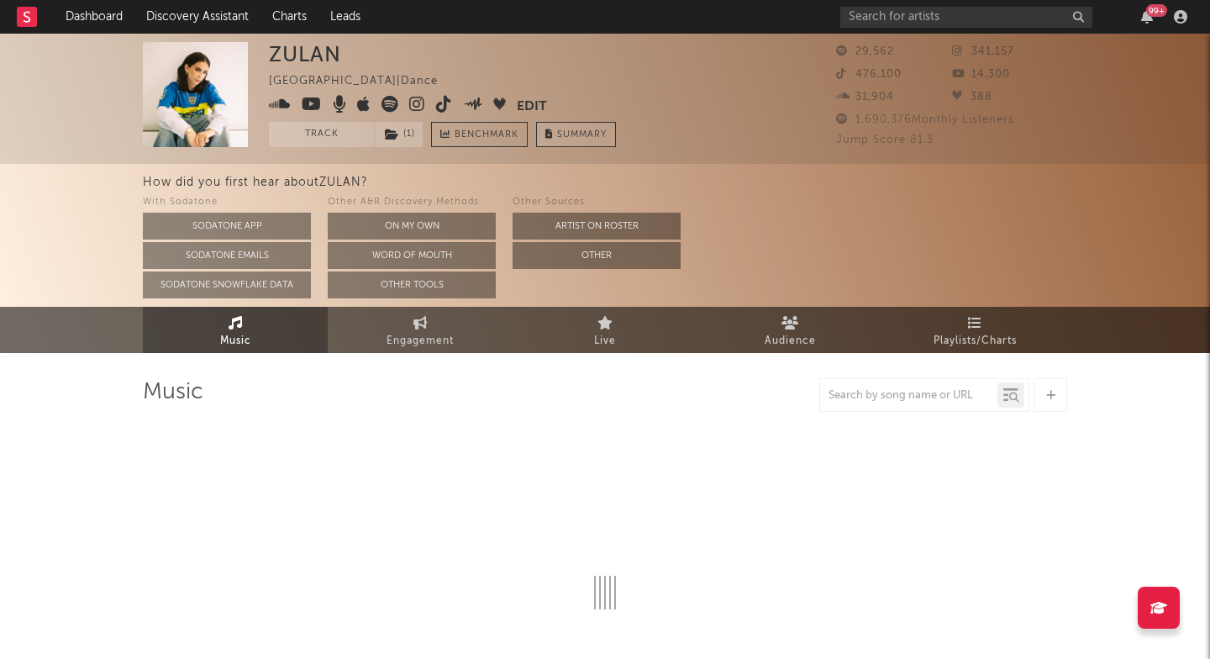
select select "1w"
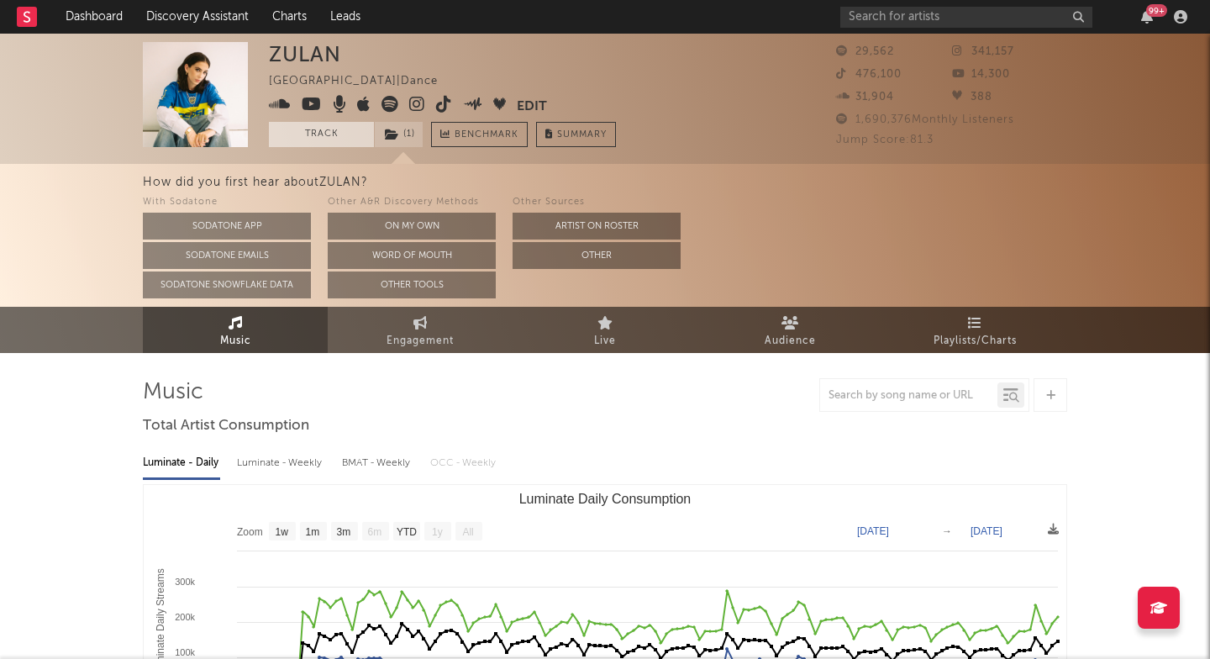
click at [352, 140] on button "Track" at bounding box center [321, 134] width 105 height 25
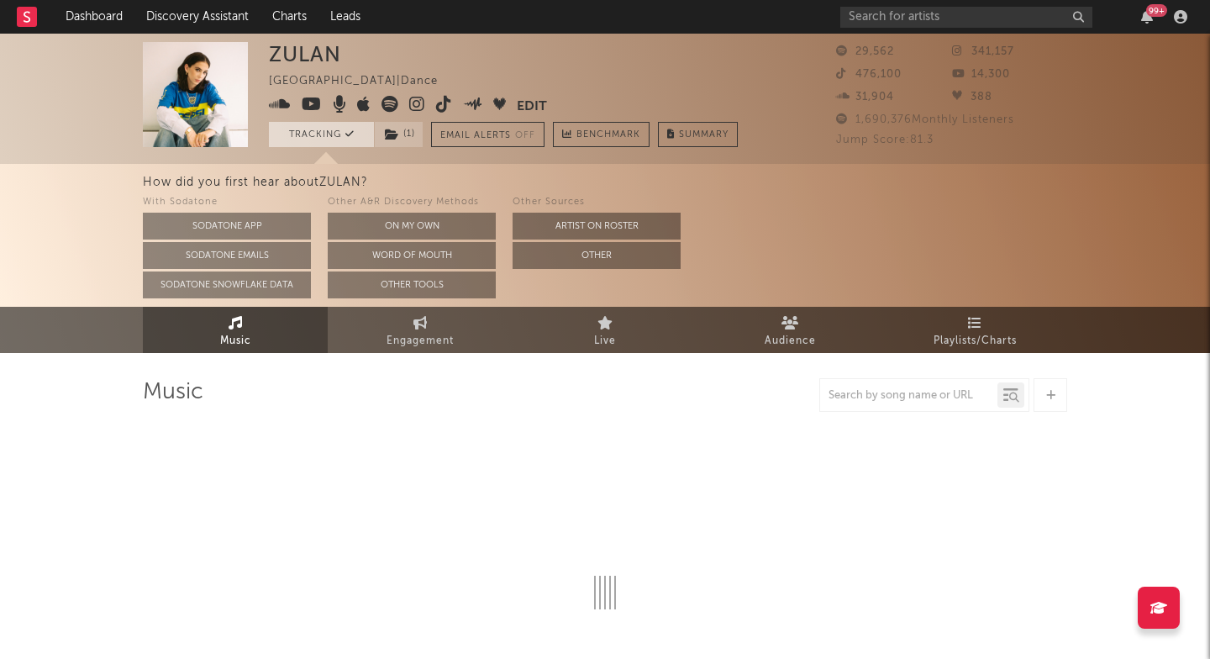
click at [352, 140] on button "Tracking" at bounding box center [321, 134] width 105 height 25
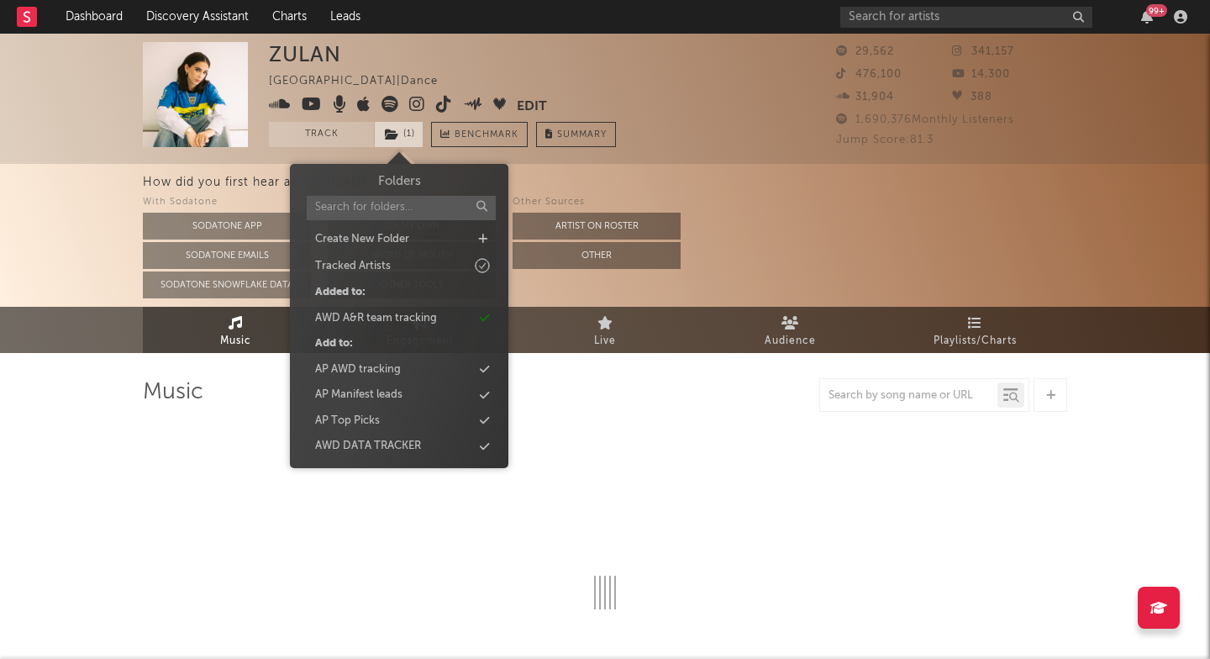
click at [415, 138] on span "( 1 )" at bounding box center [399, 134] width 50 height 25
select select "1w"
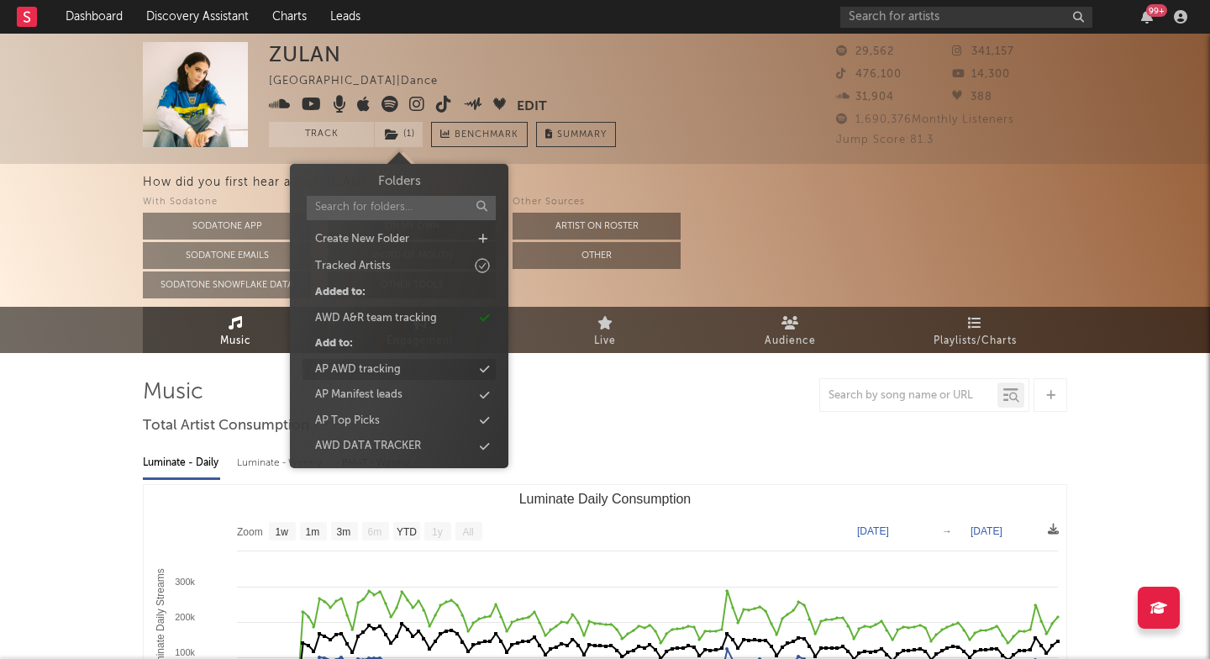
click at [385, 374] on div "AP AWD tracking" at bounding box center [358, 369] width 86 height 17
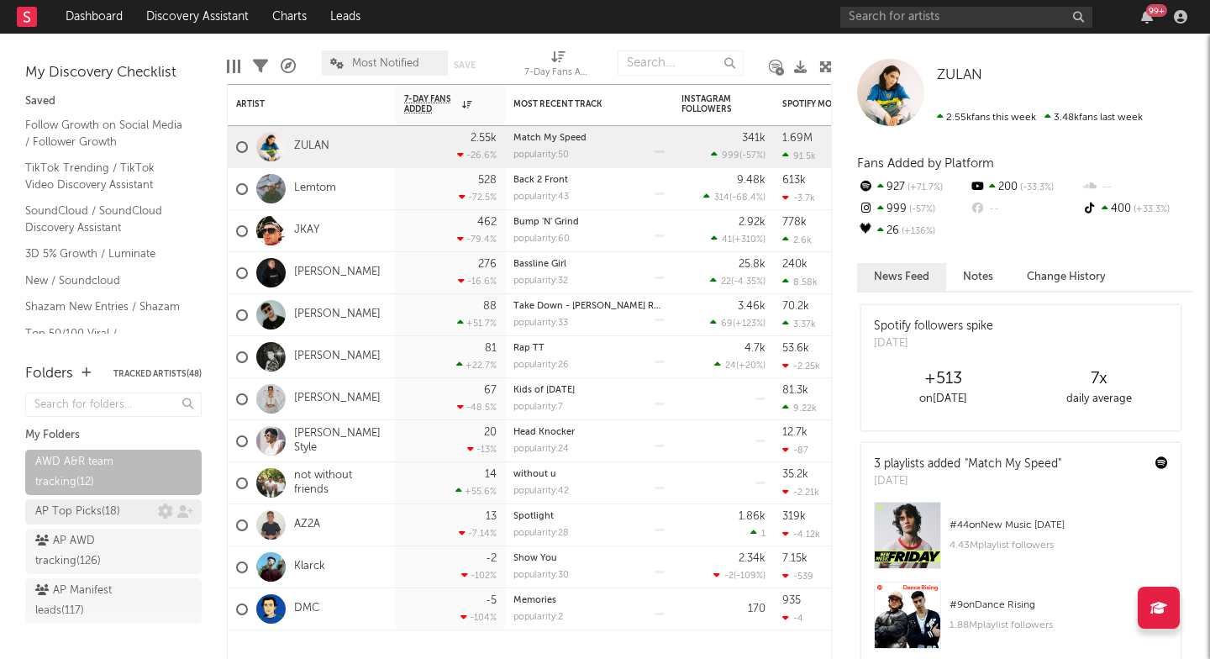
click at [76, 508] on div "AP Top Picks ( 18 )" at bounding box center [77, 512] width 85 height 20
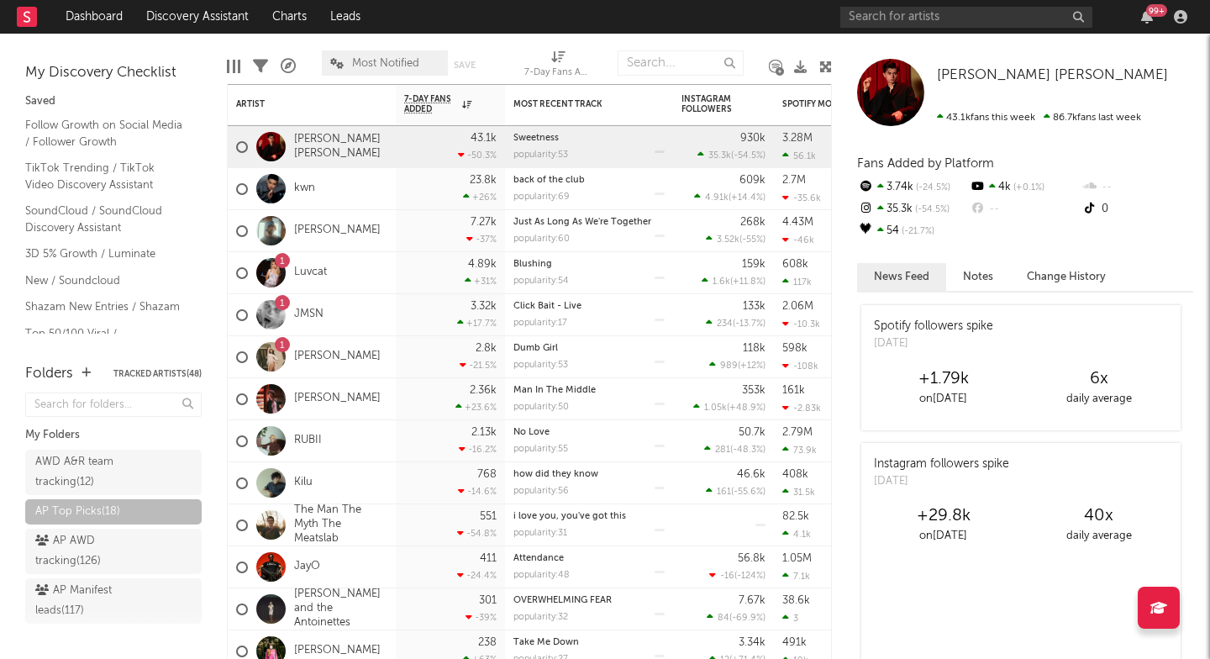
click at [339, 61] on icon at bounding box center [336, 63] width 13 height 11
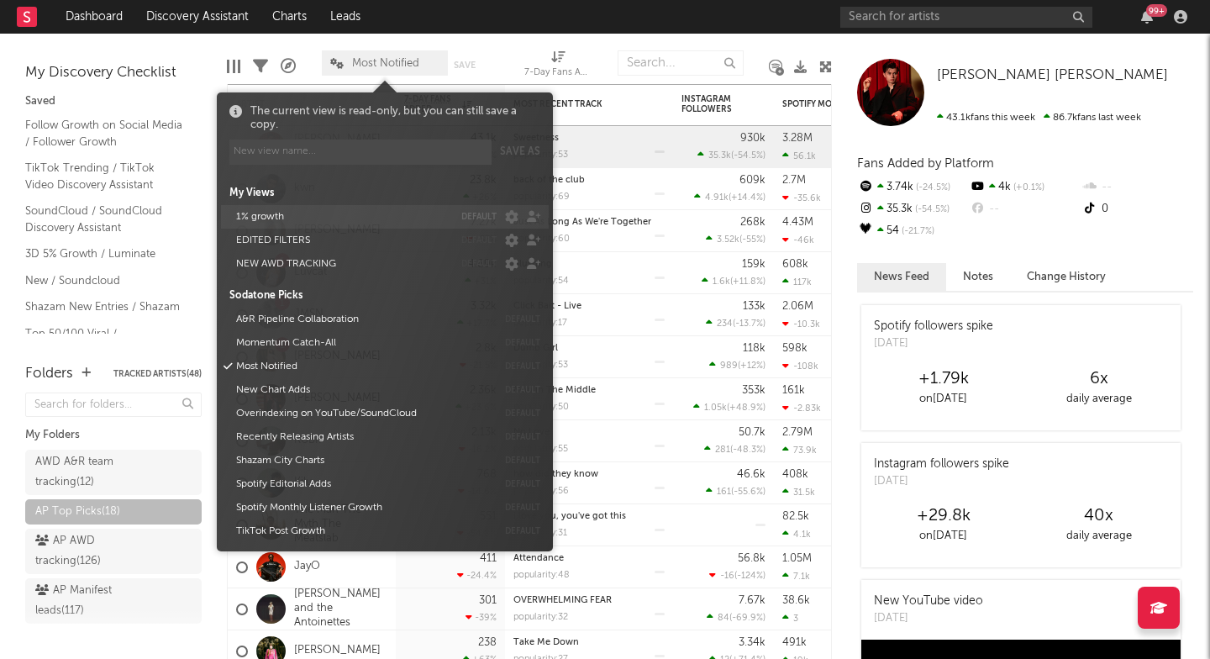
click at [258, 219] on button "1% growth" at bounding box center [341, 217] width 223 height 24
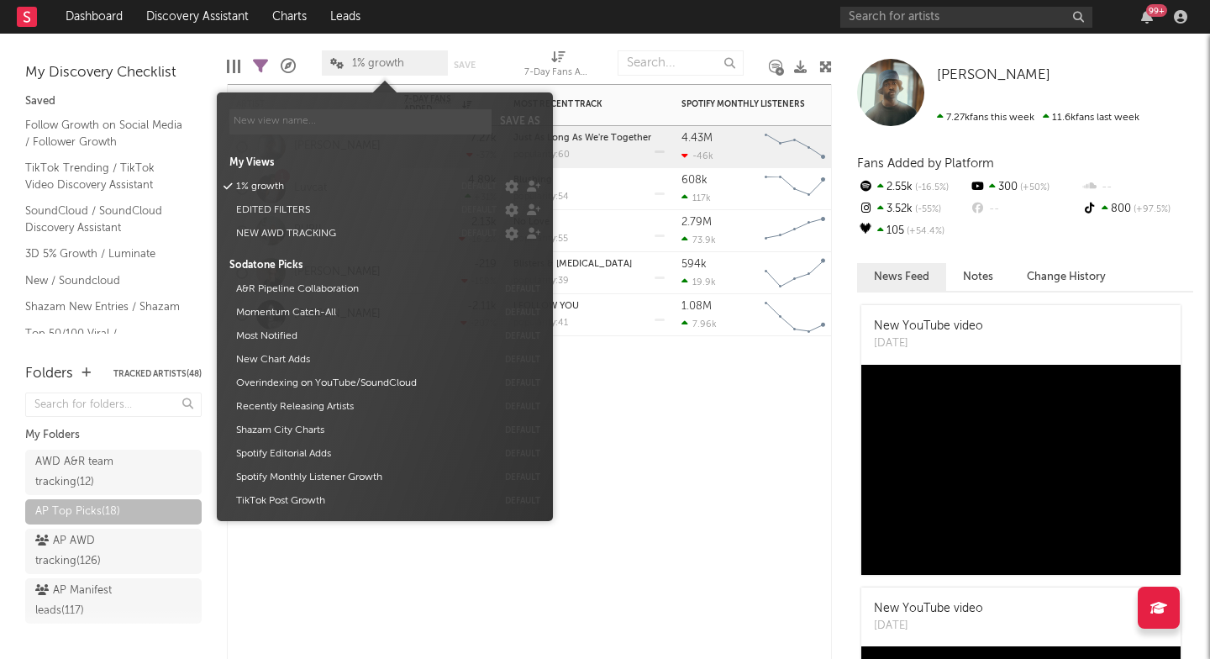
click at [759, 536] on div "Artist Notifications 7-Day Fans Added WoW % Change Most Recent Track Popularity…" at bounding box center [529, 371] width 605 height 575
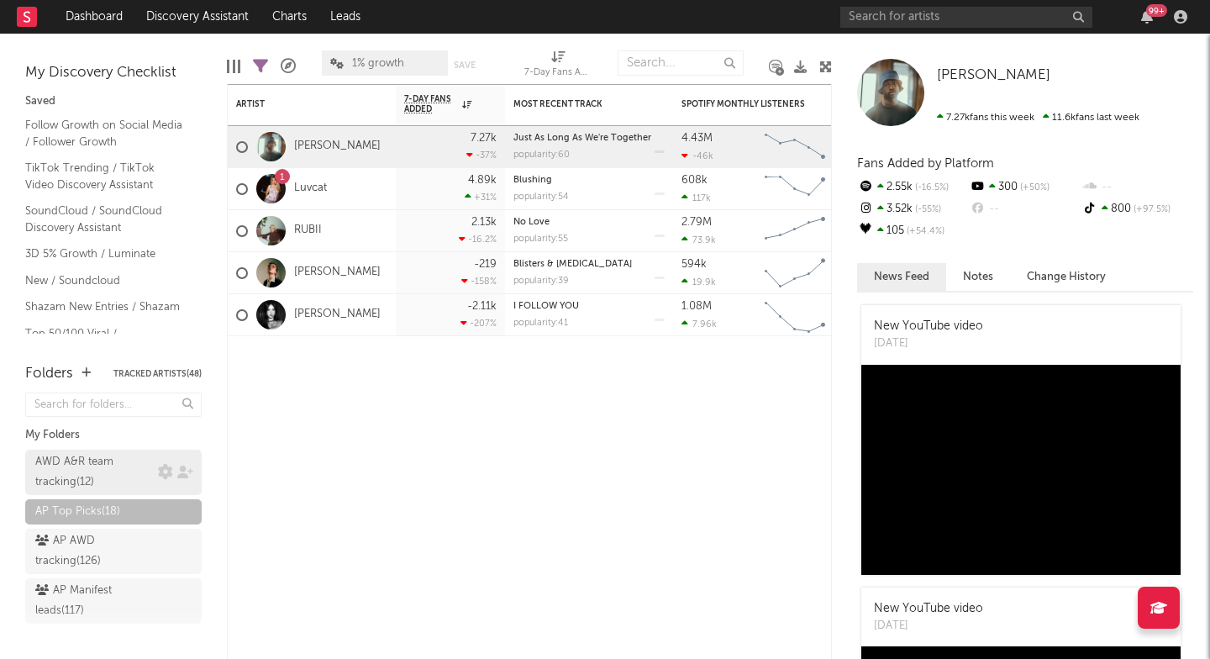
click at [140, 481] on div "AWD A&R team tracking ( 12 )" at bounding box center [113, 471] width 176 height 45
click at [111, 463] on div "AWD A&R team tracking ( 12 )" at bounding box center [94, 472] width 118 height 40
